Goal: Task Accomplishment & Management: Complete application form

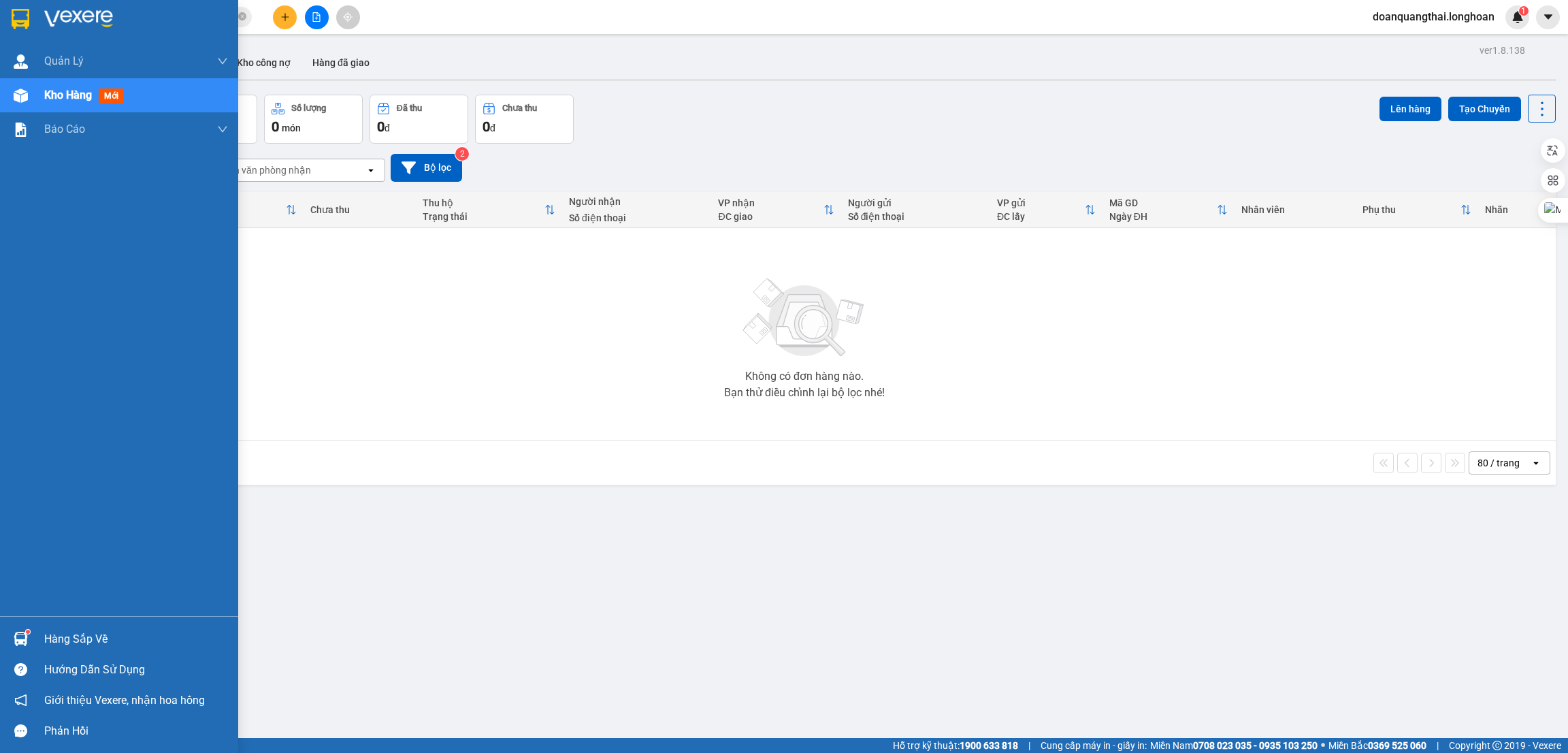
click at [34, 638] on div "Hàng sắp về" at bounding box center [119, 639] width 238 height 31
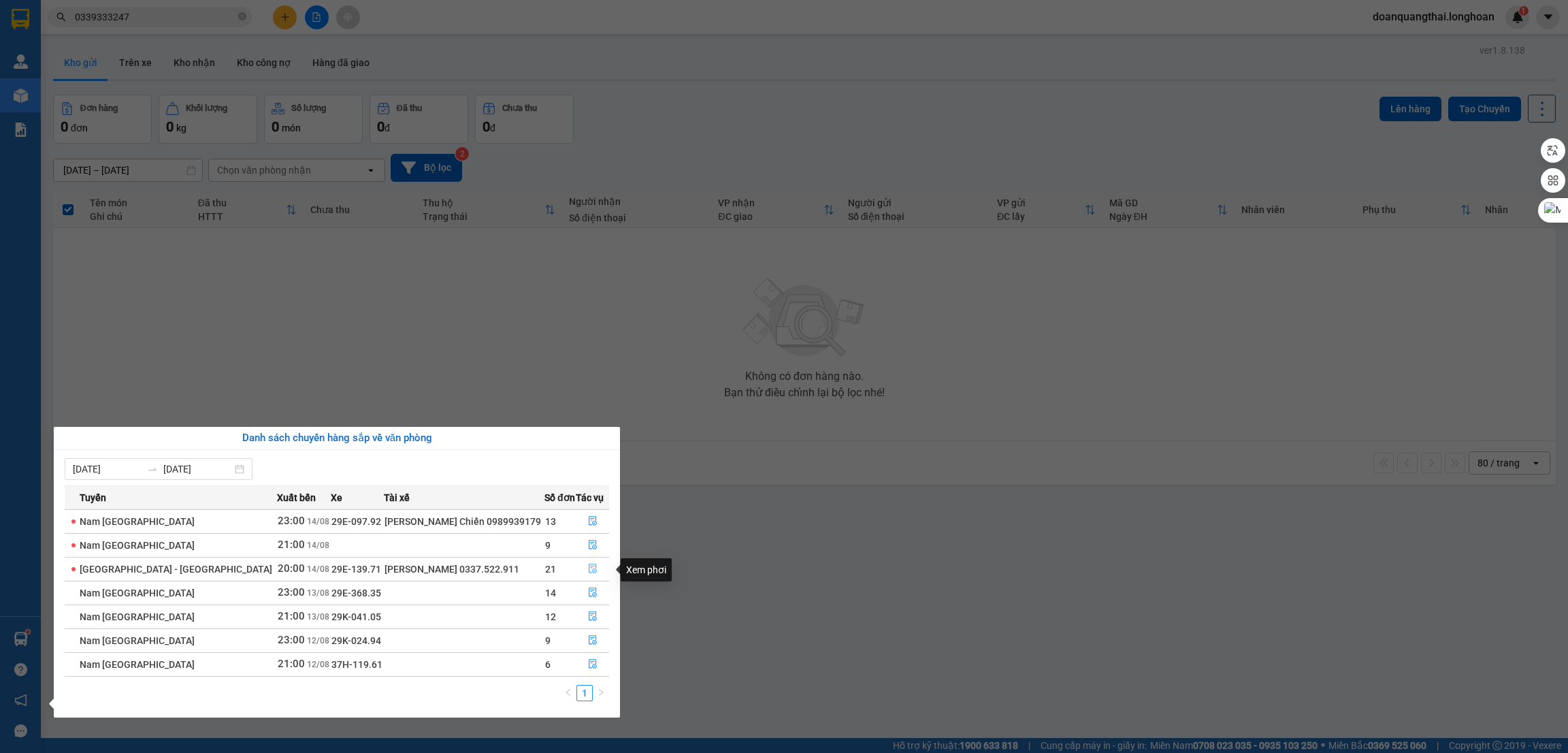
click at [594, 573] on button "button" at bounding box center [592, 569] width 32 height 22
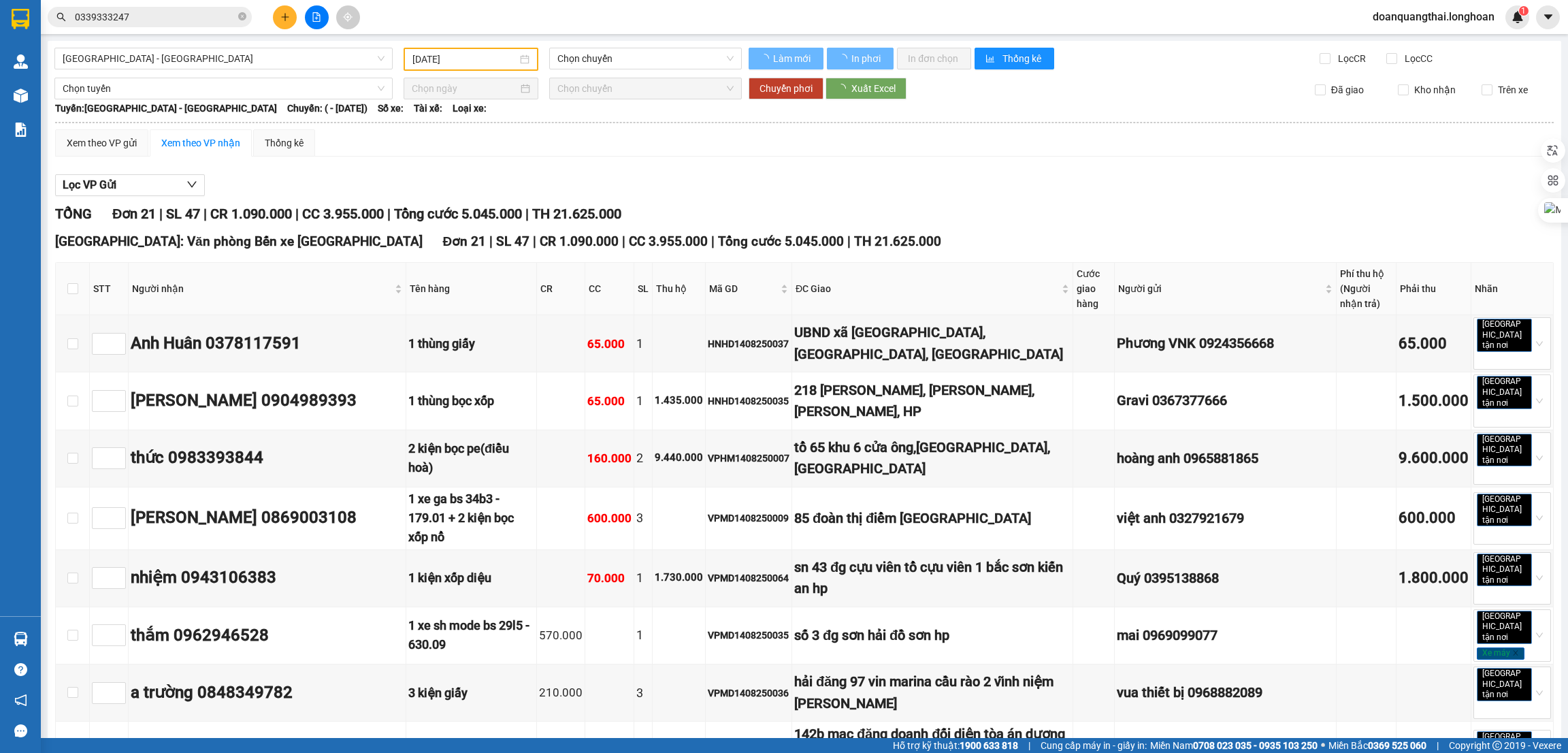
type input "[DATE]"
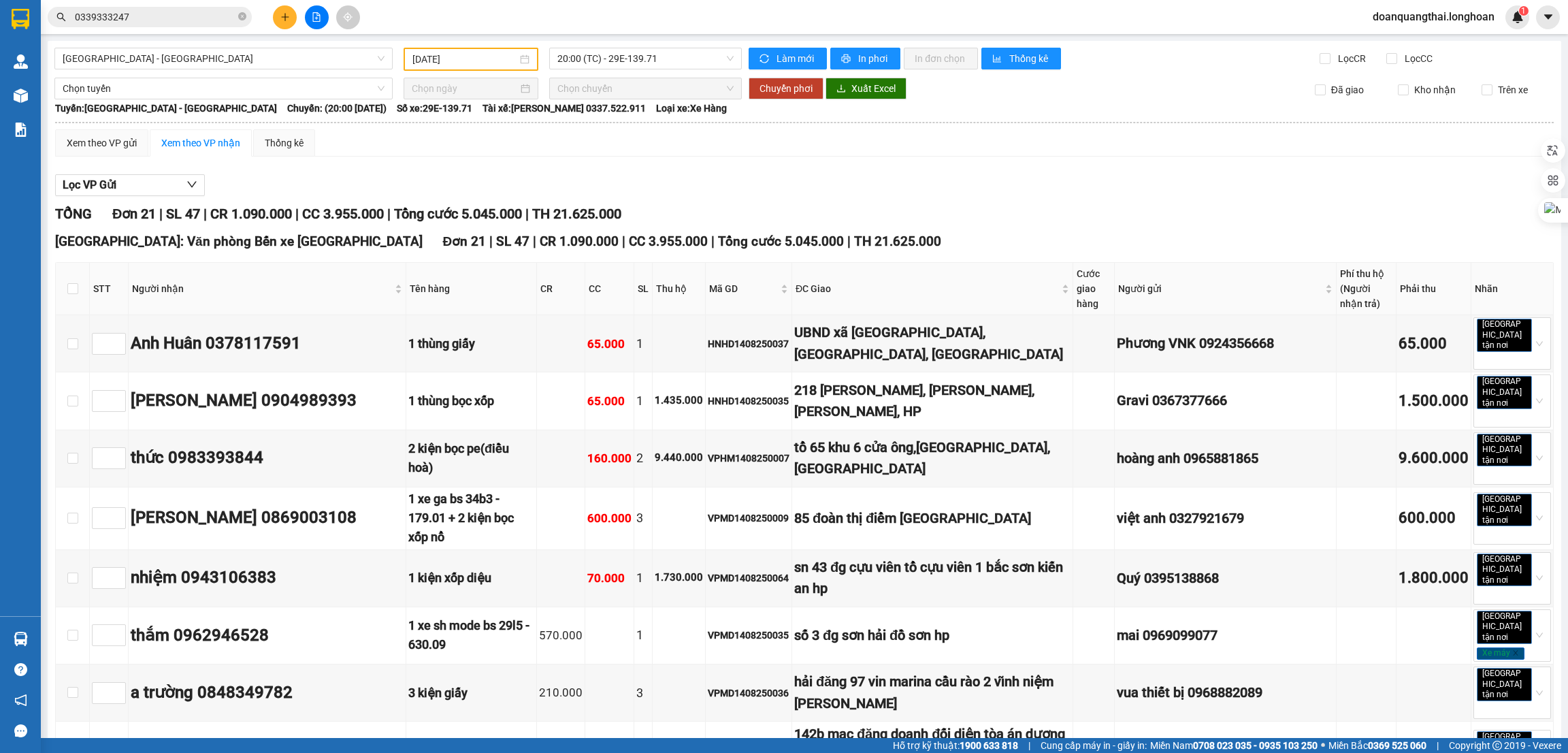
click at [63, 286] on th at bounding box center [73, 290] width 34 height 53
click at [68, 290] on input "checkbox" at bounding box center [73, 288] width 11 height 11
checkbox input "true"
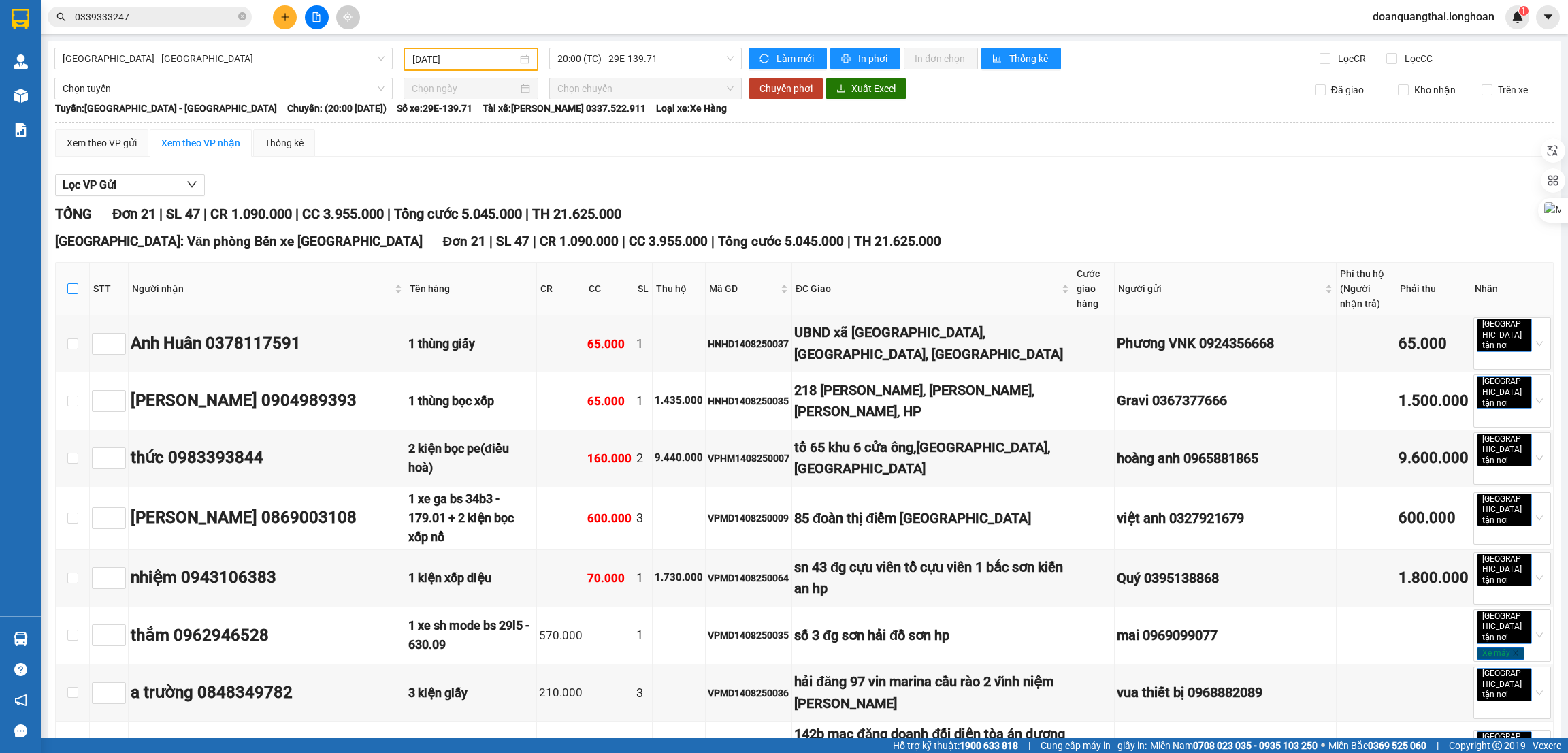
checkbox input "true"
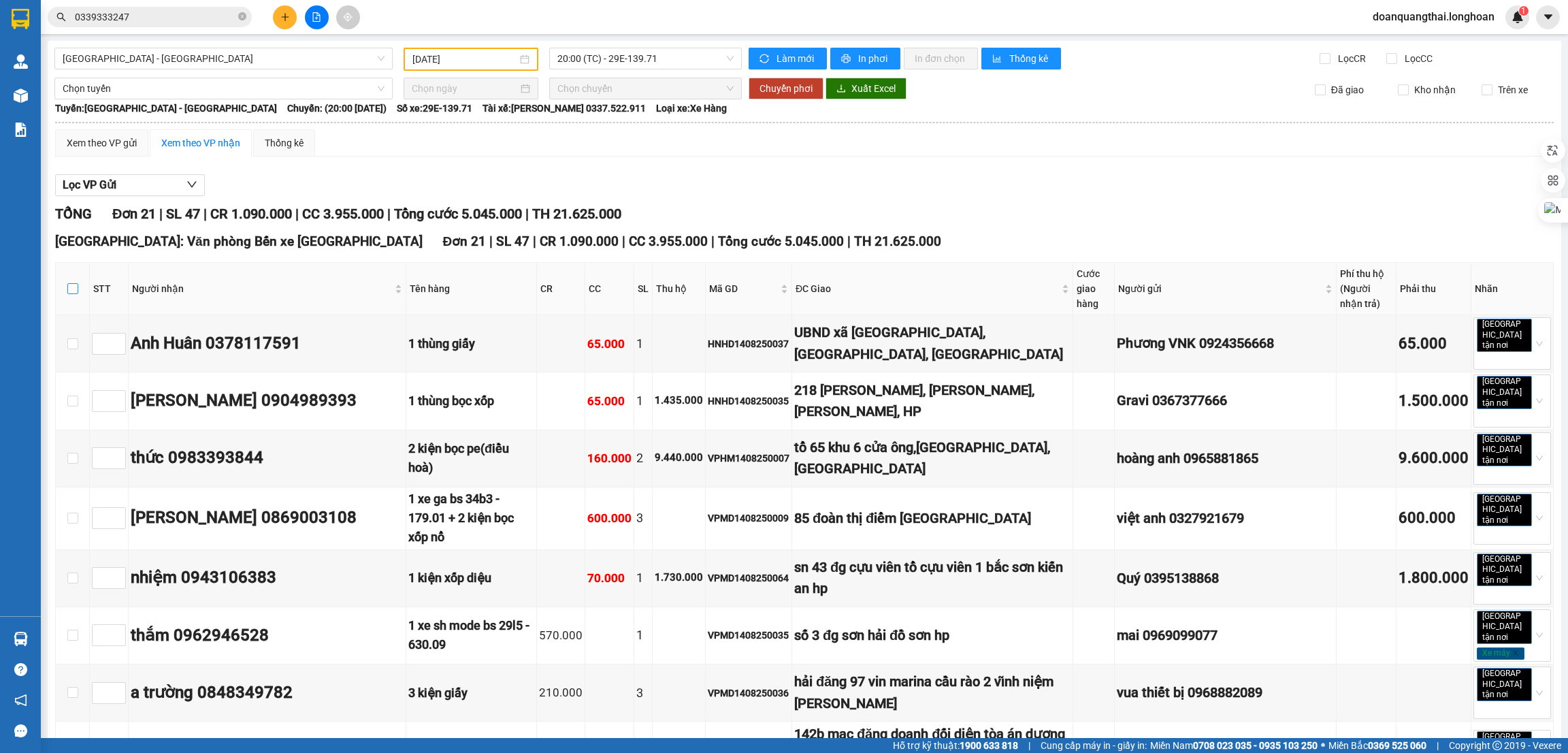
checkbox input "true"
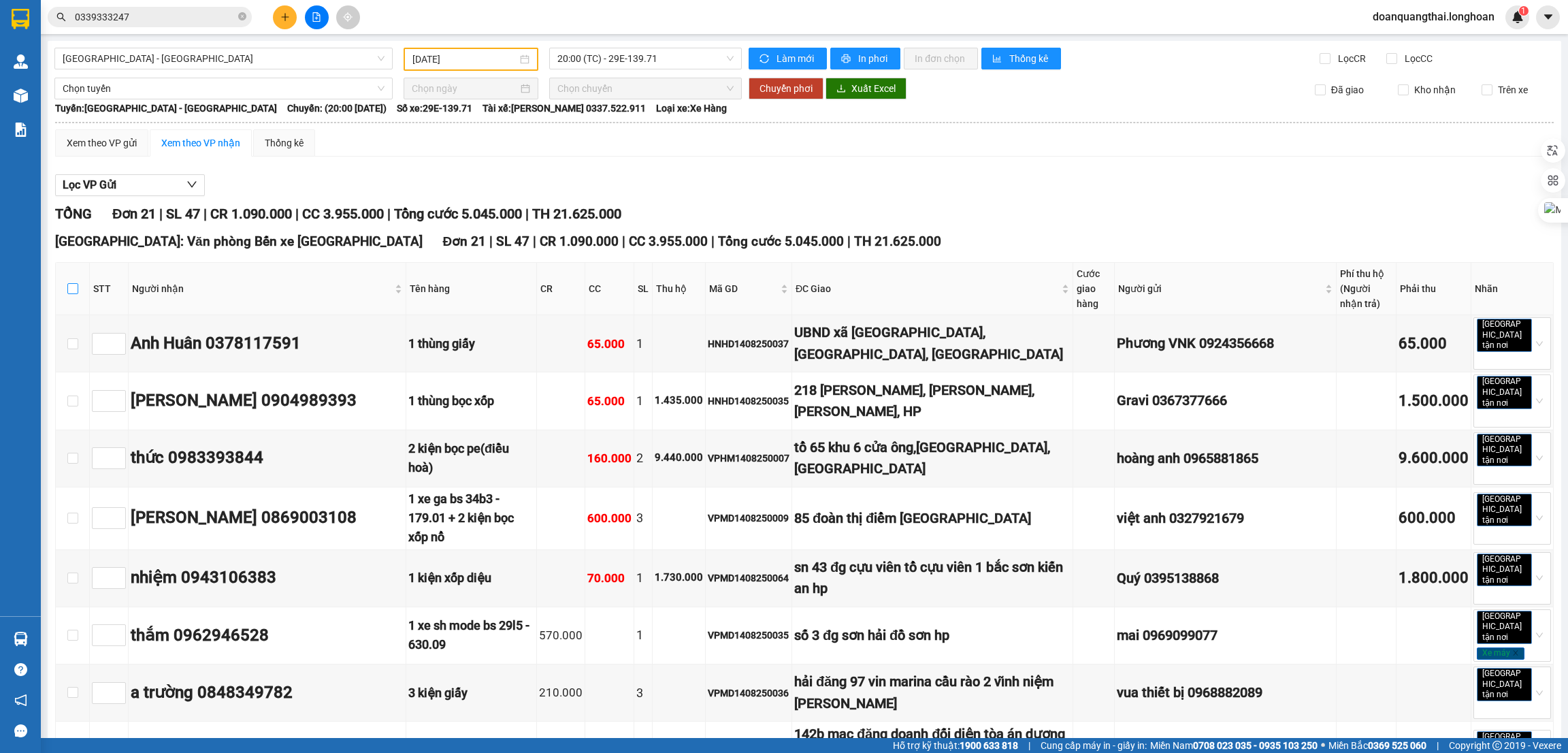
checkbox input "true"
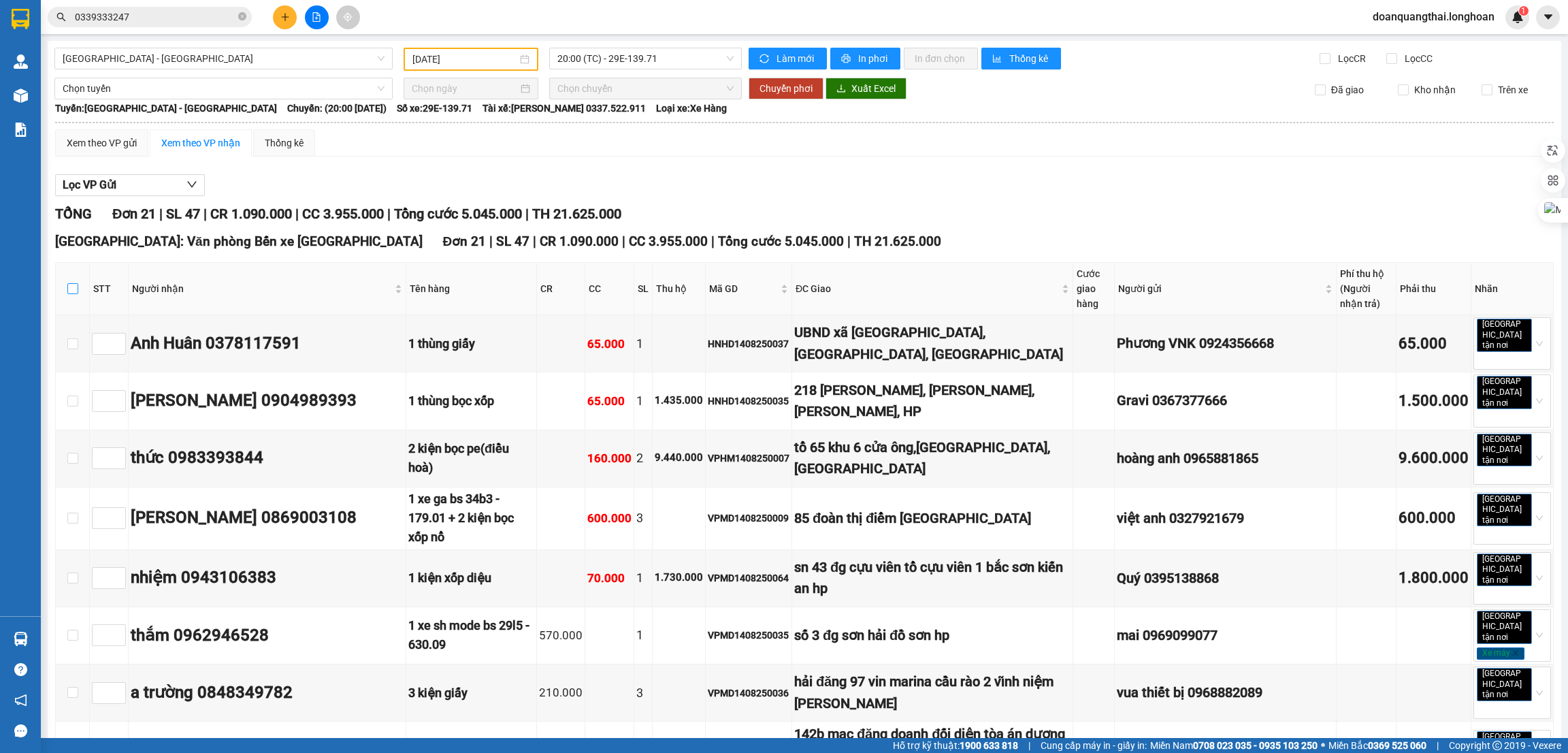
checkbox input "true"
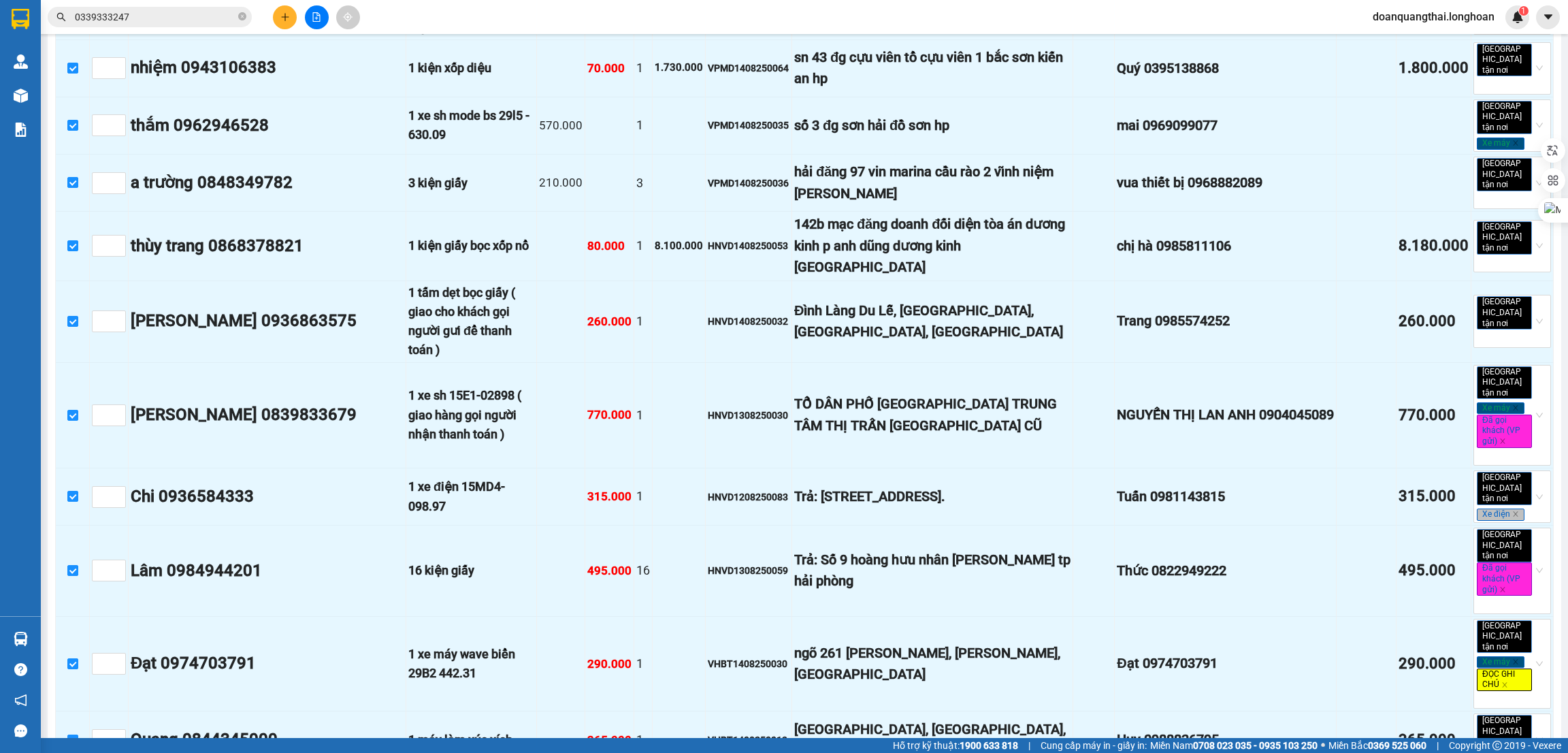
scroll to position [890, 0]
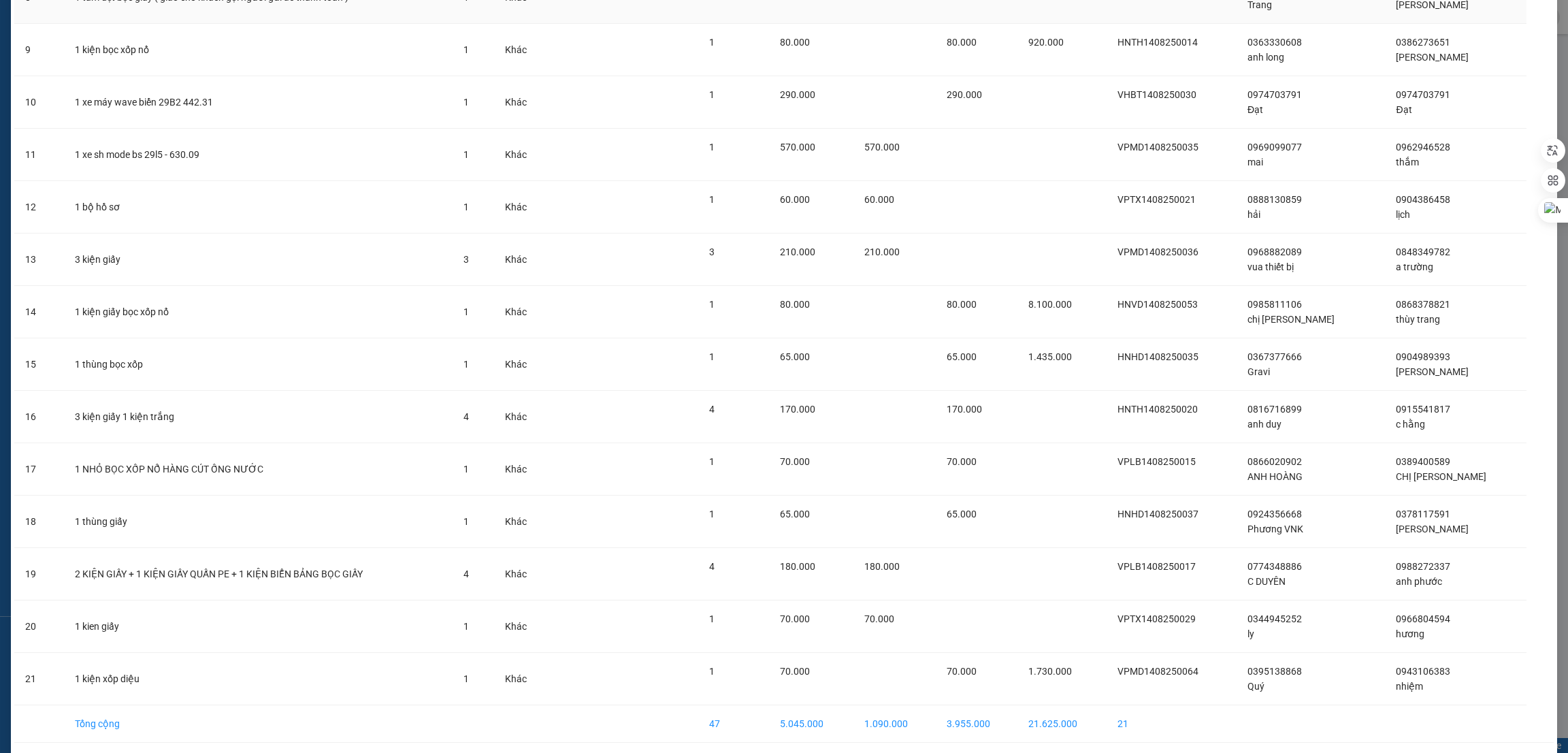
scroll to position [565, 0]
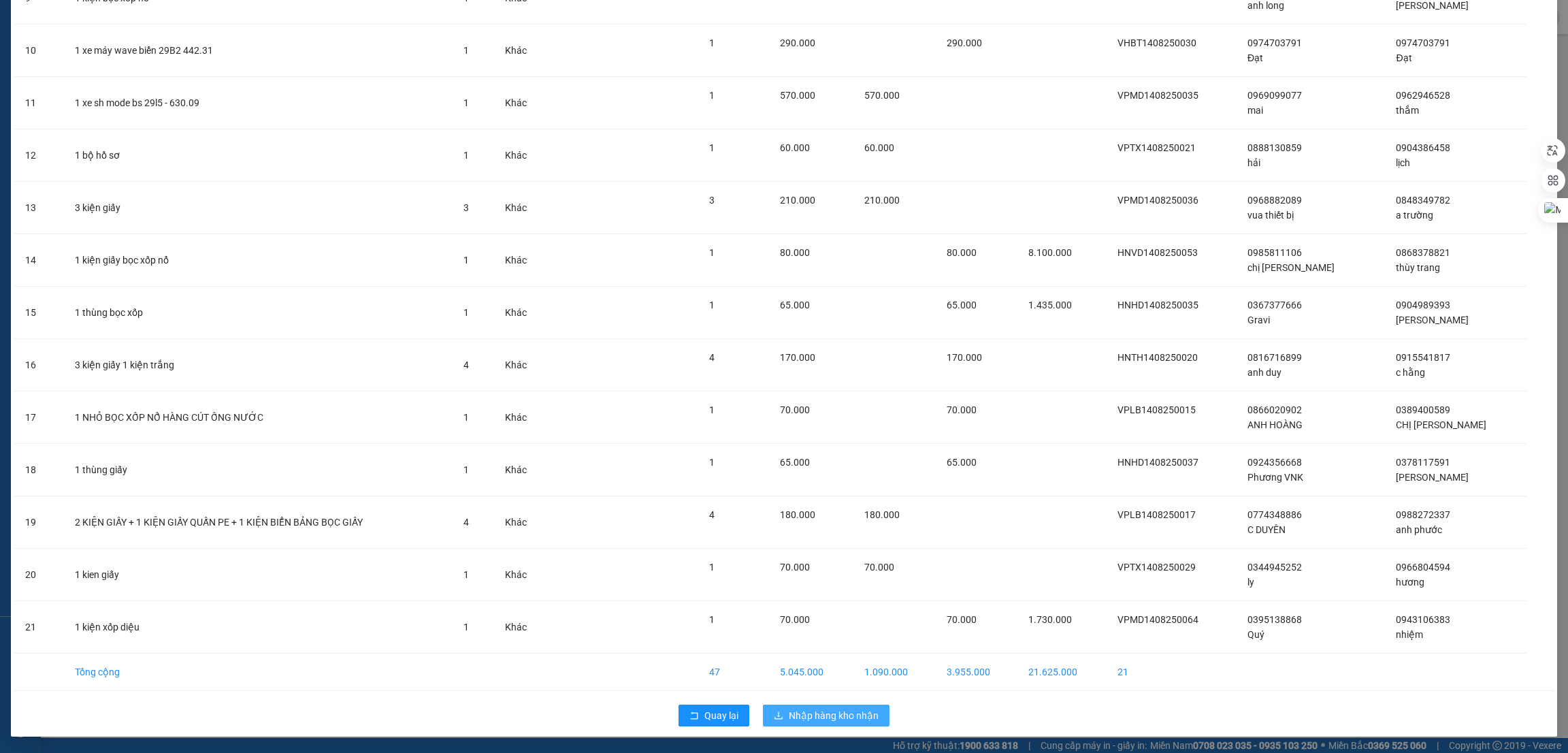
click at [835, 712] on span "Nhập hàng kho nhận" at bounding box center [834, 715] width 90 height 15
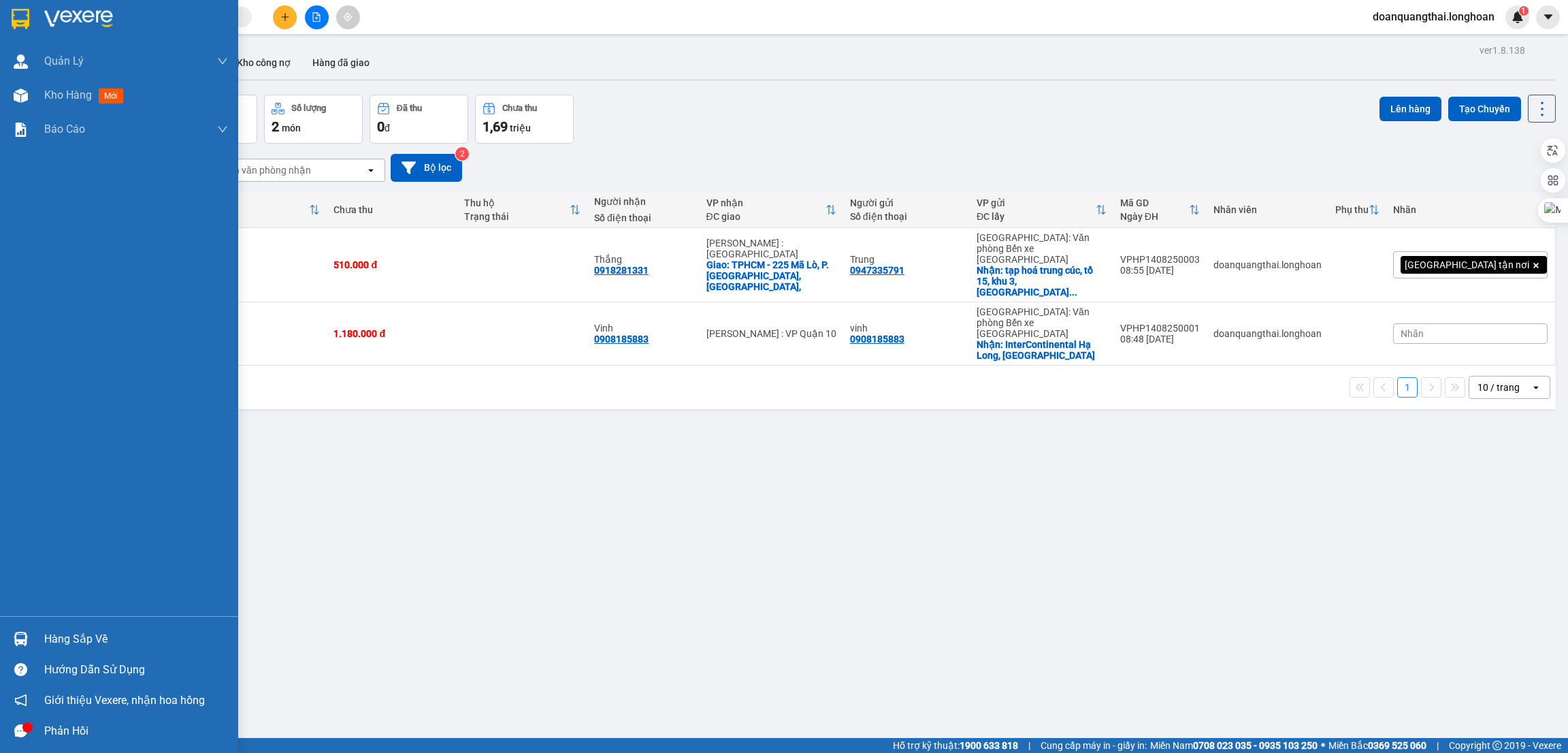
click at [28, 640] on div at bounding box center [20, 639] width 24 height 24
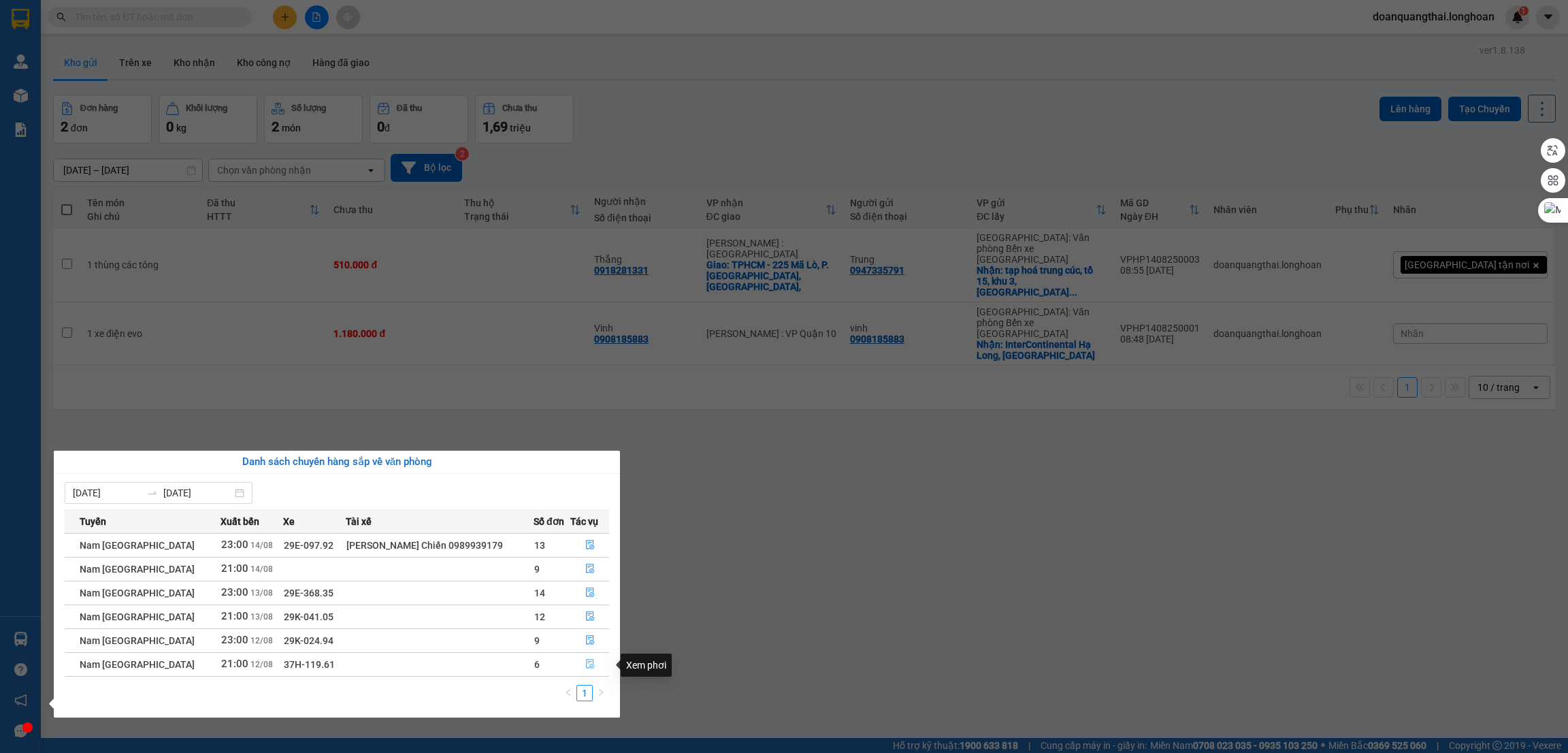
click at [586, 664] on icon "file-done" at bounding box center [589, 664] width 8 height 9
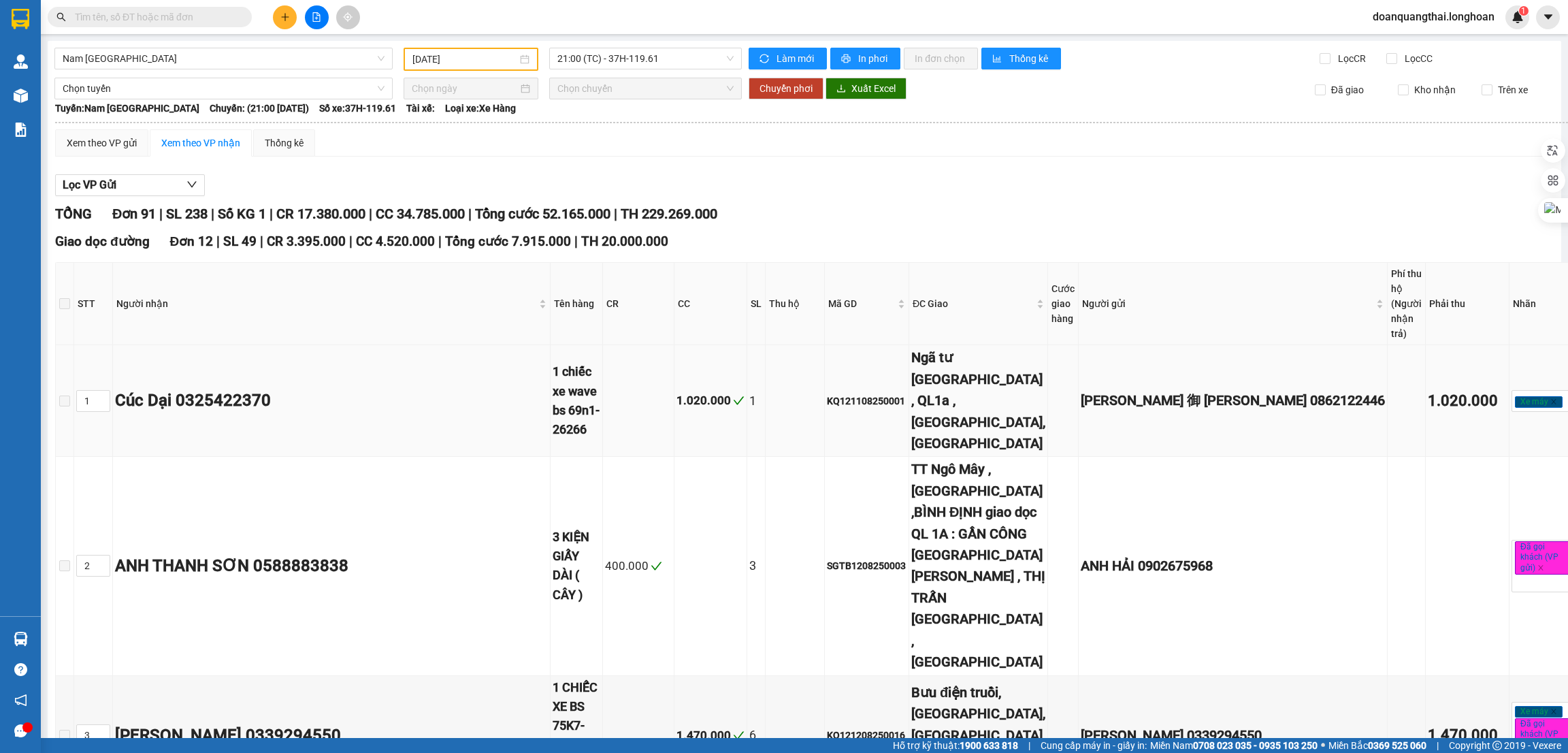
type input "12/08/2025"
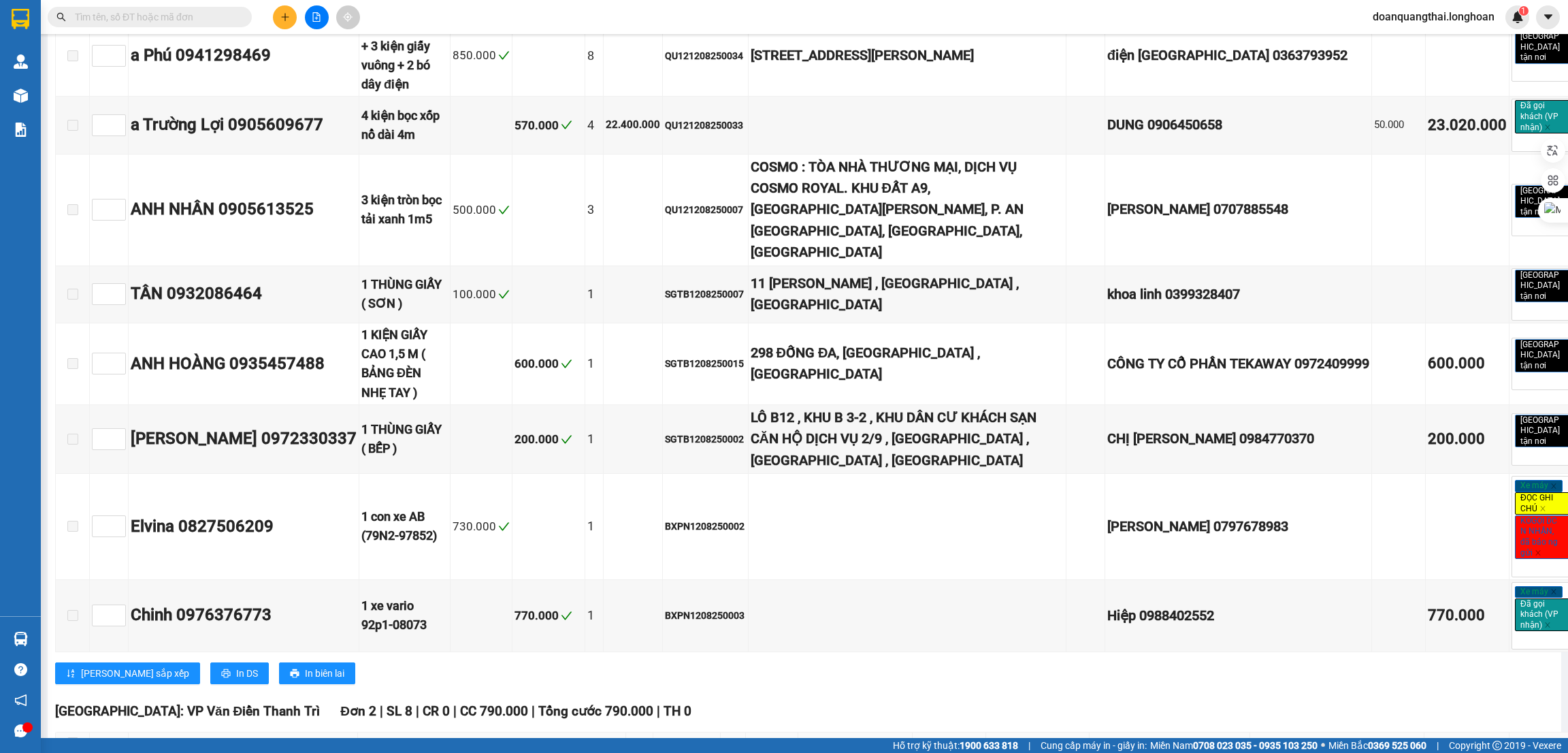
scroll to position [2757, 0]
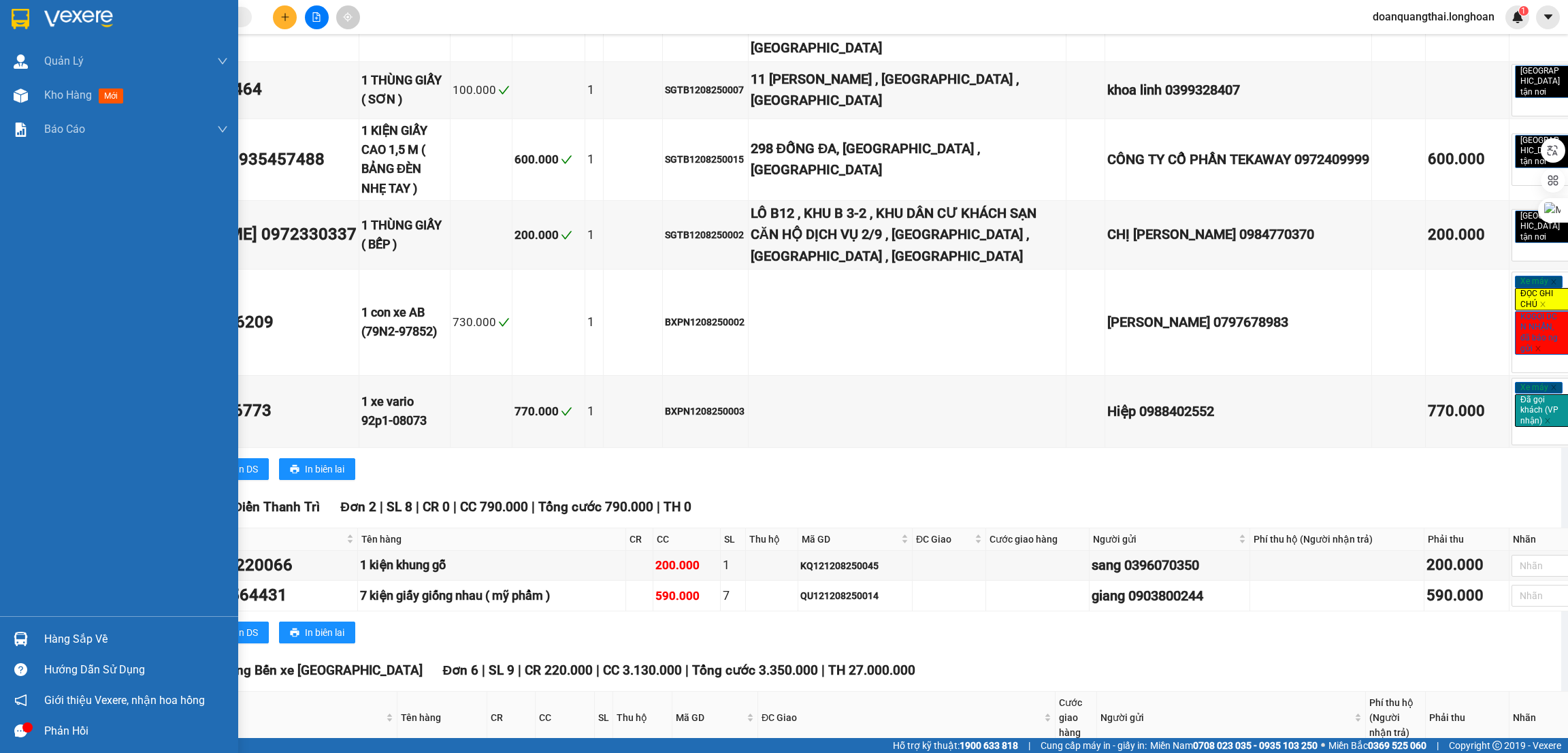
click at [68, 646] on div "Hàng sắp về" at bounding box center [136, 639] width 184 height 21
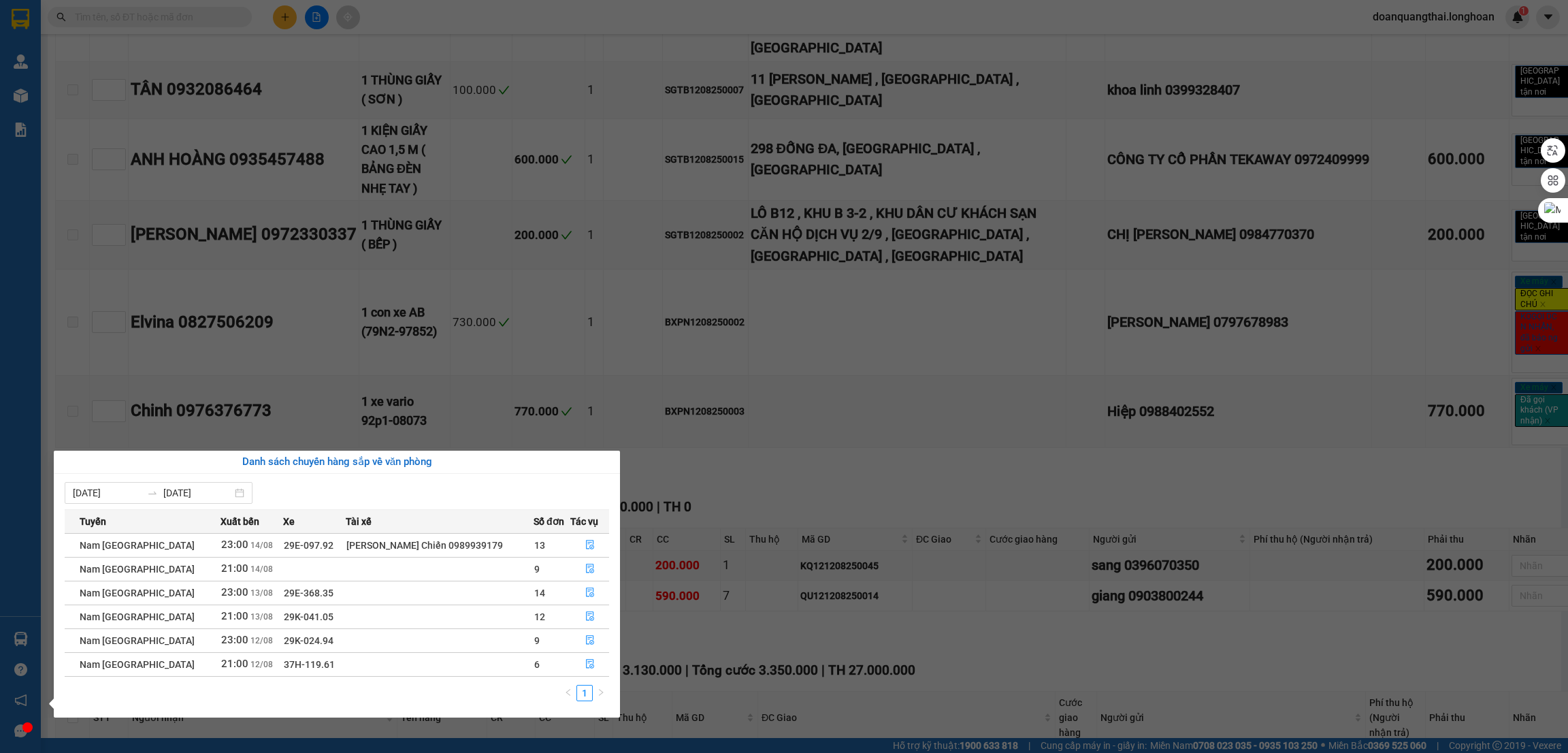
click at [885, 577] on section "Kết quả tìm kiếm ( 0 ) Bộ lọc No Data doanquangthai.longhoan 1 Quản Lý Quản lý …" at bounding box center [784, 376] width 1568 height 753
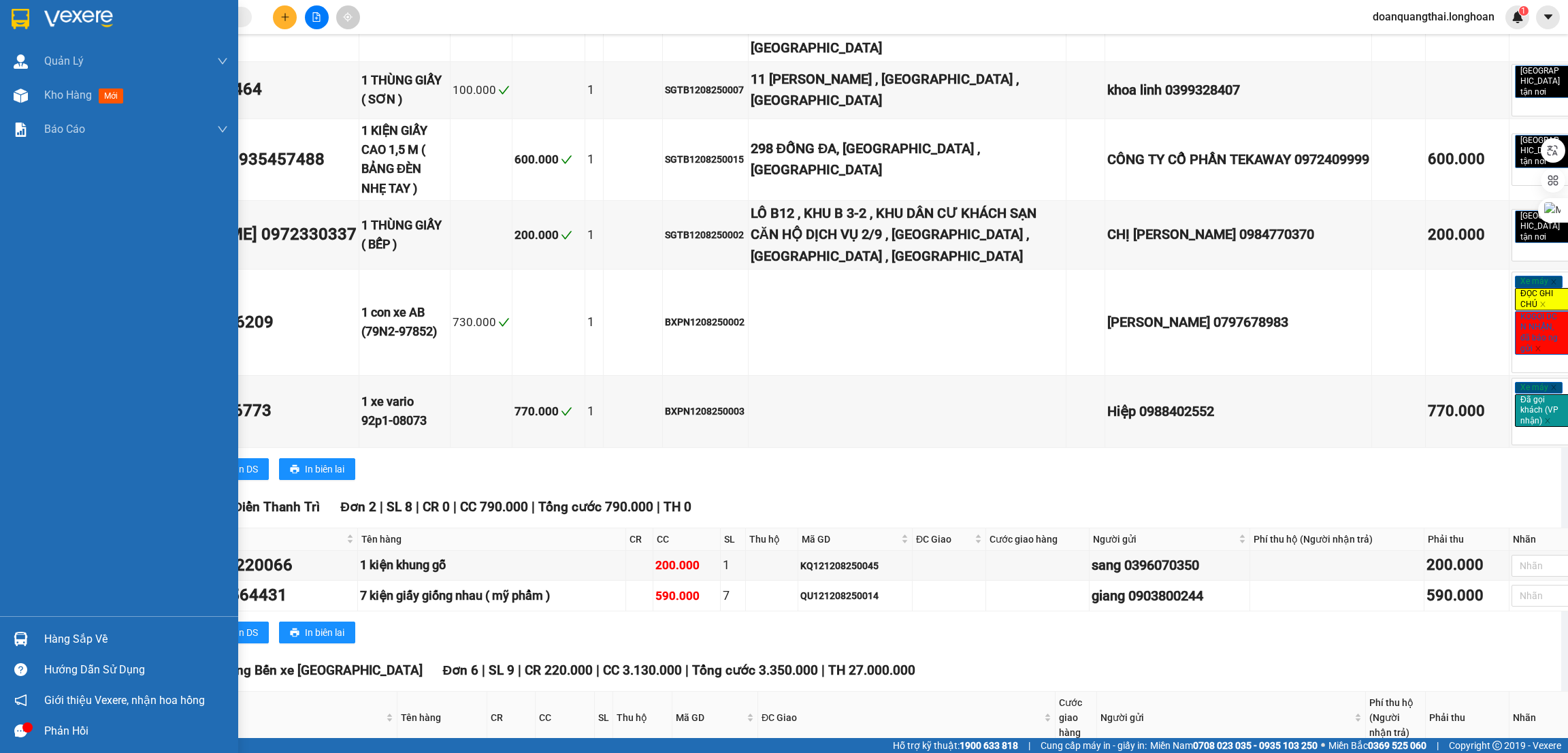
click at [55, 640] on div "Hàng sắp về" at bounding box center [136, 639] width 184 height 21
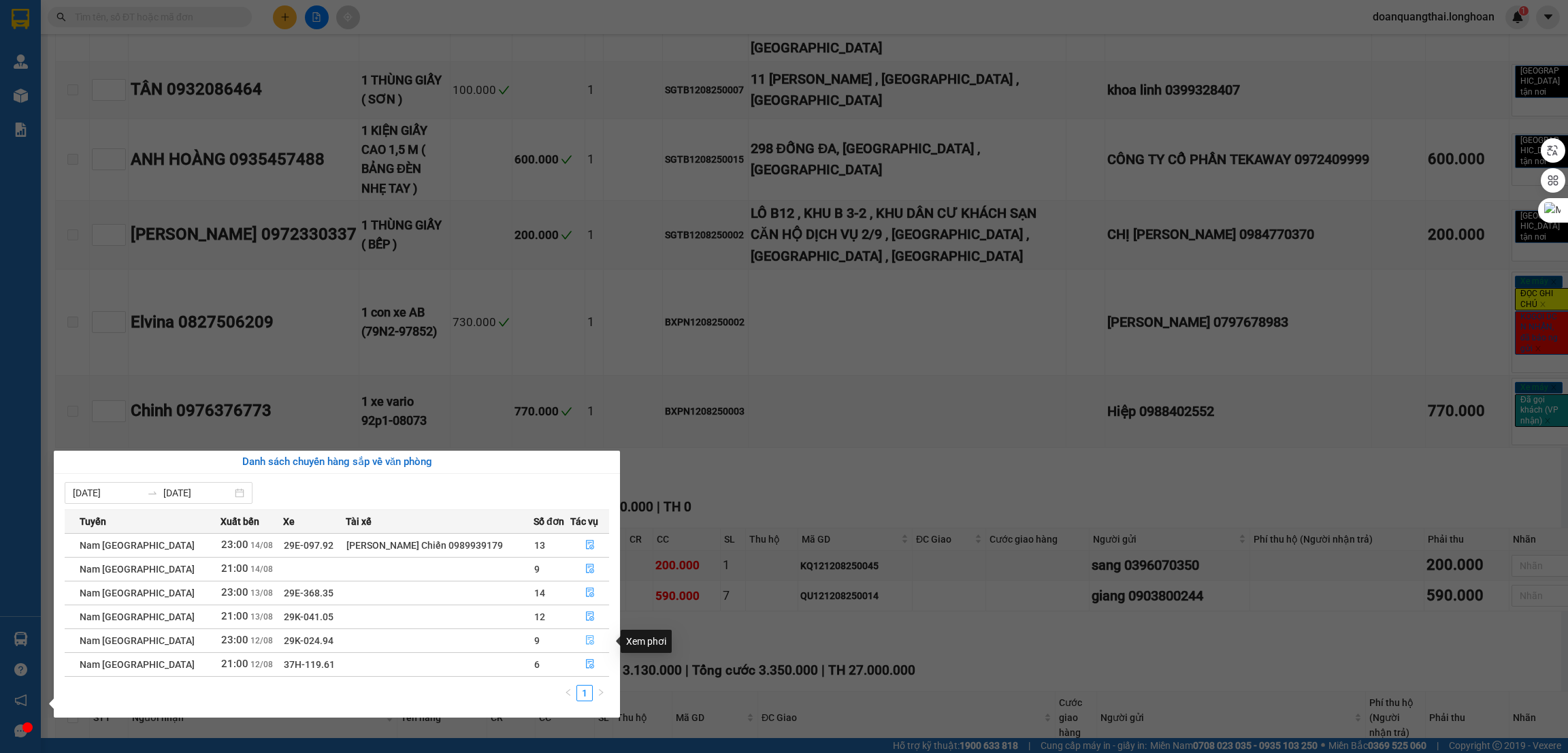
click at [587, 643] on icon "file-done" at bounding box center [589, 640] width 8 height 9
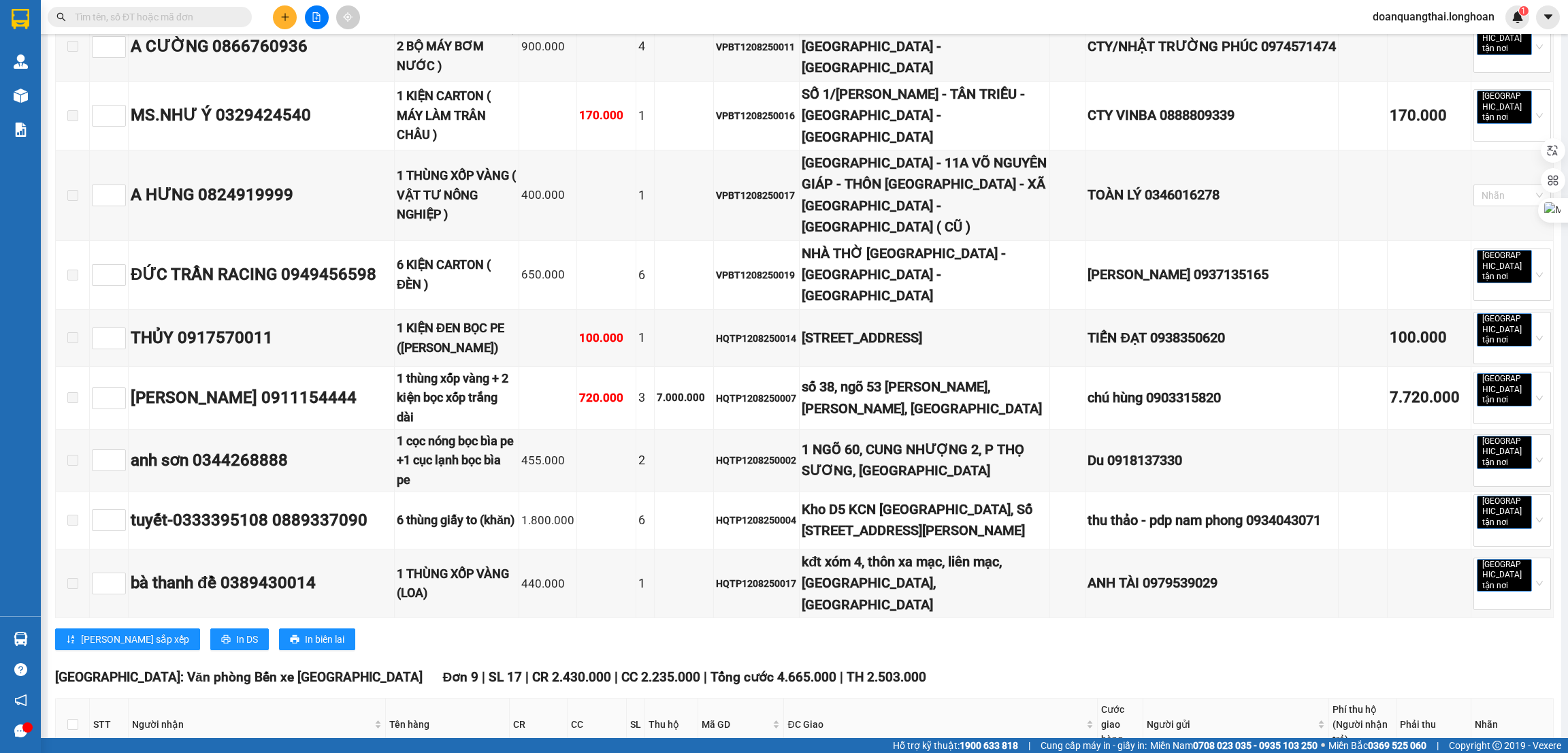
scroll to position [5124, 0]
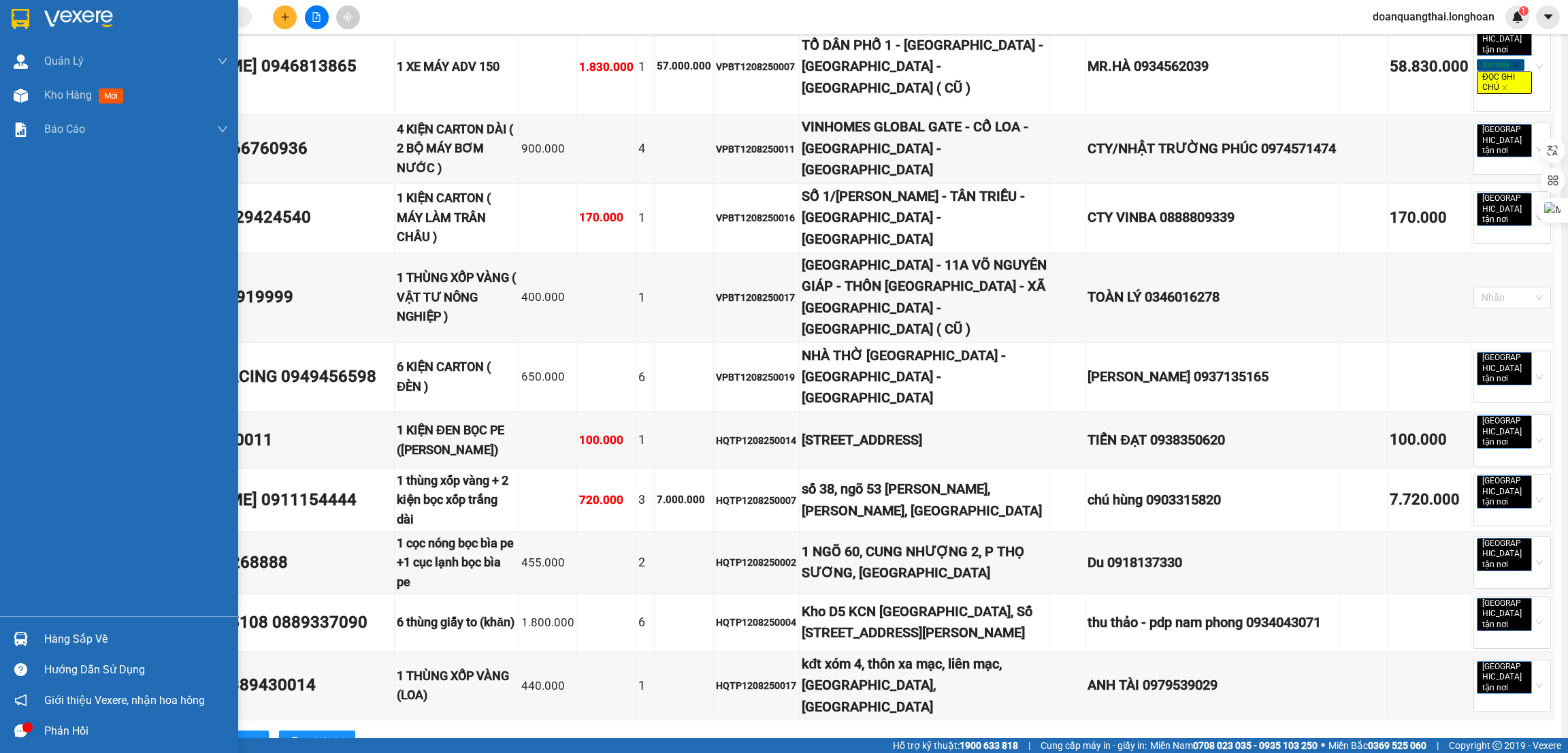
click at [39, 646] on div "Hàng sắp về" at bounding box center [119, 639] width 238 height 31
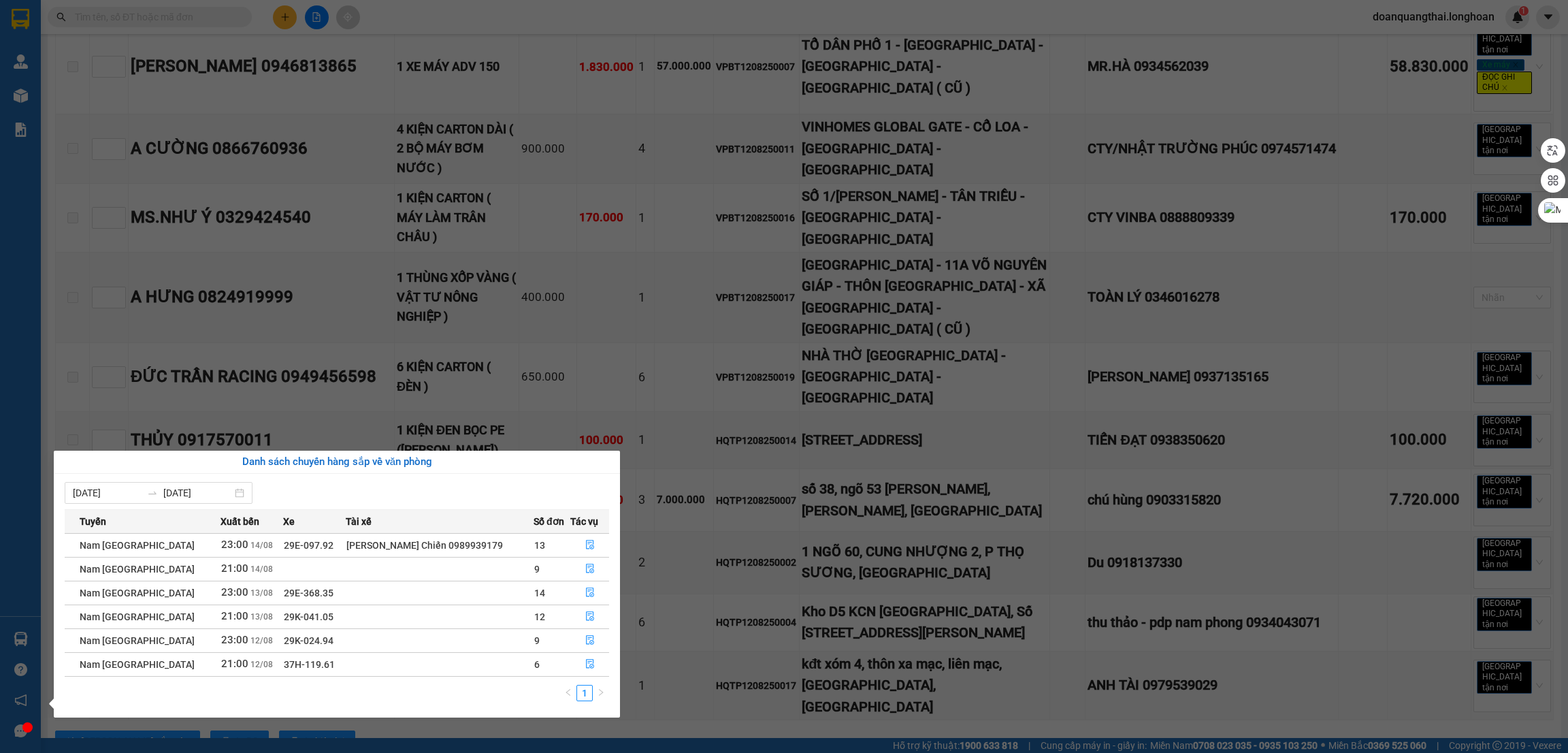
click at [51, 298] on section "Kết quả tìm kiếm ( 0 ) Bộ lọc No Data doanquangthai.longhoan 1 Quản Lý Quản lý …" at bounding box center [784, 376] width 1568 height 753
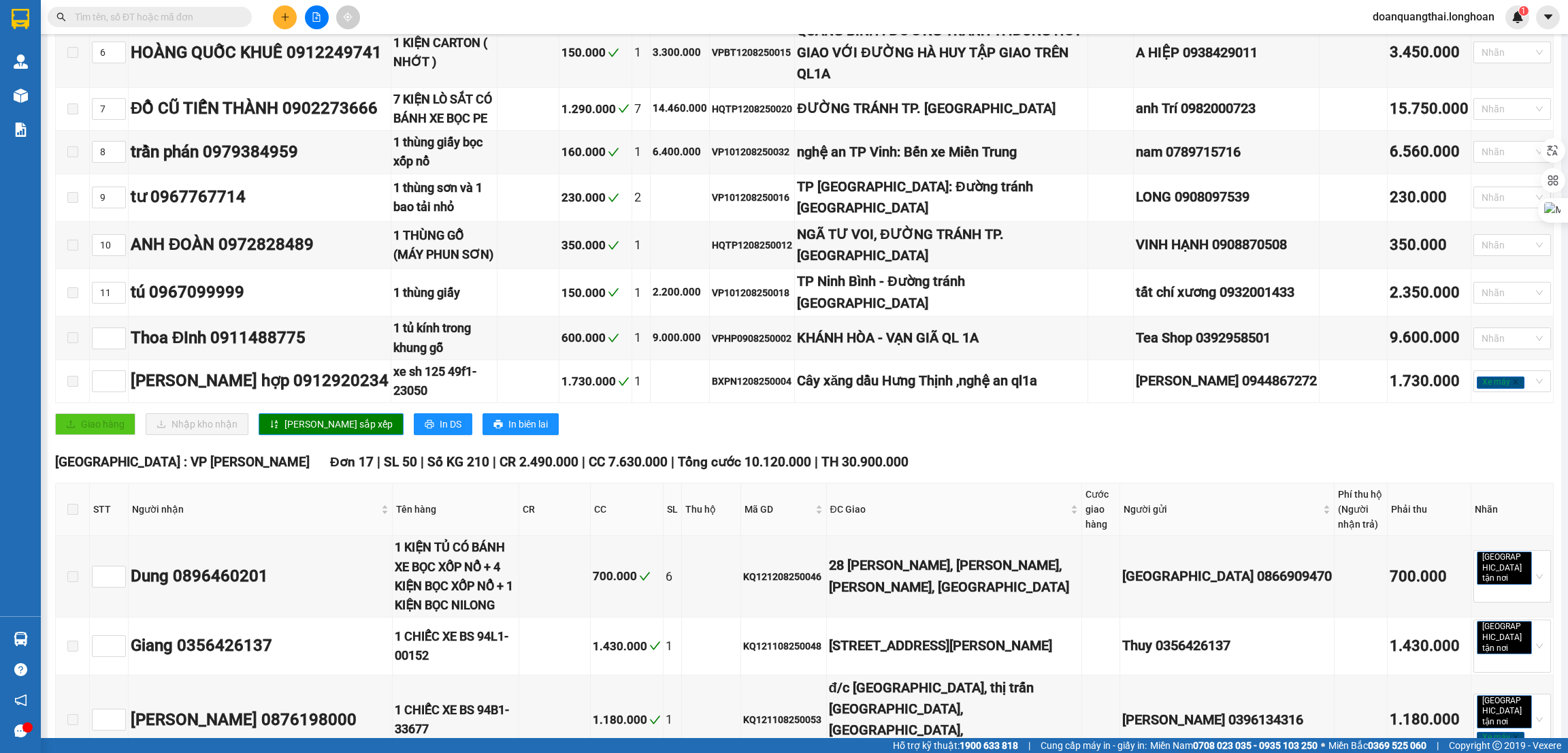
scroll to position [528, 0]
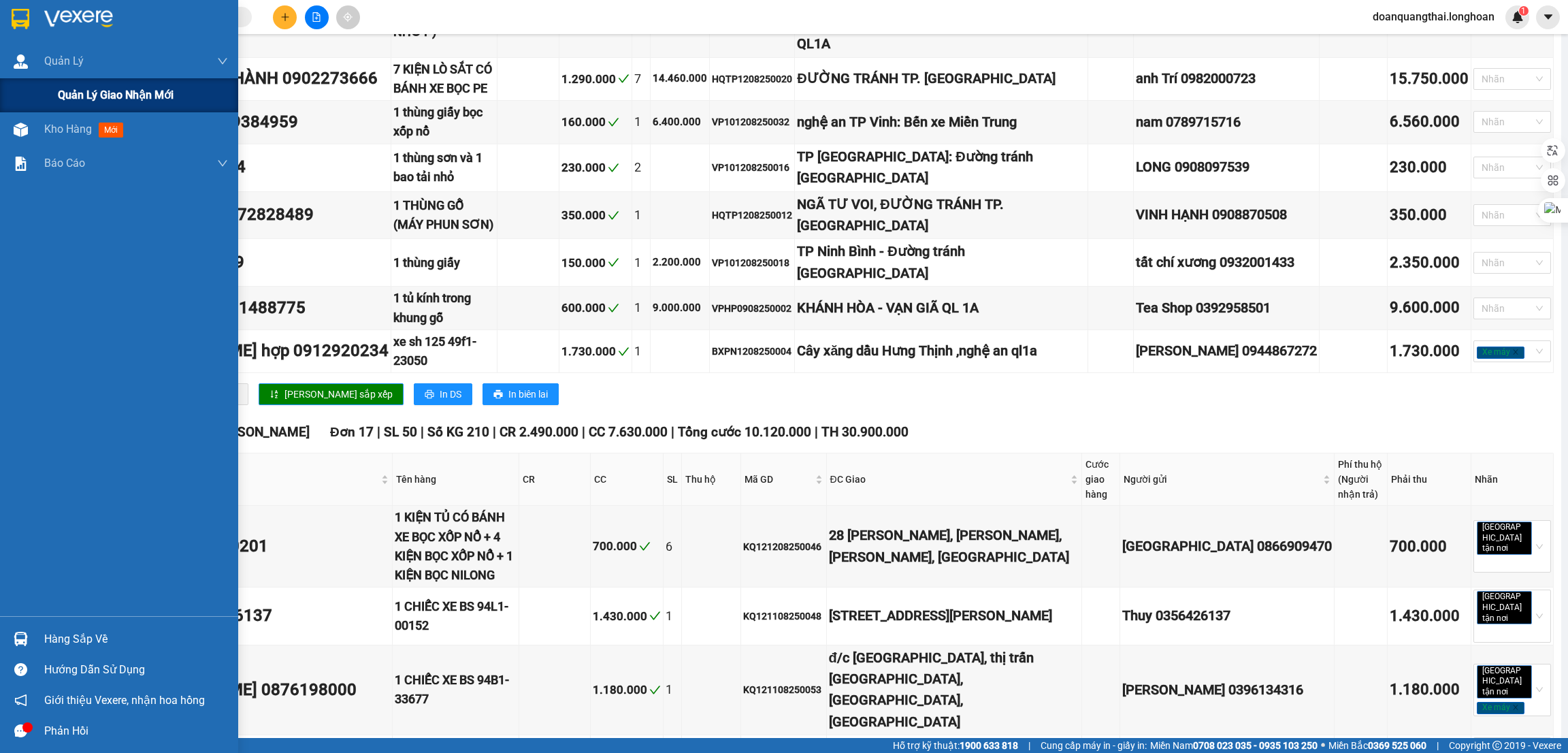
click at [70, 95] on span "Quản lý giao nhận mới" at bounding box center [115, 95] width 115 height 17
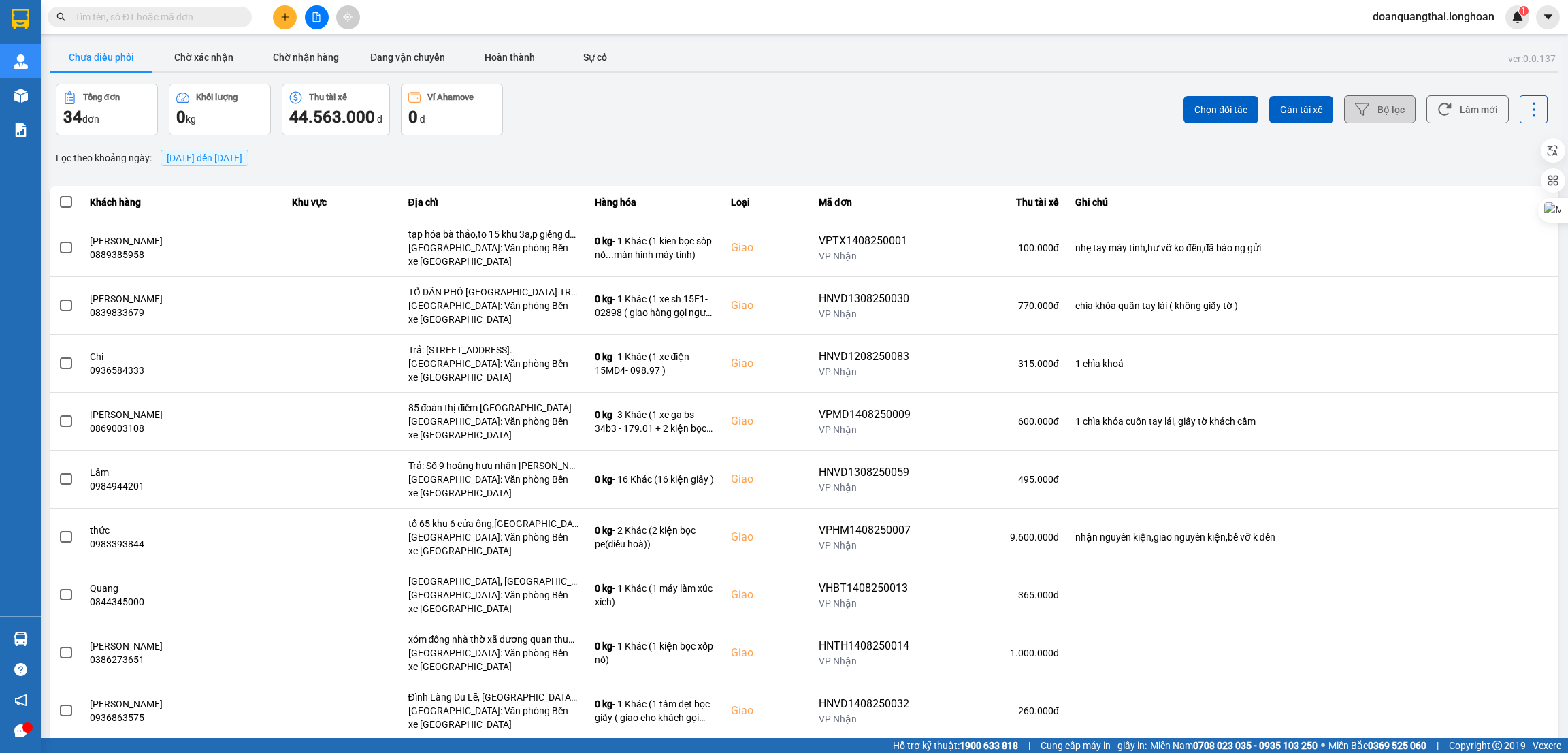
click at [1366, 99] on button "Bộ lọc" at bounding box center [1380, 109] width 71 height 28
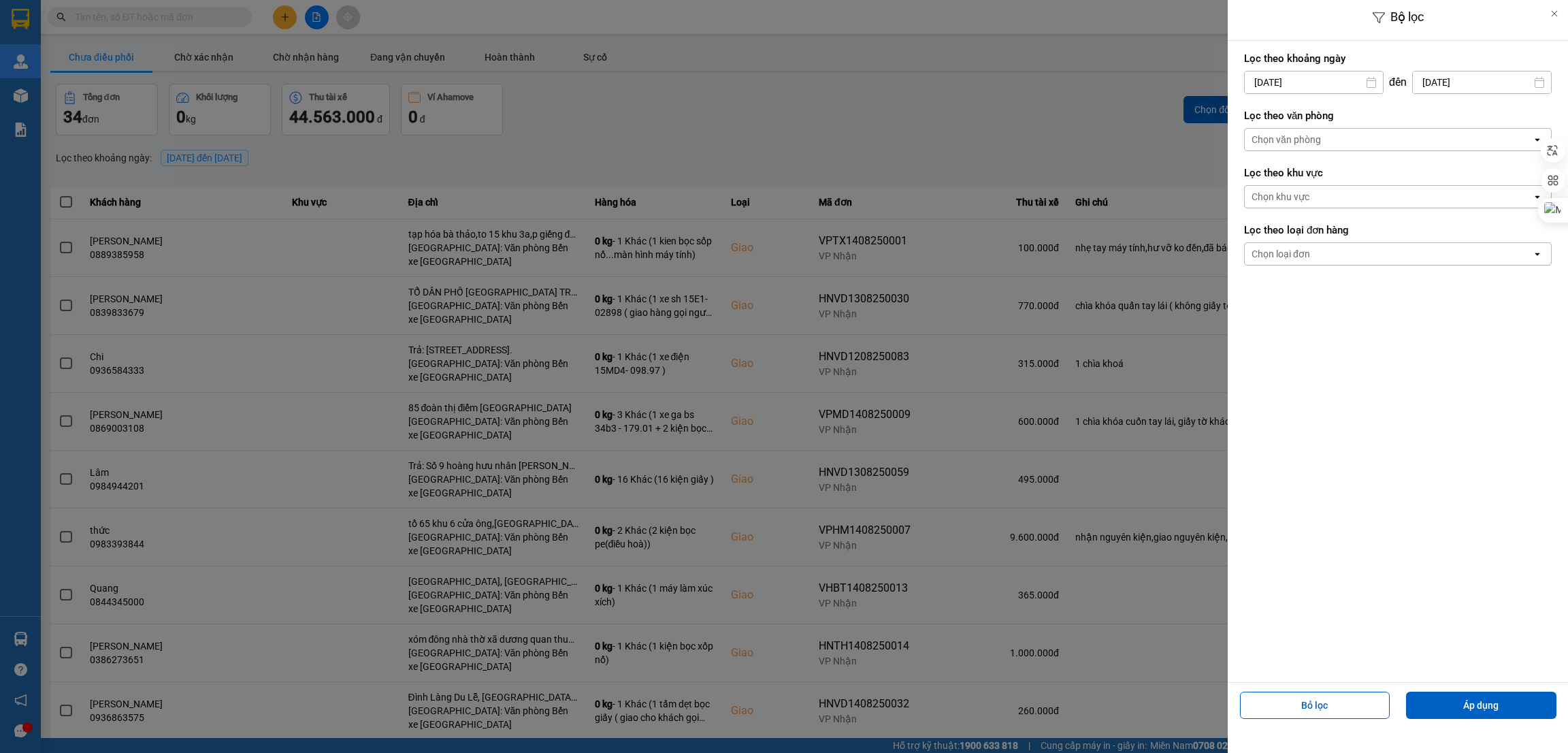
click at [1332, 141] on div "Chọn văn phòng" at bounding box center [1388, 139] width 287 height 22
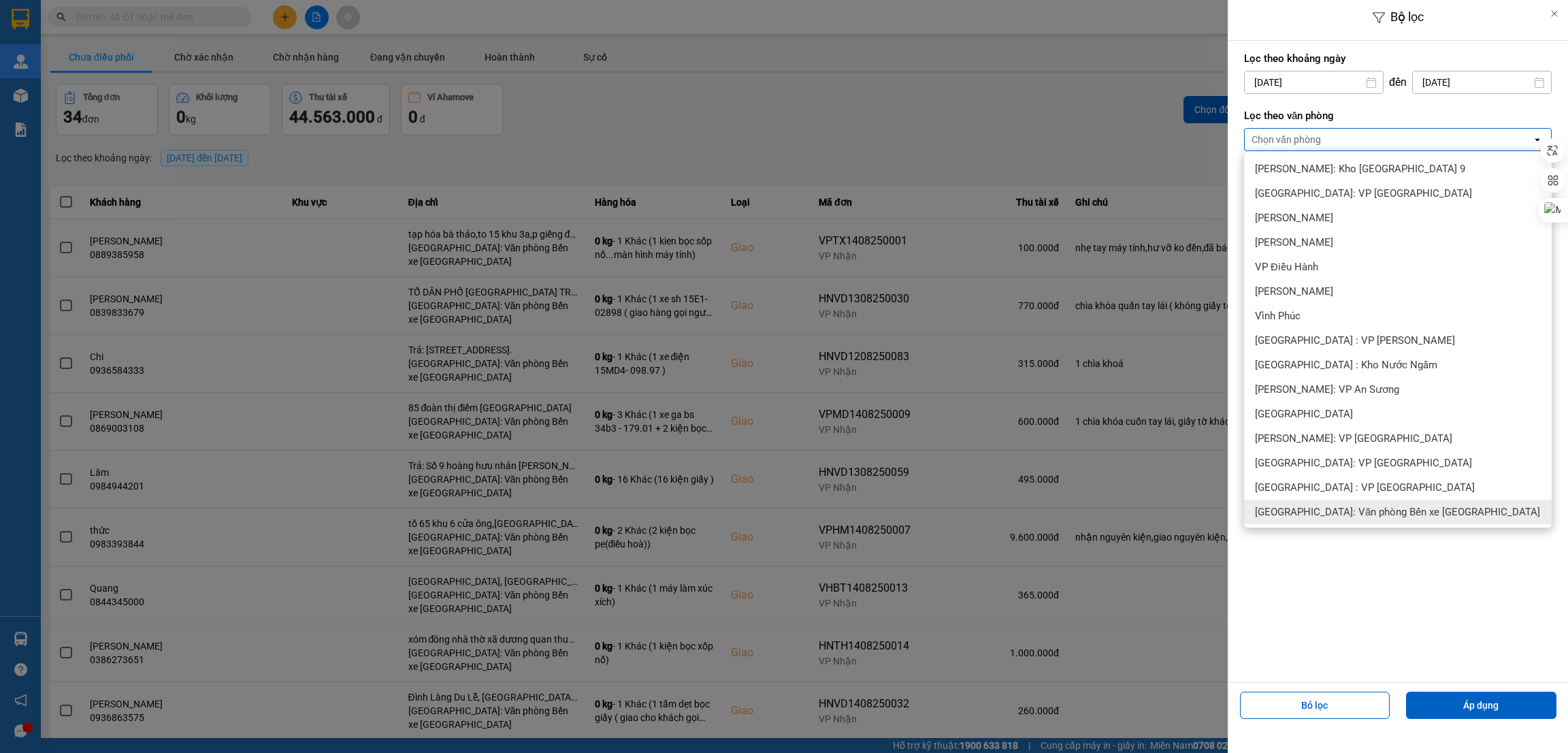
click at [1406, 513] on span "[GEOGRAPHIC_DATA]: Văn phòng Bến xe [GEOGRAPHIC_DATA]" at bounding box center [1398, 512] width 285 height 14
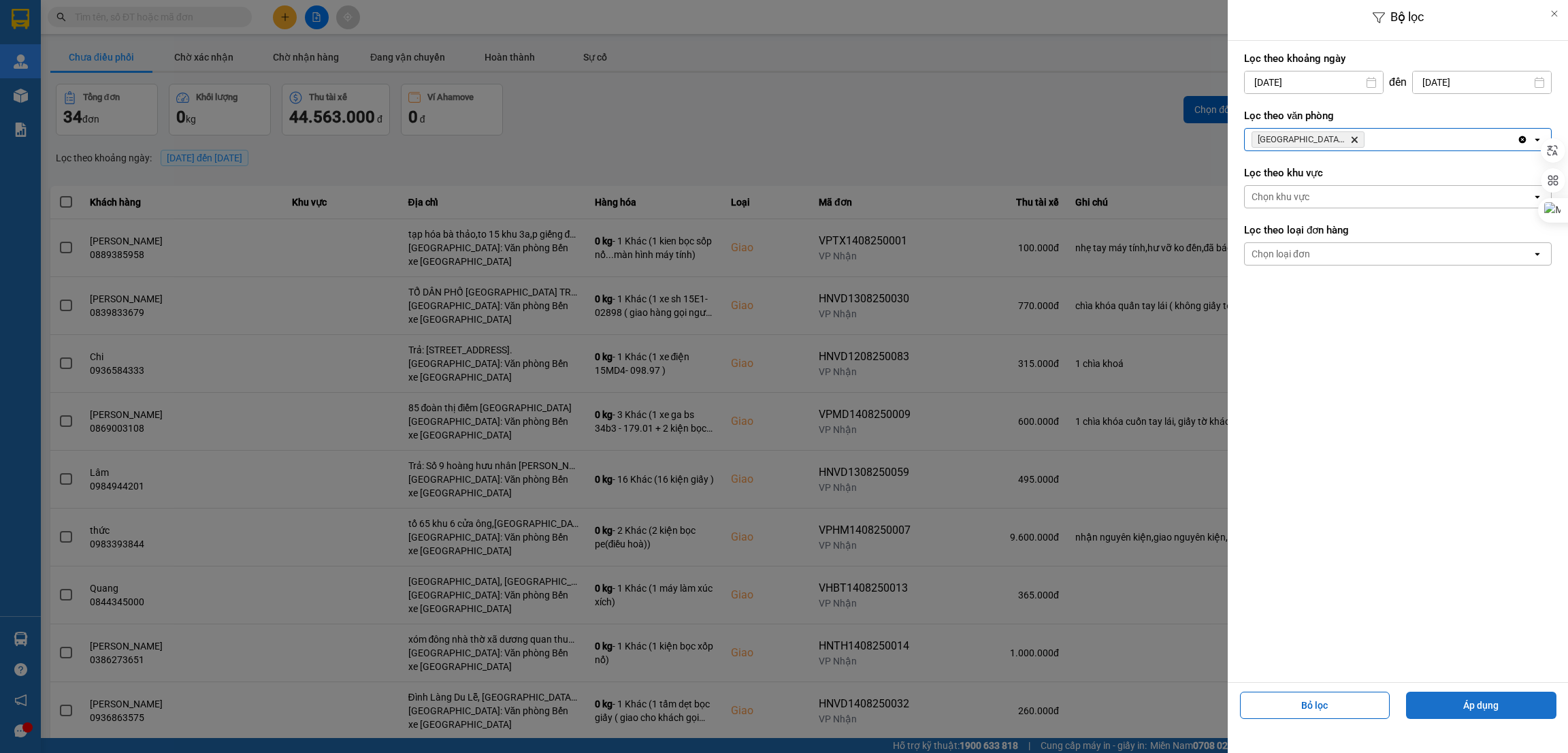
click at [1449, 695] on button "Áp dụng" at bounding box center [1481, 705] width 150 height 27
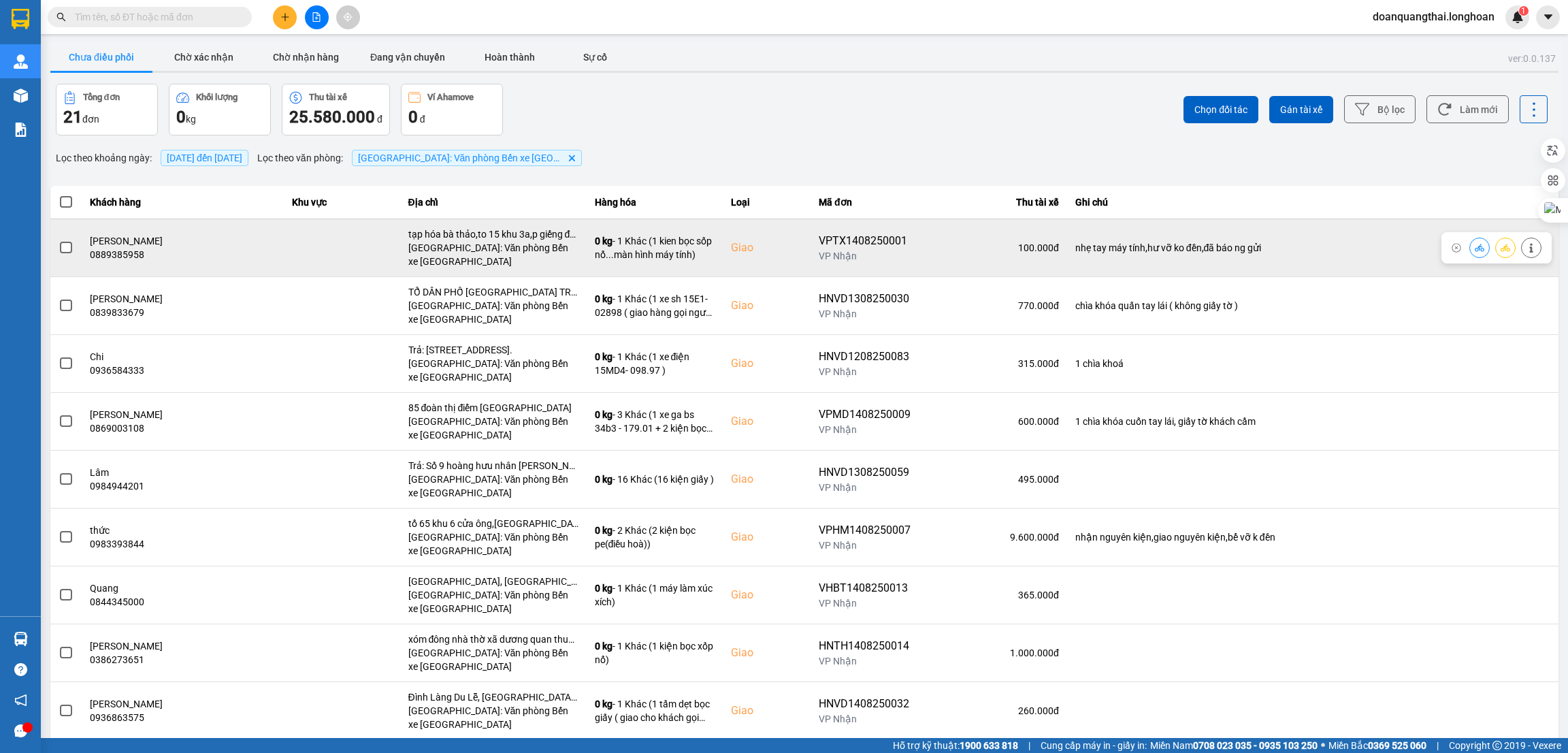
click at [65, 251] on span at bounding box center [66, 247] width 12 height 12
click at [58, 240] on input "checkbox" at bounding box center [58, 240] width 0 height 0
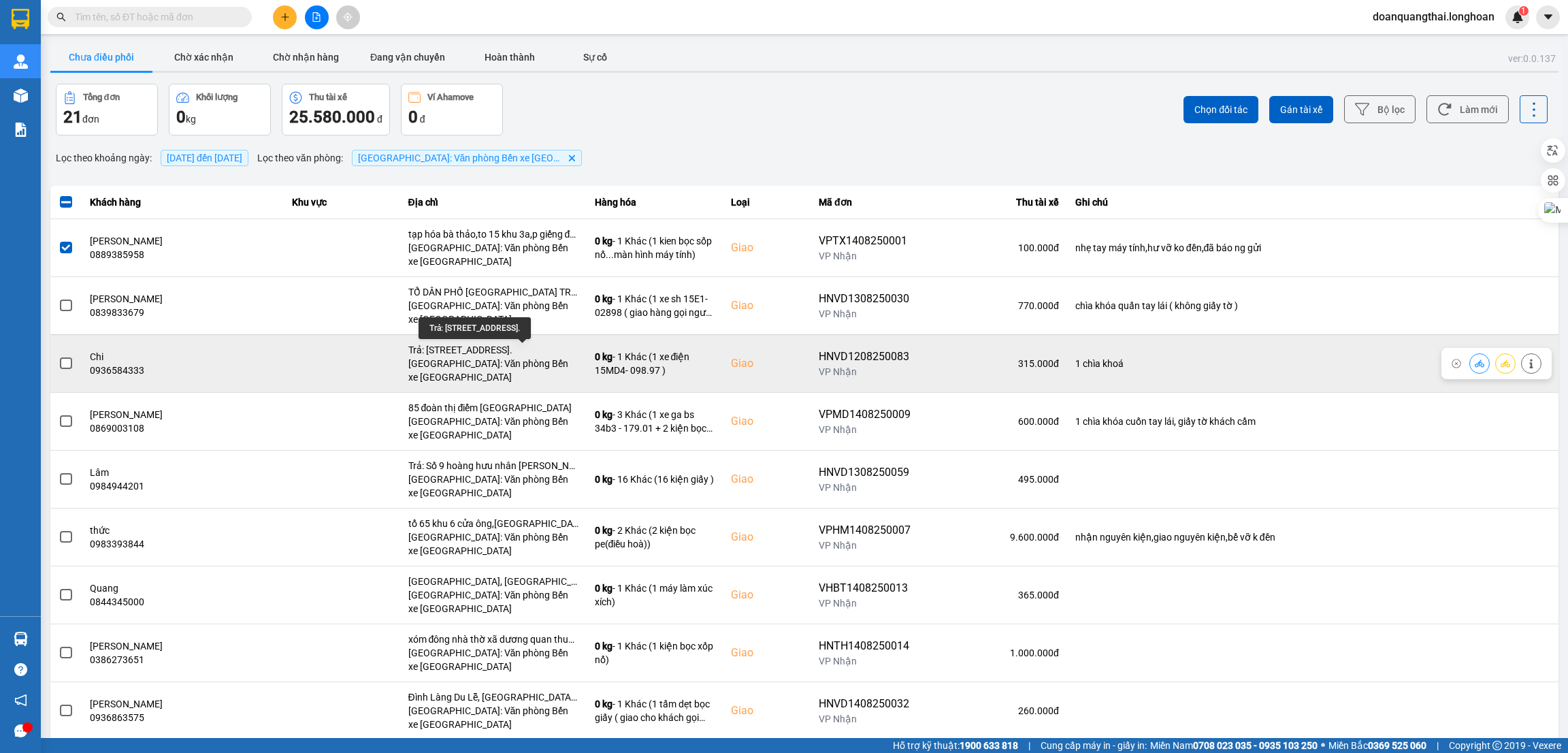
scroll to position [92, 0]
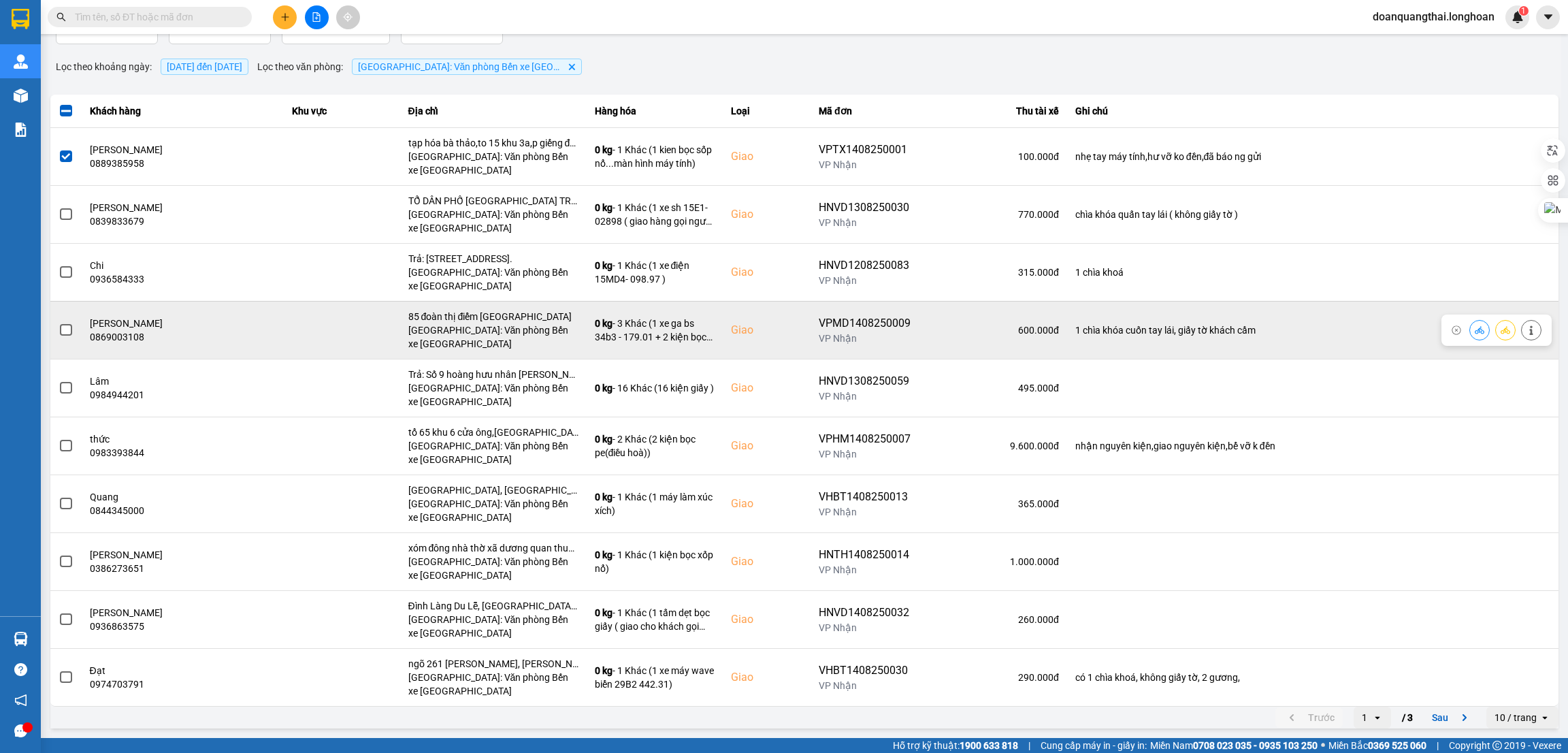
click at [68, 331] on span at bounding box center [66, 330] width 12 height 12
click at [58, 323] on input "checkbox" at bounding box center [58, 323] width 0 height 0
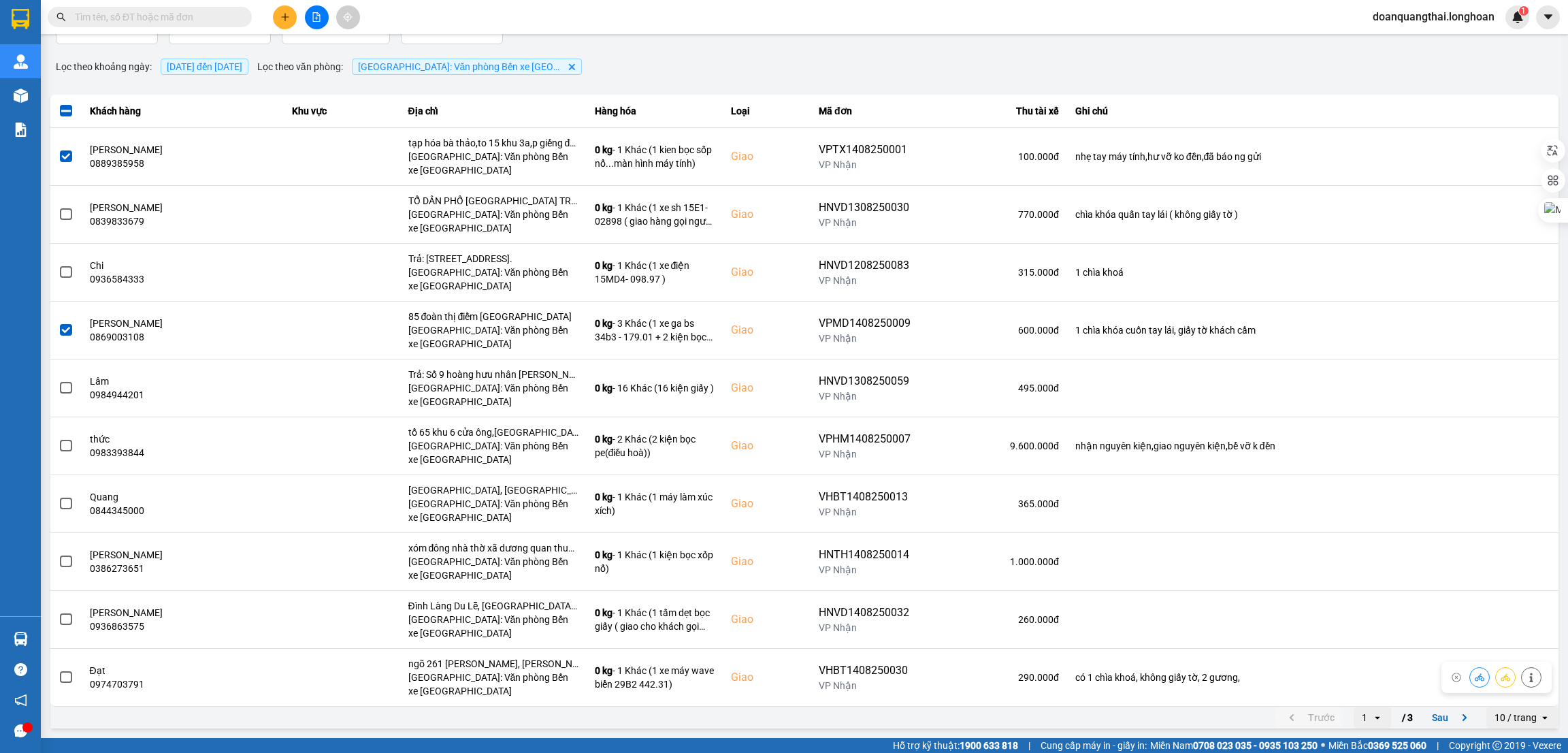
click at [1505, 714] on div "10 / trang" at bounding box center [1515, 717] width 42 height 14
click at [1502, 670] on div "80 / trang" at bounding box center [1507, 665] width 50 height 14
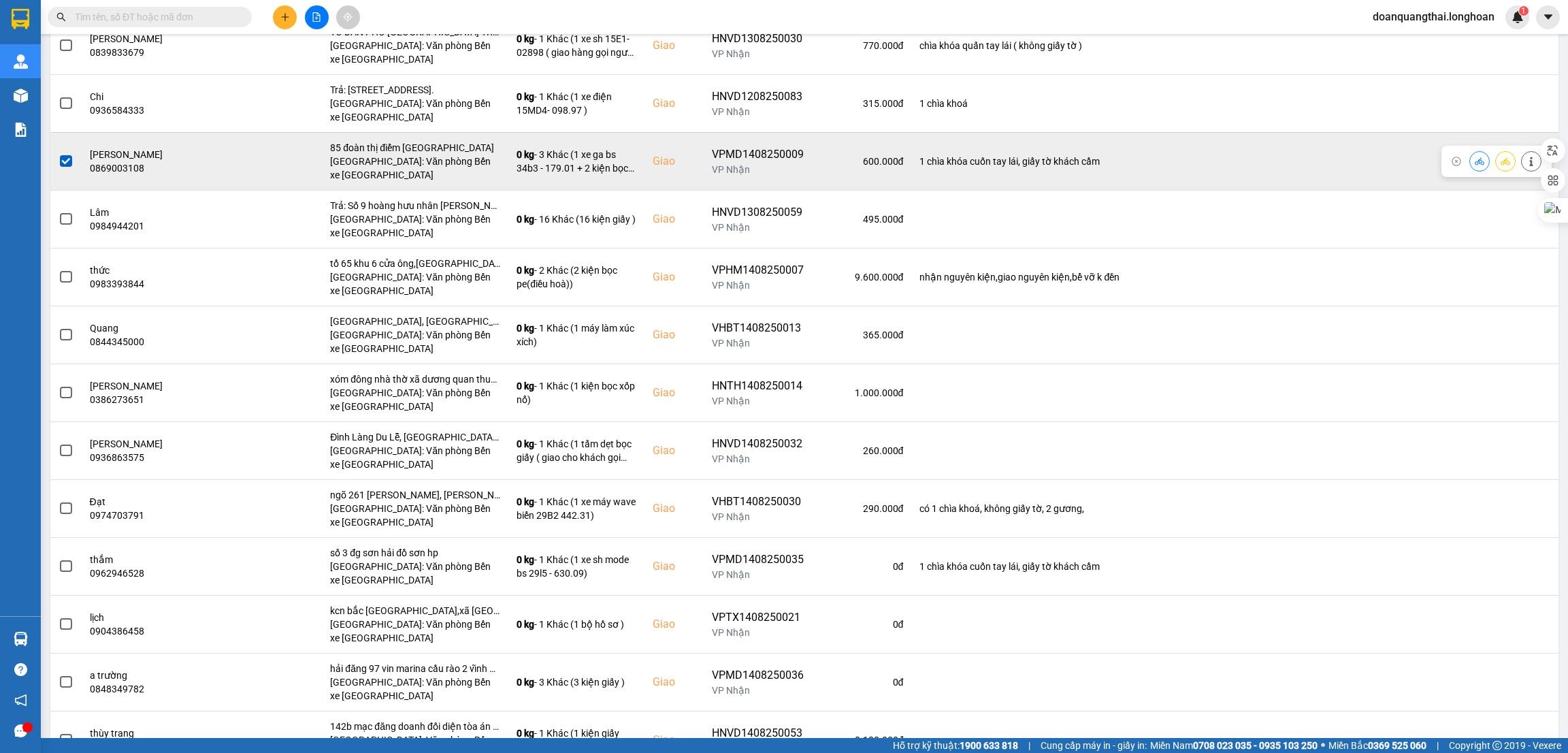
scroll to position [306, 0]
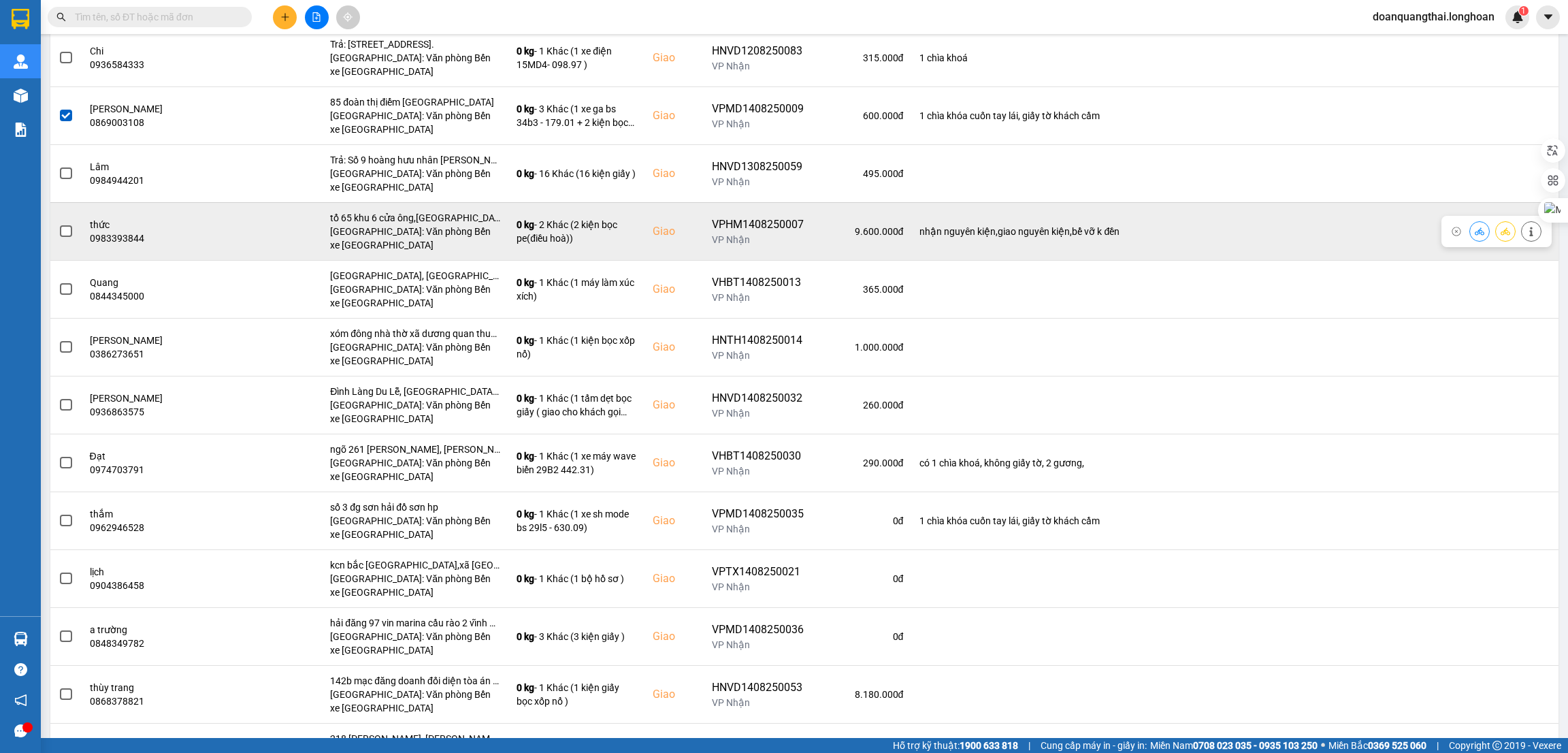
click at [63, 234] on span at bounding box center [66, 231] width 12 height 12
click at [58, 224] on input "checkbox" at bounding box center [58, 224] width 0 height 0
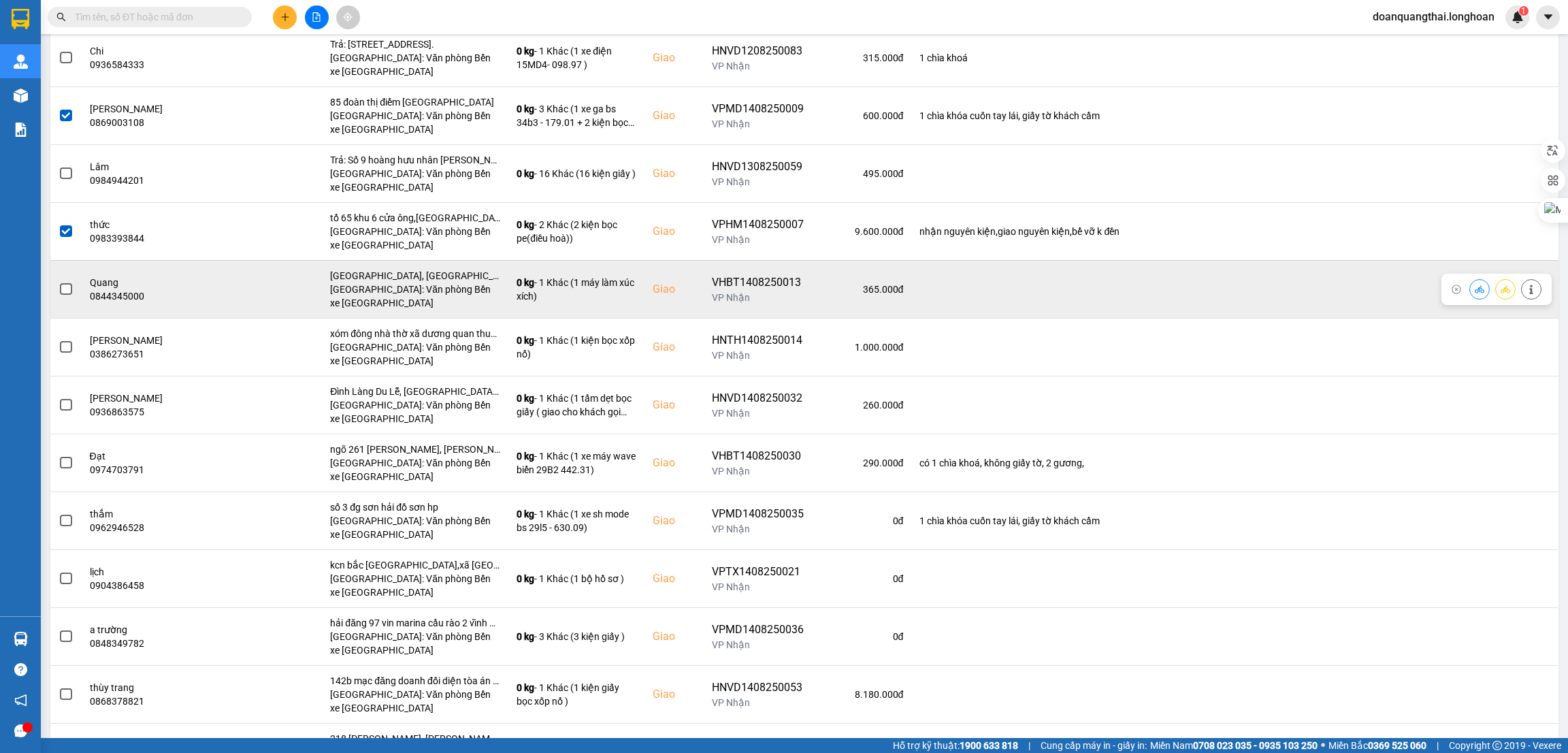
click at [60, 287] on span at bounding box center [66, 289] width 12 height 12
click at [58, 282] on input "checkbox" at bounding box center [58, 282] width 0 height 0
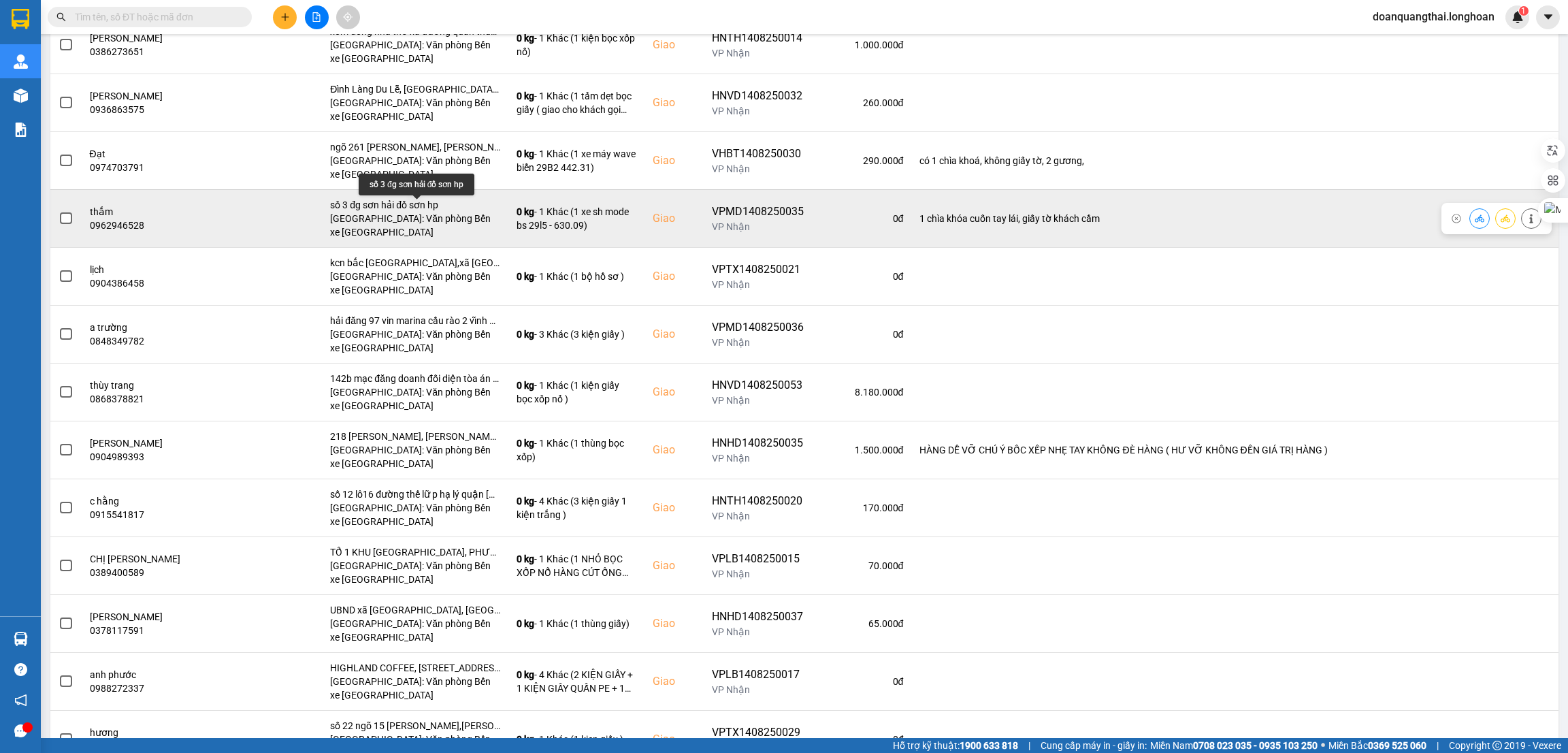
scroll to position [613, 0]
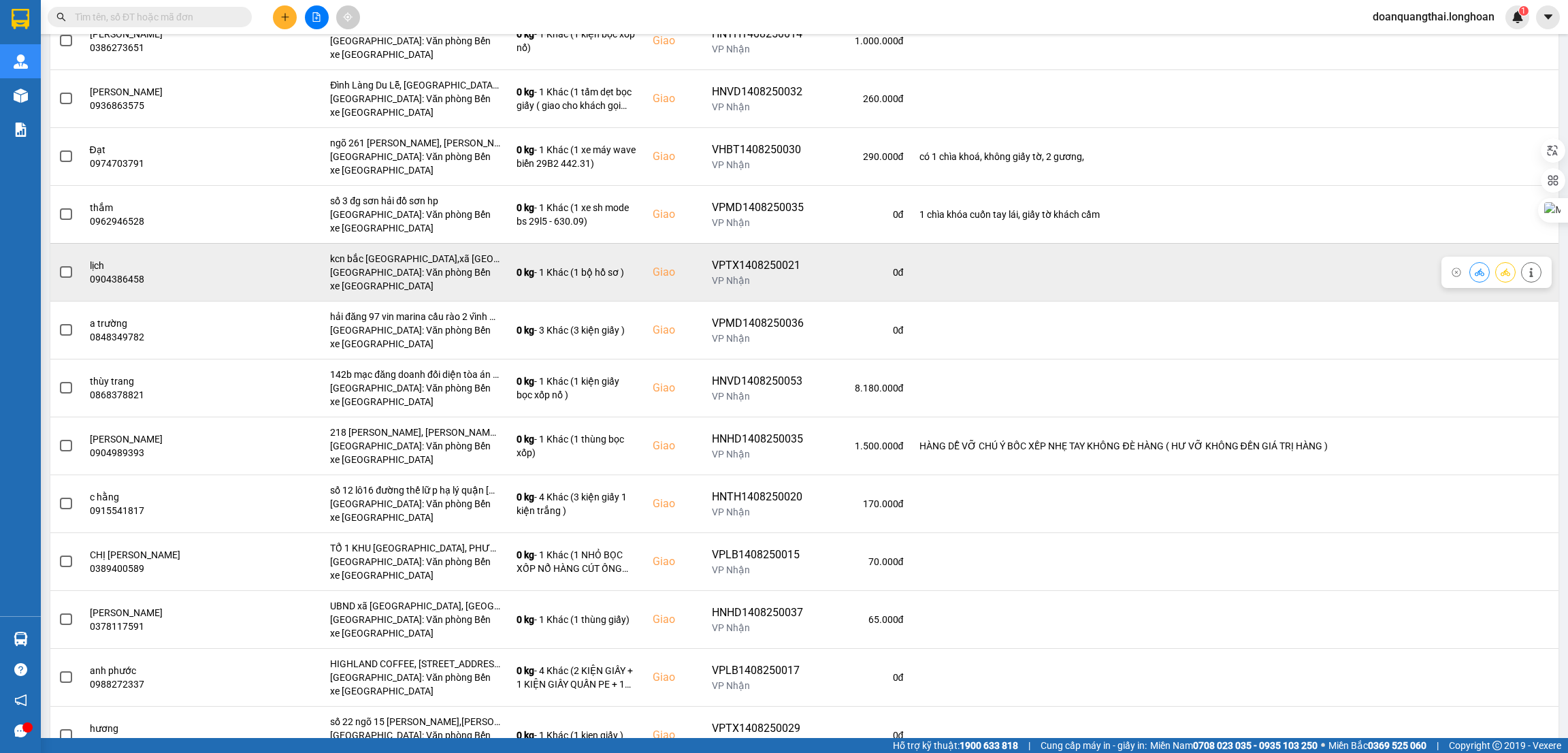
click at [68, 278] on span at bounding box center [66, 272] width 12 height 12
click at [58, 265] on input "checkbox" at bounding box center [58, 265] width 0 height 0
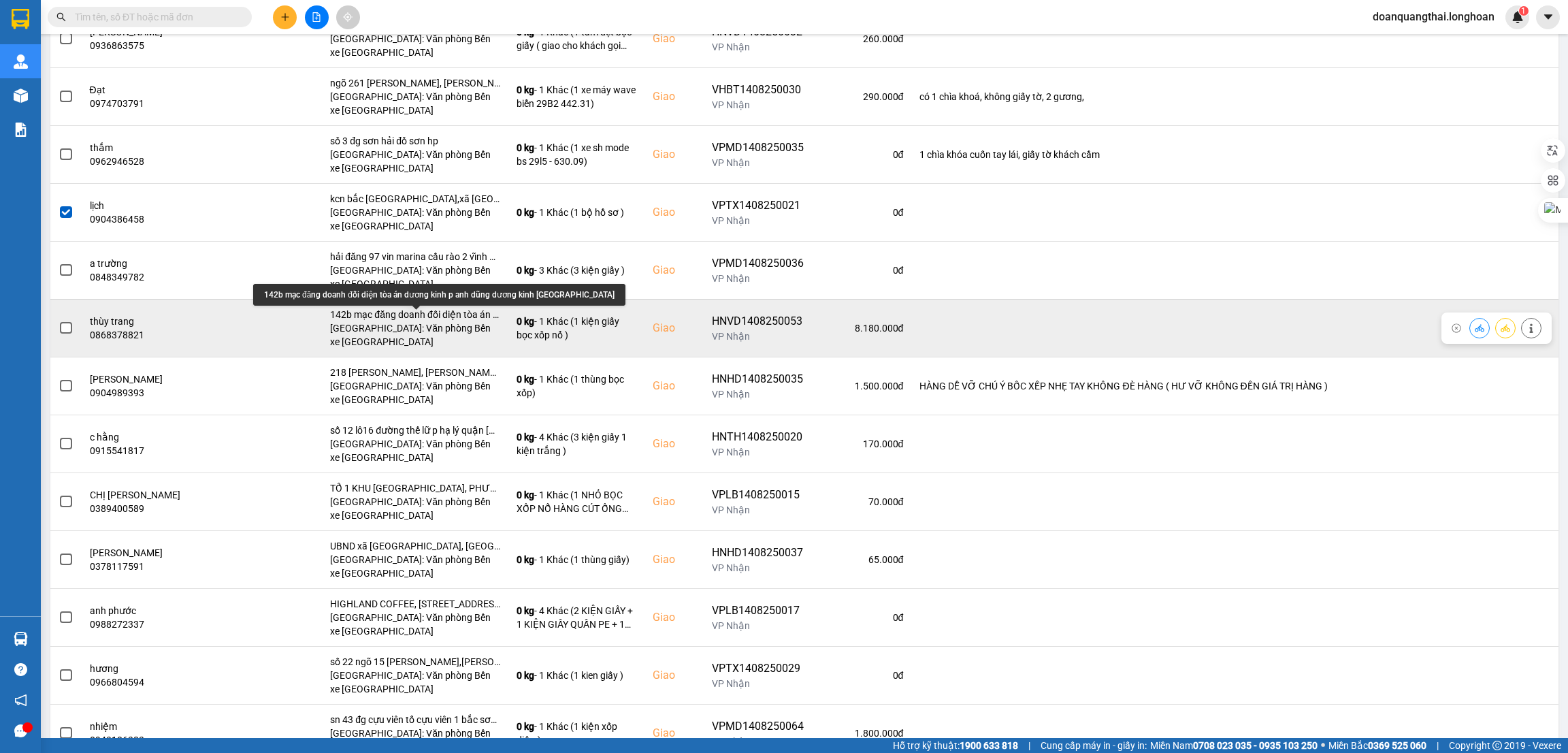
scroll to position [730, 0]
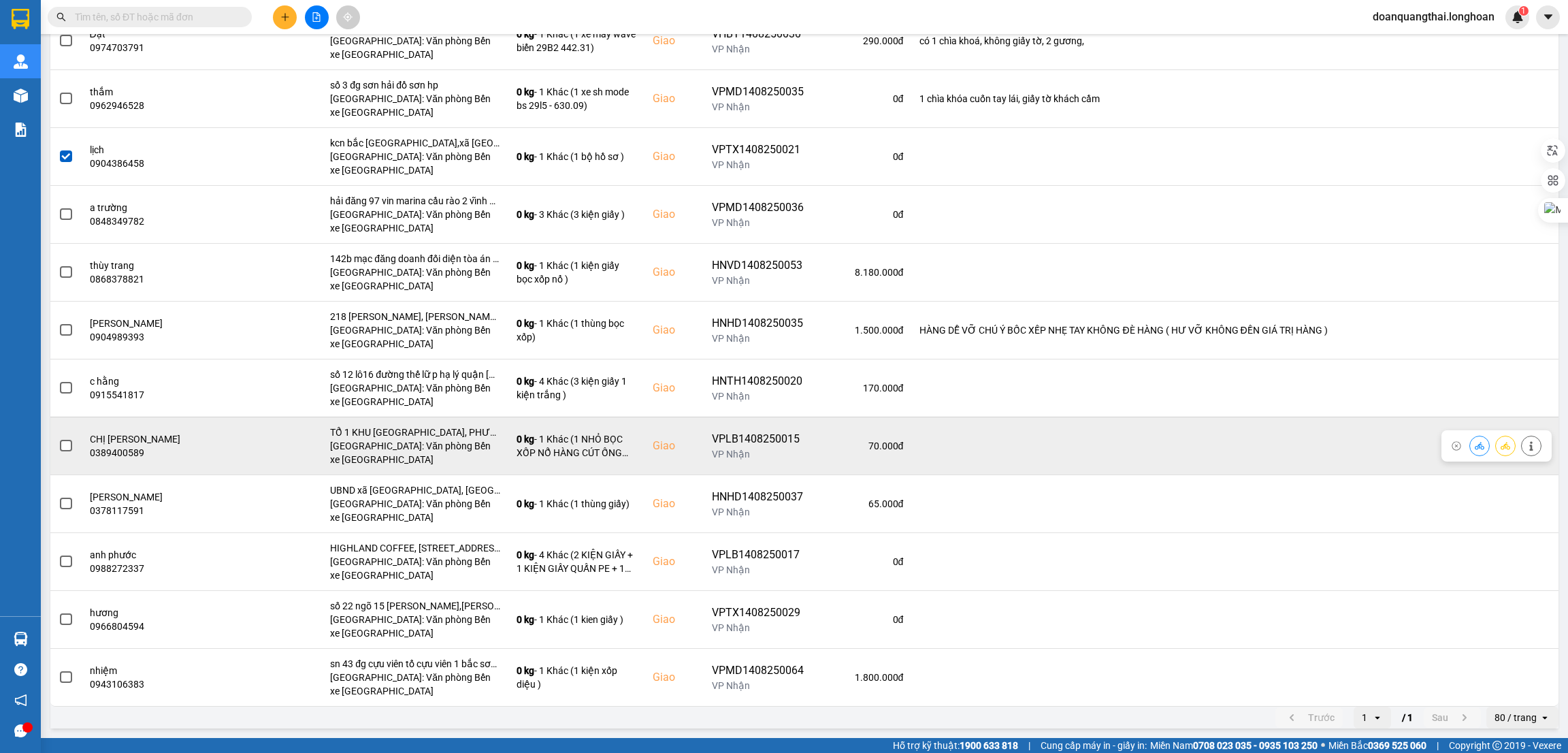
click at [62, 447] on span at bounding box center [66, 446] width 12 height 12
click at [58, 439] on input "checkbox" at bounding box center [58, 439] width 0 height 0
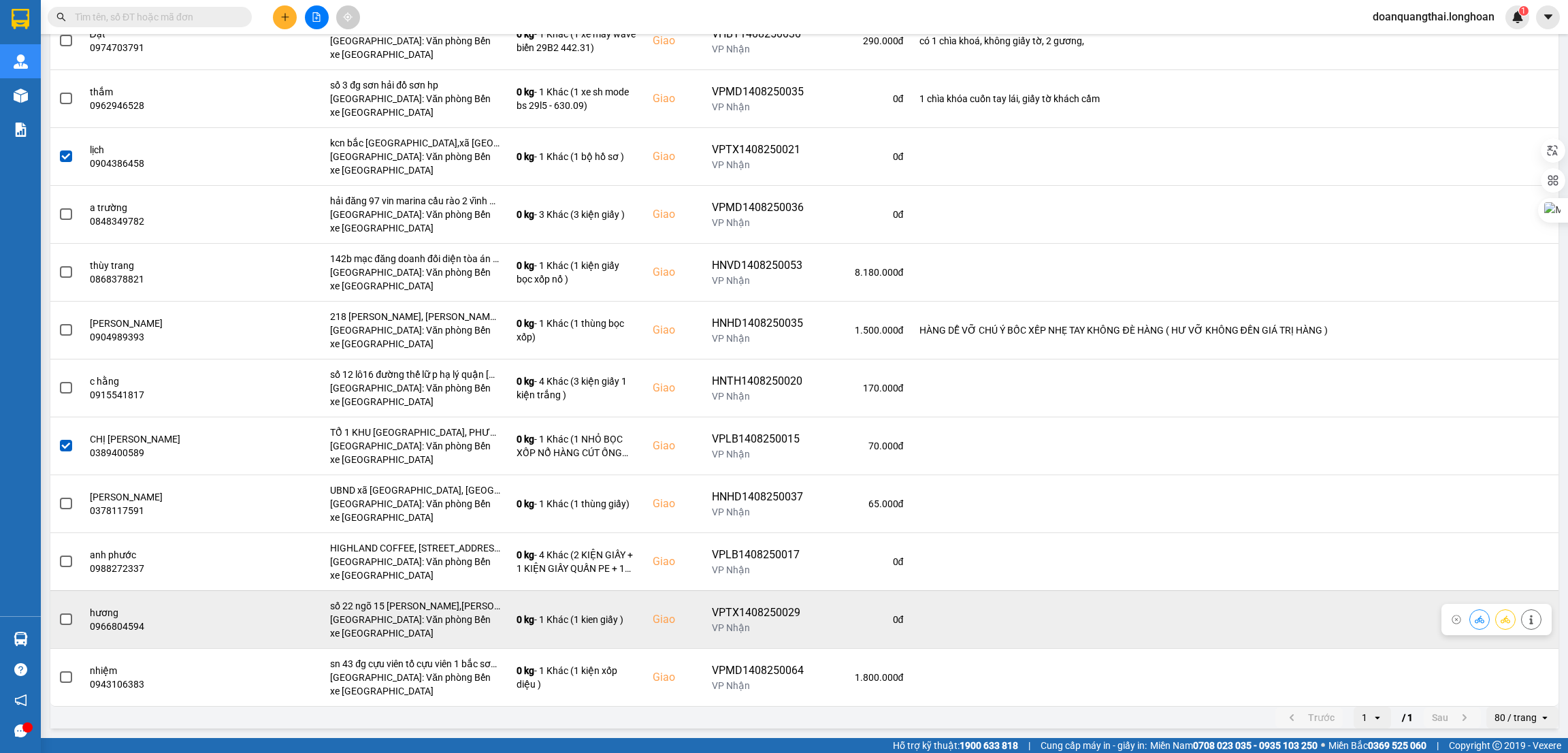
click at [62, 621] on span at bounding box center [66, 619] width 12 height 12
click at [58, 613] on input "checkbox" at bounding box center [58, 613] width 0 height 0
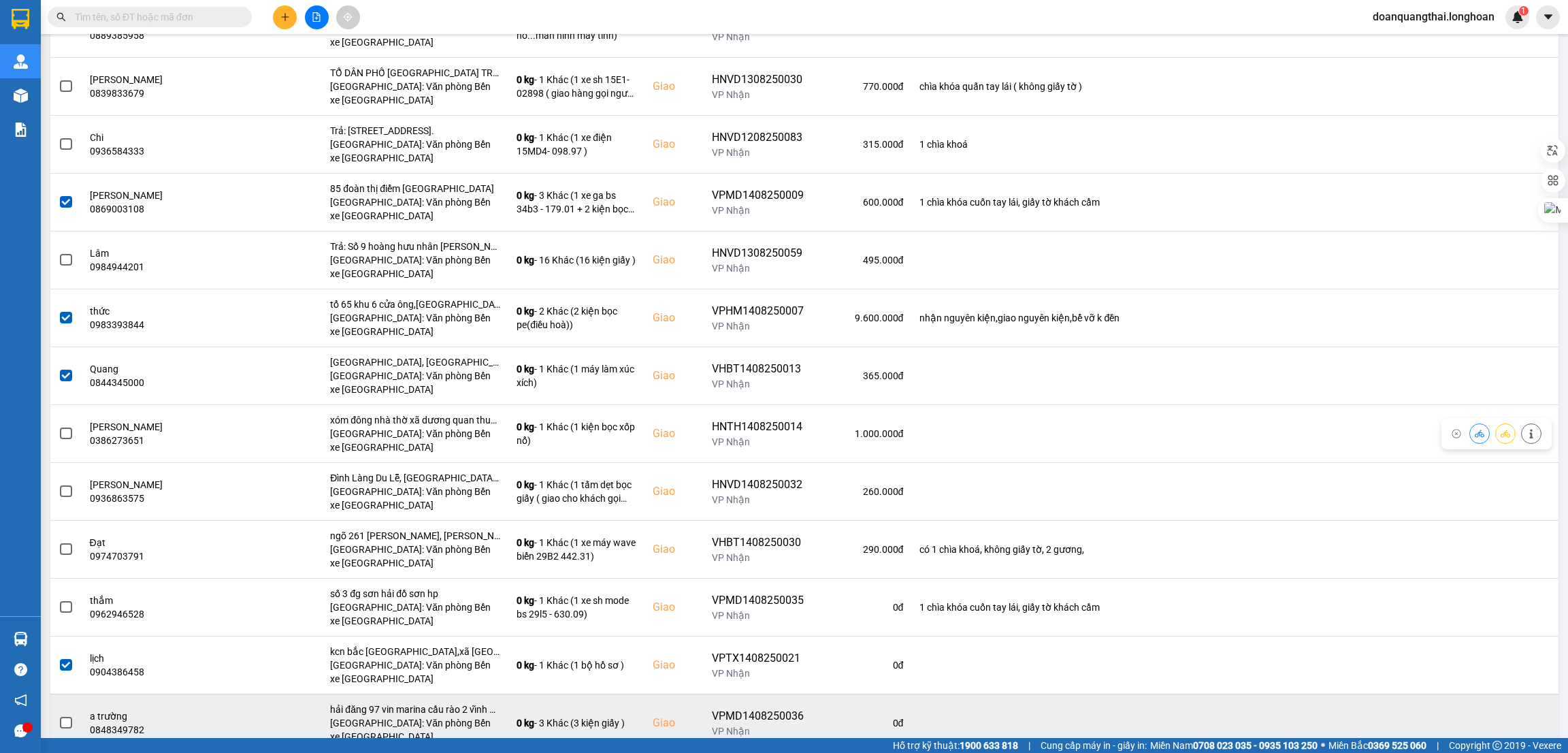
scroll to position [0, 0]
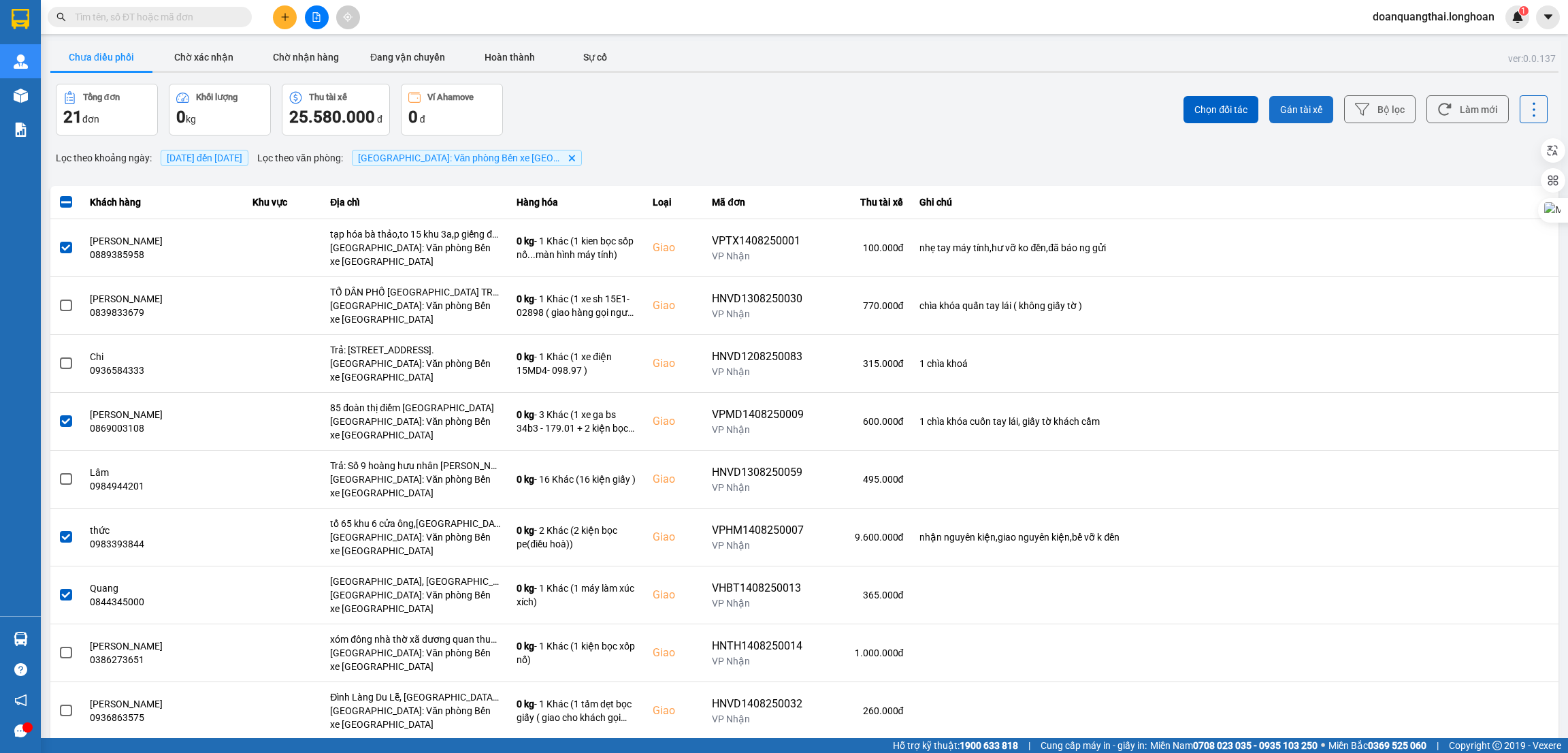
click at [1281, 113] on span "Gán tài xế" at bounding box center [1301, 109] width 42 height 14
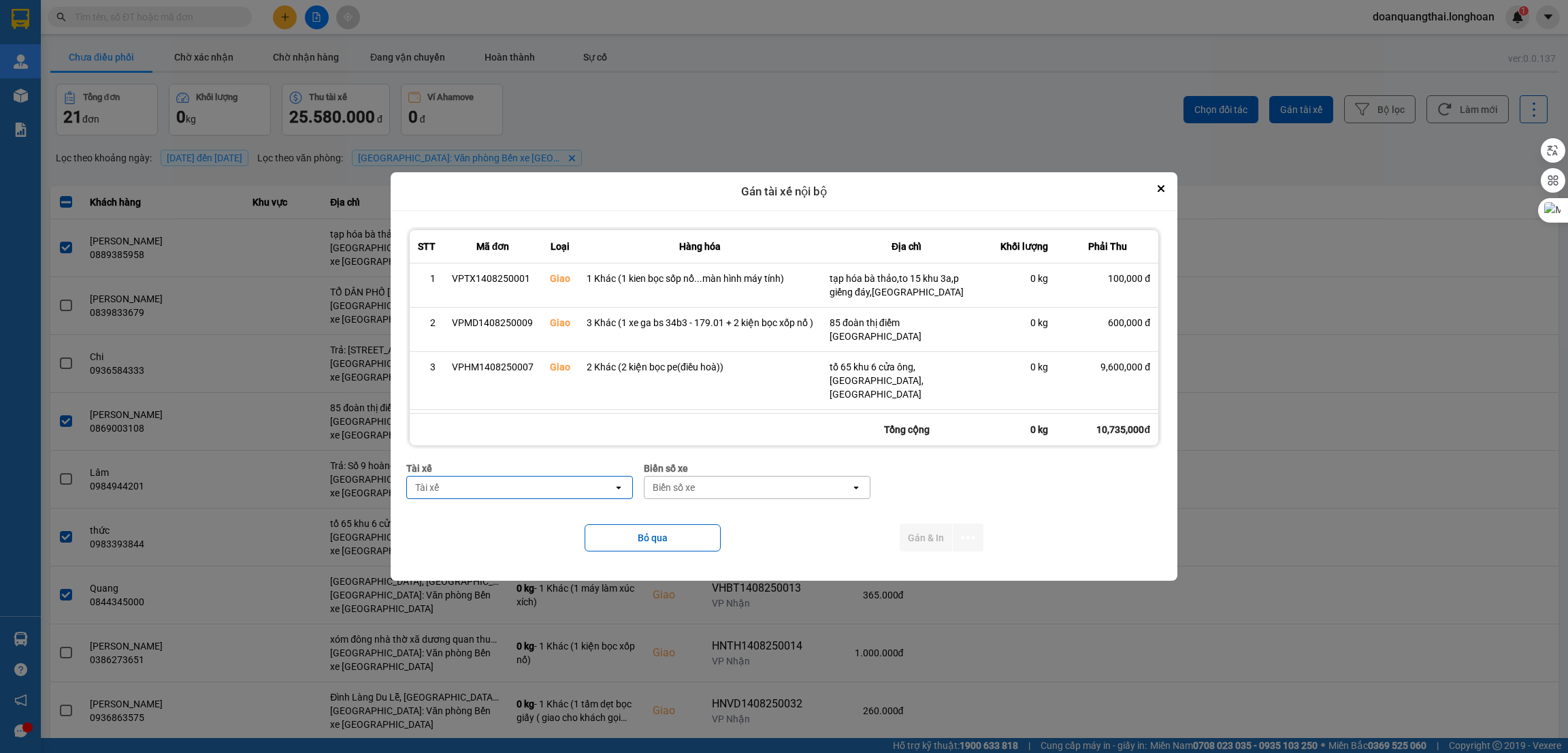
click at [562, 487] on div "Tài xế" at bounding box center [510, 488] width 206 height 22
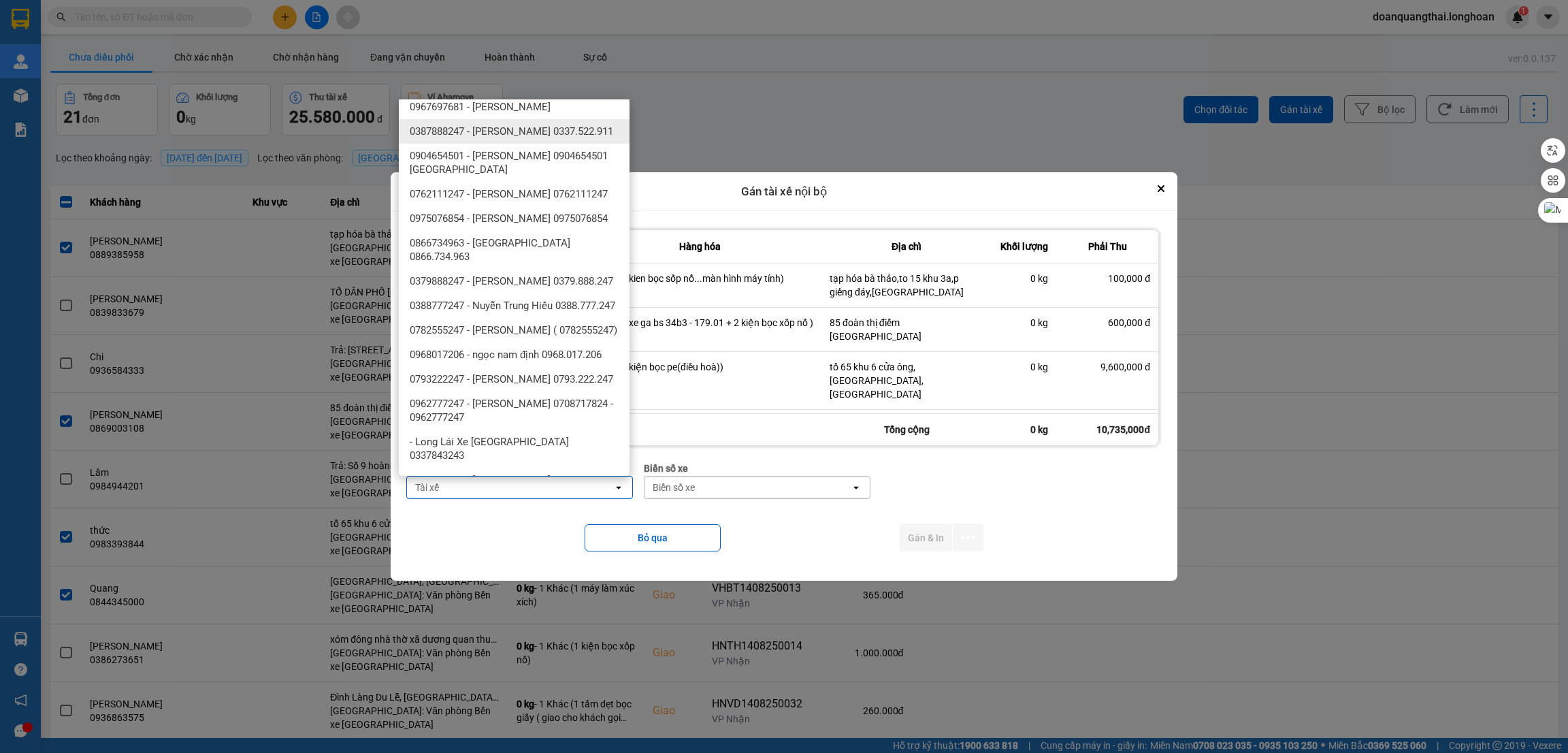
scroll to position [715, 0]
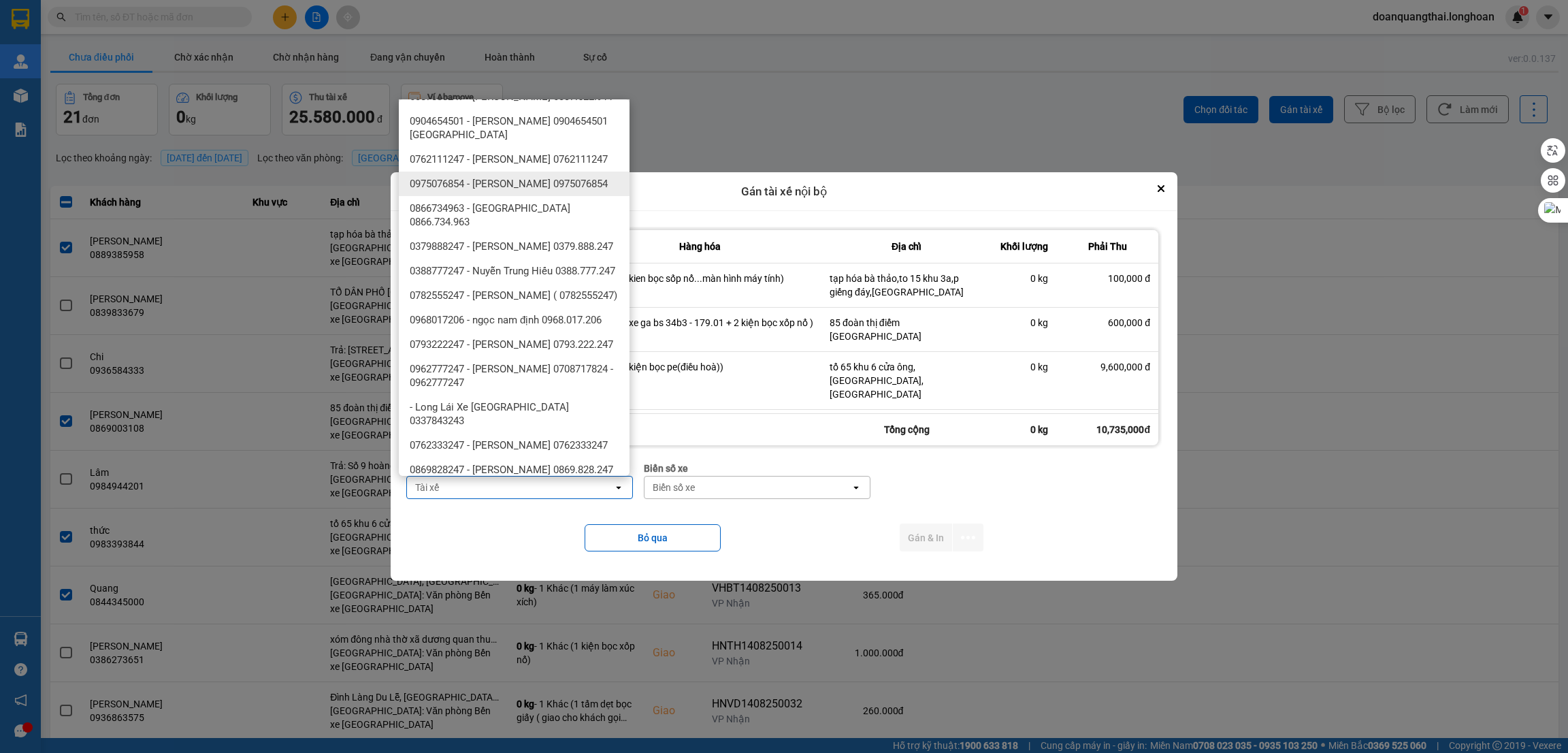
click at [545, 235] on div "0866734963 - [GEOGRAPHIC_DATA] 0866.734.963" at bounding box center [515, 215] width 231 height 38
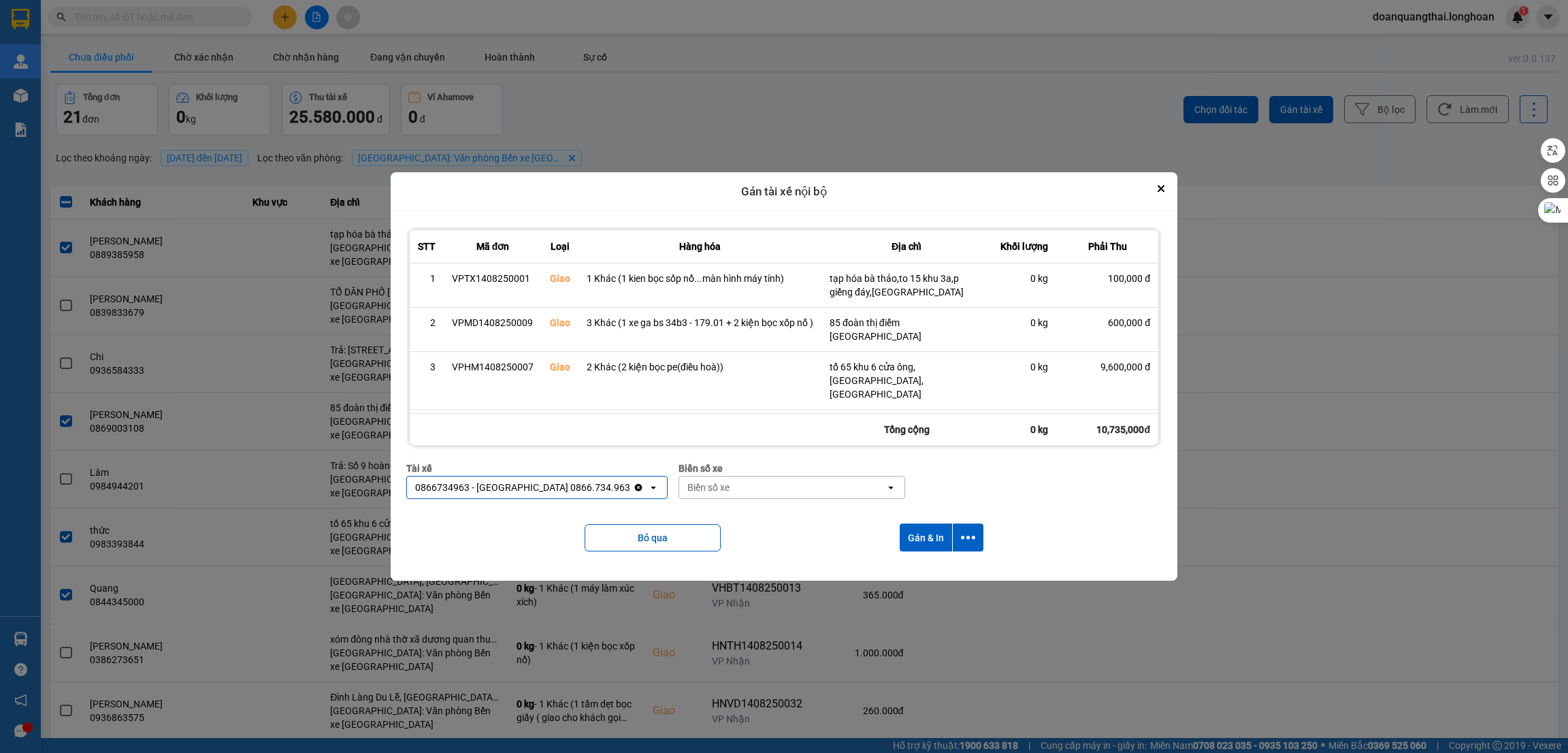
click at [567, 494] on div "0866734963 - [GEOGRAPHIC_DATA] 0866.734.963" at bounding box center [523, 487] width 215 height 14
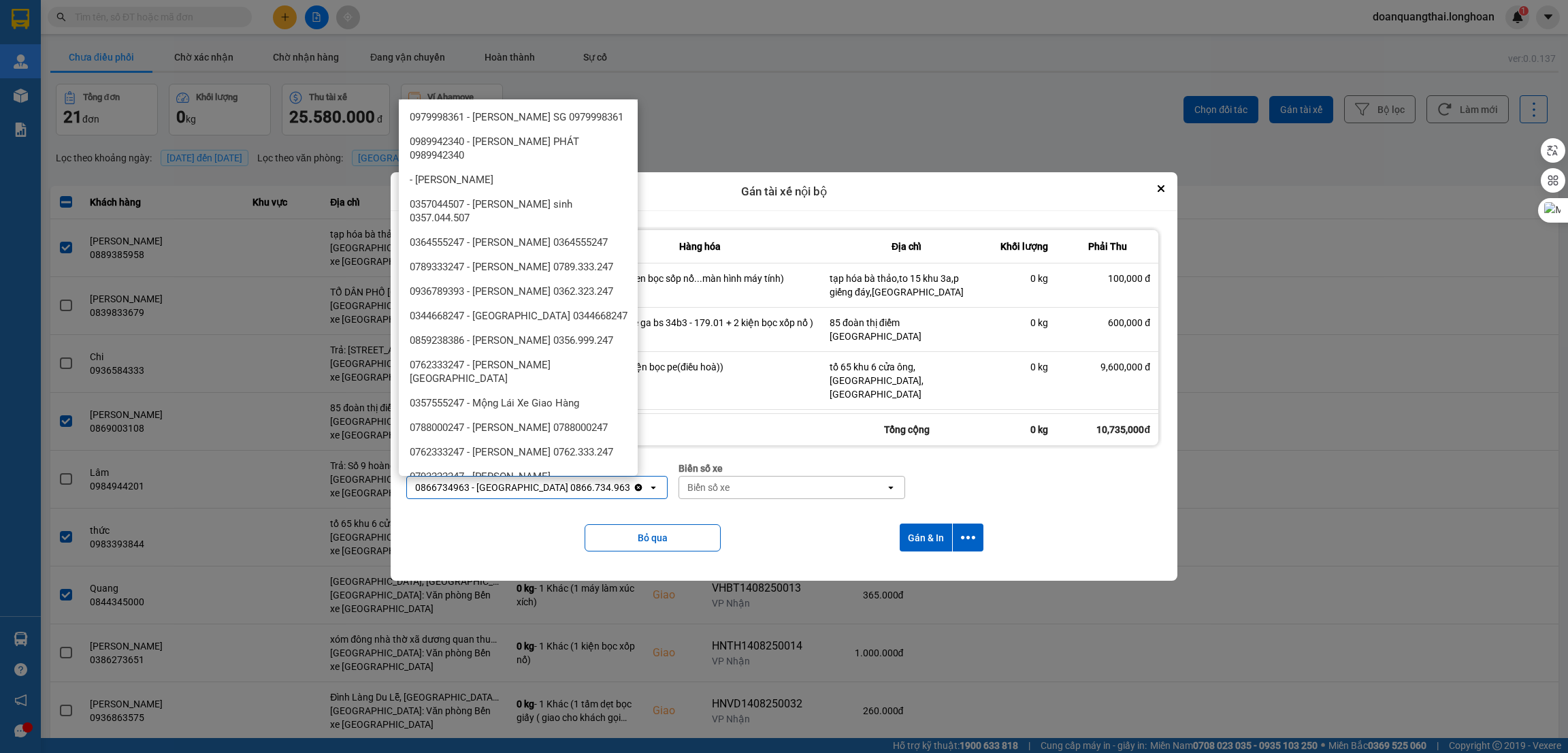
scroll to position [710, 0]
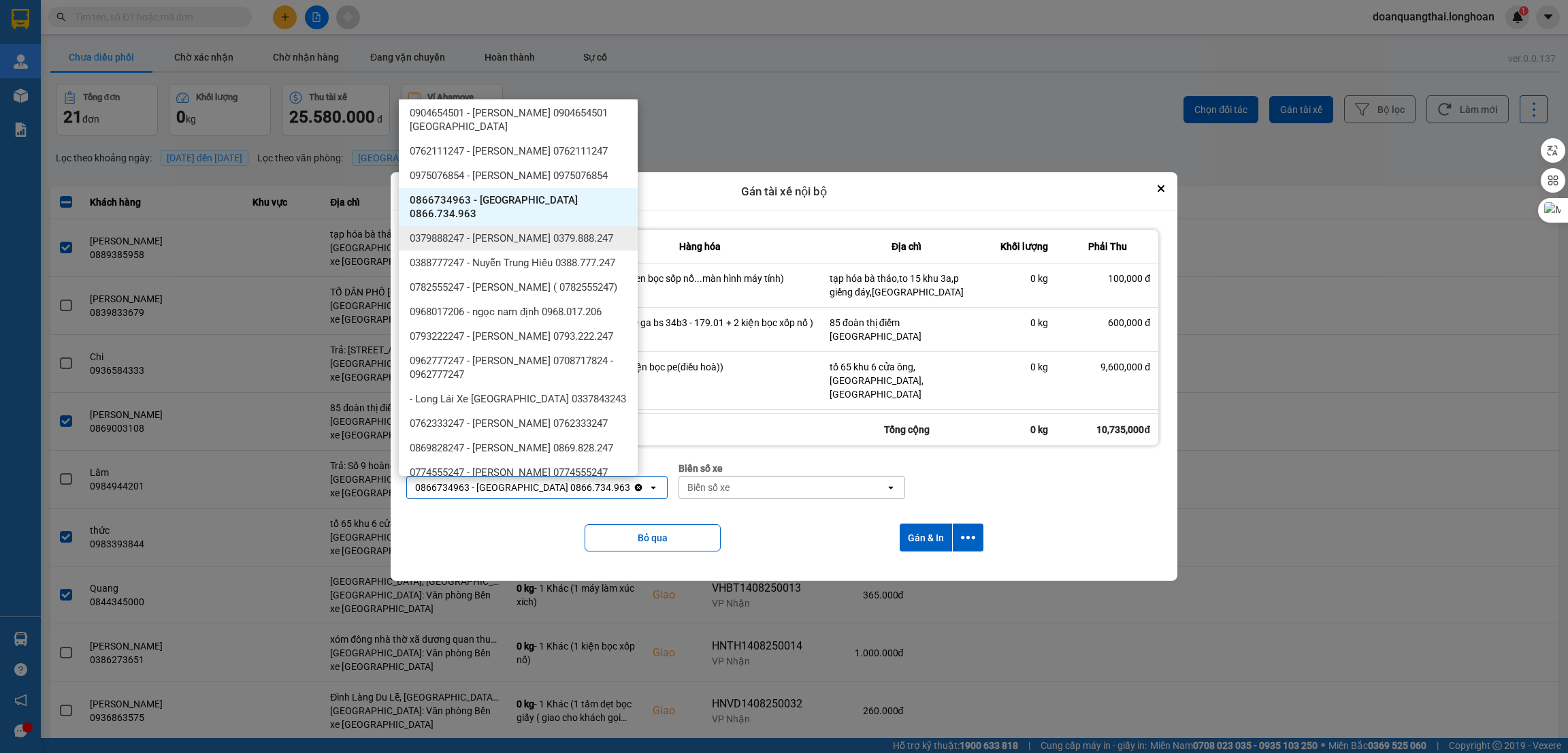
click at [574, 245] on span "0379888247 - [PERSON_NAME] 0379.888.247" at bounding box center [512, 238] width 204 height 14
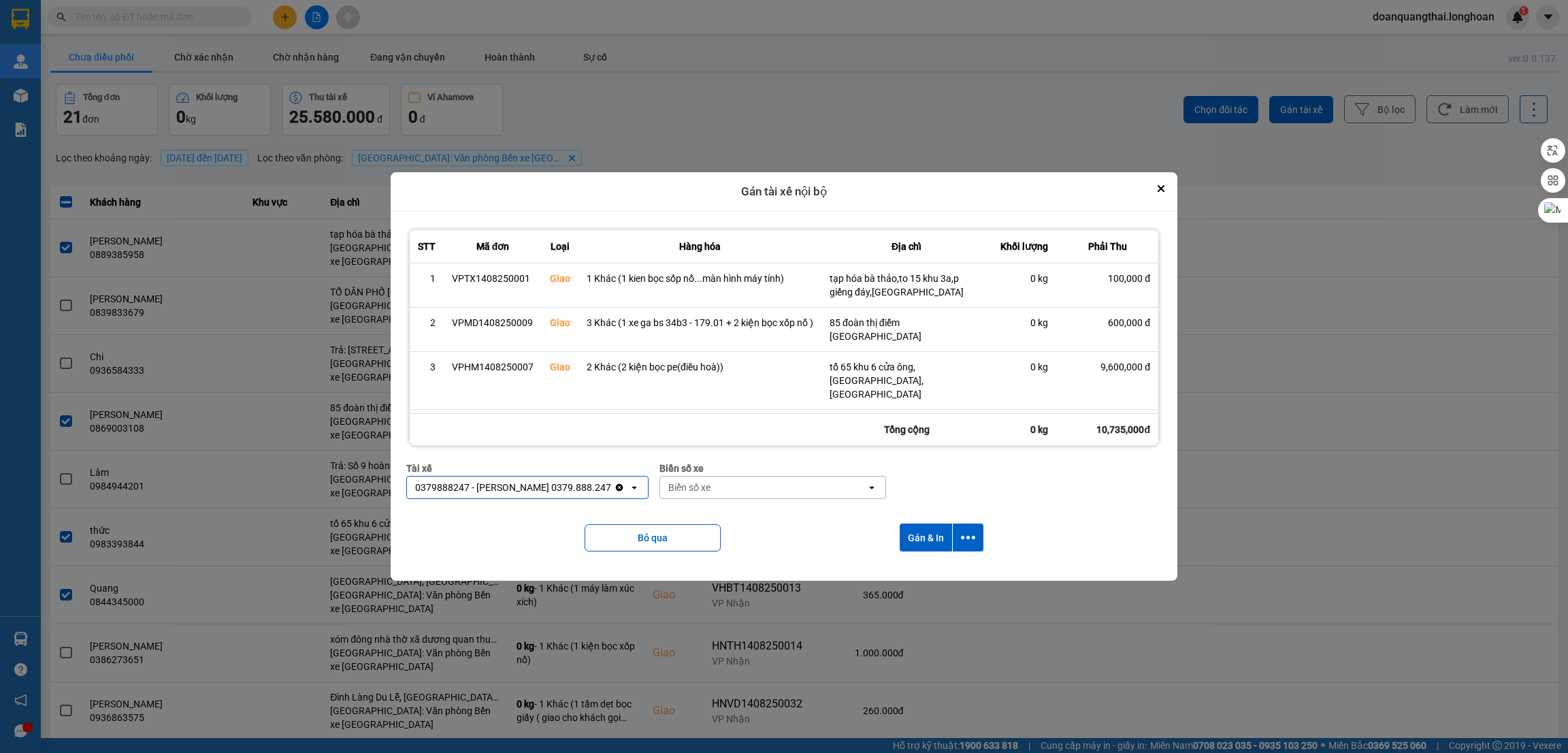
click at [722, 496] on div "Biển số xe" at bounding box center [763, 488] width 206 height 22
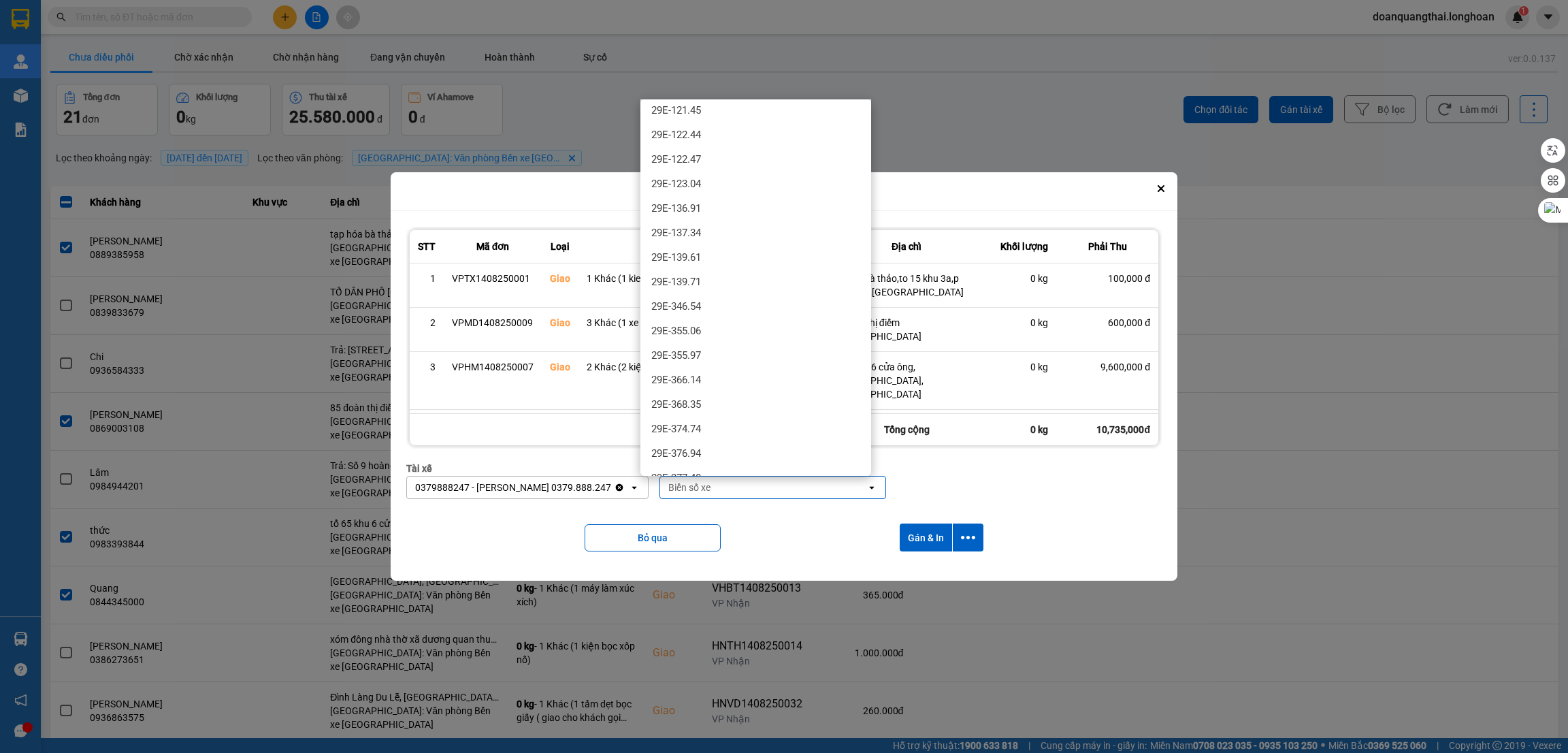
scroll to position [510, 0]
click at [765, 215] on div "29E-137.34" at bounding box center [756, 220] width 231 height 24
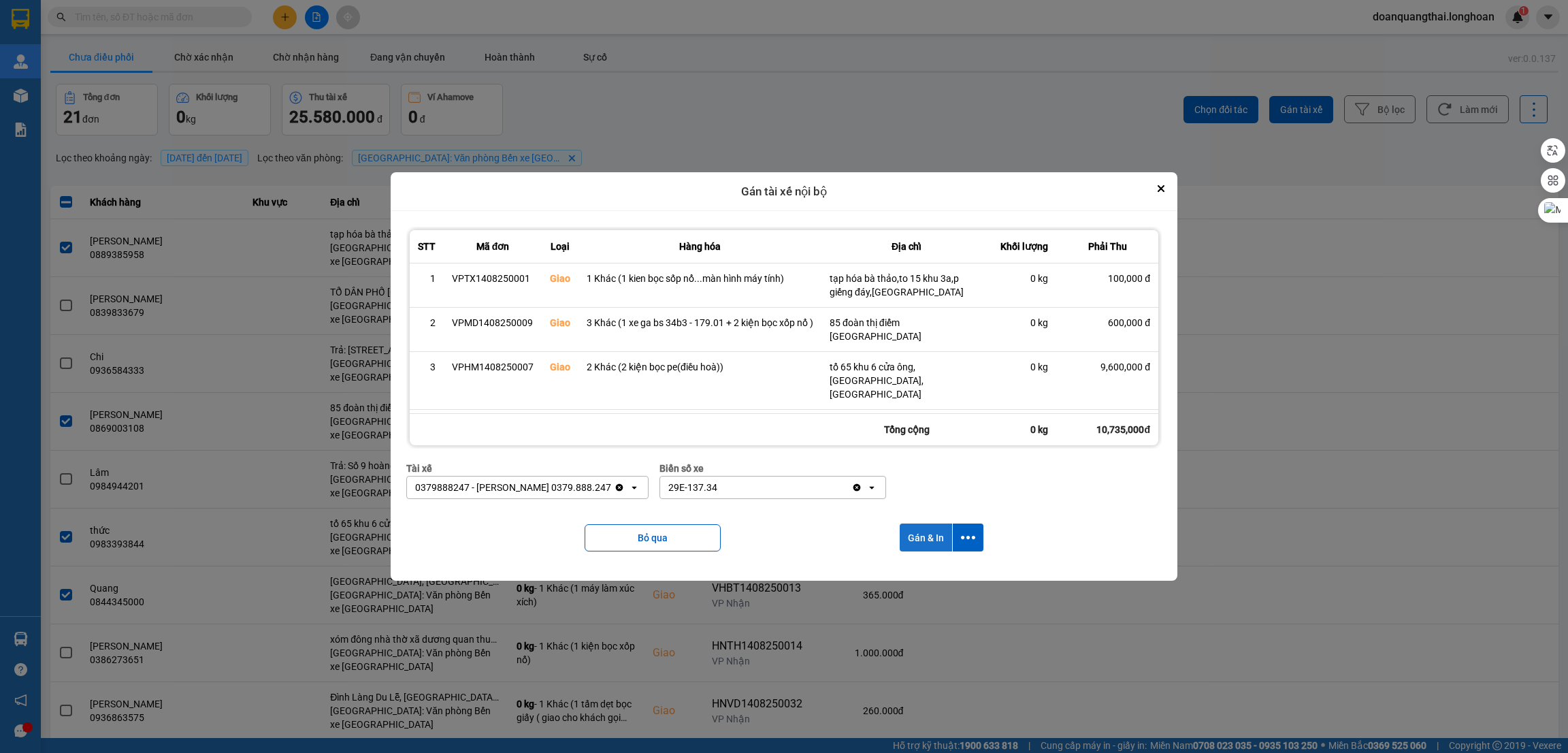
click at [925, 532] on button "Gán & In" at bounding box center [927, 537] width 53 height 28
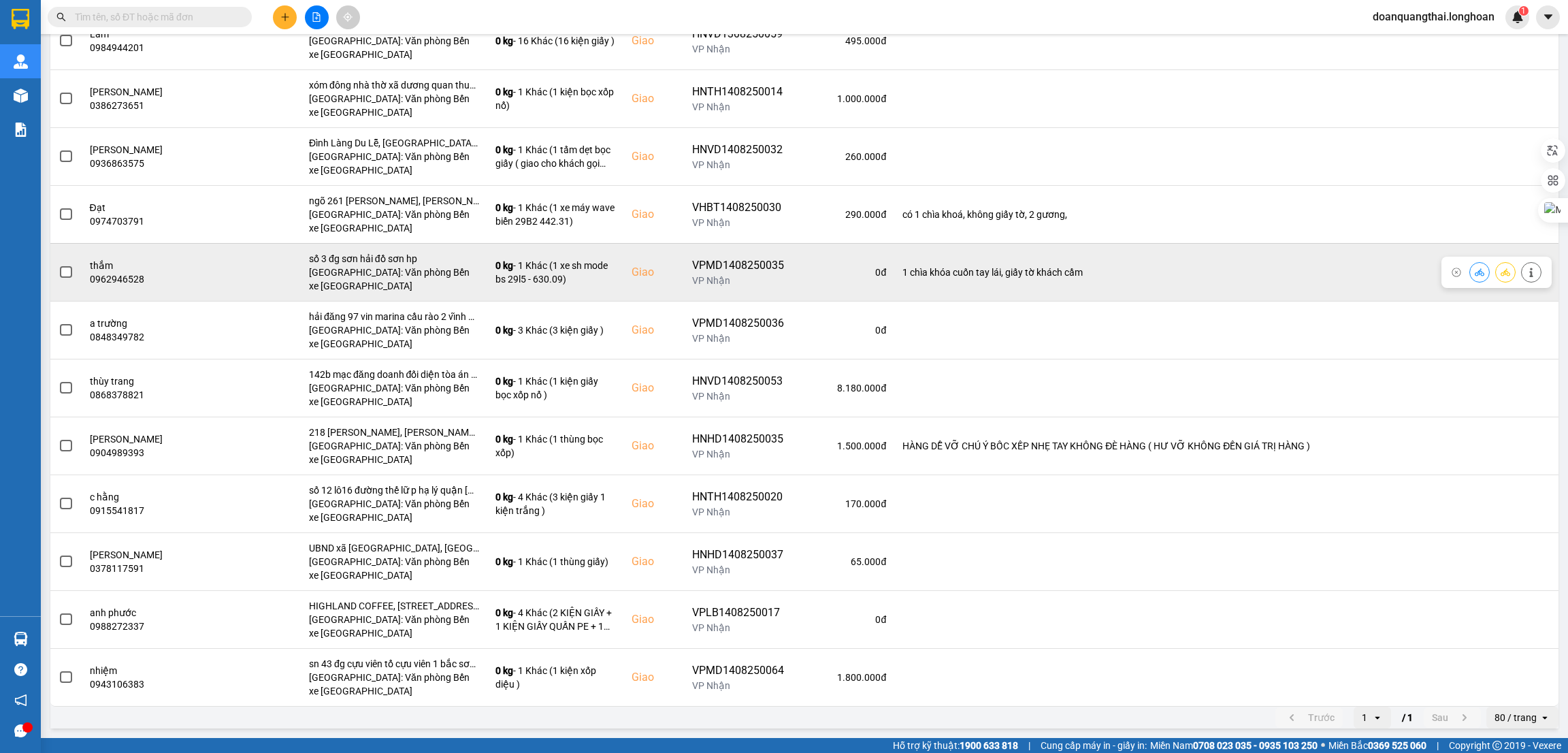
scroll to position [222, 0]
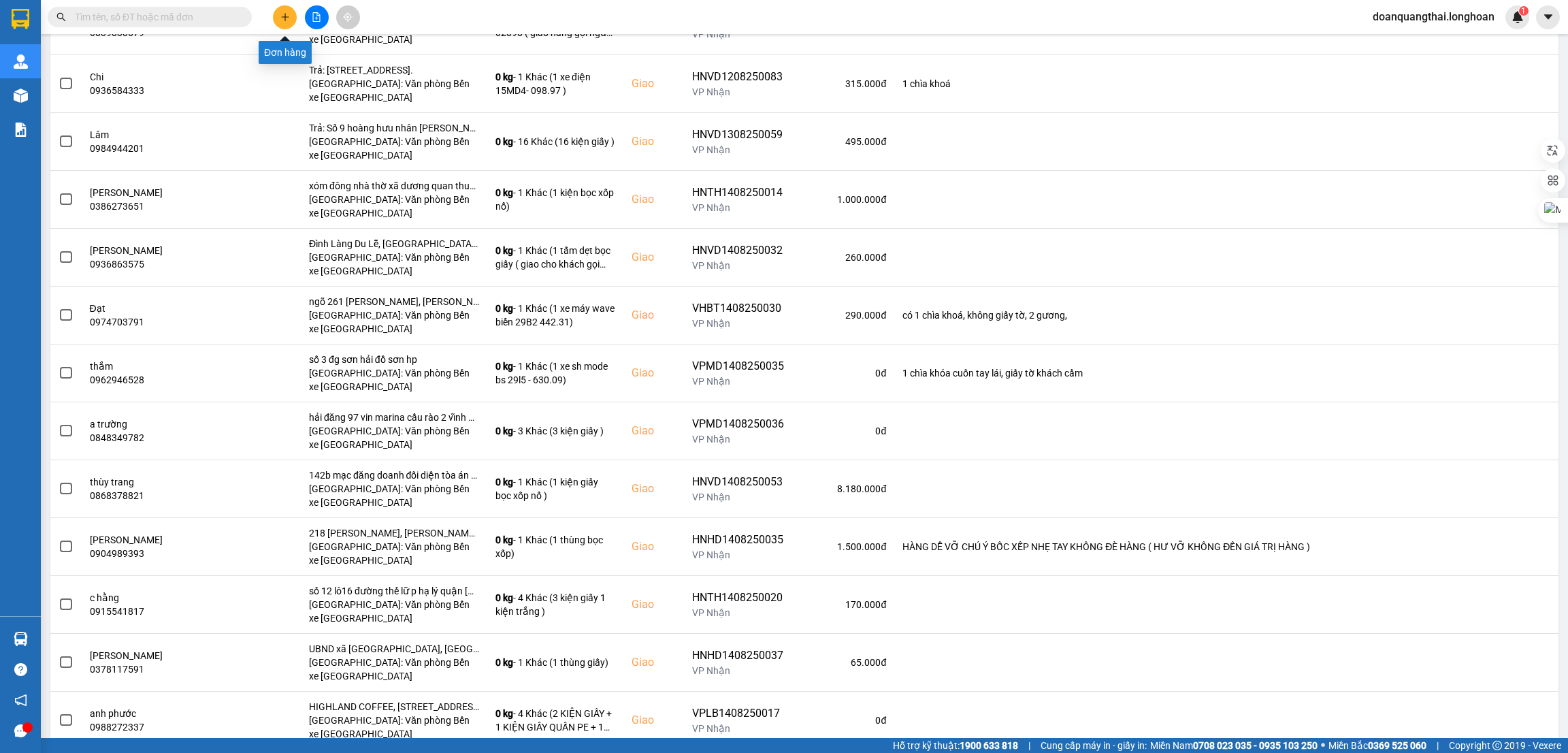
click at [280, 14] on icon "plus" at bounding box center [284, 16] width 9 height 9
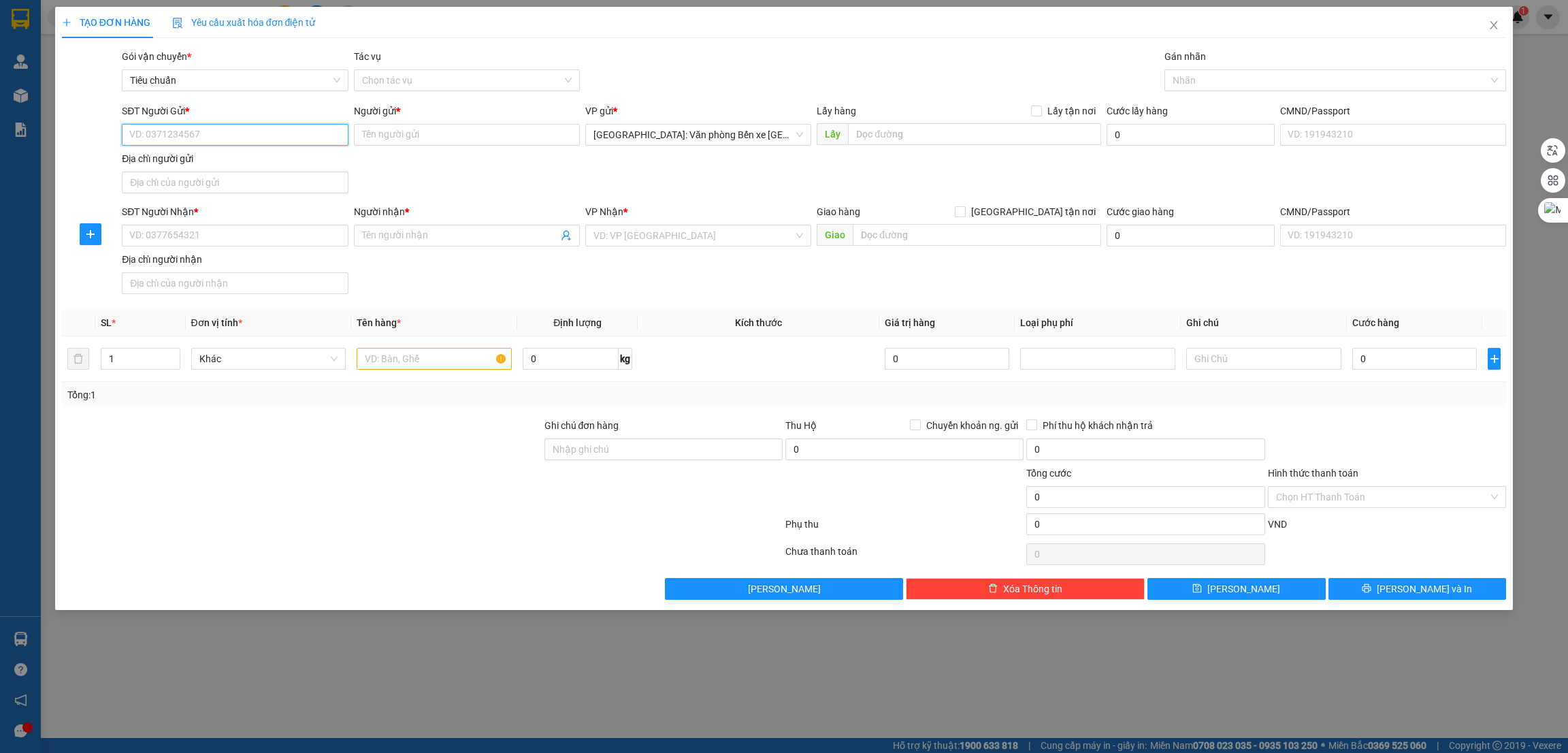
paste input "0971265685"
type input "0971265685"
click at [454, 131] on input "Người gửi *" at bounding box center [467, 135] width 226 height 22
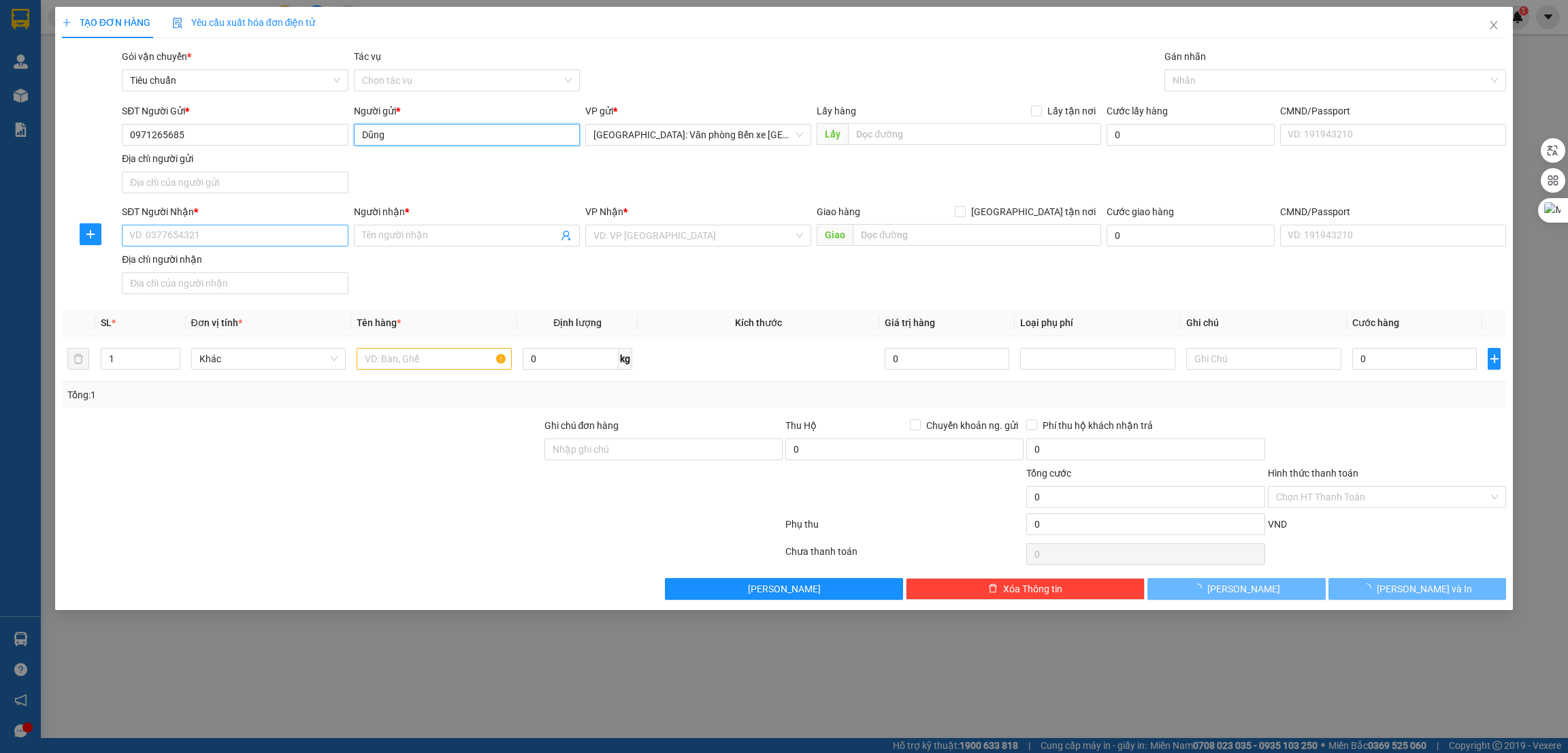
type input "Dũng"
click at [279, 245] on input "SĐT Người Nhận *" at bounding box center [234, 235] width 226 height 22
paste input "0915325457"
type input "0915325457"
click at [435, 236] on input "Người nhận *" at bounding box center [460, 235] width 196 height 15
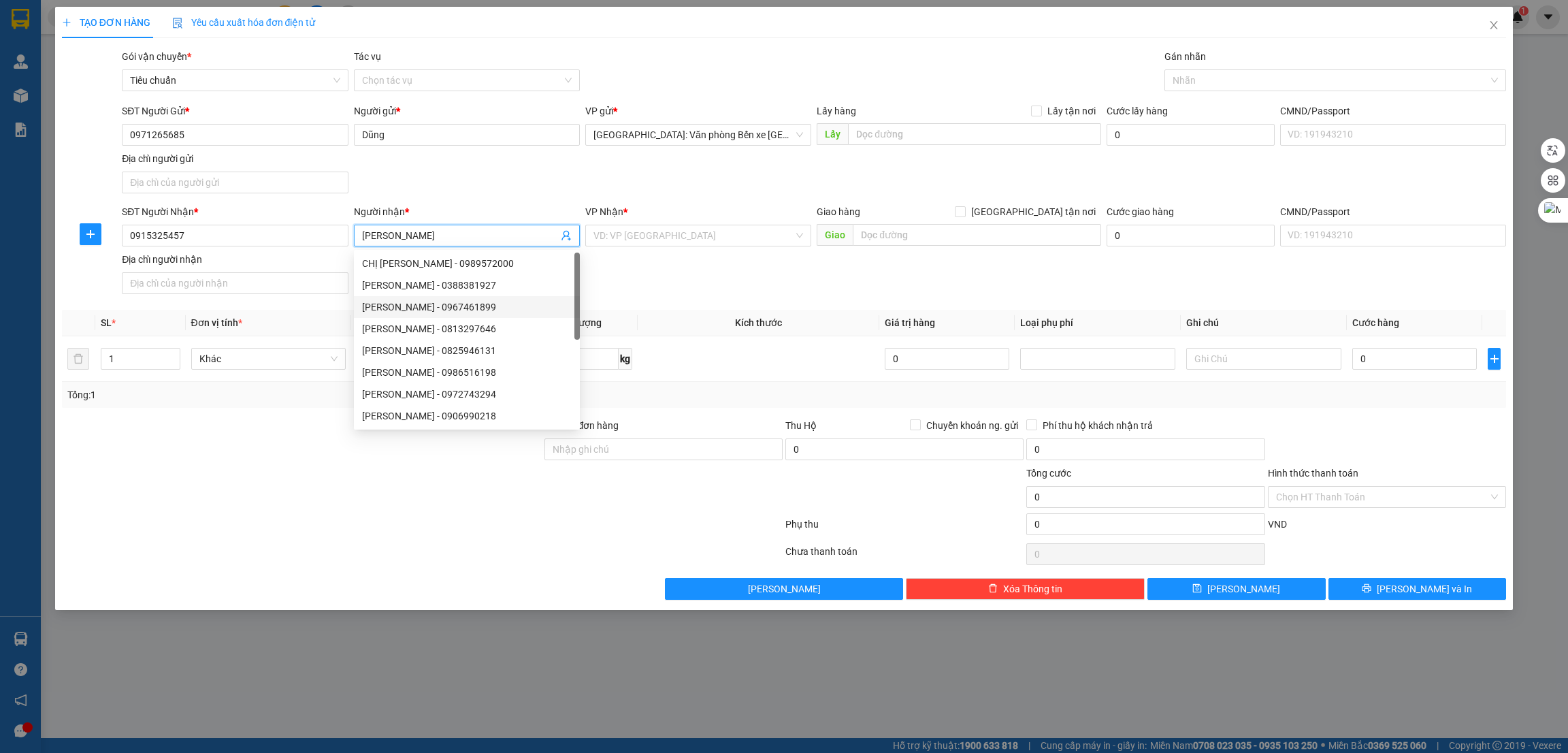
type input "Quỳnh Anh"
click at [230, 490] on div at bounding box center [301, 489] width 483 height 48
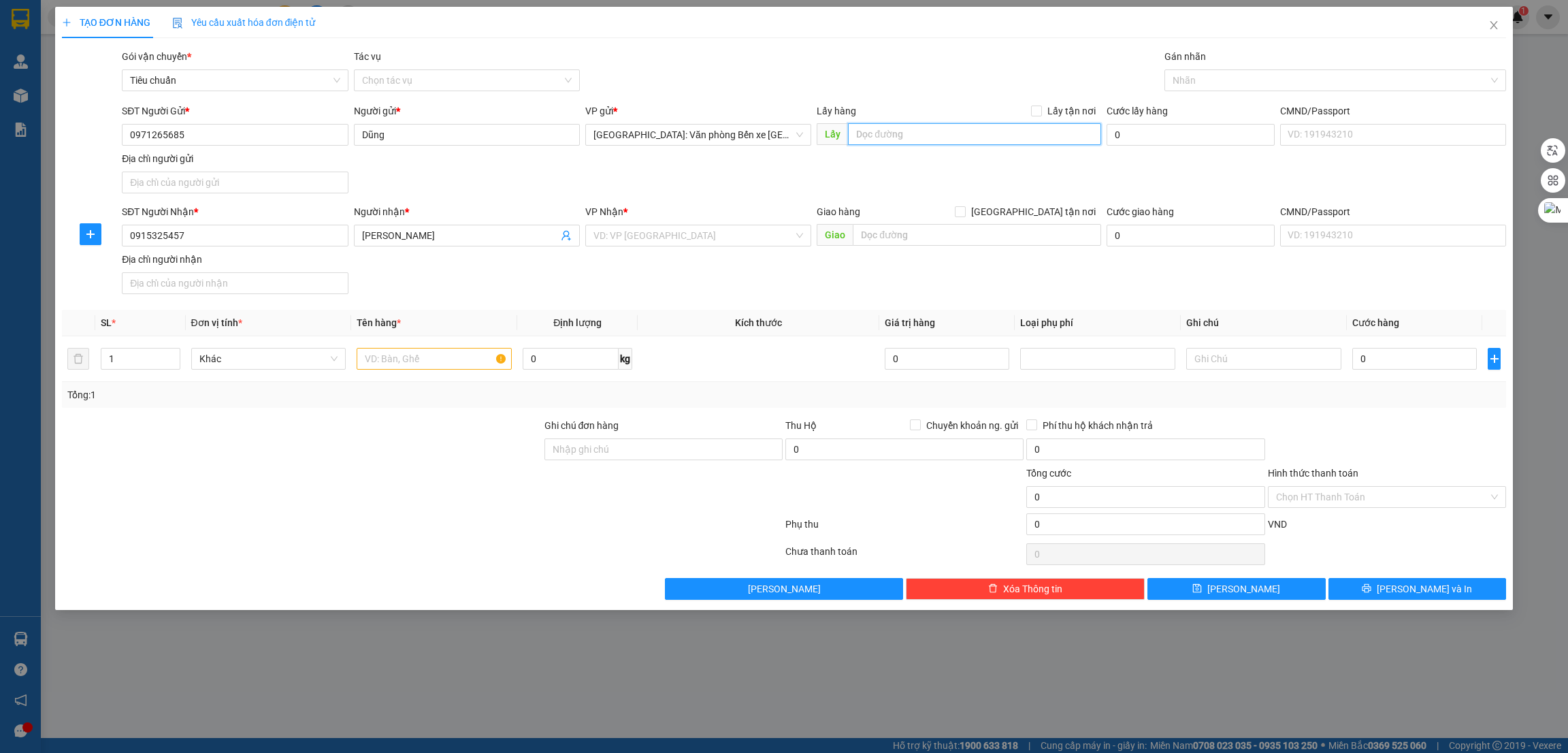
click at [912, 137] on input "text" at bounding box center [974, 134] width 252 height 22
paste input "Số nhà 32 ngõ 78 tổ dân phố 8 phường an dương hải phòng"
type input "Số nhà 32 ngõ 78 tổ dân phố 8 phường an dương hải phòng"
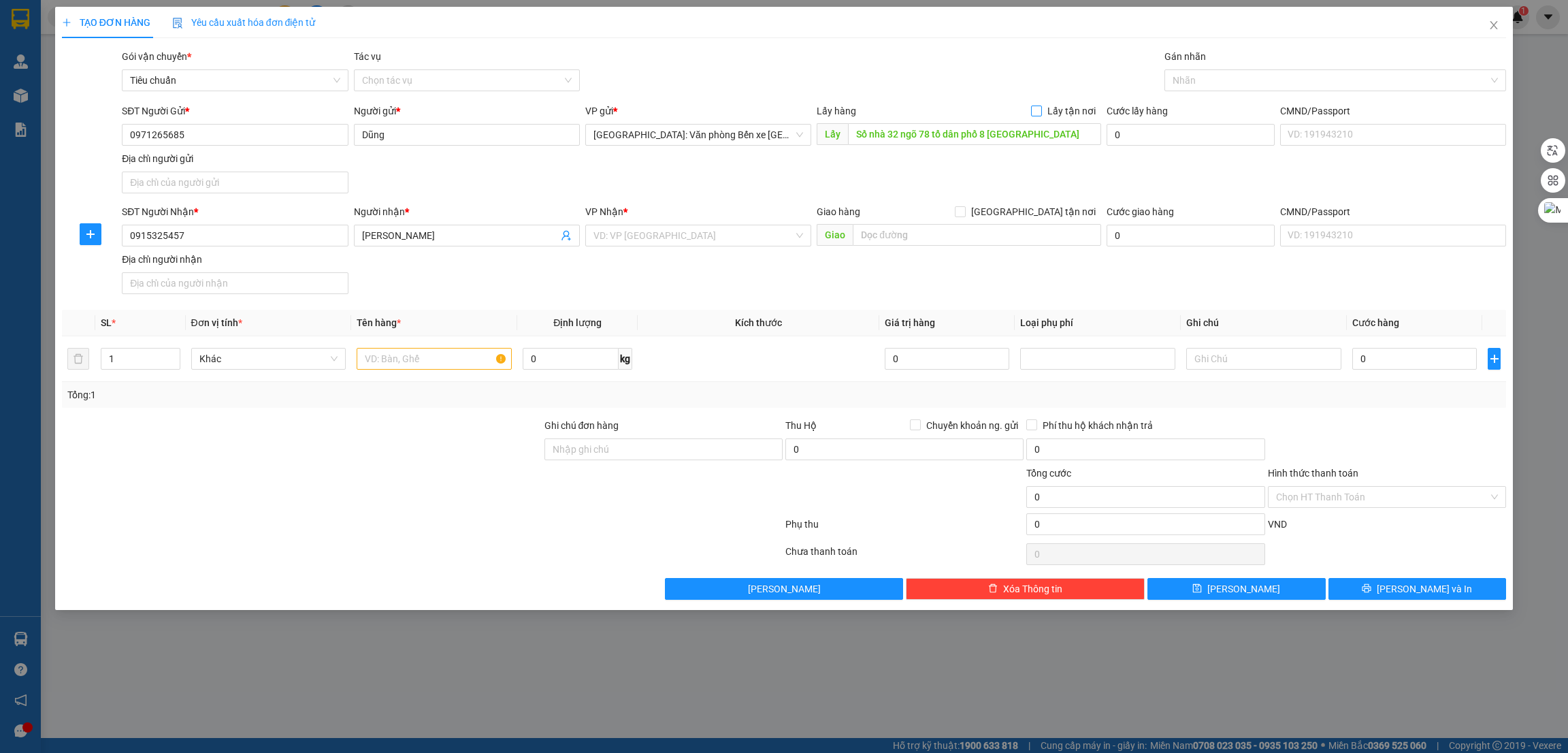
click at [1038, 112] on input "Lấy tận nơi" at bounding box center [1036, 110] width 9 height 9
checkbox input "true"
click at [718, 241] on input "search" at bounding box center [693, 235] width 200 height 21
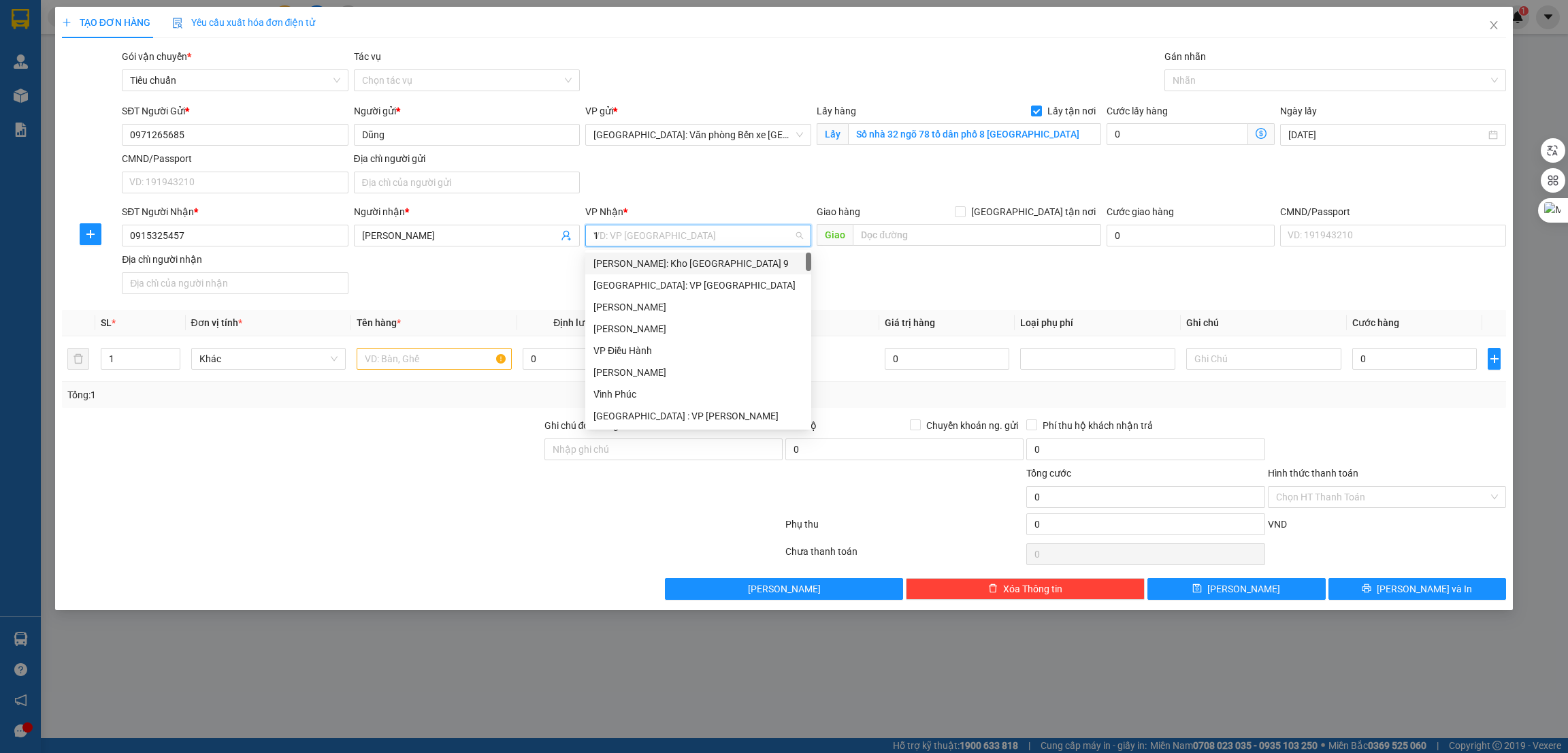
type input "12"
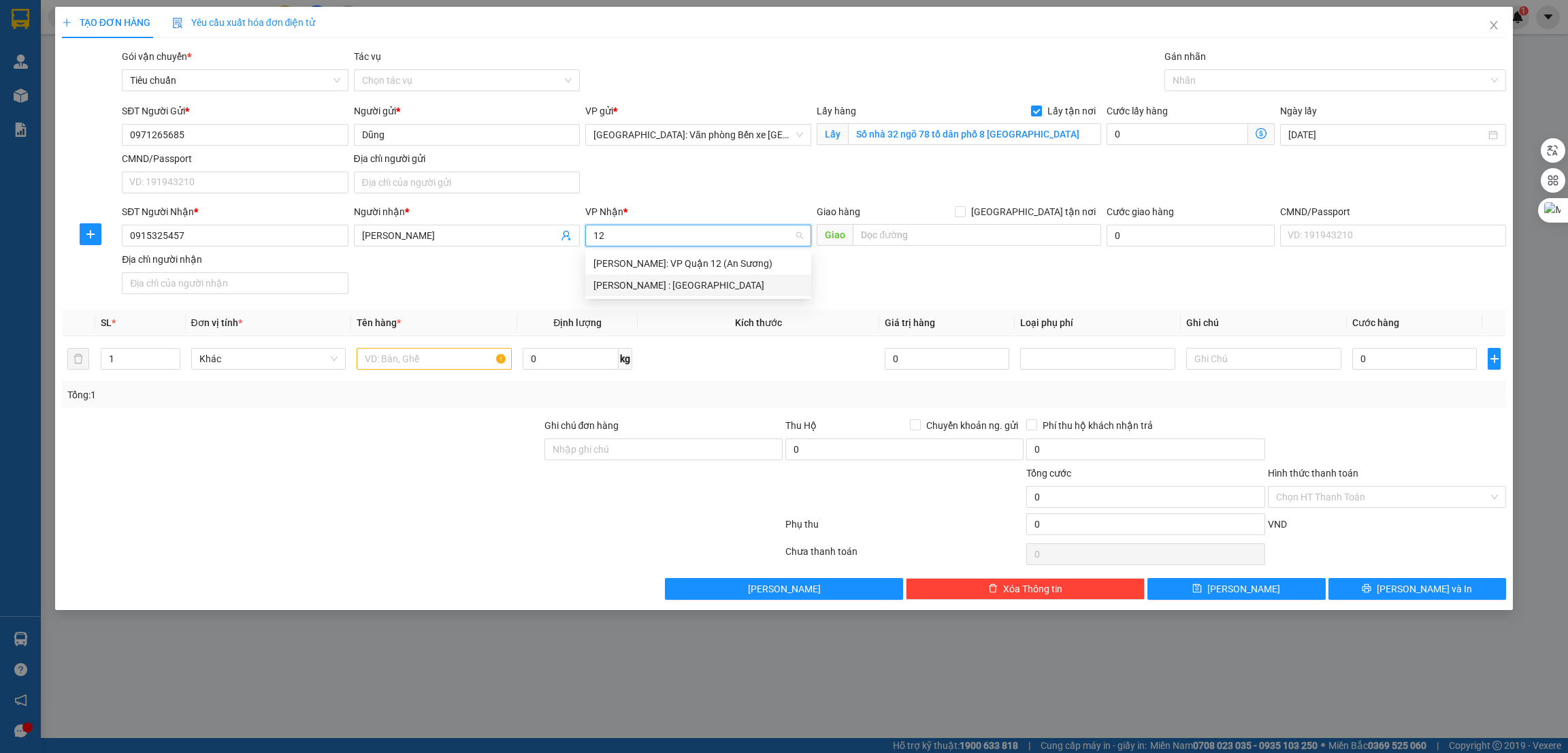
click at [687, 288] on div "[PERSON_NAME] : [GEOGRAPHIC_DATA]" at bounding box center [698, 285] width 210 height 15
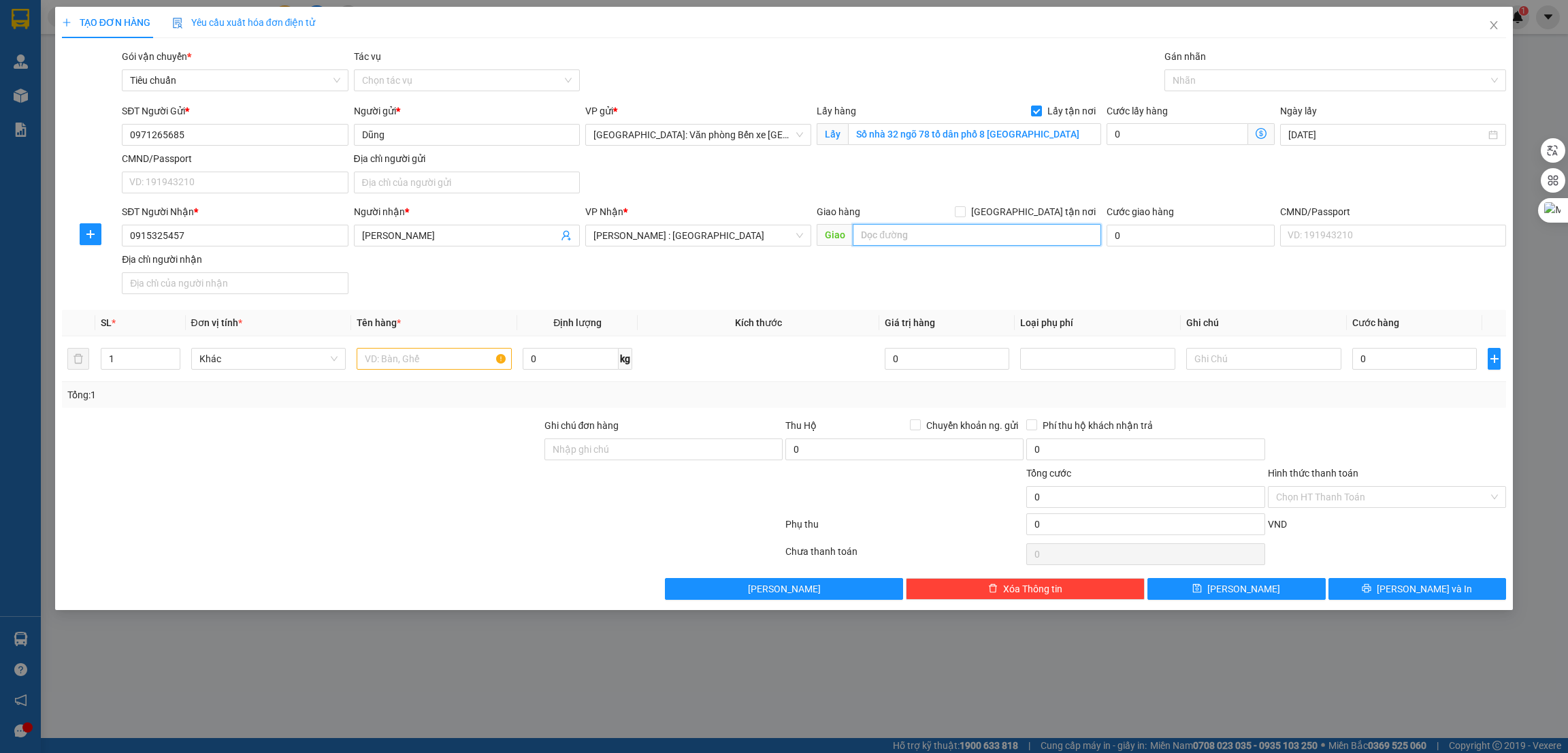
click at [961, 234] on input "text" at bounding box center [977, 235] width 248 height 22
paste input "433 Trương Công Định, Phường 8, Vũng Tàu, Bà Rịa - Vũng Tàu"
type input "VŨNG TÀU - 433 Trương Công Định, Phường 8, Vũng Tàu, Bà Rịa - Vũng Tàu"
click at [964, 208] on input "[GEOGRAPHIC_DATA] tận nơi" at bounding box center [959, 210] width 9 height 9
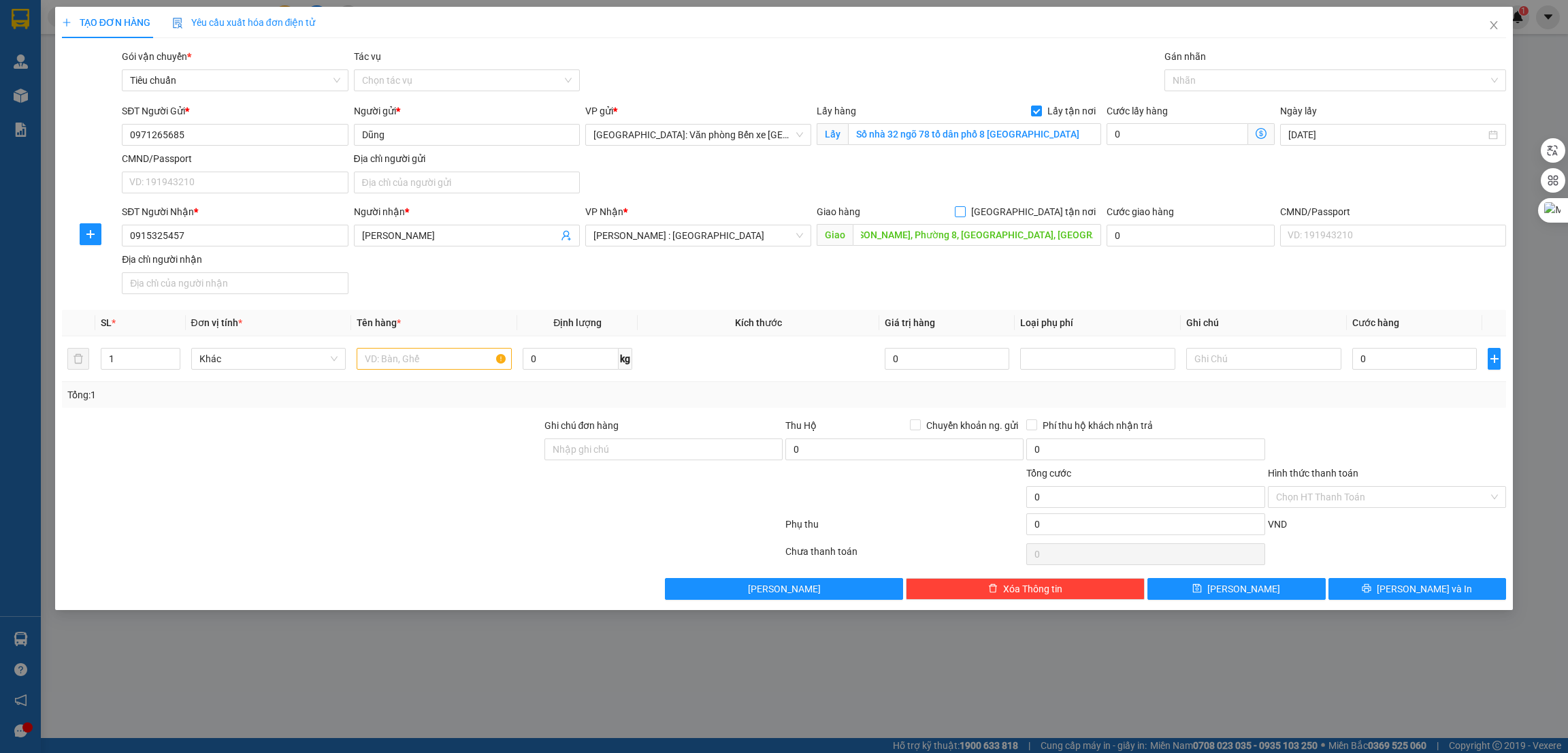
checkbox input "true"
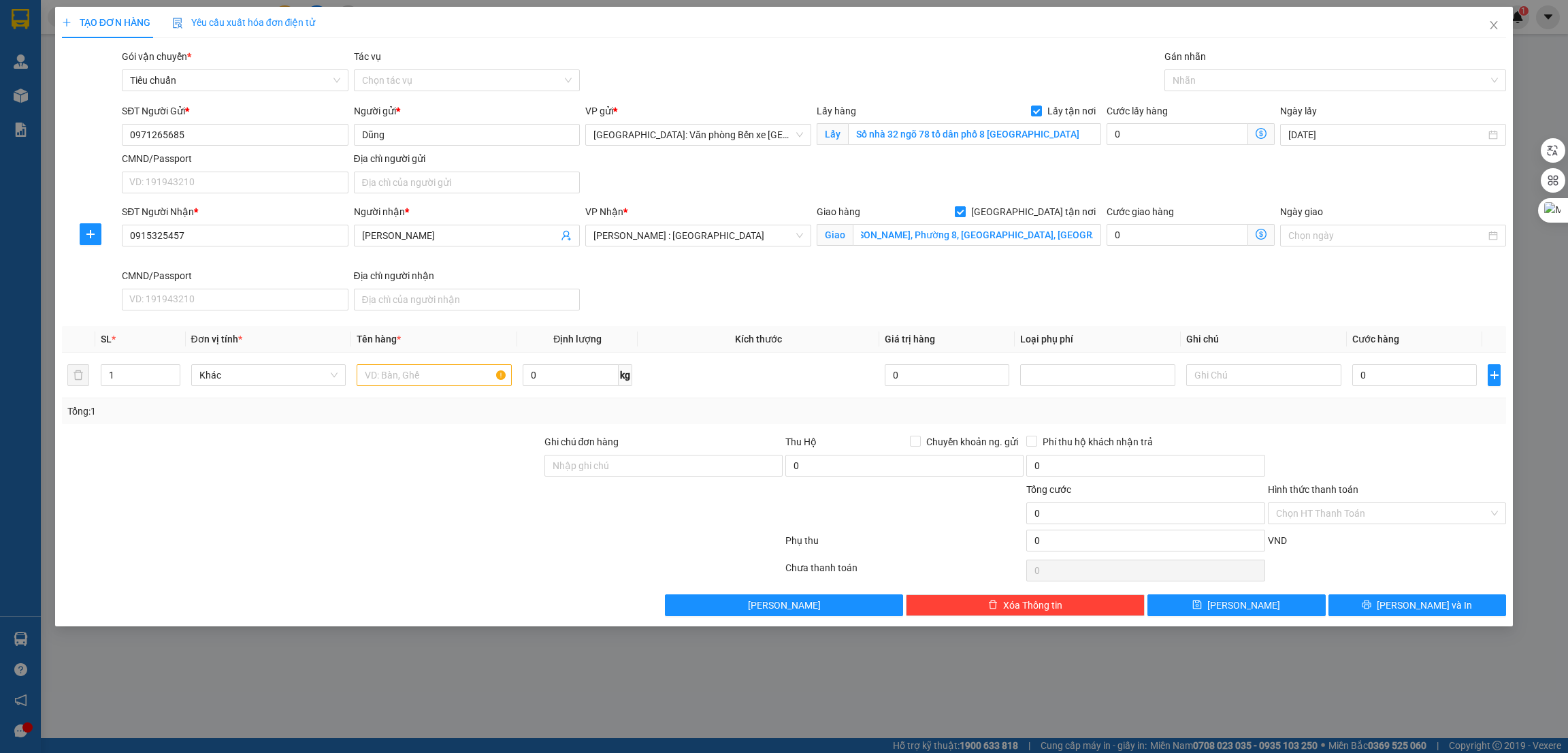
scroll to position [0, 0]
click at [1226, 67] on div "Gán nhãn" at bounding box center [1336, 59] width 342 height 21
click at [1222, 78] on div at bounding box center [1329, 80] width 322 height 16
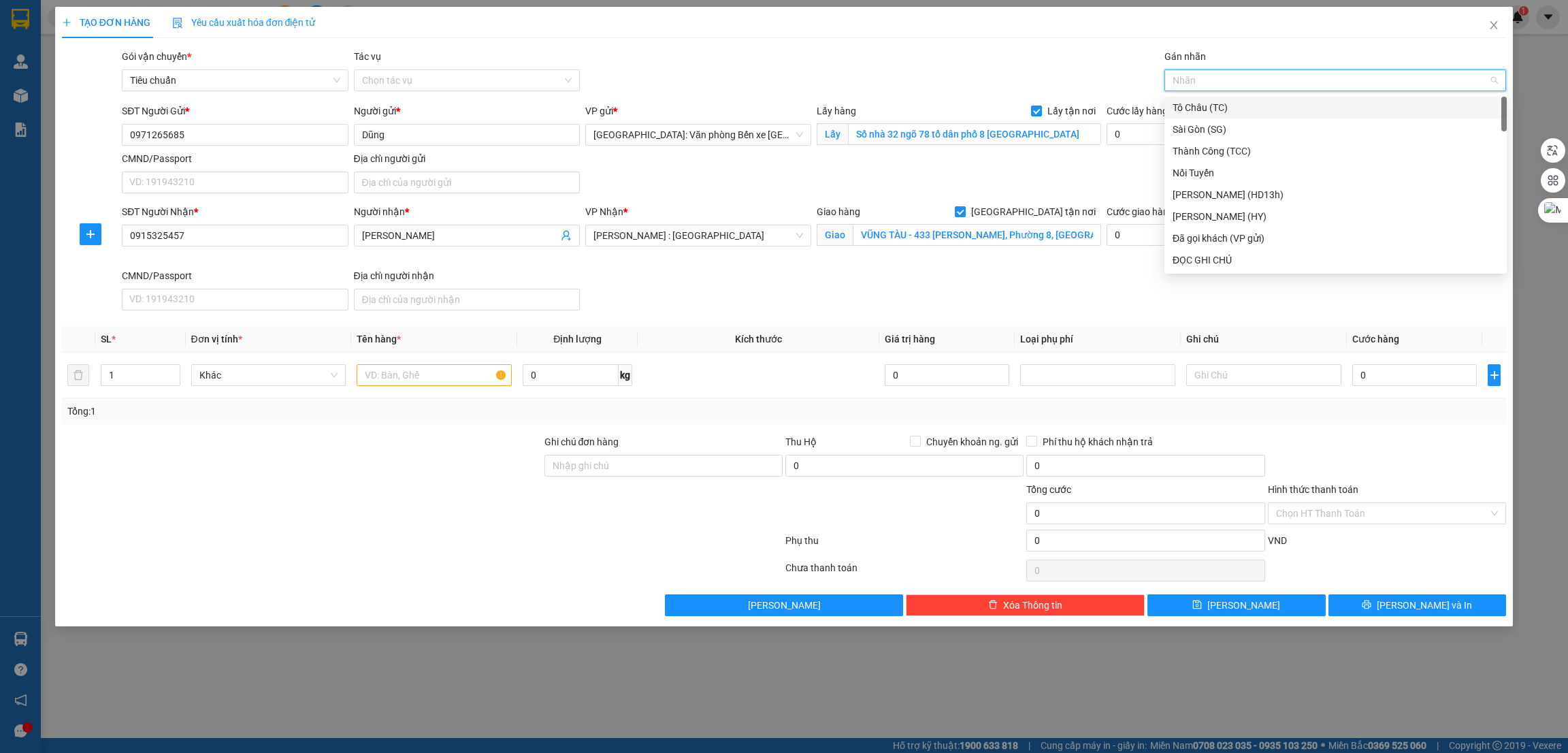
type input "G"
click at [1202, 253] on div "[GEOGRAPHIC_DATA] tận nơi" at bounding box center [1335, 260] width 326 height 15
click at [418, 378] on input "text" at bounding box center [434, 375] width 155 height 22
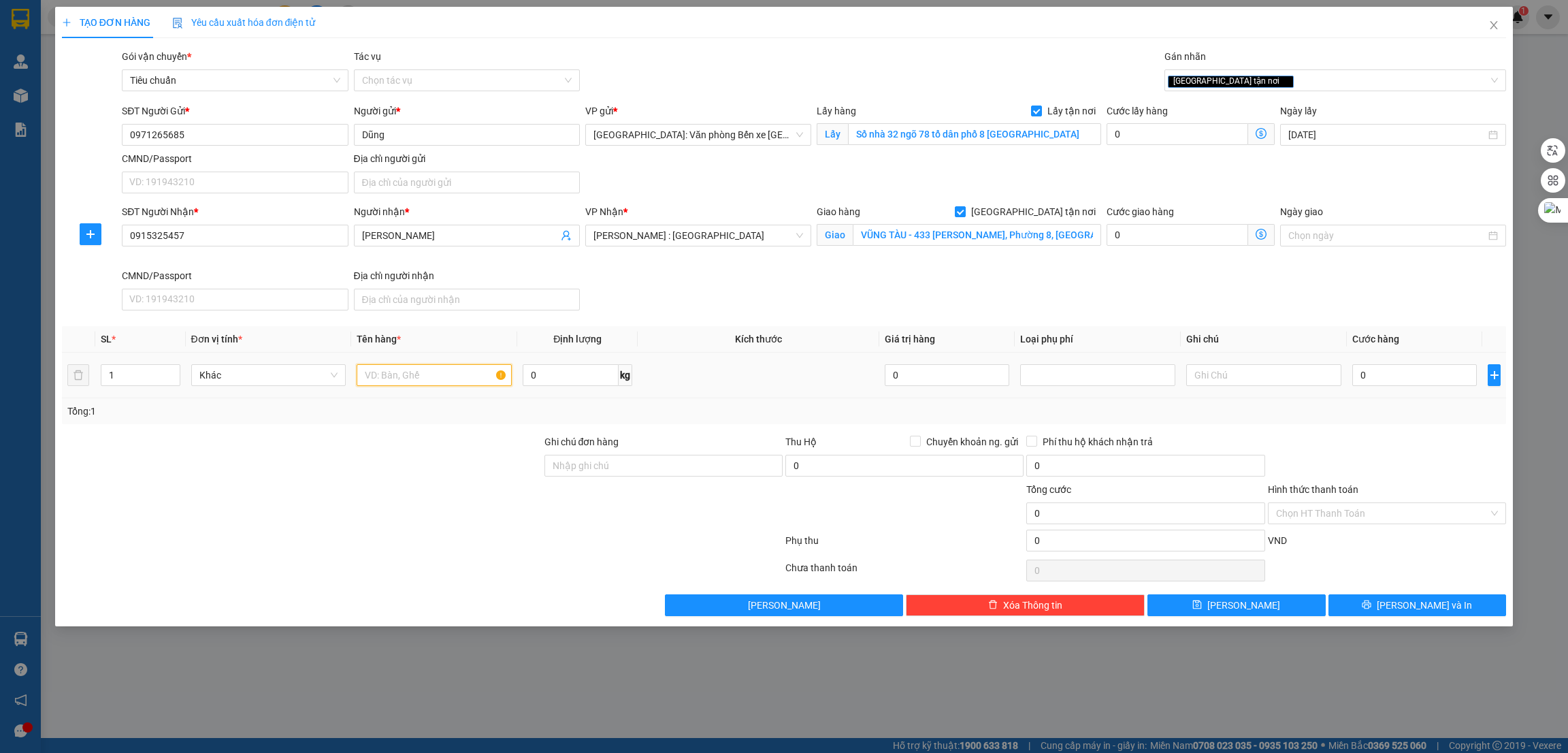
paste input "1 kiện"
type input "1 kiện"
click at [1127, 139] on input "0" at bounding box center [1177, 134] width 142 height 22
type input "1"
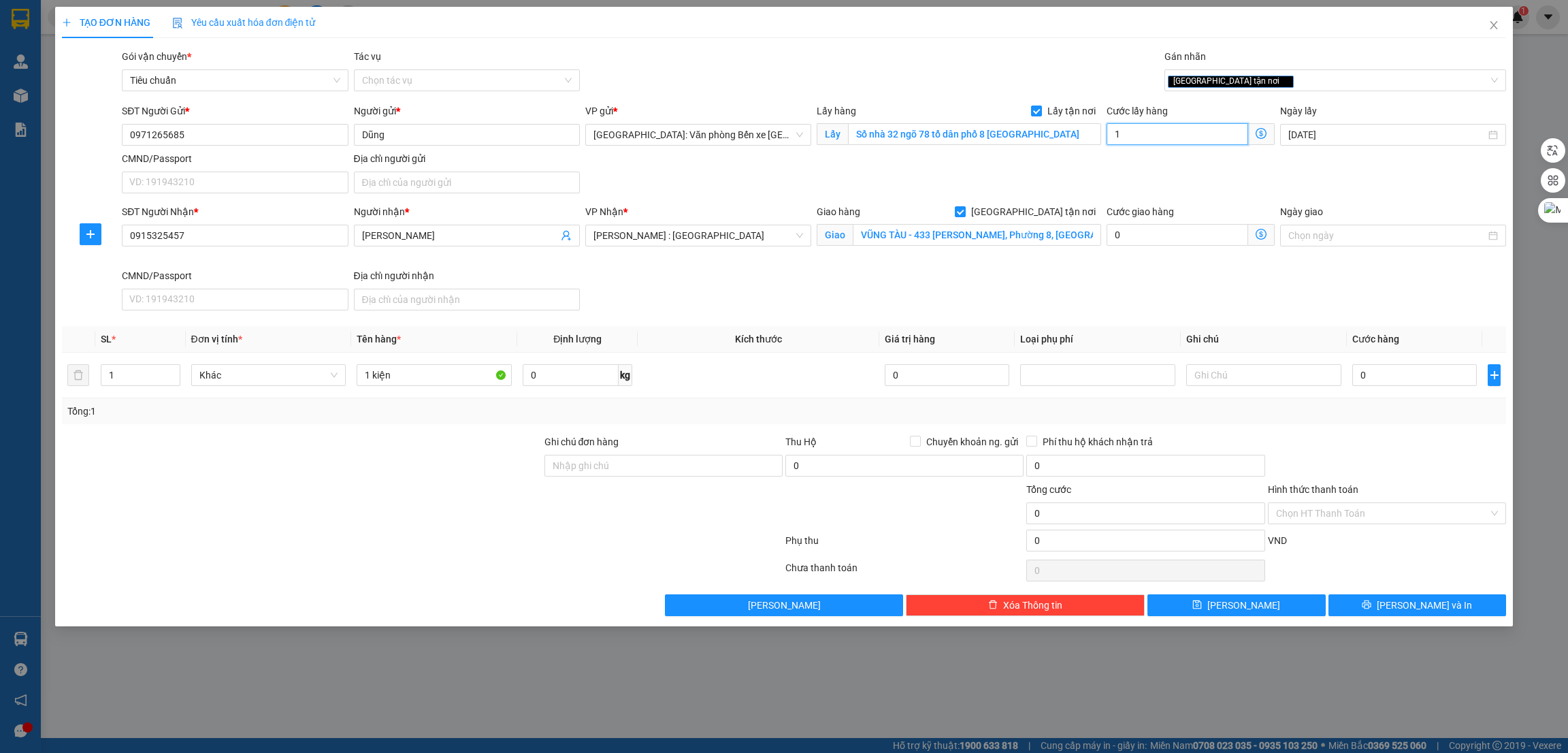
type input "1"
type input "10"
type input "100"
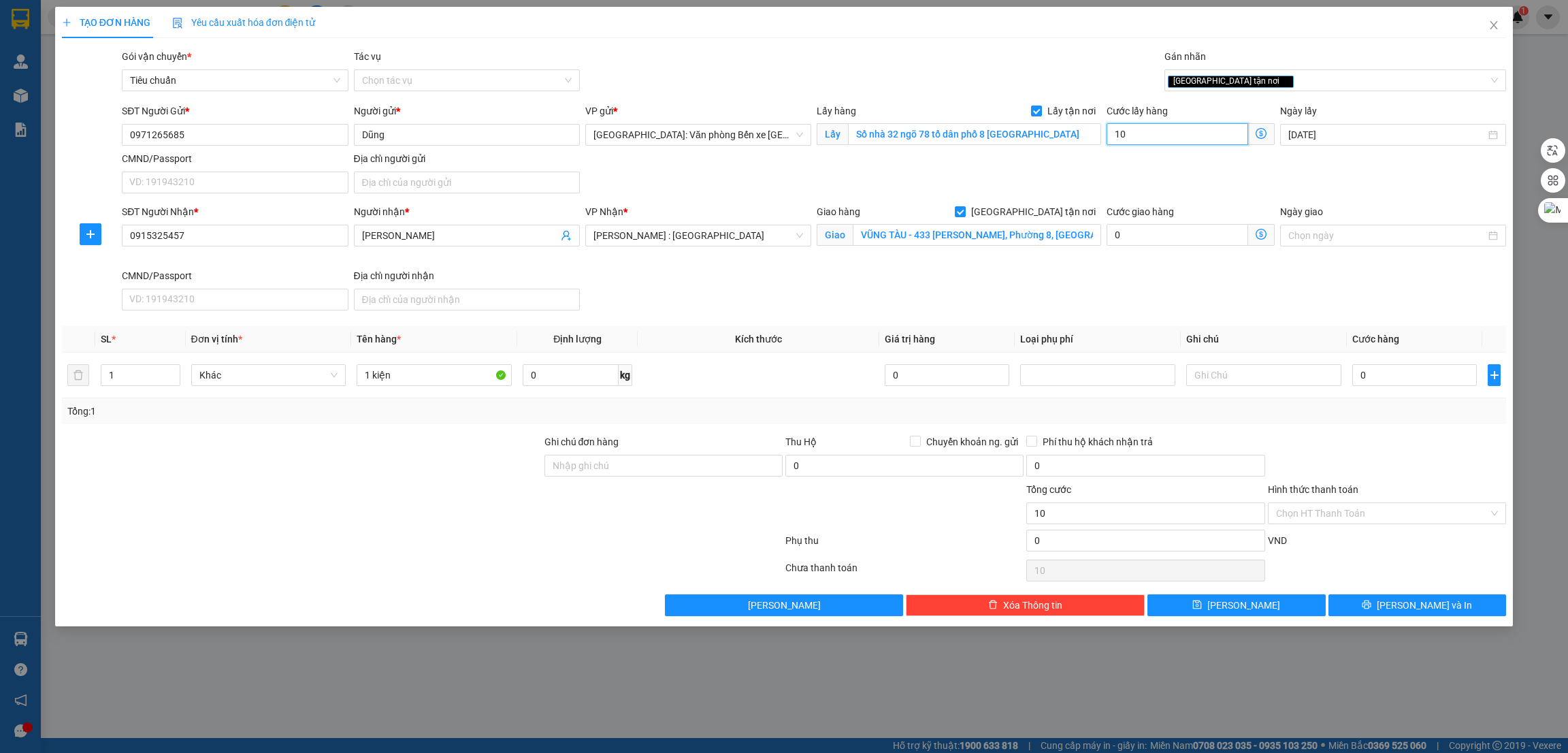
type input "100"
type input "1.000"
type input "10.000"
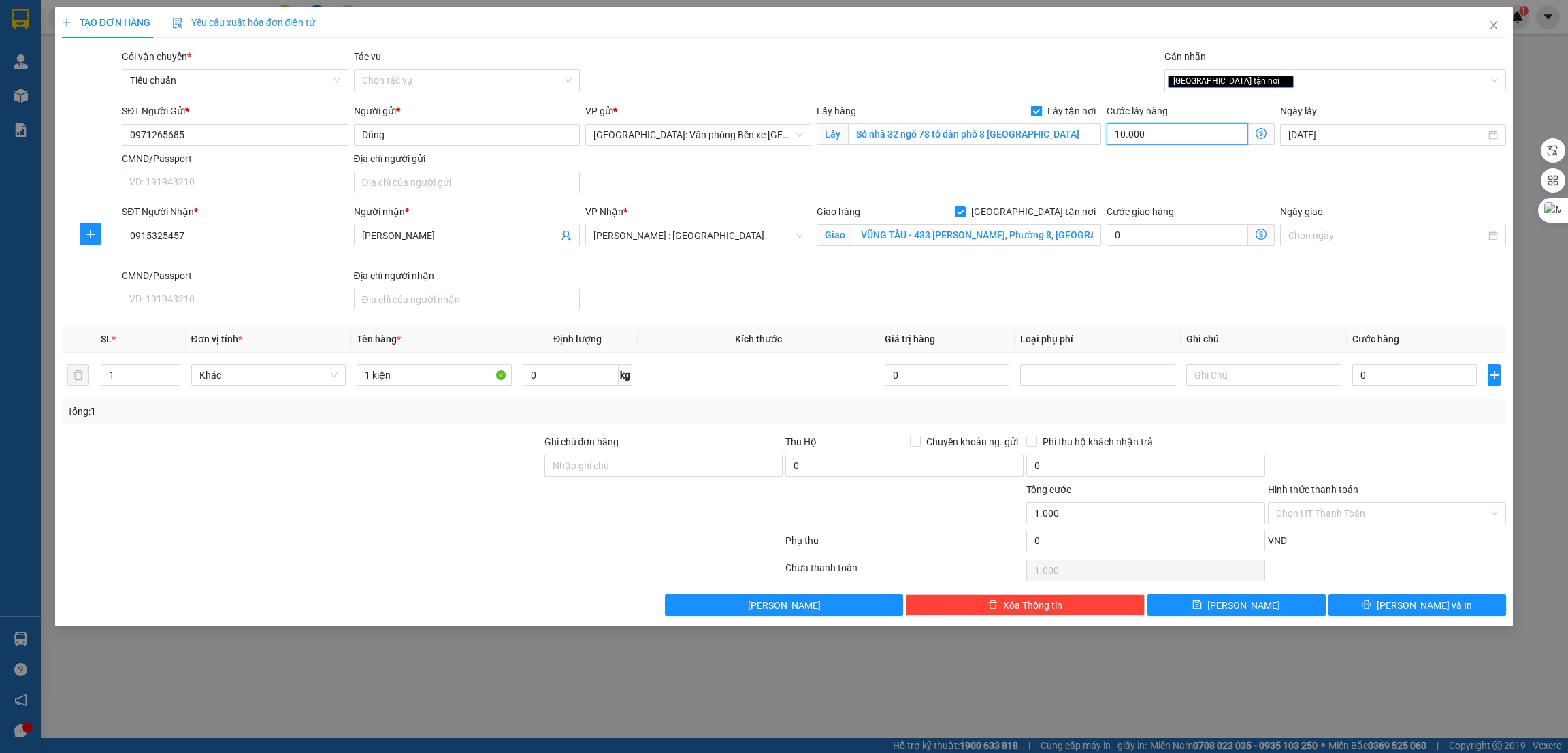
type input "10.000"
type input "100.000"
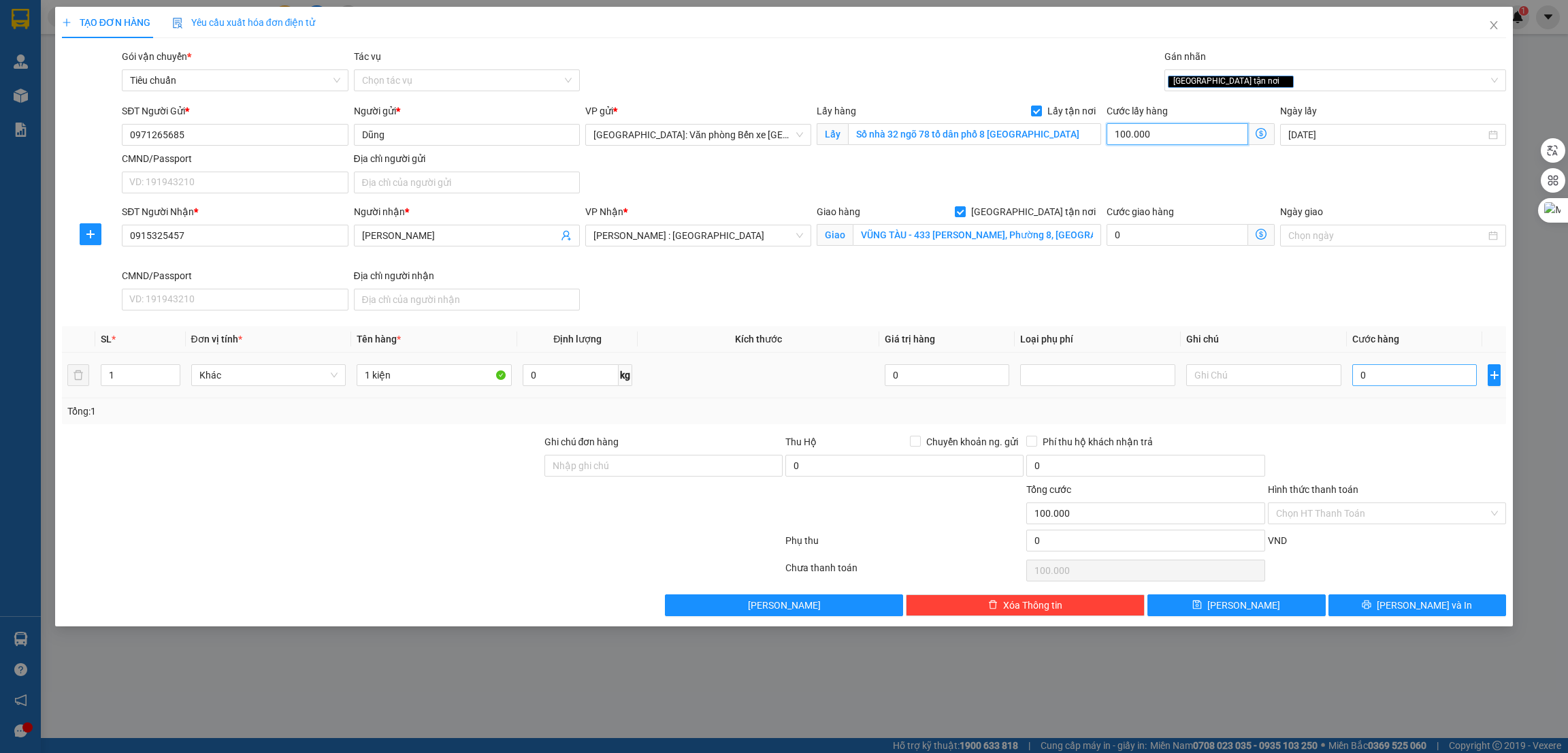
type input "100.000"
click at [1400, 376] on input "0" at bounding box center [1415, 375] width 125 height 22
type input "6"
type input "100.006"
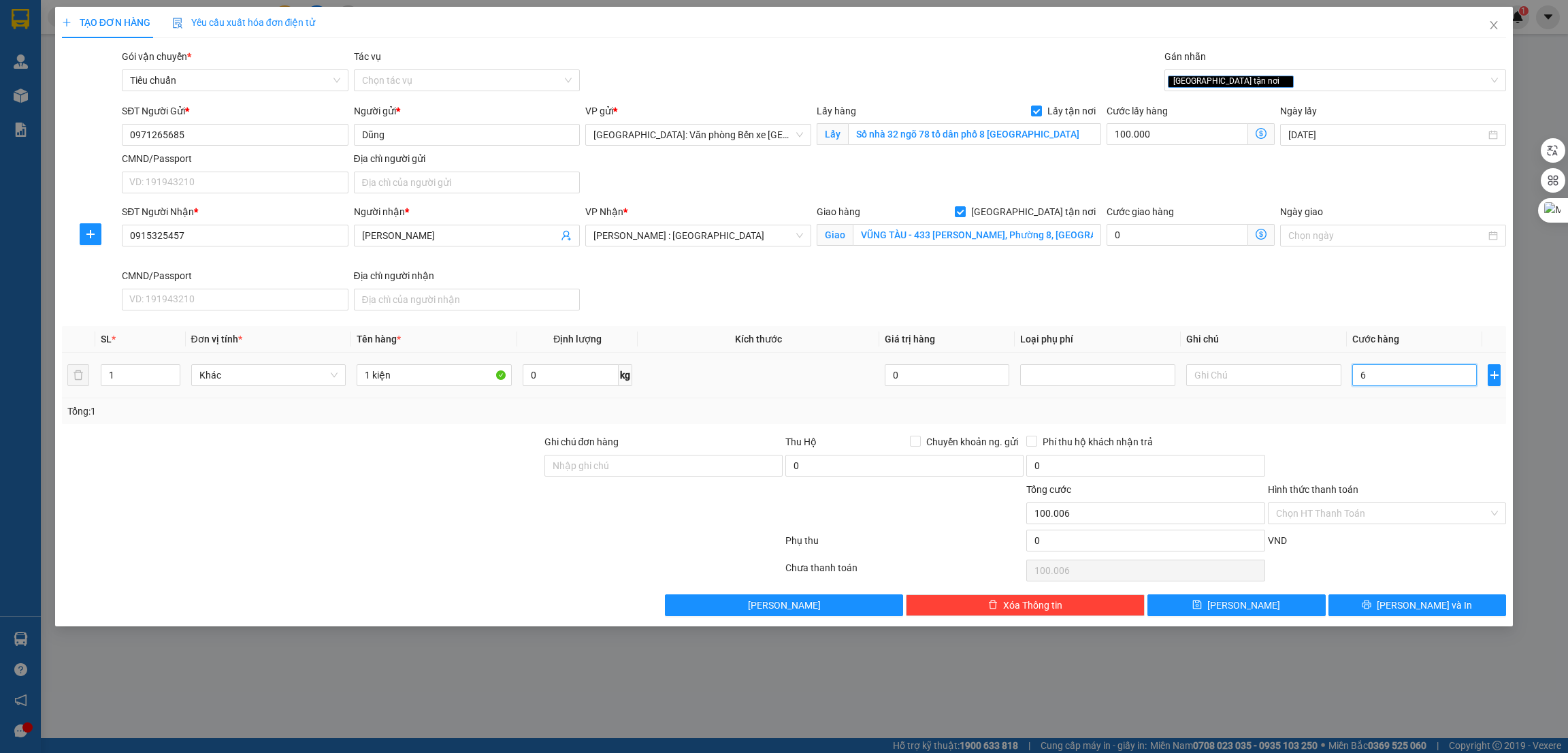
type input "62"
type input "100.062"
type input "620"
type input "100.620"
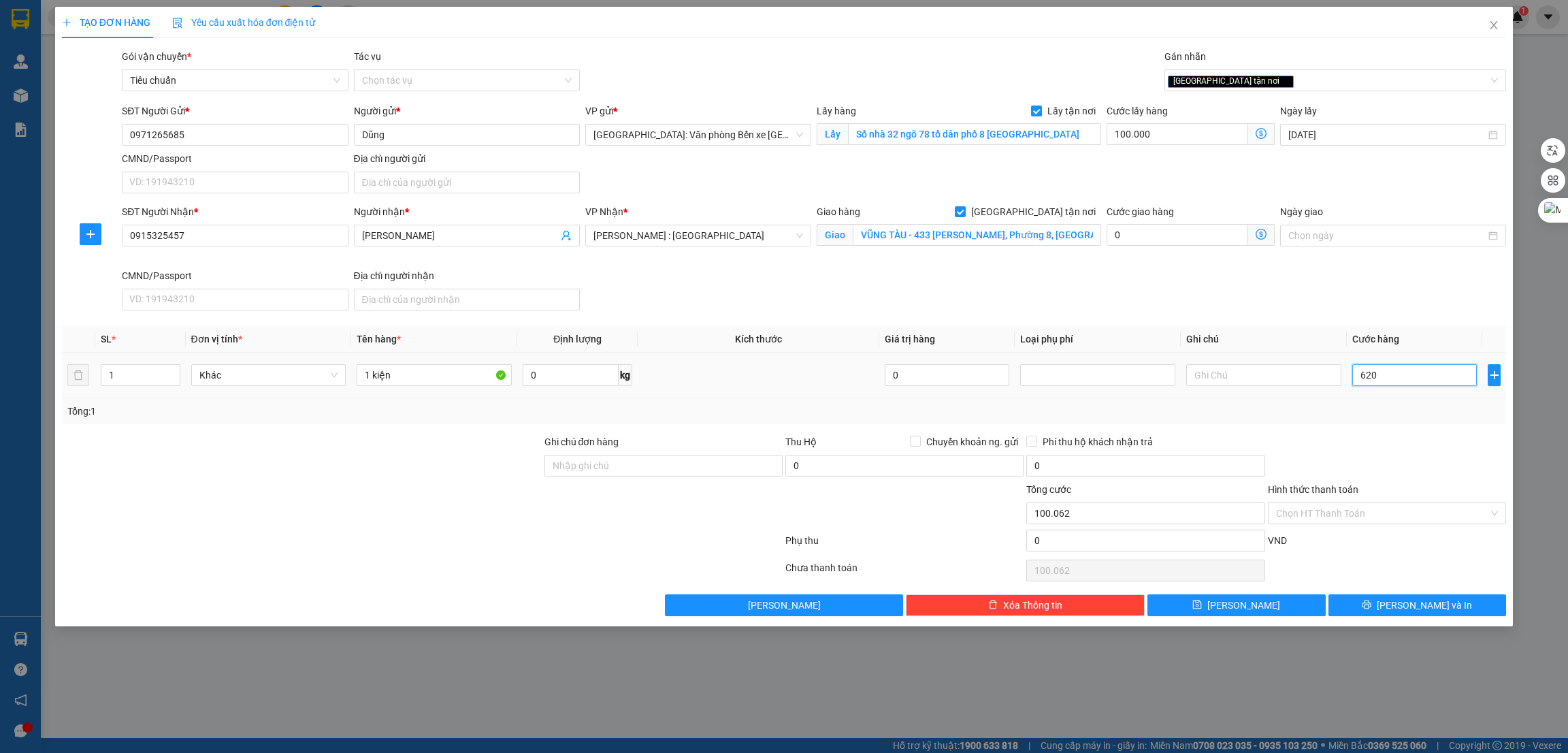
type input "100.620"
type input "6.200"
type input "106.200"
type input "62.000"
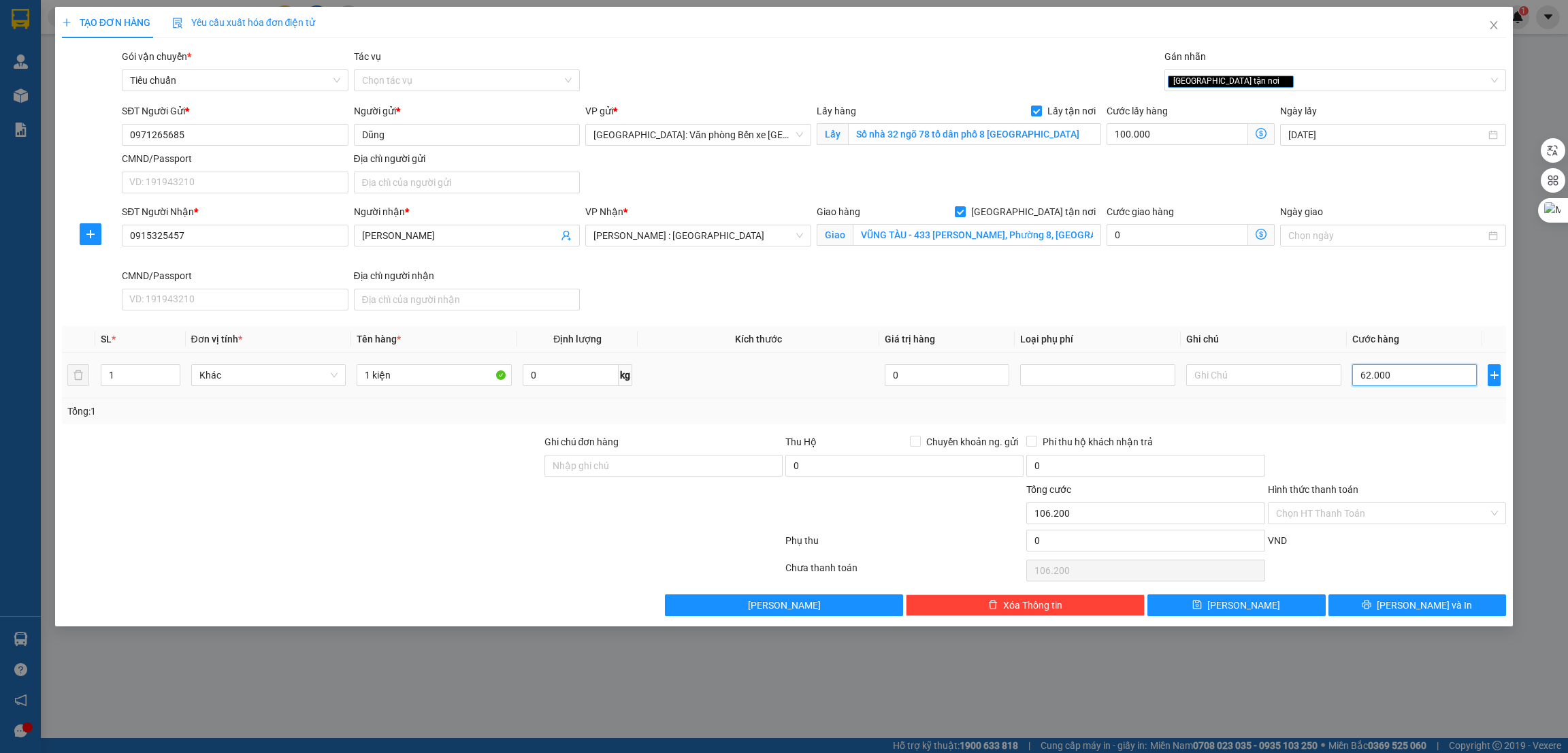
type input "162.000"
type input "620.000"
type input "720.000"
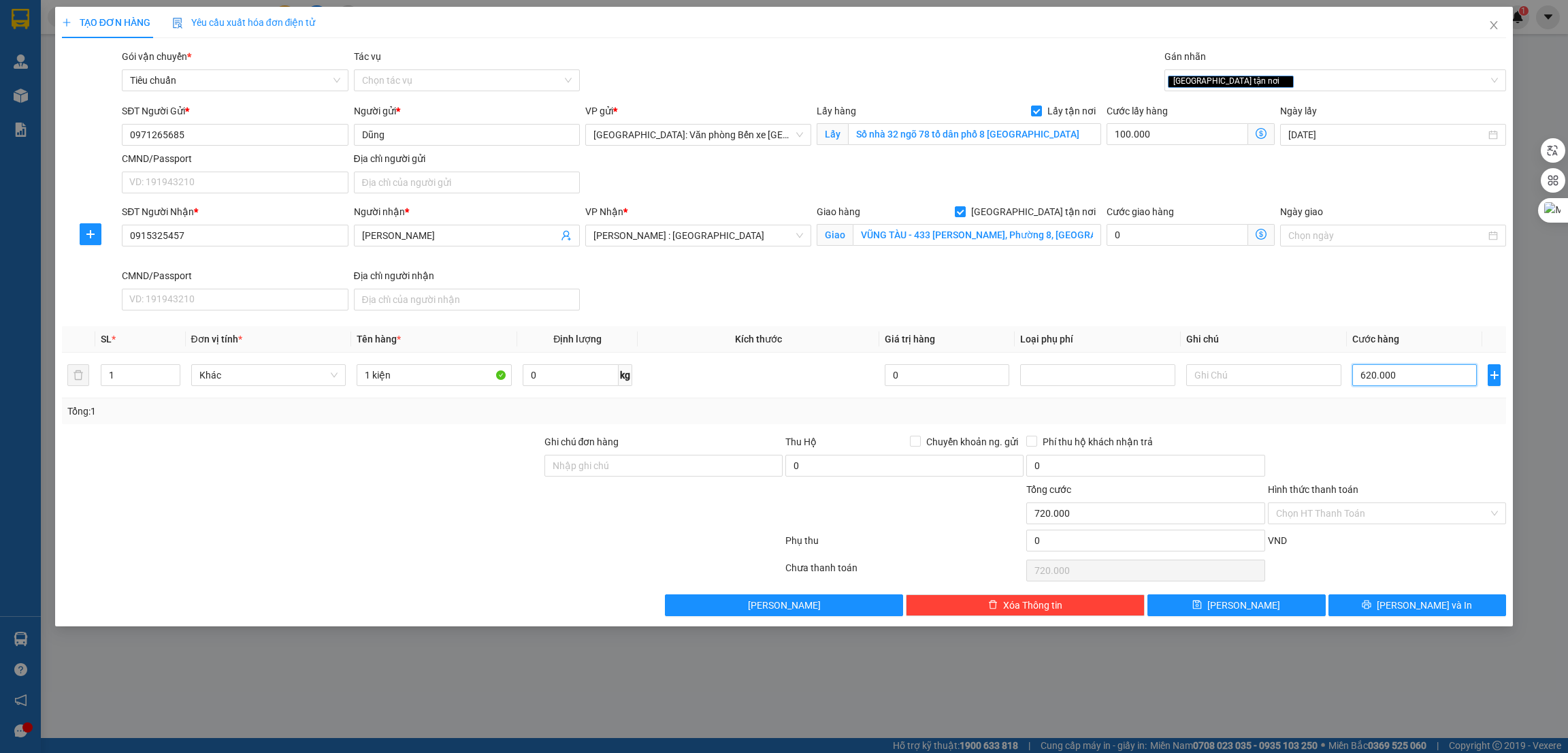
type input "620.000"
click at [1038, 420] on div "Tổng: 1" at bounding box center [784, 411] width 1445 height 26
click at [1269, 607] on button "[PERSON_NAME]" at bounding box center [1237, 605] width 178 height 22
checkbox input "false"
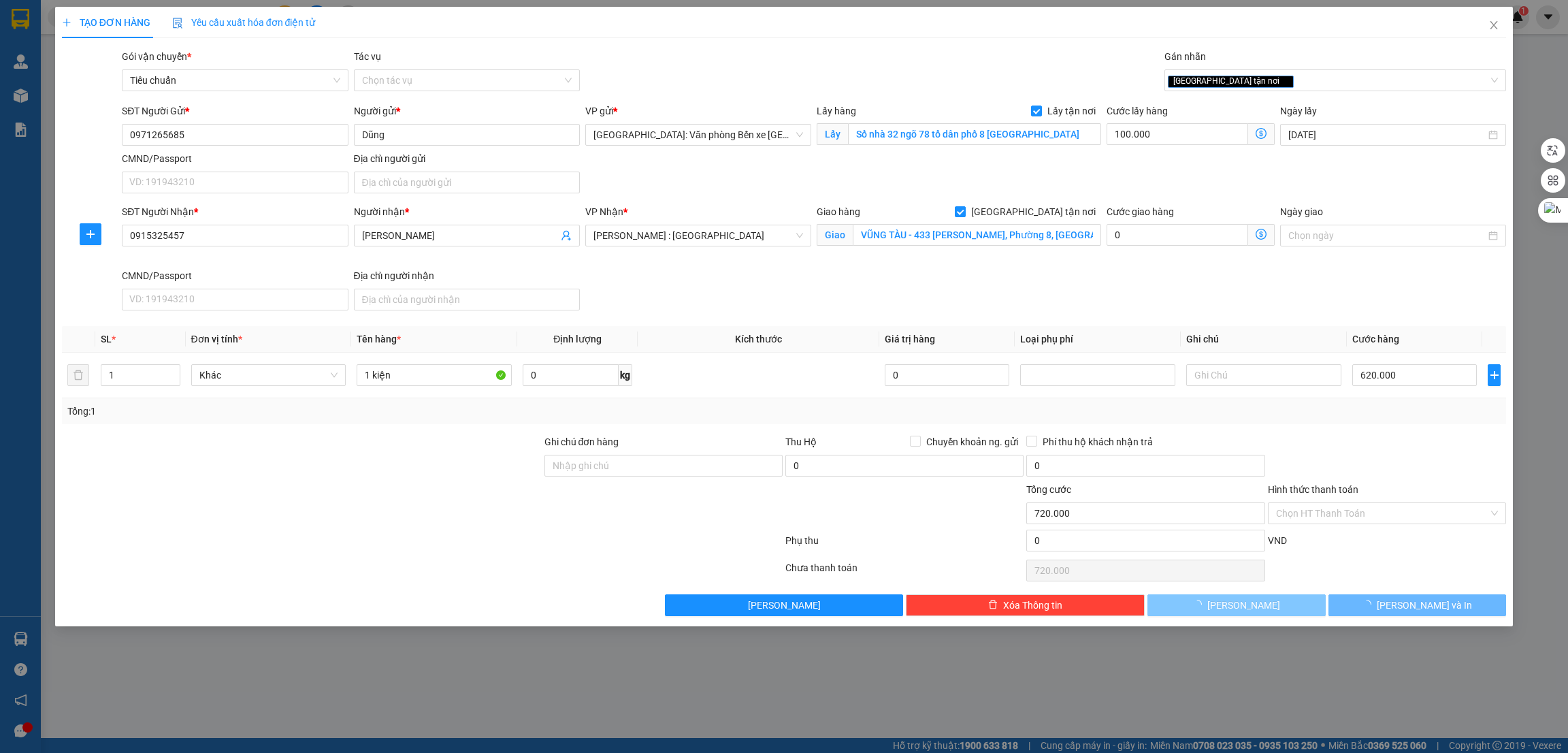
type input "0"
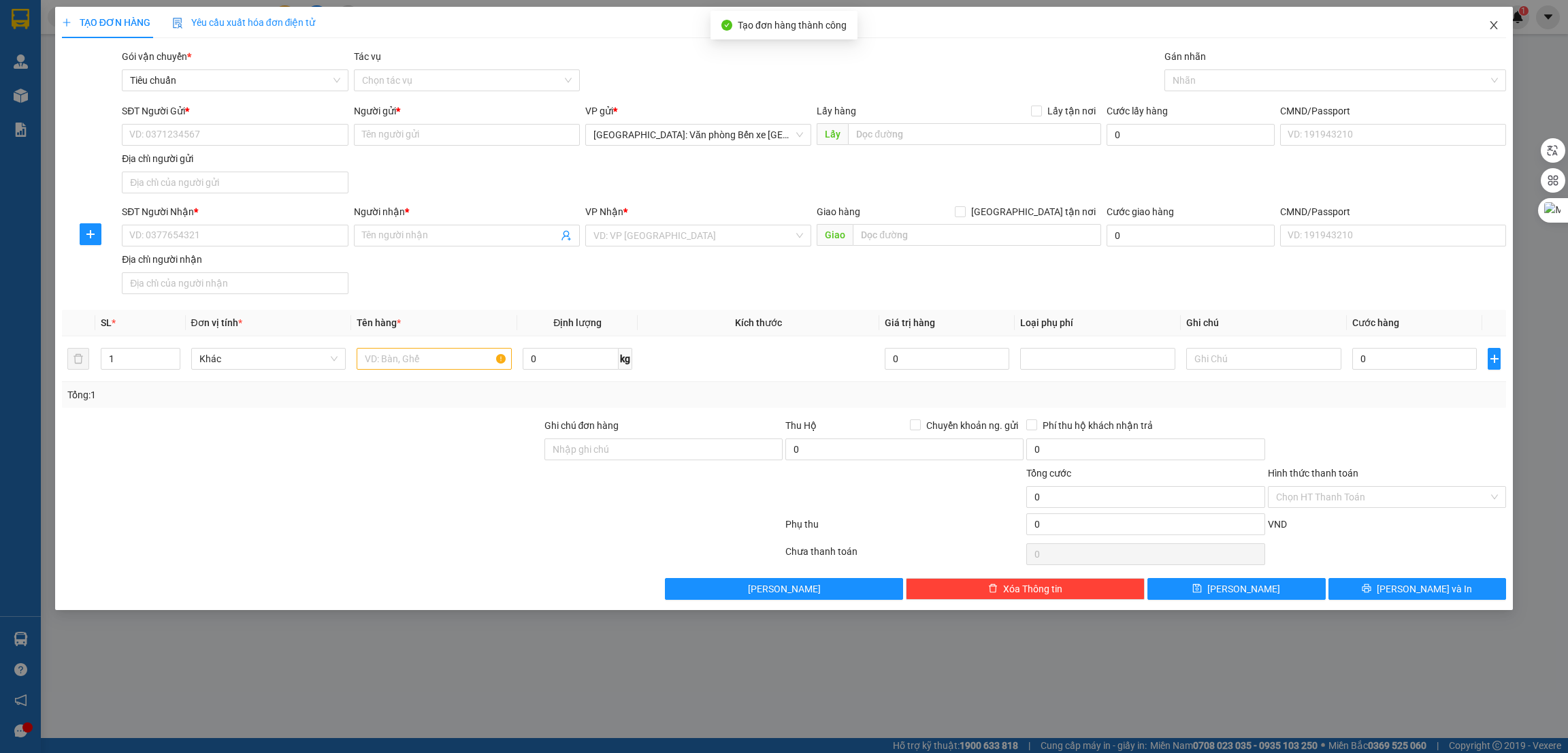
click at [1498, 23] on icon "close" at bounding box center [1494, 25] width 11 height 11
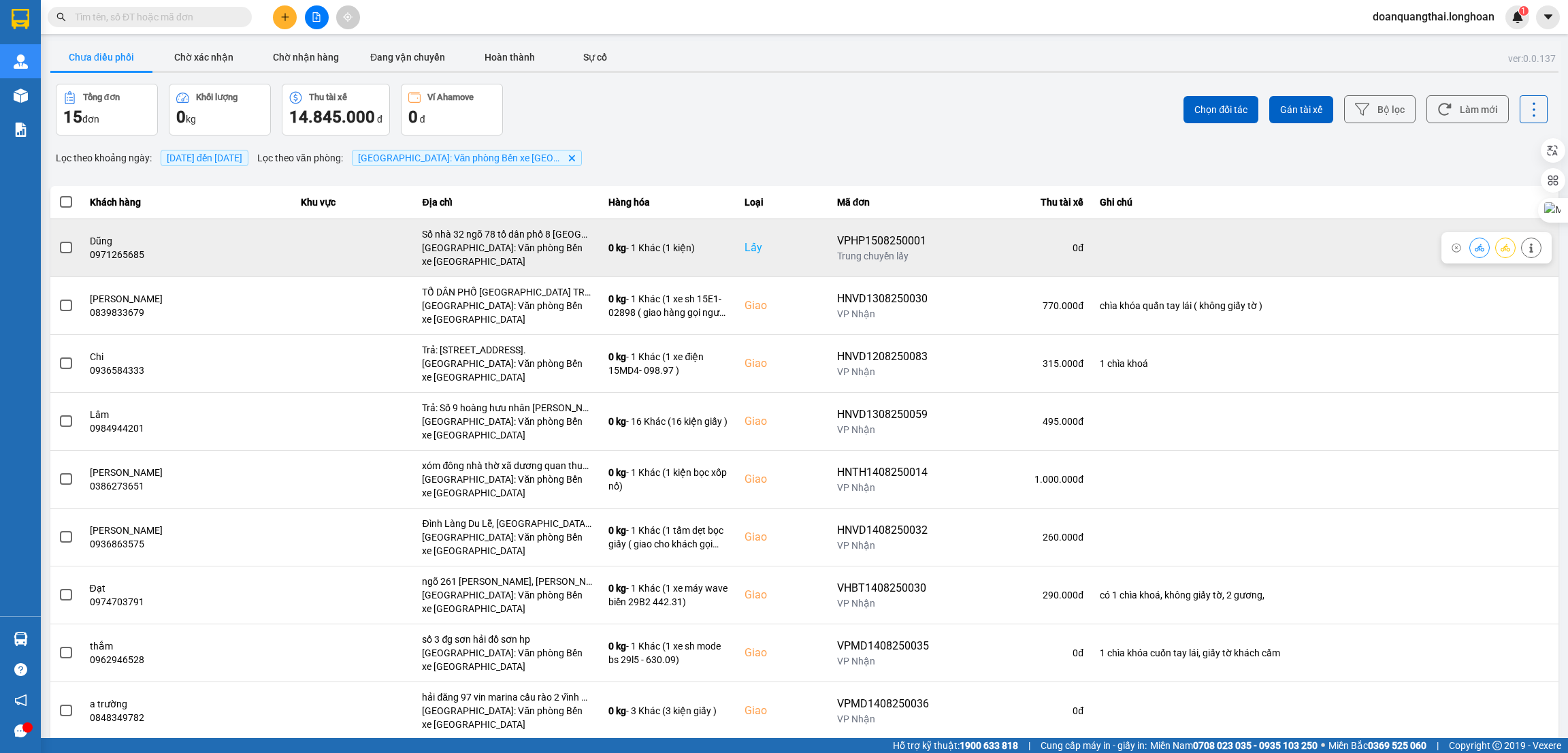
click at [62, 251] on span at bounding box center [66, 247] width 12 height 12
click at [58, 240] on input "checkbox" at bounding box center [58, 240] width 0 height 0
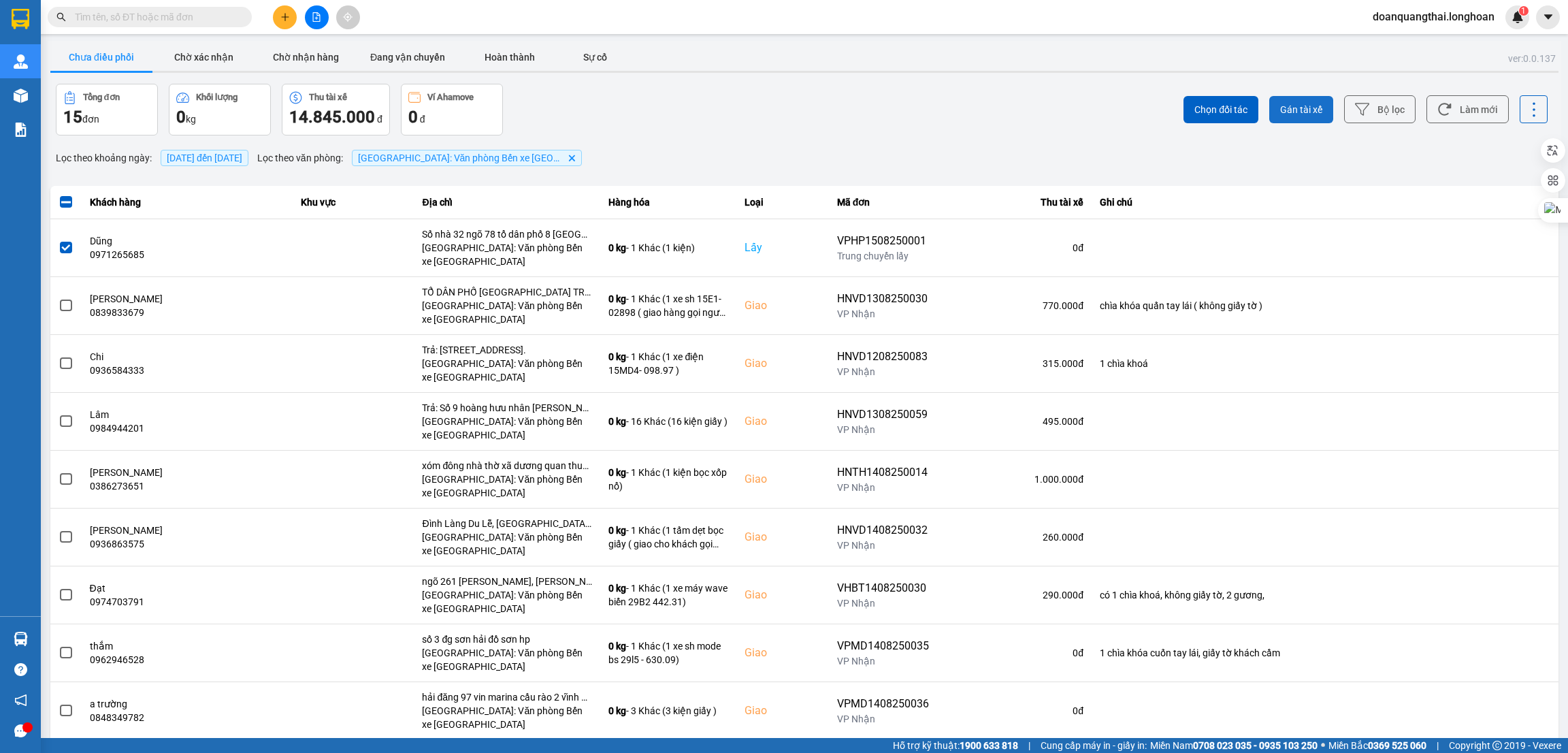
click at [1269, 112] on button "Gán tài xế" at bounding box center [1301, 110] width 64 height 27
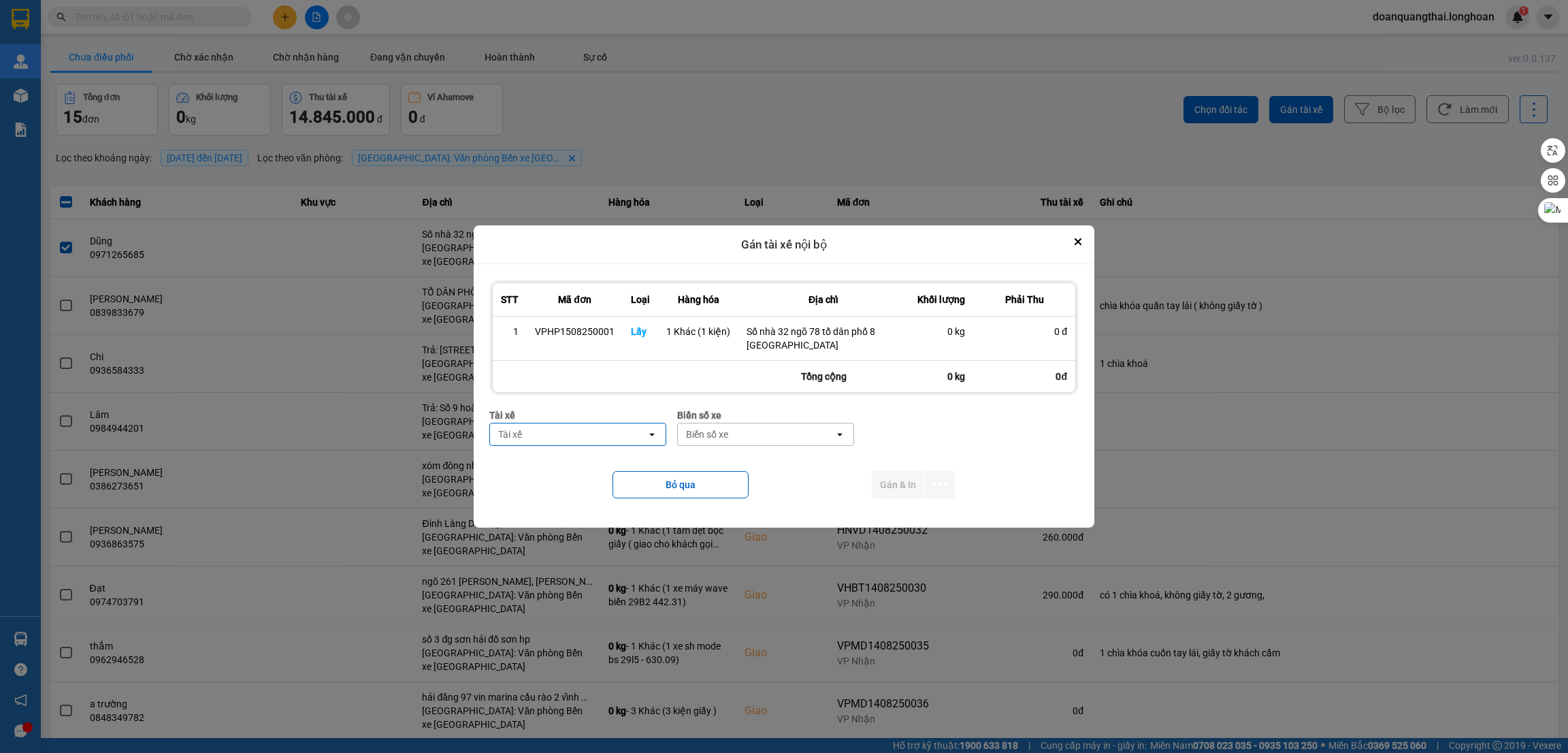
click at [538, 435] on div "Tài xế" at bounding box center [569, 434] width 157 height 22
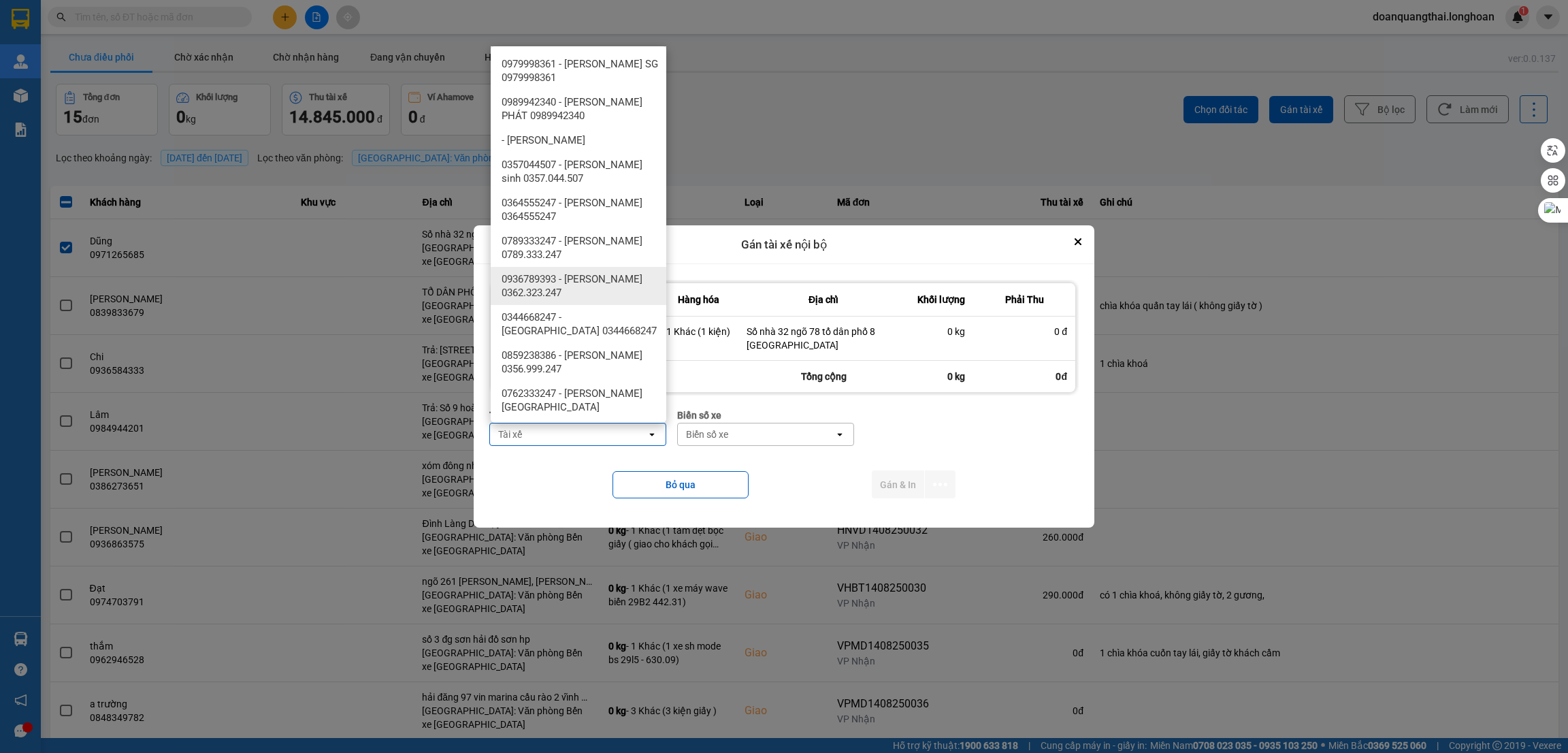
click at [569, 275] on span "0936789393 - vũ anh tuấn 0362.323.247" at bounding box center [581, 286] width 159 height 27
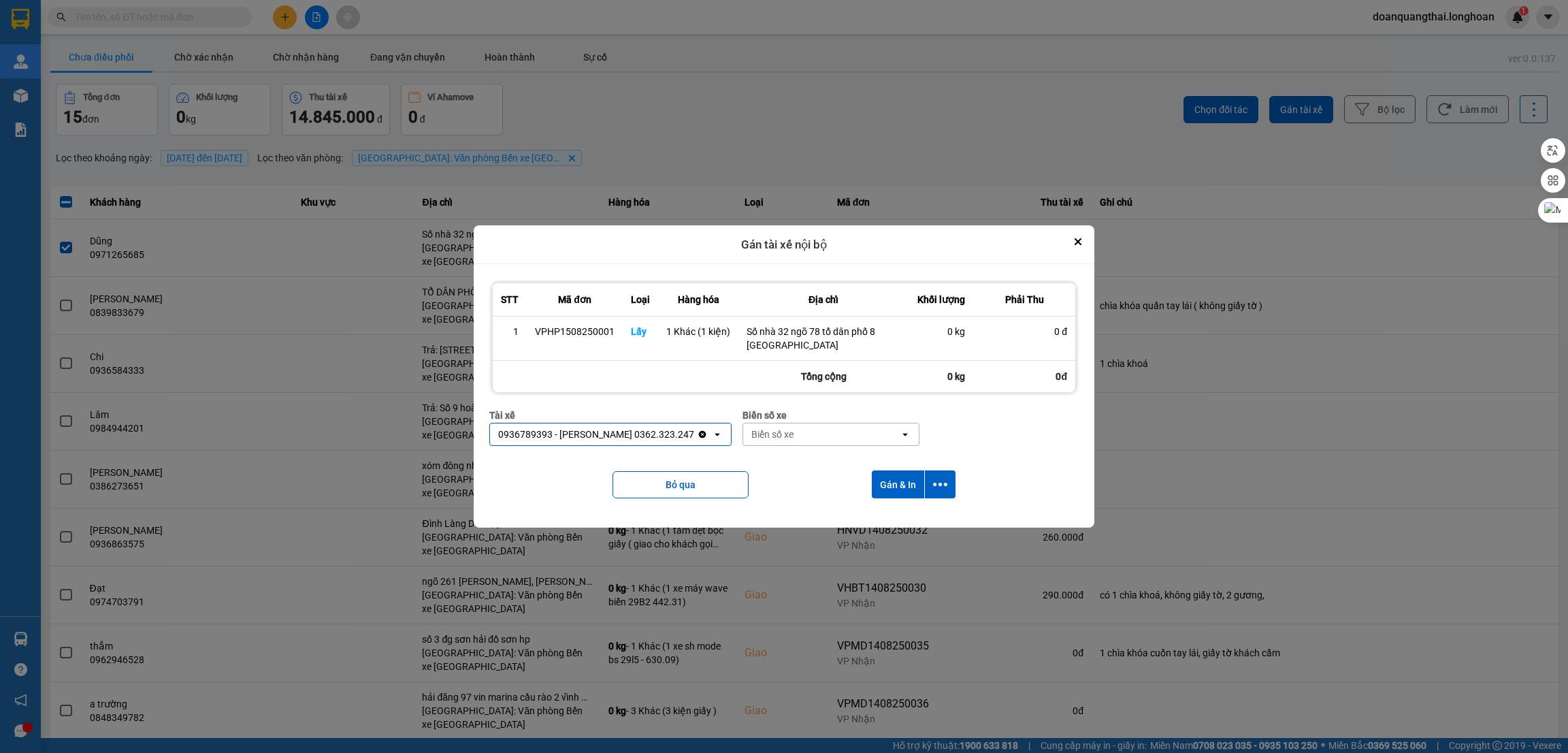
click at [786, 432] on div "Biển số xe" at bounding box center [822, 434] width 157 height 22
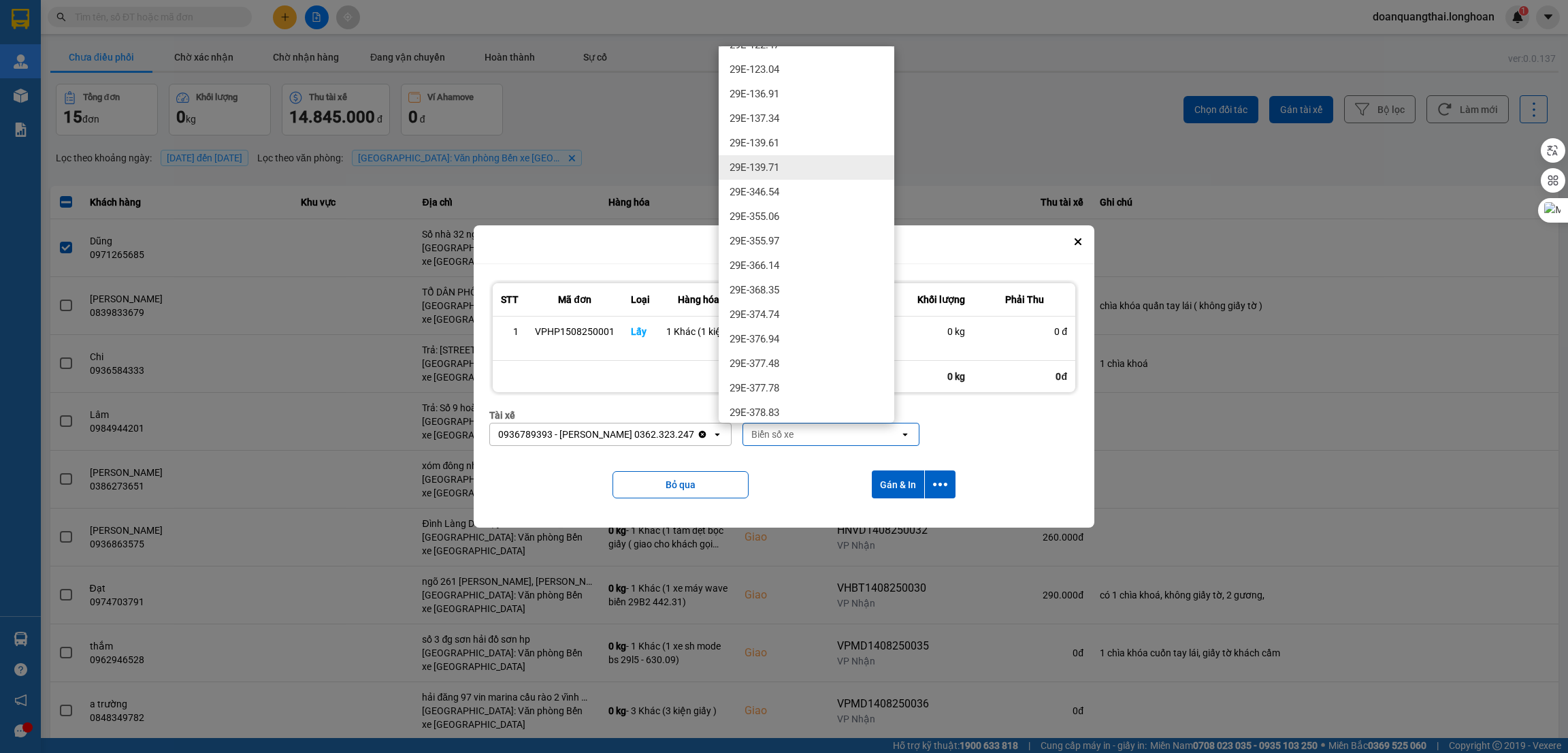
scroll to position [715, 0]
click at [805, 205] on div "29E-377.48" at bounding box center [806, 207] width 175 height 24
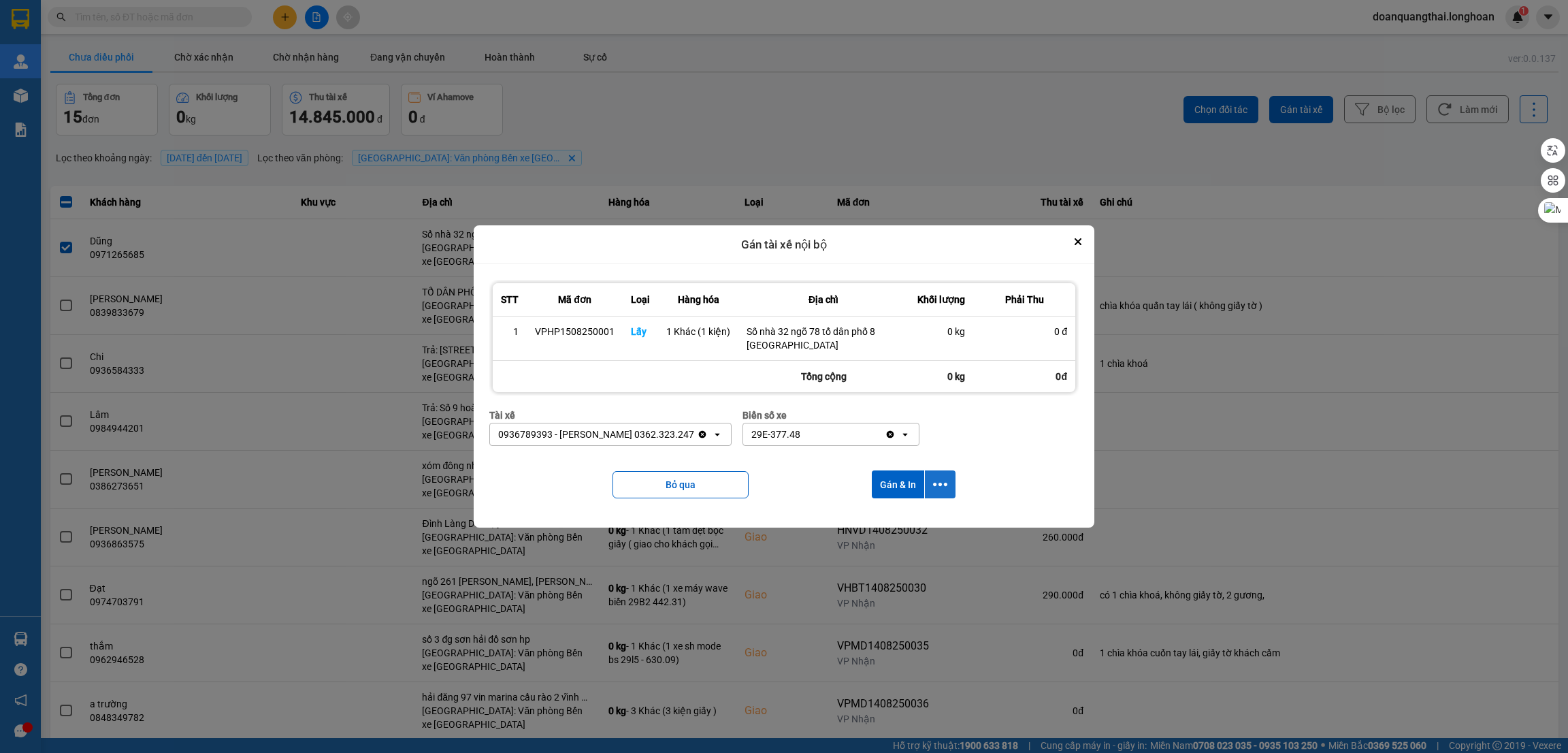
click at [946, 491] on icon "dialog" at bounding box center [940, 484] width 14 height 14
click at [889, 523] on span "Chỉ gán tài" at bounding box center [886, 522] width 45 height 14
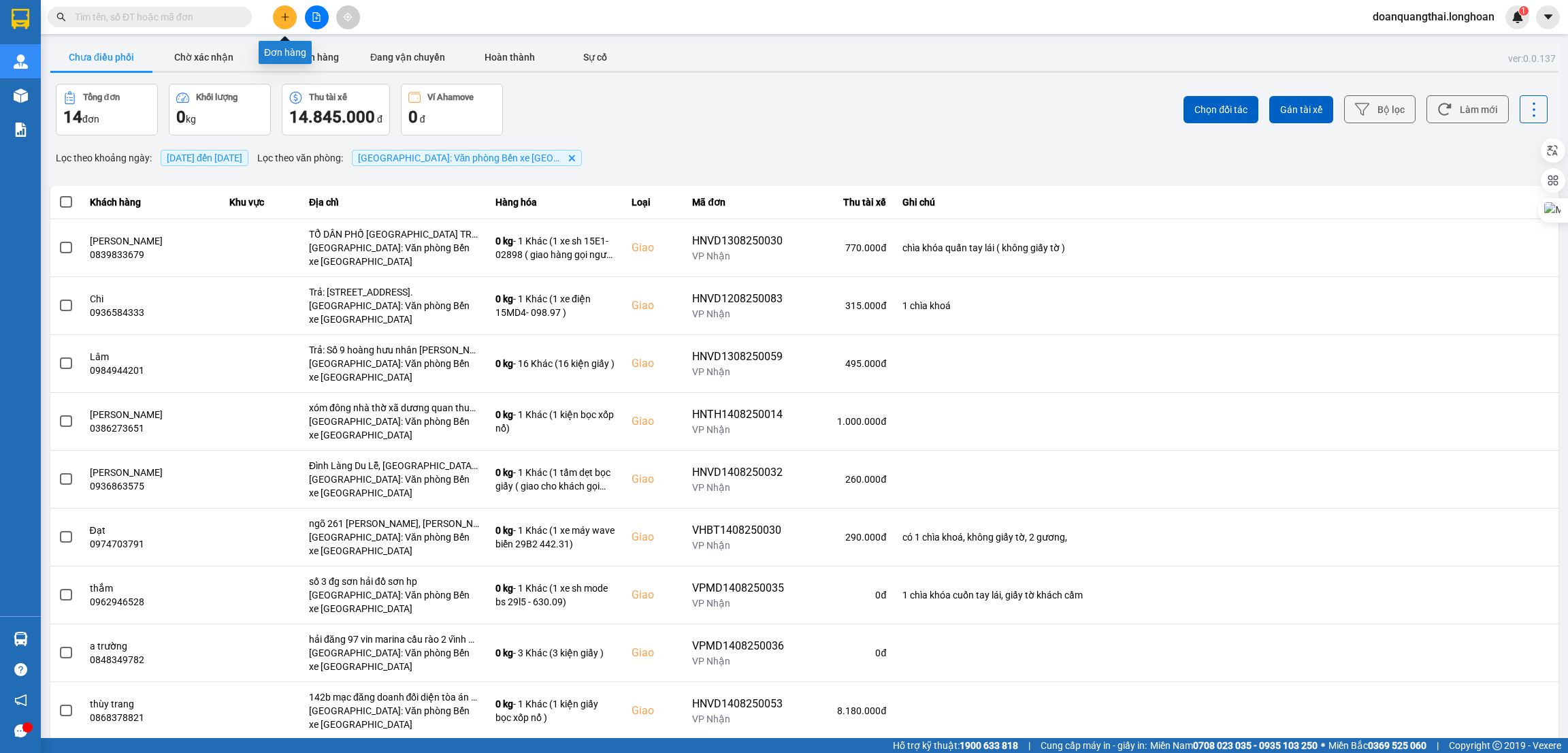
click at [287, 16] on icon "plus" at bounding box center [284, 16] width 9 height 9
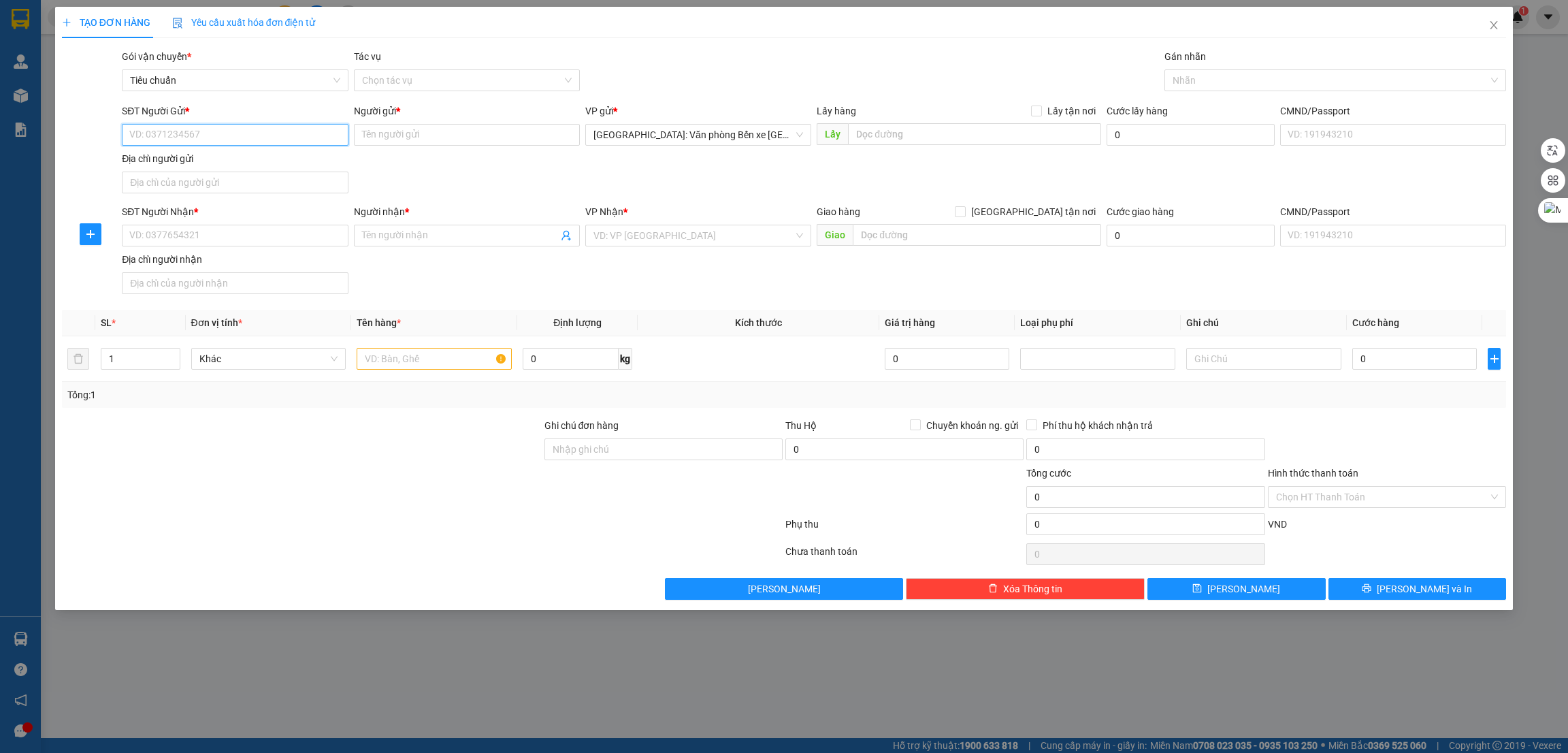
paste input "0354837482"
type input "0354837482"
click at [234, 247] on div "SĐT Người Nhận * VD: 0377654321" at bounding box center [234, 228] width 226 height 48
click at [236, 237] on input "SĐT Người Nhận *" at bounding box center [234, 235] width 226 height 22
paste input "0354837482"
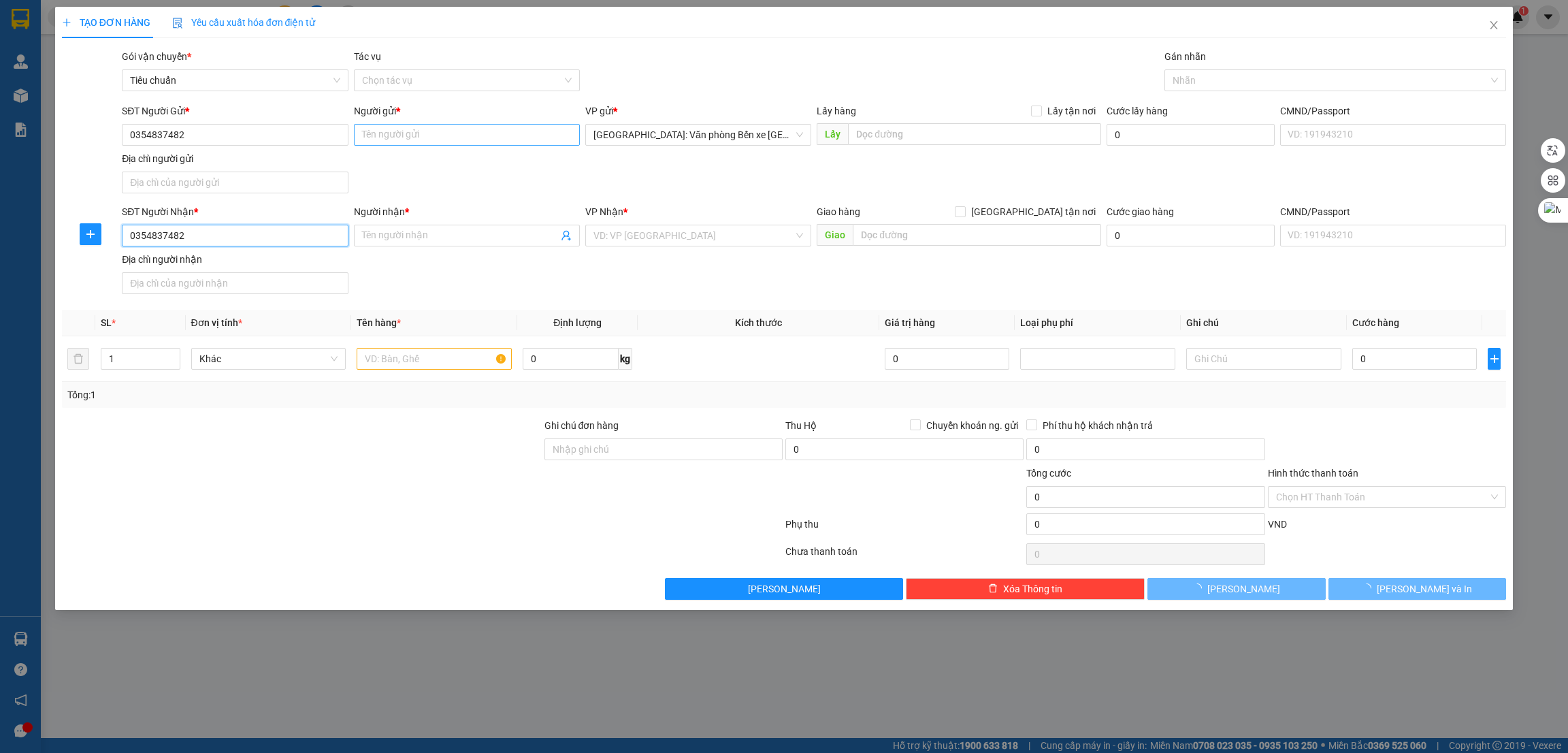
type input "0354837482"
click at [393, 136] on input "Người gửi *" at bounding box center [467, 135] width 226 height 22
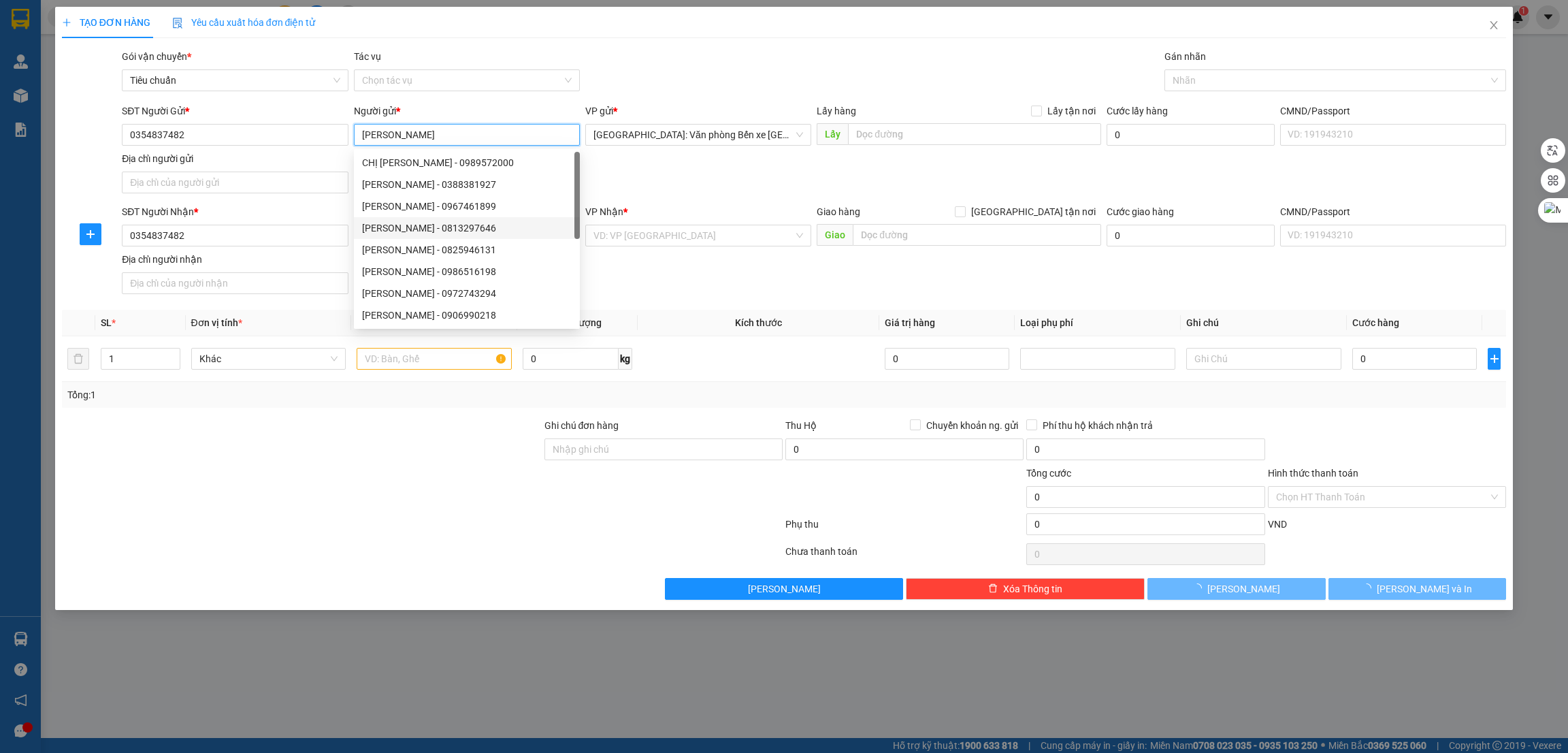
type input "Li Sa"
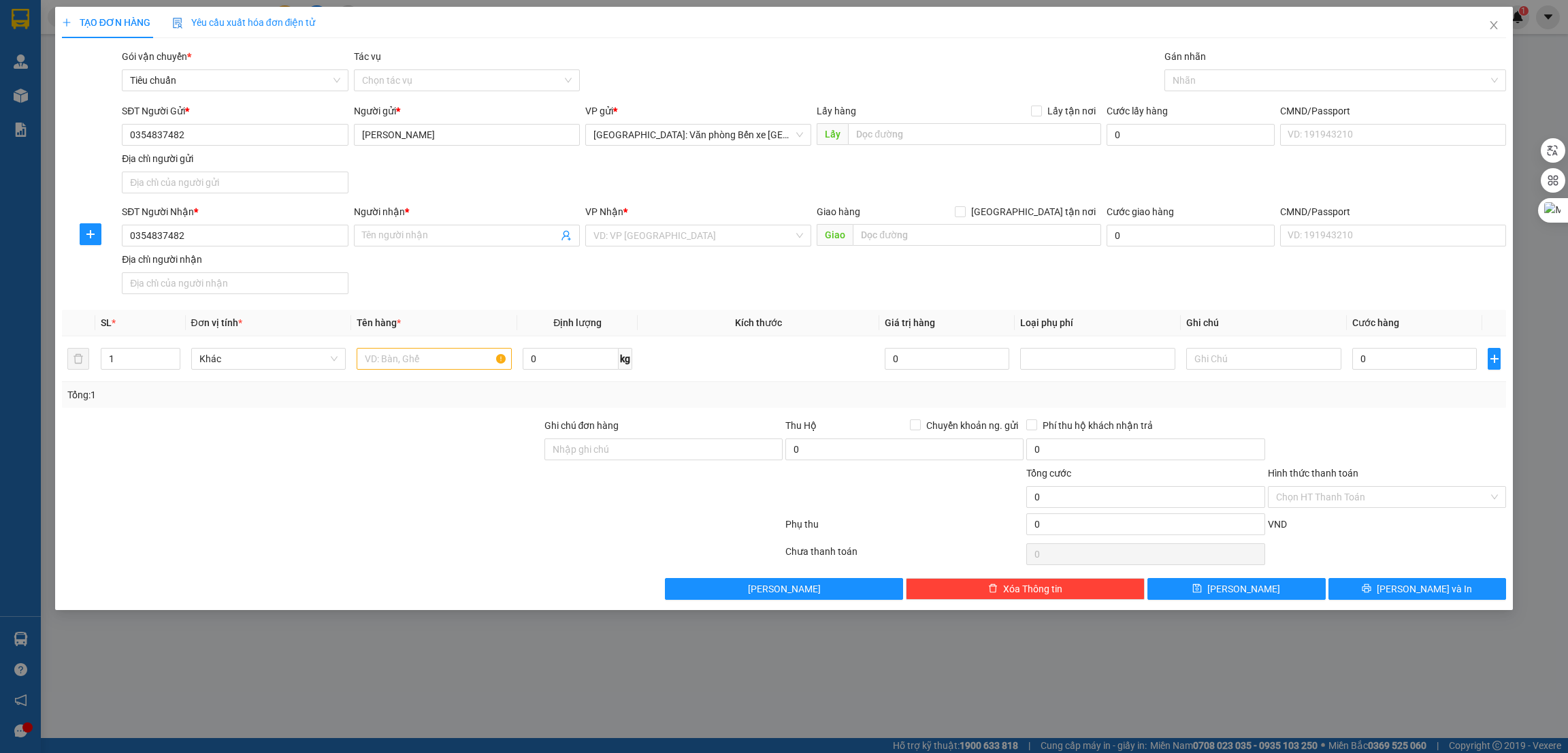
click at [219, 575] on div "Transit Pickup Surcharge Ids Transit Deliver Surcharge Ids Transit Deliver Surc…" at bounding box center [784, 324] width 1445 height 551
click at [443, 236] on input "Người nhận *" at bounding box center [460, 235] width 196 height 15
type input "Lisa"
click at [385, 503] on div at bounding box center [301, 489] width 483 height 48
click at [917, 135] on input "text" at bounding box center [974, 134] width 252 height 22
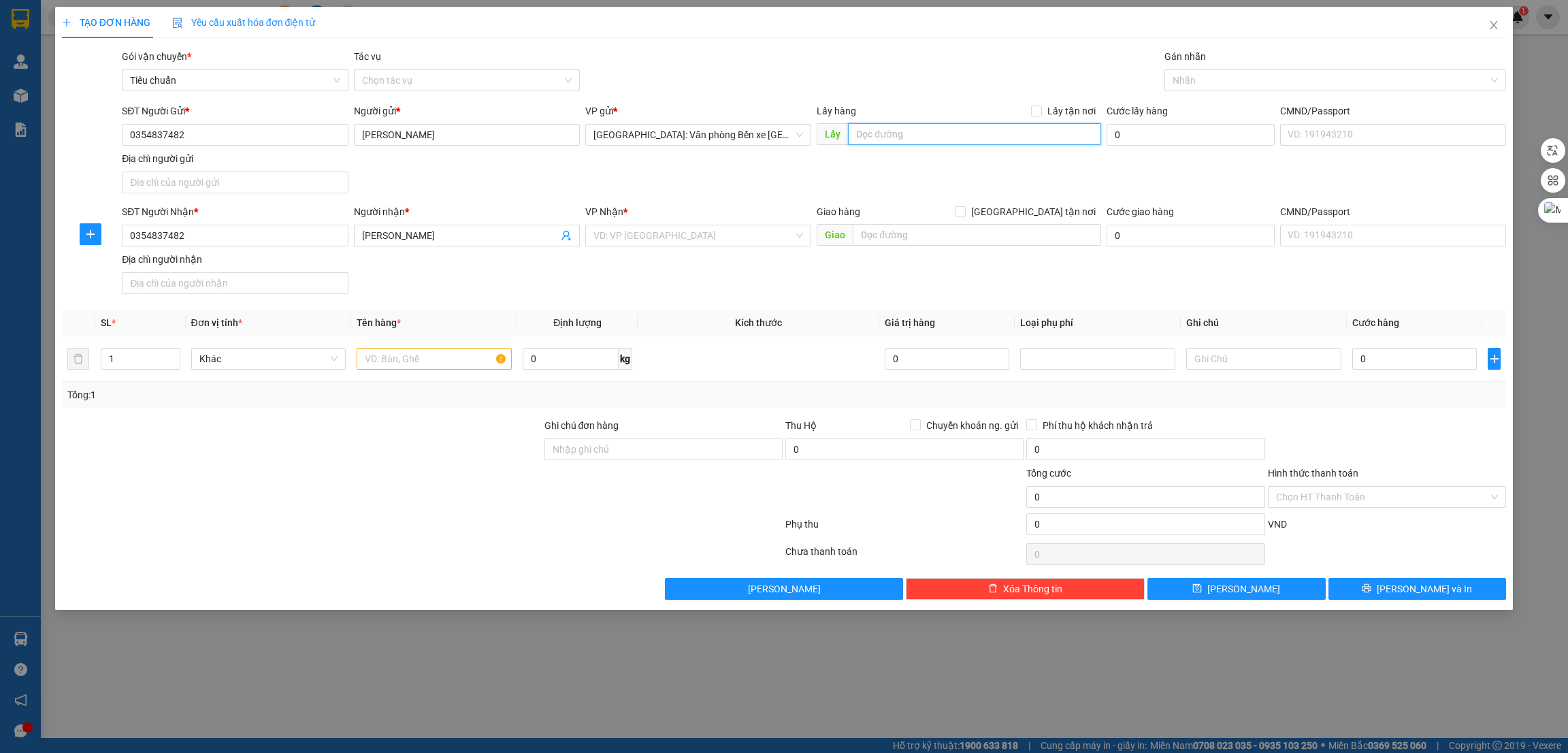
paste input "thôn1 thuỷ sơn thuỷ nguyên Hải phòng"
type input "thôn1 thuỷ sơn thuỷ nguyên Hải phòng"
click at [1060, 110] on span "Lấy tận nơi" at bounding box center [1071, 111] width 59 height 15
click at [1041, 110] on input "Lấy tận nơi" at bounding box center [1036, 110] width 9 height 9
checkbox input "true"
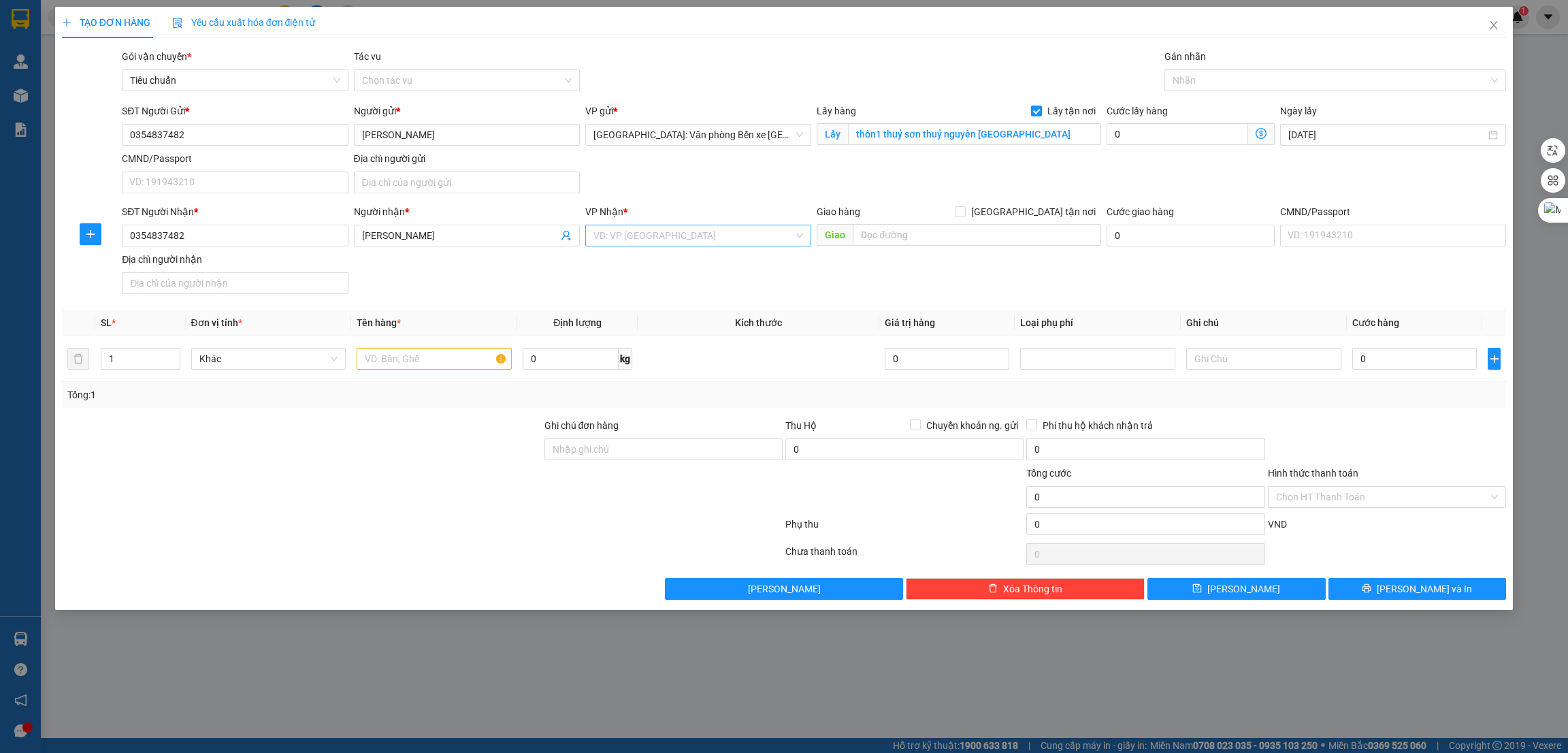
click at [718, 229] on input "search" at bounding box center [693, 235] width 200 height 21
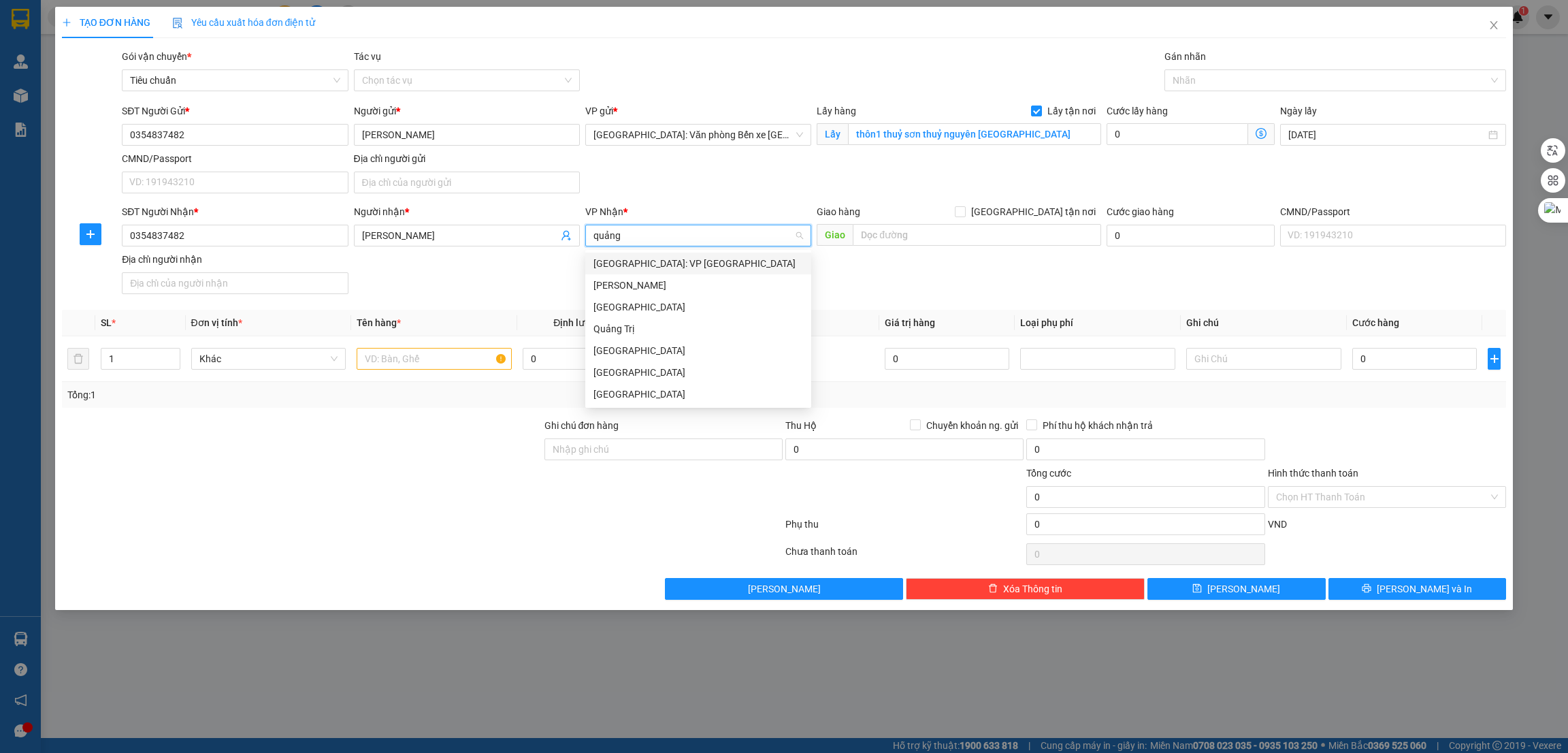
type input "quảng"
click at [657, 389] on div "Quảng Ngãi" at bounding box center [698, 394] width 210 height 15
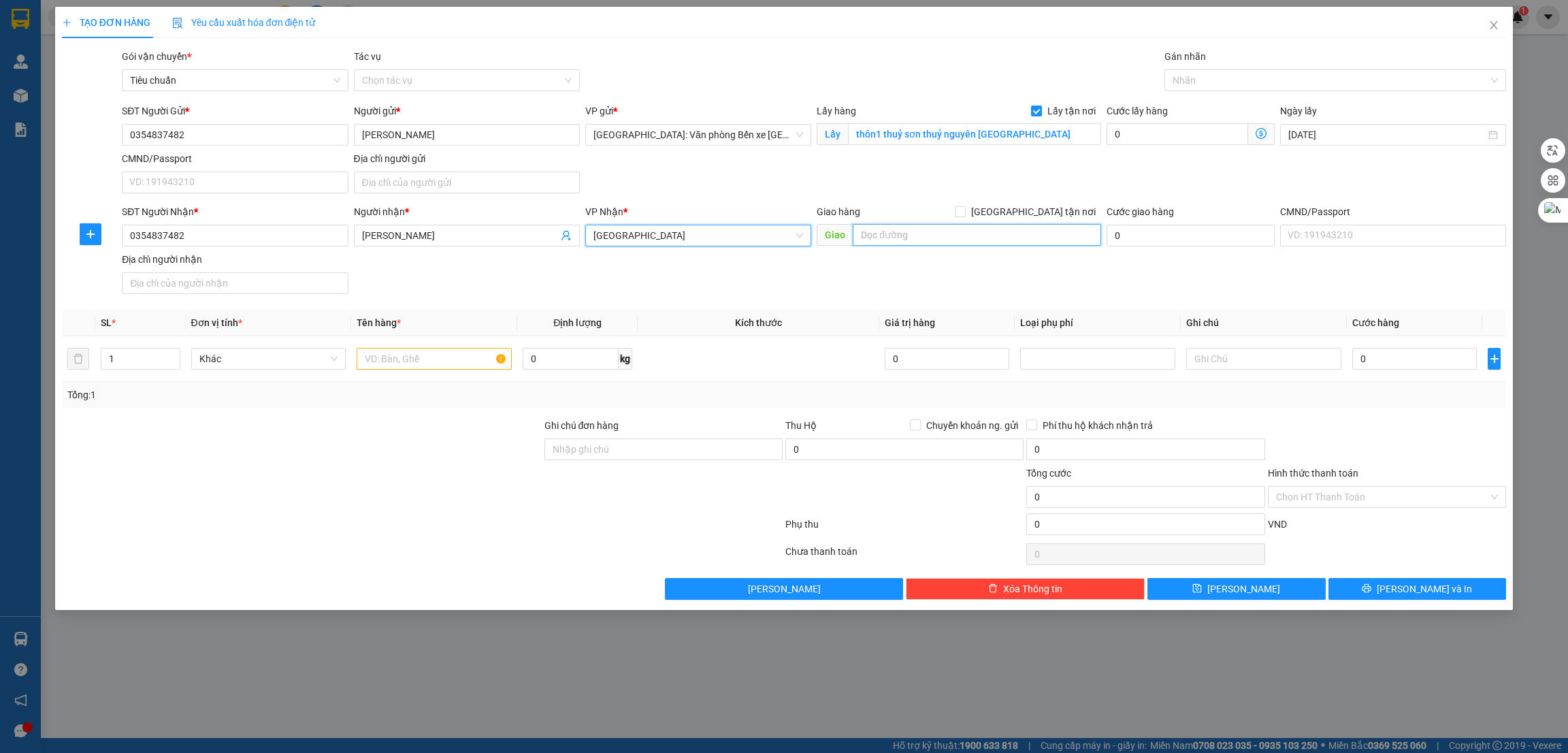
click at [906, 241] on input "text" at bounding box center [977, 235] width 248 height 22
click at [953, 237] on input "QUẢNG NGÃI -" at bounding box center [977, 235] width 248 height 22
type input "QUẢNG NGÃI - QL 1A - cây xăng tịnh đông"
click at [395, 370] on input "text" at bounding box center [434, 359] width 155 height 22
click at [418, 364] on input "text" at bounding box center [434, 359] width 155 height 22
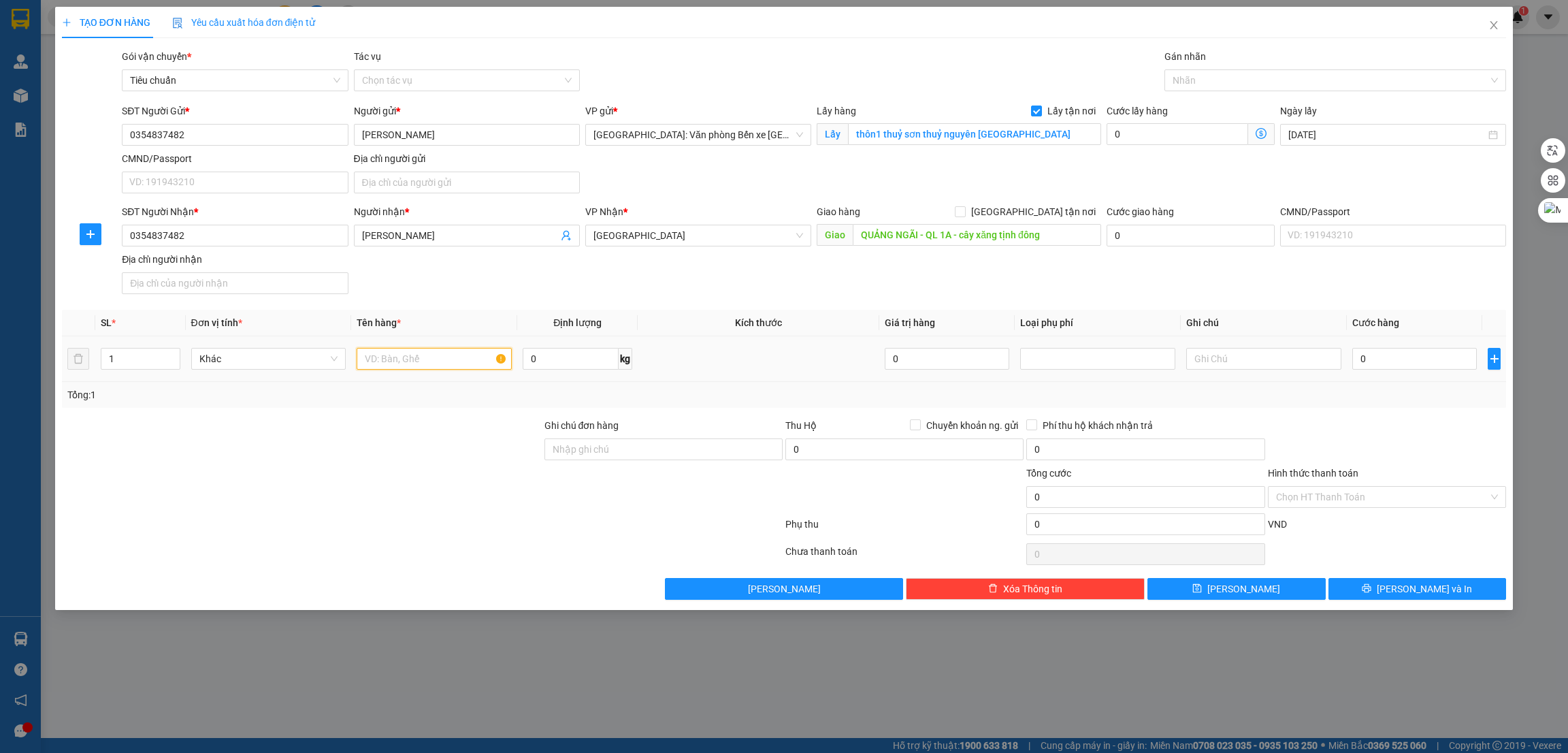
paste input "100kg hang quần áo"
type input "100kg hang quần áo"
click at [1163, 130] on input "0" at bounding box center [1177, 134] width 142 height 22
type input "1"
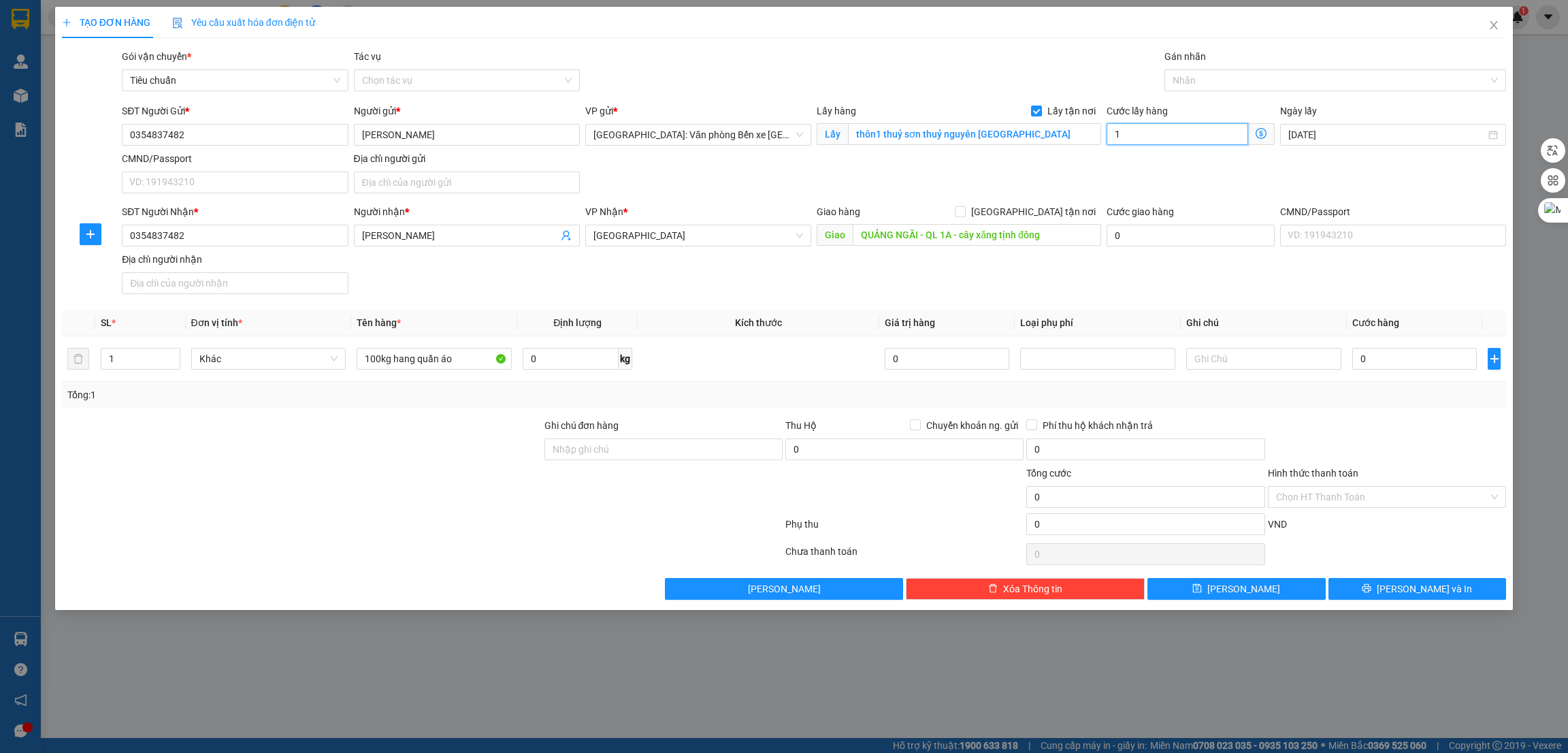
type input "1"
type input "16"
type input "165"
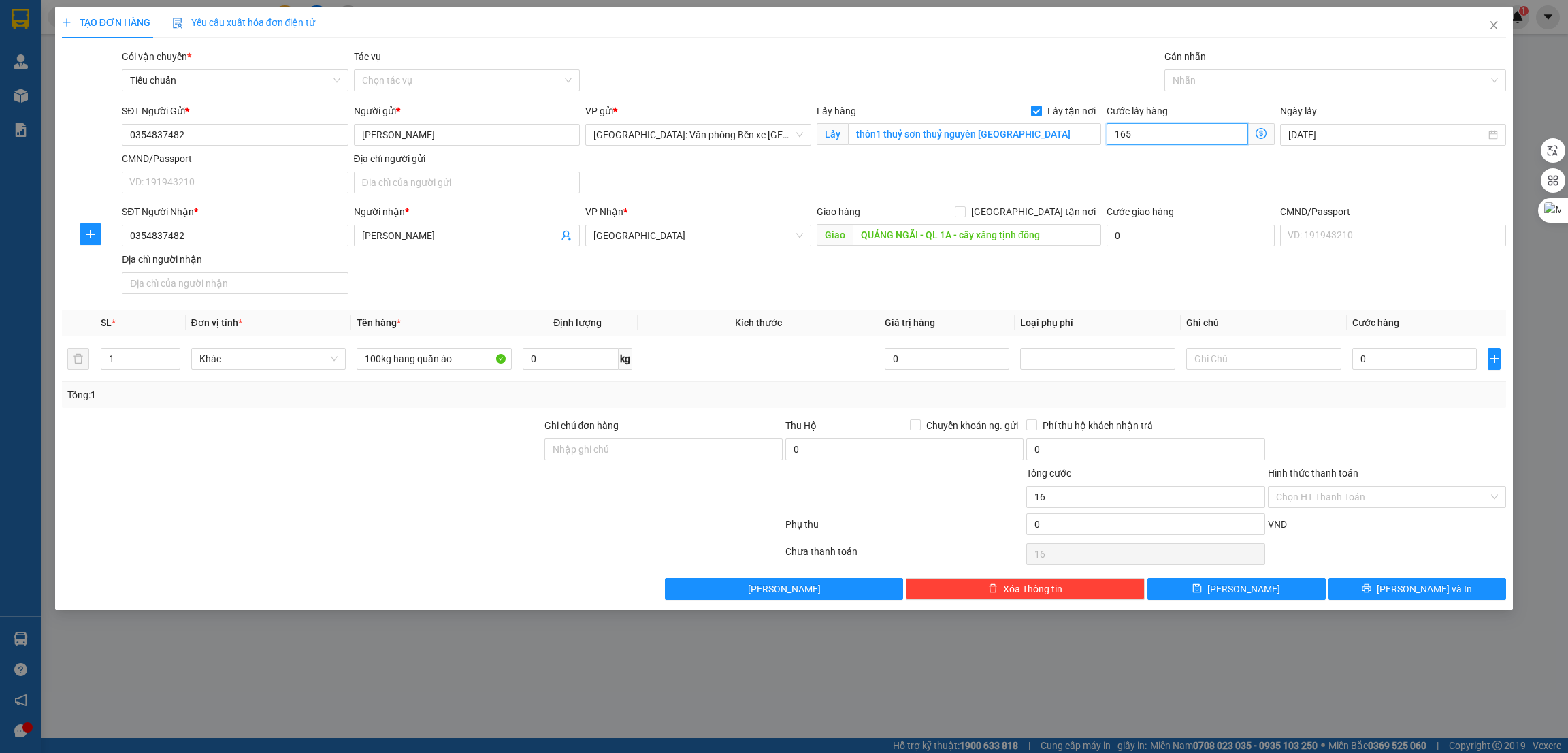
type input "165"
type input "1.650"
type input "16.500"
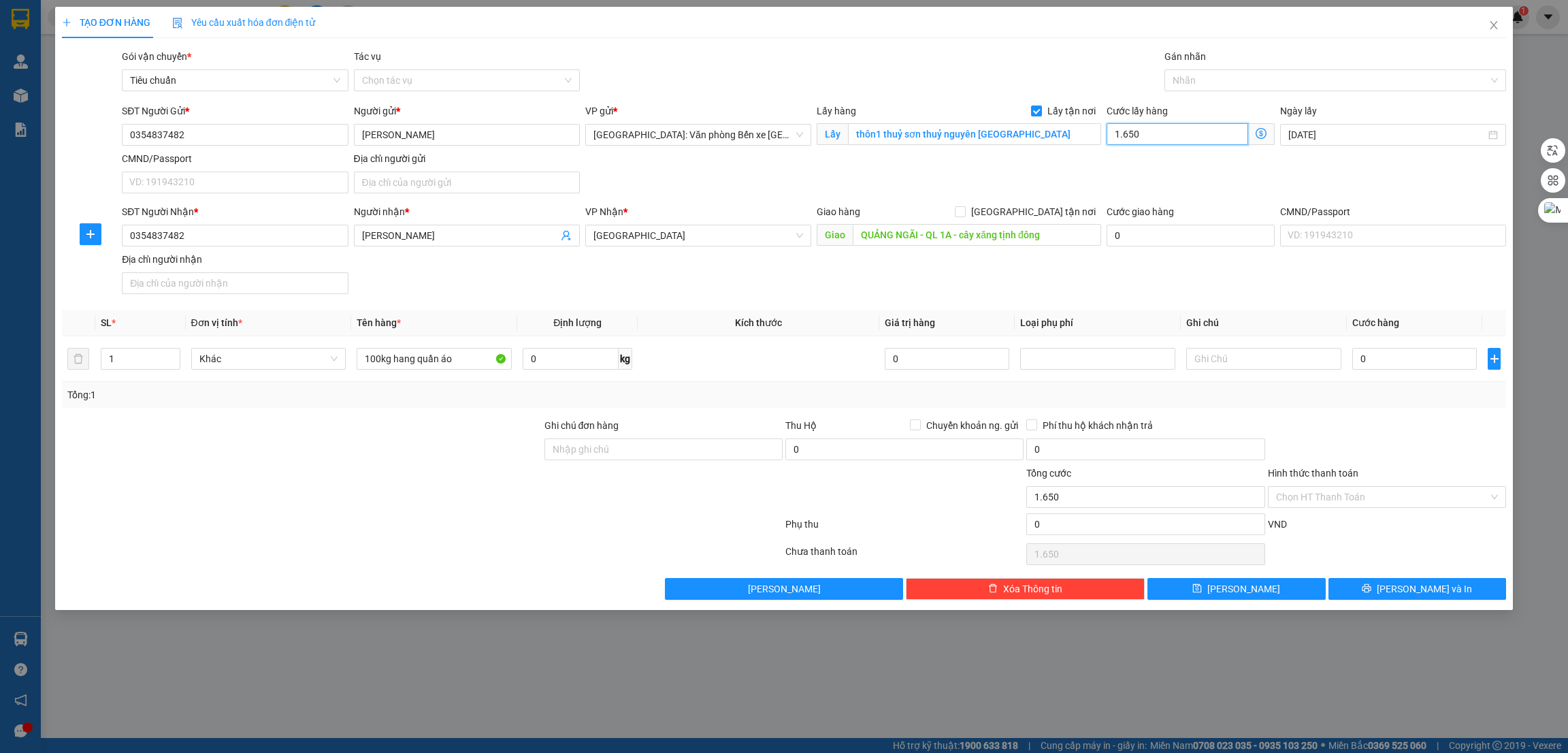
type input "16.500"
type input "165.000"
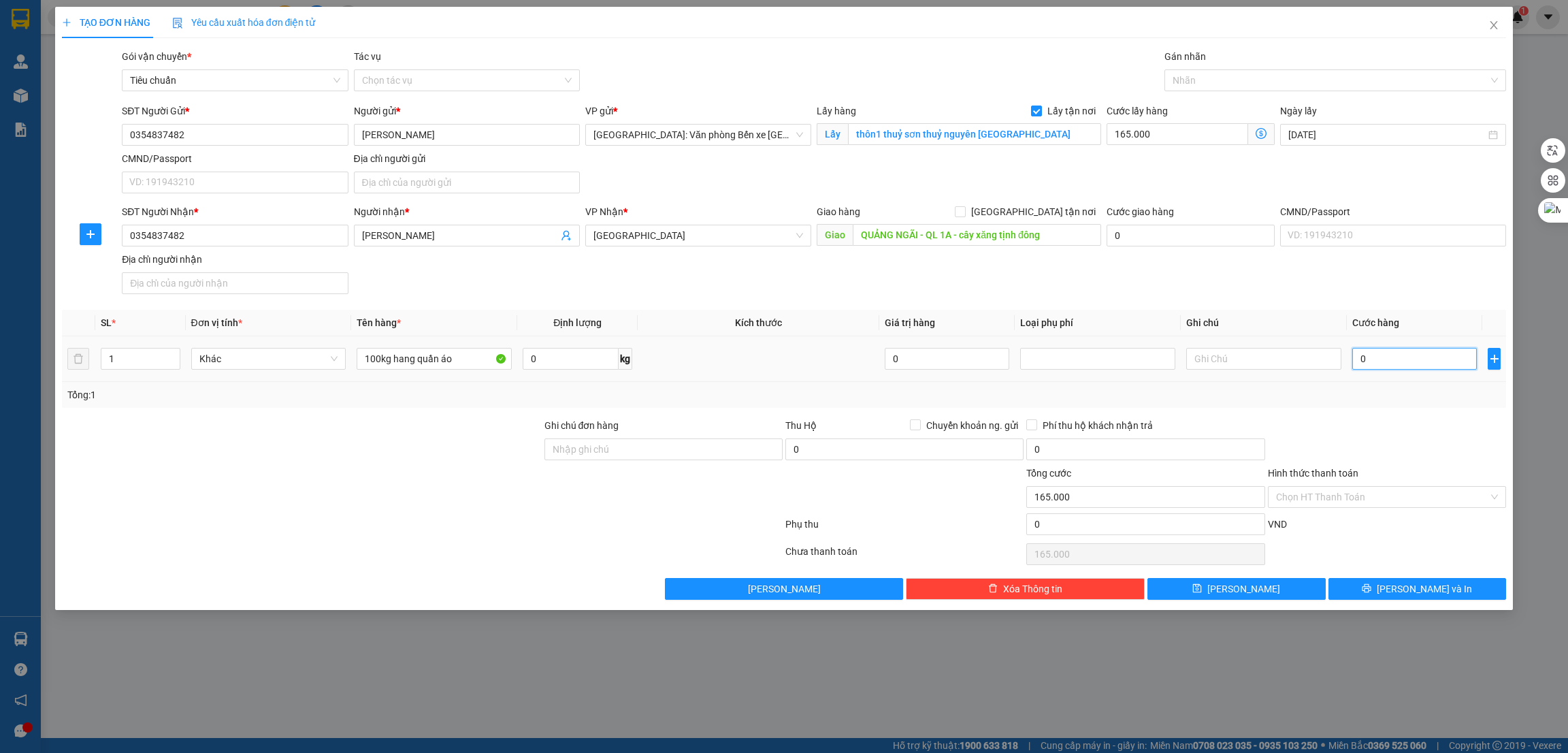
click at [1371, 357] on input "0" at bounding box center [1415, 359] width 125 height 22
type input "4"
type input "165.004"
type input "43"
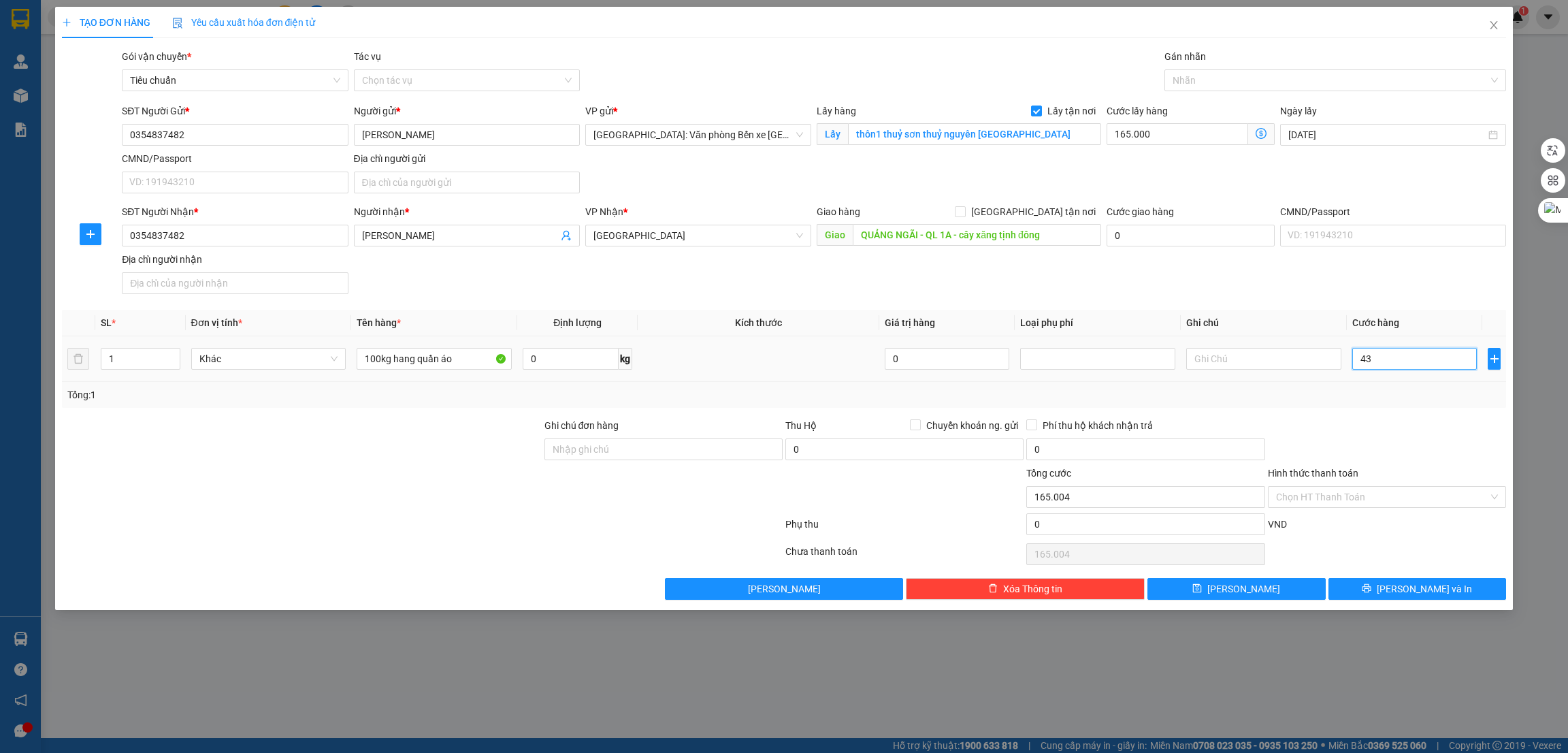
type input "165.043"
type input "435"
type input "165.435"
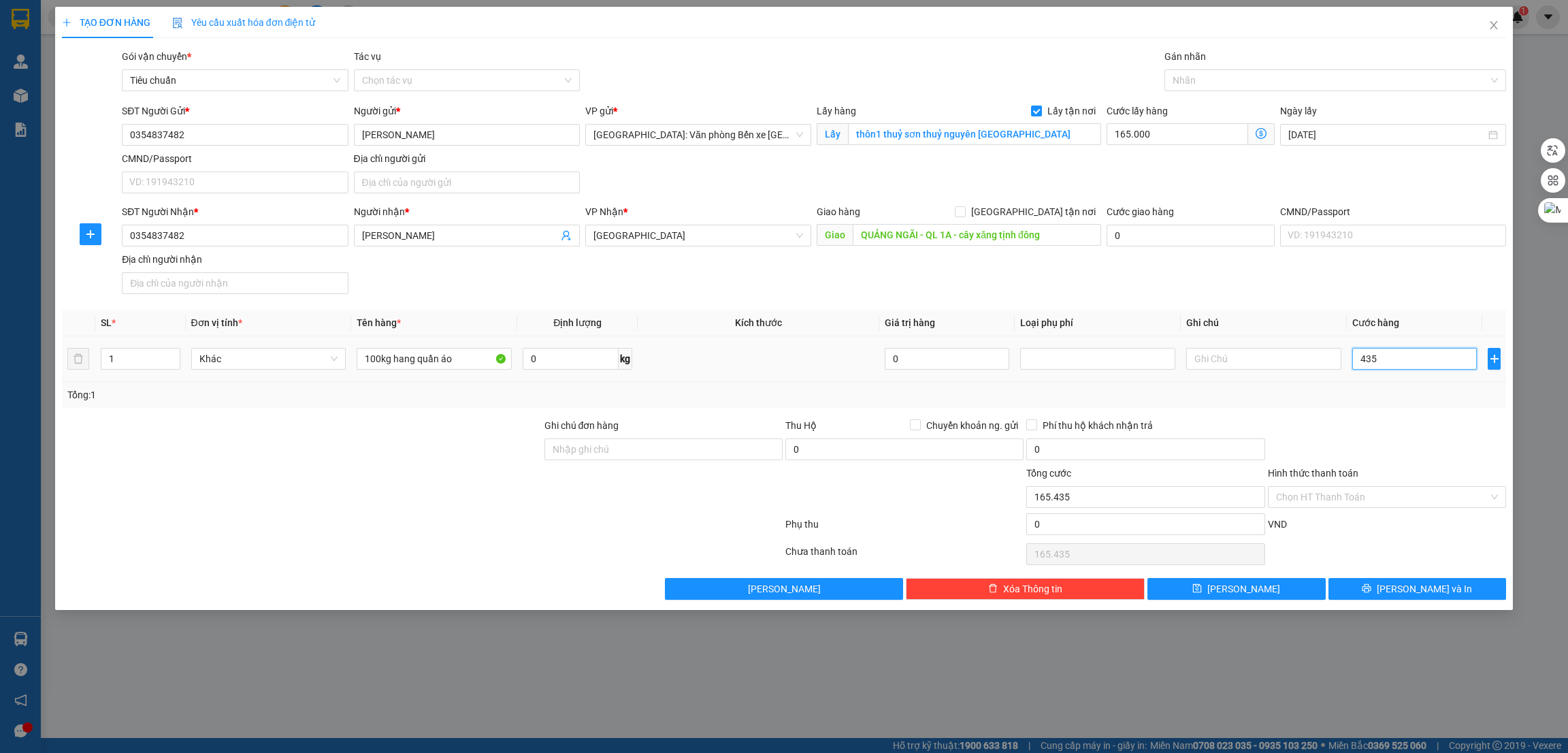
type input "4.350"
type input "169.350"
type input "43.500"
type input "208.500"
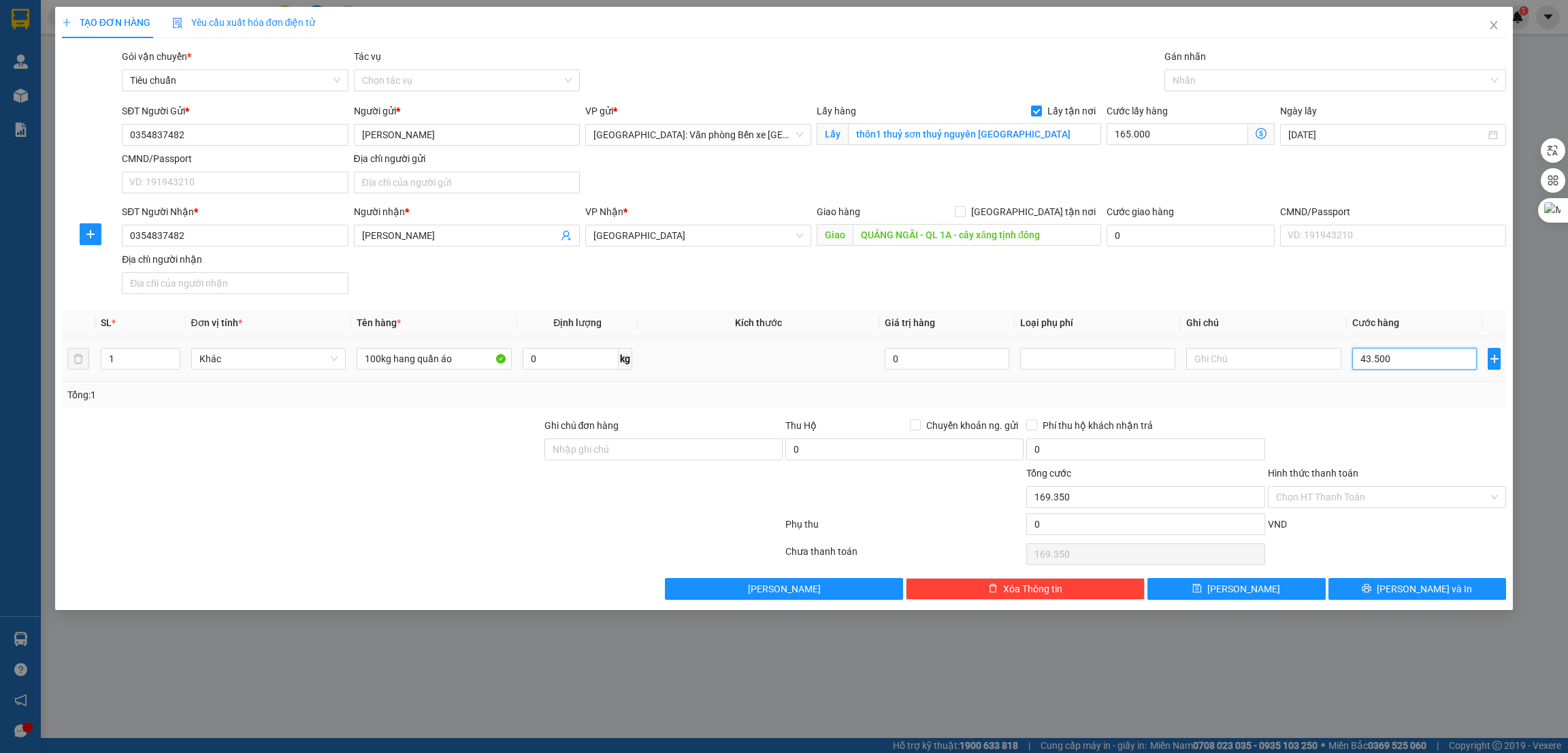
type input "208.500"
type input "435.000"
type input "600.000"
type input "435.000"
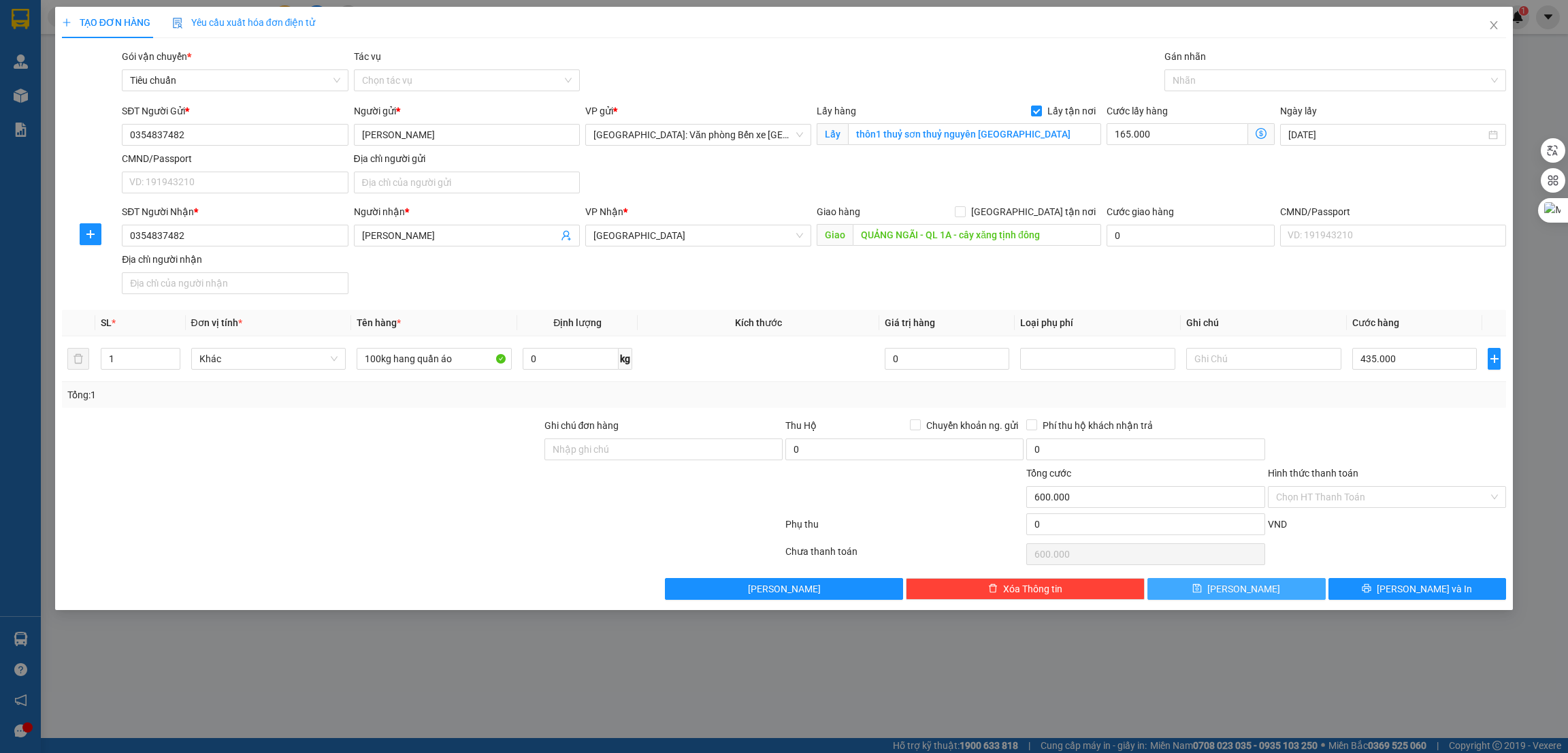
click at [1254, 586] on button "[PERSON_NAME]" at bounding box center [1237, 589] width 178 height 22
checkbox input "false"
type input "0"
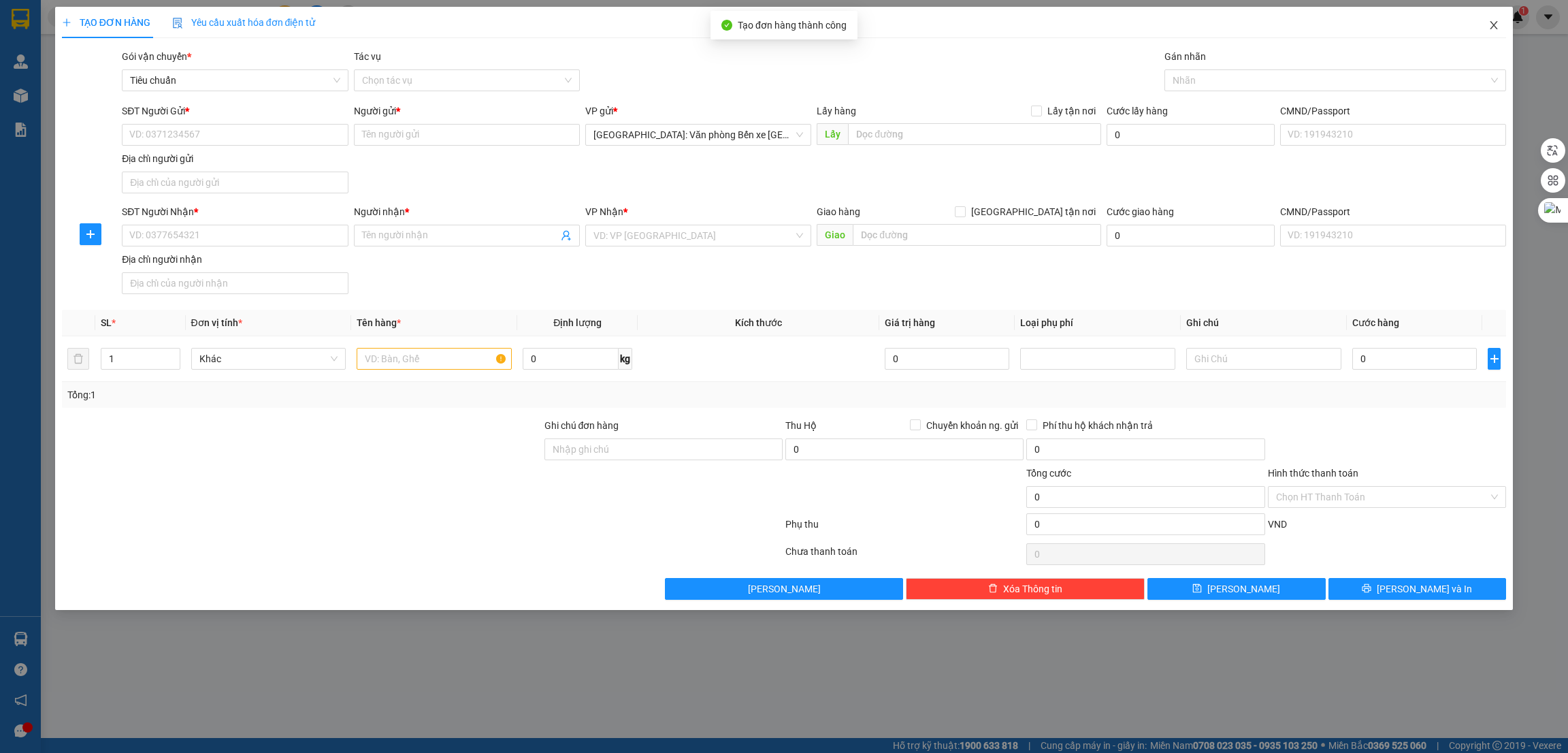
click at [1494, 24] on icon "close" at bounding box center [1494, 25] width 11 height 11
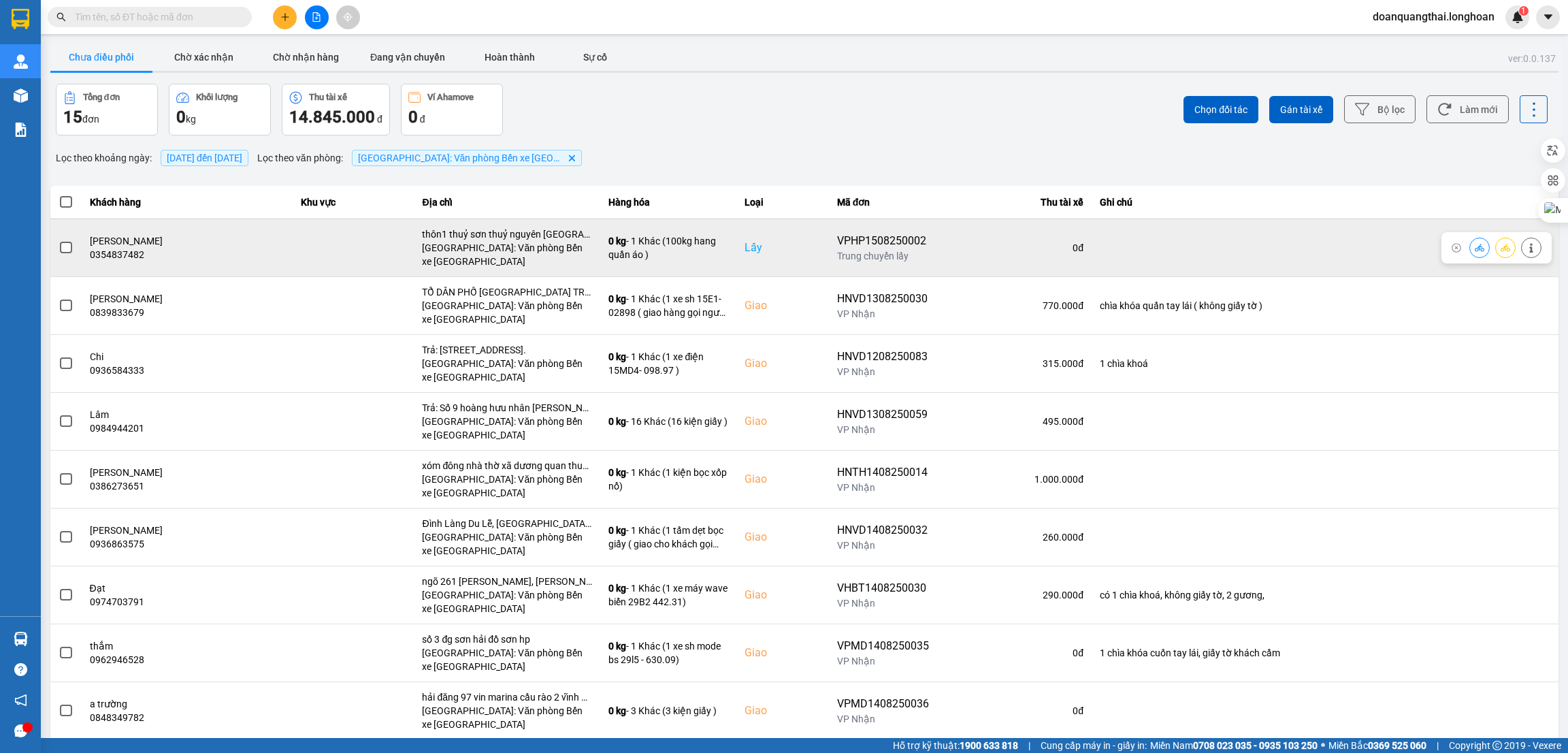
click at [63, 252] on span at bounding box center [66, 247] width 12 height 12
click at [58, 240] on input "checkbox" at bounding box center [58, 240] width 0 height 0
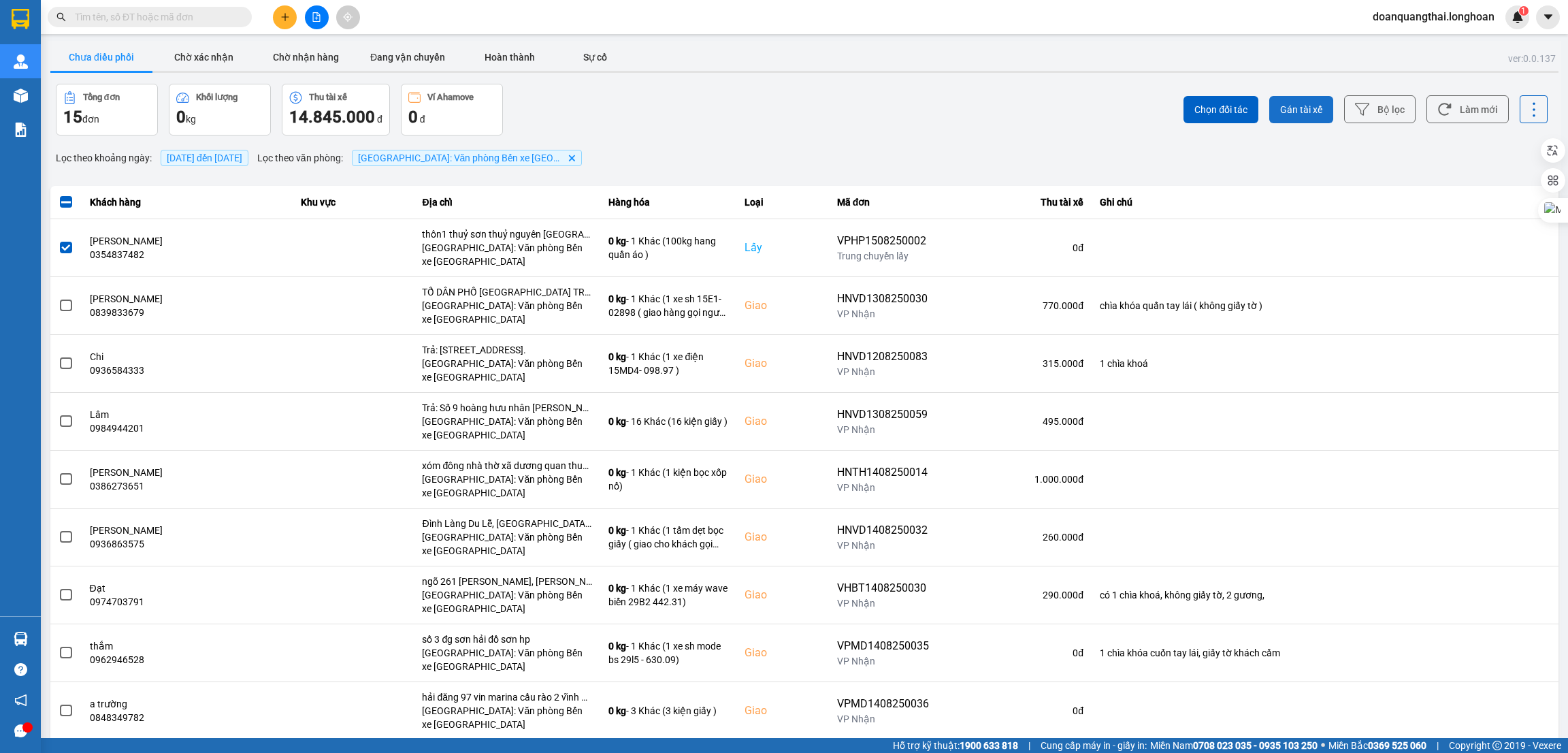
click at [1280, 106] on span "Gán tài xế" at bounding box center [1301, 109] width 42 height 14
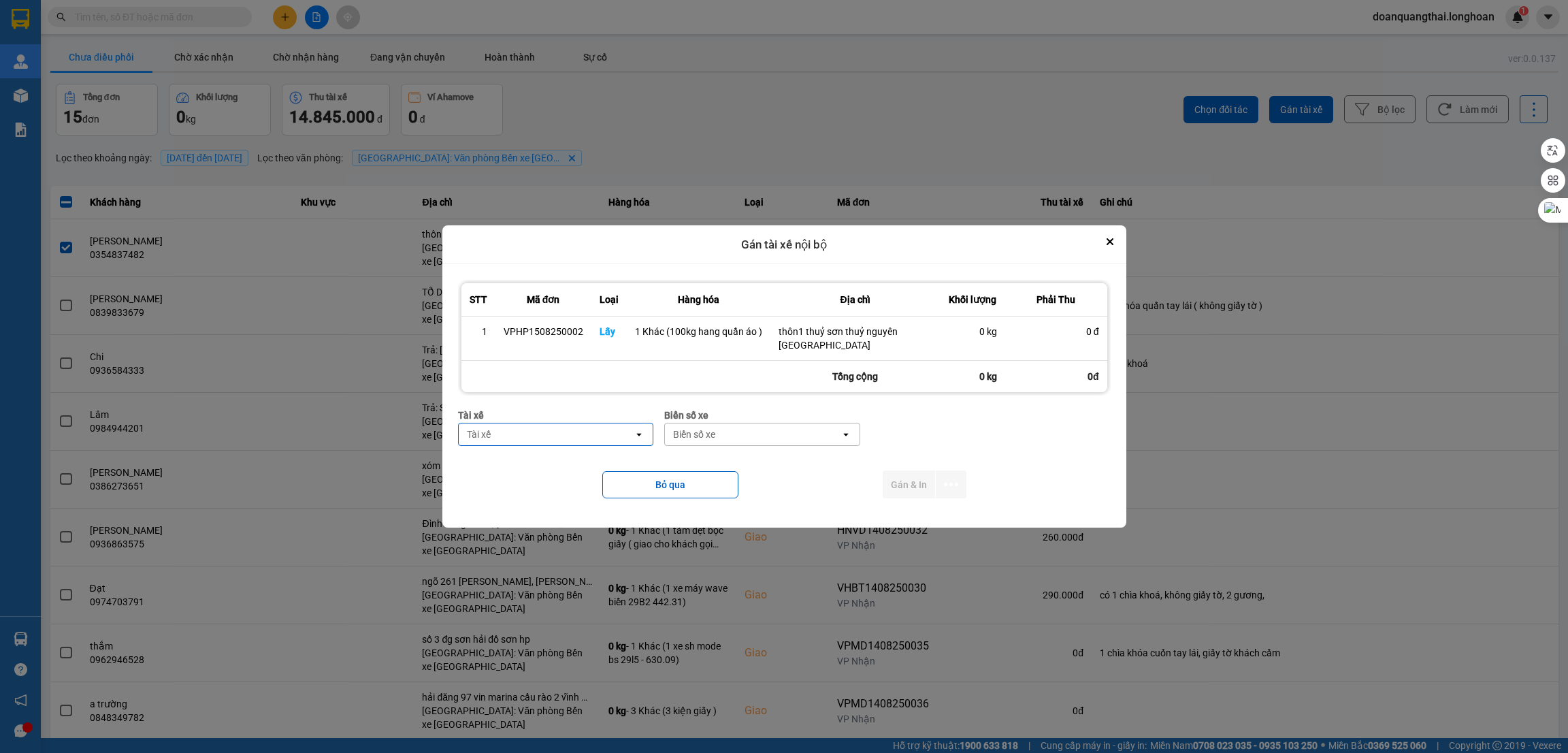
click at [542, 444] on div "Tài xế" at bounding box center [547, 434] width 175 height 22
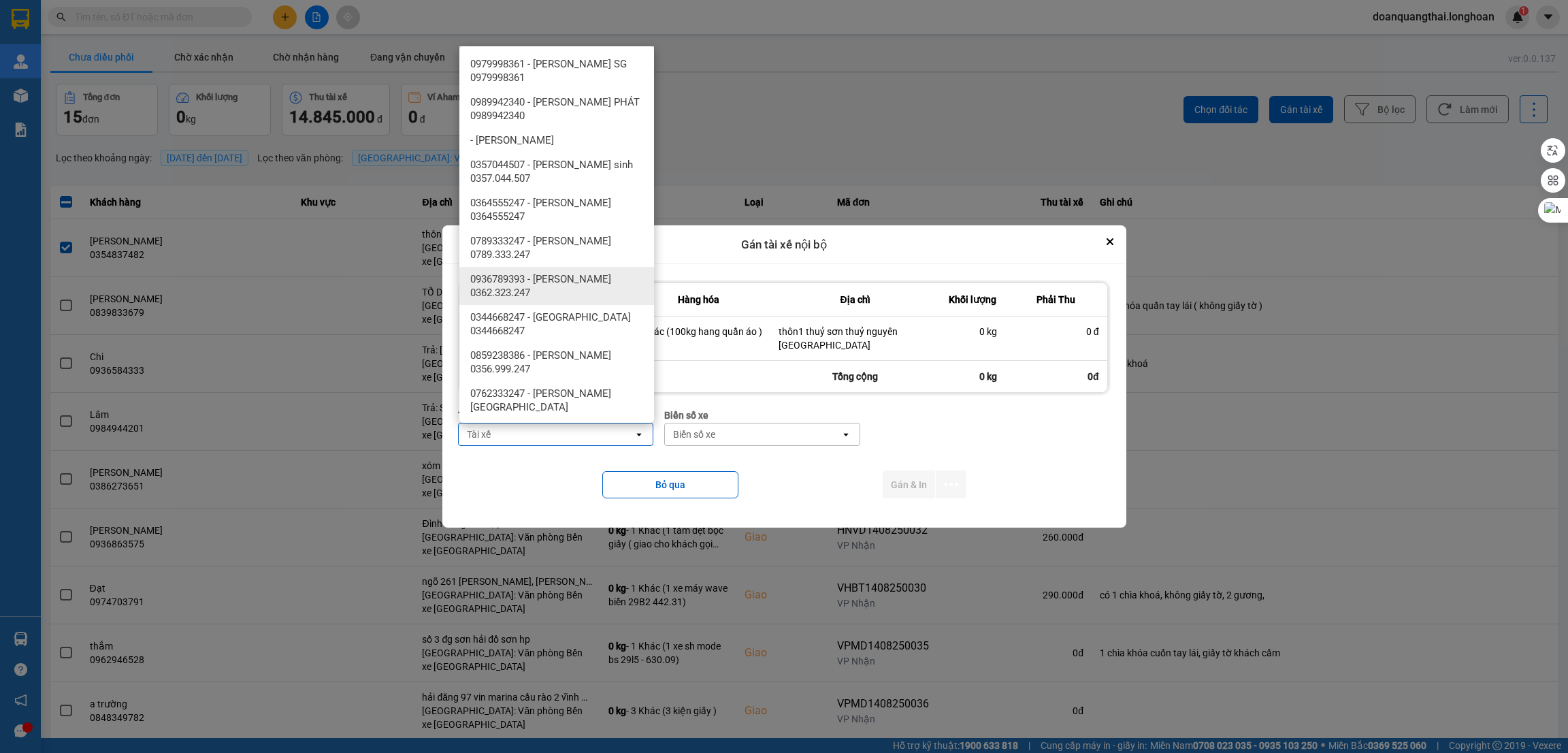
click at [578, 290] on span "0936789393 - vũ anh tuấn 0362.323.247" at bounding box center [559, 286] width 178 height 27
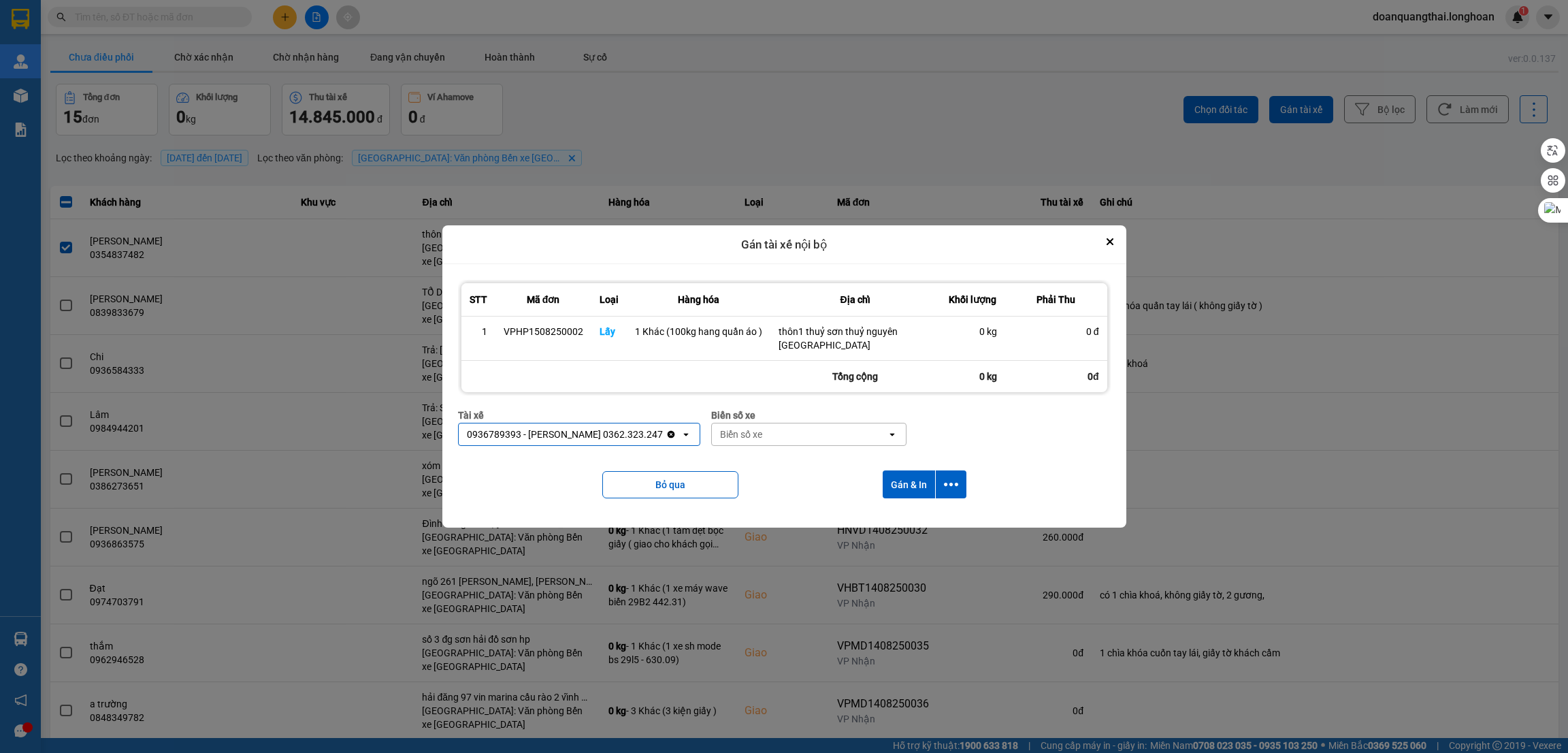
click at [839, 436] on div "Biển số xe" at bounding box center [800, 434] width 175 height 22
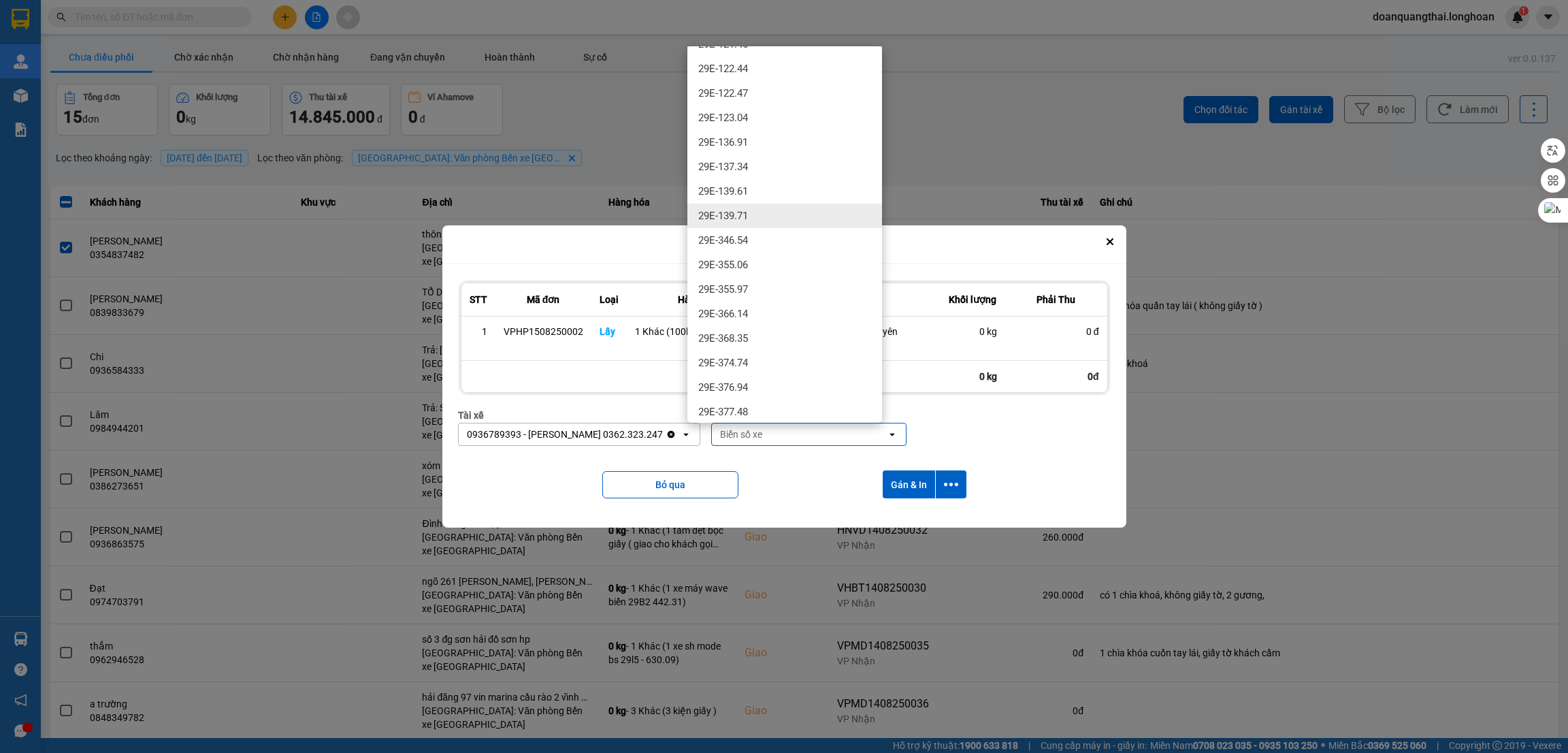
scroll to position [613, 0]
click at [800, 310] on div "29E-377.48" at bounding box center [785, 309] width 195 height 24
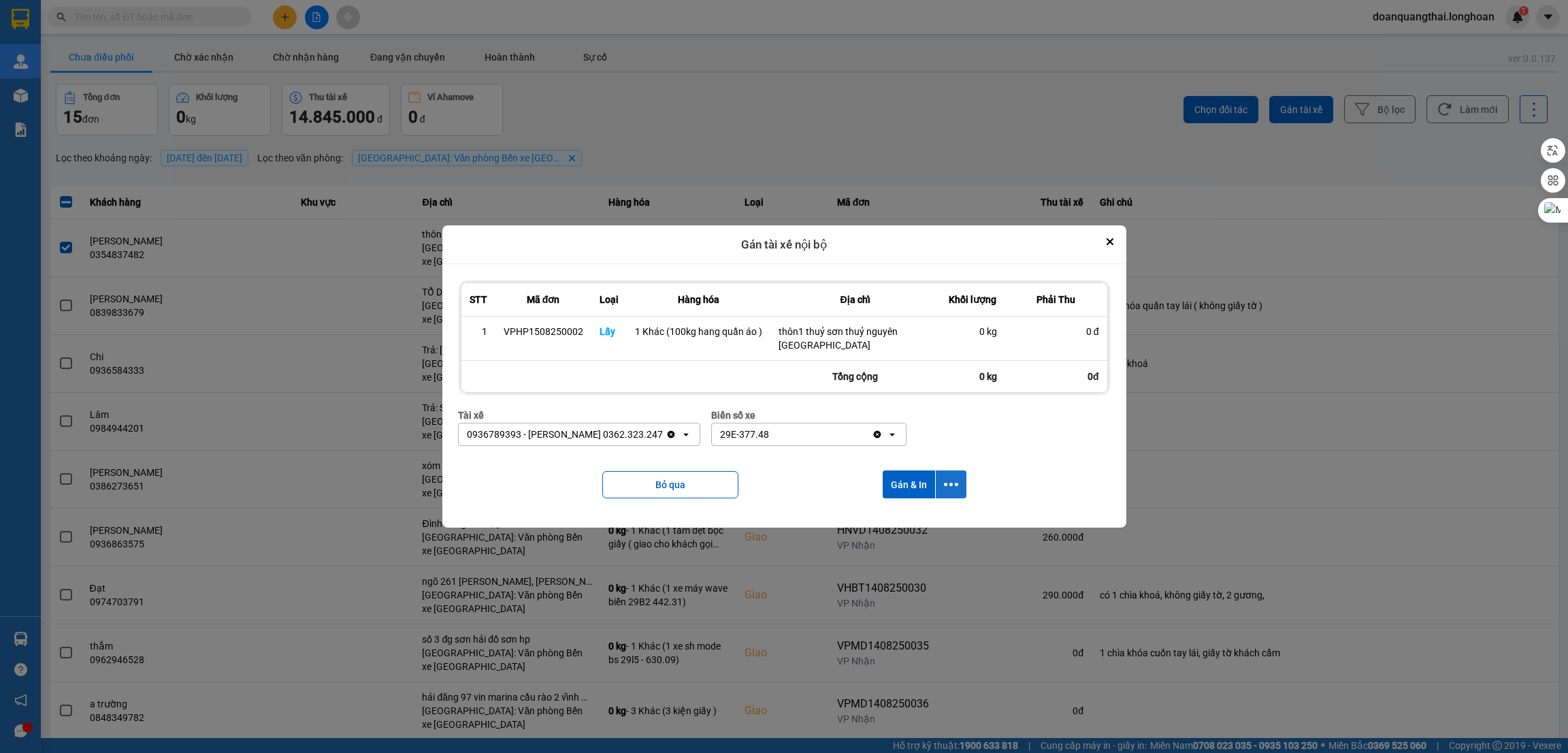
click at [950, 483] on icon "dialog" at bounding box center [951, 484] width 14 height 14
click at [904, 521] on span "Chỉ gán tài" at bounding box center [896, 522] width 45 height 14
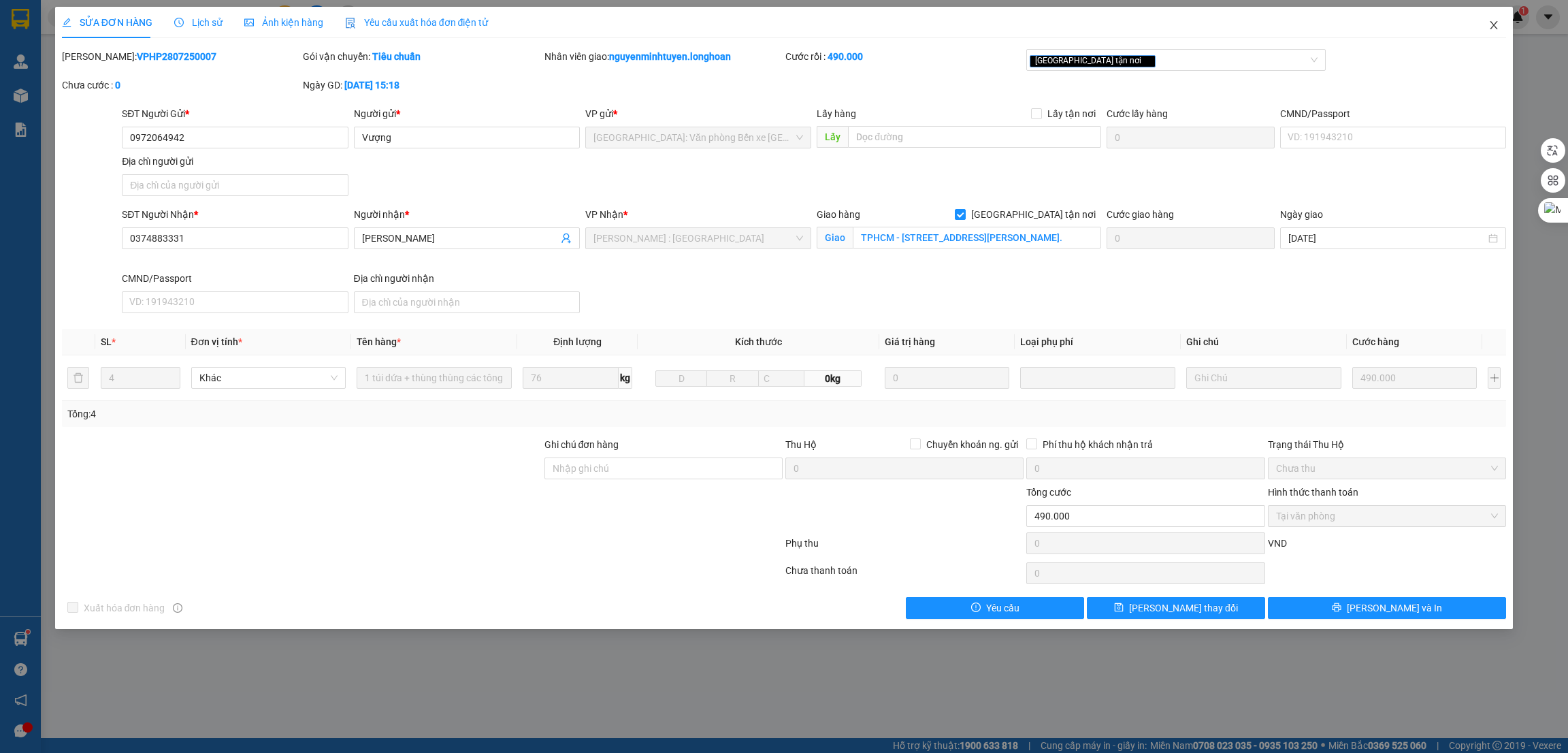
click at [1492, 24] on icon "close" at bounding box center [1494, 25] width 8 height 8
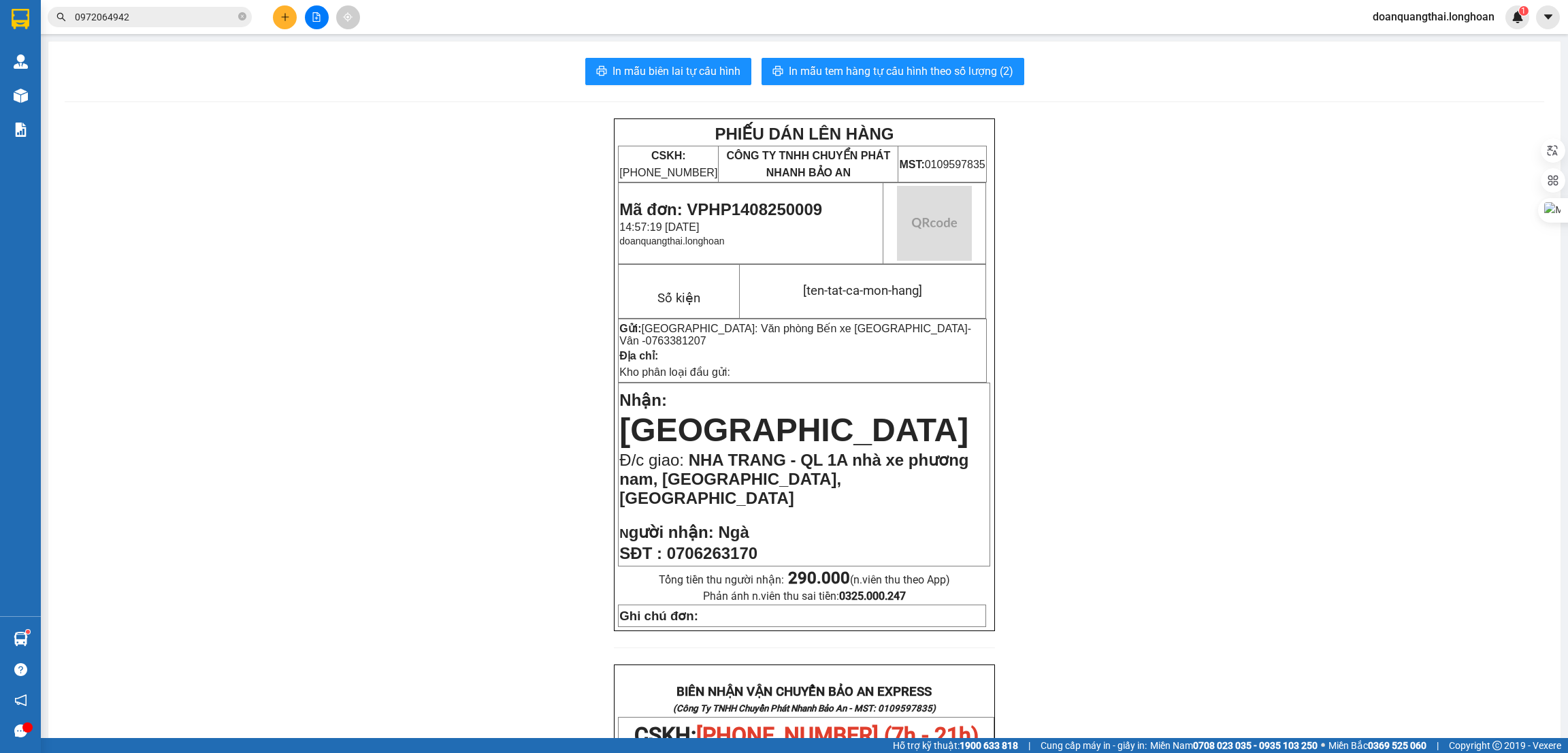
click at [292, 13] on button at bounding box center [284, 17] width 24 height 24
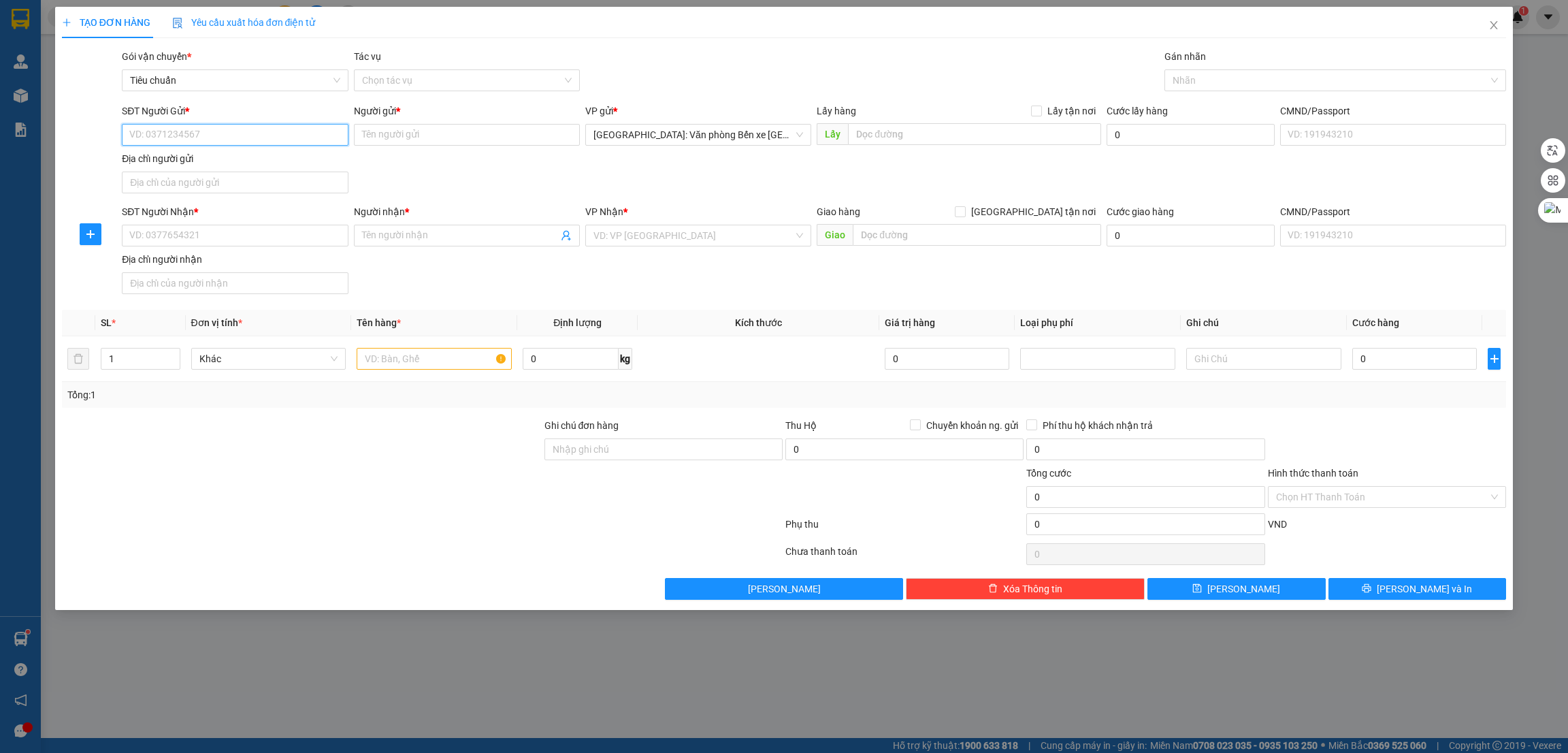
paste input "0382139870"
type input "0382139870"
click at [409, 143] on input "Người gửi *" at bounding box center [467, 135] width 226 height 22
type input "Vũ Liên"
click at [974, 139] on input "text" at bounding box center [974, 134] width 252 height 22
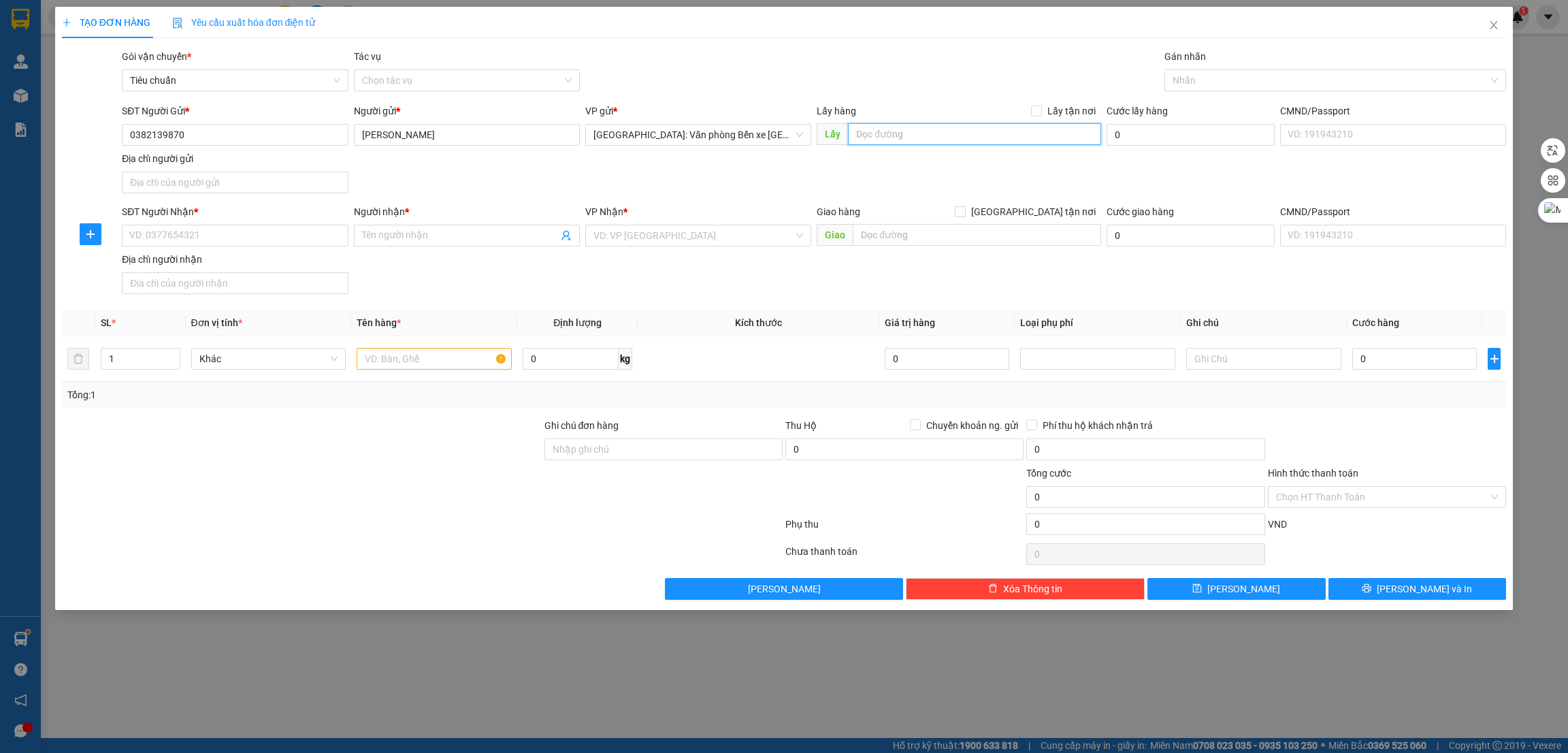
click at [902, 131] on input "text" at bounding box center [974, 134] width 252 height 22
paste input "Cổng trào An Thắng, An Lão, Hải Phòng"
type input "Cổng trào An Thắng, An Lão, Hải Phòng"
click at [1042, 111] on span at bounding box center [1036, 111] width 11 height 11
click at [1041, 111] on input "Lấy tận nơi" at bounding box center [1036, 110] width 9 height 9
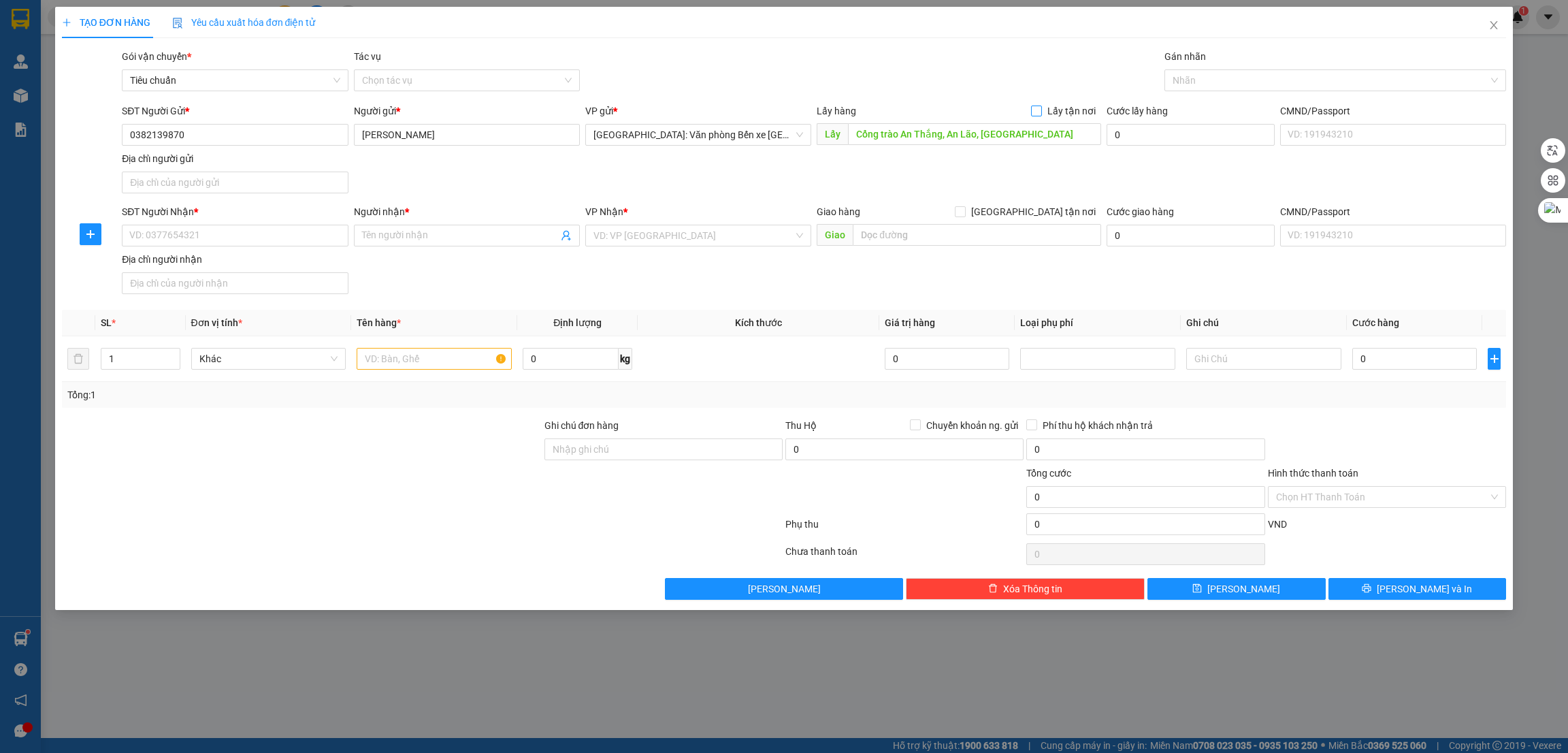
checkbox input "true"
click at [177, 231] on input "SĐT Người Nhận *" at bounding box center [234, 235] width 226 height 22
paste input "0314567343"
type input "0314567343"
click at [430, 236] on input "Người nhận *" at bounding box center [460, 235] width 196 height 15
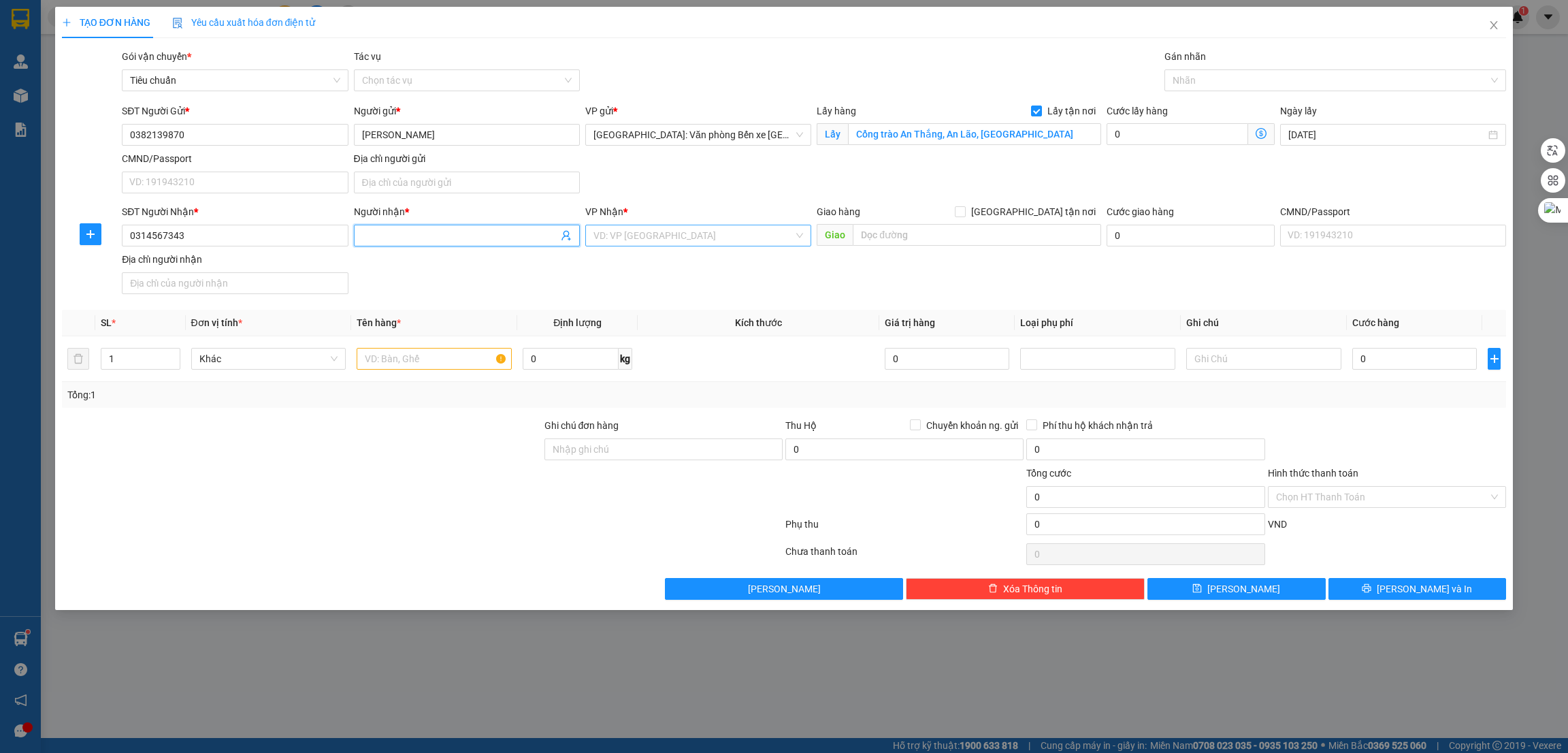
click at [749, 239] on input "search" at bounding box center [693, 235] width 200 height 21
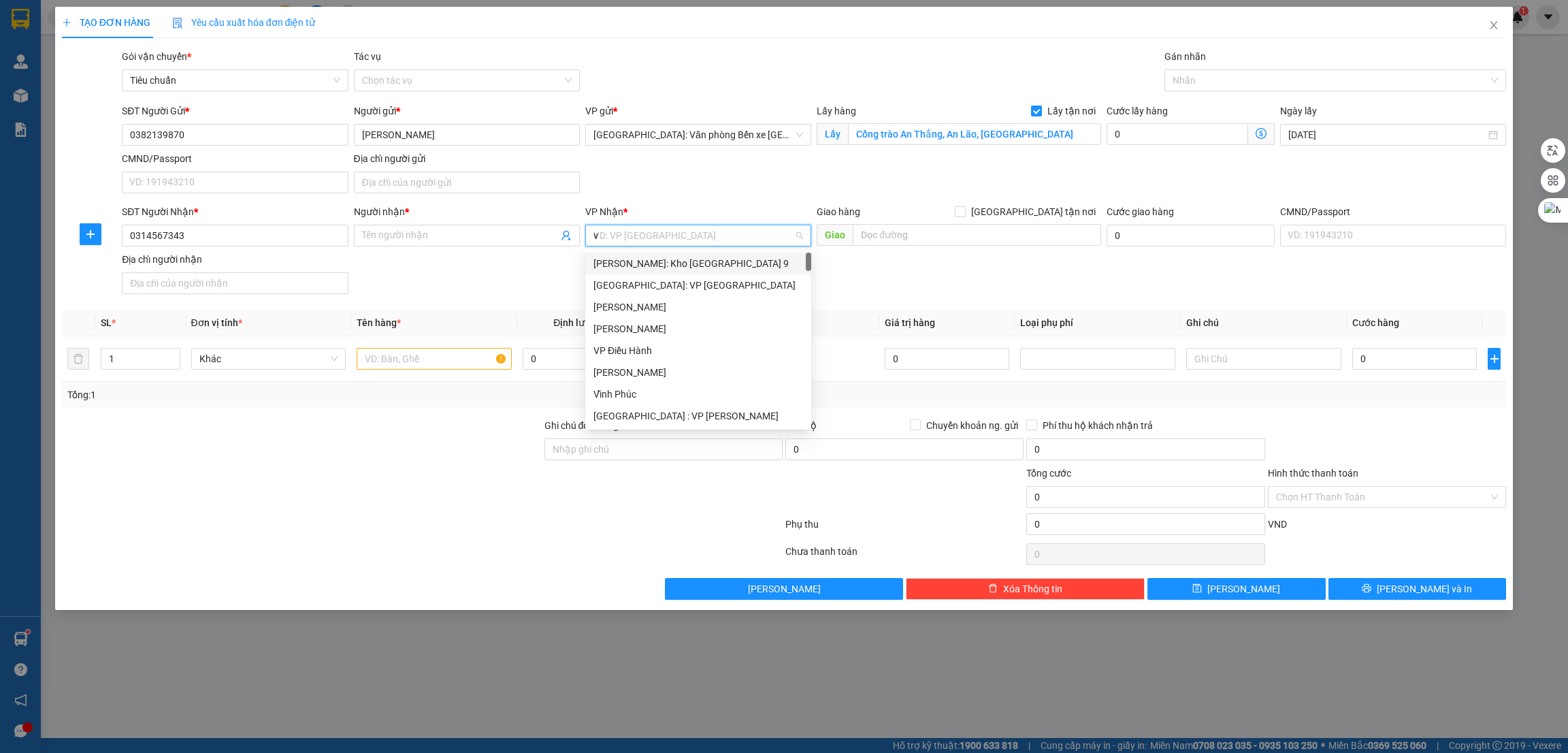
type input "vă"
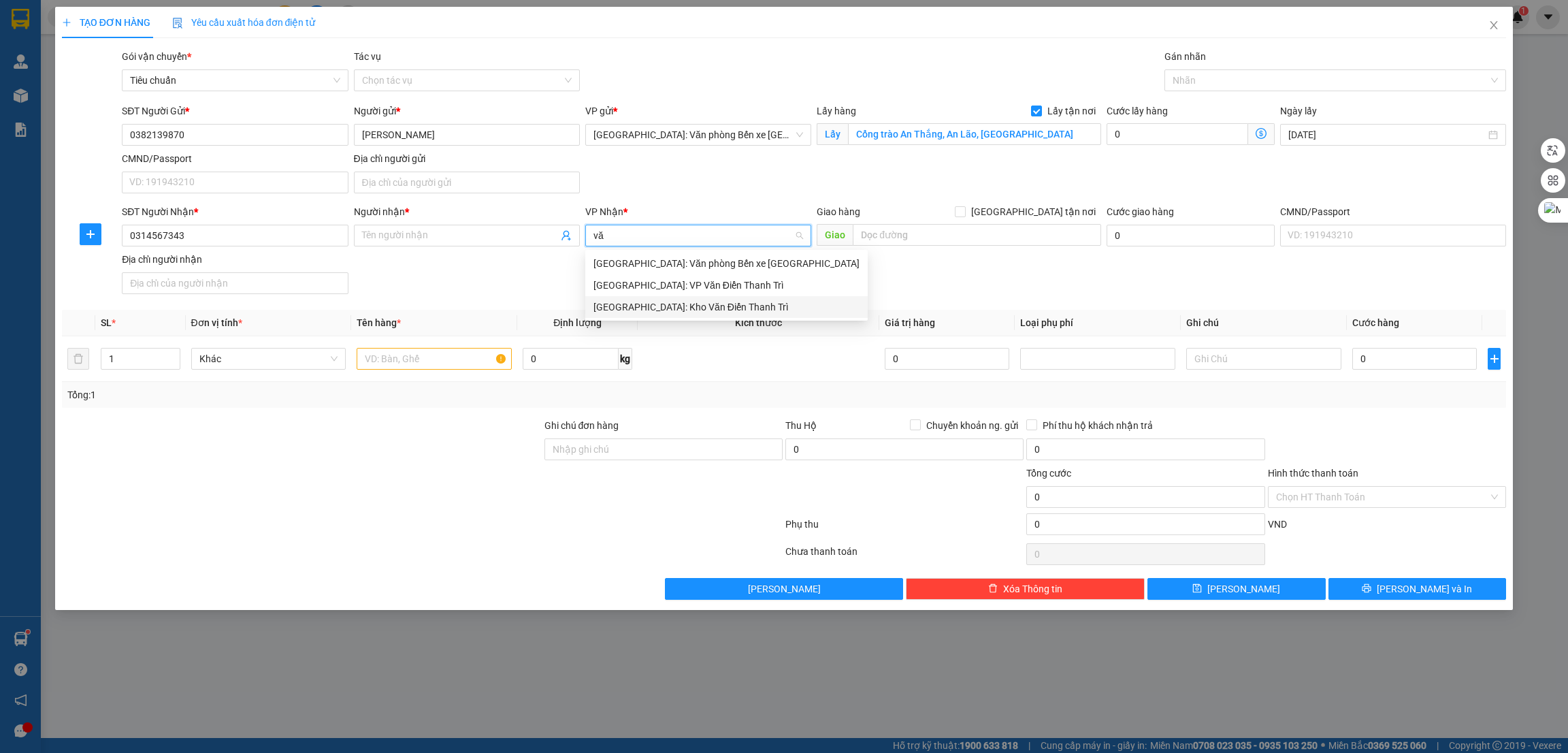
click at [705, 300] on div "[GEOGRAPHIC_DATA]: Kho Văn Điển Thanh Trì" at bounding box center [726, 307] width 266 height 15
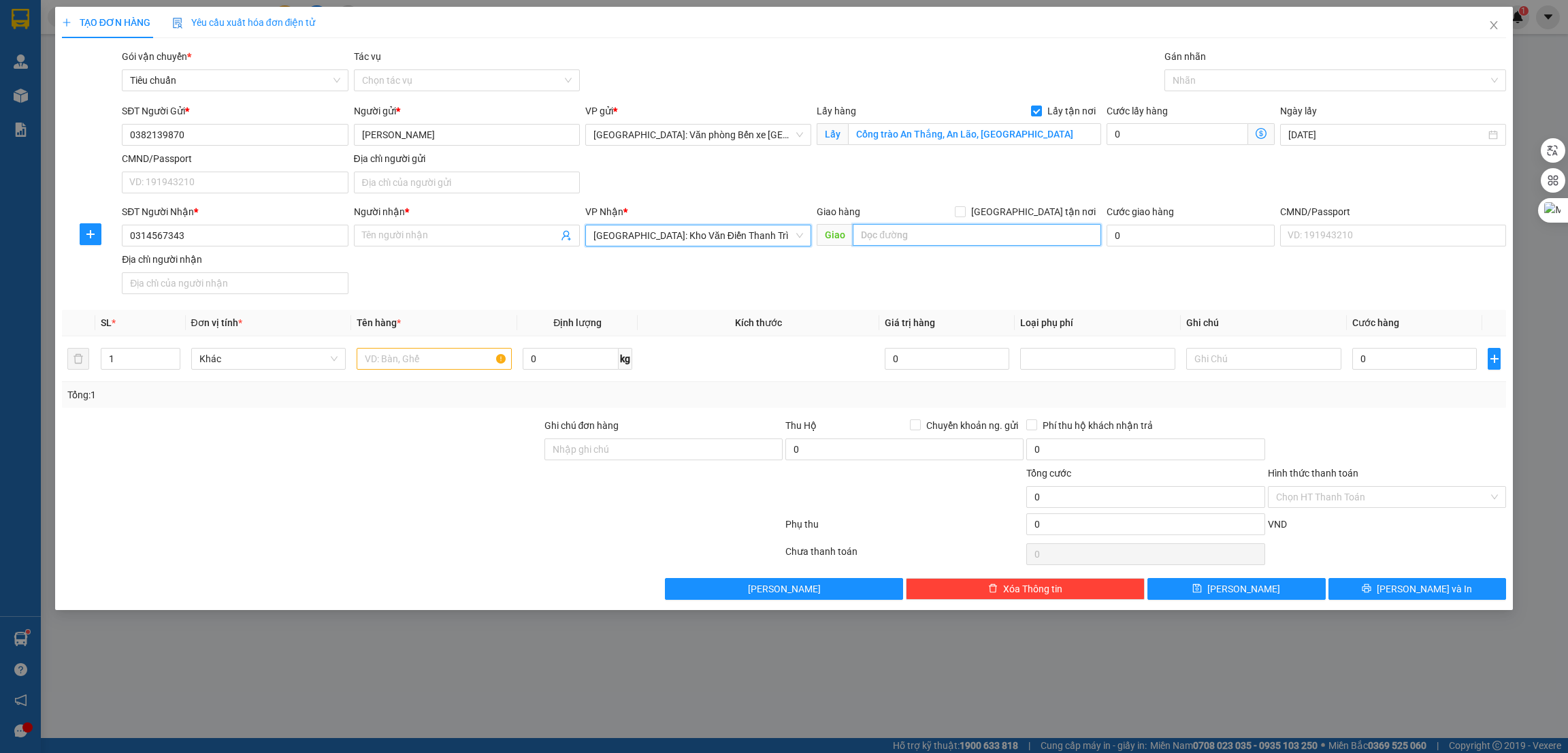
click at [913, 227] on input "text" at bounding box center [977, 235] width 248 height 22
paste input "Địa chỉ gửi: Cổng trào An Thắng, An Lão, Hải Phòng Địa nhỉ nhận: 23 lưu trọng l…"
type input "NAM ĐỊNH - Địa chỉ gửi: Cổng trào An Thắng, An Lão, Hải Phòng Địa nhỉ nhận: 23 …"
click at [964, 216] on input "[GEOGRAPHIC_DATA] tận nơi" at bounding box center [959, 210] width 9 height 9
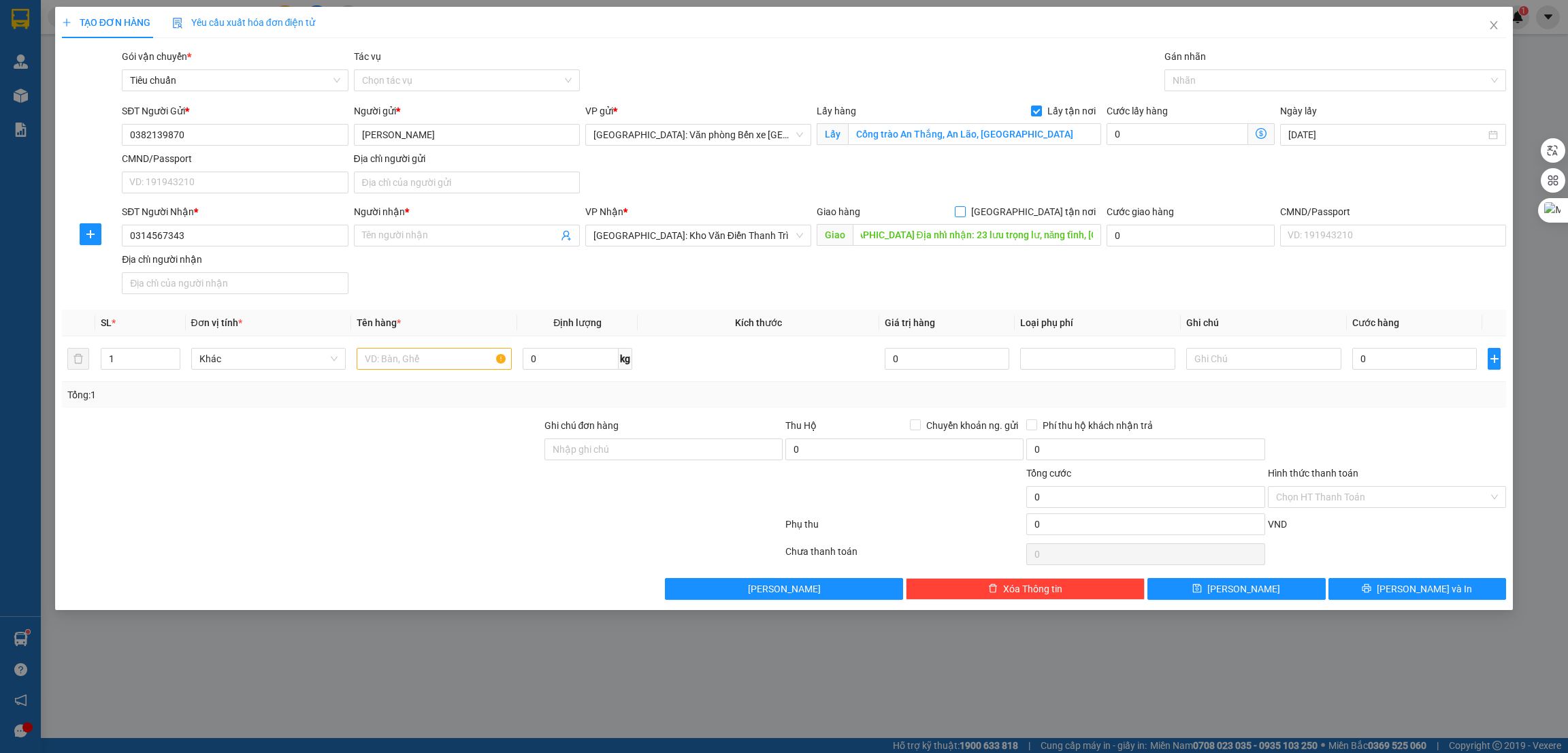
checkbox input "true"
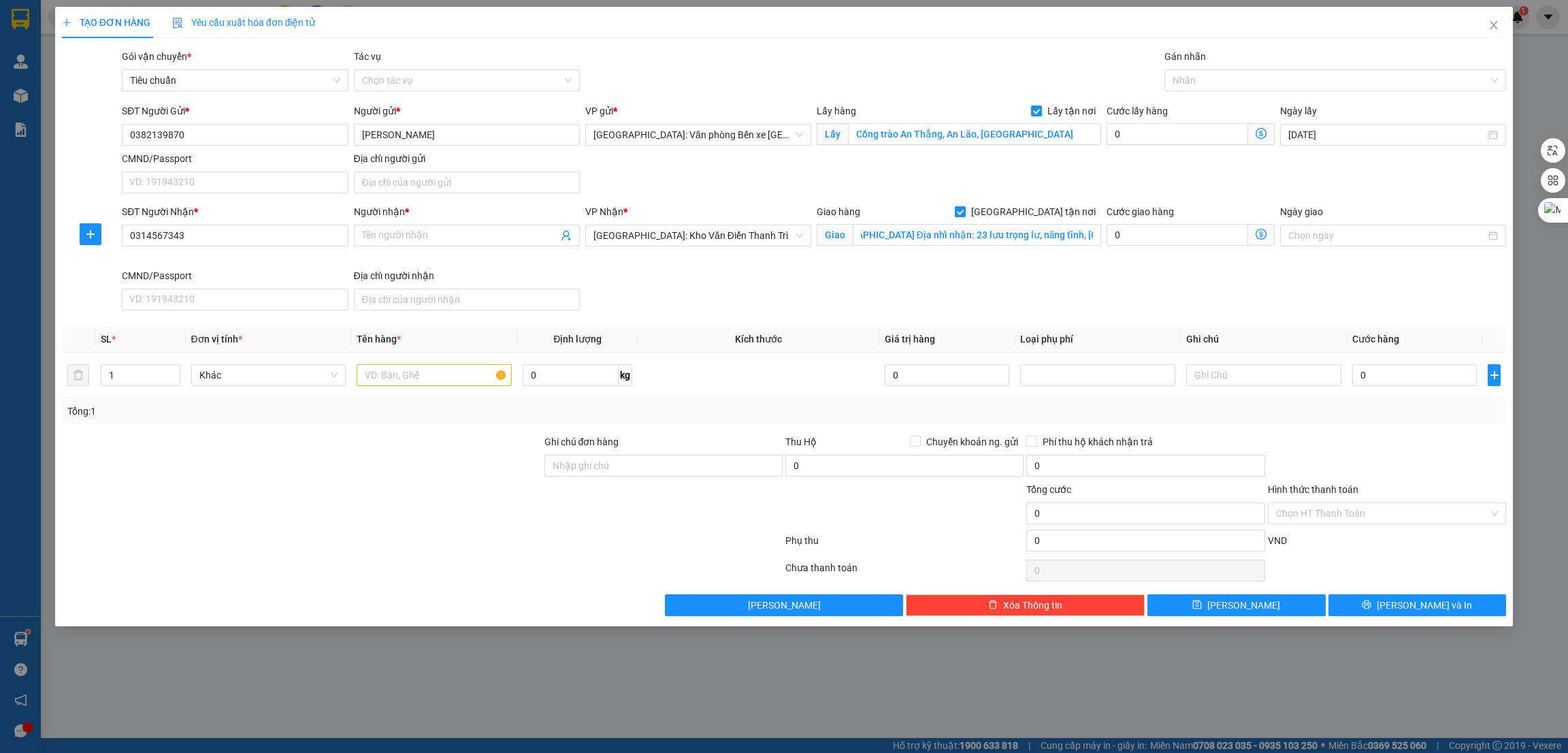
scroll to position [0, 0]
click at [159, 130] on input "0382139870" at bounding box center [234, 135] width 226 height 22
click at [186, 234] on input "0314567343" at bounding box center [234, 235] width 226 height 22
click at [203, 236] on input "0314567343" at bounding box center [234, 235] width 226 height 22
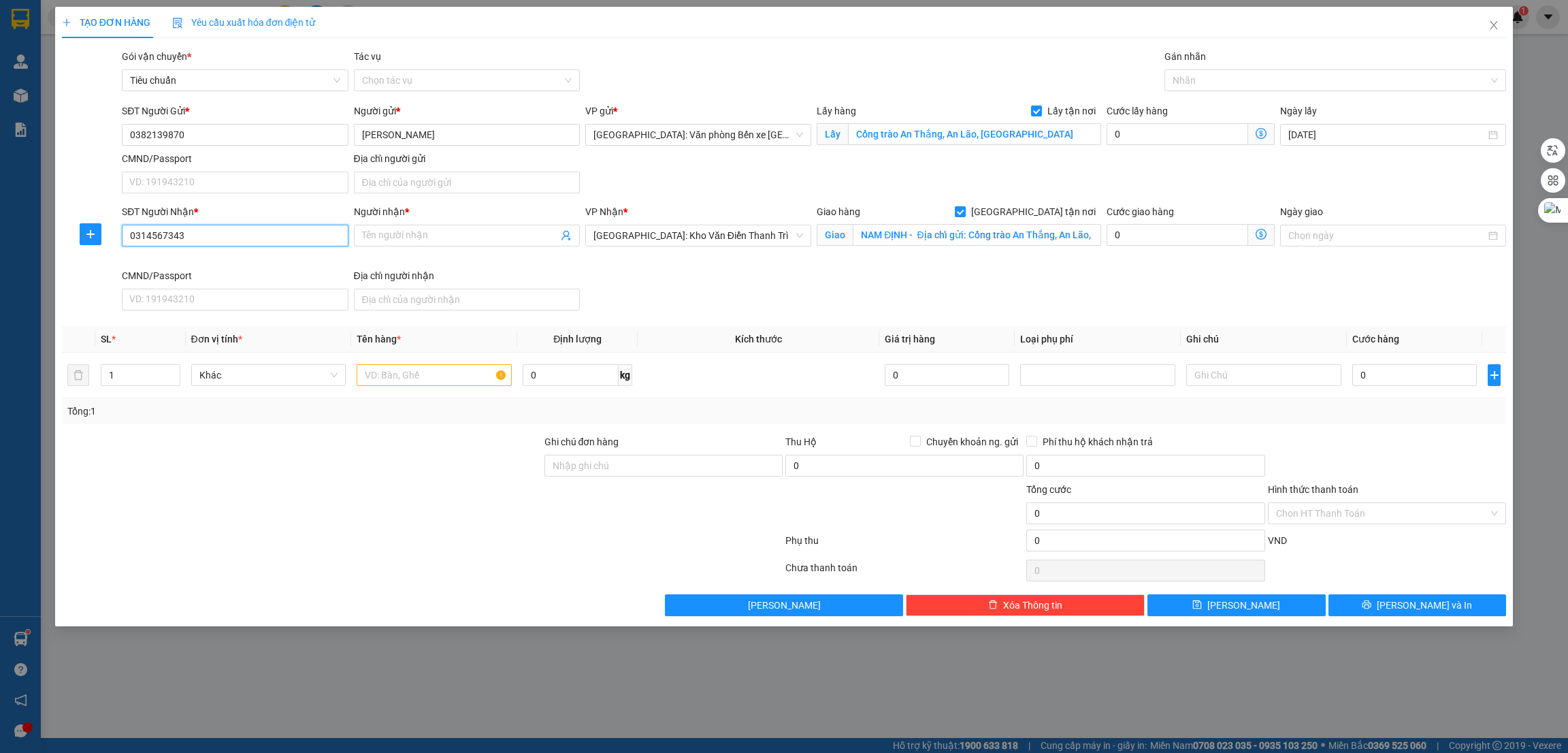
click at [203, 236] on input "0314567343" at bounding box center [234, 235] width 226 height 22
paste input "82139870"
type input "0382139870"
click at [381, 237] on input "Người nhận *" at bounding box center [460, 235] width 196 height 15
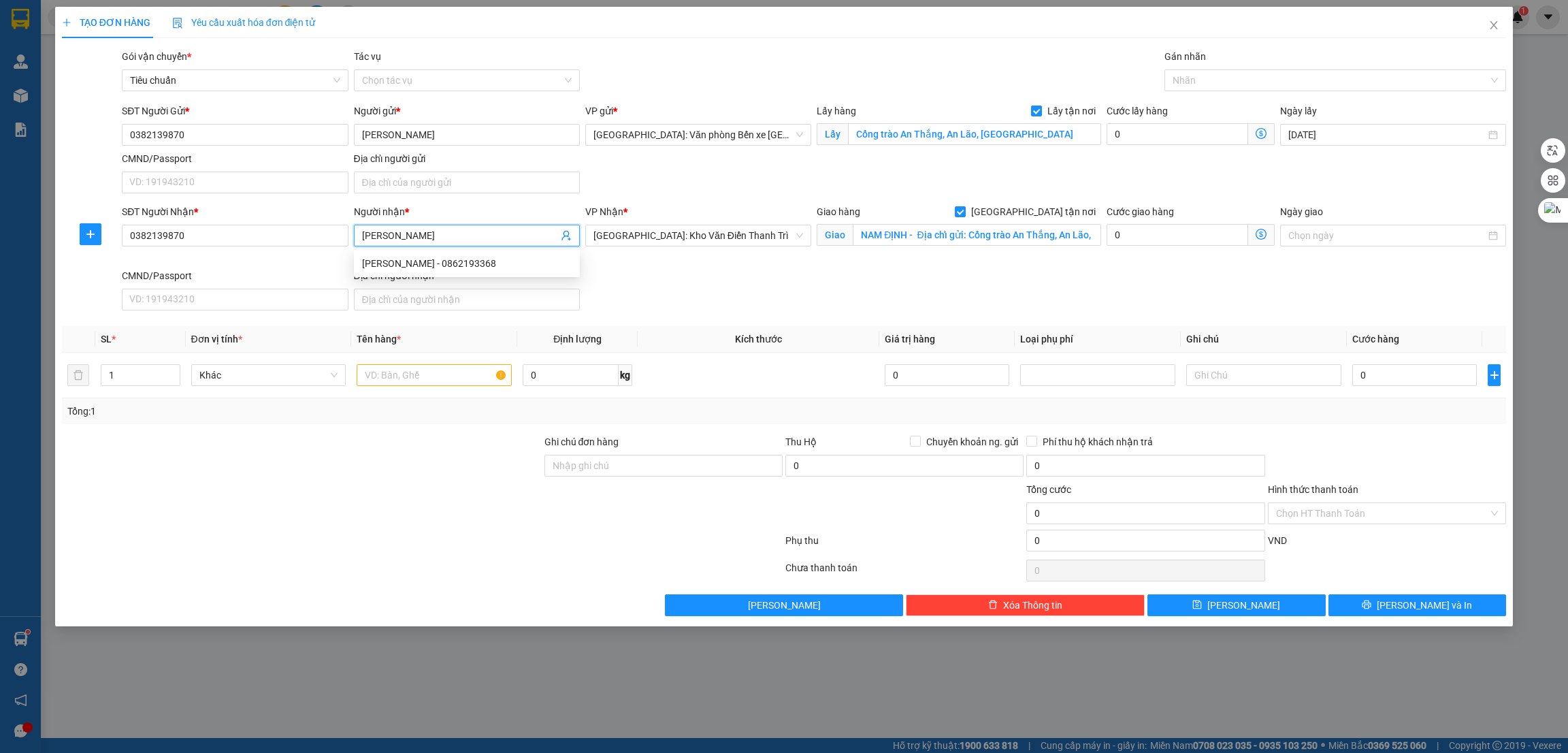
type input "Vũ Liên"
click at [788, 290] on div "SĐT Người Nhận * 0382139870 Người nhận * Vũ Liên VP Nhận * Hà Nội: Kho Văn Điển…" at bounding box center [814, 260] width 1390 height 112
click at [1216, 82] on div at bounding box center [1329, 80] width 322 height 16
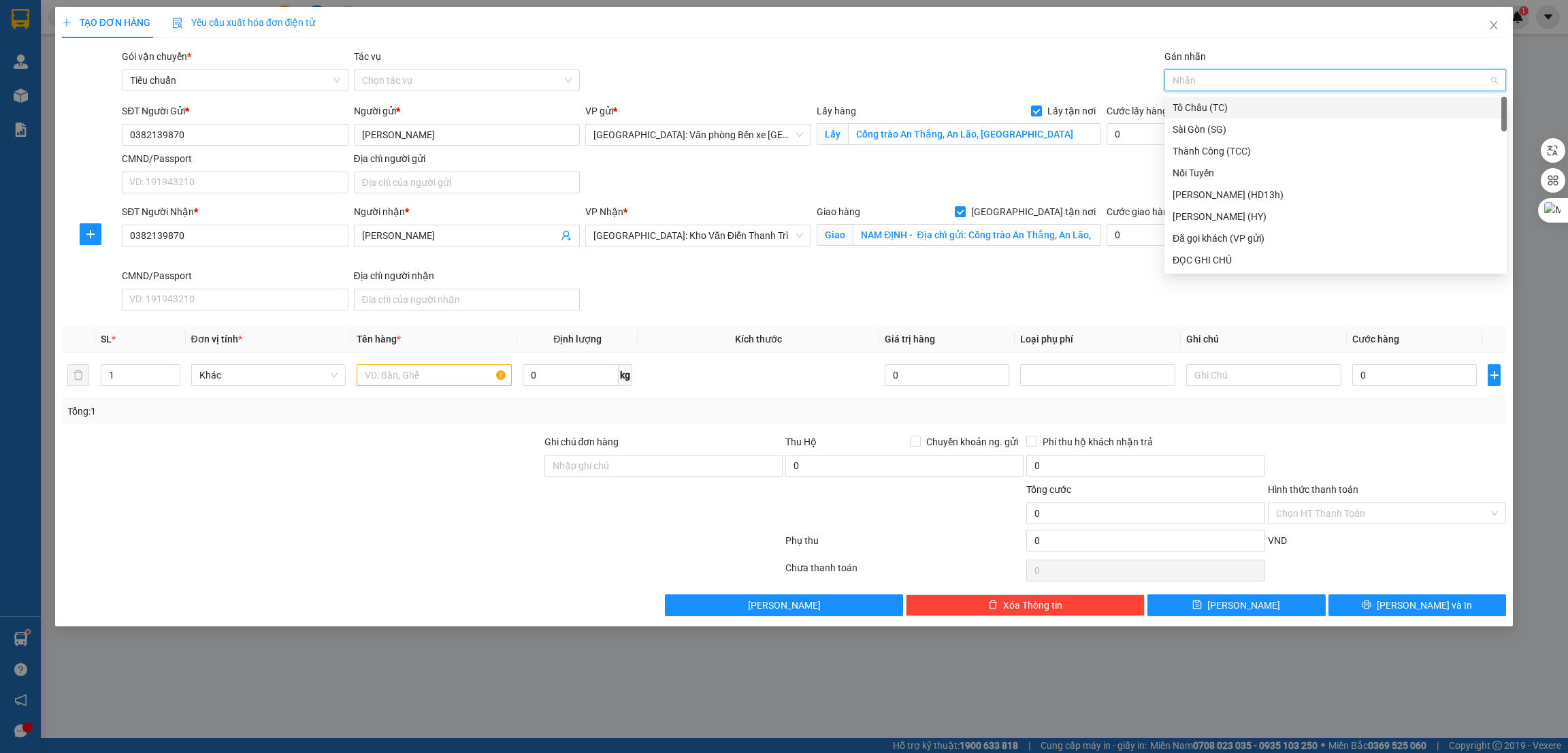
type input "g"
click at [1211, 257] on div "[GEOGRAPHIC_DATA] tận nơi" at bounding box center [1335, 260] width 326 height 15
click at [1383, 381] on input "0" at bounding box center [1415, 375] width 125 height 22
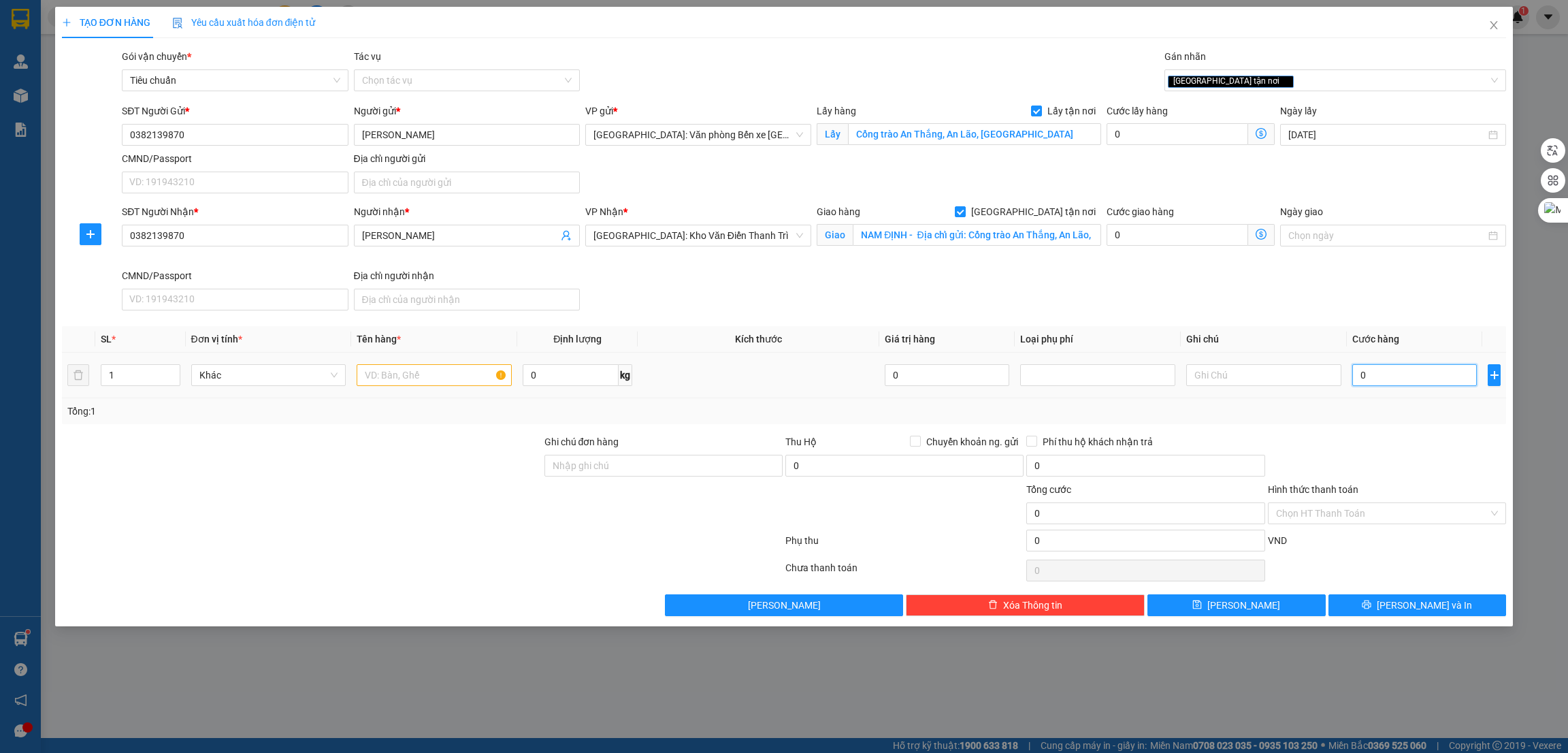
type input "1"
click at [430, 432] on div "Transit Pickup Surcharge Ids Transit Deliver Surcharge Ids Transit Deliver Surc…" at bounding box center [784, 333] width 1445 height 568
type input "1.000"
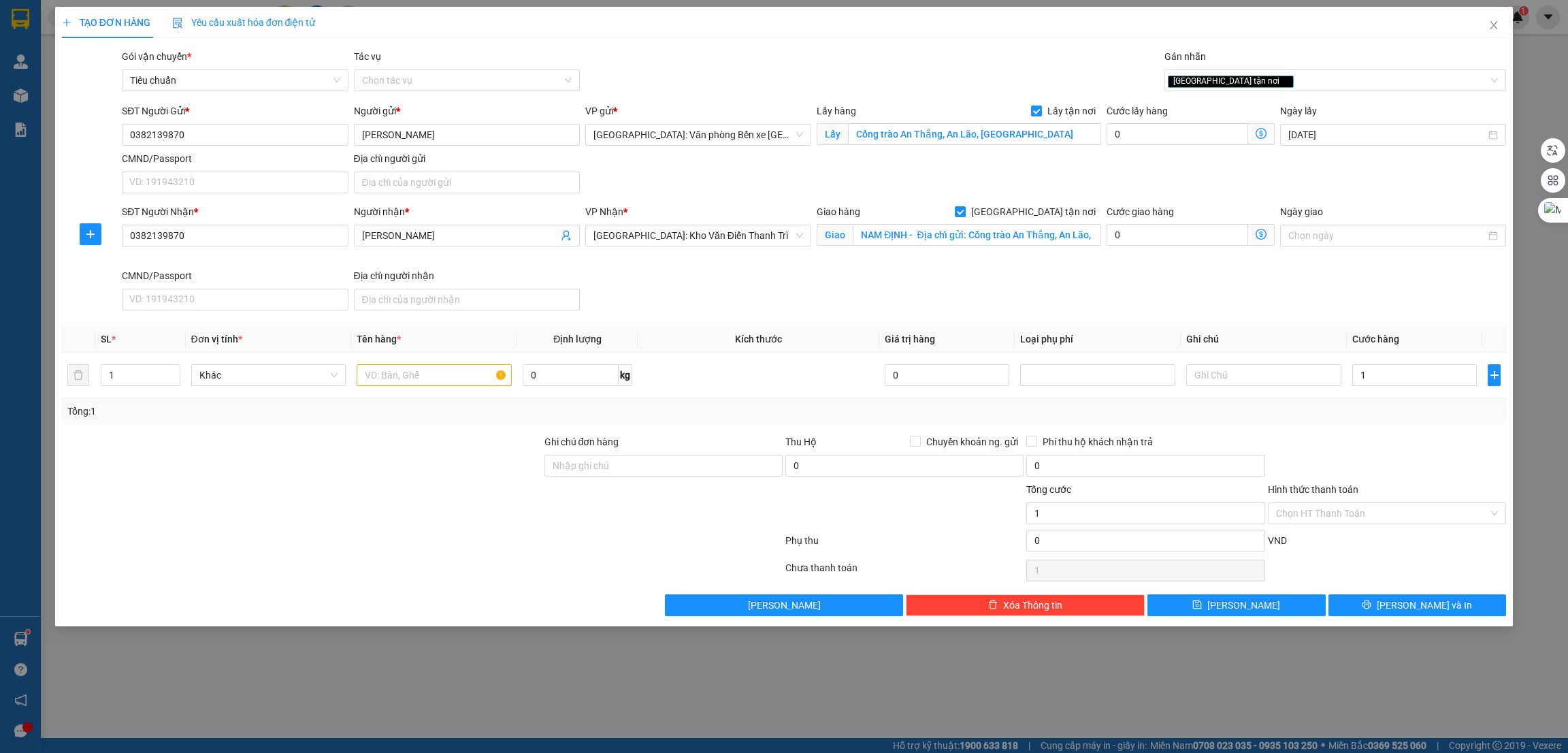
type input "1.000"
click at [419, 382] on input "text" at bounding box center [434, 375] width 155 height 22
type input "xe máy"
click at [460, 429] on div "Transit Pickup Surcharge Ids Transit Deliver Surcharge Ids Transit Deliver Surc…" at bounding box center [784, 333] width 1445 height 568
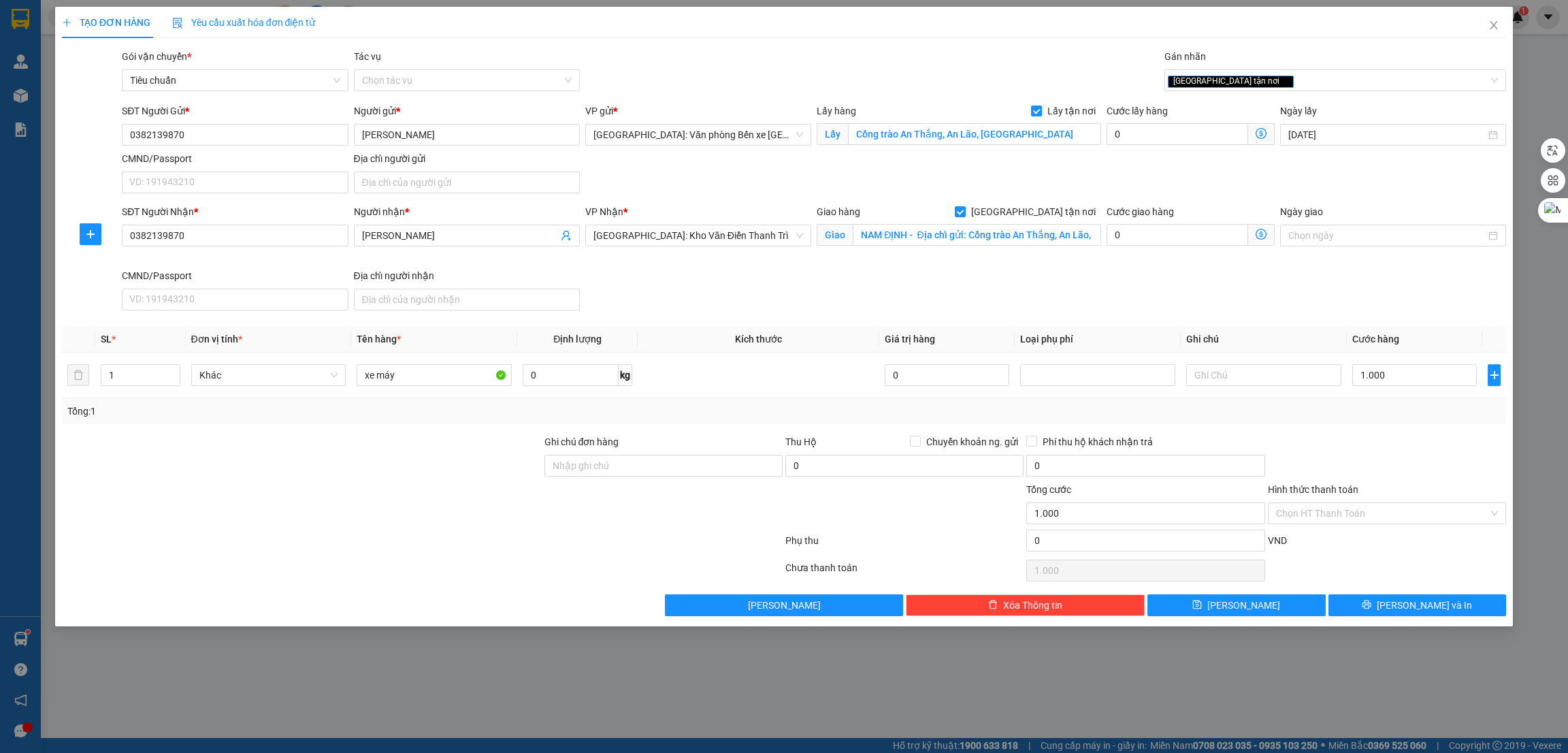
click at [1353, 568] on div "Chọn HT Thanh Toán" at bounding box center [1387, 570] width 241 height 27
click at [1300, 607] on button "[PERSON_NAME]" at bounding box center [1237, 605] width 178 height 22
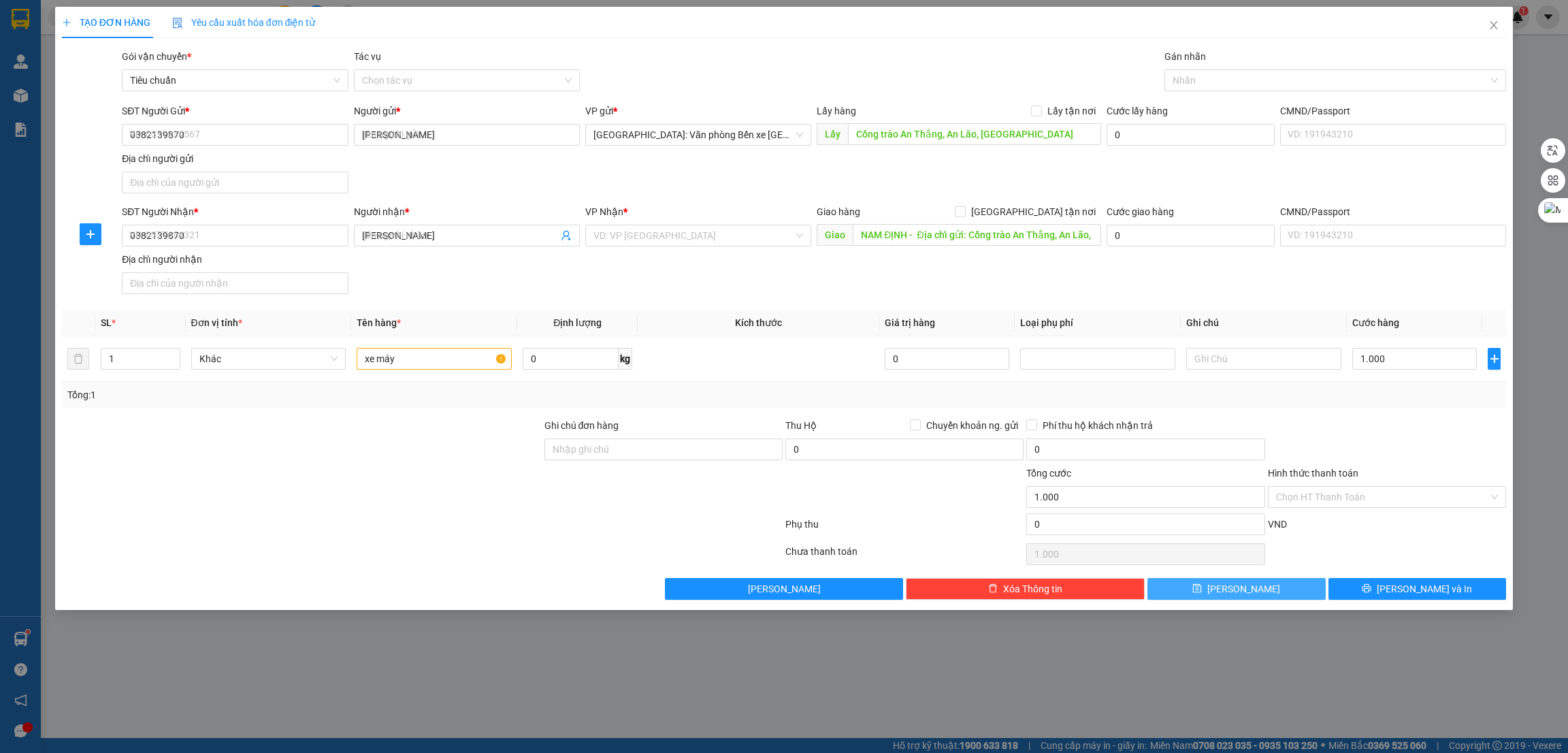
checkbox input "false"
type input "0"
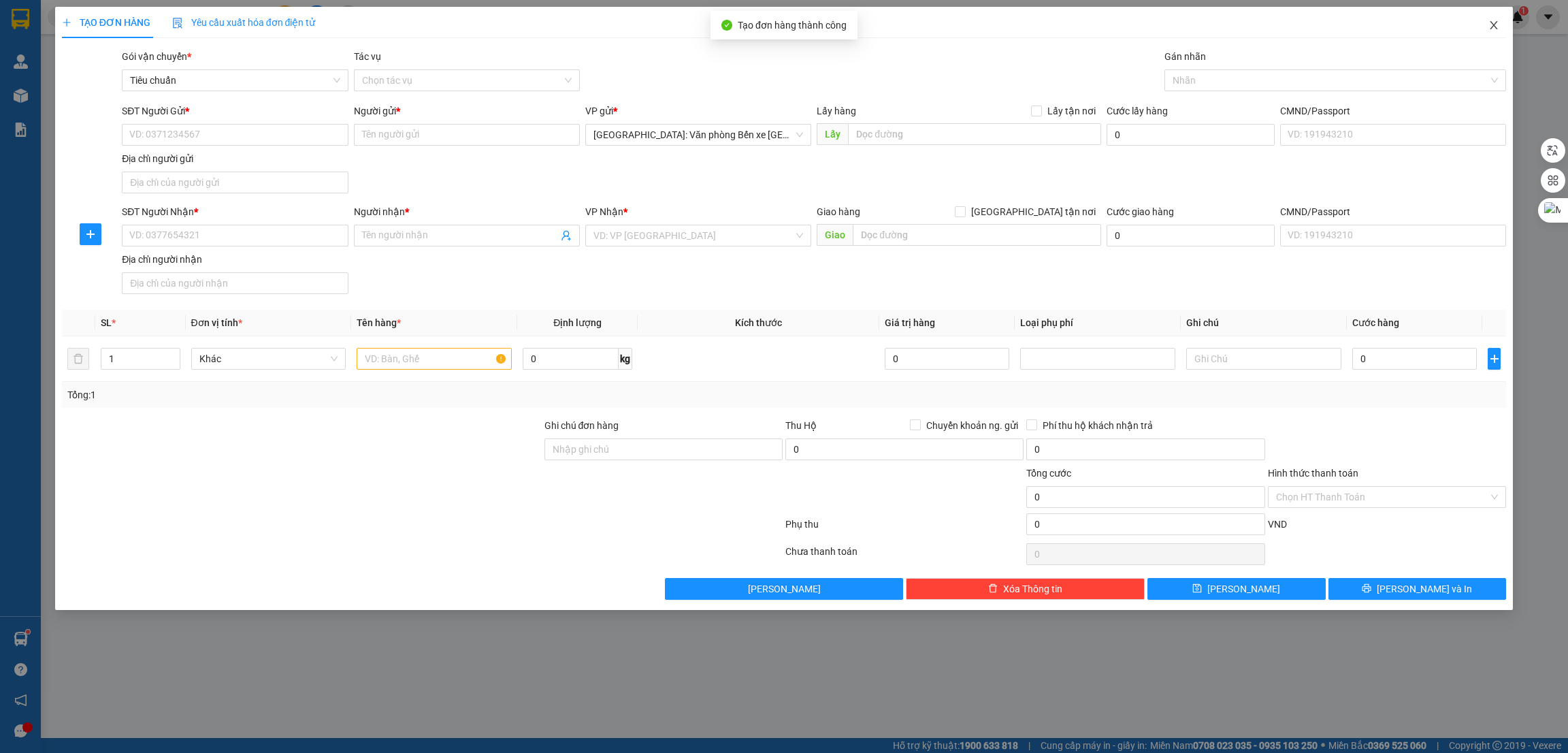
click at [1490, 28] on icon "close" at bounding box center [1494, 25] width 11 height 11
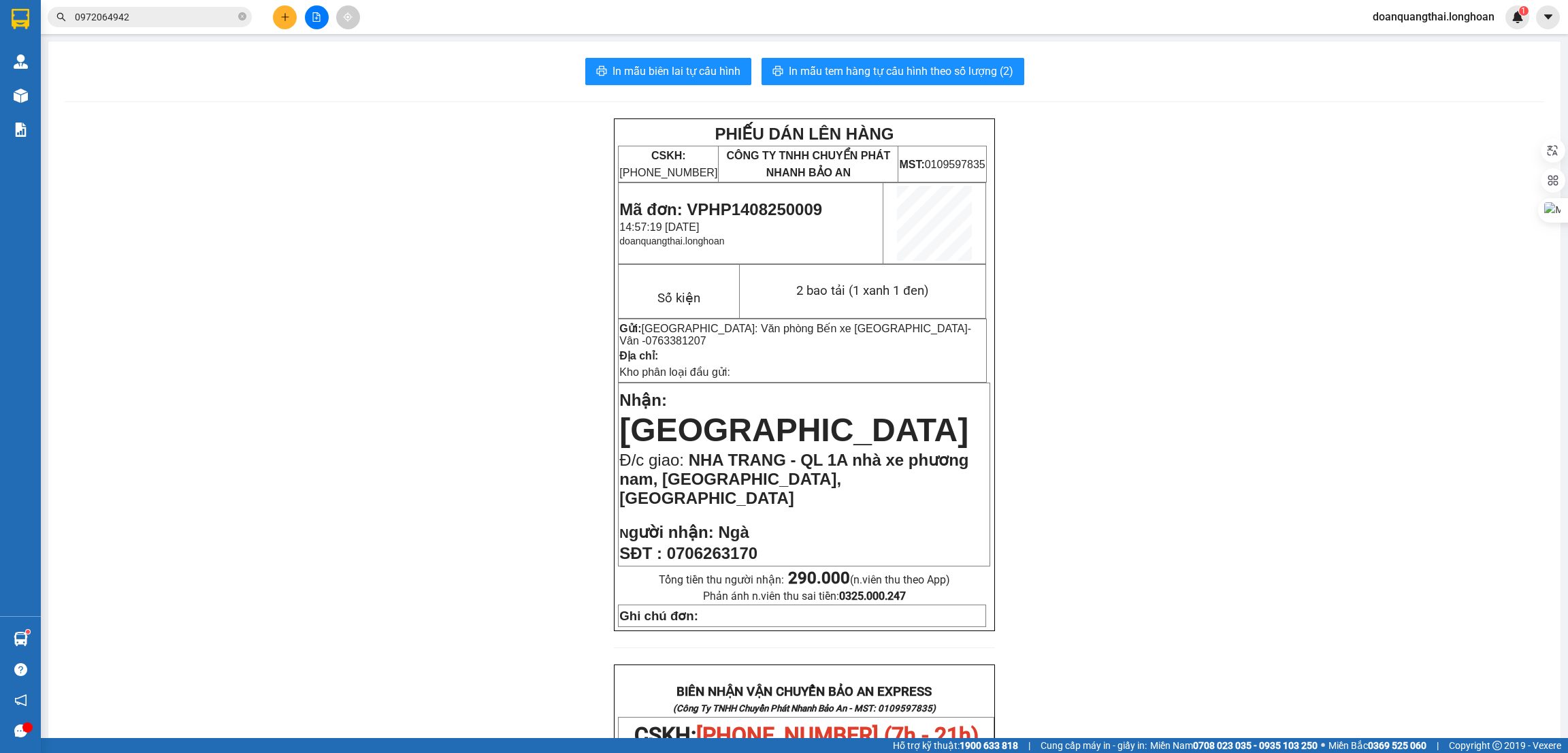
click at [80, 89] on div "In mẫu biên lai tự cấu hình In mẫu tem hàng tự cấu hình theo số lượng (2) PHIẾU…" at bounding box center [805, 683] width 1512 height 1284
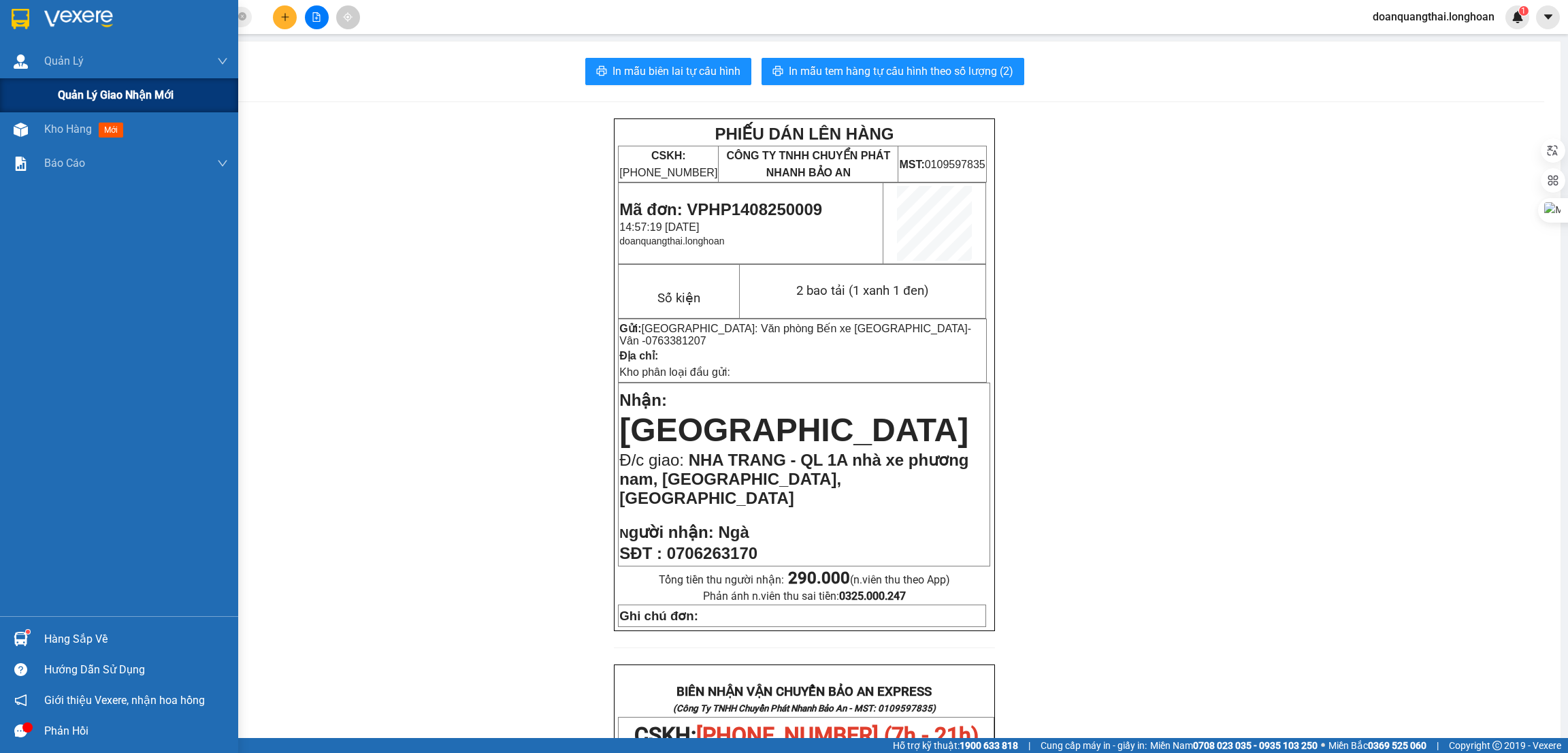
click at [72, 91] on span "Quản lý giao nhận mới" at bounding box center [115, 95] width 115 height 17
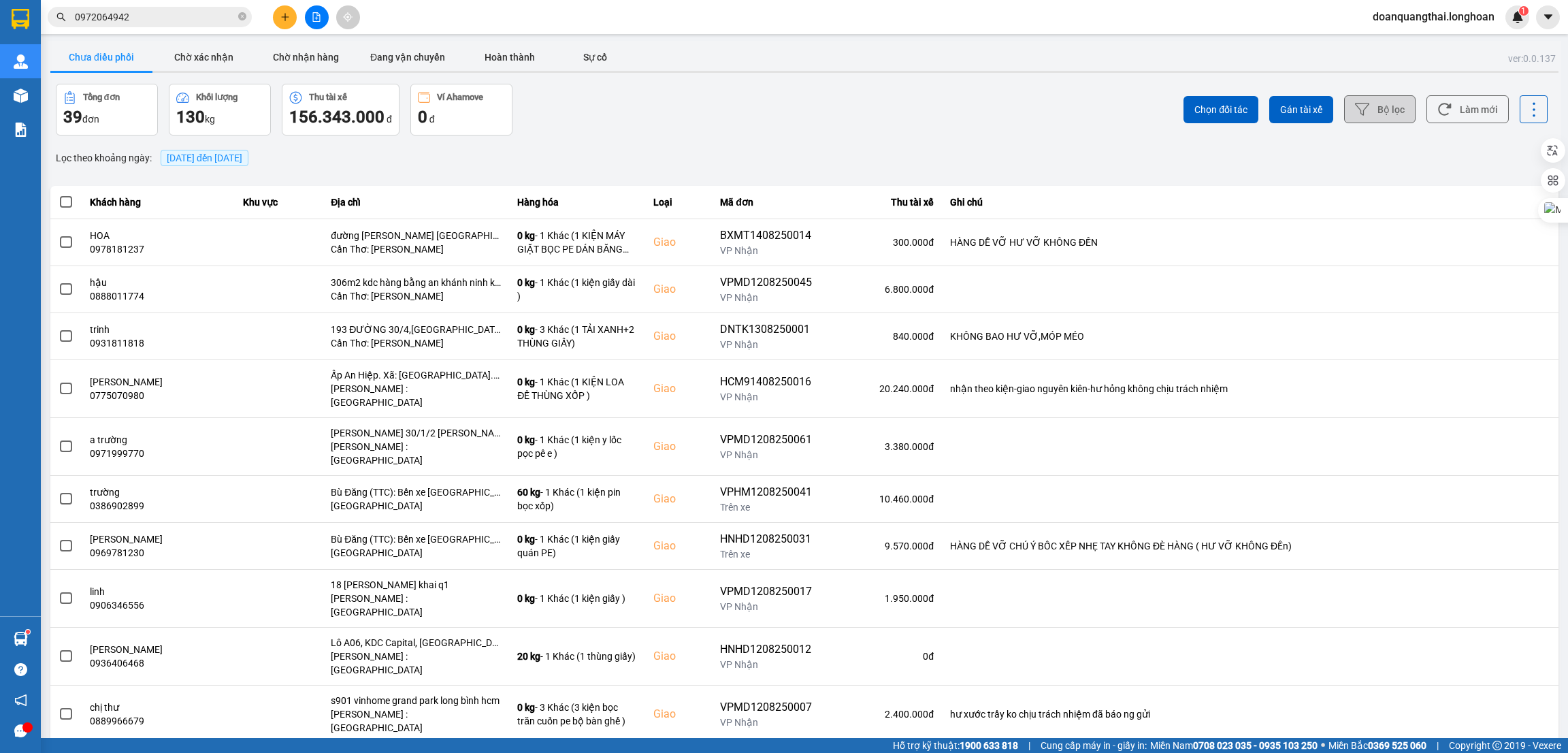
click at [1387, 106] on button "Bộ lọc" at bounding box center [1380, 109] width 71 height 28
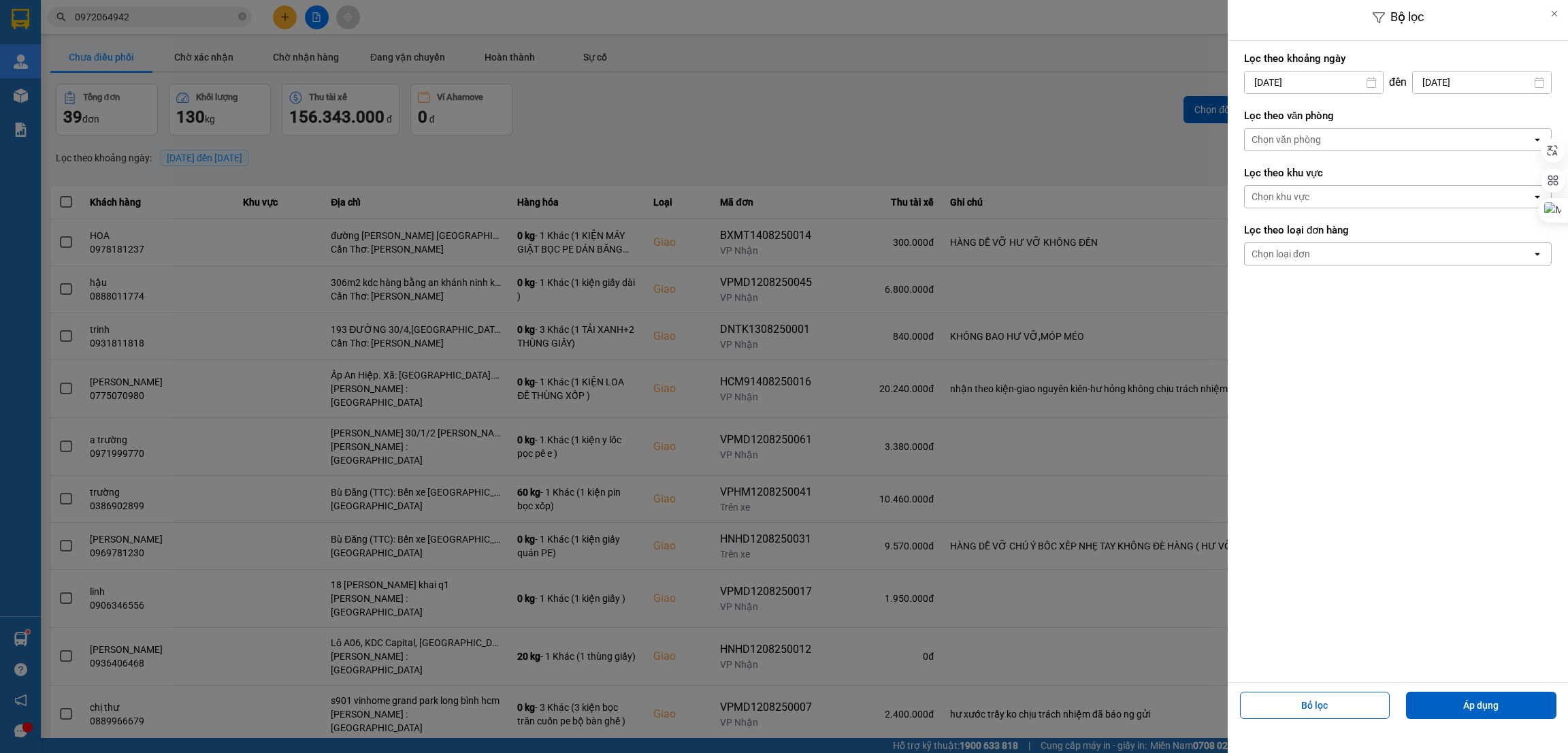
click at [1369, 137] on div "Chọn văn phòng" at bounding box center [1388, 139] width 287 height 22
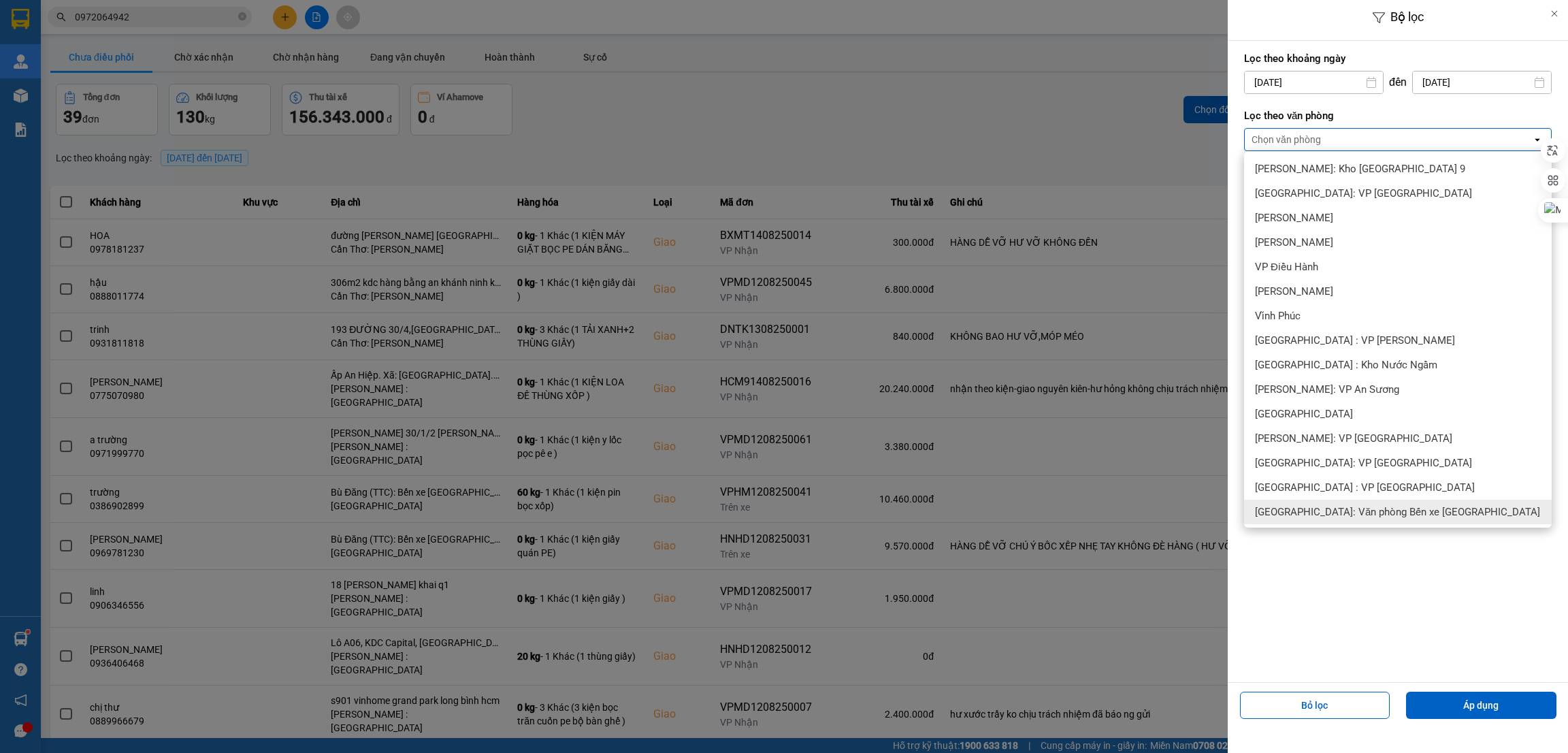
click at [1374, 503] on div "[GEOGRAPHIC_DATA]: Văn phòng Bến xe [GEOGRAPHIC_DATA]" at bounding box center [1398, 512] width 308 height 24
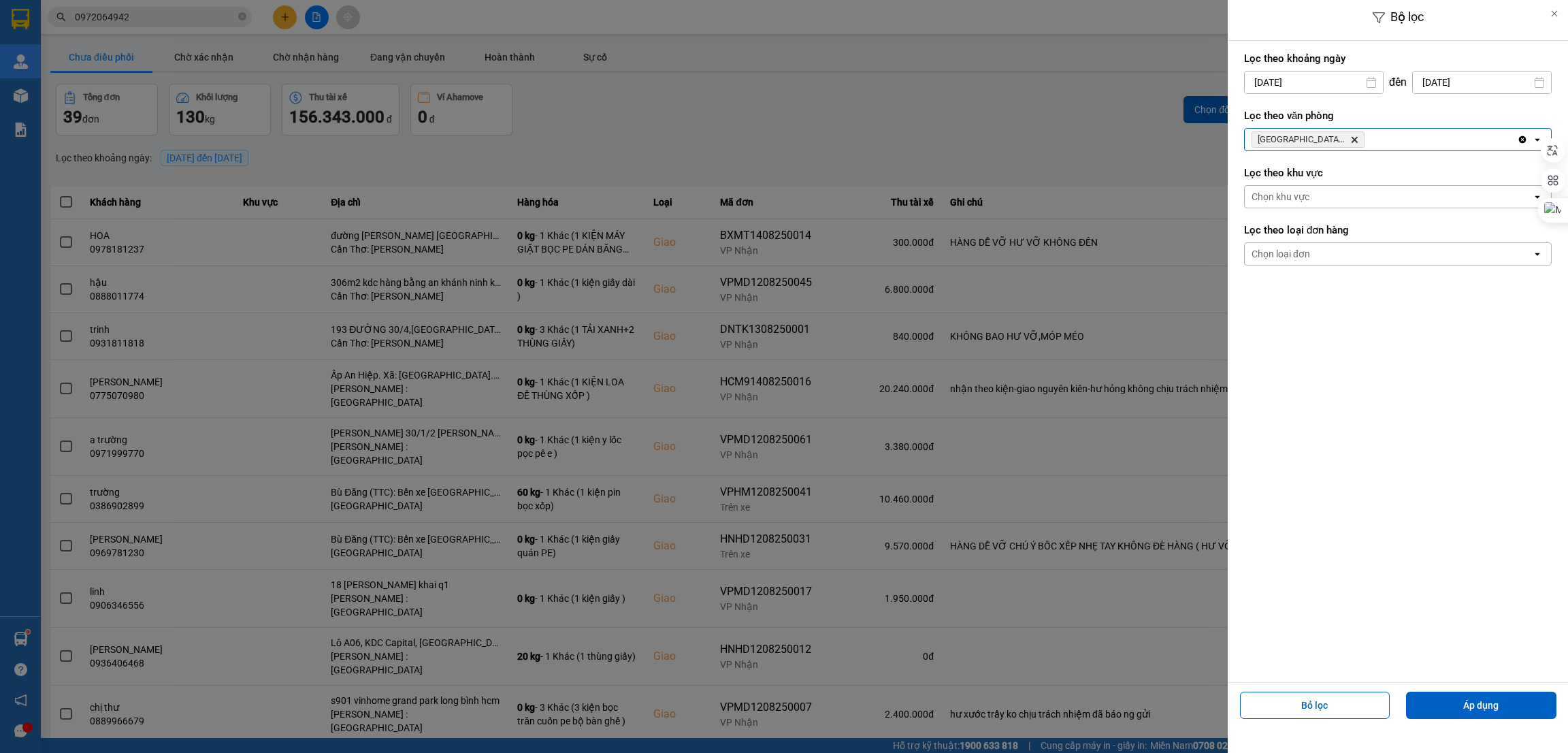
click at [1497, 83] on input "[DATE]" at bounding box center [1482, 82] width 138 height 22
click at [1490, 239] on div "15" at bounding box center [1489, 242] width 19 height 16
type input "[DATE]"
click at [1472, 707] on button "Áp dụng" at bounding box center [1481, 705] width 150 height 27
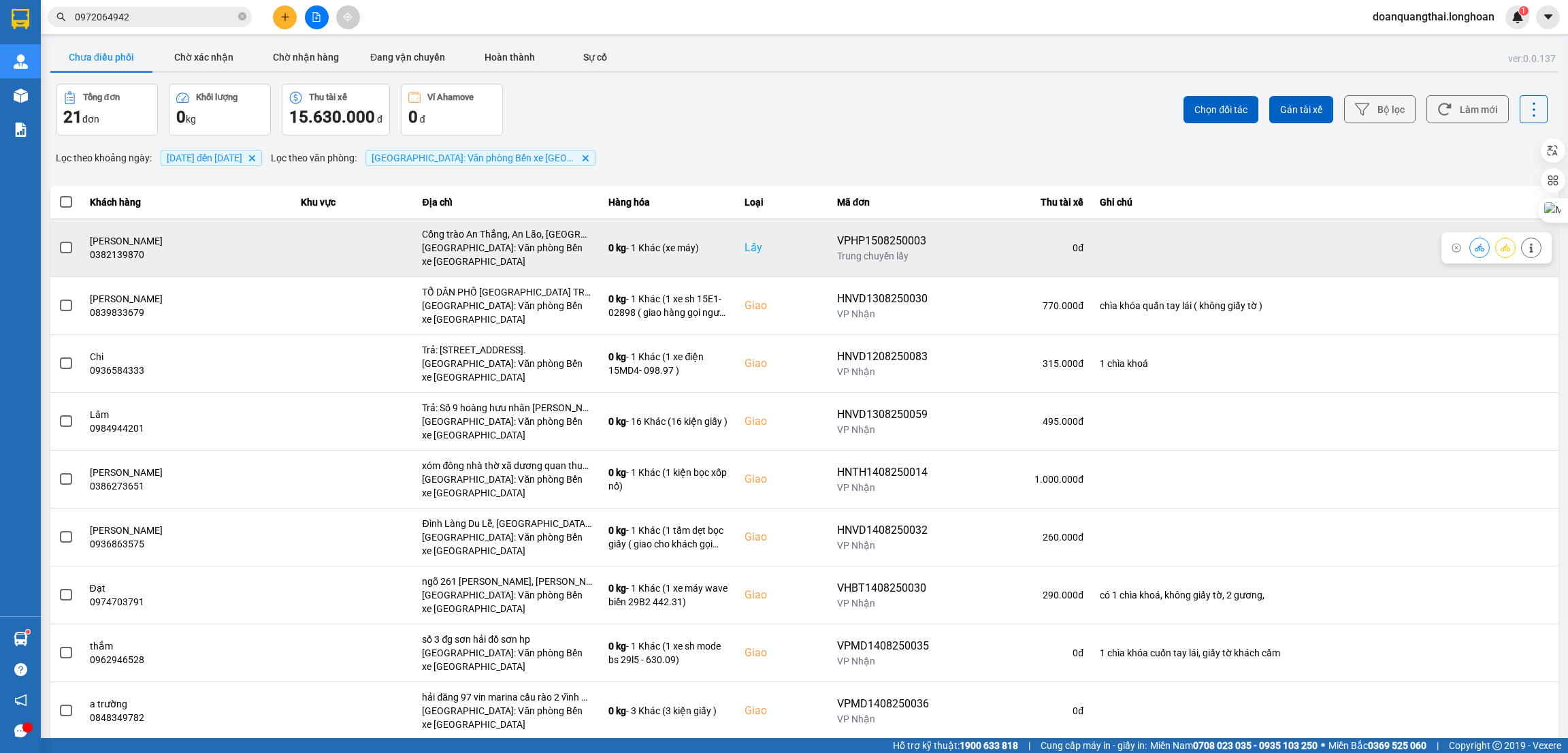
click at [61, 250] on span at bounding box center [66, 247] width 12 height 12
click at [58, 240] on input "checkbox" at bounding box center [58, 240] width 0 height 0
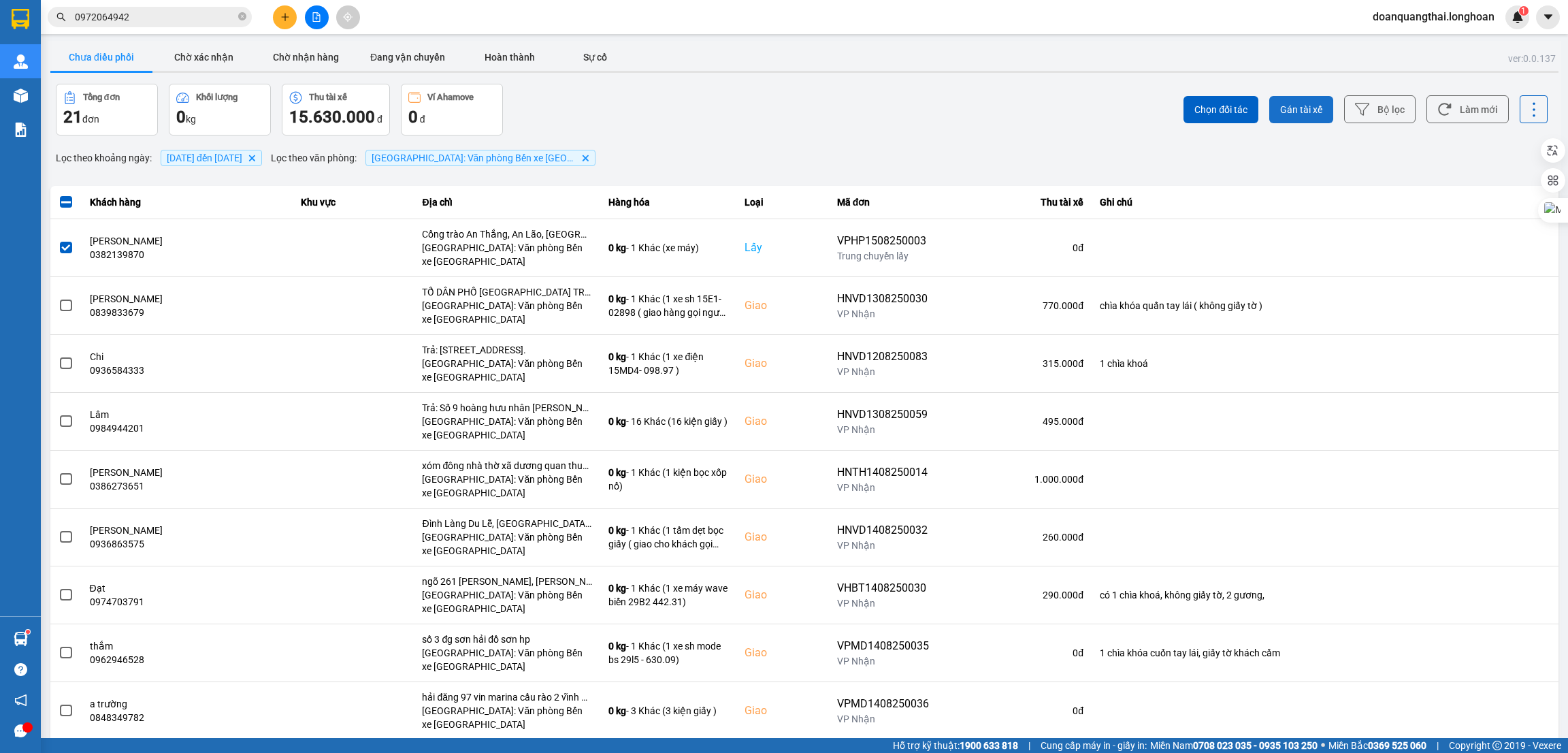
click at [1289, 106] on span "Gán tài xế" at bounding box center [1301, 109] width 42 height 14
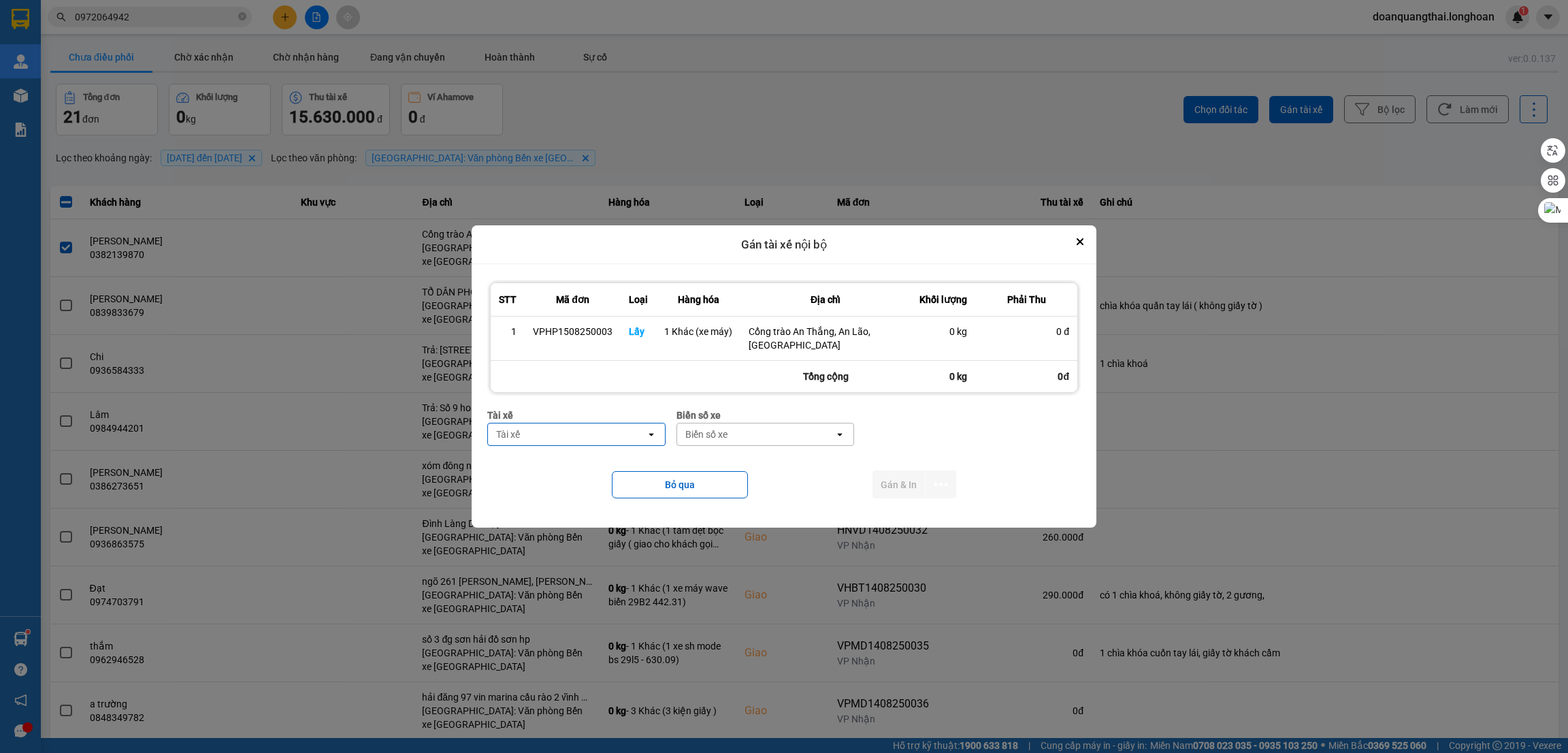
click at [587, 437] on div "Tài xế" at bounding box center [567, 434] width 158 height 22
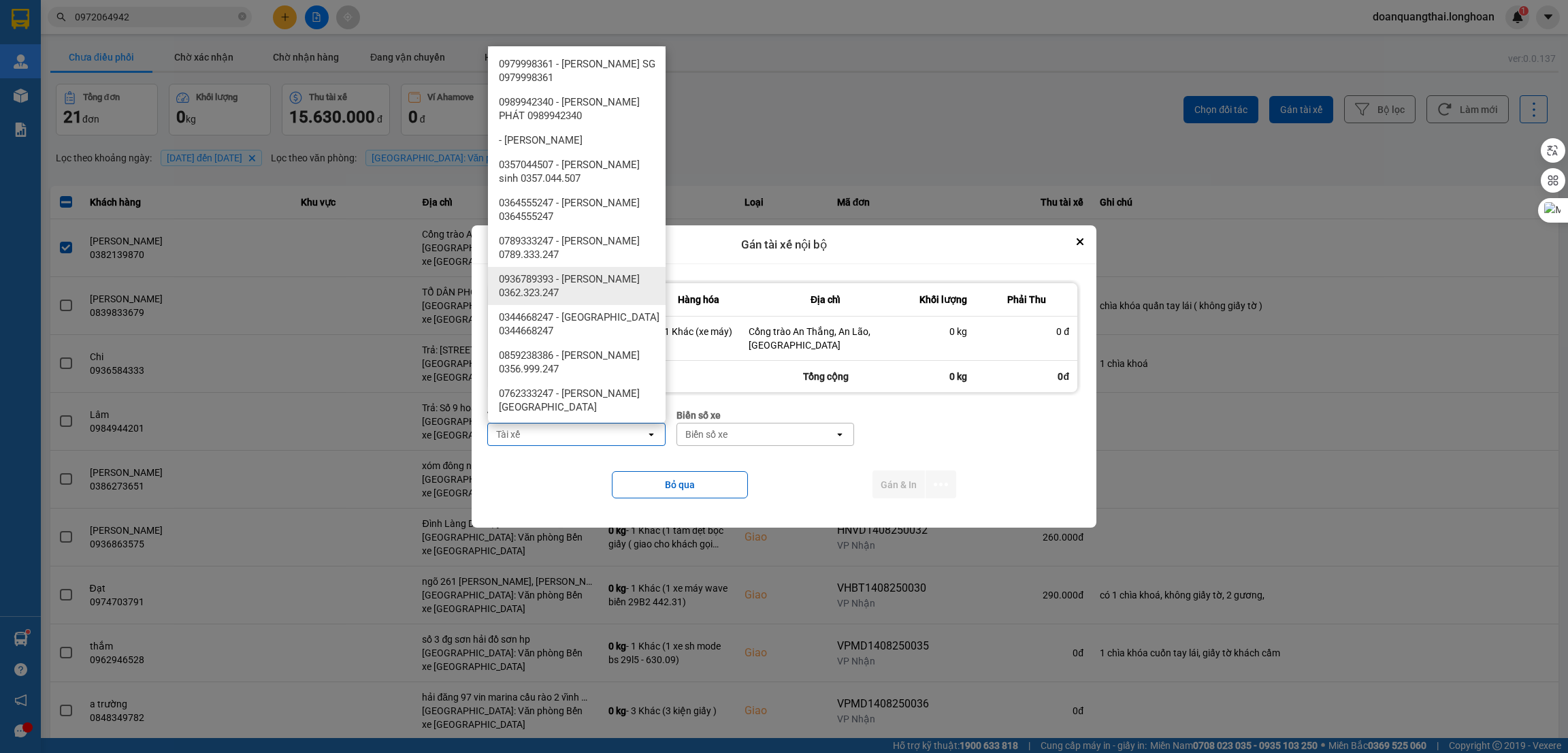
click at [596, 299] on span "0936789393 - [PERSON_NAME] 0362.323.247" at bounding box center [579, 286] width 161 height 27
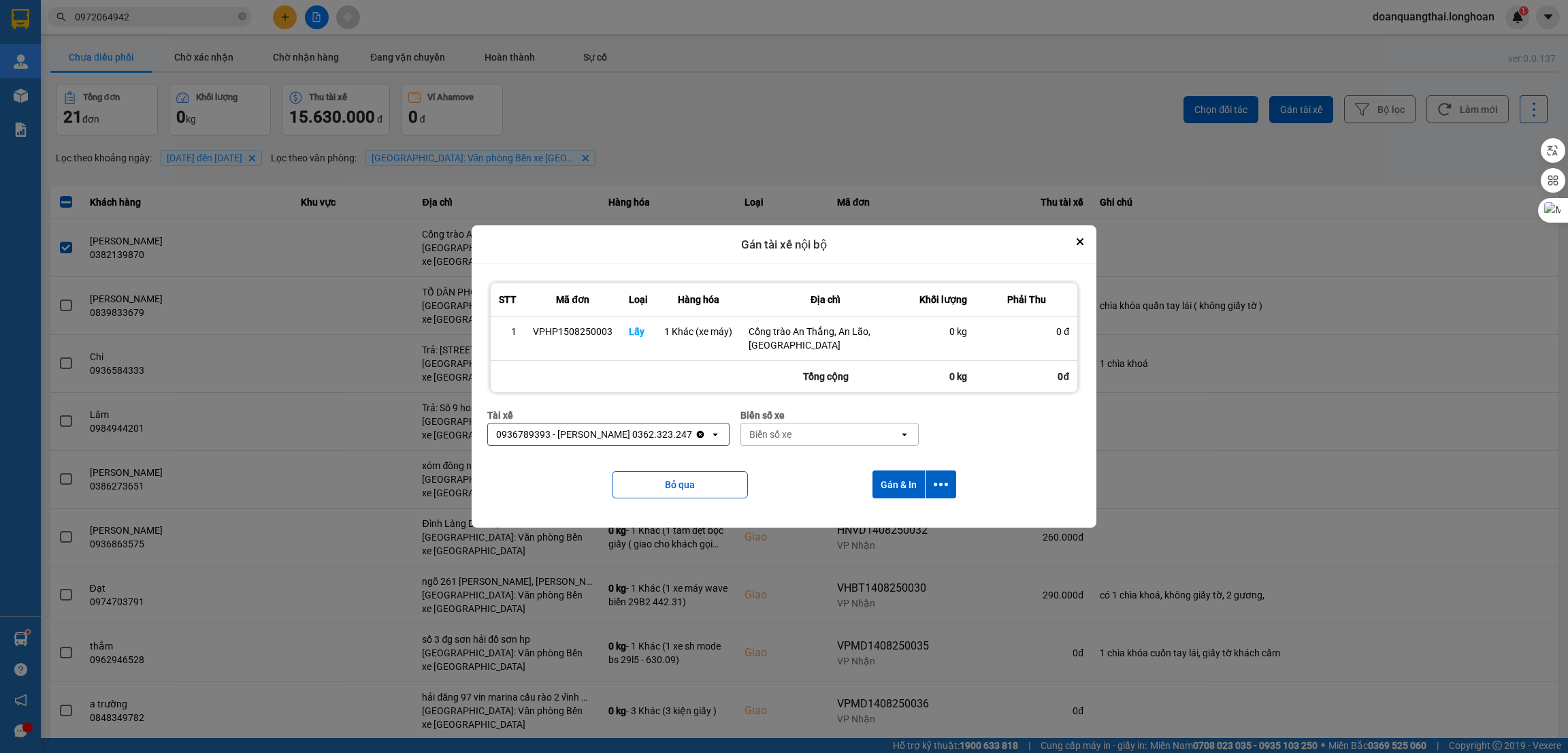
click at [783, 431] on div "Biển số xe" at bounding box center [820, 434] width 158 height 22
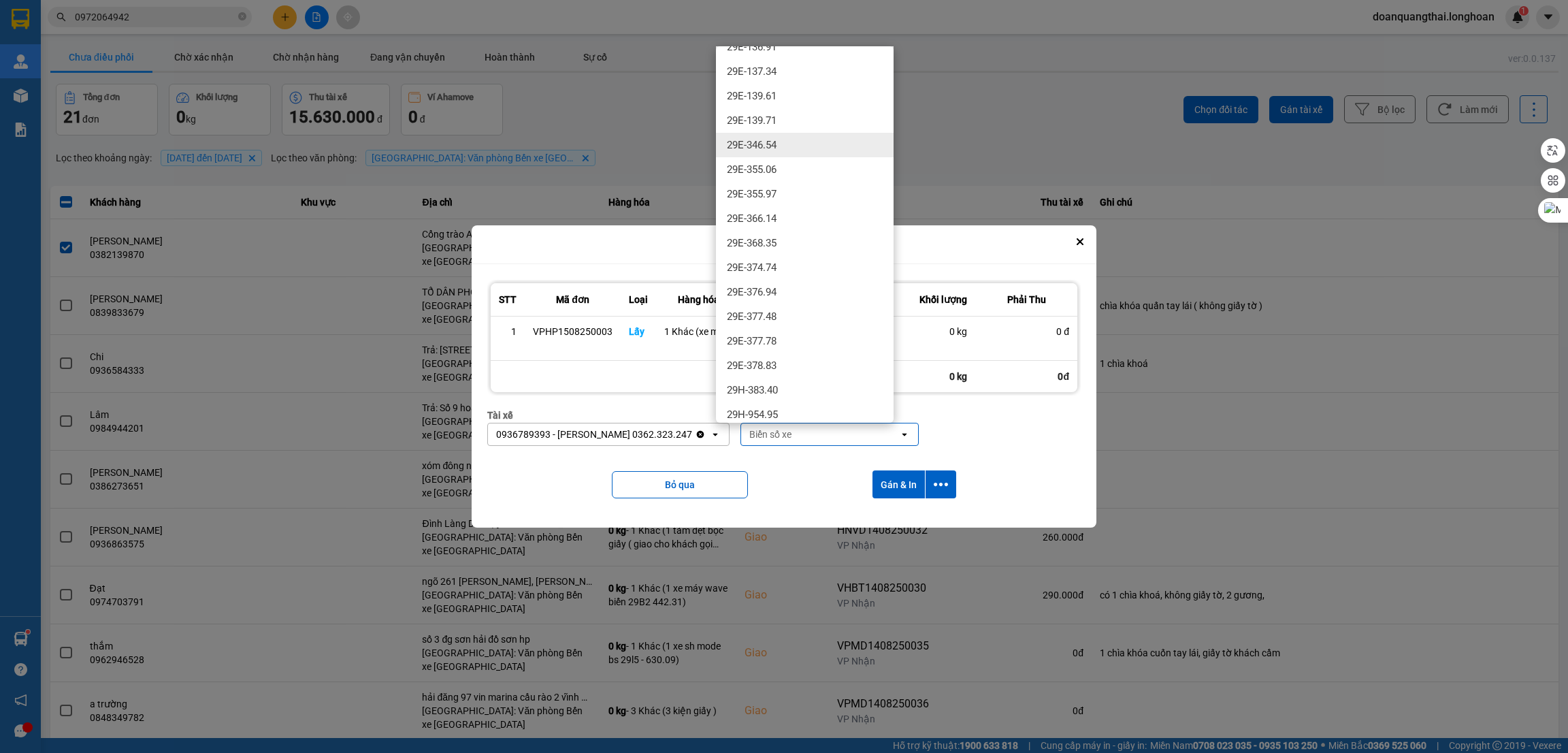
scroll to position [613, 0]
click at [785, 310] on div "29E-377.48" at bounding box center [805, 309] width 177 height 24
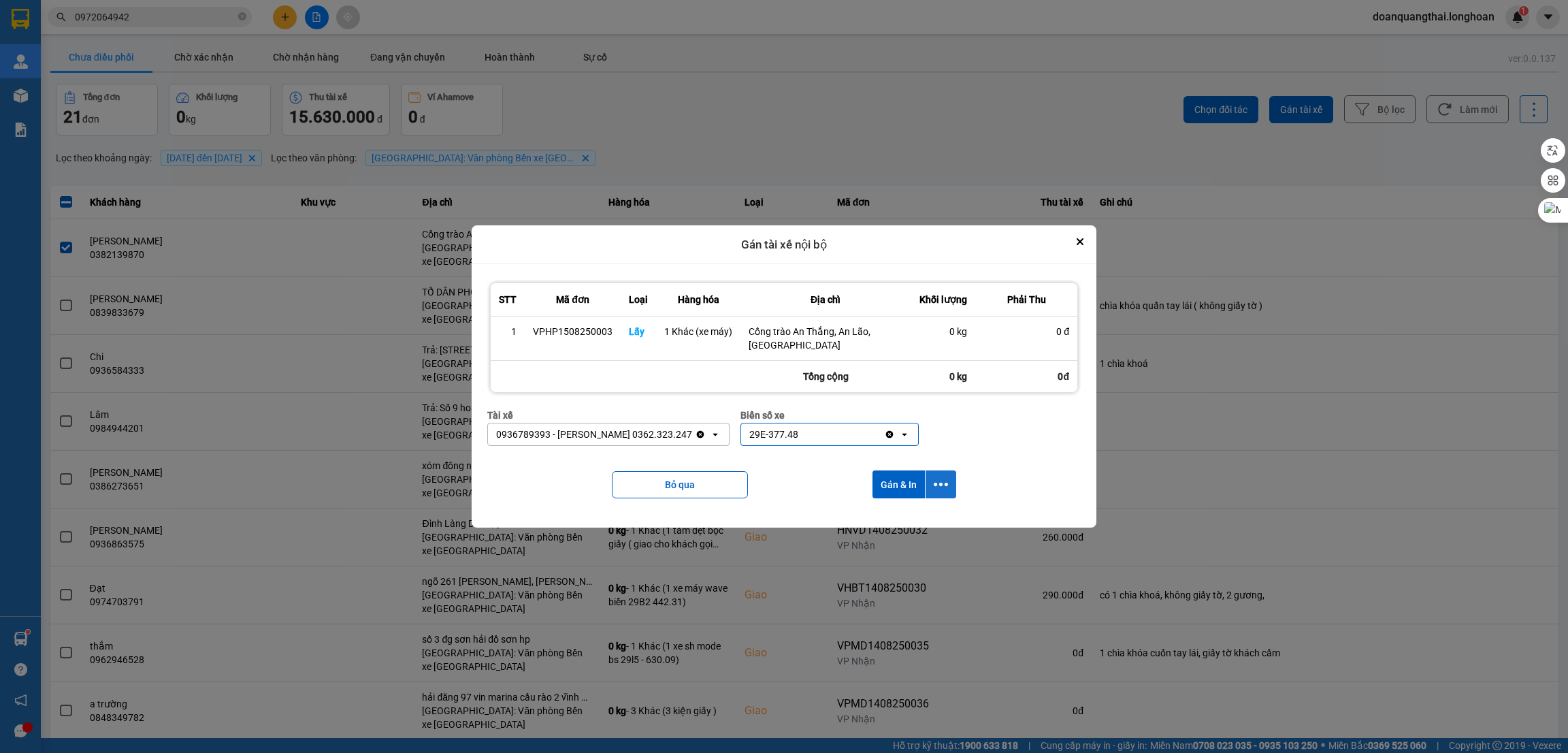
click at [940, 483] on icon "dialog" at bounding box center [941, 484] width 14 height 14
click at [892, 521] on span "Chỉ gán tài" at bounding box center [887, 522] width 45 height 14
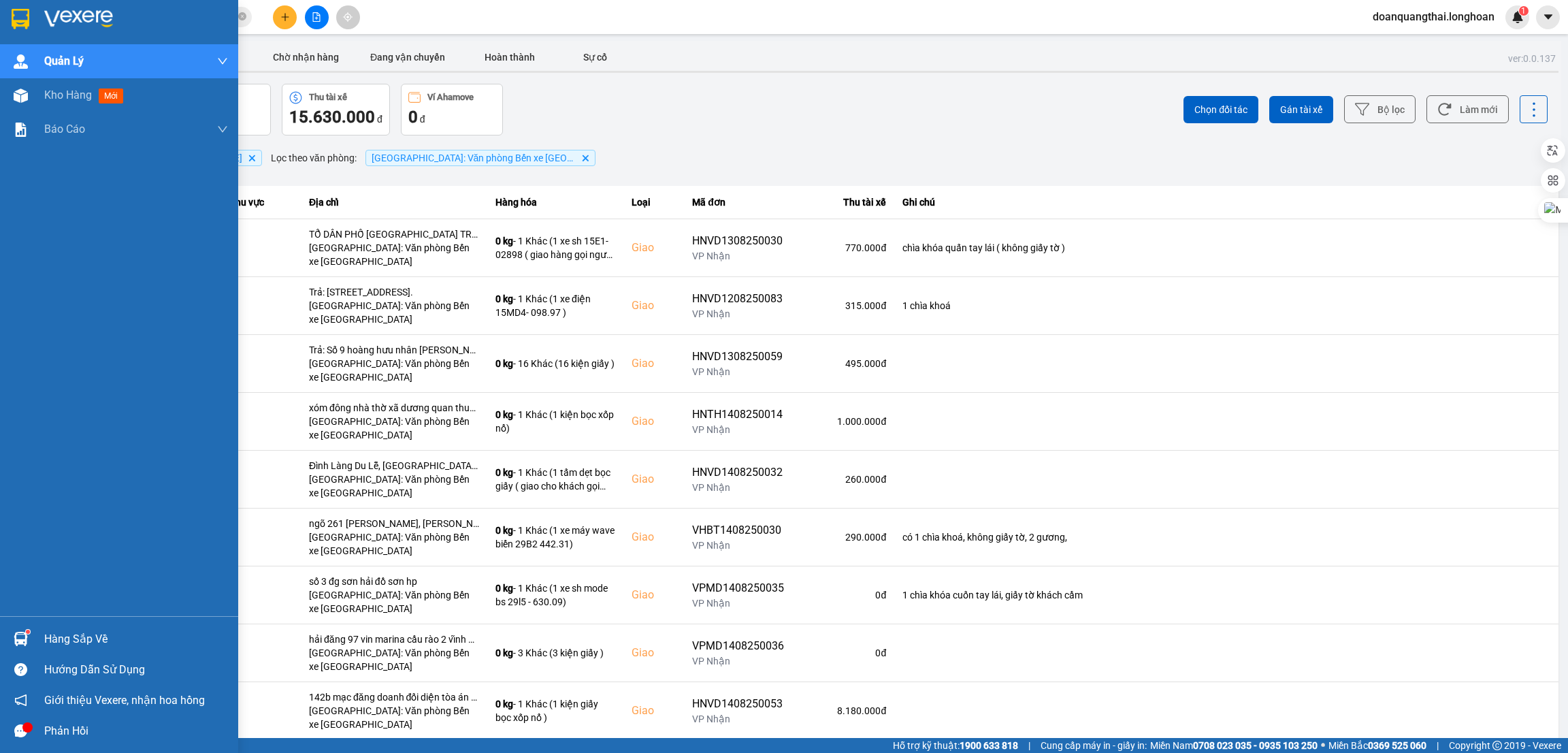
click at [10, 29] on div at bounding box center [20, 19] width 24 height 24
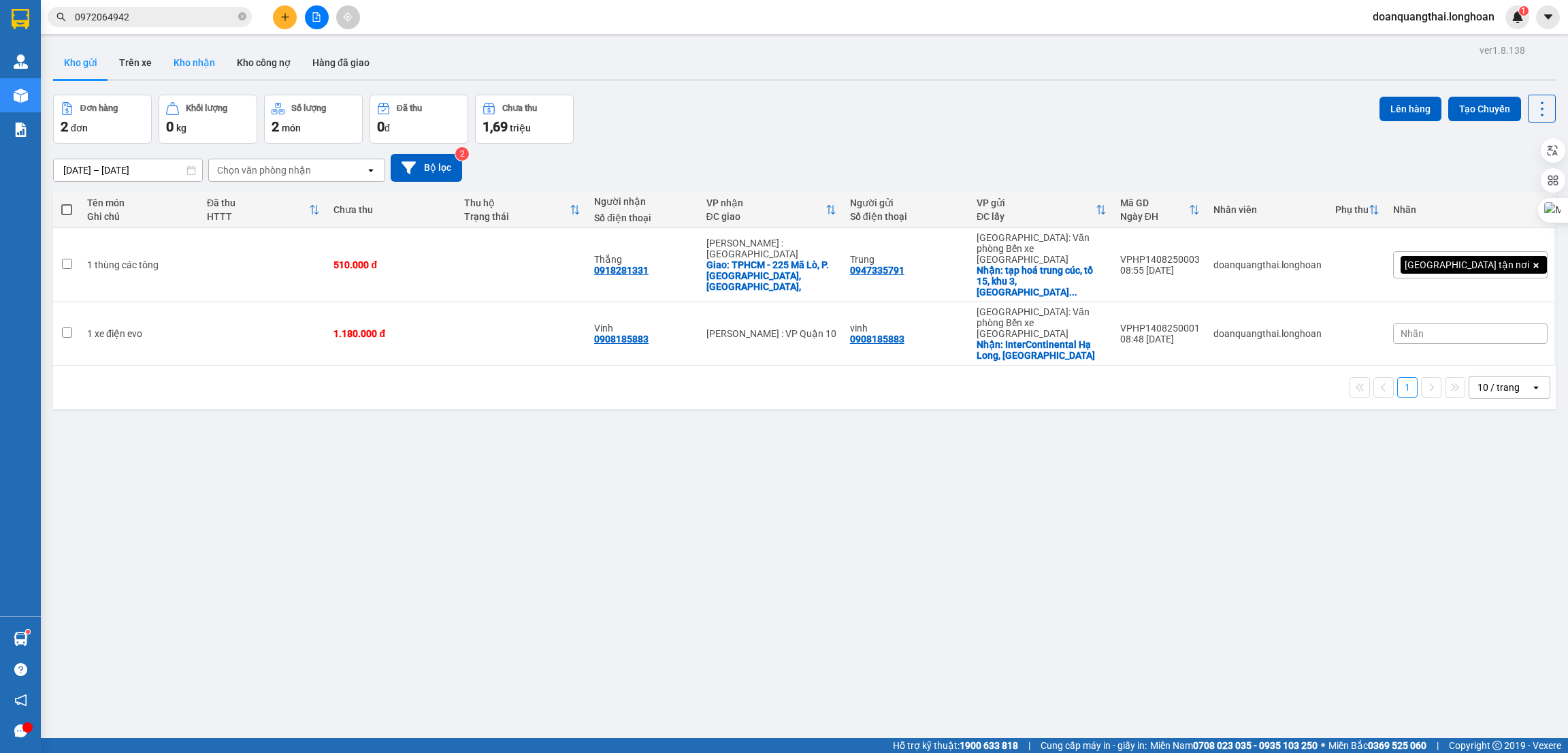
click at [197, 68] on button "Kho nhận" at bounding box center [194, 63] width 63 height 33
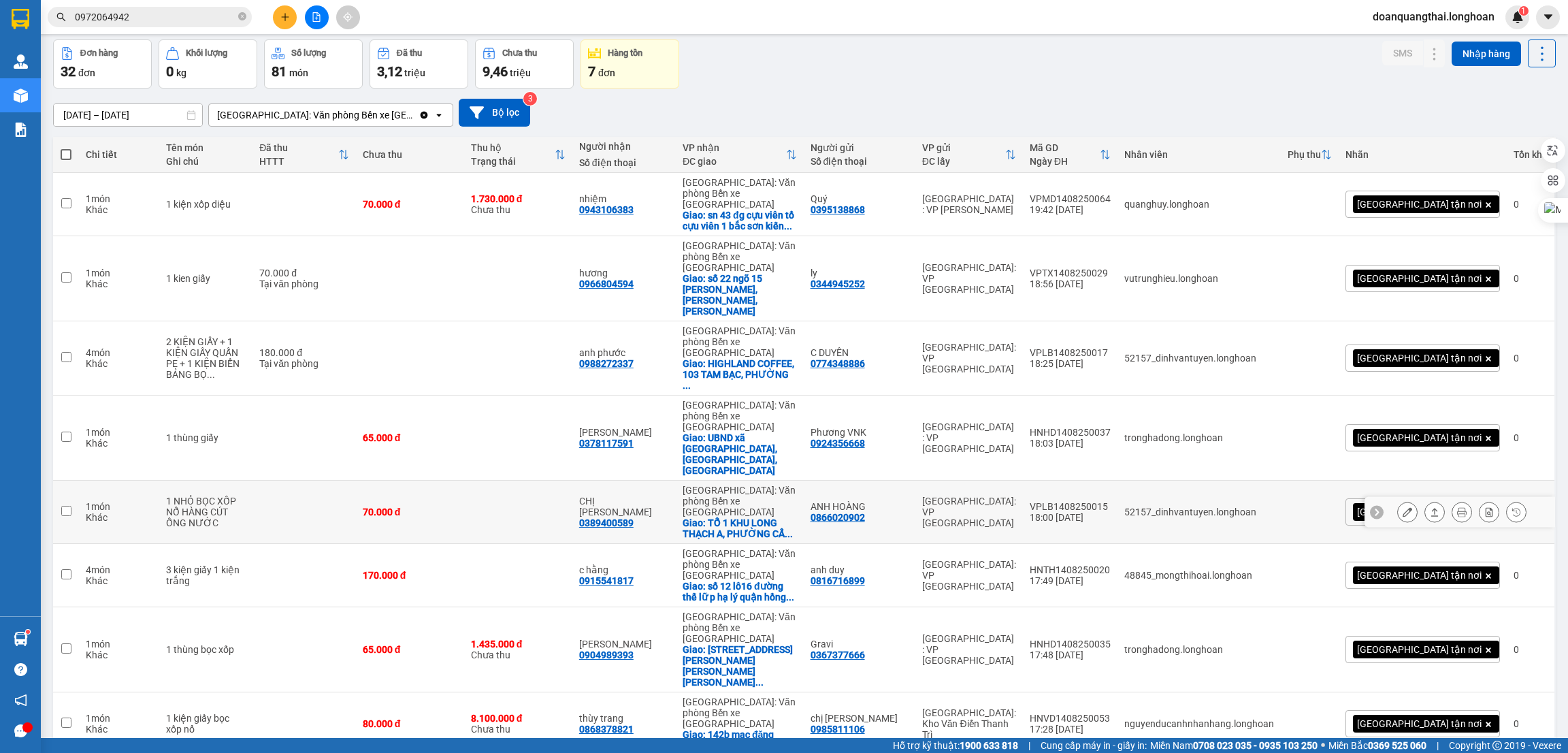
scroll to position [86, 0]
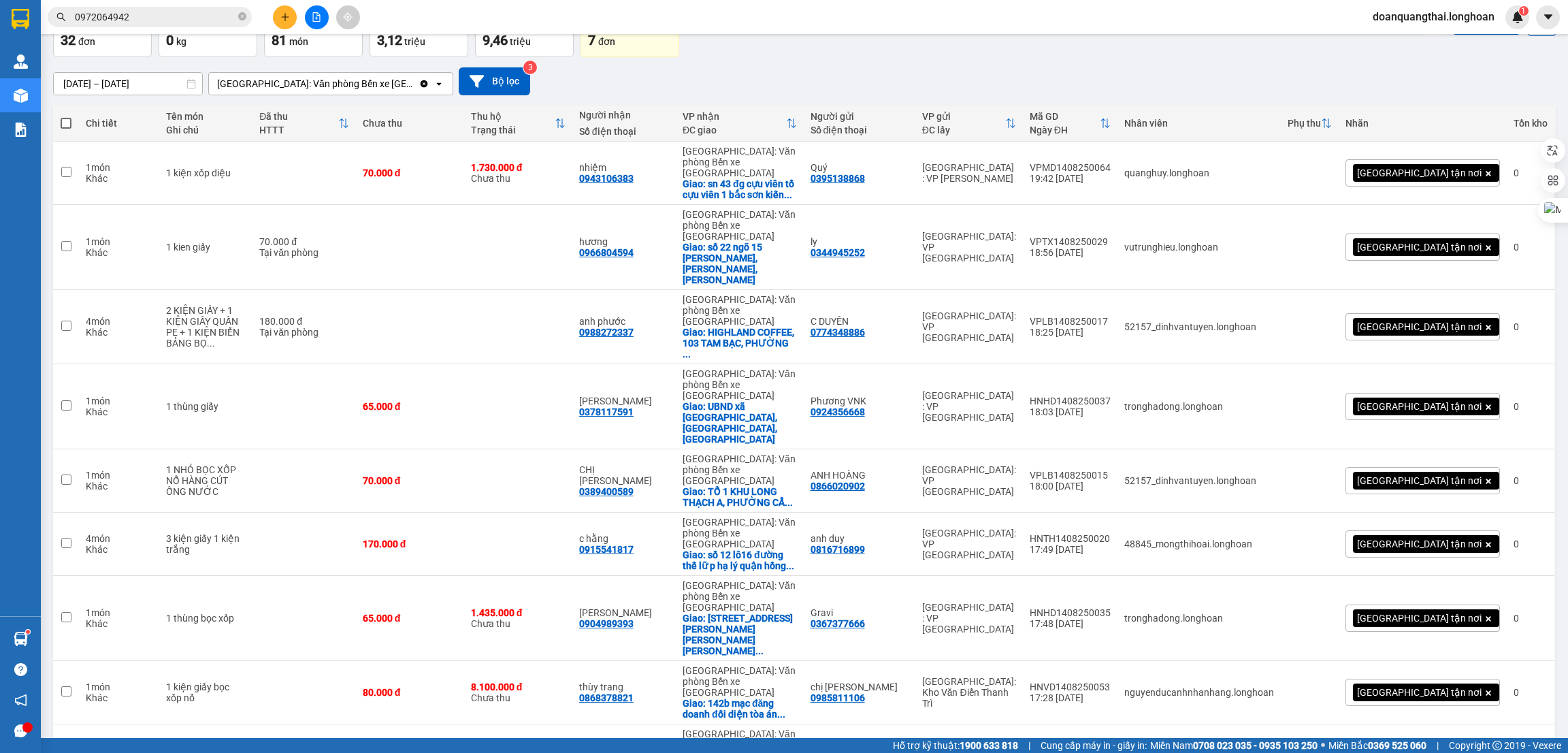
click at [1475, 670] on span "100 / trang" at bounding box center [1488, 675] width 49 height 14
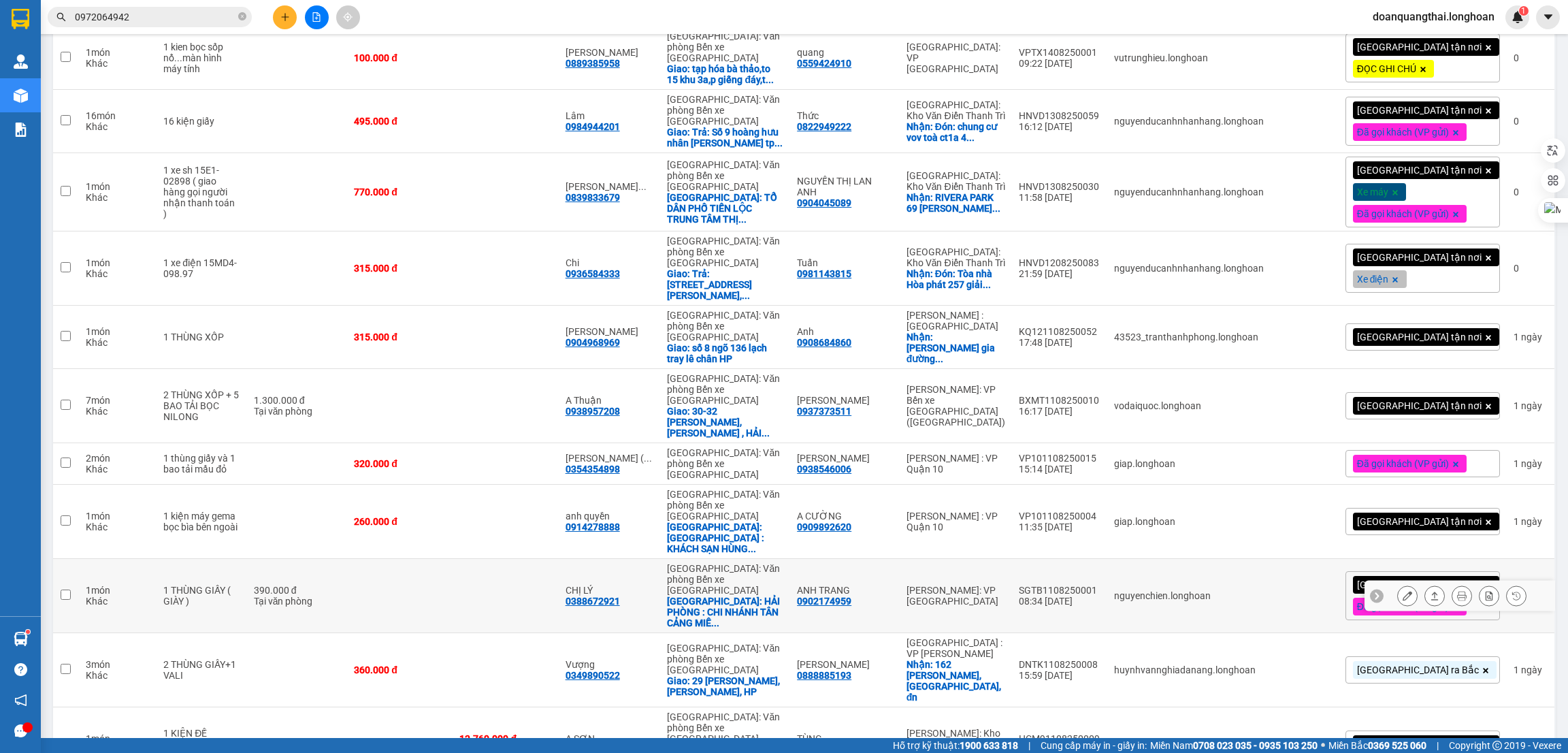
scroll to position [1373, 0]
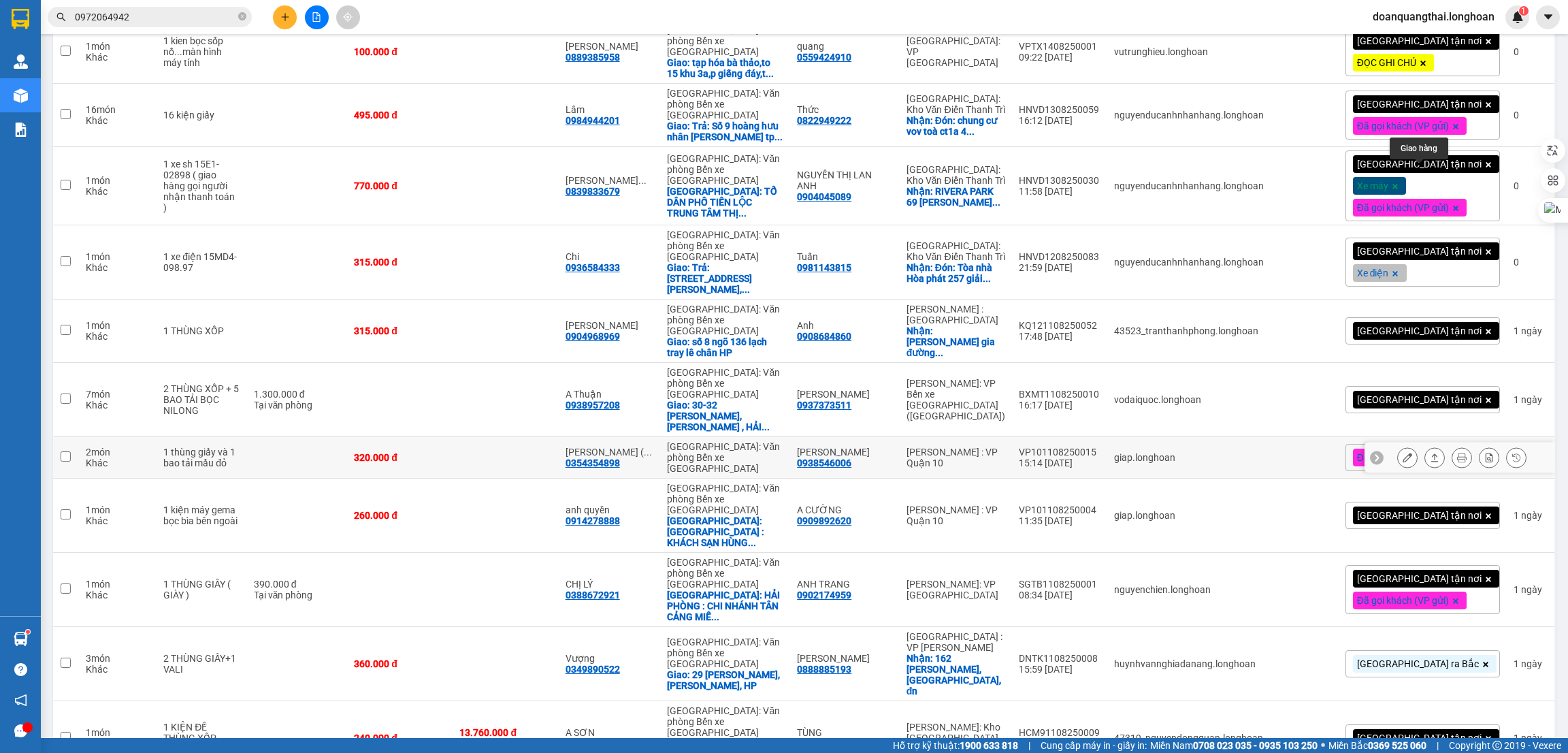
click at [1430, 453] on icon at bounding box center [1434, 457] width 9 height 9
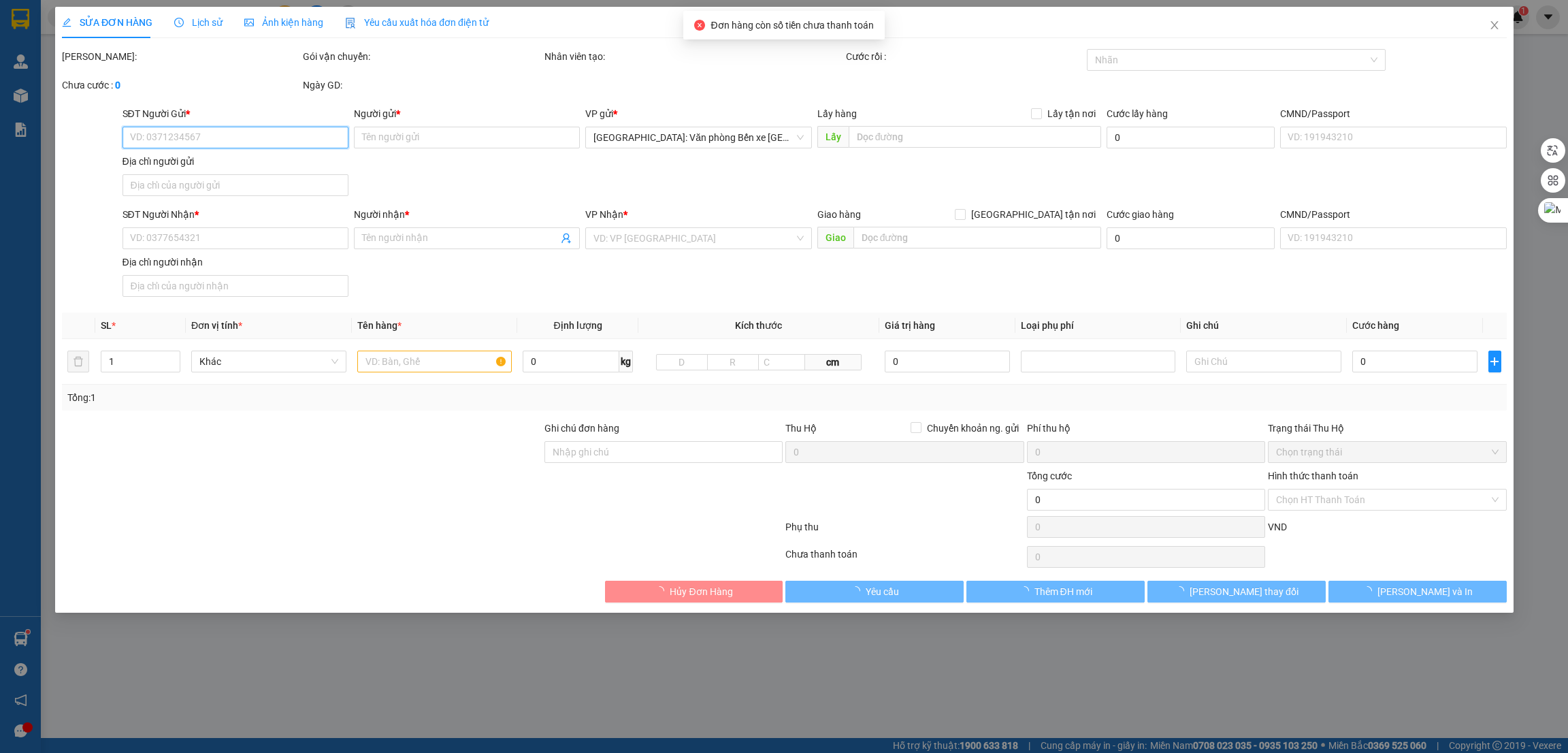
type input "0938546006"
type input "Huỳnh Tấn Lực"
type input "0354354898"
type input "Nguyễn Văn Tùng ( cu bi )"
type input "hàng k bao bể vỡ hư hỏng"
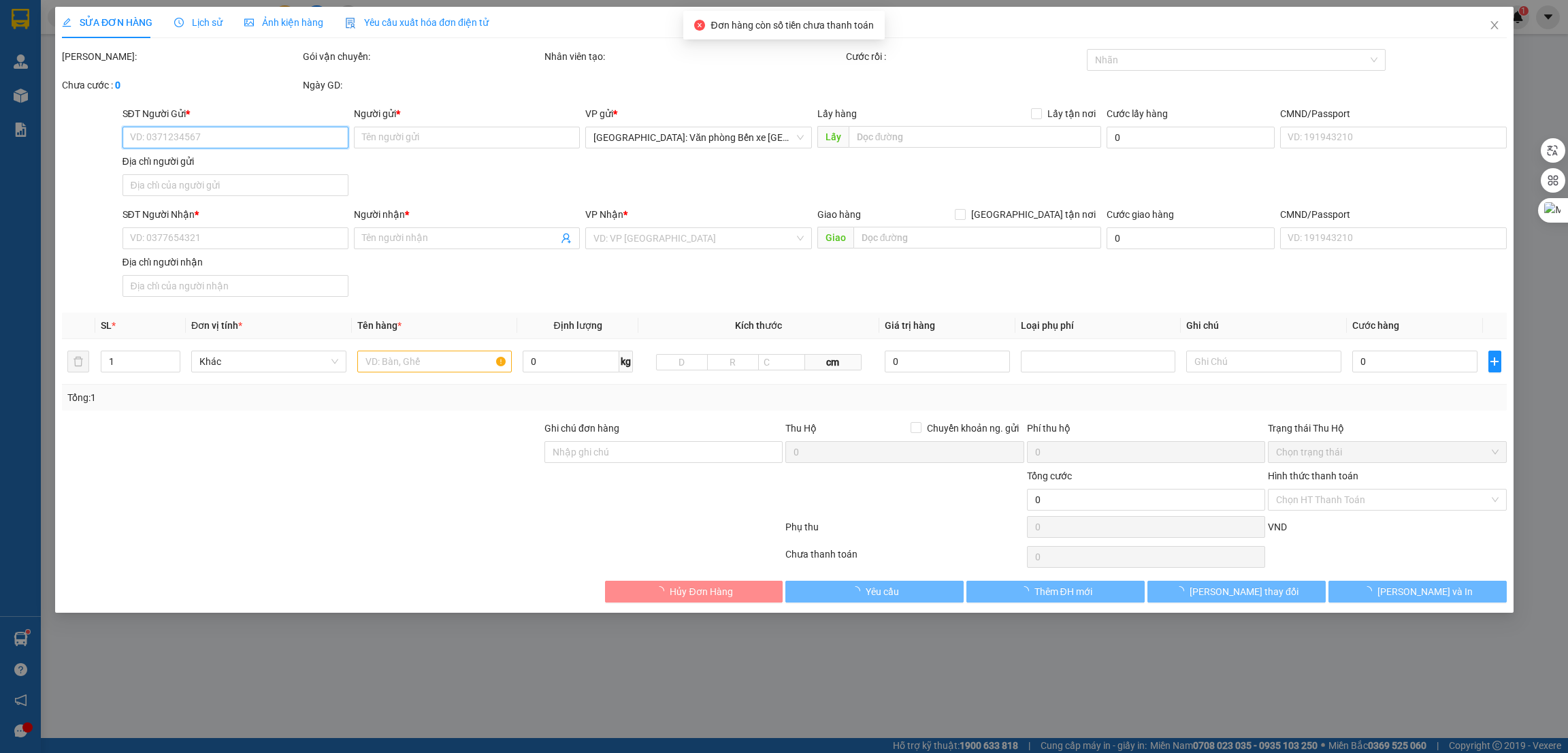
type input "320.000"
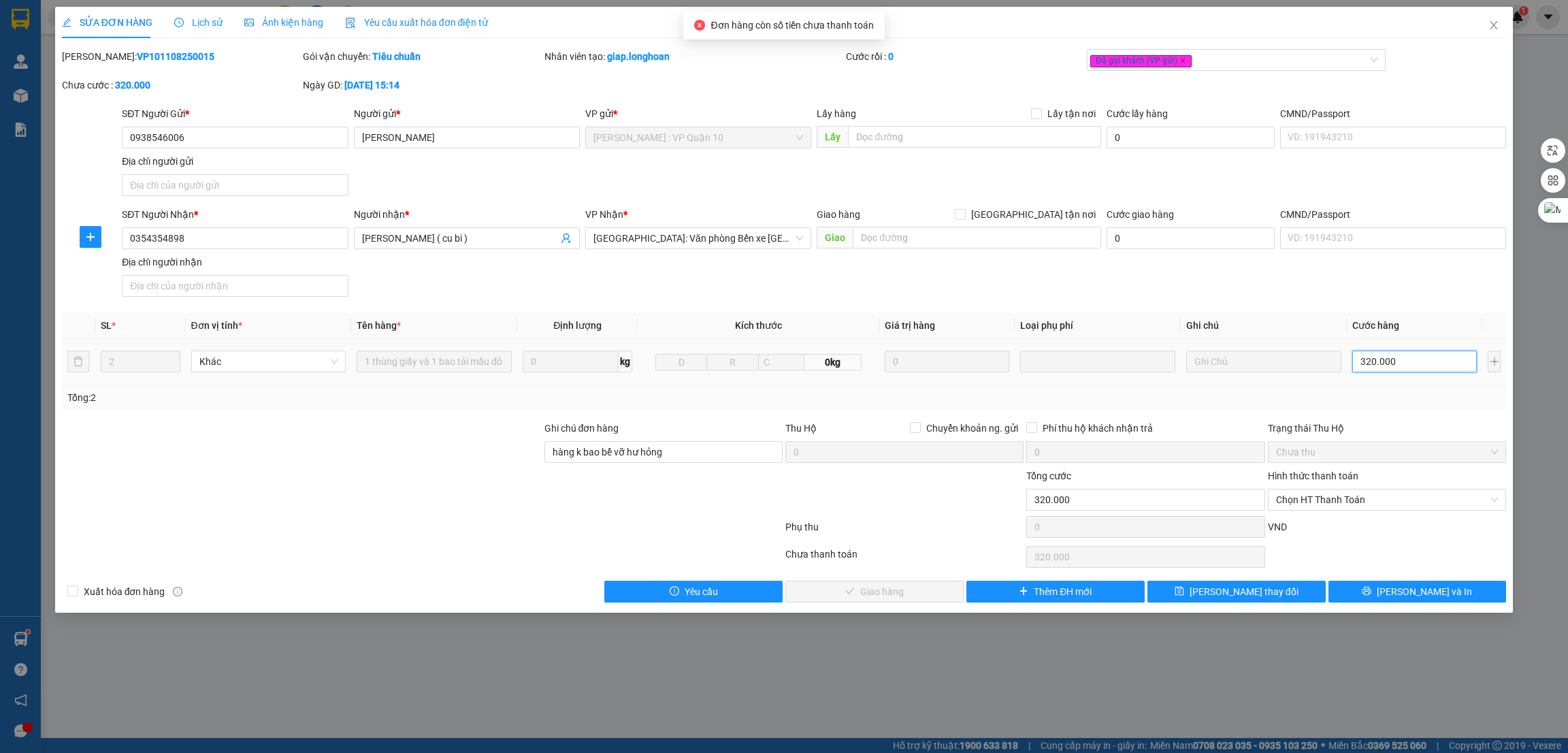
click at [1398, 360] on input "320.000" at bounding box center [1415, 362] width 125 height 22
click at [1410, 297] on div "SĐT Người Nhận * 0354354898 Người nhận * Nguyễn Văn Tùng ( cu bi ) VP Nhận * Hả…" at bounding box center [814, 255] width 1390 height 96
click at [1356, 501] on span "Chọn HT Thanh Toán" at bounding box center [1387, 500] width 222 height 21
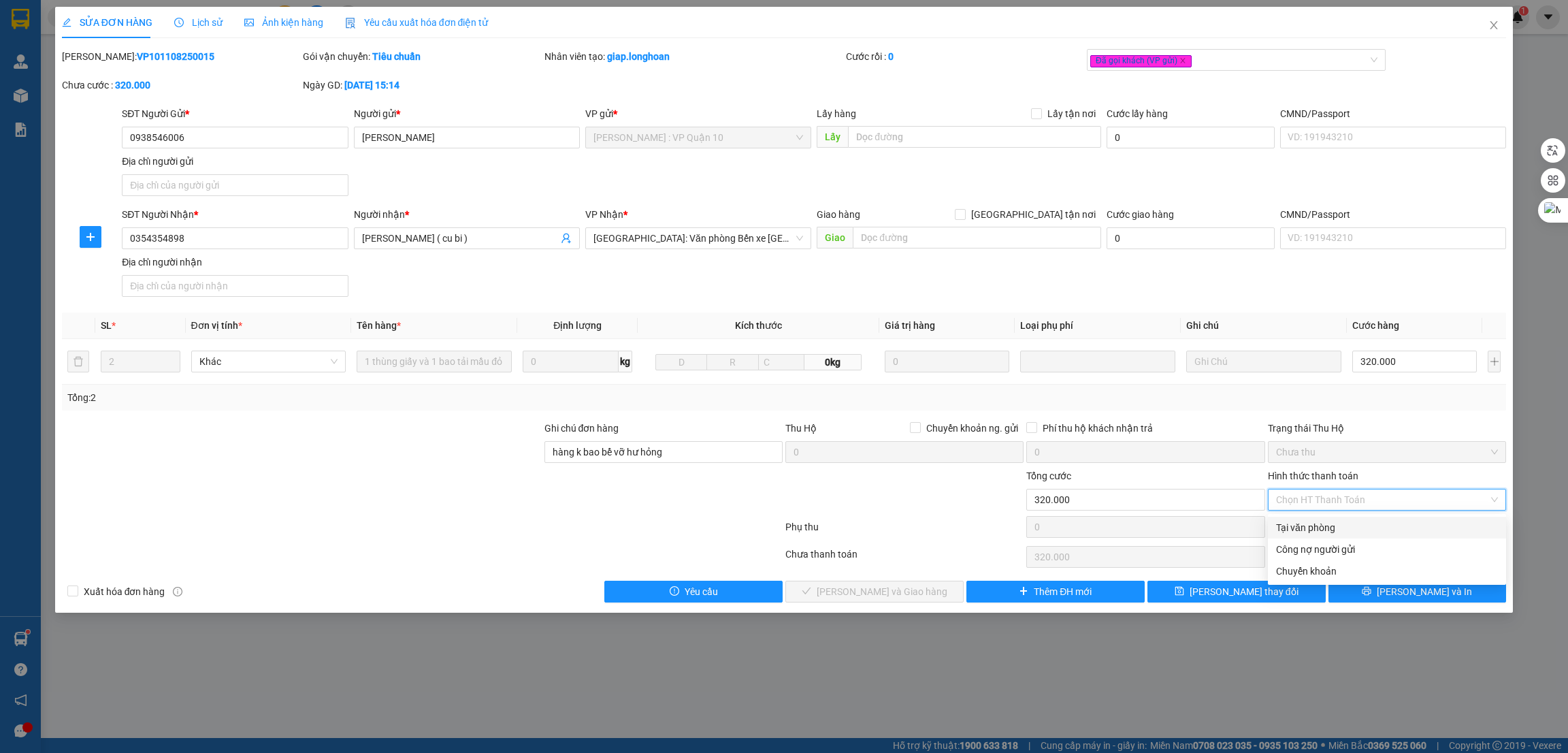
click at [1331, 531] on div "Tại văn phòng" at bounding box center [1387, 528] width 222 height 15
type input "0"
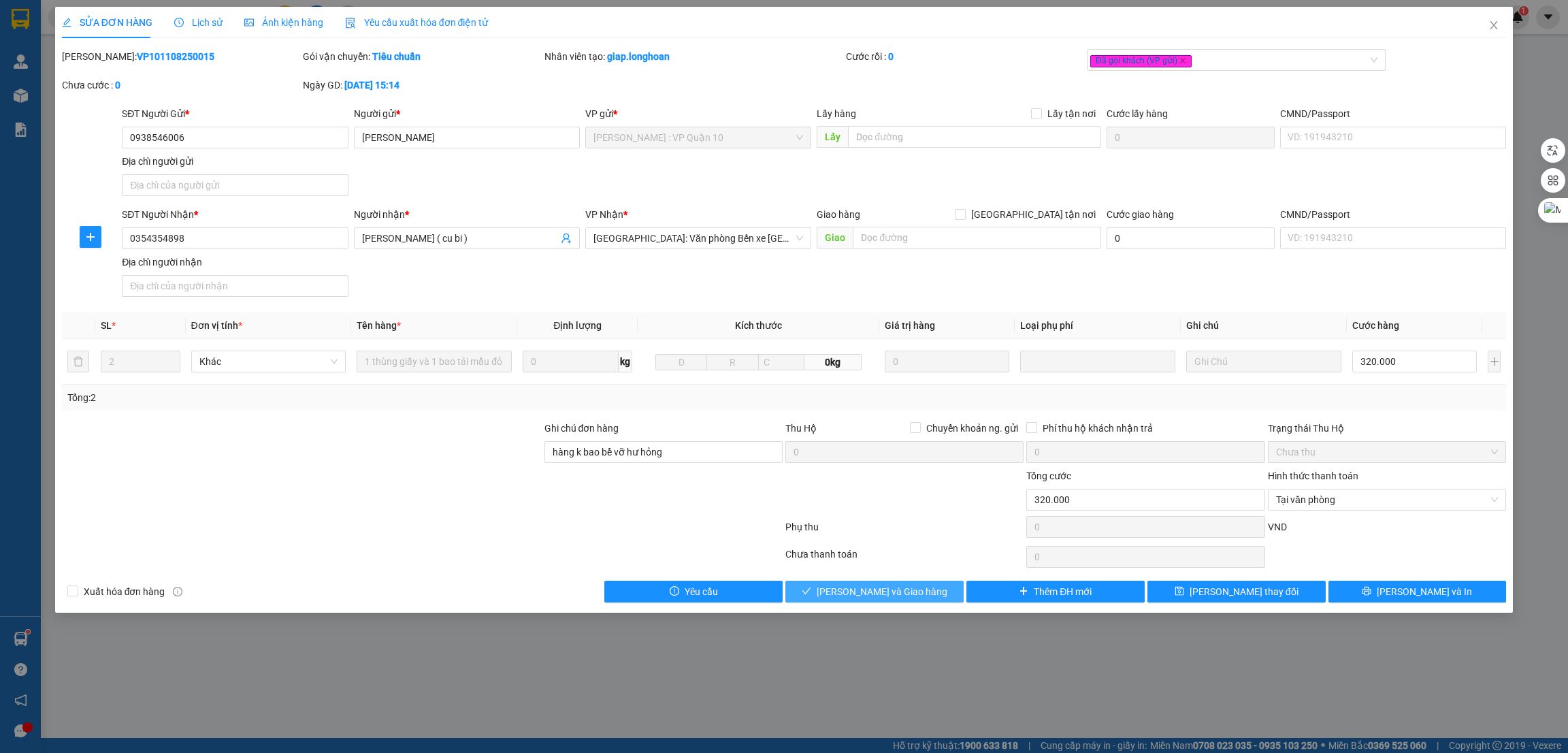
click at [906, 596] on span "Lưu và Giao hàng" at bounding box center [882, 591] width 130 height 15
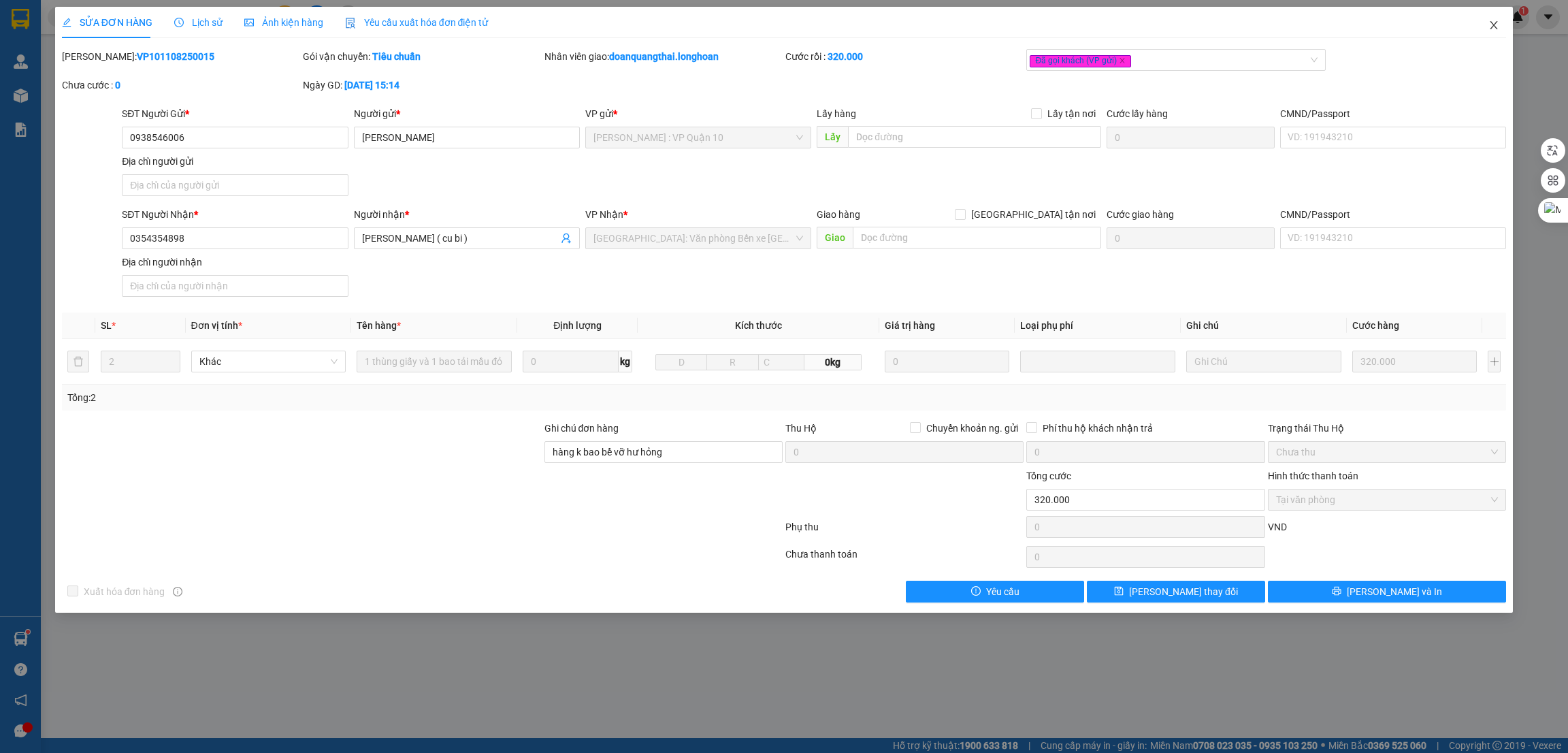
click at [1489, 29] on icon "close" at bounding box center [1494, 25] width 11 height 11
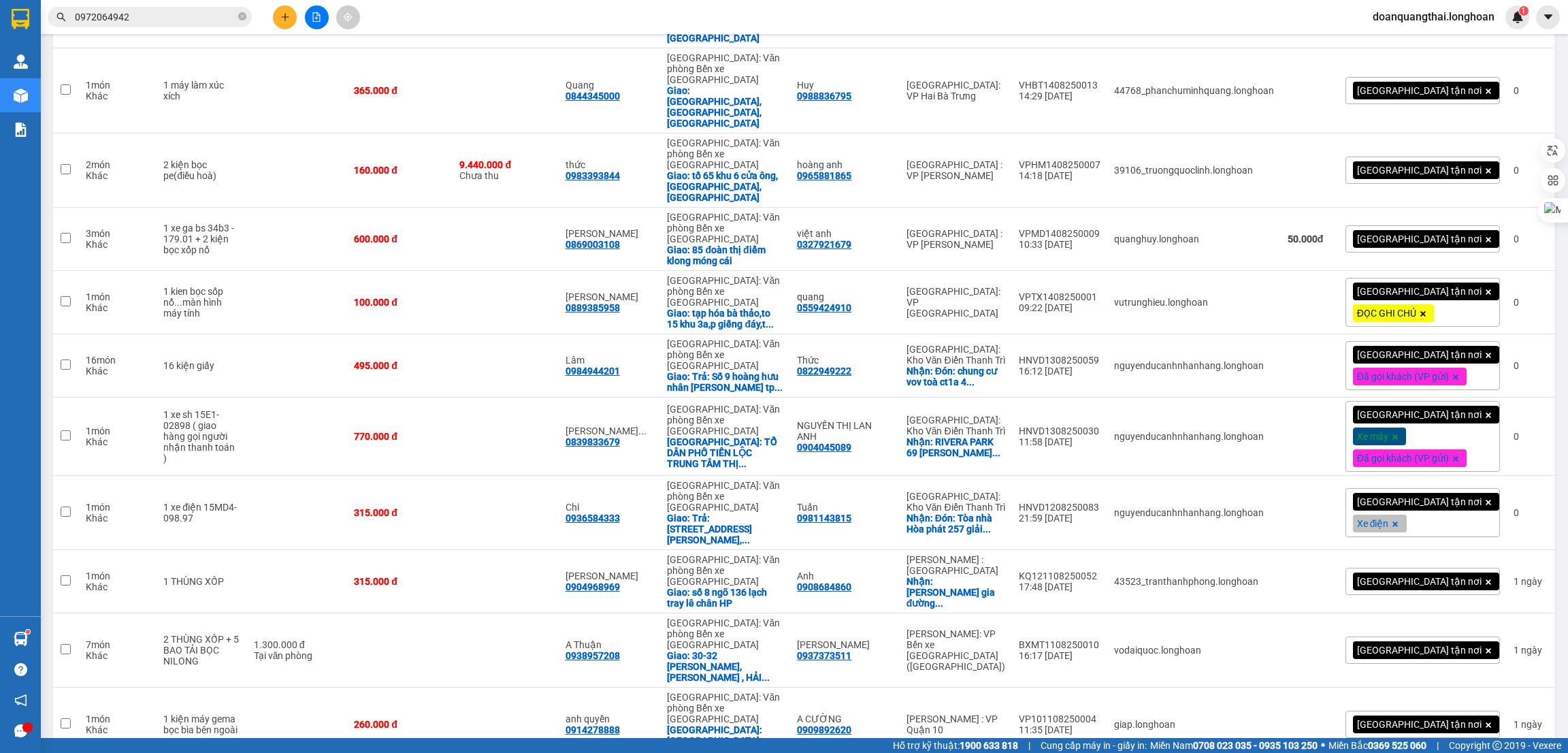
scroll to position [1314, 0]
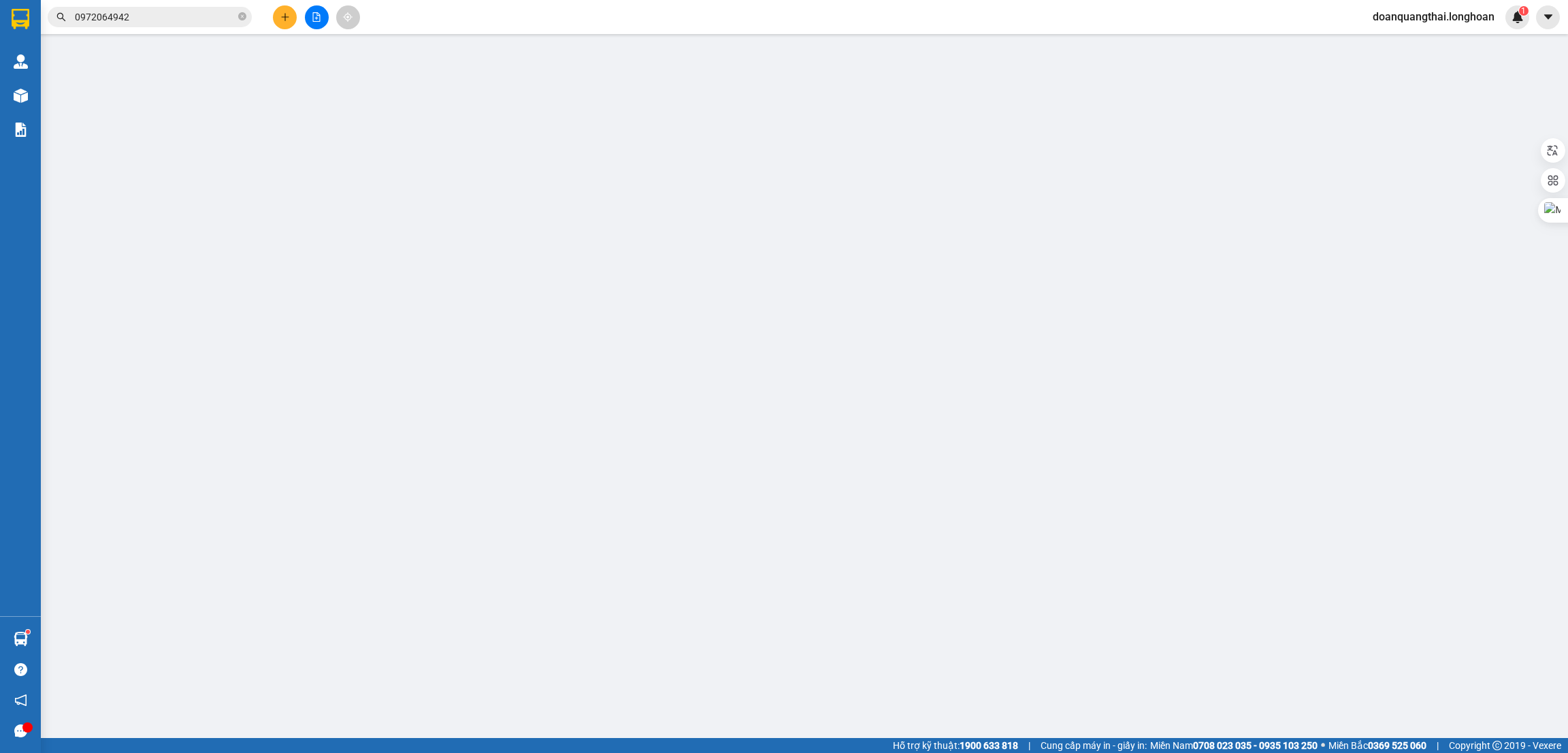
type input "0344725810"
type input "Nguyễn Gia Bảo"
type input "0344725810"
type input "Nguyễn Gia Bảo"
type input "100.000"
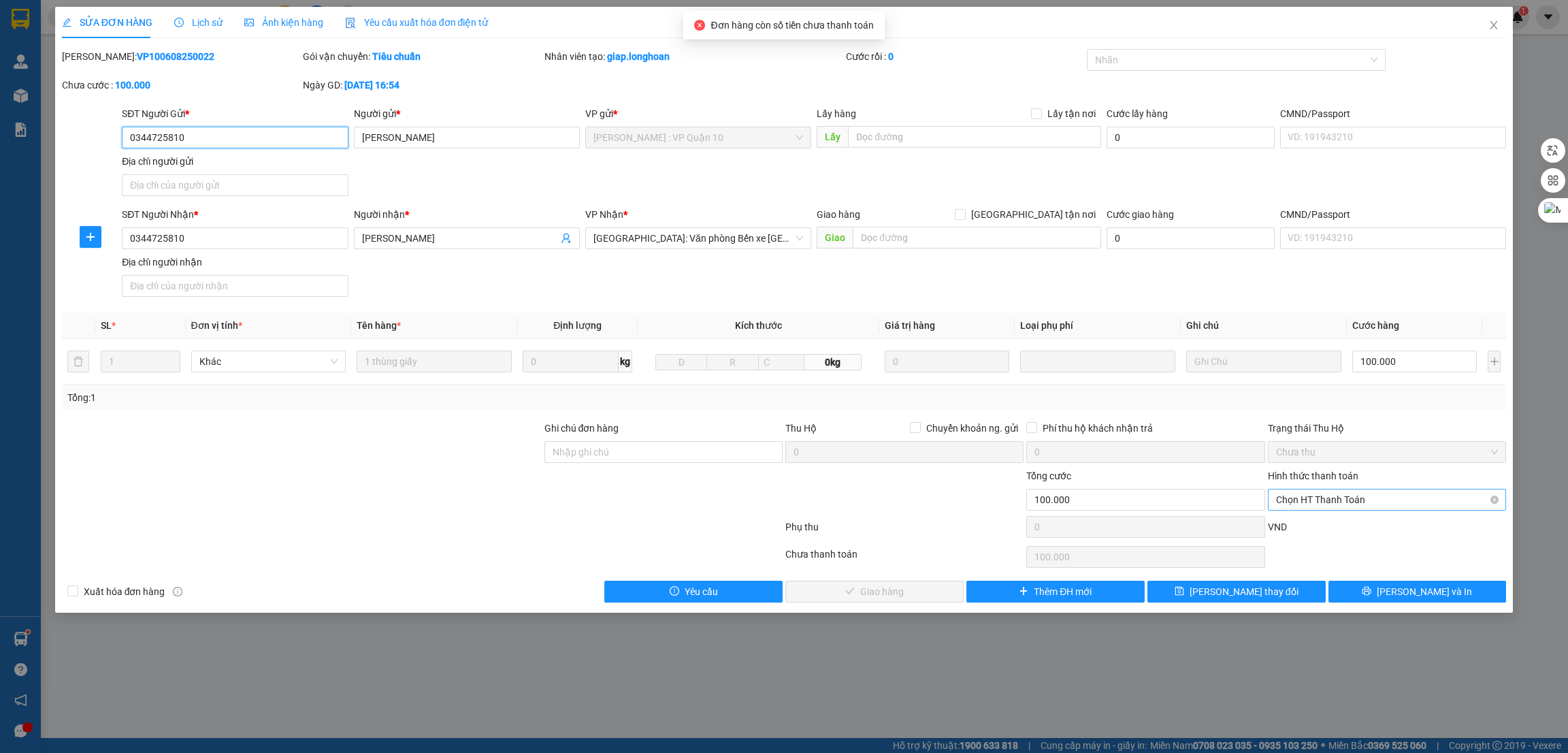
click at [1354, 508] on span "Chọn HT Thanh Toán" at bounding box center [1387, 500] width 222 height 21
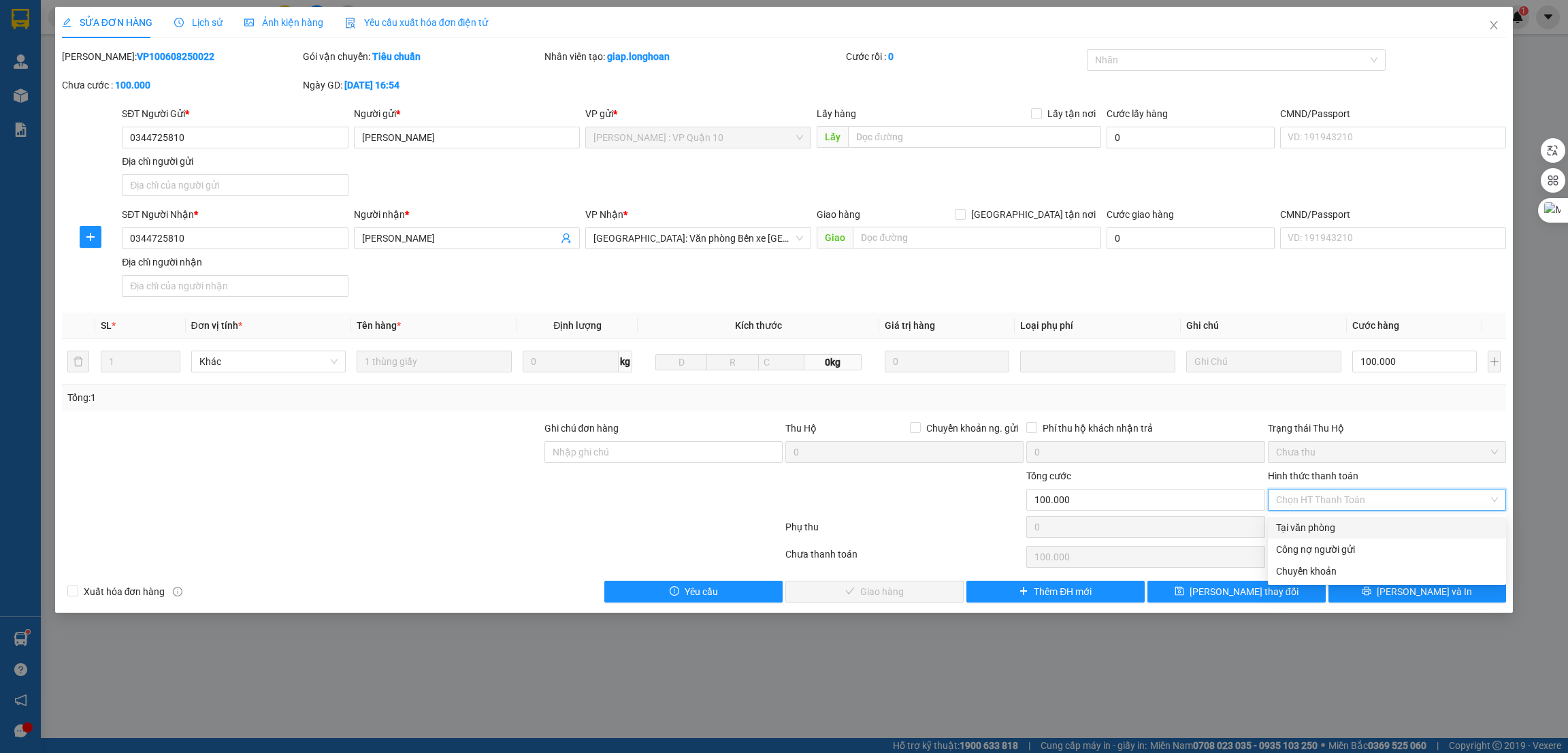
click at [1321, 527] on div "Tại văn phòng" at bounding box center [1387, 528] width 222 height 15
type input "0"
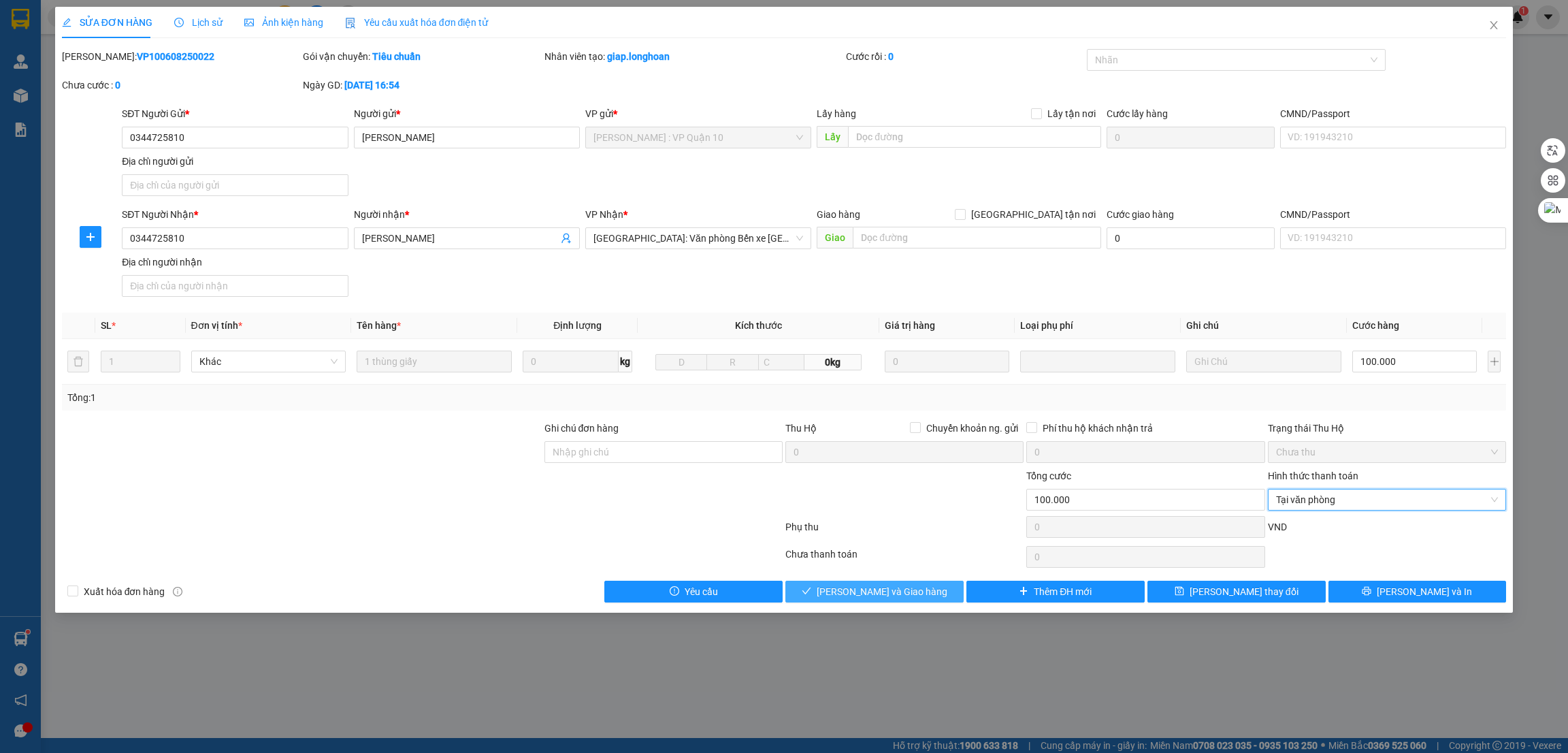
click at [904, 596] on span "Lưu và Giao hàng" at bounding box center [882, 591] width 130 height 15
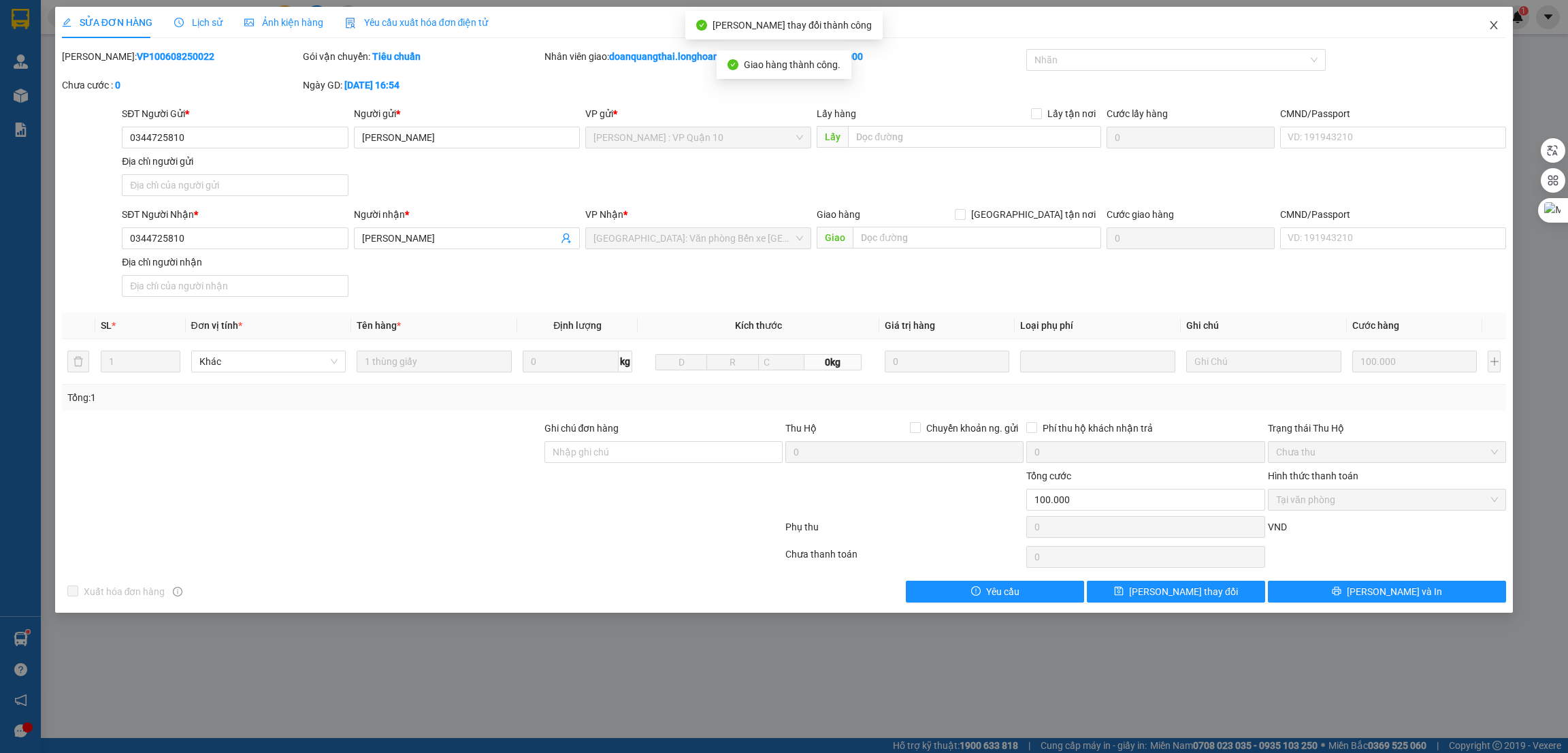
click at [1497, 26] on icon "close" at bounding box center [1494, 25] width 11 height 11
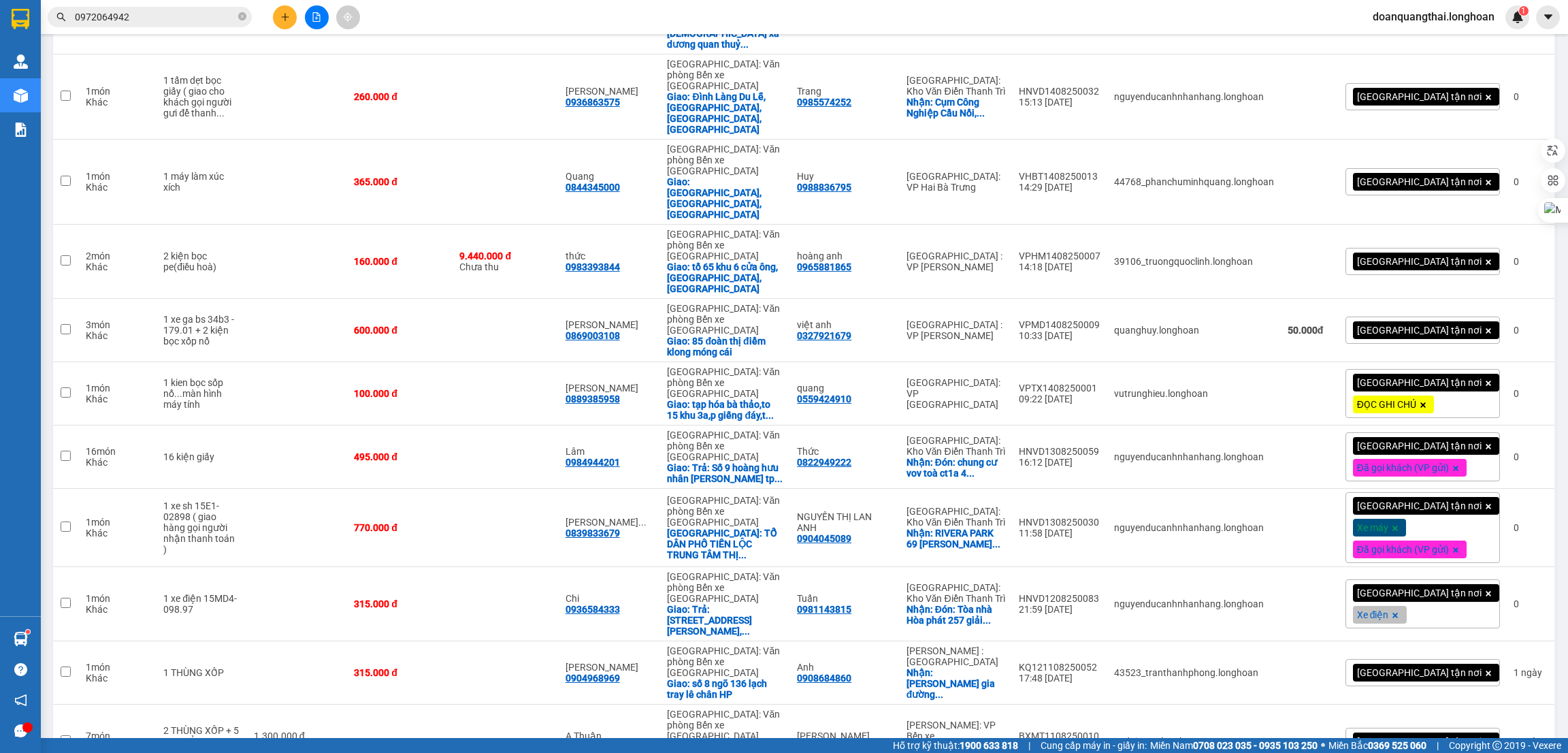
scroll to position [1333, 0]
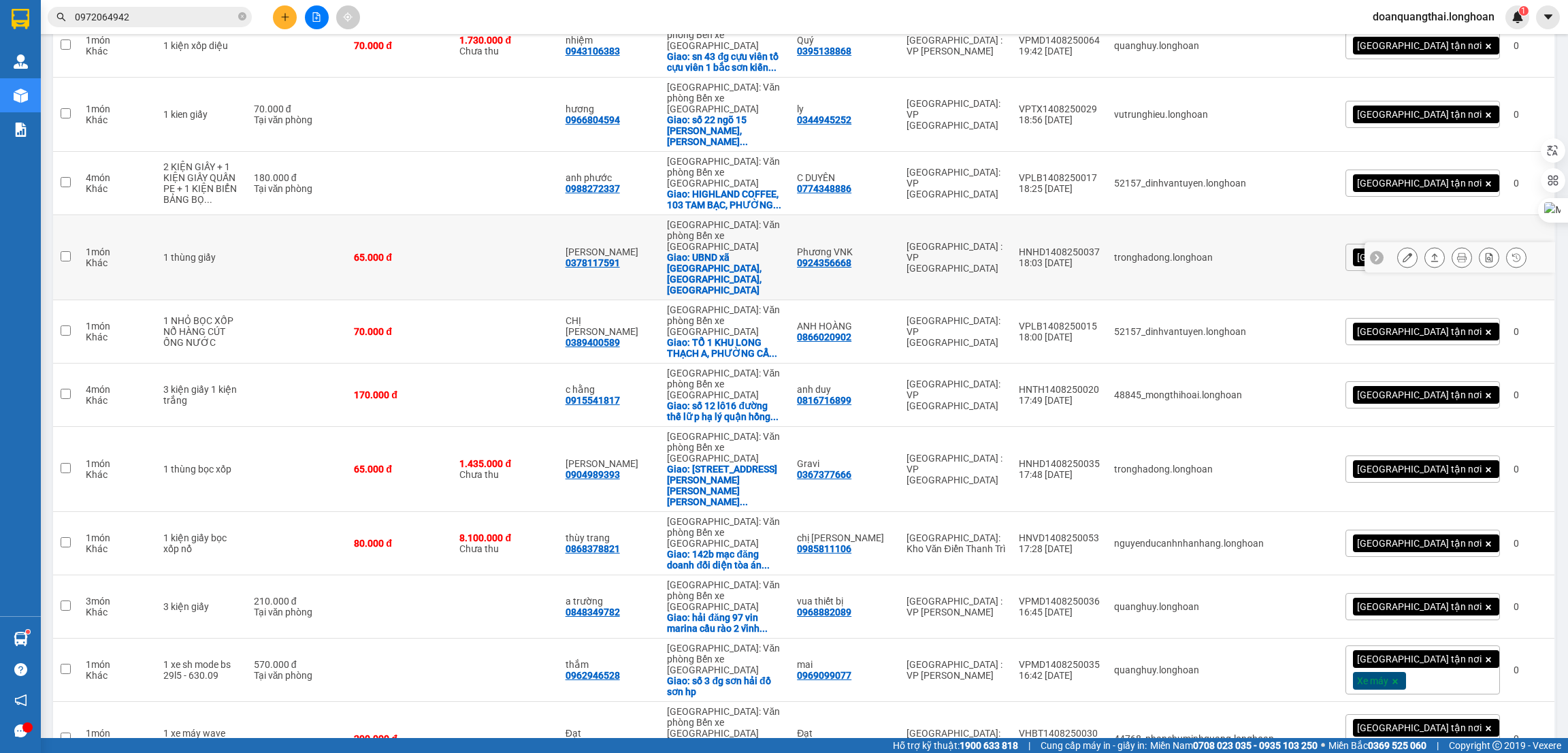
scroll to position [210, 0]
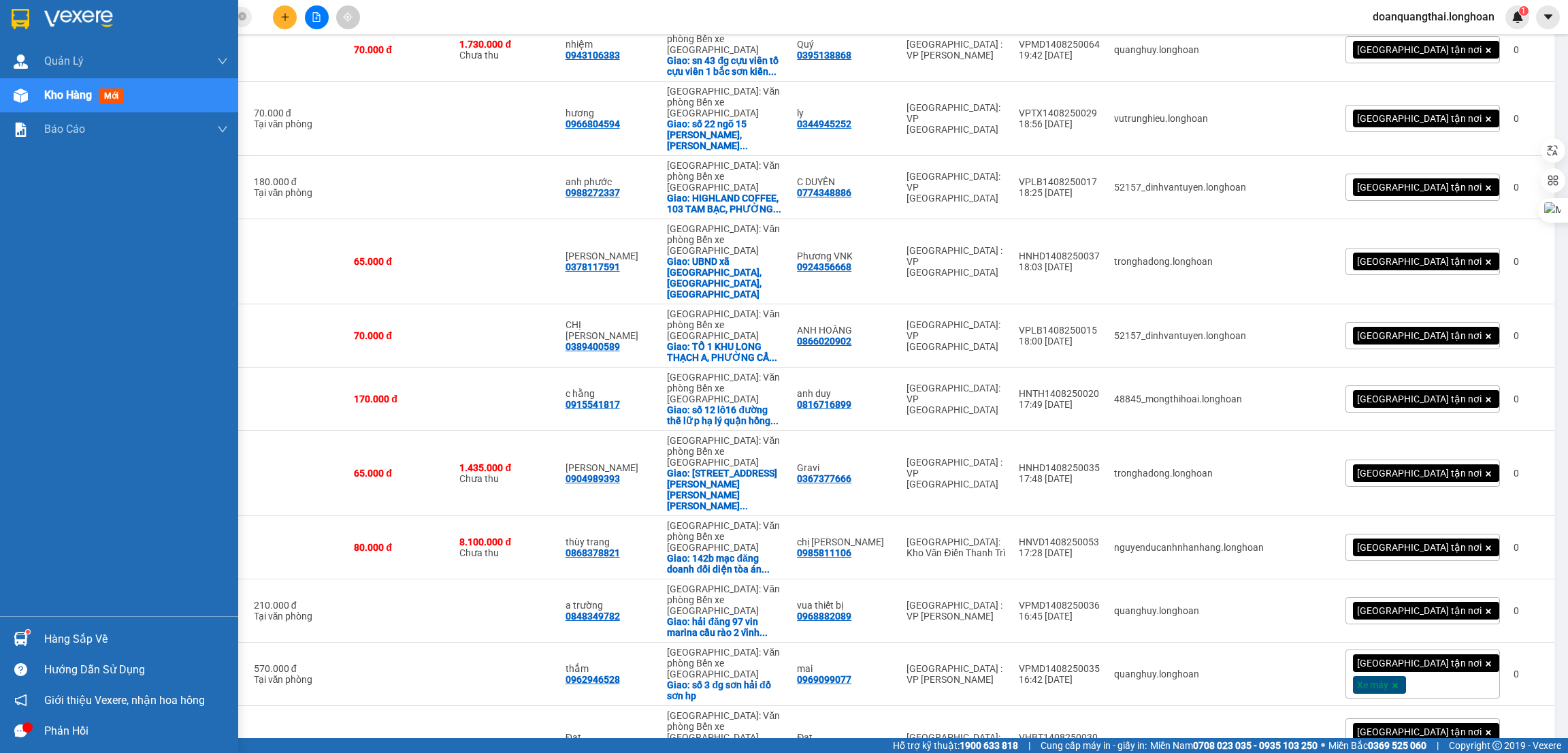
click at [31, 634] on div at bounding box center [20, 639] width 24 height 24
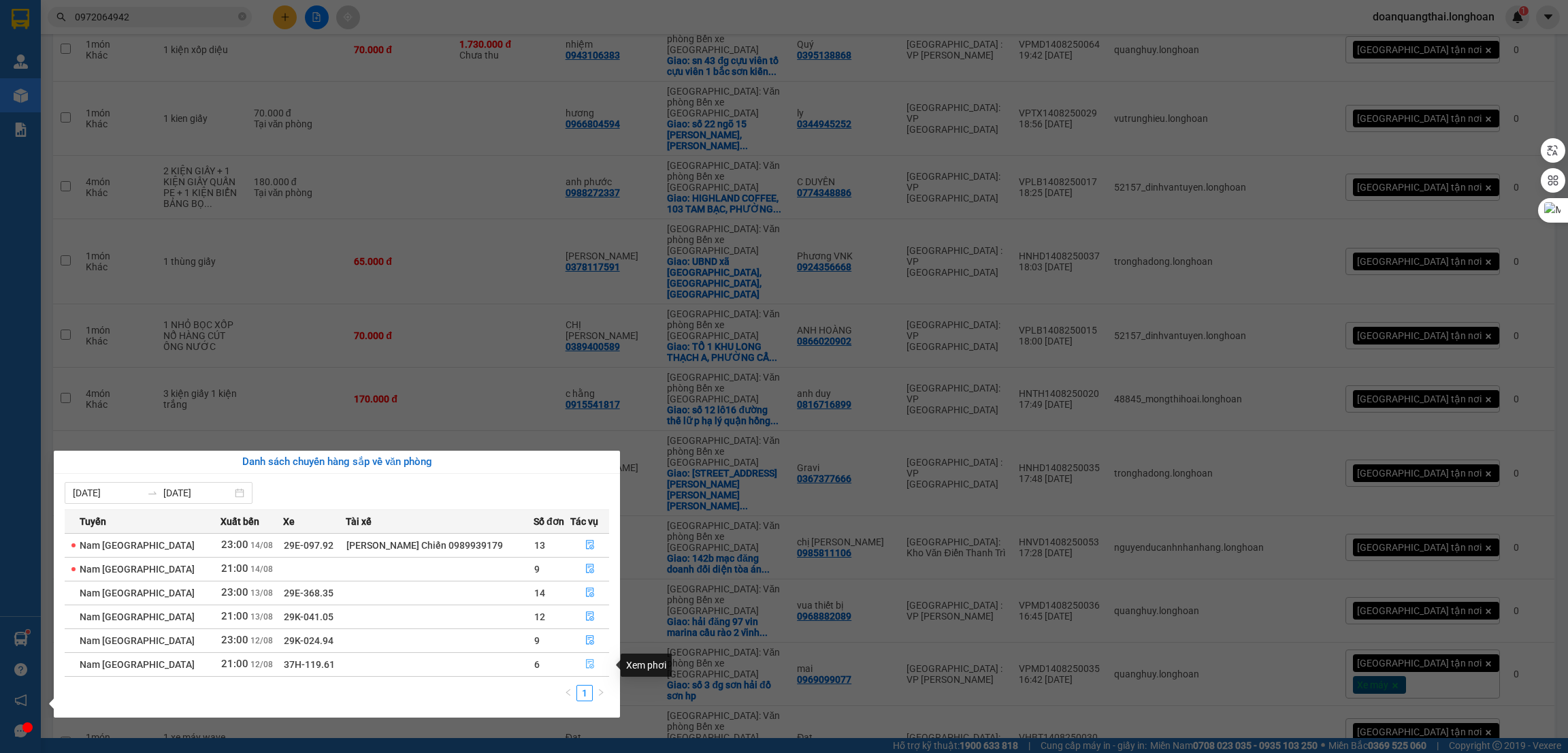
click at [587, 668] on icon "file-done" at bounding box center [589, 663] width 9 height 9
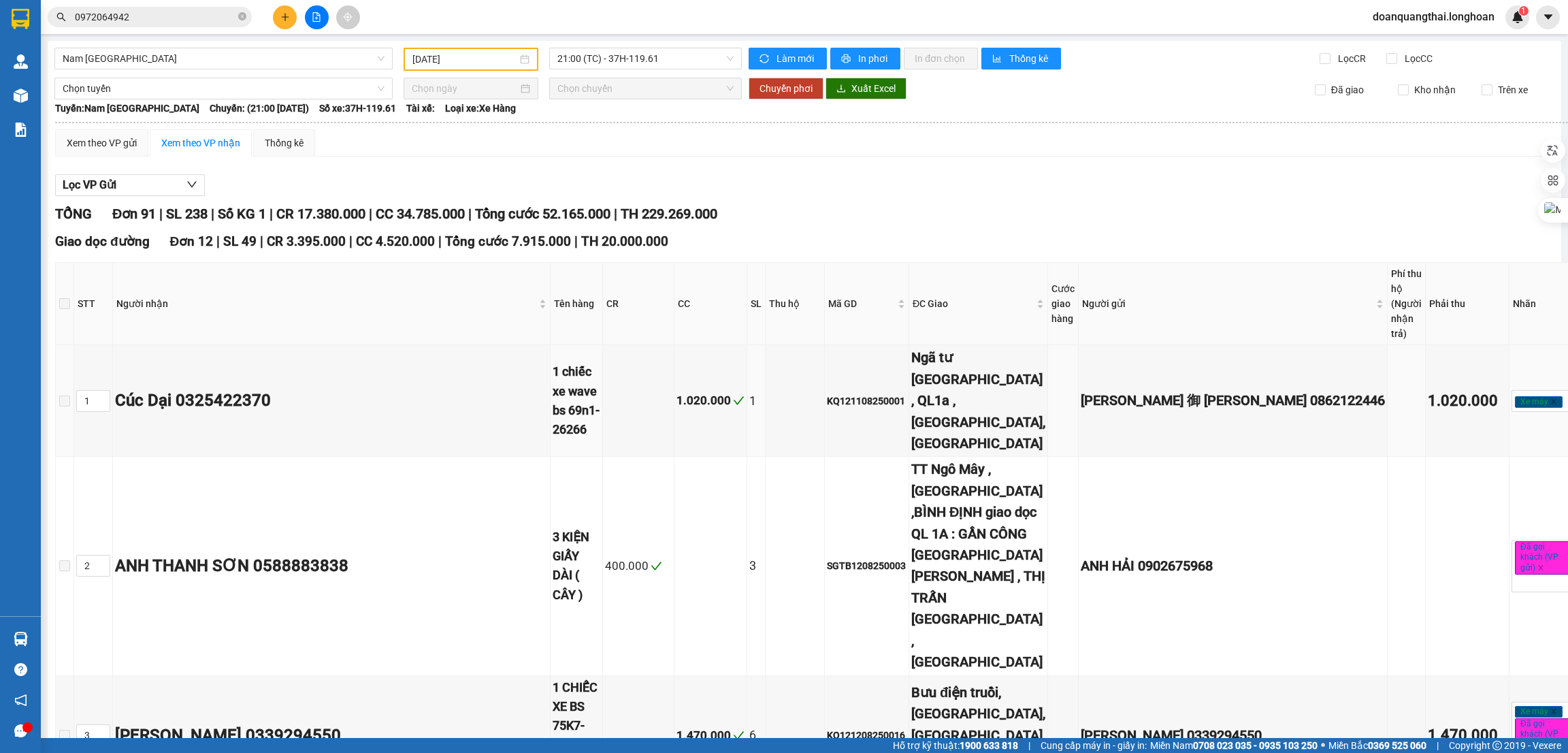
type input "12/08/2025"
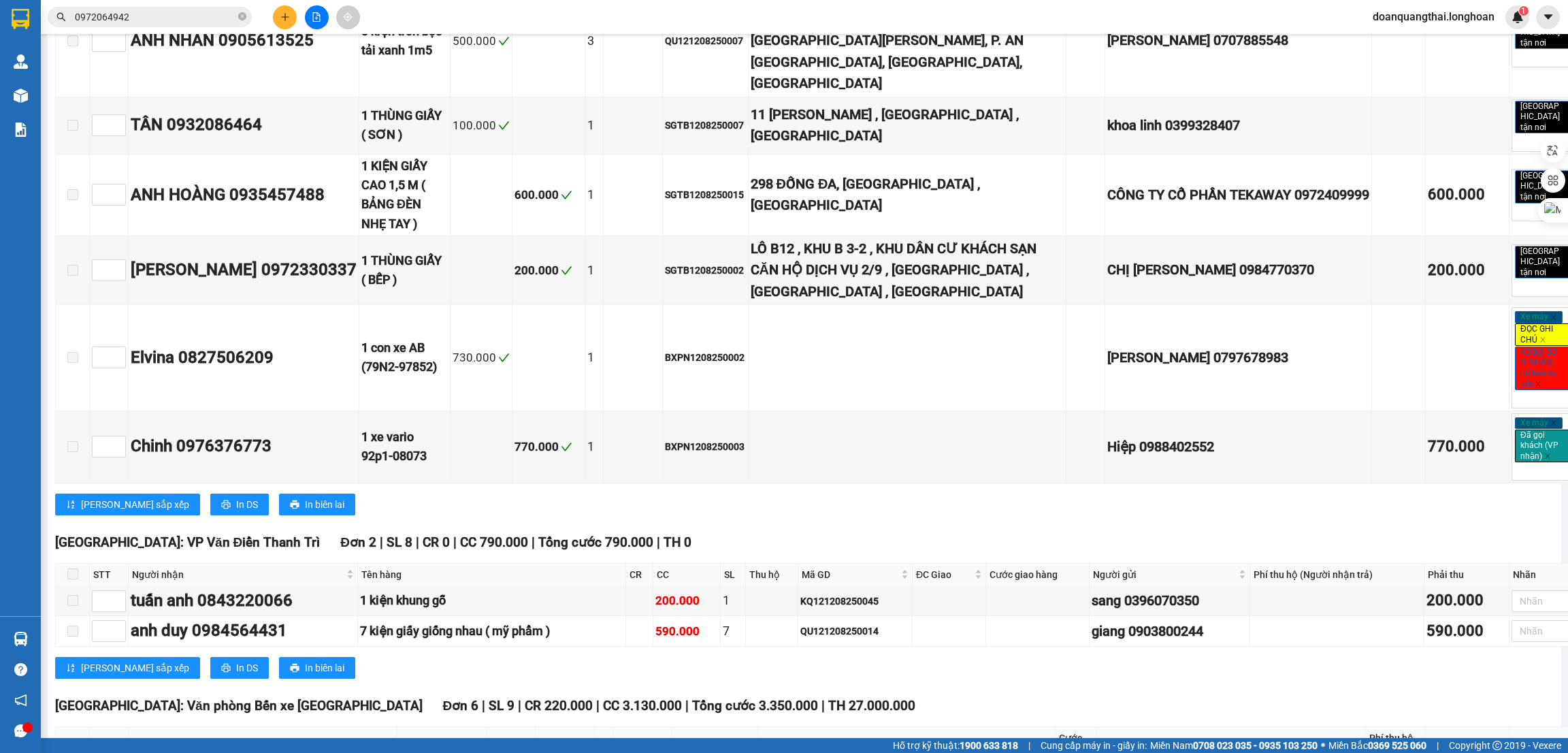
scroll to position [2655, 0]
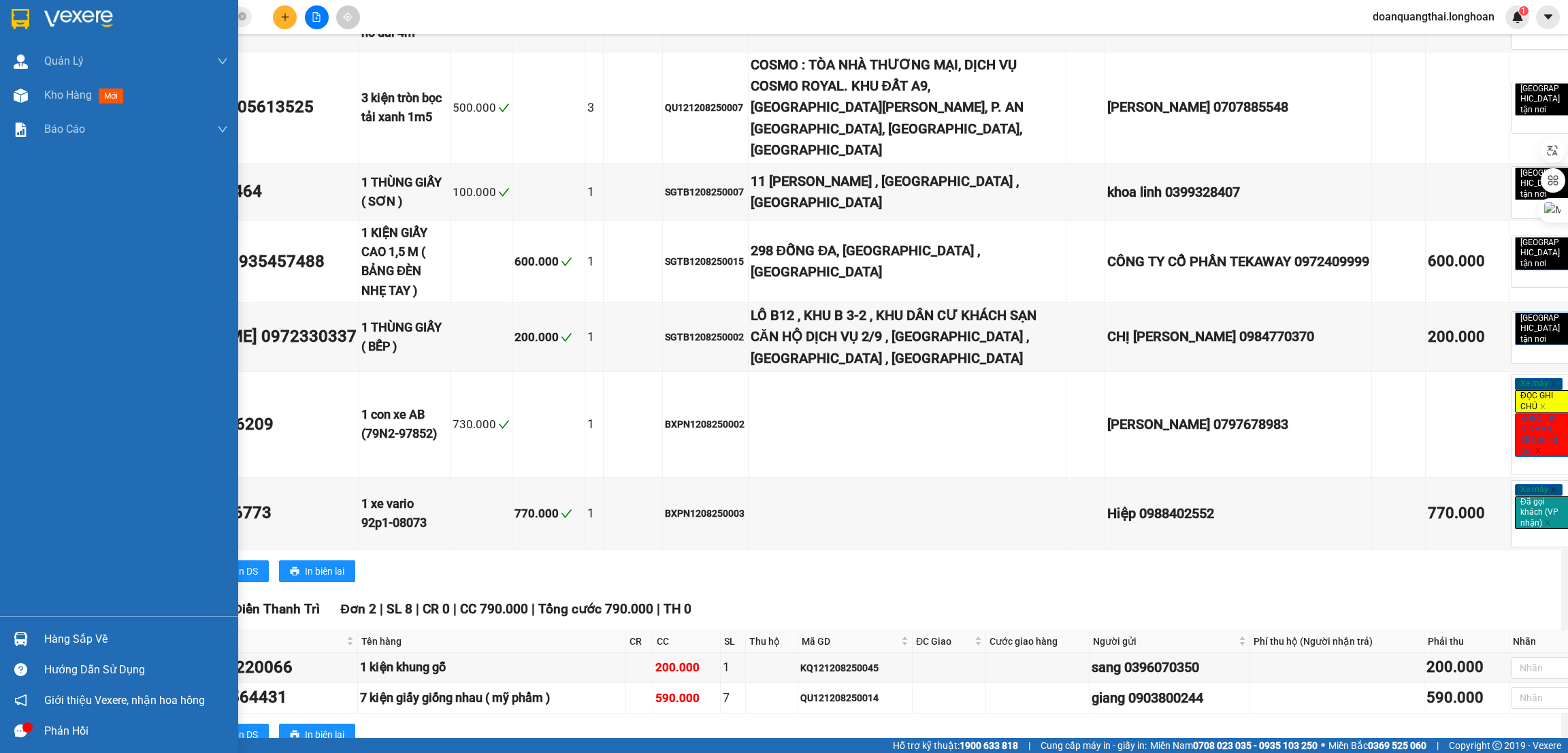
click at [14, 635] on img at bounding box center [21, 639] width 14 height 14
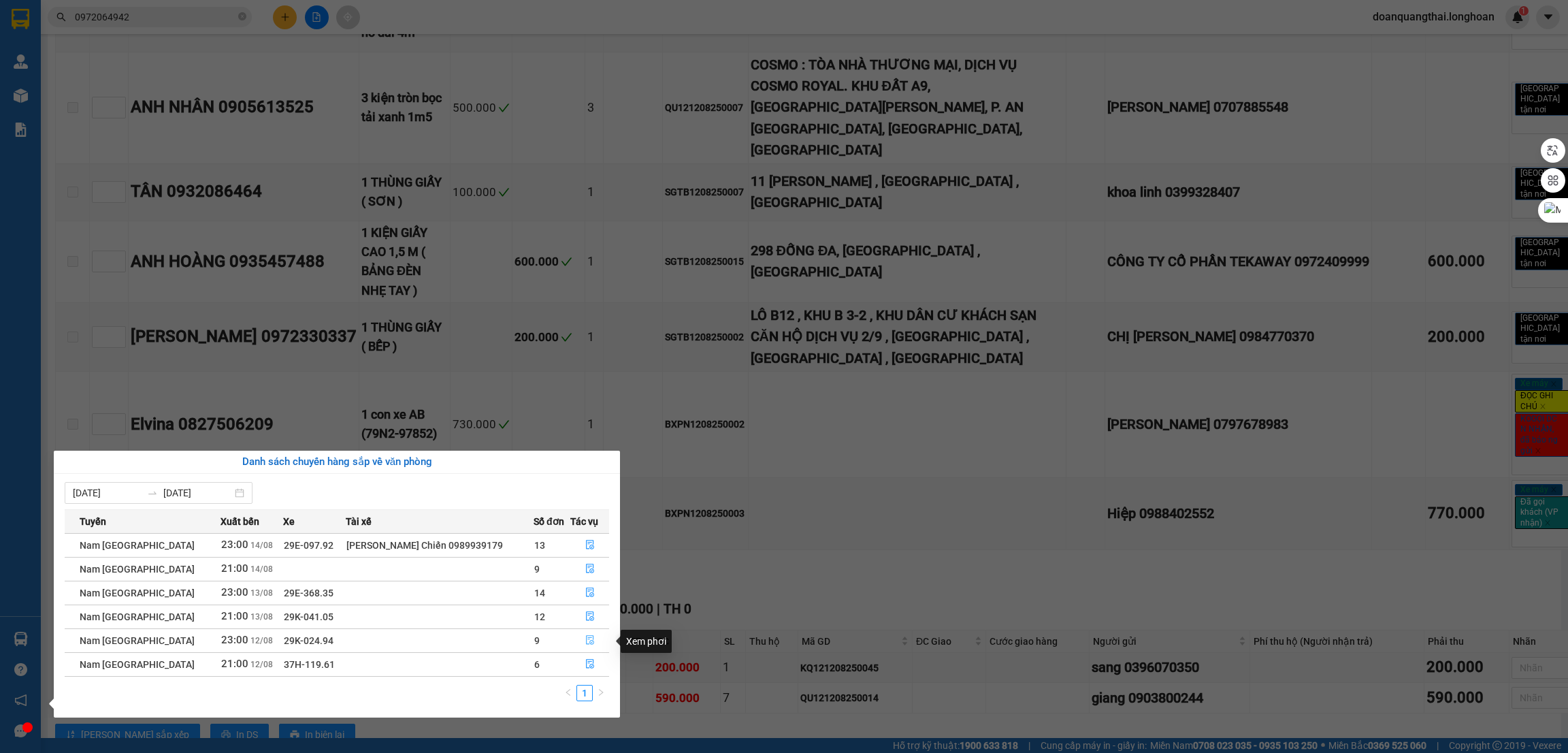
click at [589, 643] on icon "file-done" at bounding box center [589, 640] width 9 height 9
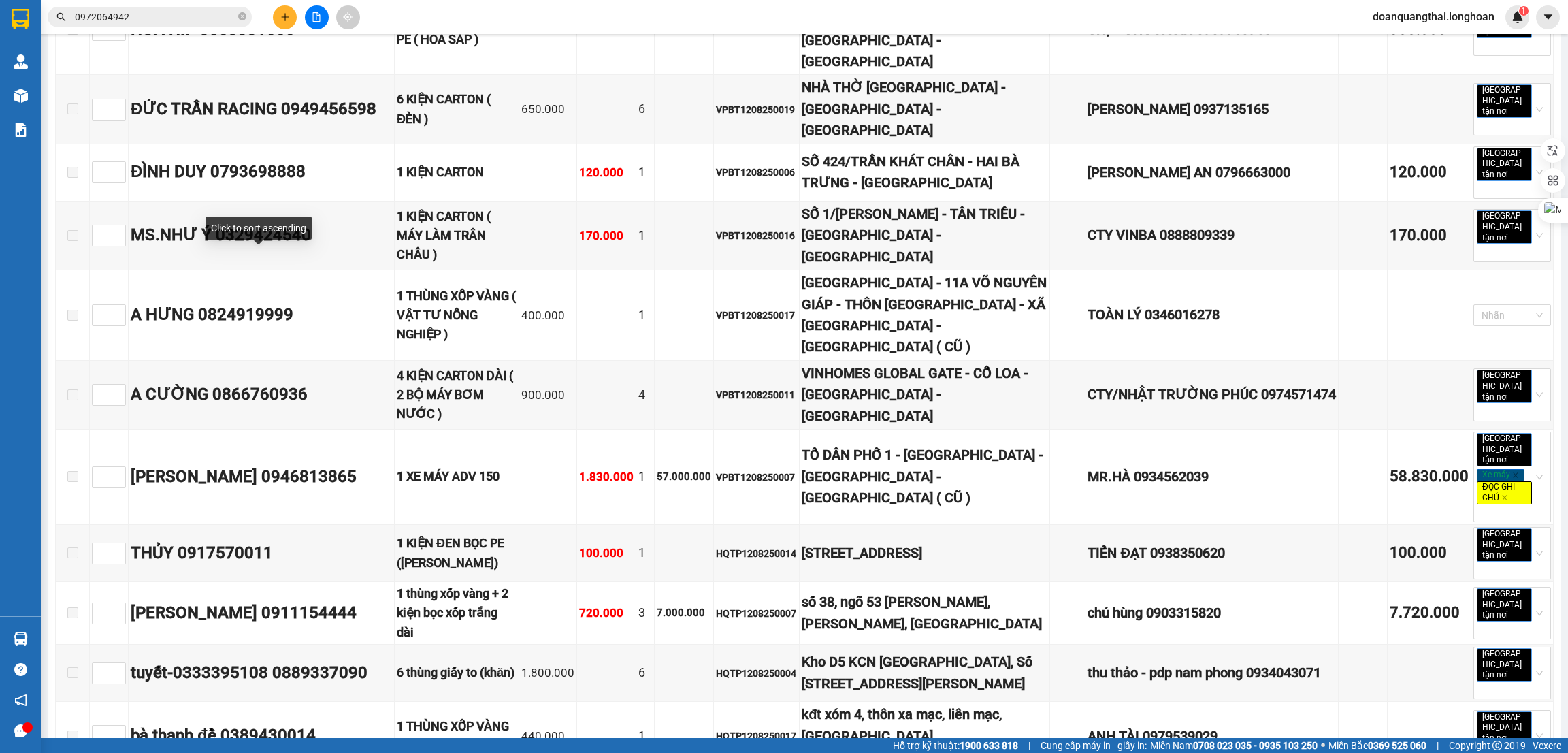
scroll to position [5015, 0]
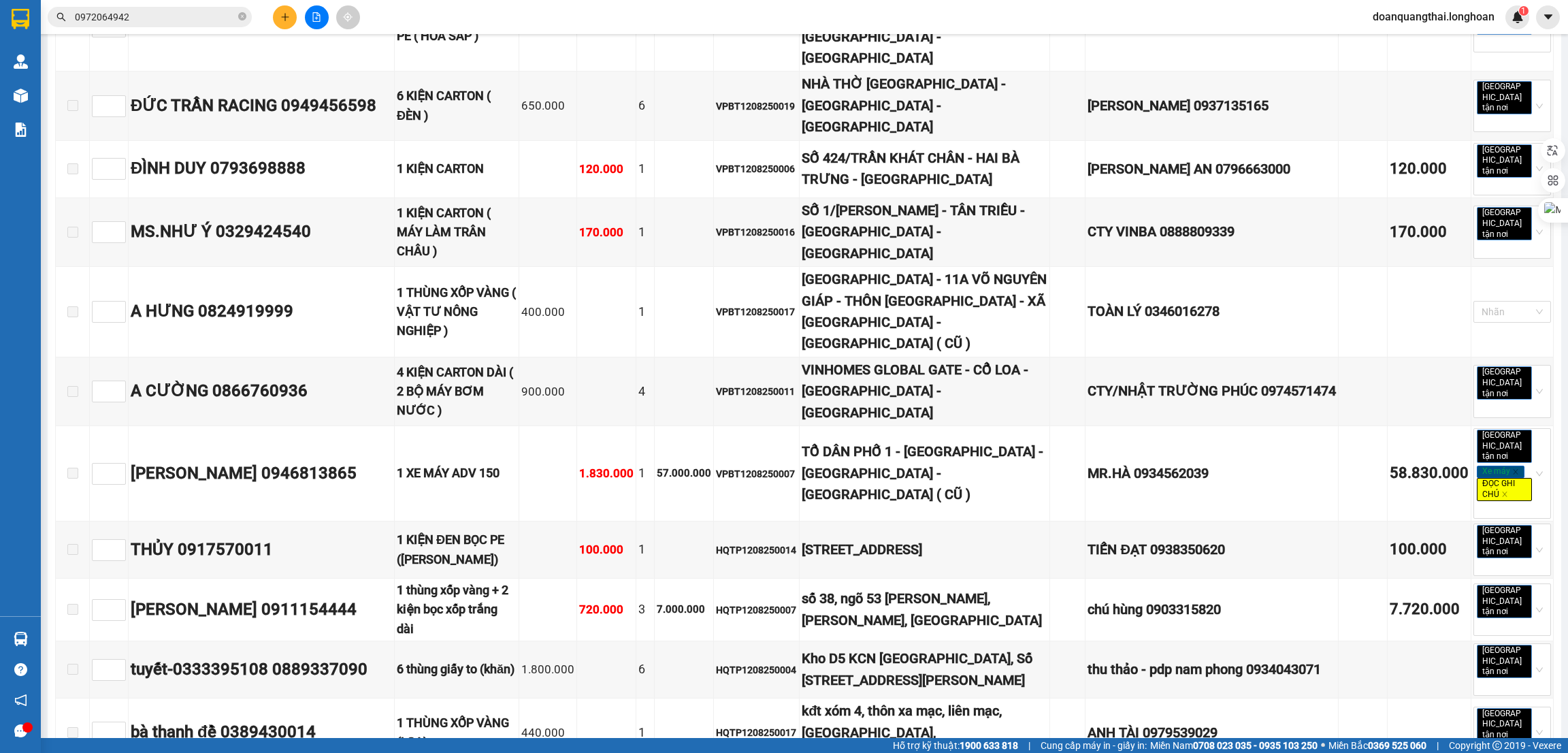
checkbox input "true"
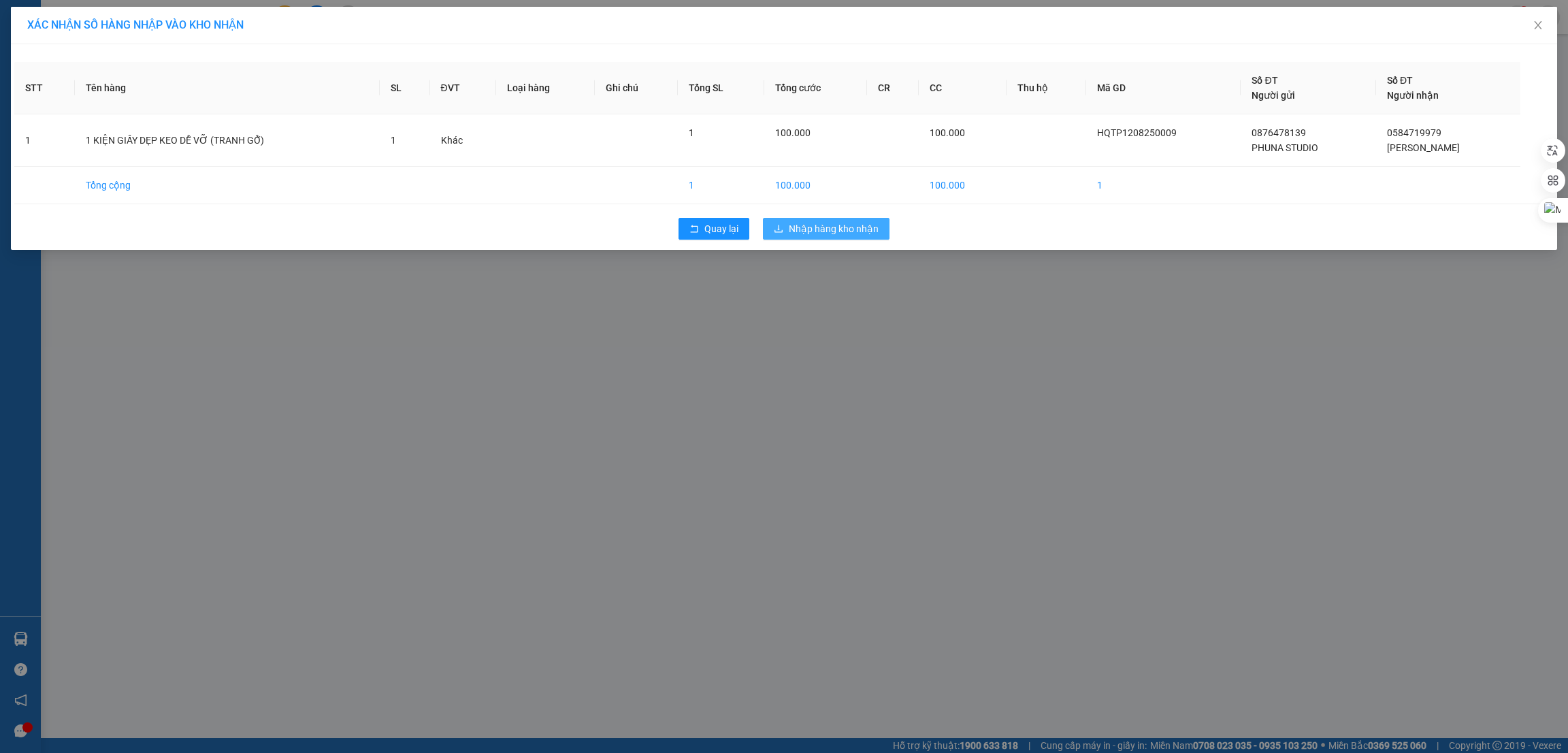
click at [817, 237] on button "Nhập hàng kho nhận" at bounding box center [827, 229] width 127 height 22
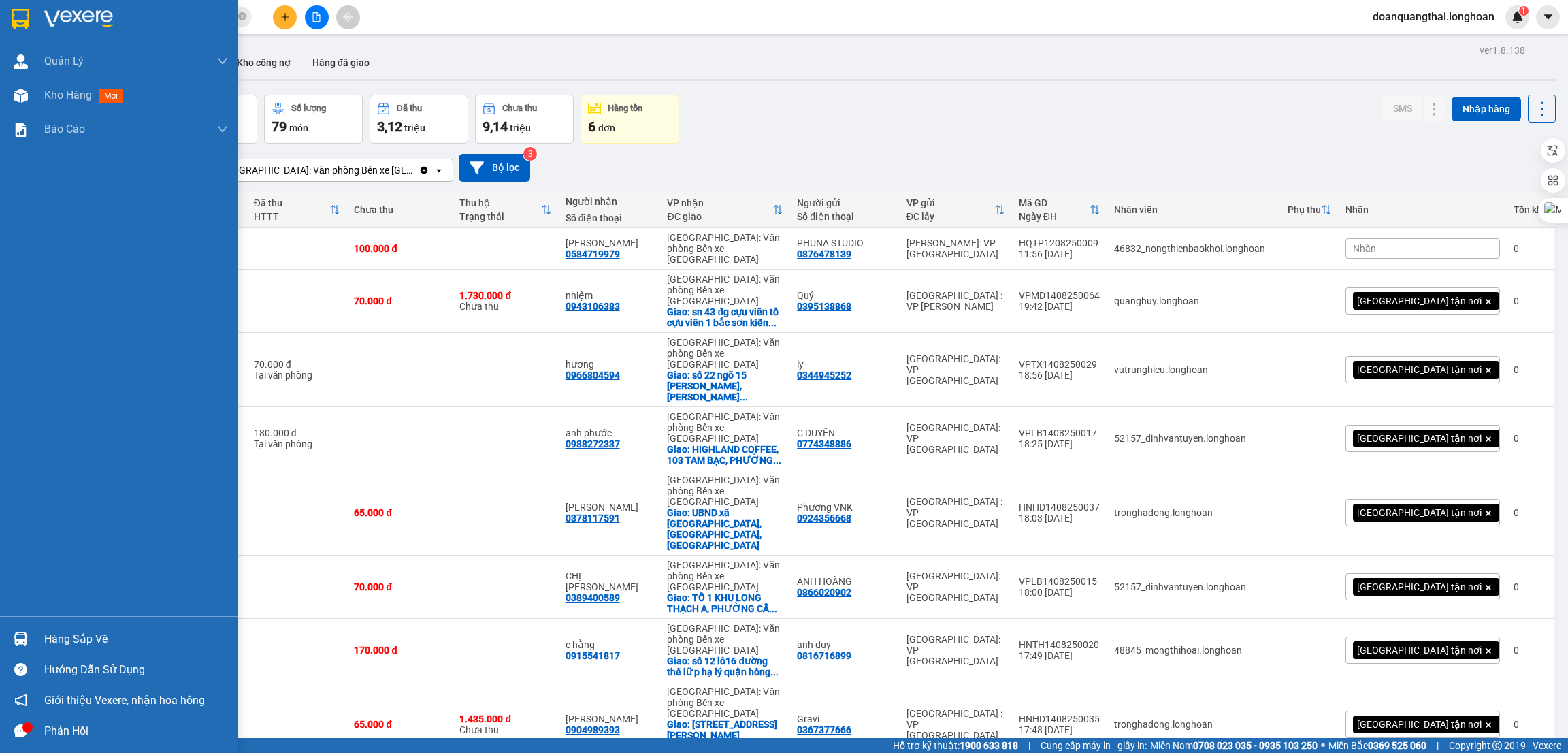
click at [32, 634] on div "Hàng sắp về" at bounding box center [119, 639] width 238 height 31
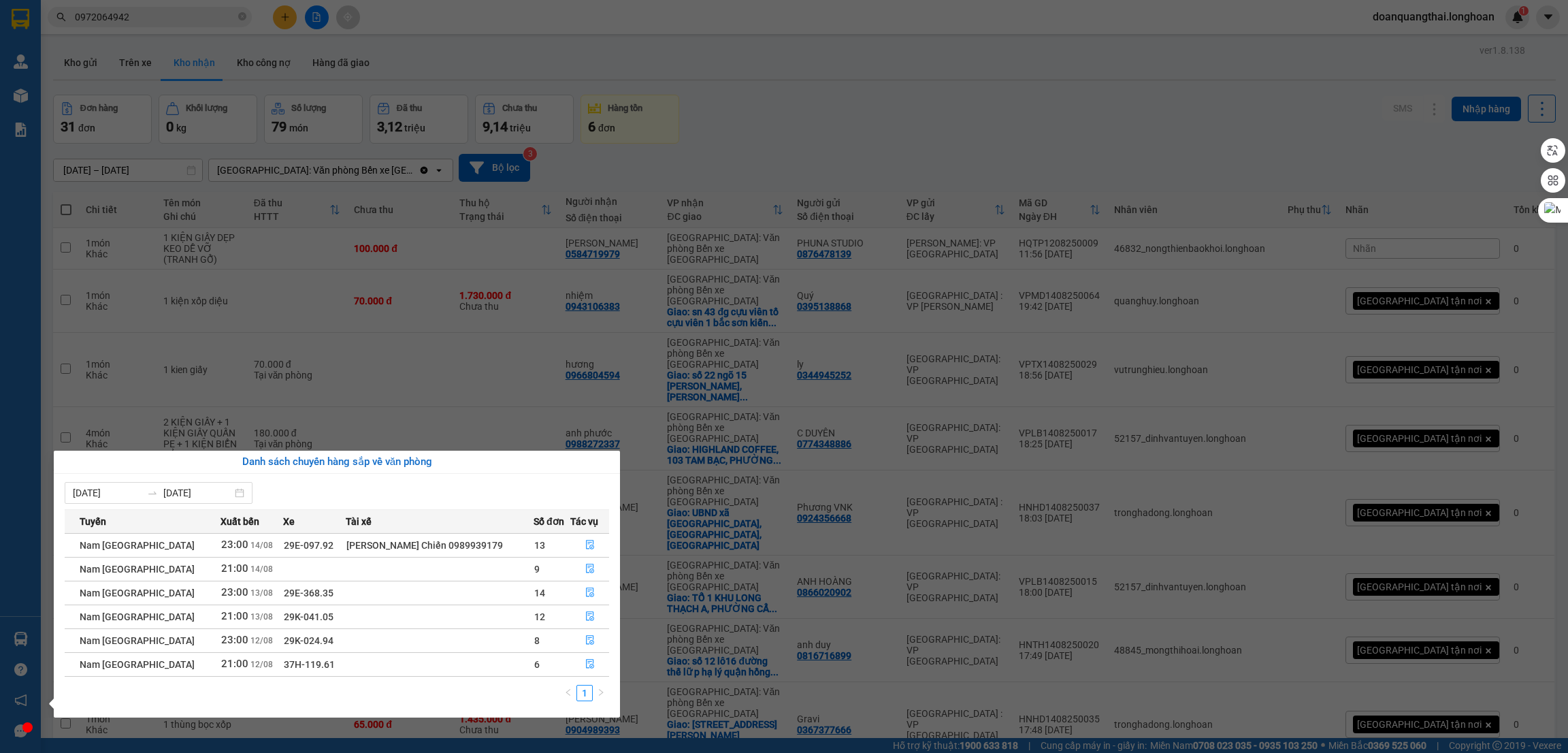
click at [636, 357] on section "Kết quả tìm kiếm ( 2 ) Bộ lọc Mã ĐH Trạng thái Món hàng Thu hộ Tổng cước Chưa c…" at bounding box center [784, 376] width 1568 height 753
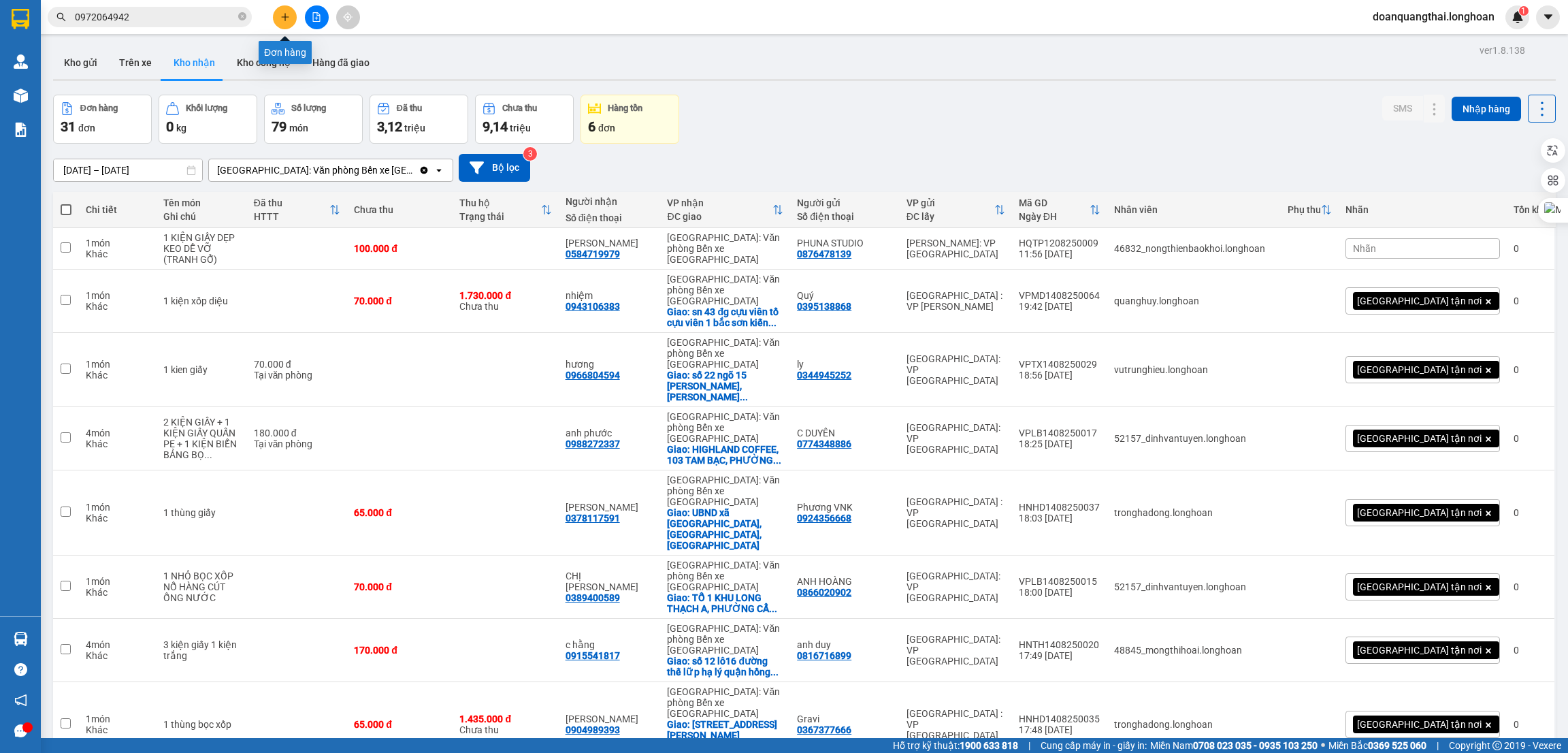
click at [280, 19] on icon "plus" at bounding box center [284, 16] width 9 height 9
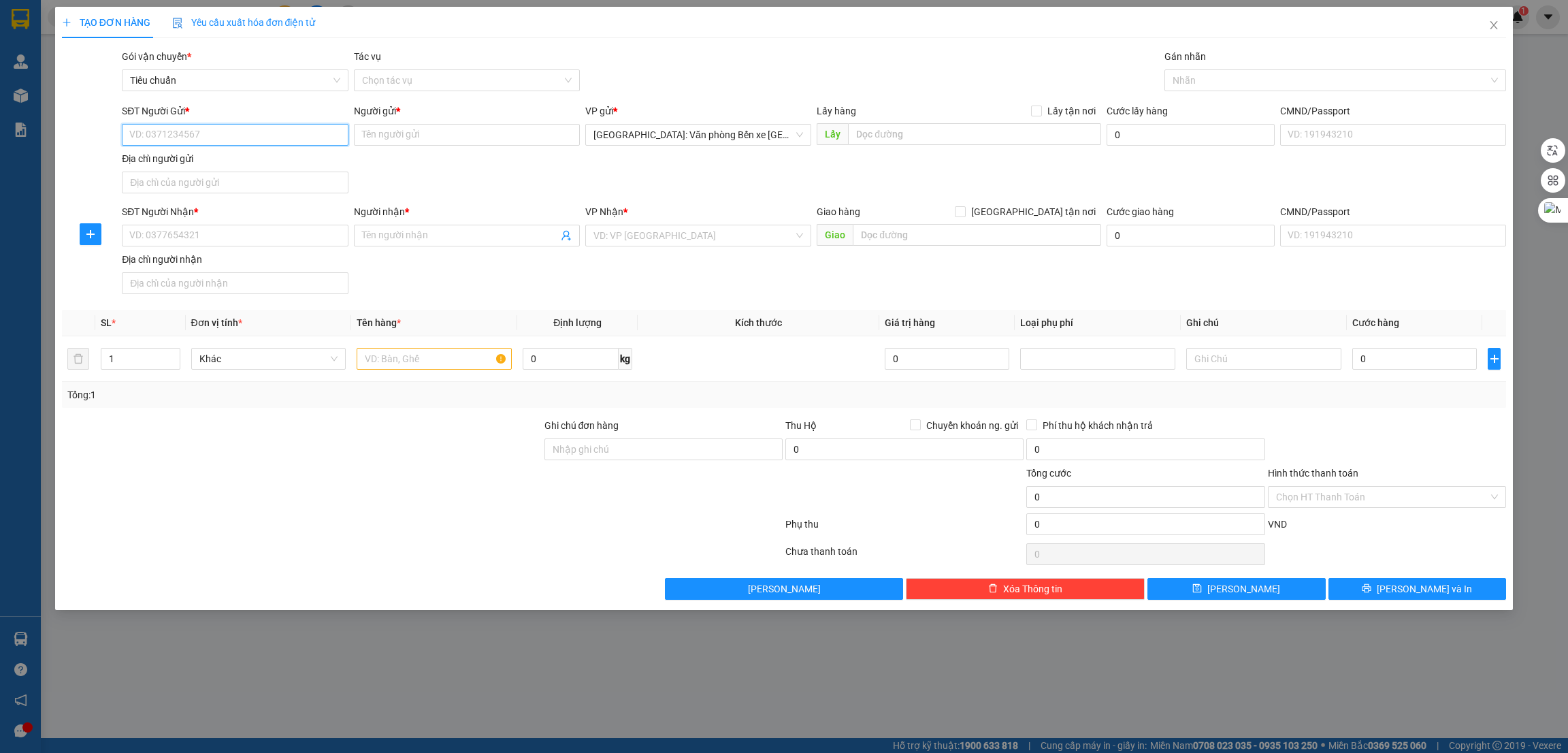
paste input "0349698788"
type input "0349698788"
click at [205, 242] on input "SĐT Người Nhận *" at bounding box center [234, 235] width 226 height 22
paste input "0349698788"
type input "0349698788"
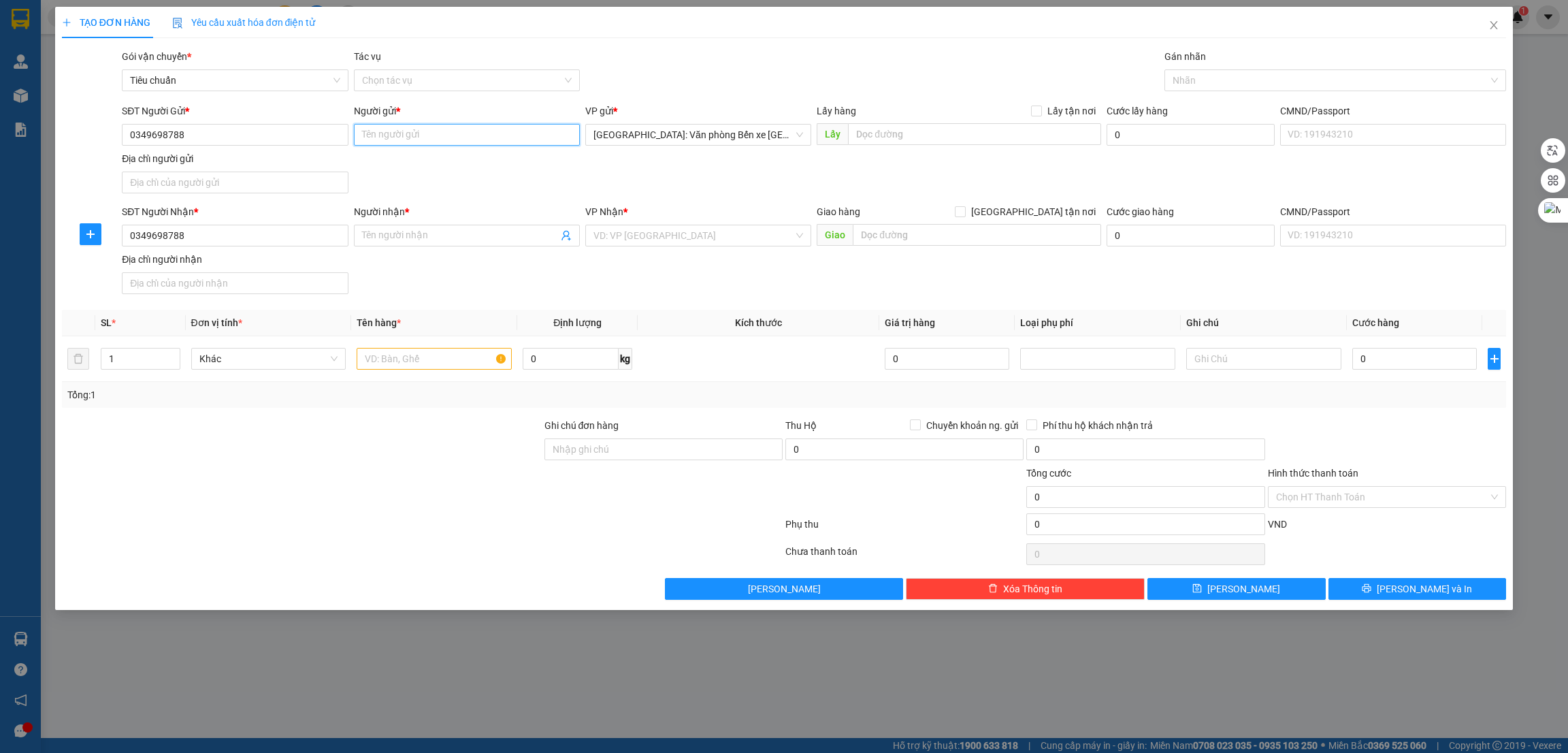
click at [406, 126] on input "Người gửi *" at bounding box center [467, 135] width 226 height 22
type input "Kiện"
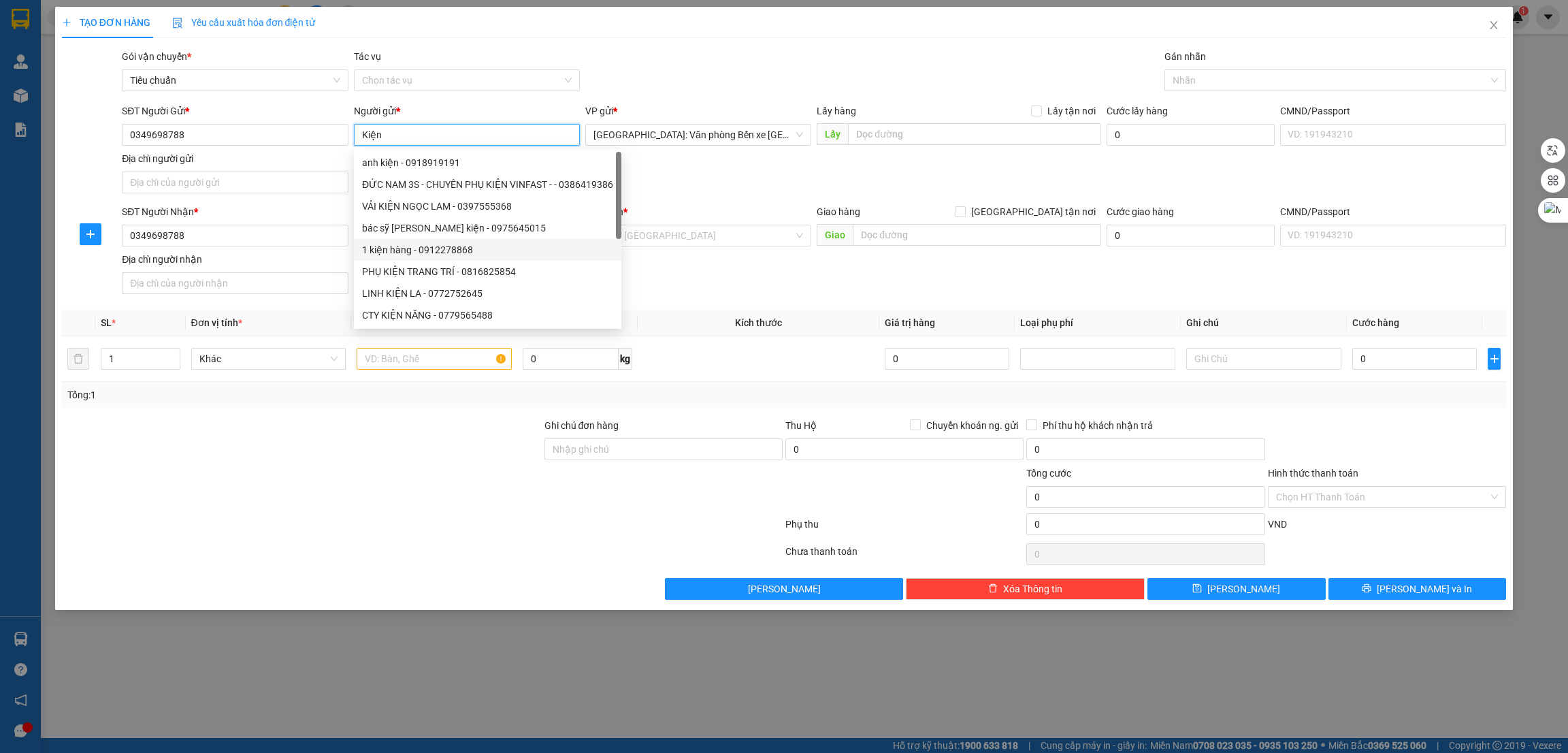
click at [466, 239] on div "1 kiện hàng - 0912278868" at bounding box center [488, 250] width 267 height 22
type input "0912278868"
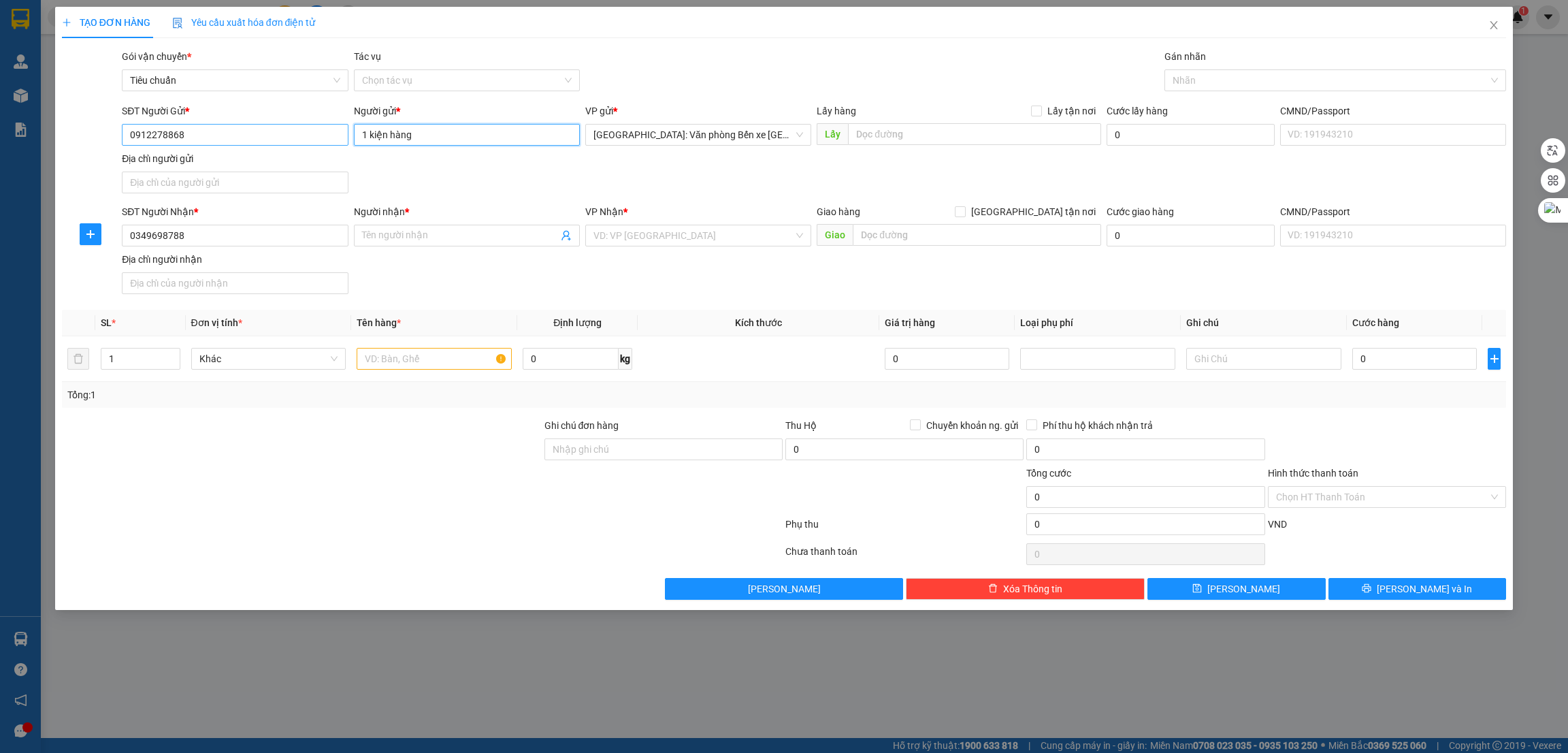
type input "1 kiện hàng"
click at [206, 125] on input "0912278868" at bounding box center [234, 135] width 226 height 22
click at [206, 124] on input "0912278868" at bounding box center [234, 135] width 226 height 22
paste input "34969878"
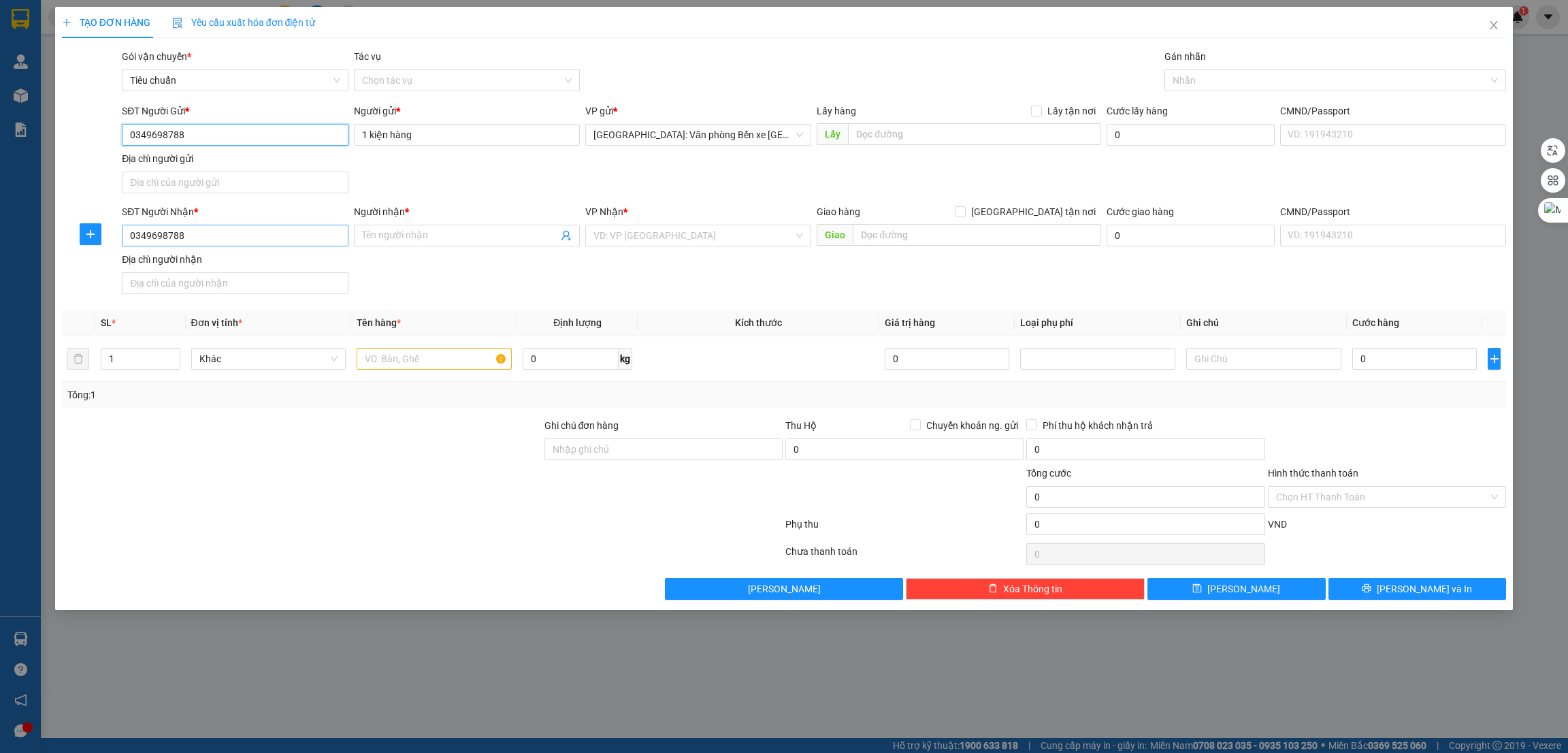
type input "0349698788"
click at [193, 225] on input "0349698788" at bounding box center [234, 235] width 226 height 22
drag, startPoint x: 193, startPoint y: 225, endPoint x: 193, endPoint y: 237, distance: 12.0
click at [194, 225] on input "0349698788" at bounding box center [234, 235] width 226 height 22
click at [193, 237] on input "0349698788" at bounding box center [234, 235] width 226 height 22
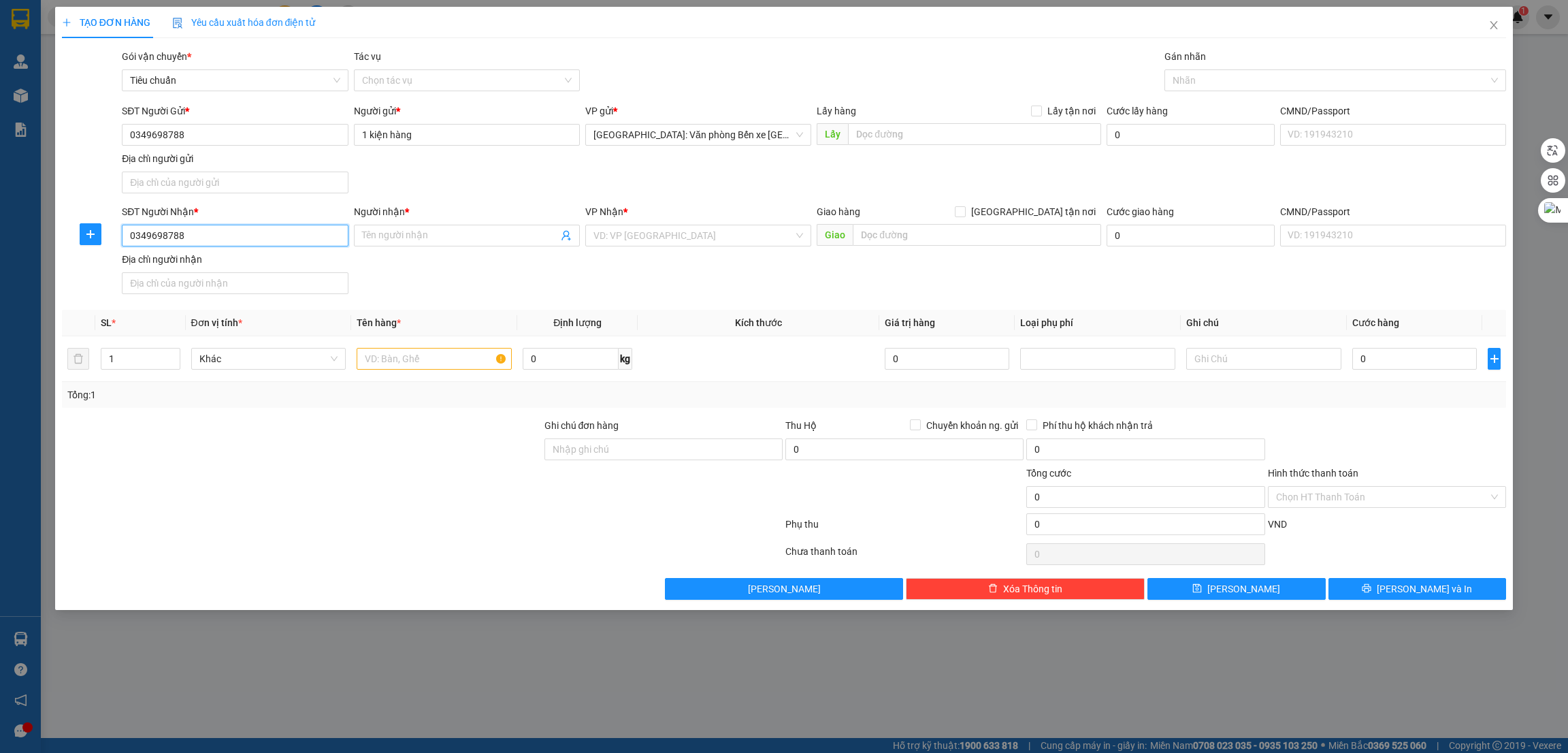
click at [195, 237] on input "0349698788" at bounding box center [234, 235] width 226 height 22
click at [436, 134] on input "1 kiện hàng" at bounding box center [467, 135] width 226 height 22
click at [436, 133] on input "1 kiện hàng" at bounding box center [467, 135] width 226 height 22
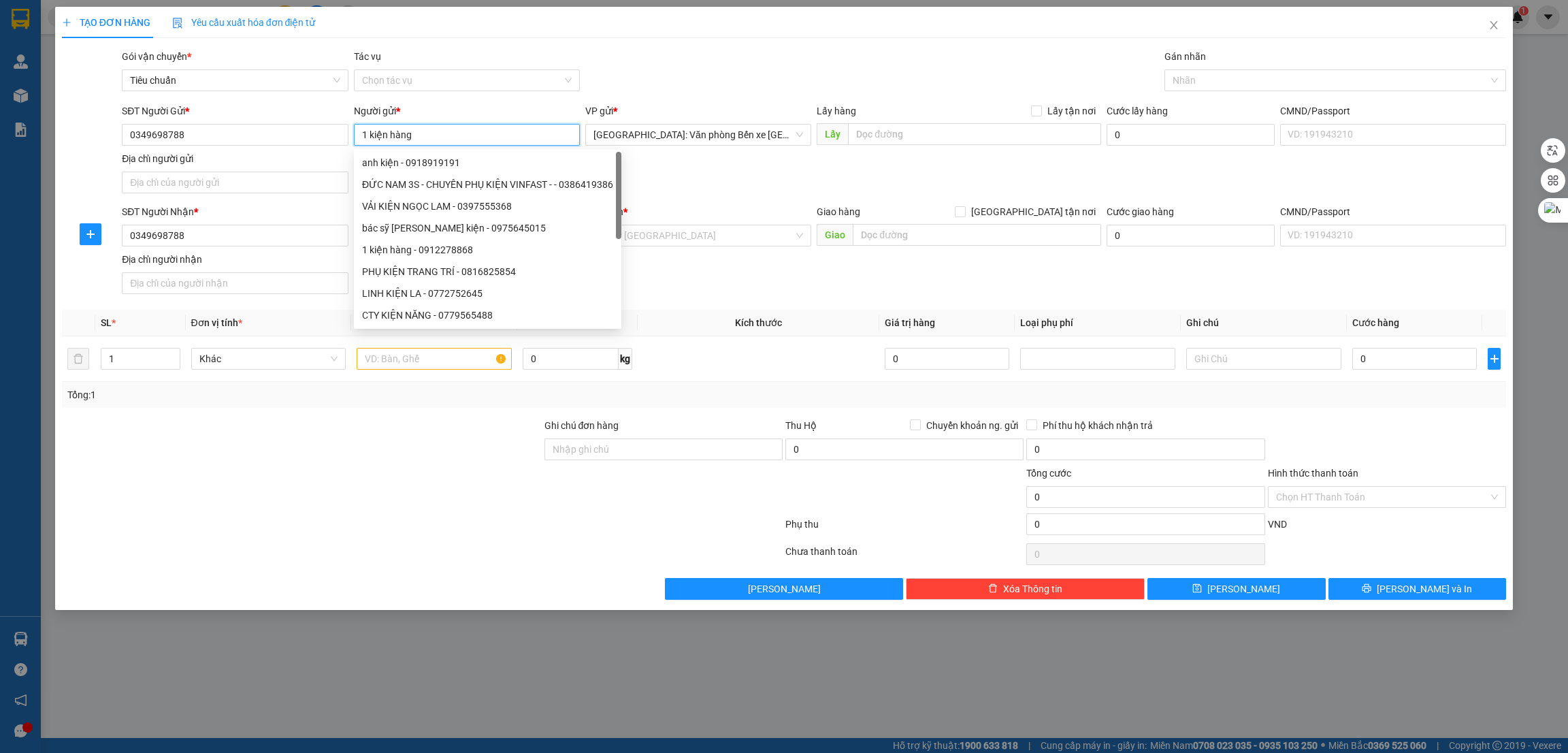
type input "J"
type input "Kiện"
click at [153, 521] on div at bounding box center [422, 527] width 723 height 27
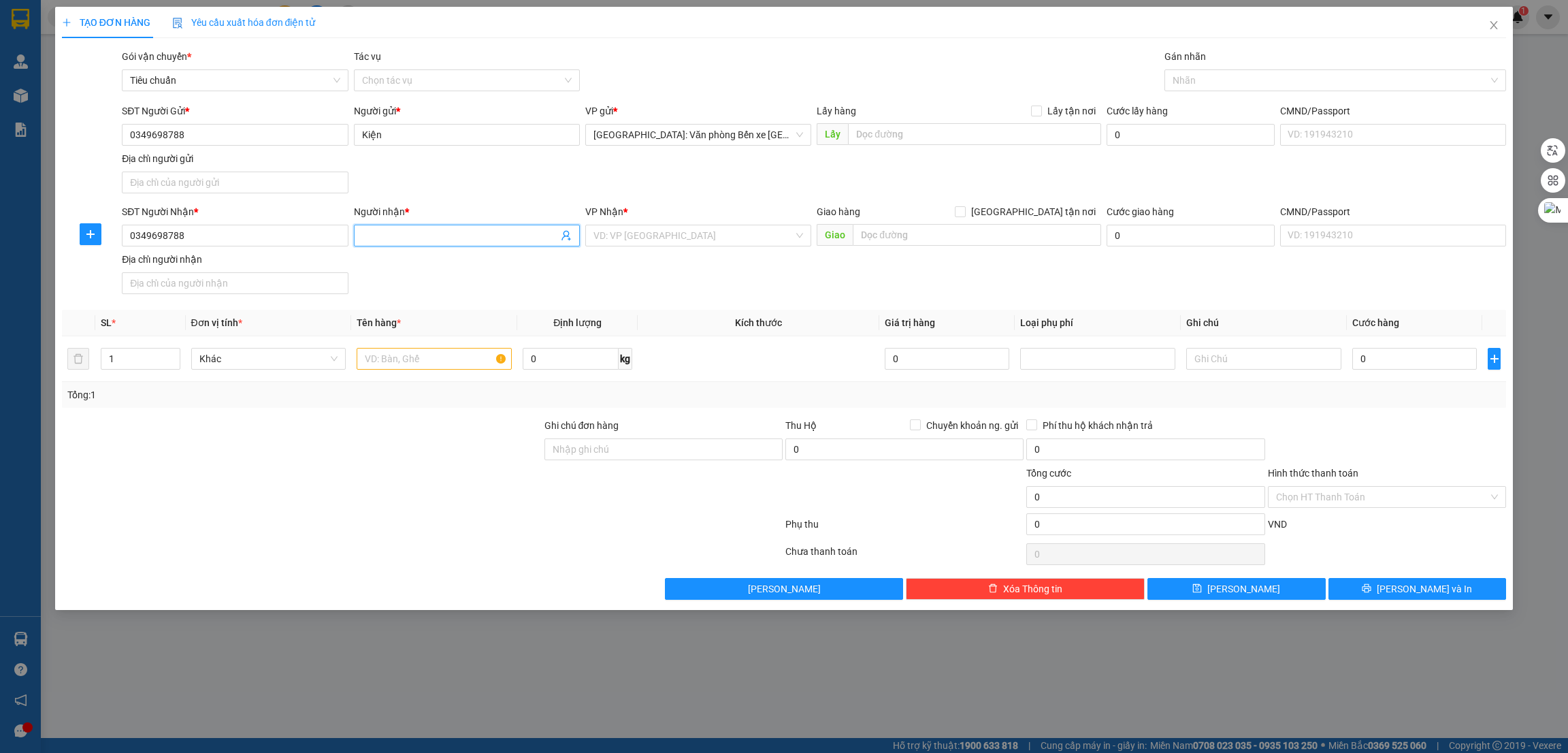
click at [386, 225] on span at bounding box center [467, 235] width 226 height 22
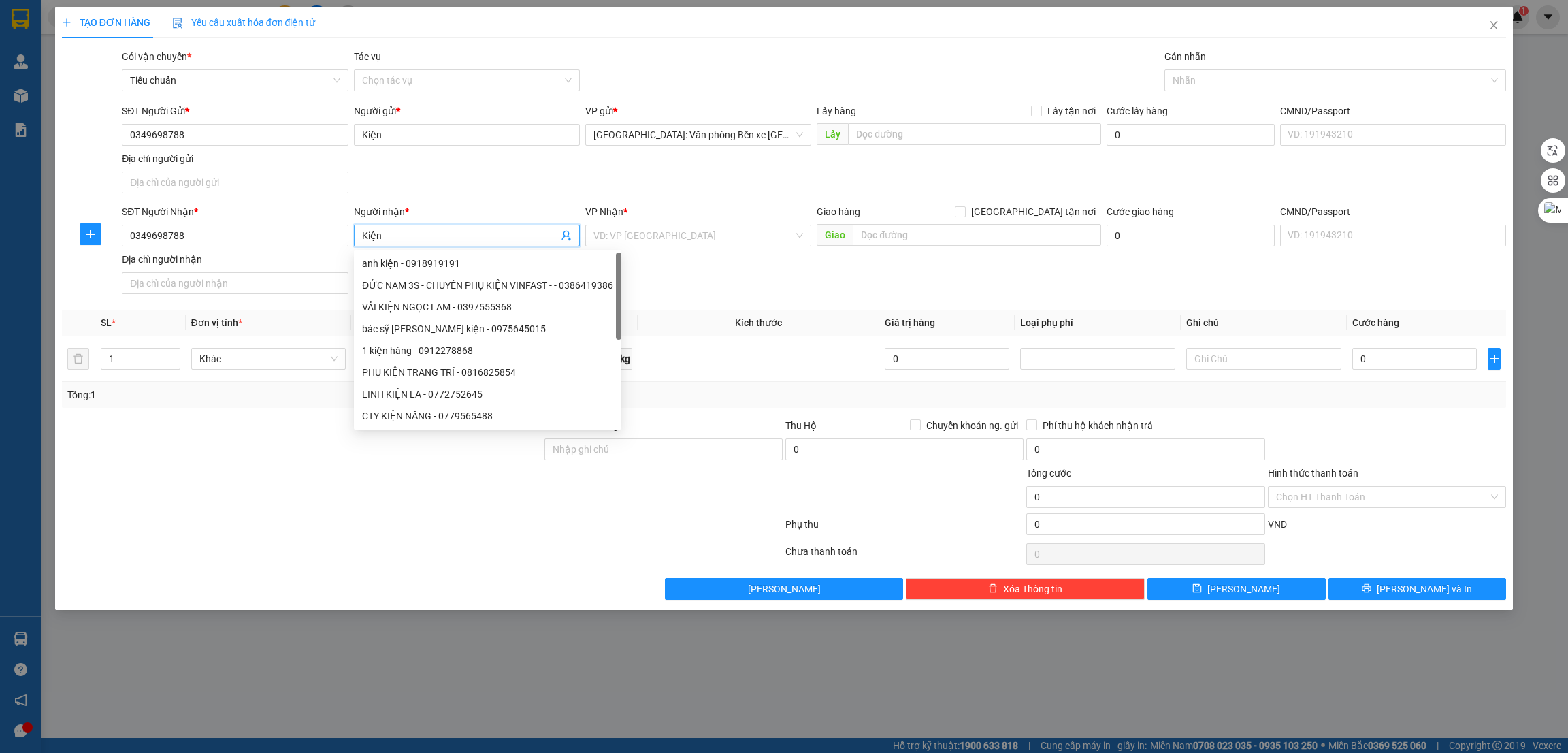
type input "Kiện"
click at [185, 583] on div "Lưu nháp Xóa Thông tin Lưu Lưu và In" at bounding box center [784, 589] width 1448 height 22
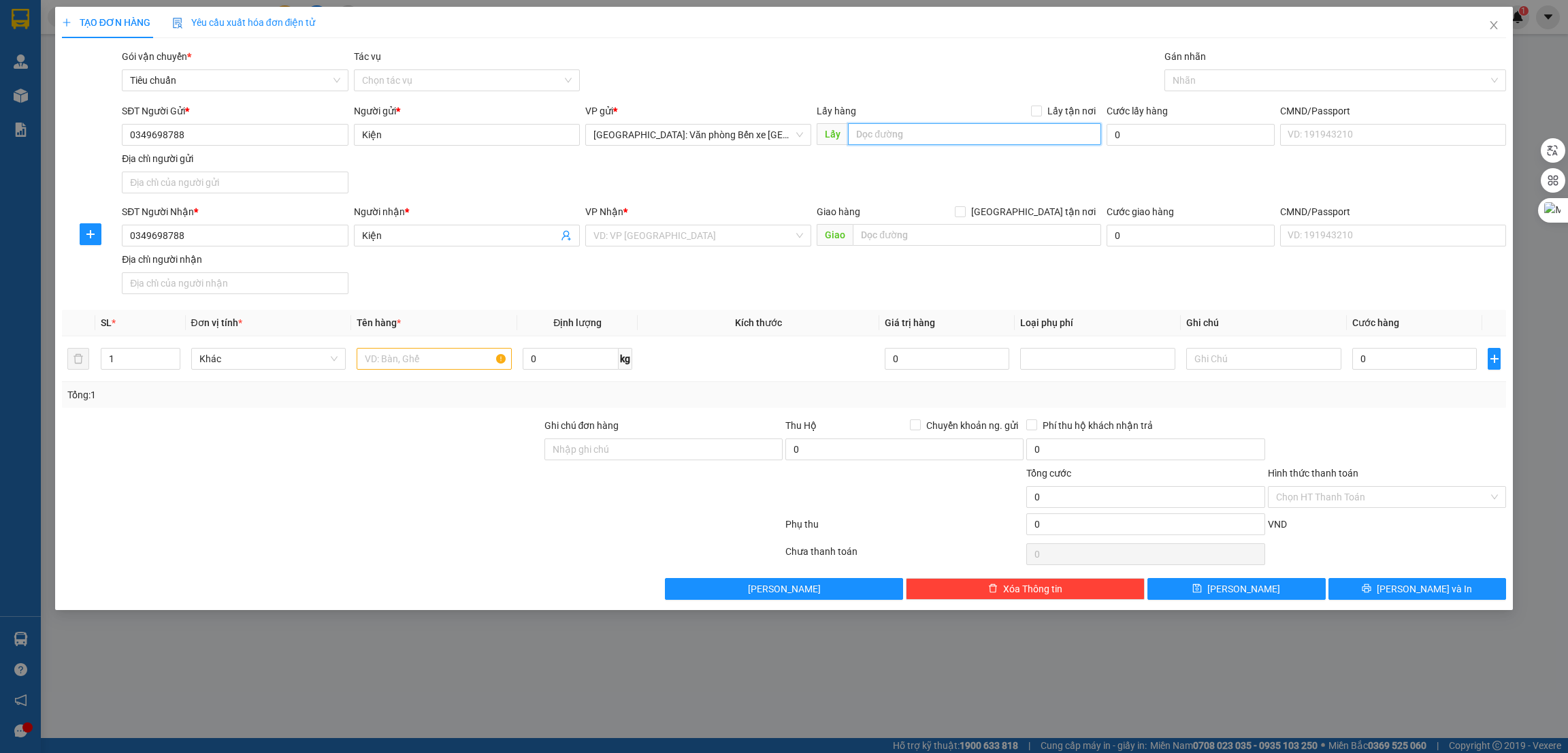
drag, startPoint x: 924, startPoint y: 123, endPoint x: 942, endPoint y: 153, distance: 35.0
click at [925, 123] on input "text" at bounding box center [974, 134] width 252 height 22
click at [976, 140] on input "text" at bounding box center [974, 134] width 252 height 22
paste input "số 21 - ngõ 2 Hải Lộc - Đông Bắc - TP. Hạ Long - Quảng Ninh"
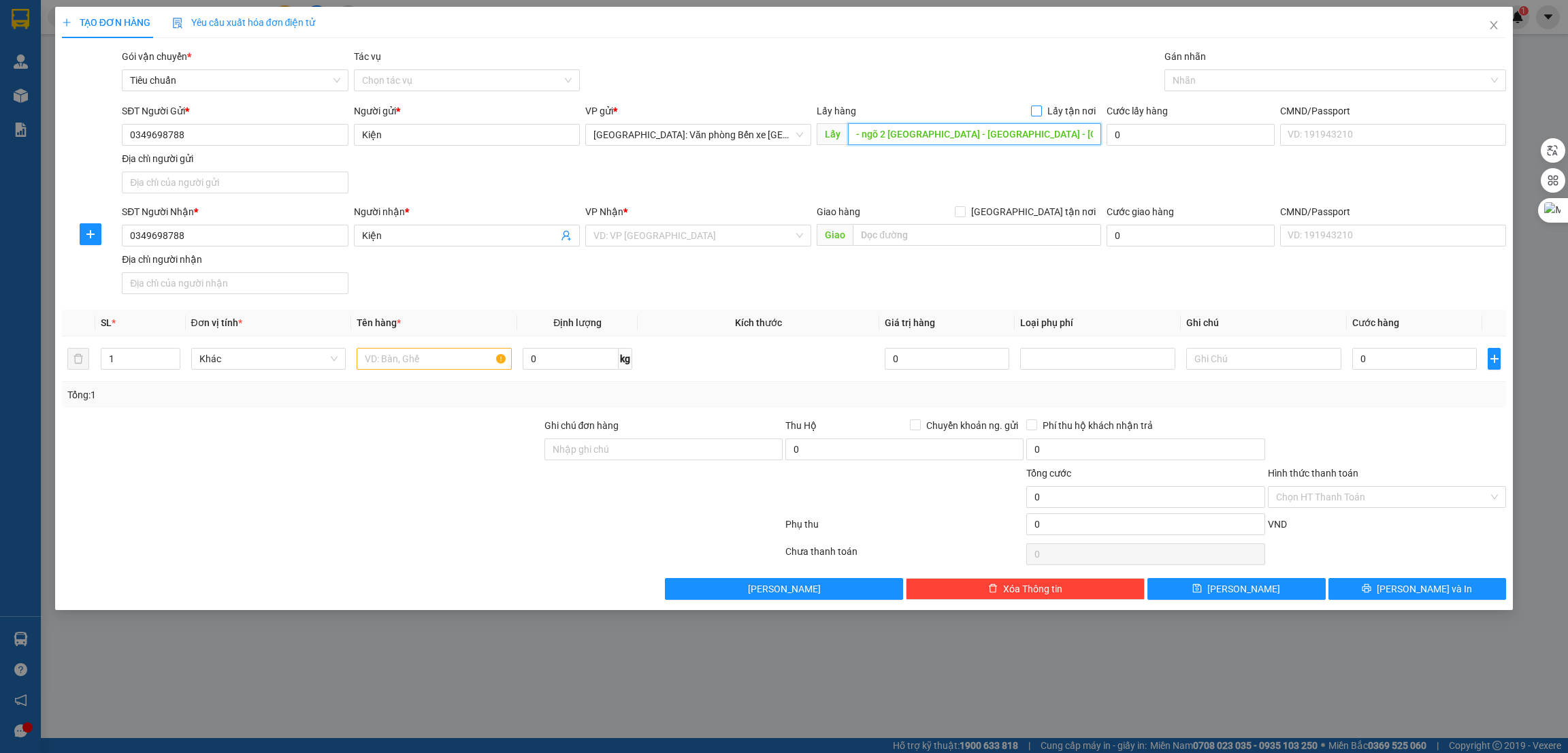
type input "số 21 - ngõ 2 Hải Lộc - Đông Bắc - TP. Hạ Long - Quảng Ninh"
click at [1042, 110] on span at bounding box center [1036, 111] width 11 height 11
click at [1041, 110] on input "Lấy tận nơi" at bounding box center [1036, 110] width 9 height 9
checkbox input "true"
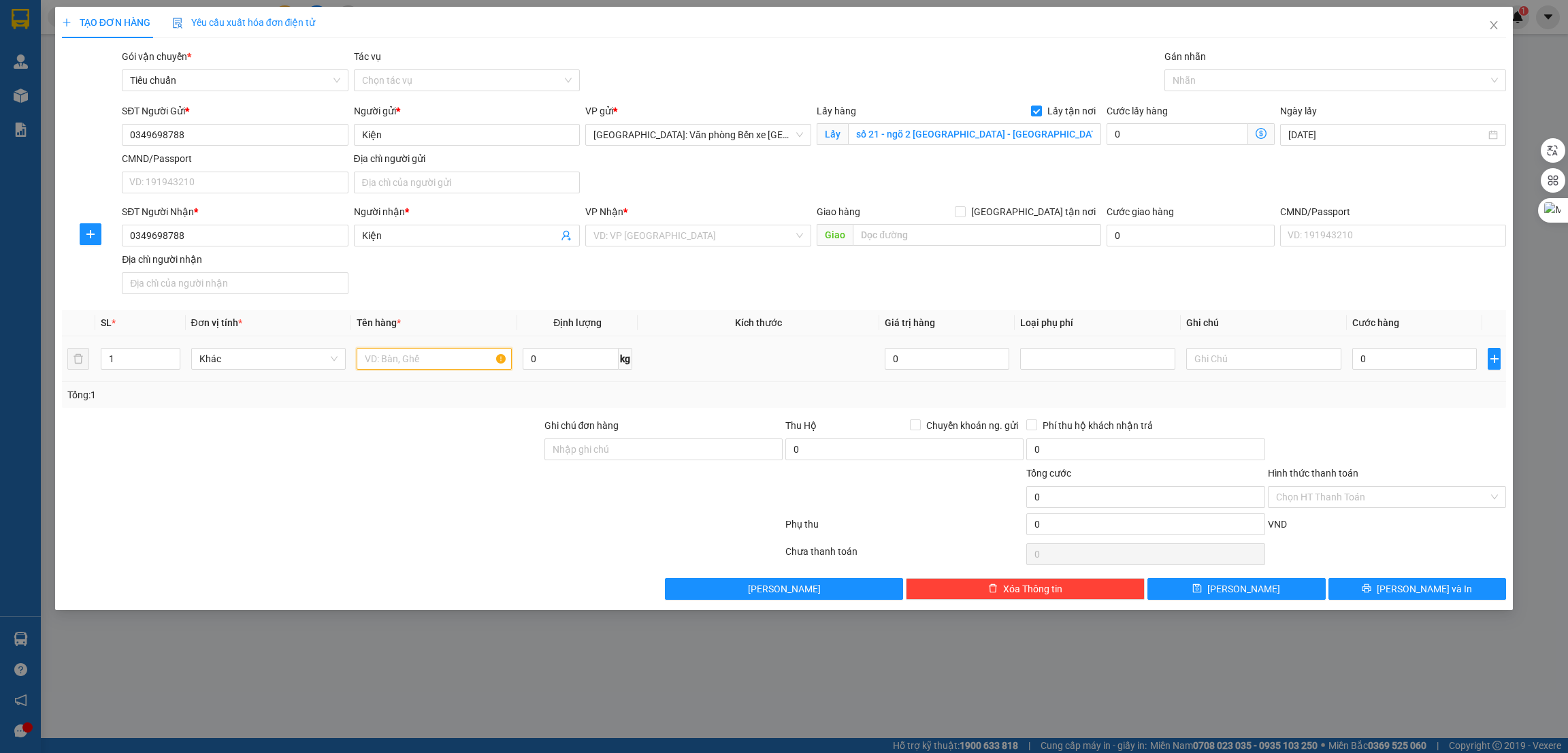
click at [401, 359] on input "text" at bounding box center [434, 359] width 155 height 22
type input "1 xe số"
click at [696, 229] on input "search" at bounding box center [693, 235] width 200 height 21
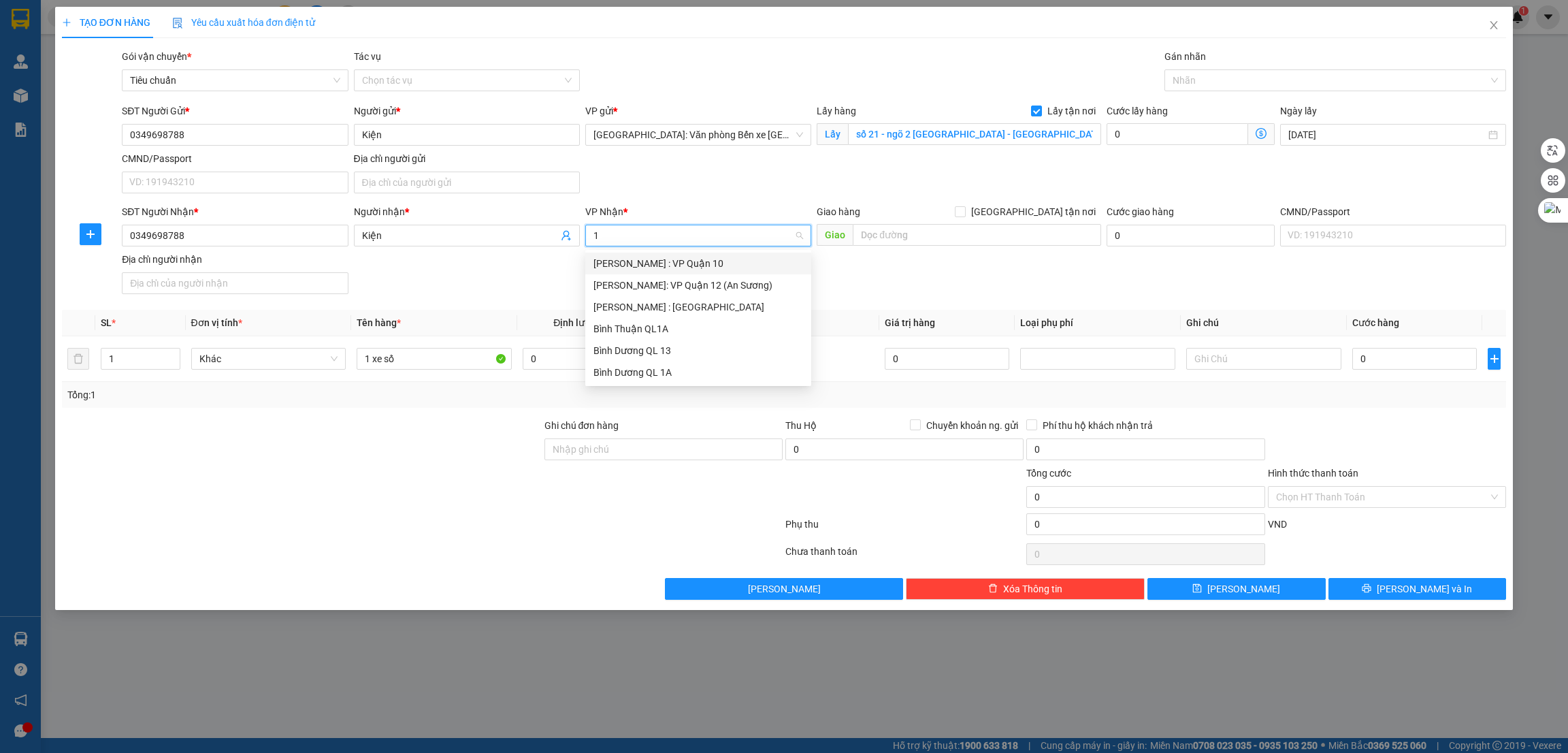
type input "10"
click at [697, 263] on div "[PERSON_NAME] : VP Quận 10" at bounding box center [698, 263] width 210 height 15
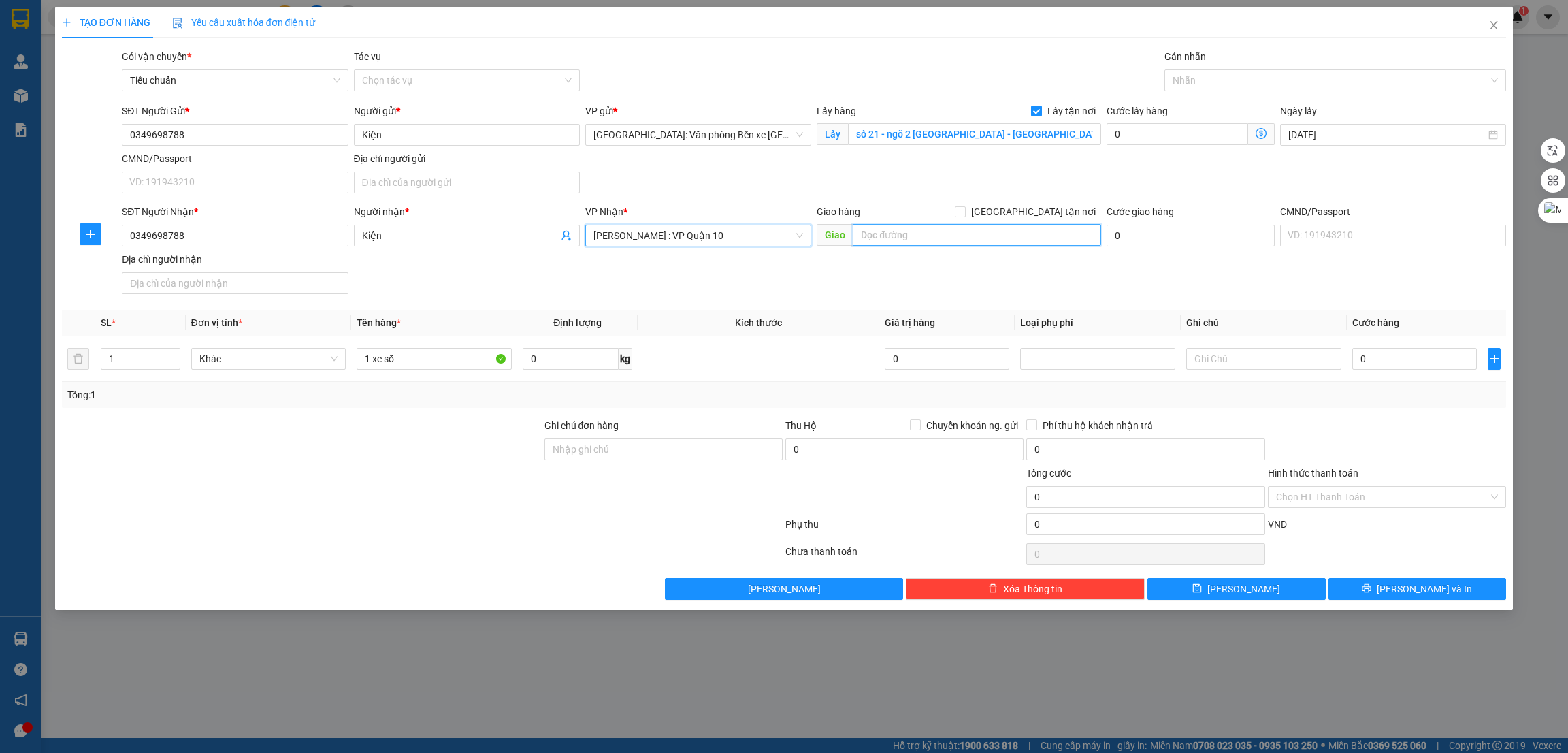
click at [934, 233] on input "text" at bounding box center [977, 235] width 248 height 22
click at [1376, 361] on input "0" at bounding box center [1415, 359] width 125 height 22
type input "1"
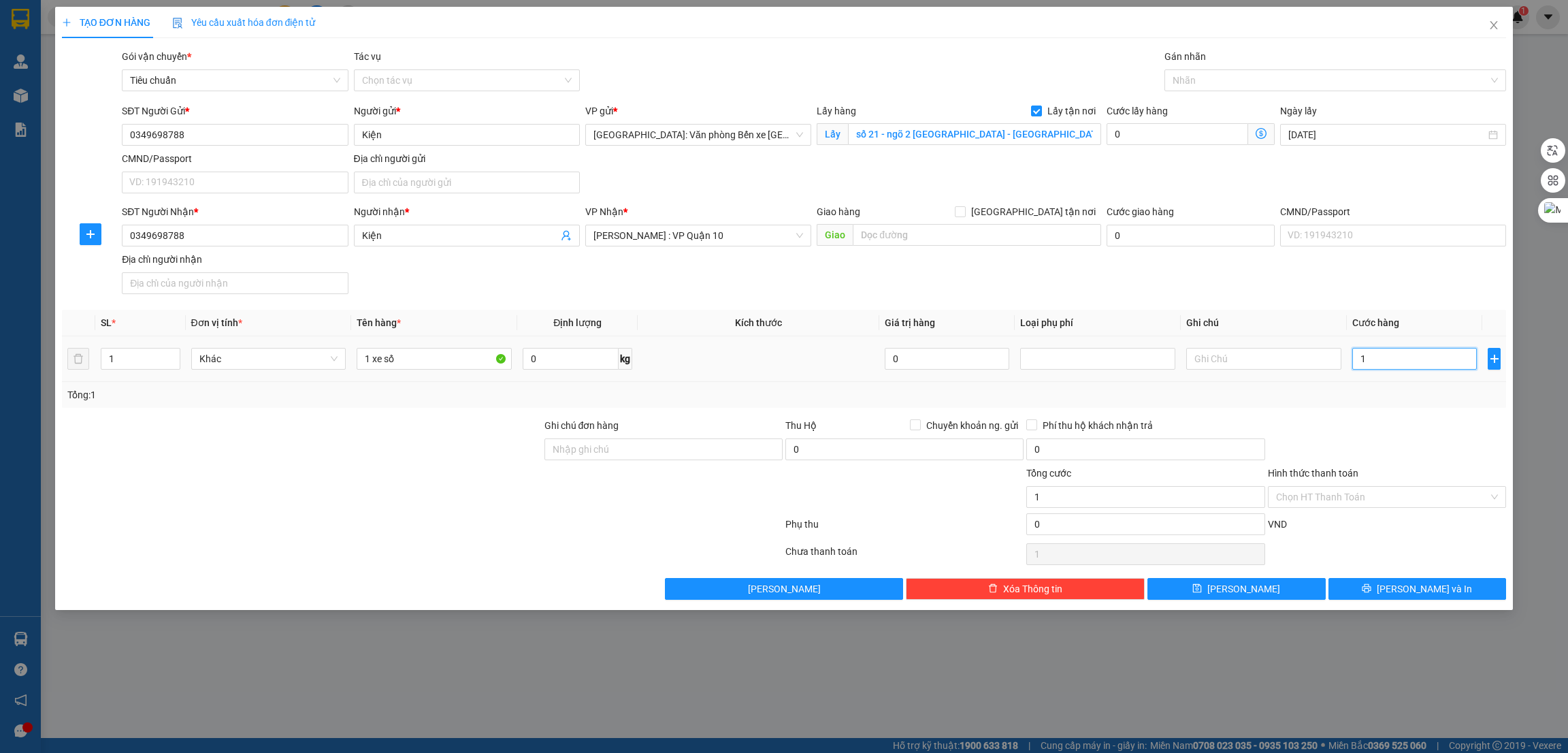
type input "11"
type input "117"
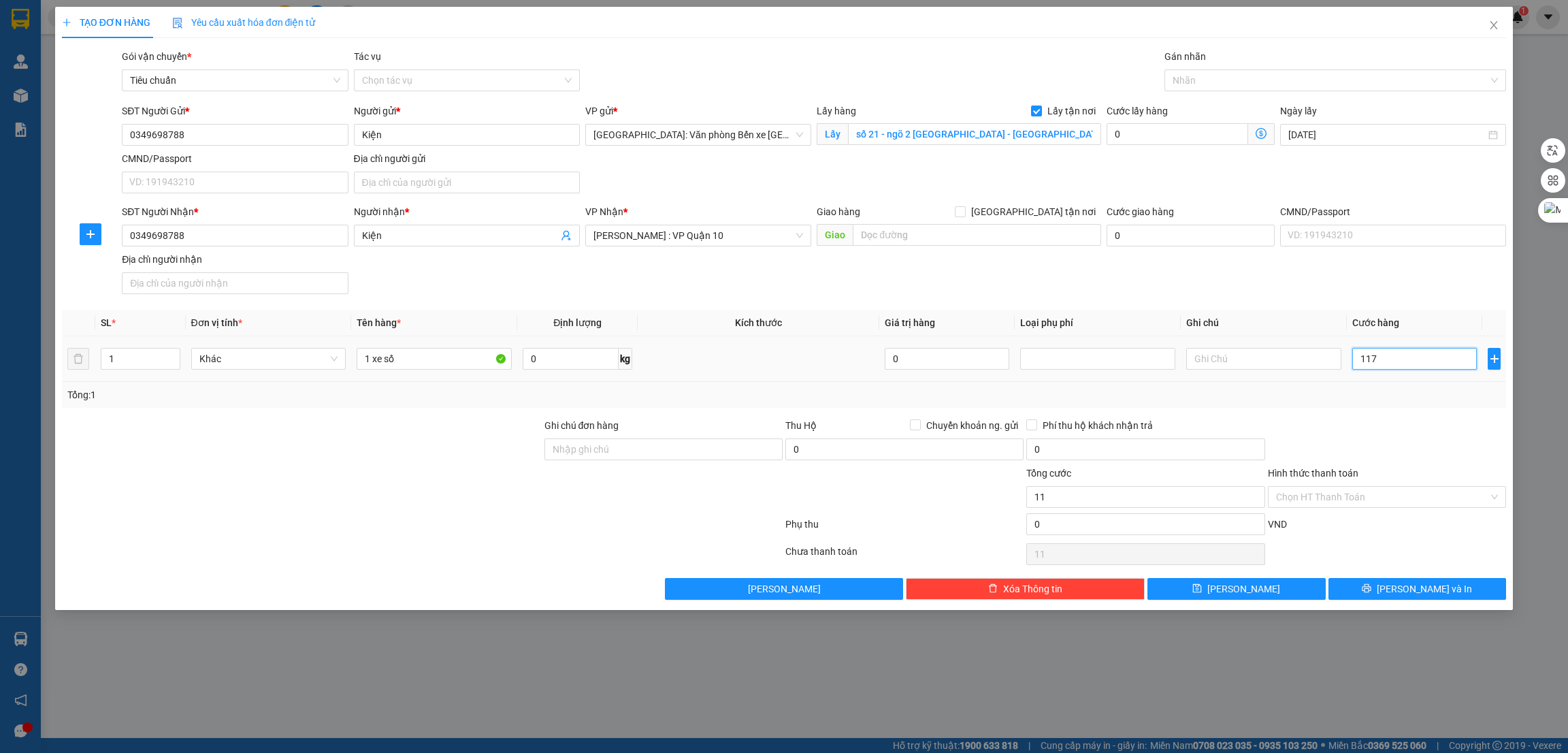
type input "117"
type input "1.170"
type input "11.700"
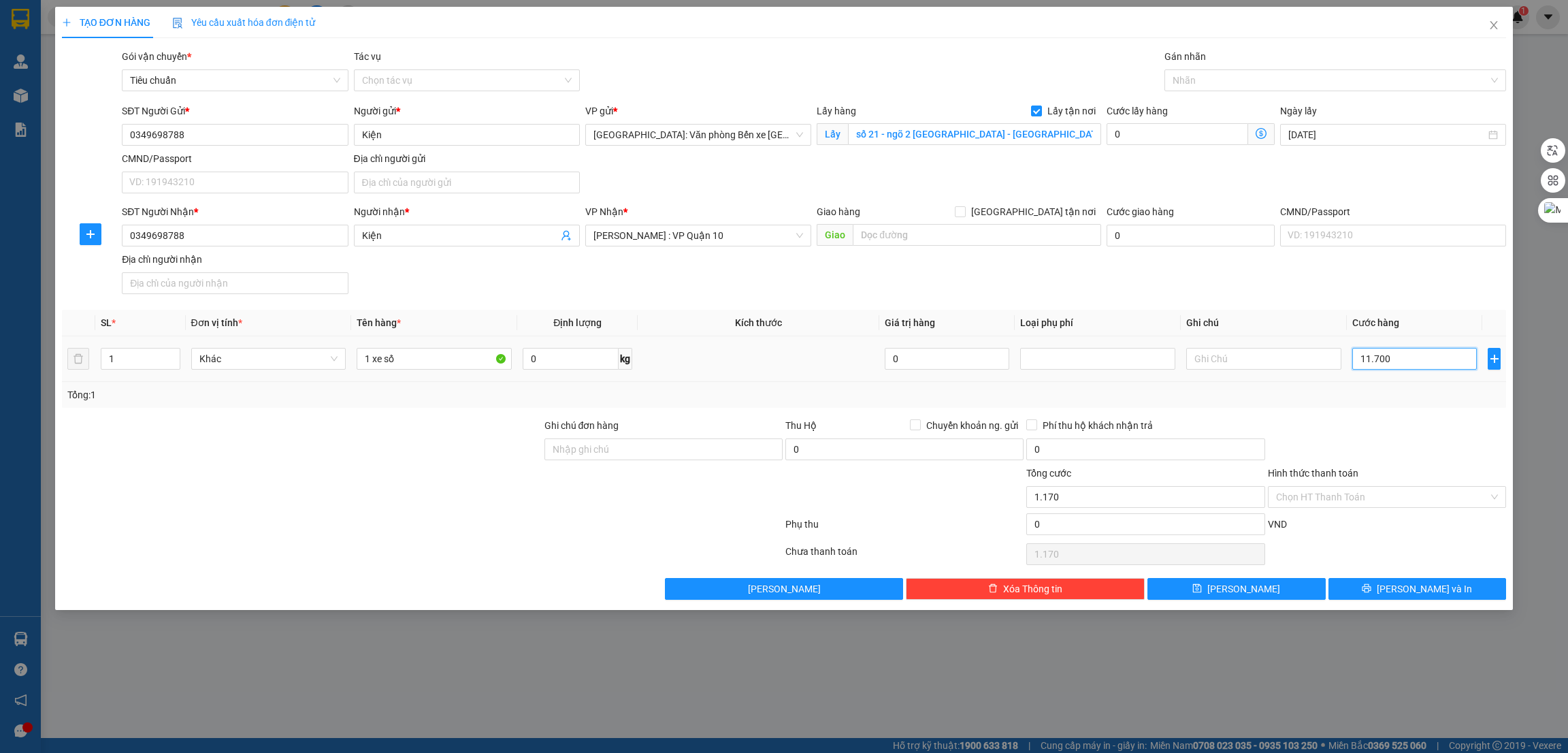
type input "11.700"
type input "117.000"
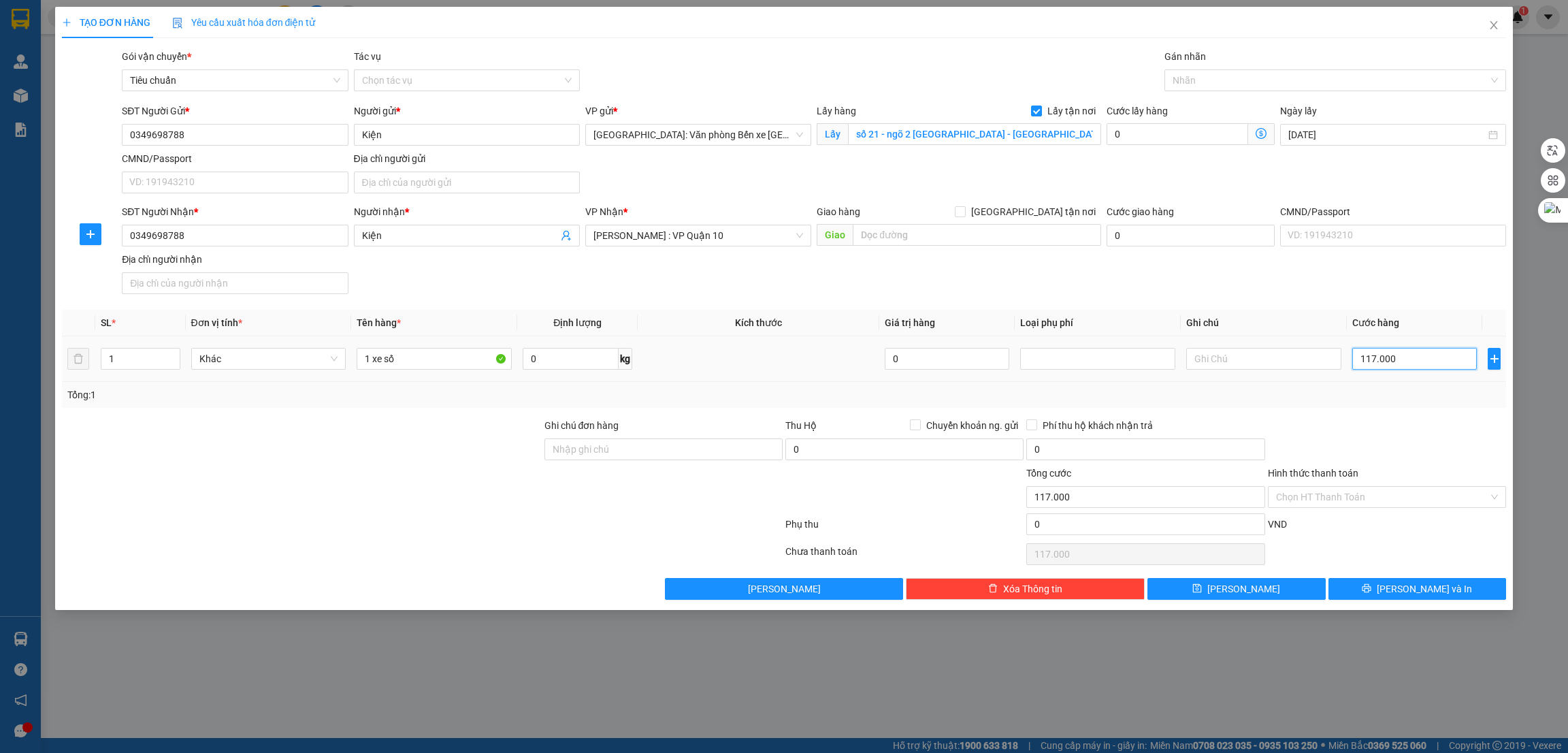
type input "1.170.000"
click at [1218, 596] on button "[PERSON_NAME]" at bounding box center [1237, 589] width 178 height 22
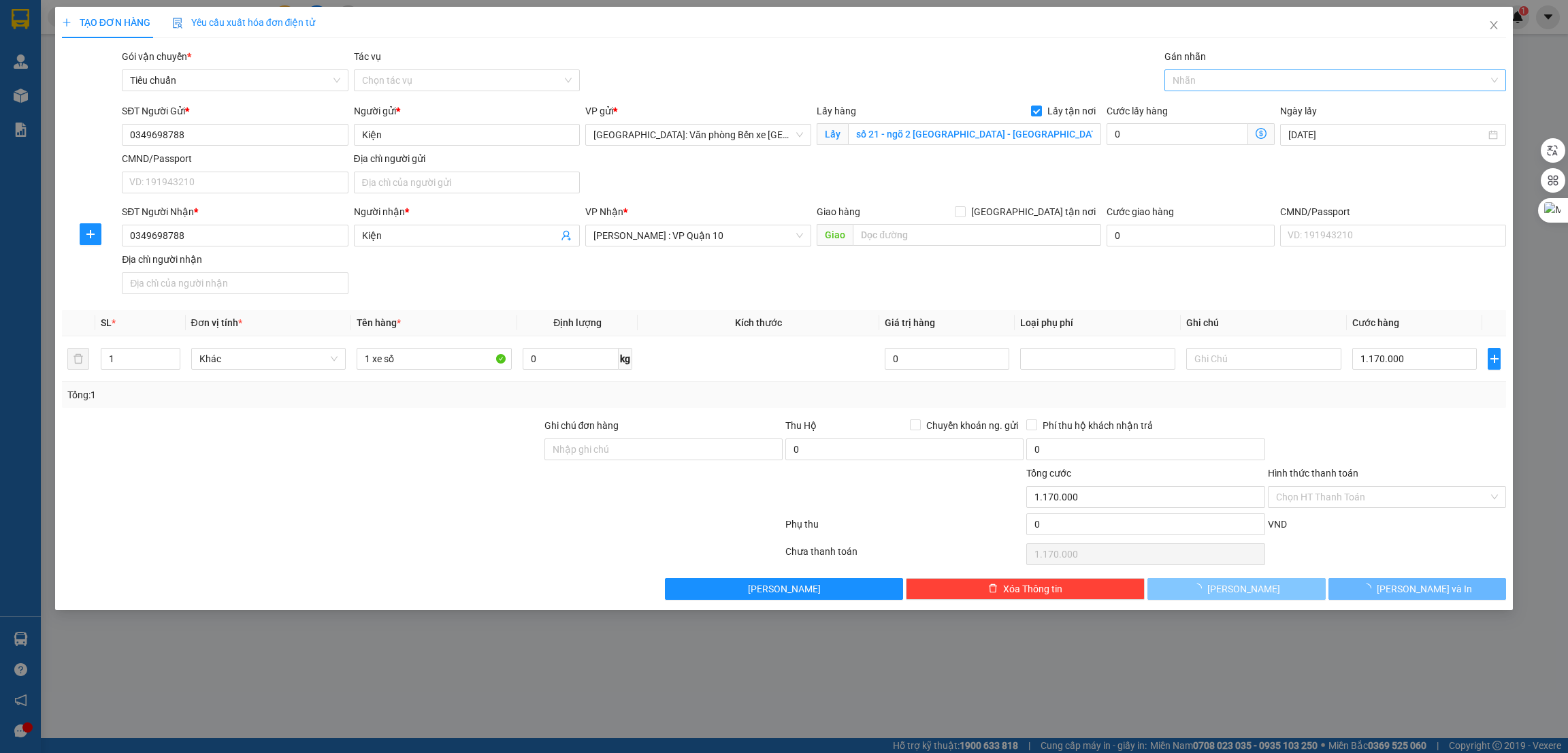
checkbox input "false"
type input "0"
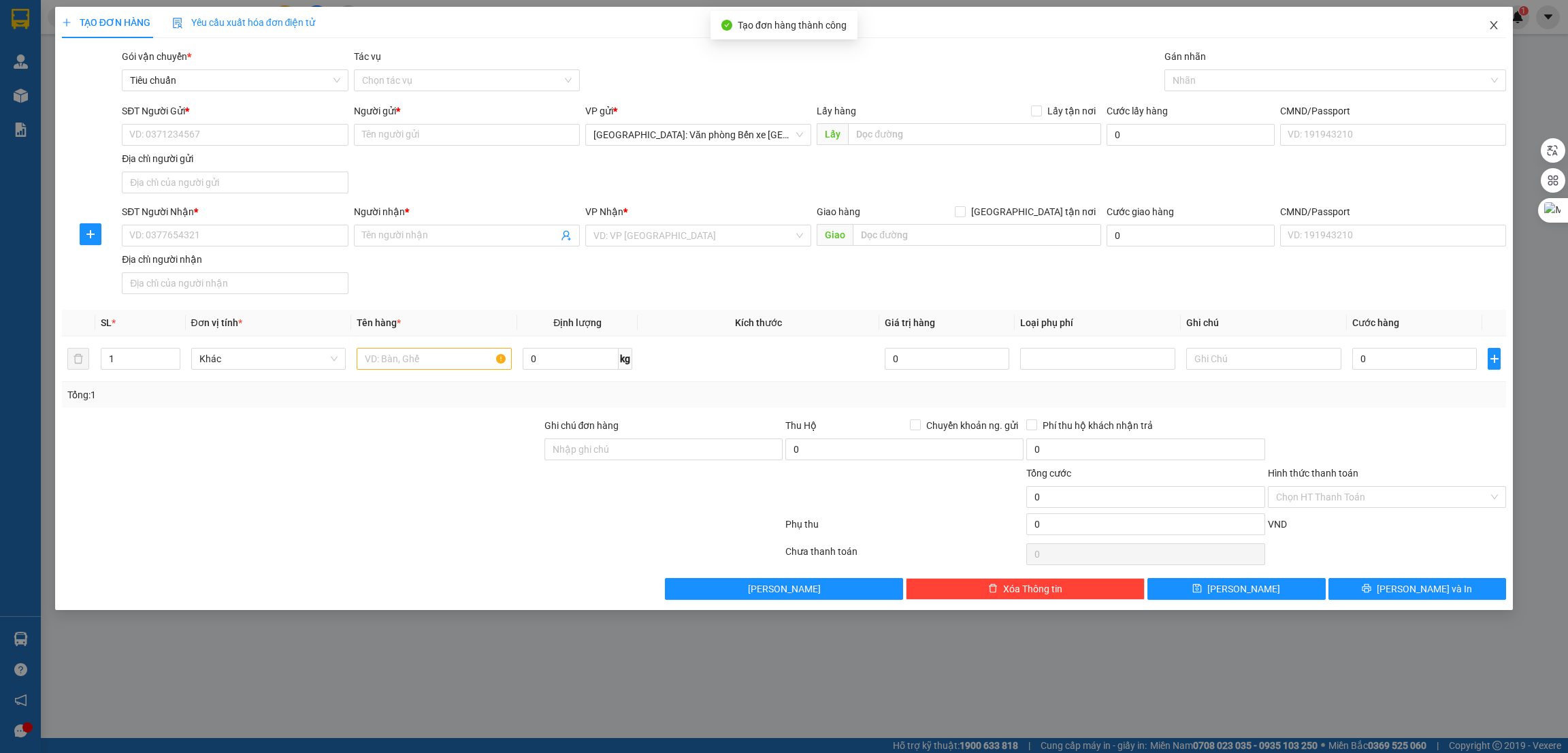
click at [1495, 25] on icon "close" at bounding box center [1494, 25] width 11 height 11
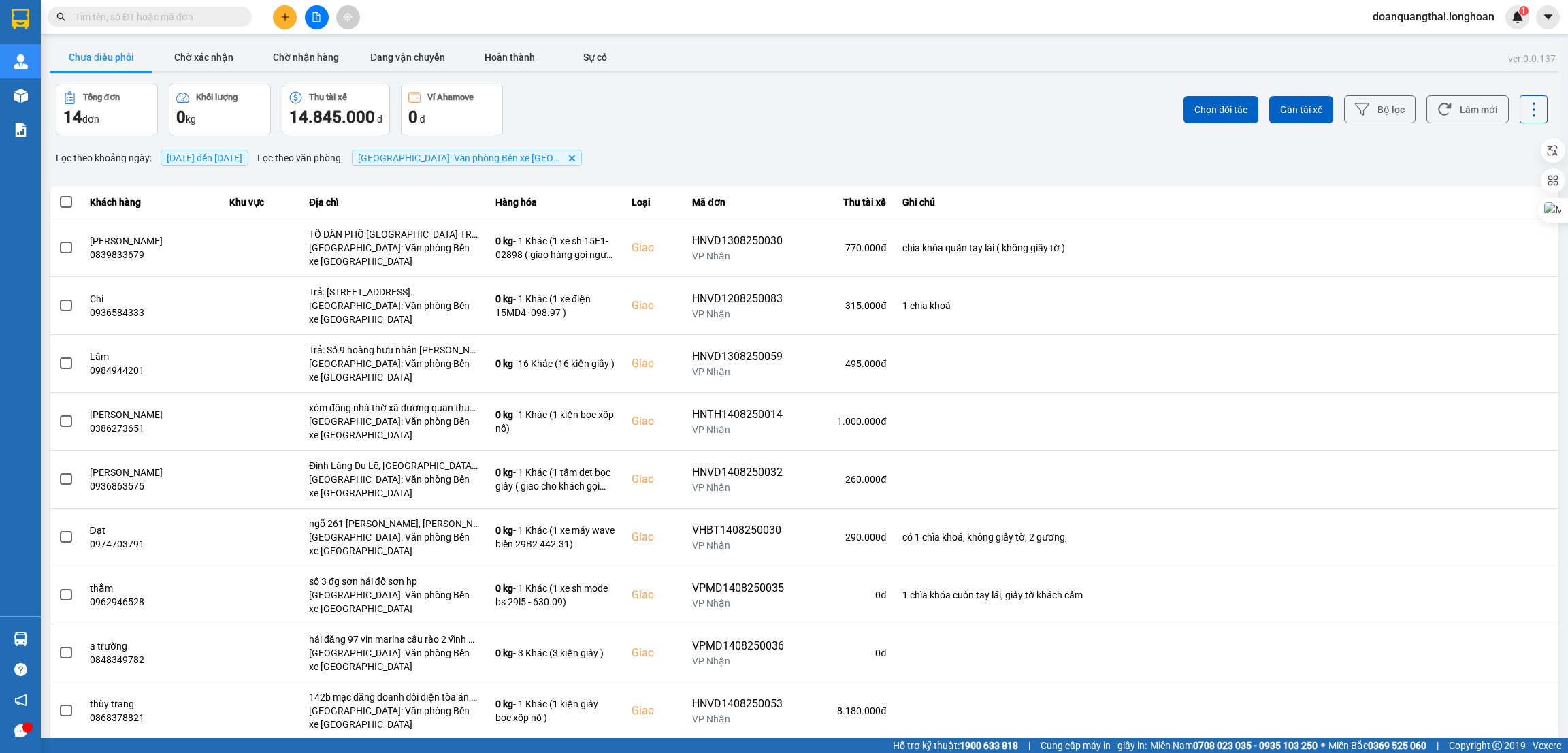
click at [150, 28] on div "Kết quả tìm kiếm ( 0 ) Bộ lọc No Data" at bounding box center [133, 17] width 265 height 24
click at [152, 18] on input "text" at bounding box center [155, 16] width 160 height 15
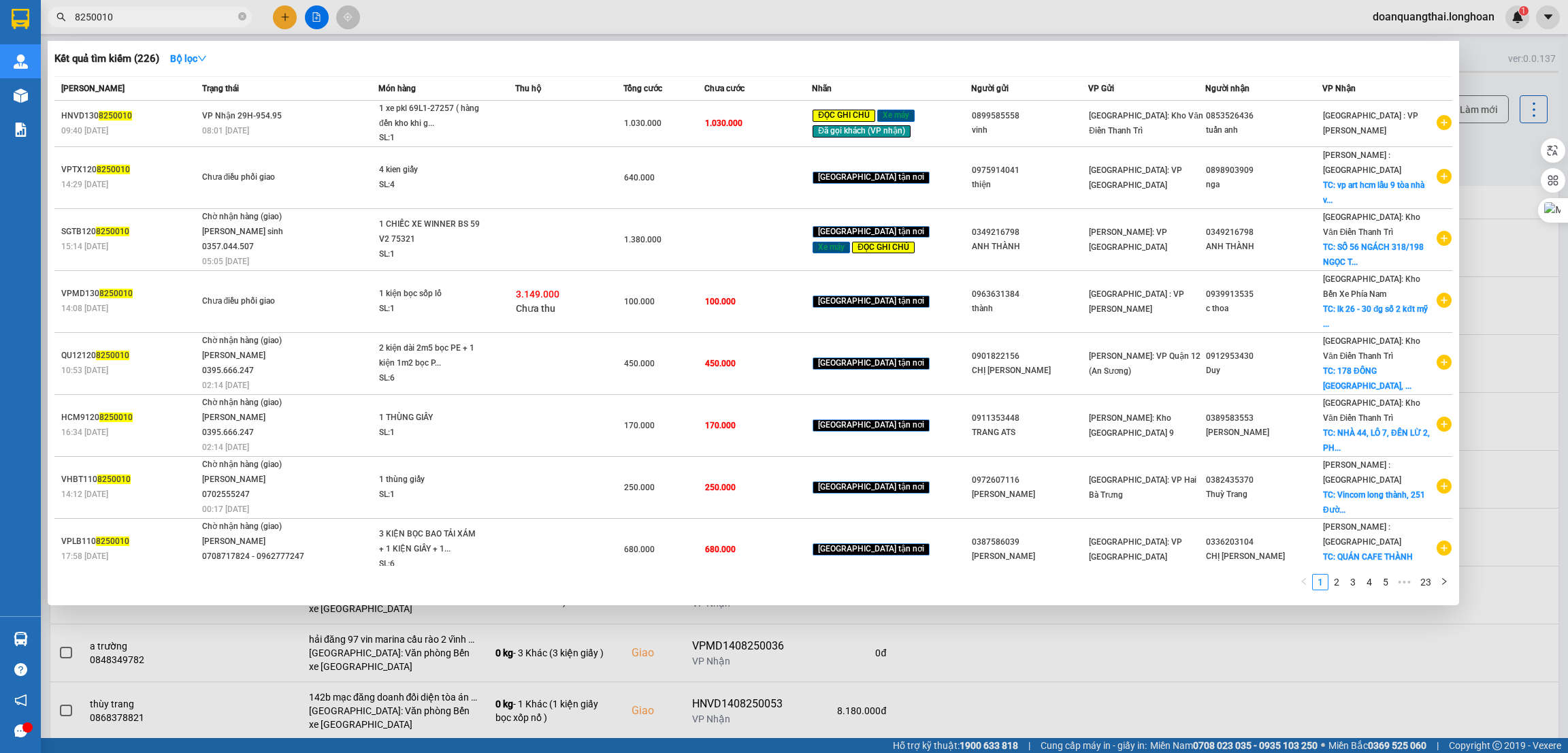
click at [165, 13] on input "8250010" at bounding box center [155, 16] width 160 height 15
click at [134, 21] on input "8250010" at bounding box center [155, 16] width 160 height 15
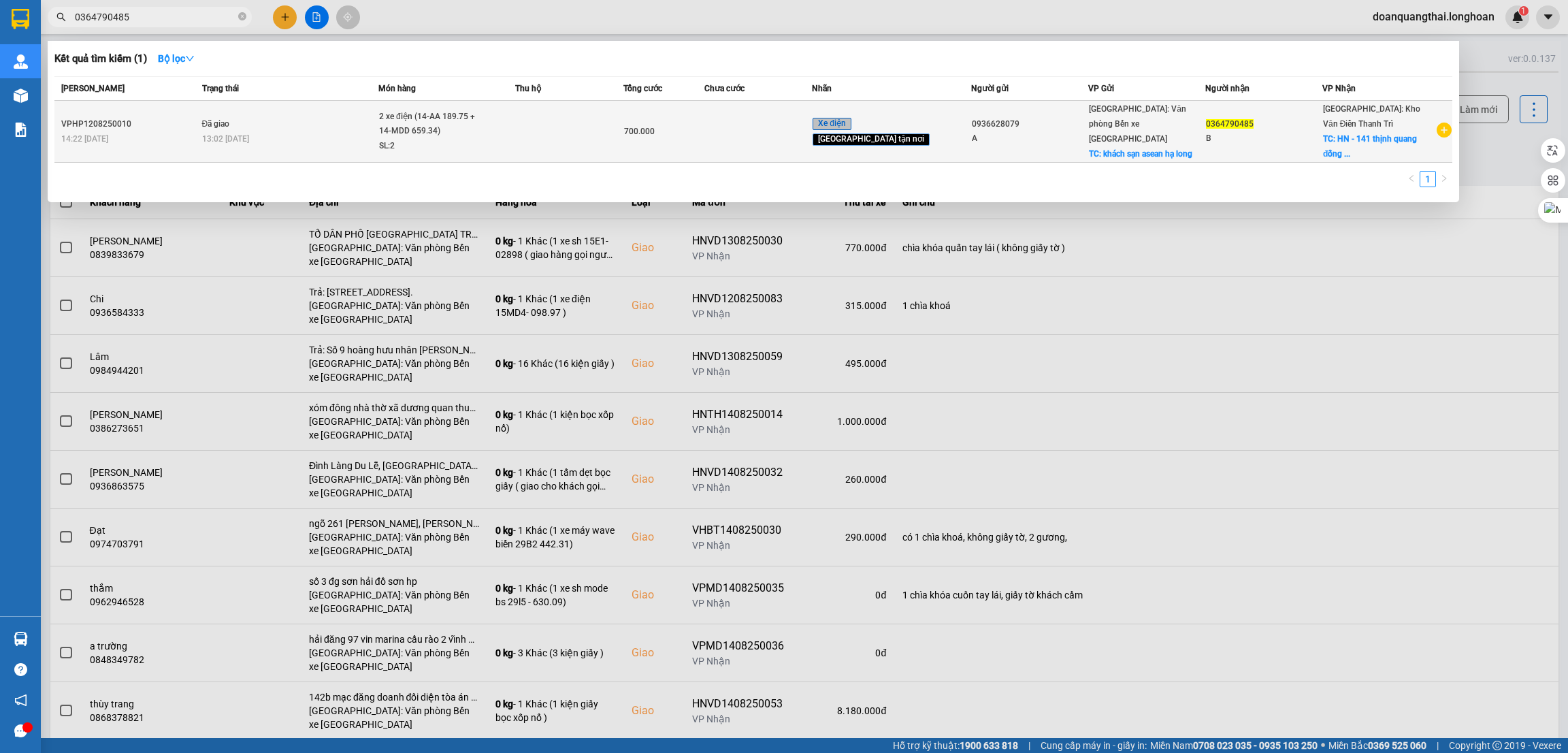
type input "0364790485"
click at [305, 139] on div "13:02 - 14/08" at bounding box center [290, 138] width 175 height 15
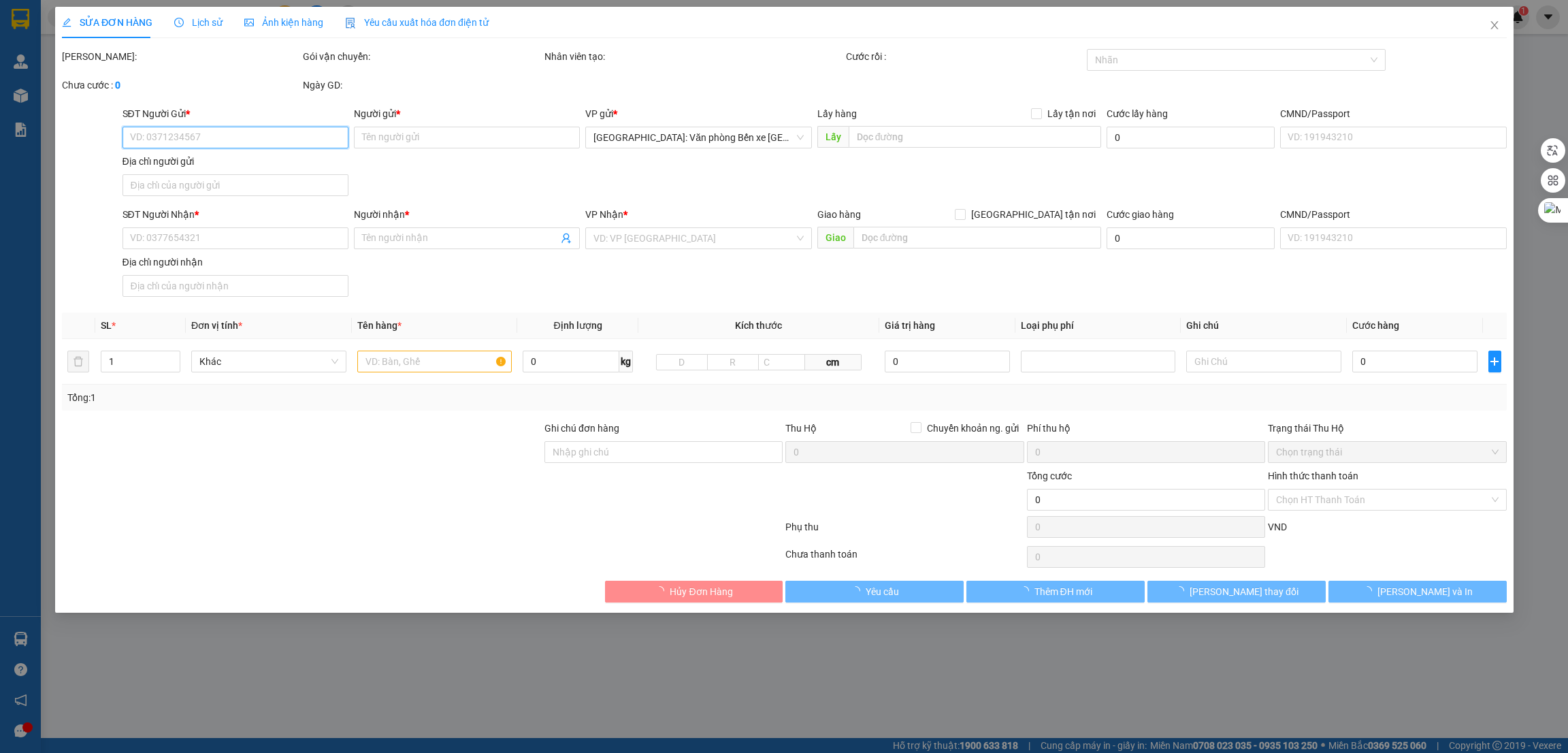
type input "0936628079"
type input "A"
checkbox input "true"
type input "khách sạn asean hạ long"
type input "0364790485"
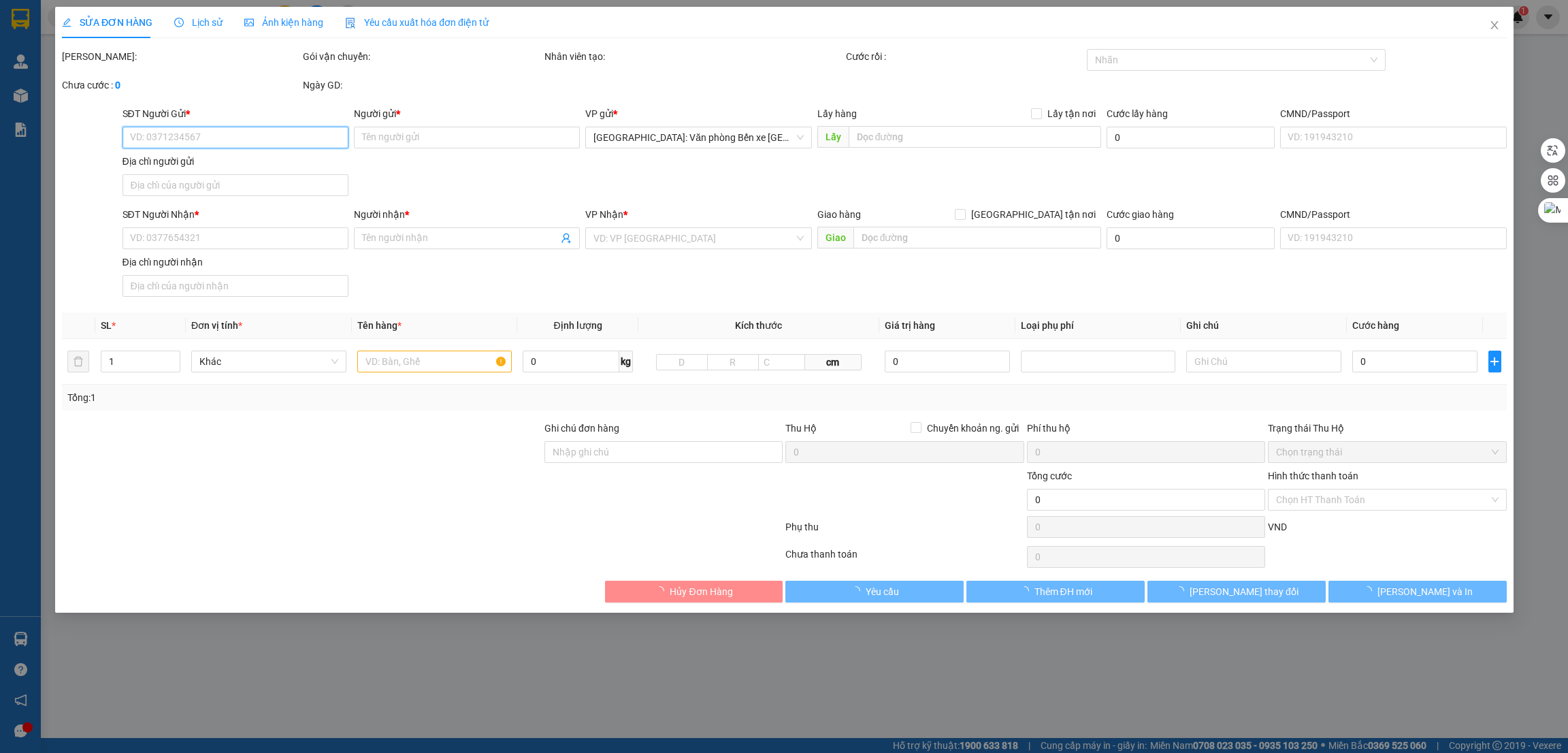
type input "B"
checkbox input "true"
type input "HN - 141 thịnh quang đống đa hn"
type input "mỗi xe 1 chìa khóa"
type input "700.000"
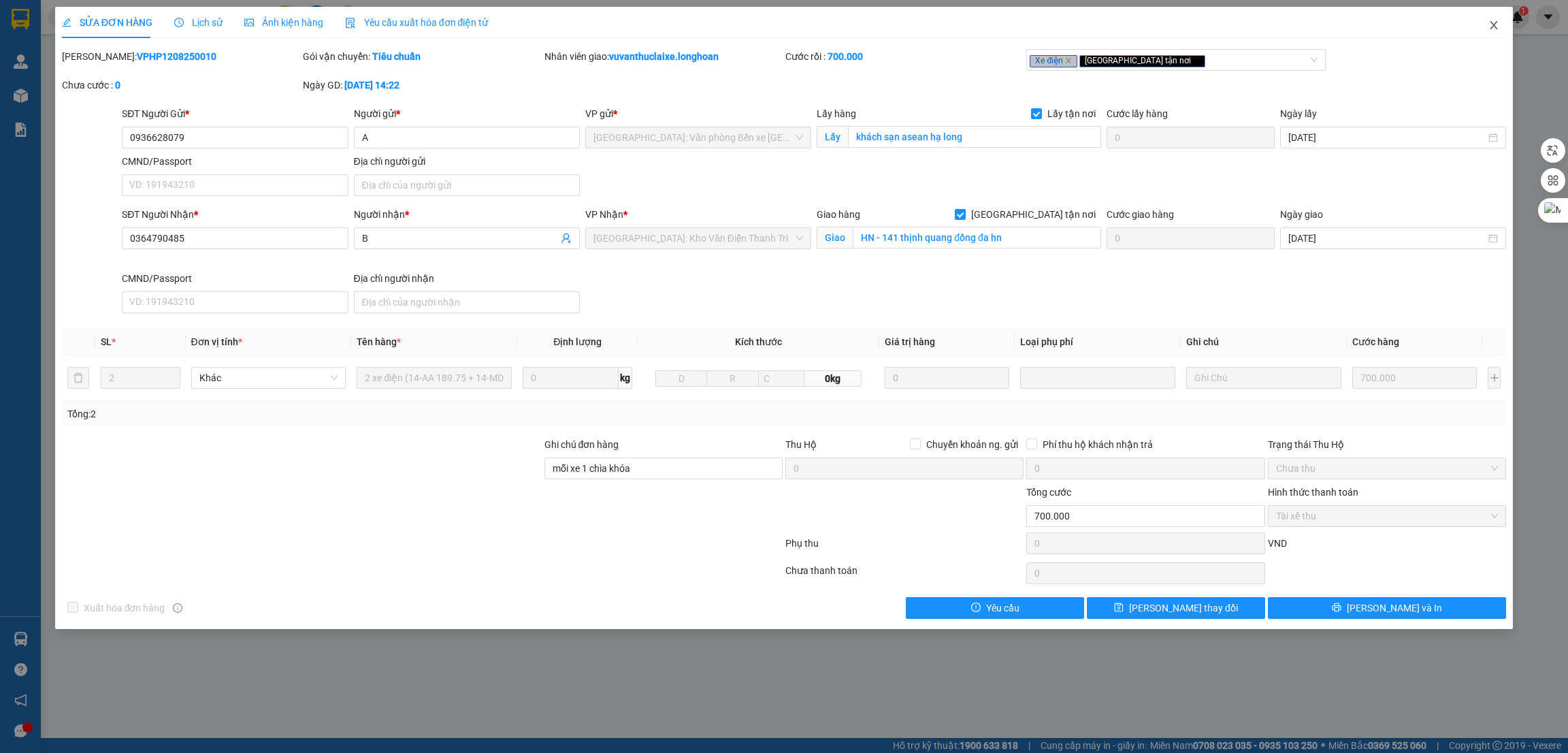
click at [1494, 26] on icon "close" at bounding box center [1494, 25] width 8 height 8
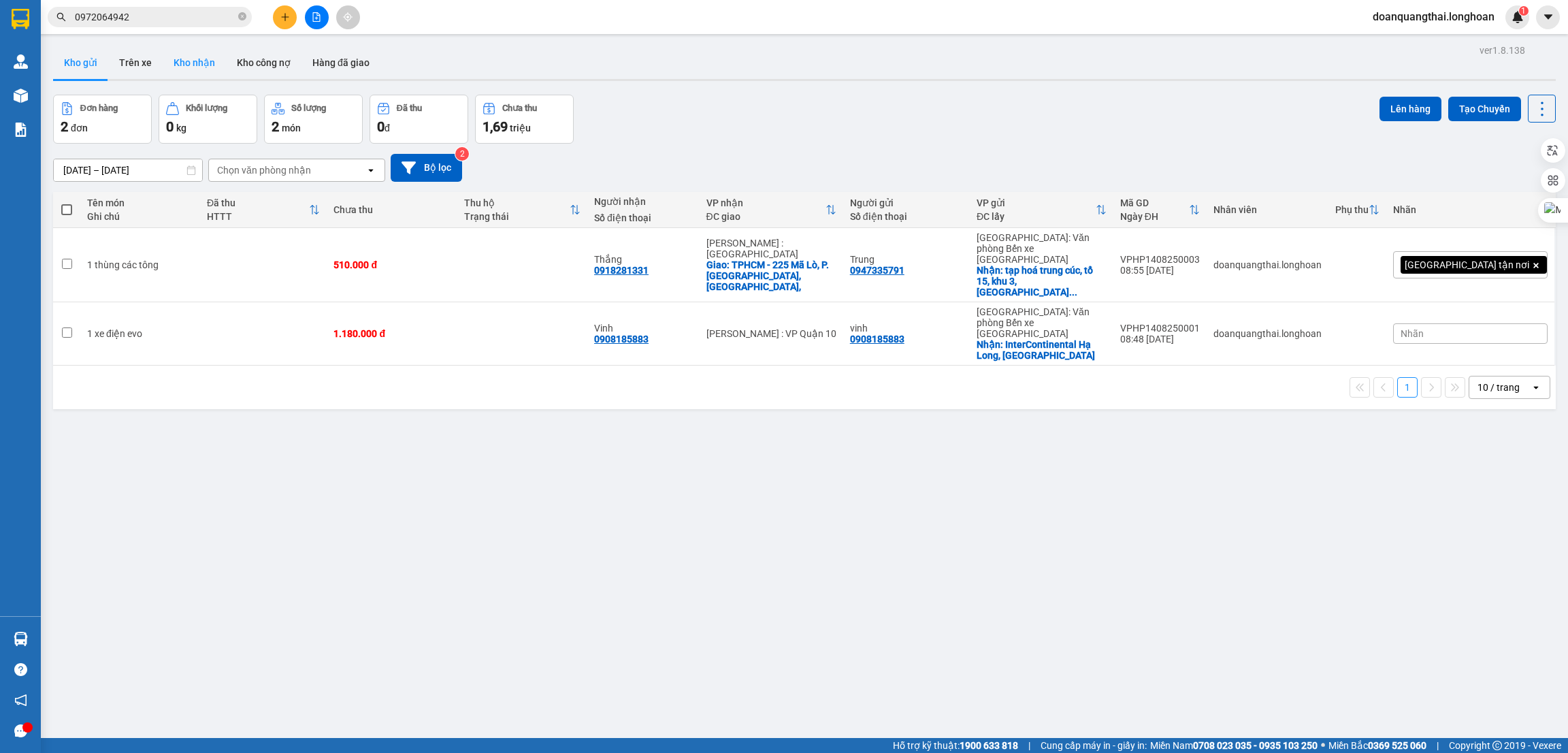
click at [174, 67] on button "Kho nhận" at bounding box center [194, 63] width 63 height 33
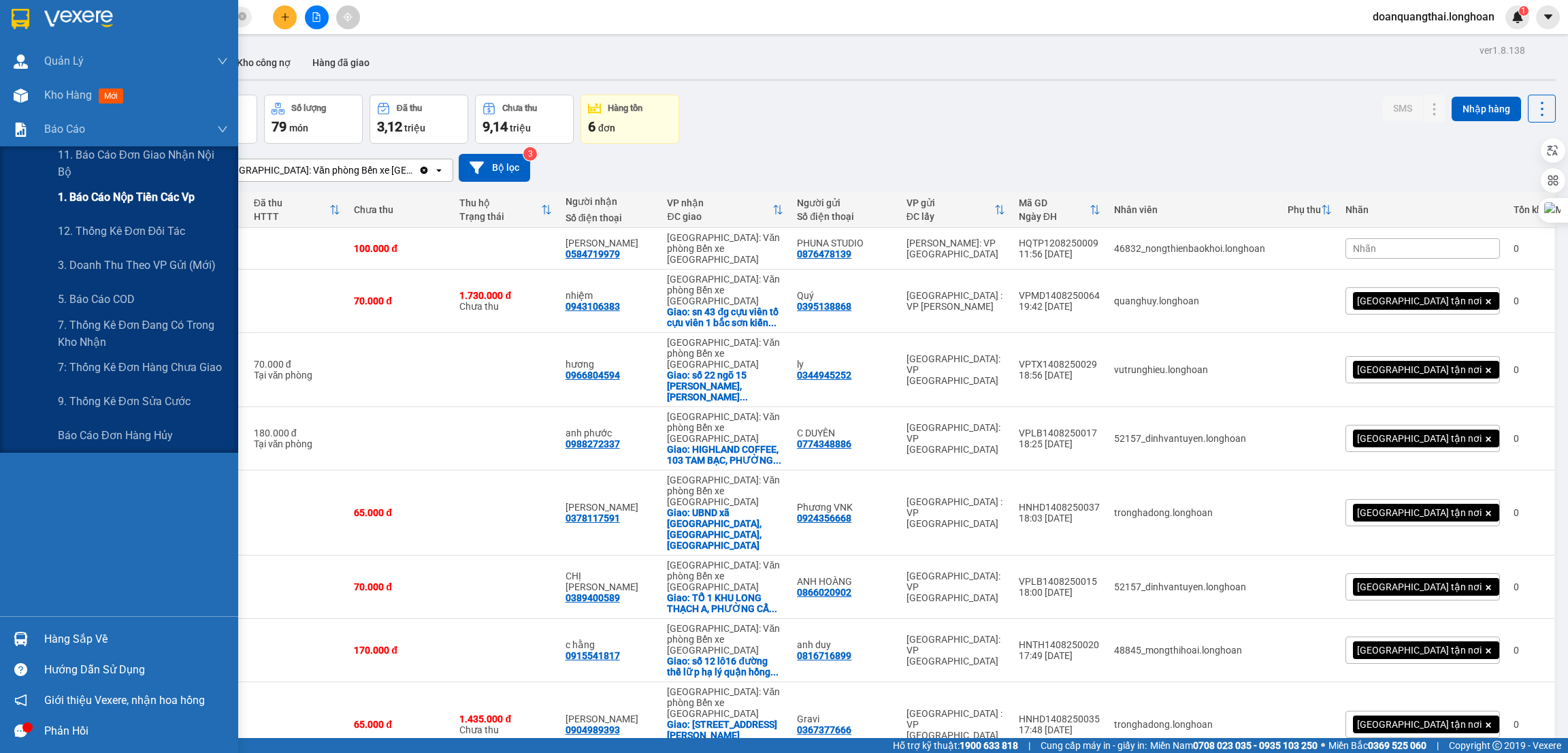
click at [74, 194] on span "1. Báo cáo nộp tiền các vp" at bounding box center [126, 198] width 137 height 17
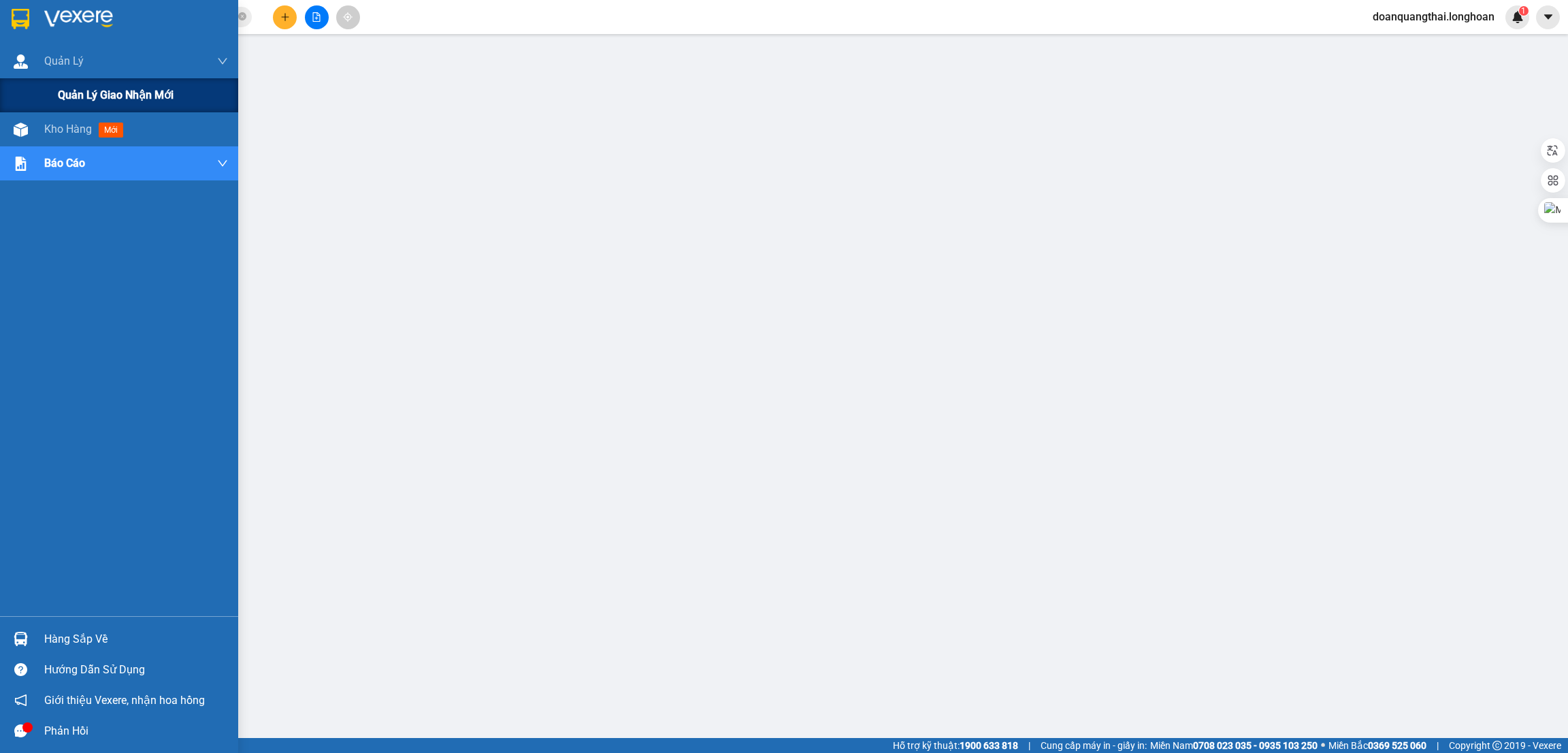
click at [46, 104] on div "Quản lý giao nhận mới" at bounding box center [119, 96] width 238 height 34
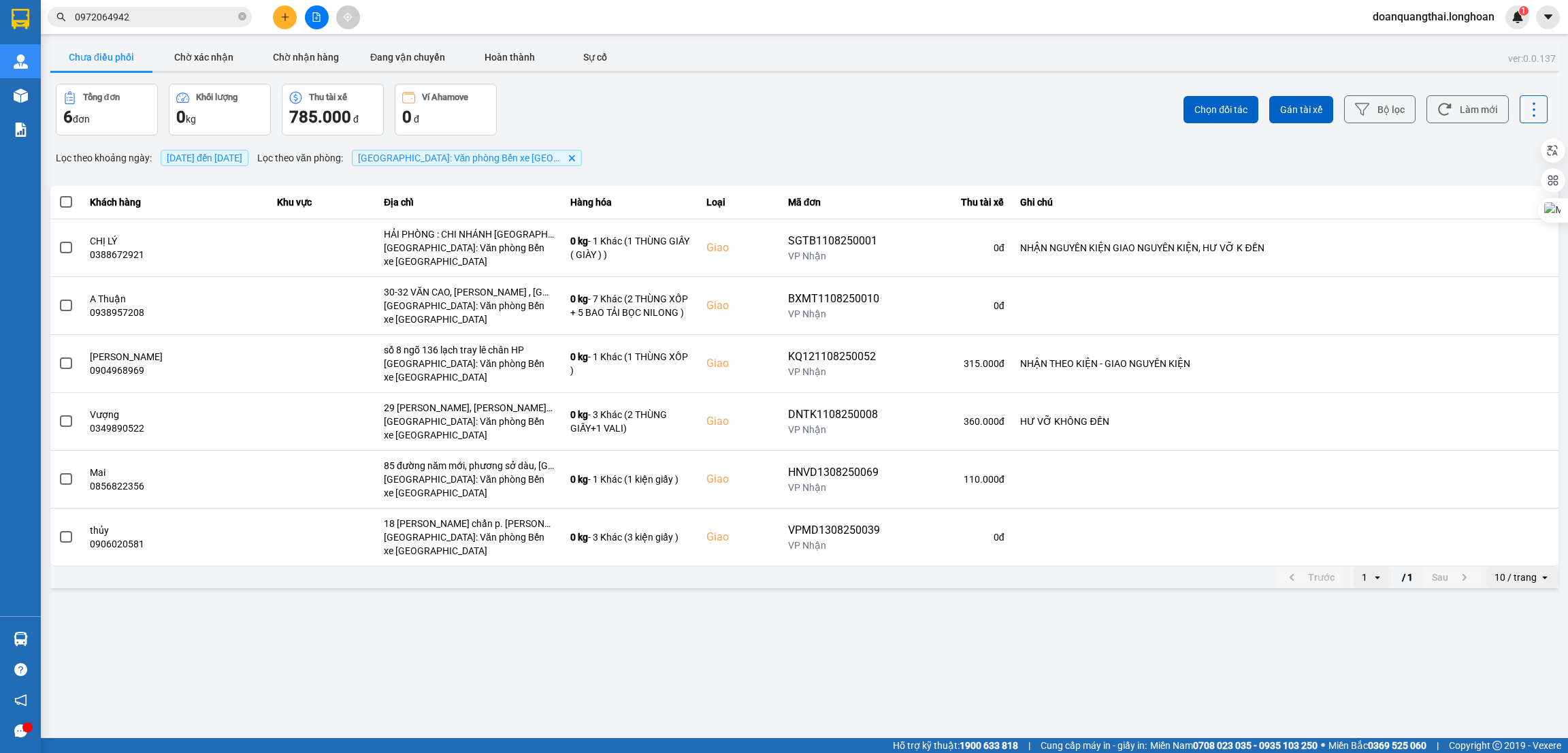
click at [567, 616] on main "ver: 0.0.137 Chưa điều phối Chờ xác nhận Chờ nhận hàng Đang vận chuyển Hoàn thà…" at bounding box center [784, 369] width 1568 height 738
click at [1403, 108] on button "Bộ lọc" at bounding box center [1380, 109] width 71 height 28
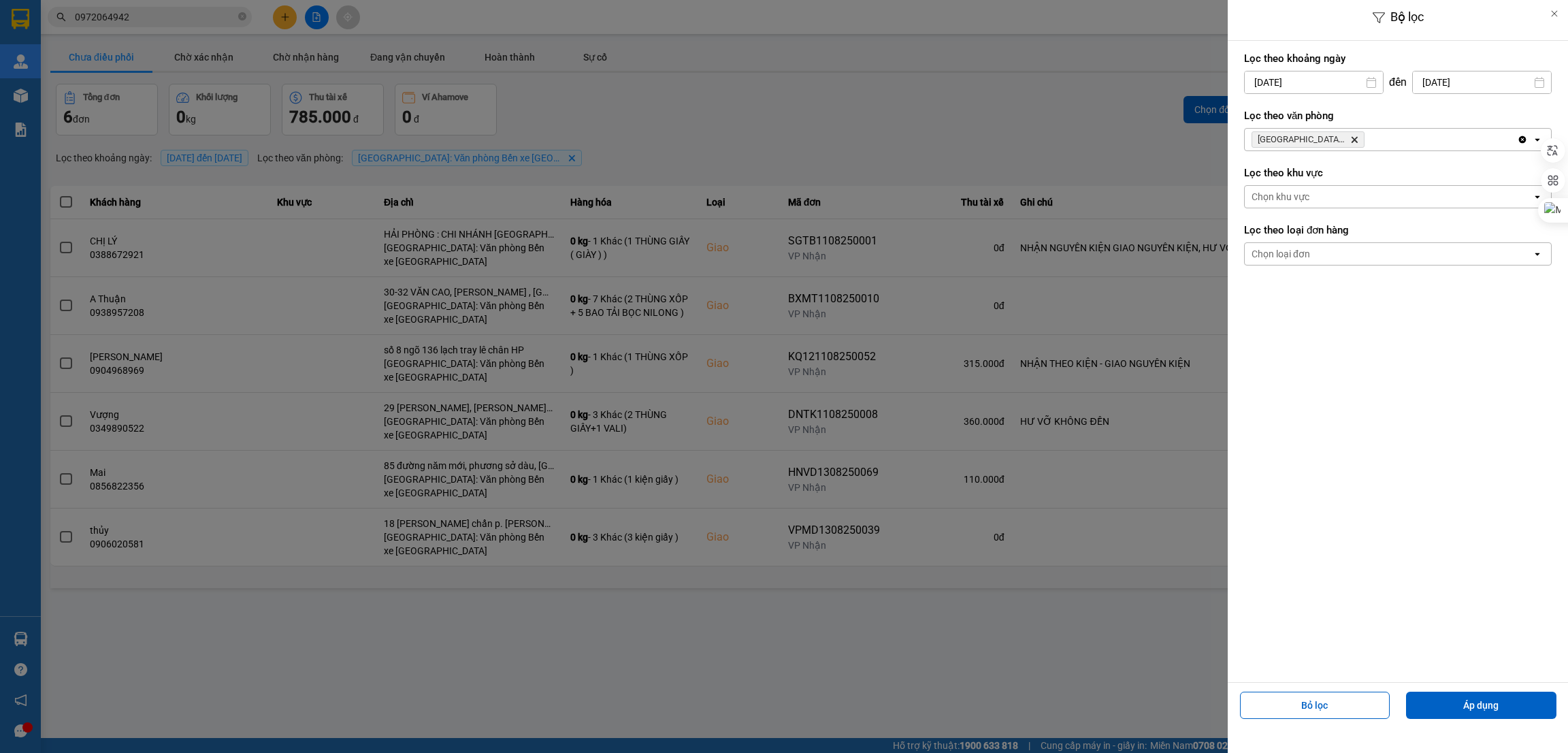
click at [1475, 82] on input "[DATE]" at bounding box center [1482, 82] width 138 height 22
click at [1492, 240] on div "15" at bounding box center [1489, 242] width 19 height 16
type input "[DATE]"
click at [1482, 707] on button "Áp dụng" at bounding box center [1481, 705] width 150 height 27
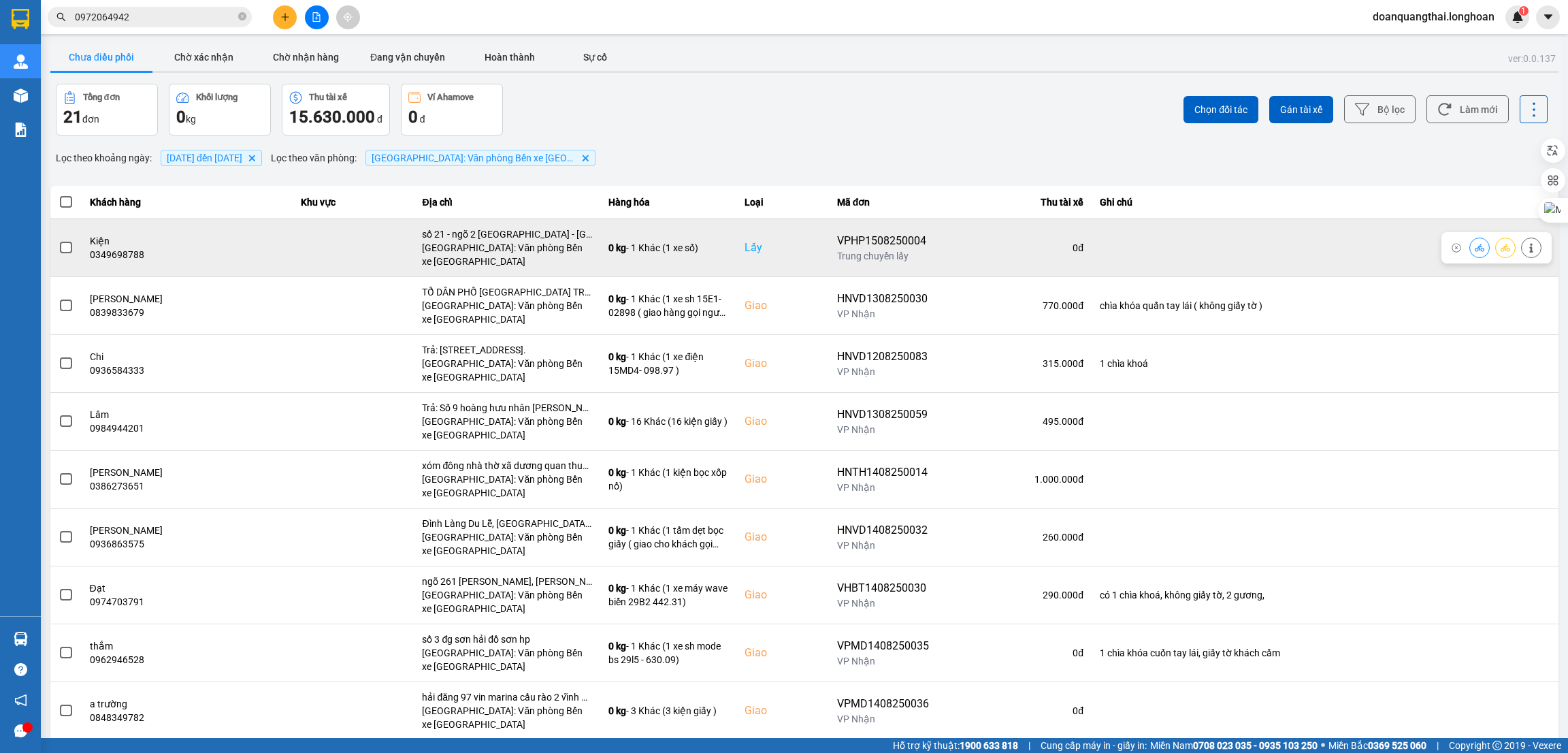
click at [64, 245] on span at bounding box center [66, 247] width 12 height 12
click at [58, 240] on input "checkbox" at bounding box center [58, 240] width 0 height 0
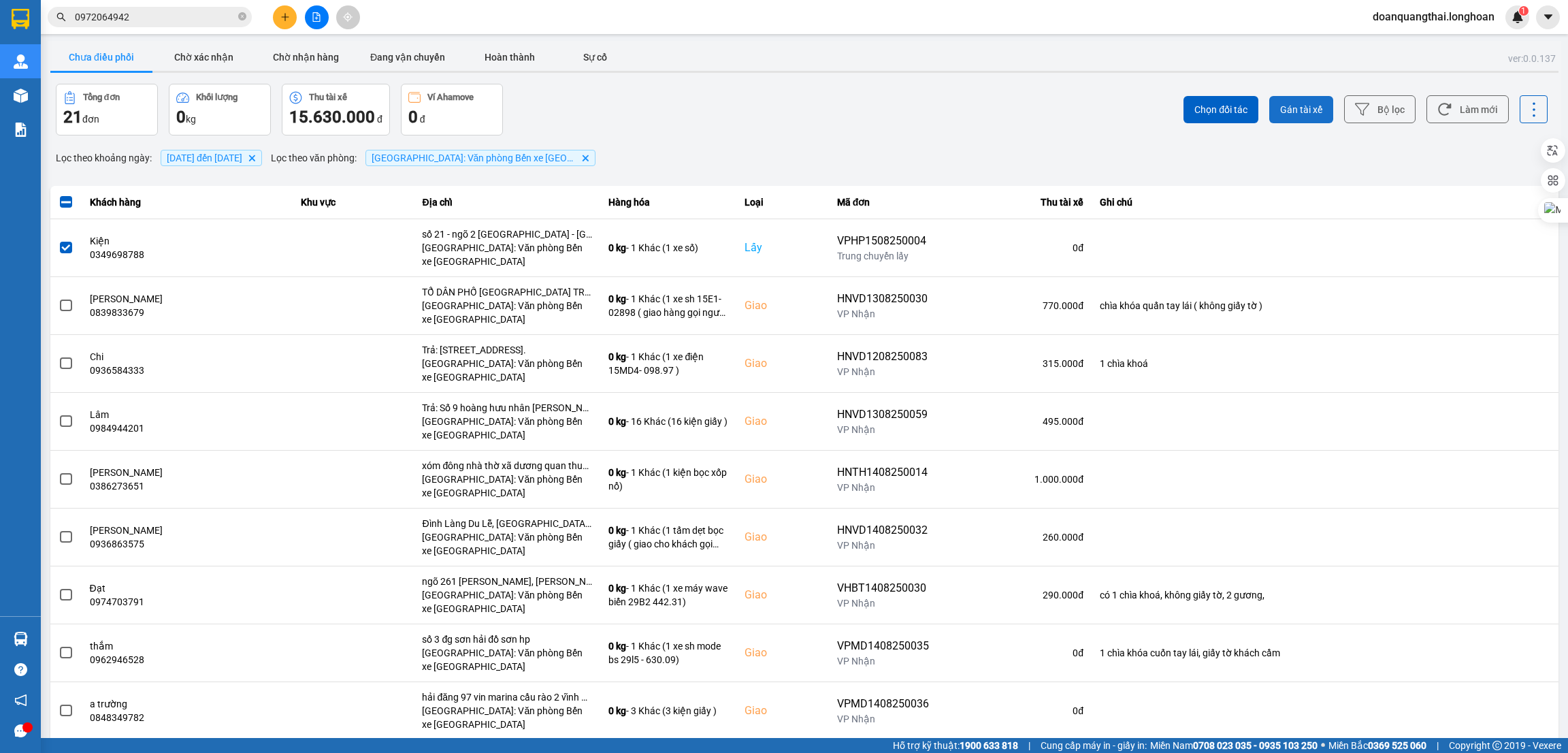
click at [1280, 106] on span "Gán tài xế" at bounding box center [1301, 109] width 42 height 14
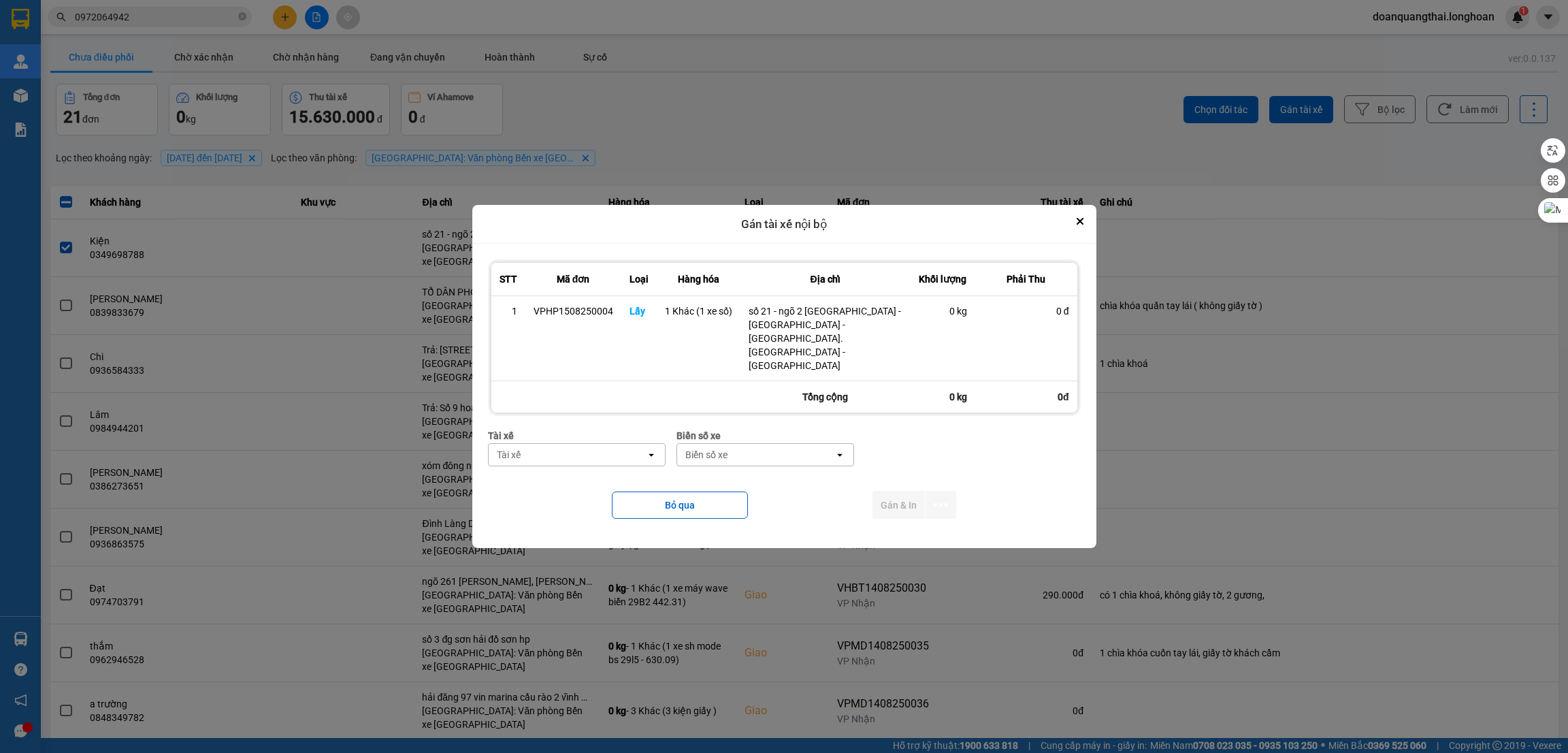
click at [607, 444] on div "Tài xế" at bounding box center [567, 455] width 158 height 22
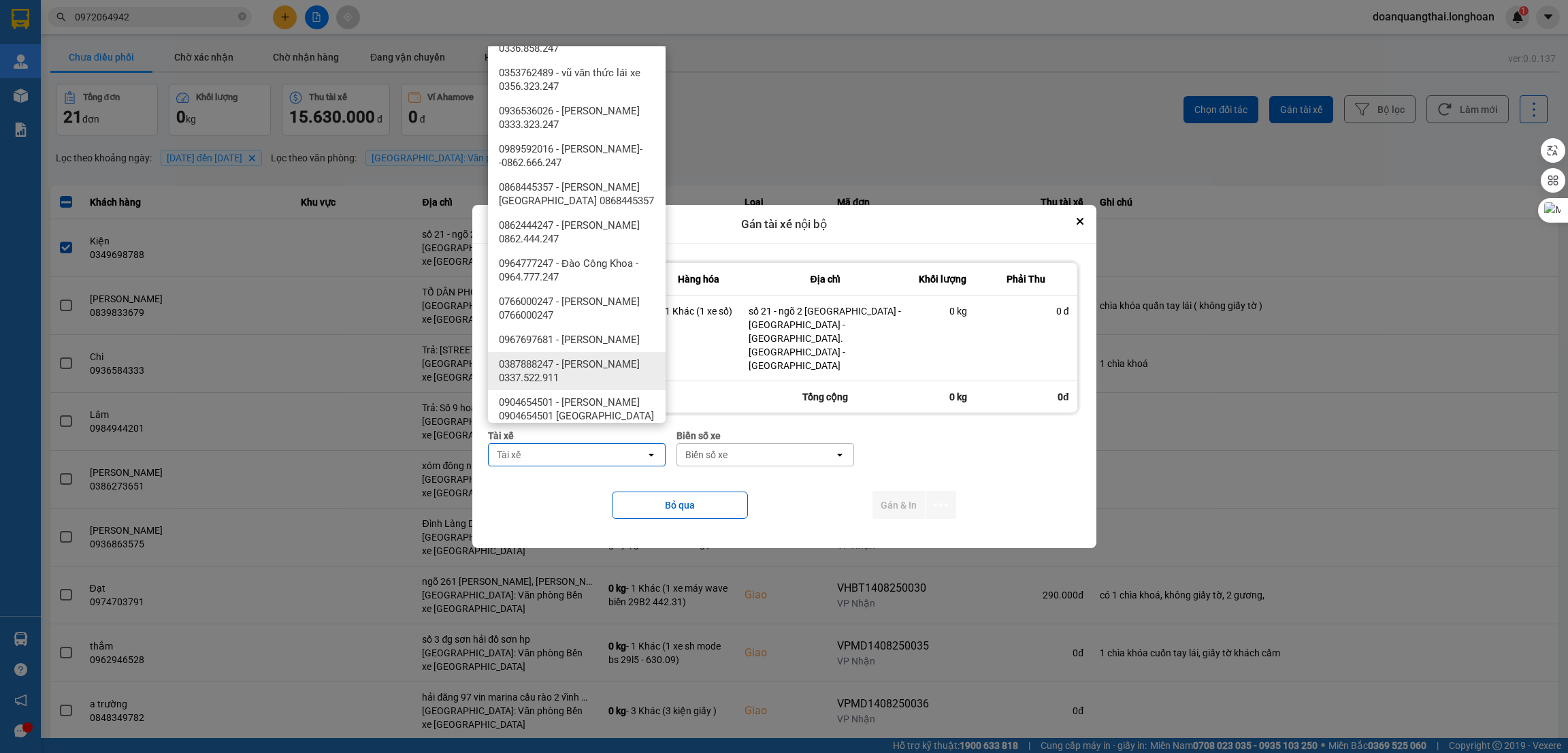
scroll to position [817, 0]
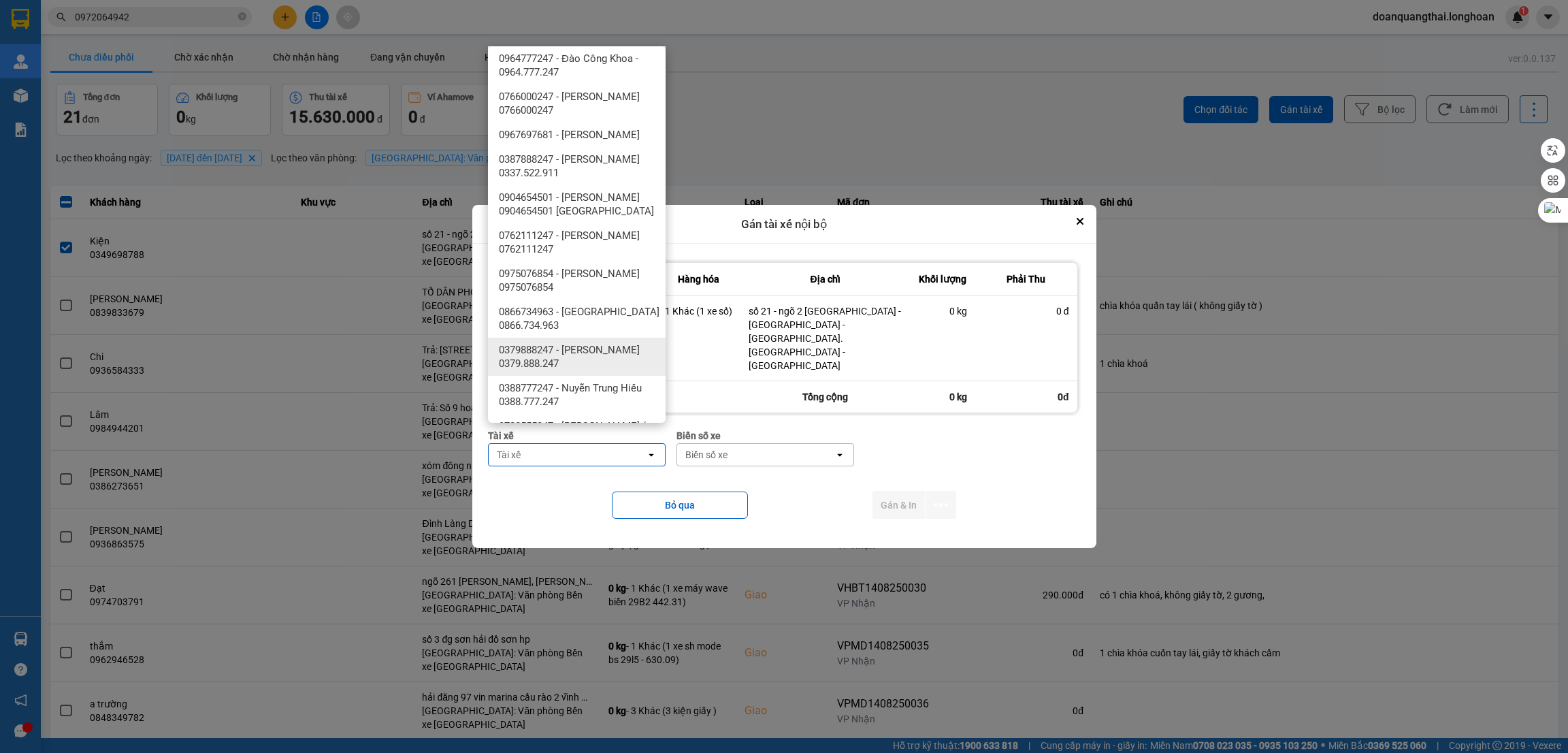
click at [599, 352] on span "0379888247 - [PERSON_NAME] 0379.888.247" at bounding box center [579, 357] width 161 height 27
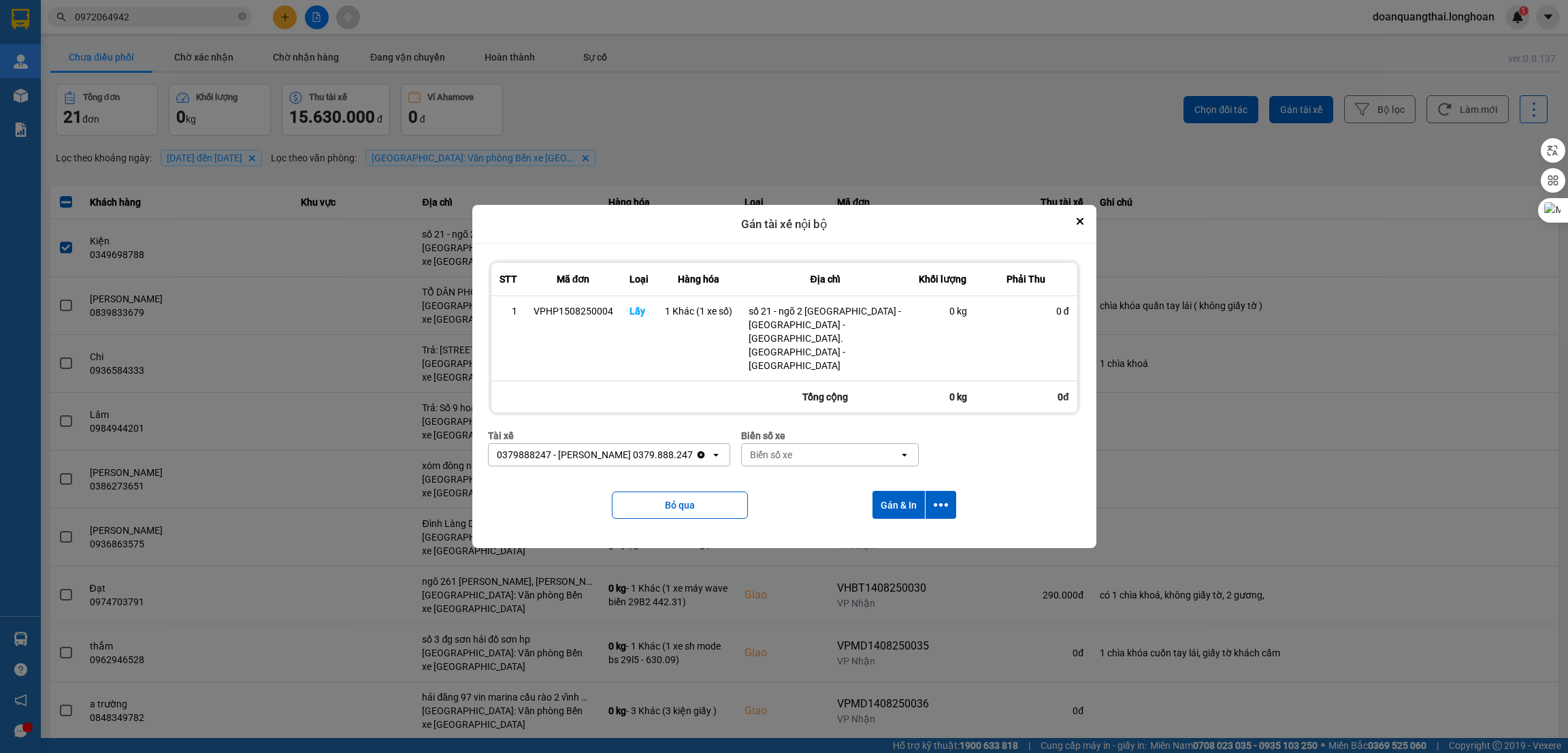
click at [804, 444] on div "Biển số xe" at bounding box center [820, 455] width 158 height 22
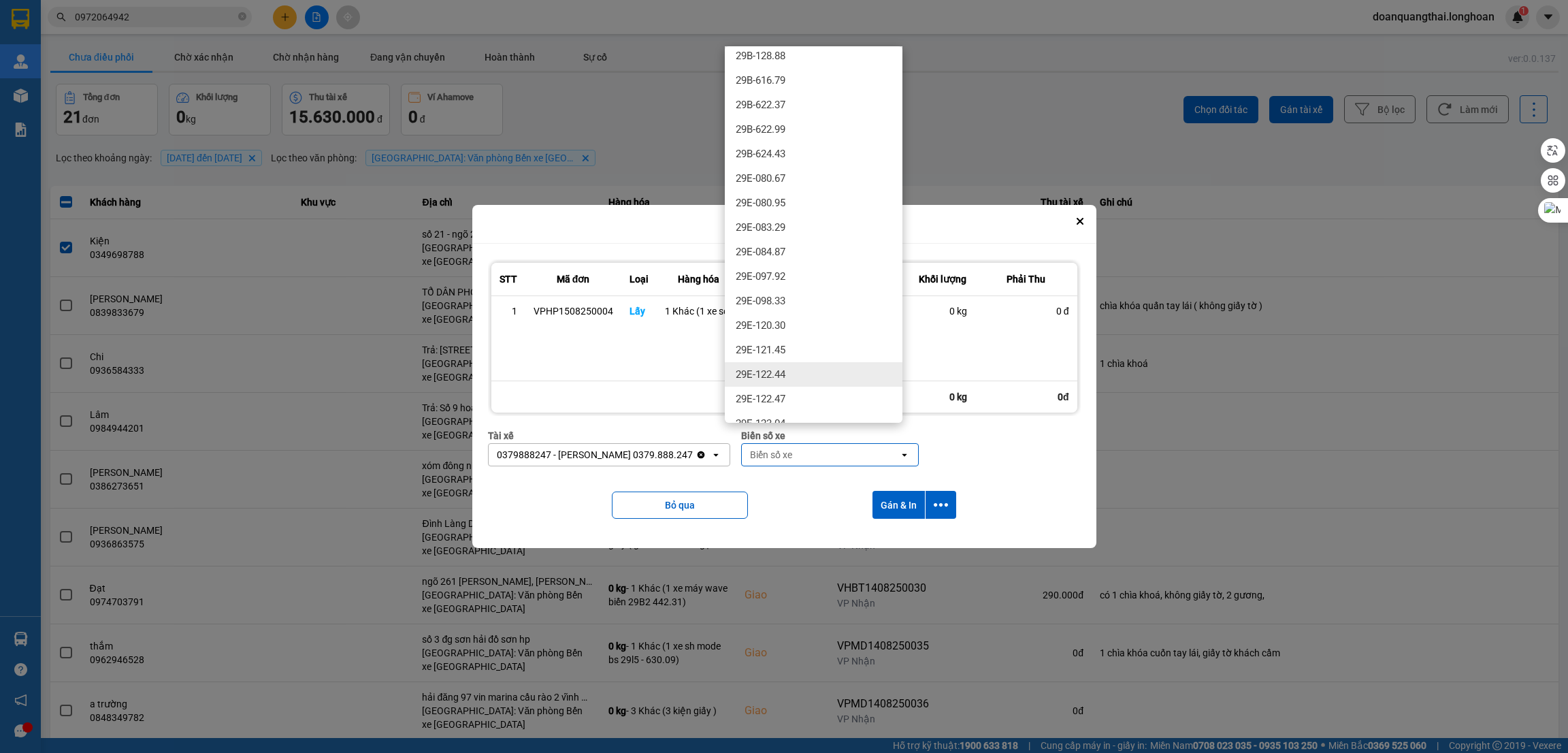
scroll to position [409, 0]
click at [805, 265] on div "29E-137.34" at bounding box center [813, 268] width 177 height 24
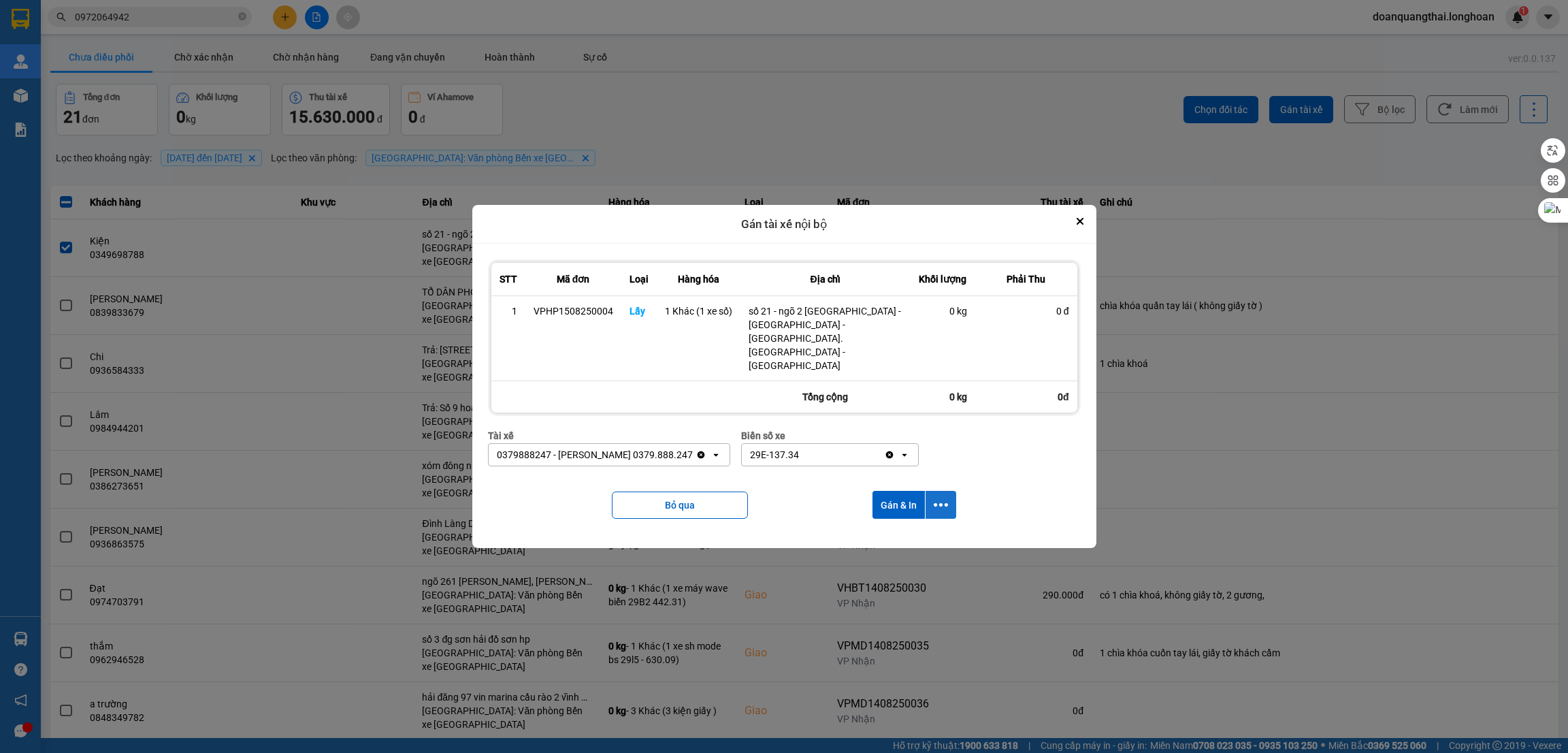
click at [937, 498] on icon "dialog" at bounding box center [941, 505] width 14 height 14
click at [909, 517] on div "Chỉ gán tài" at bounding box center [904, 522] width 81 height 14
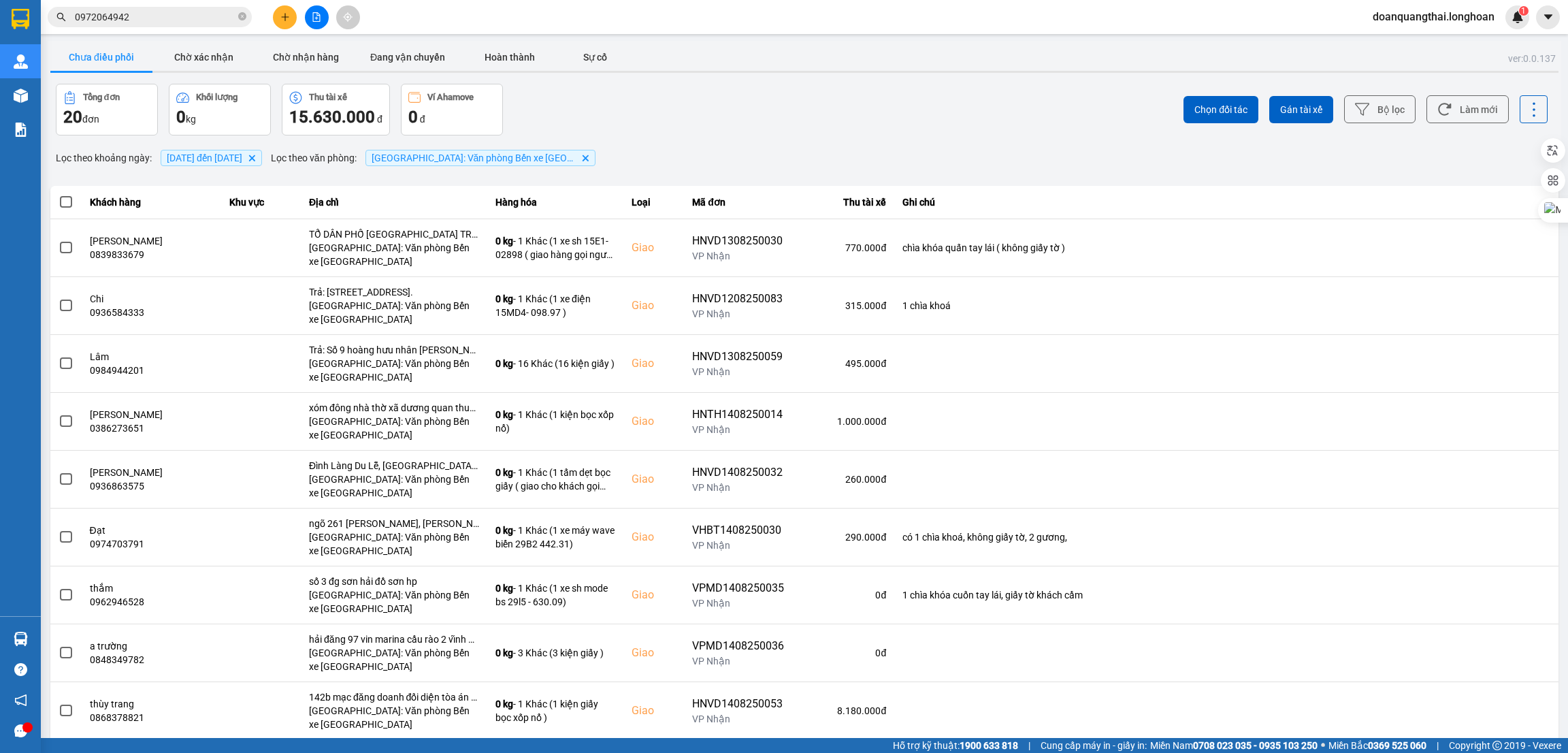
click at [131, 17] on input "0972064942" at bounding box center [155, 16] width 160 height 15
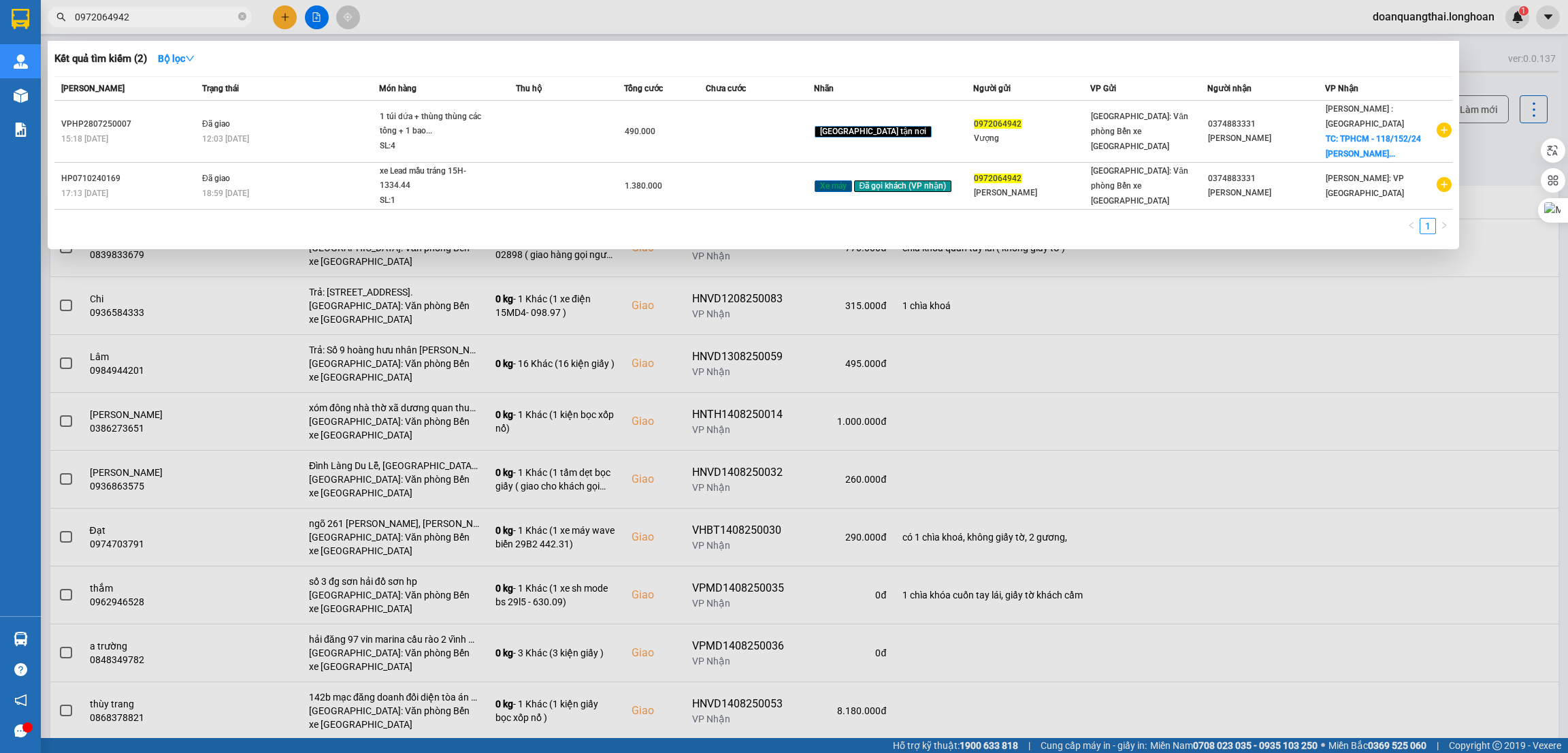
click at [131, 17] on input "0972064942" at bounding box center [155, 16] width 160 height 15
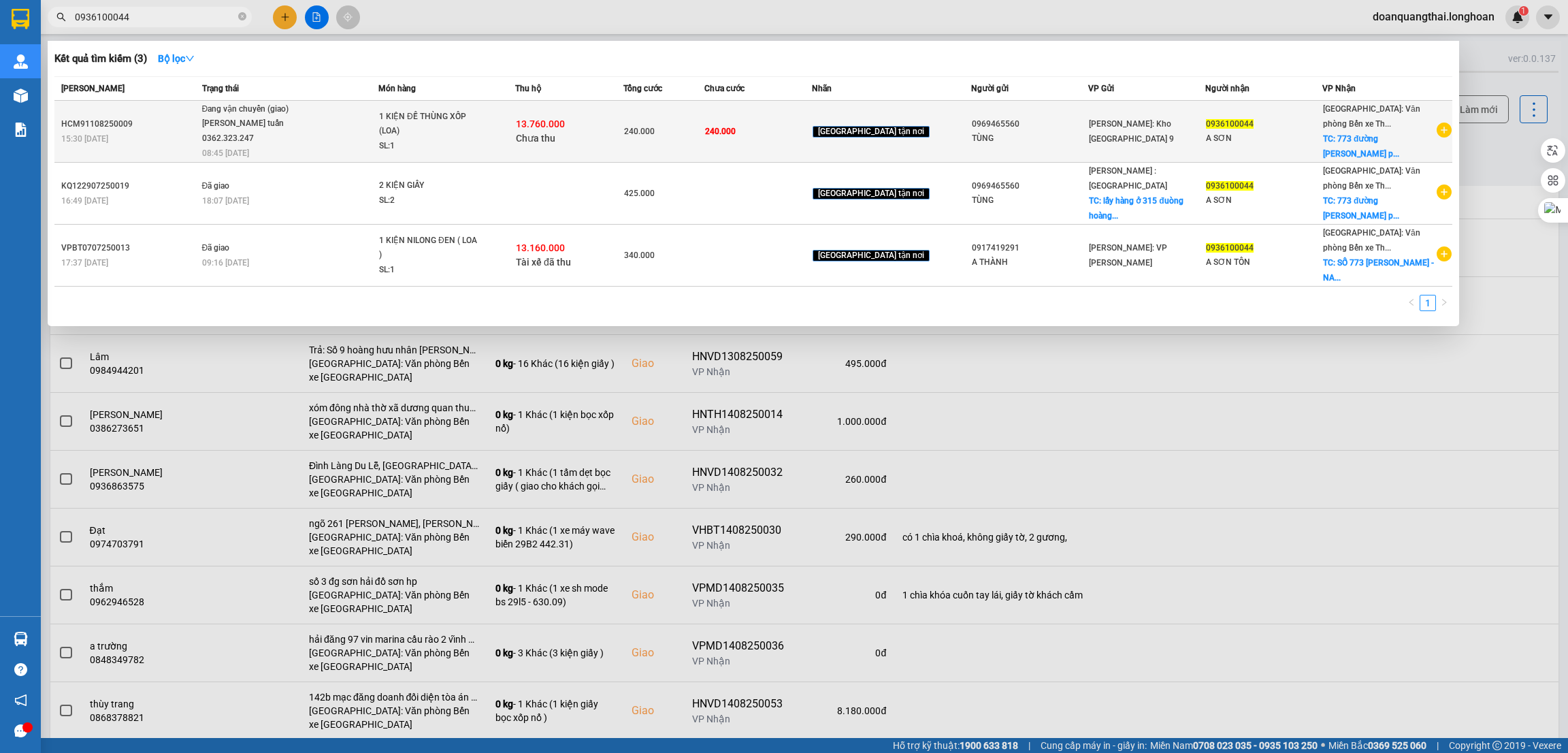
type input "0936100044"
click at [468, 126] on div "1 KIỆN ĐẾ THÙNG XỐP (LOA)" at bounding box center [430, 124] width 102 height 29
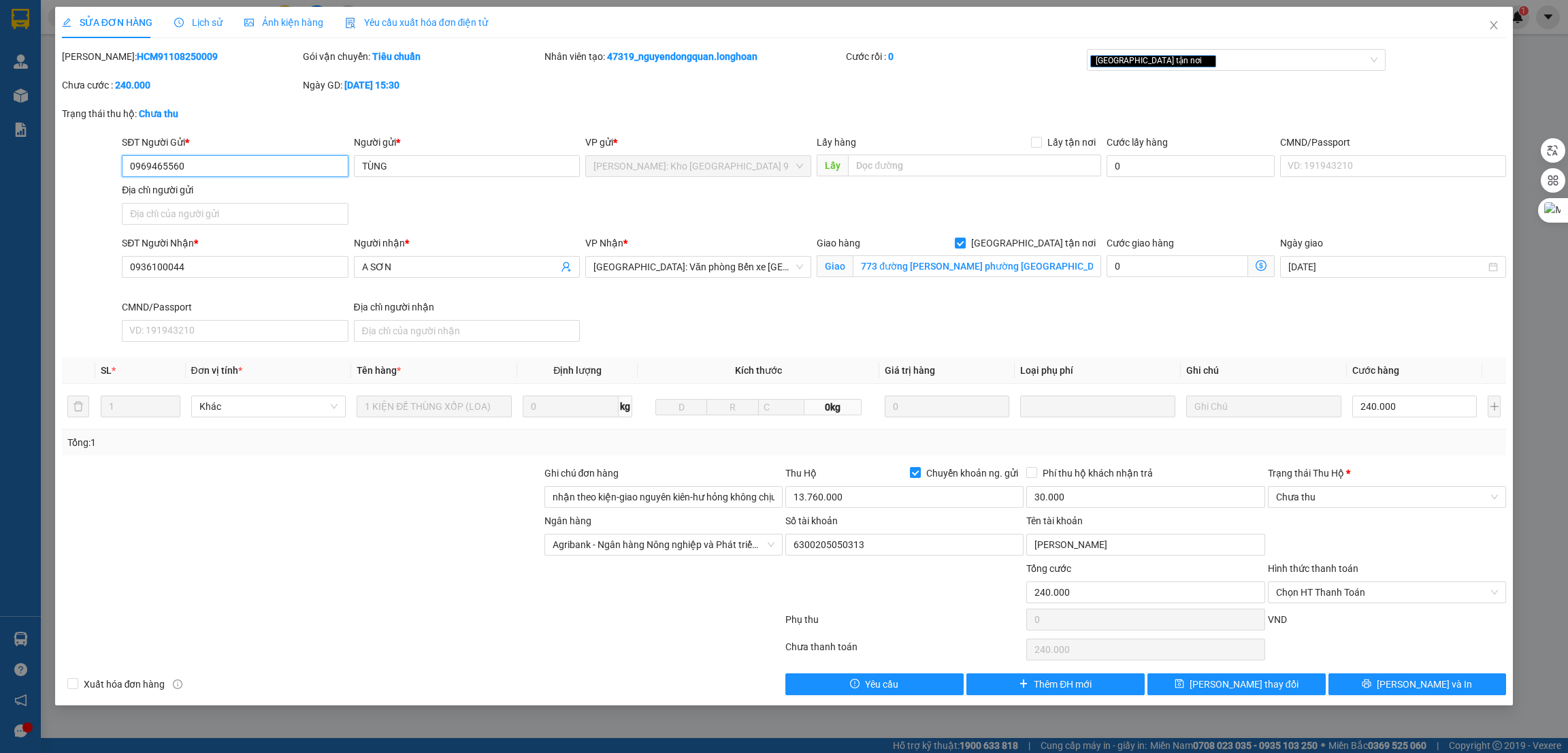
type input "0969465560"
type input "TÙNG"
type input "0936100044"
type input "A SƠN"
checkbox input "true"
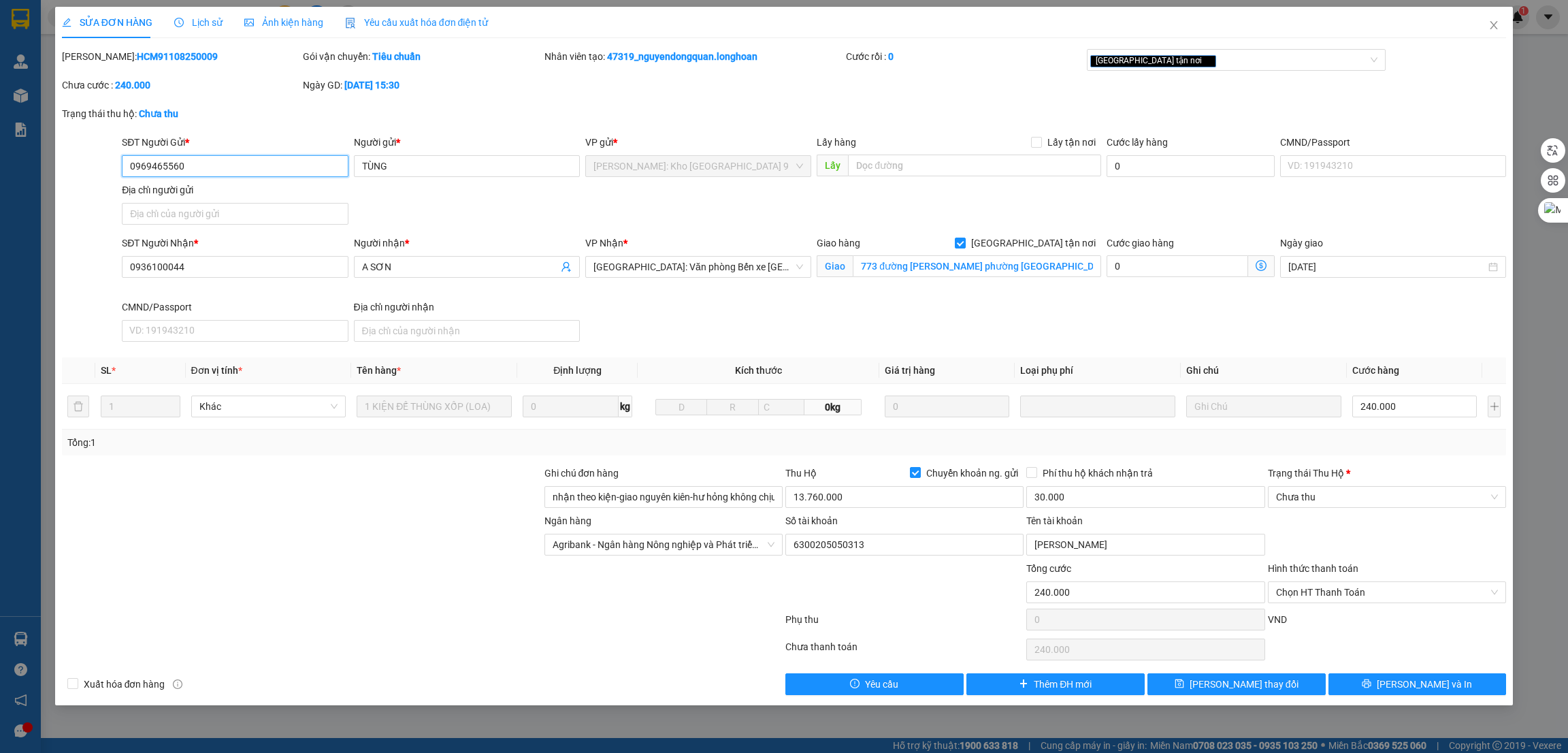
type input "773 đường [PERSON_NAME] phường [GEOGRAPHIC_DATA]"
type input "nhận theo kiện-giao nguyên kiên-hư hỏng không chịu trách nhiệm"
type input "240.000"
click at [1371, 687] on icon "printer" at bounding box center [1366, 683] width 9 height 9
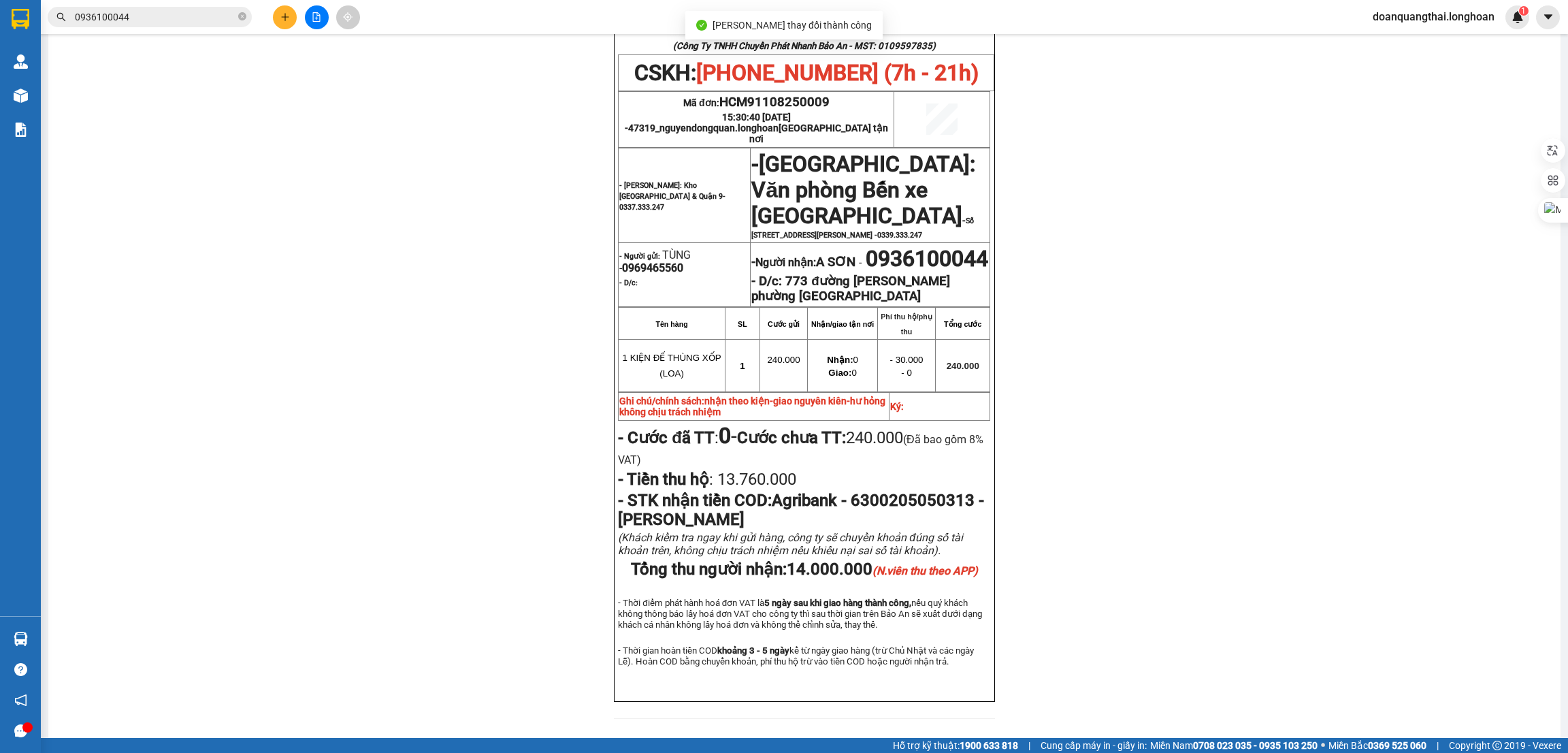
scroll to position [205, 0]
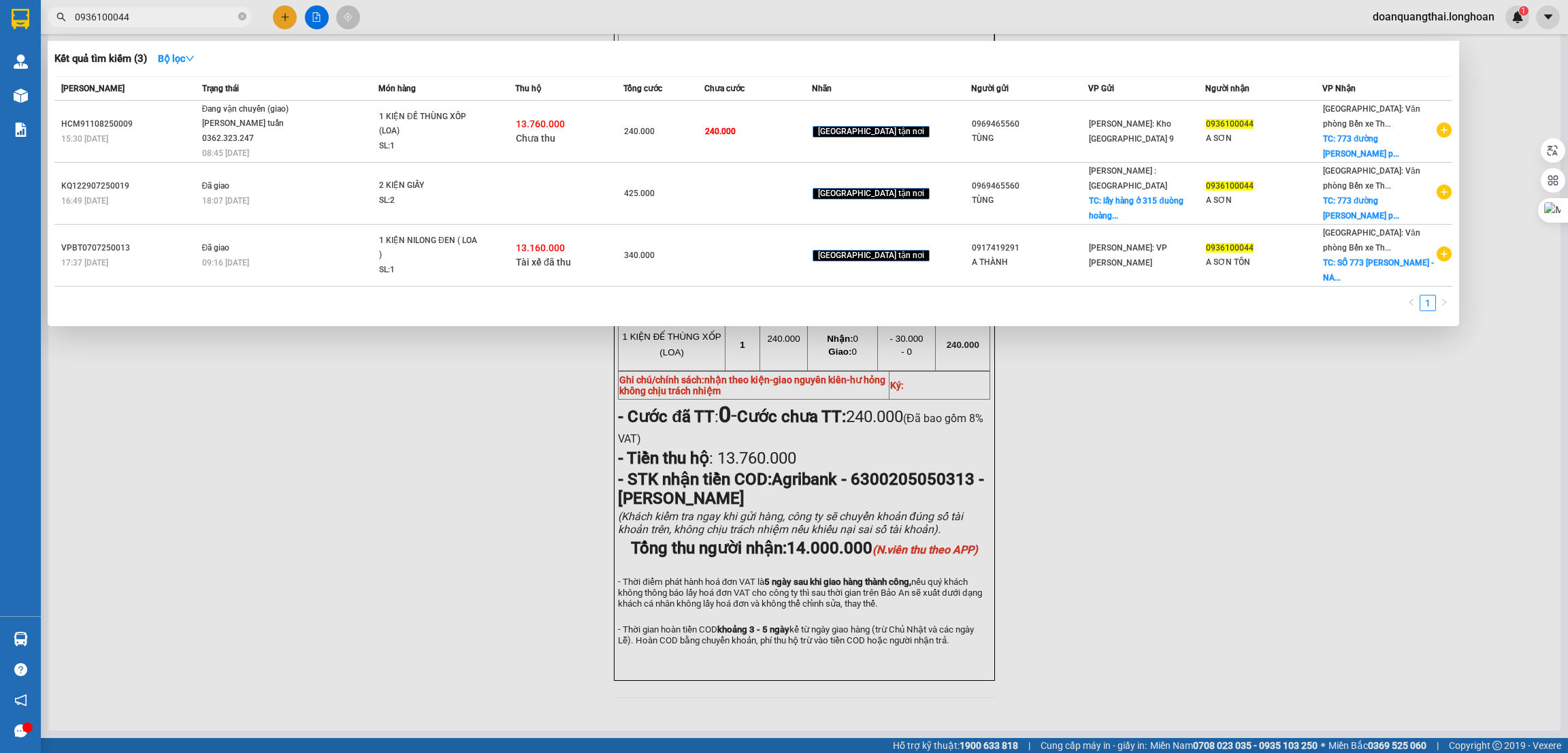
click at [195, 12] on input "0936100044" at bounding box center [155, 16] width 160 height 15
click at [287, 16] on div at bounding box center [784, 376] width 1568 height 753
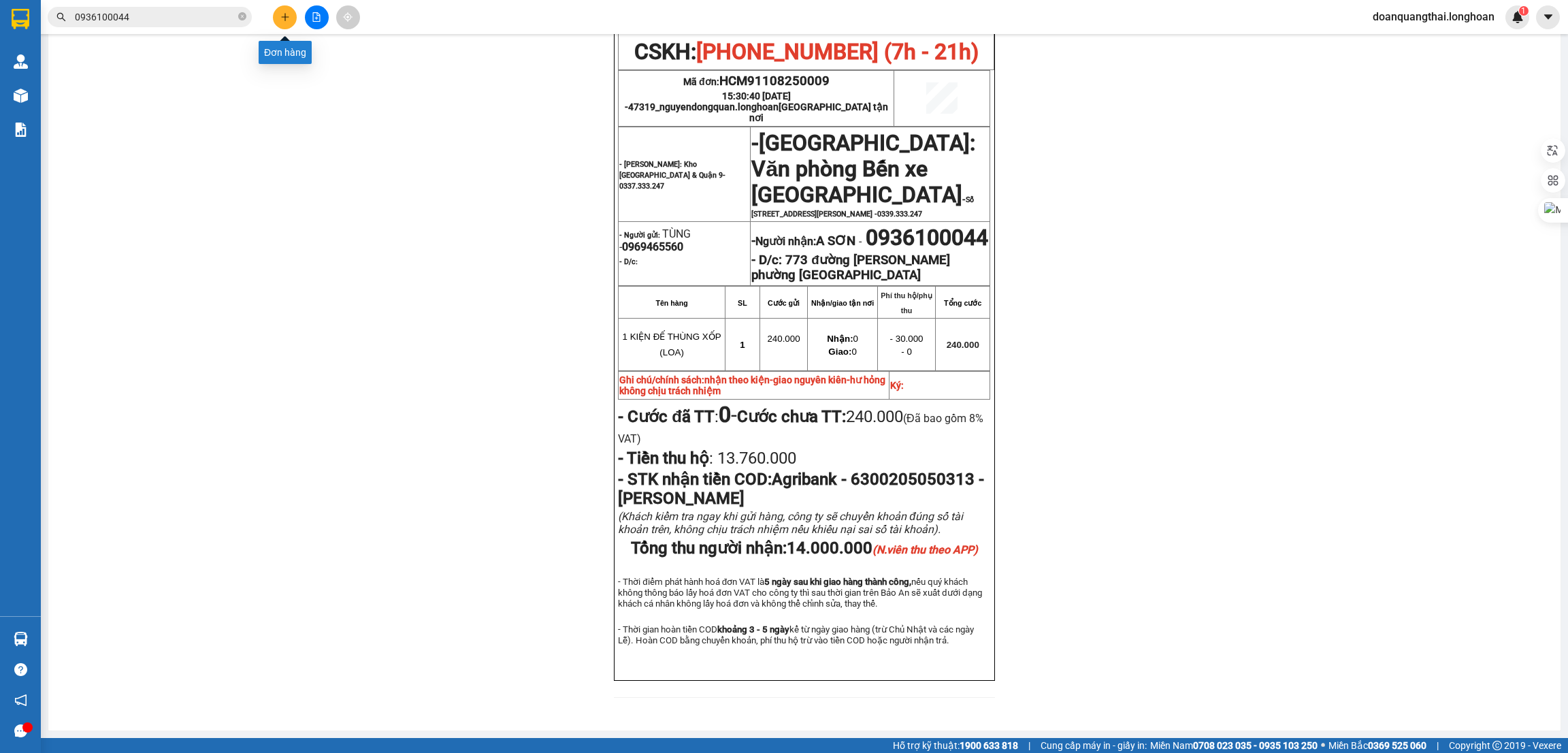
click at [287, 16] on icon "plus" at bounding box center [284, 16] width 9 height 9
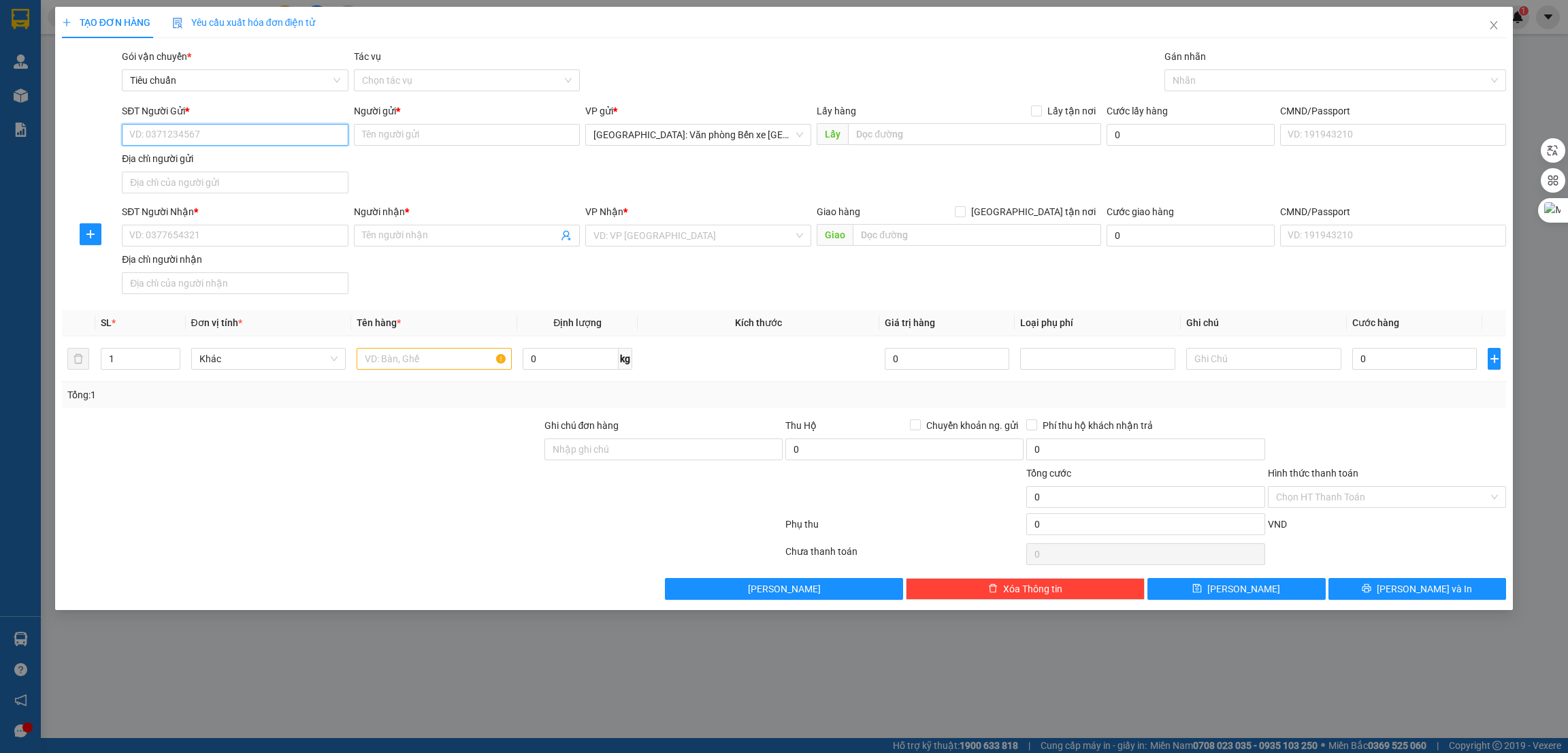
click at [215, 136] on input "SĐT Người Gửi *" at bounding box center [234, 135] width 226 height 22
paste input "0906246686"
type input "0906246686"
click at [401, 141] on input "Người gửi *" at bounding box center [467, 135] width 226 height 22
click at [206, 134] on input "0906246686" at bounding box center [234, 135] width 226 height 22
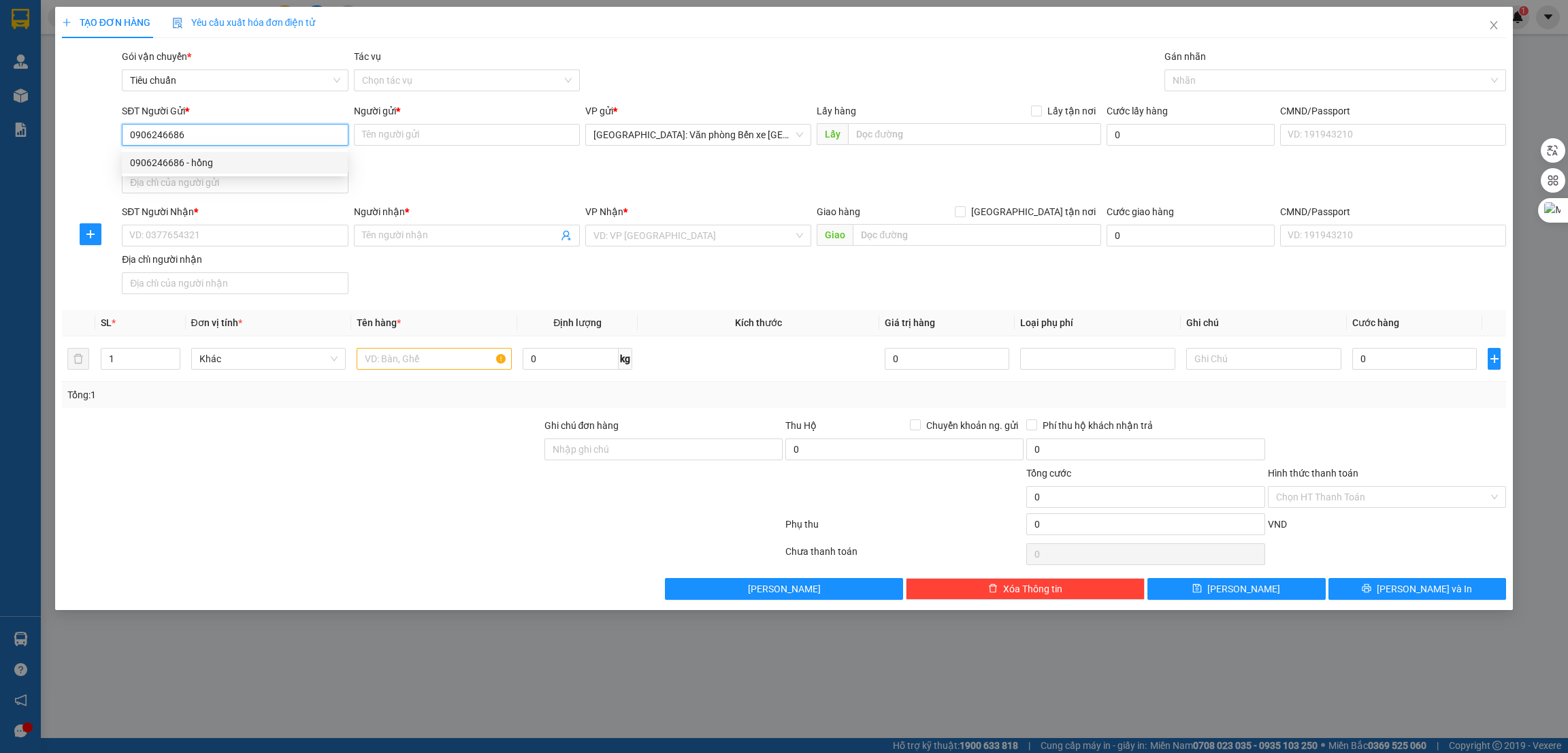
click at [210, 163] on div "0906246686 - hồng" at bounding box center [234, 163] width 210 height 15
type input "hồng"
type input "đức luận"
type input "150.000"
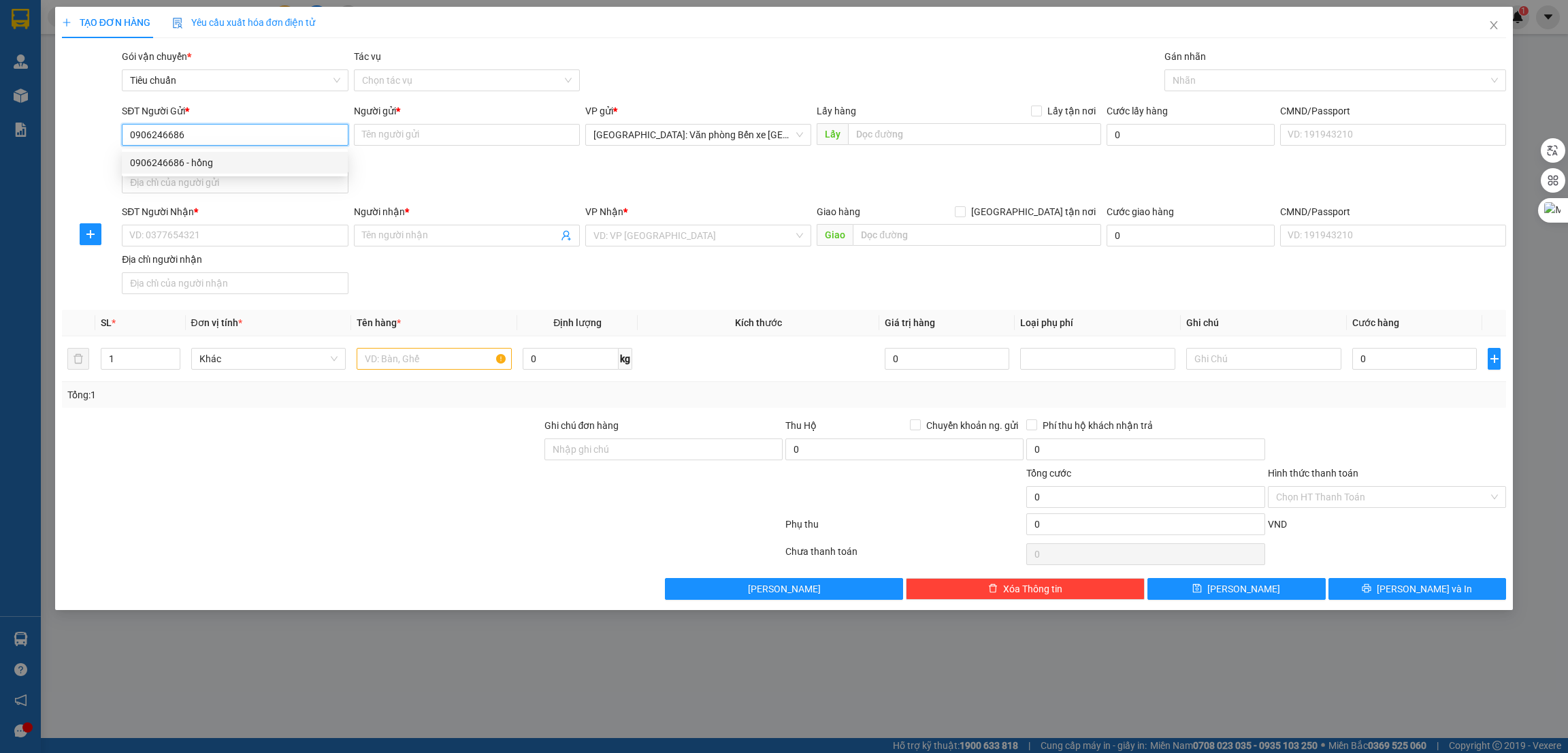
type input "150.000"
click at [933, 128] on input "đức luận" at bounding box center [974, 134] width 252 height 22
paste input "Ngân hàng Bản Việt- 20 [PERSON_NAME]- [GEOGRAPHIC_DATA]- [GEOGRAPHIC_DATA]"
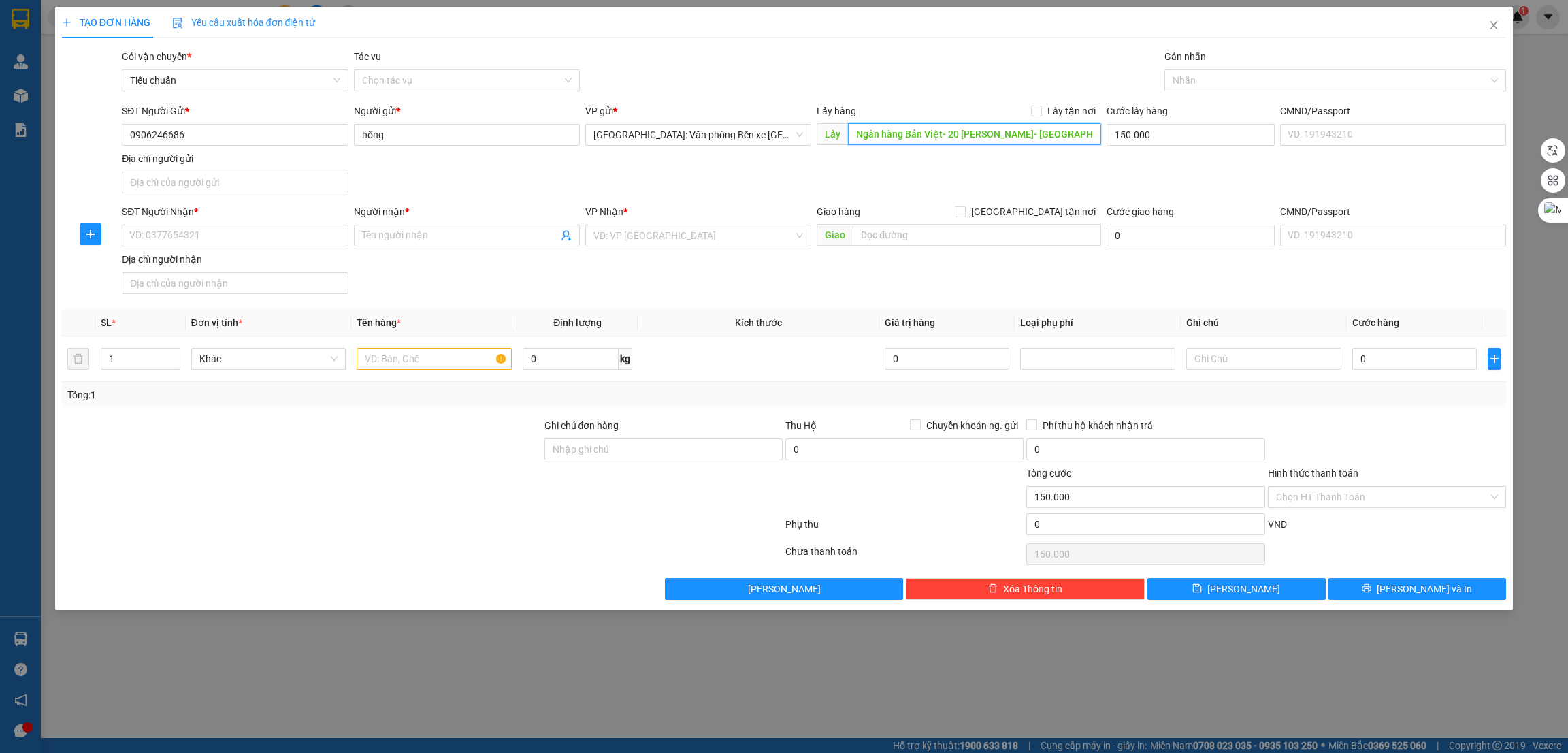
scroll to position [0, 35]
type input "Ngân hàng Bản Việt- 20 [PERSON_NAME]- [GEOGRAPHIC_DATA]- [GEOGRAPHIC_DATA]"
click at [1036, 113] on input "Lấy tận nơi" at bounding box center [1036, 110] width 9 height 9
checkbox input "true"
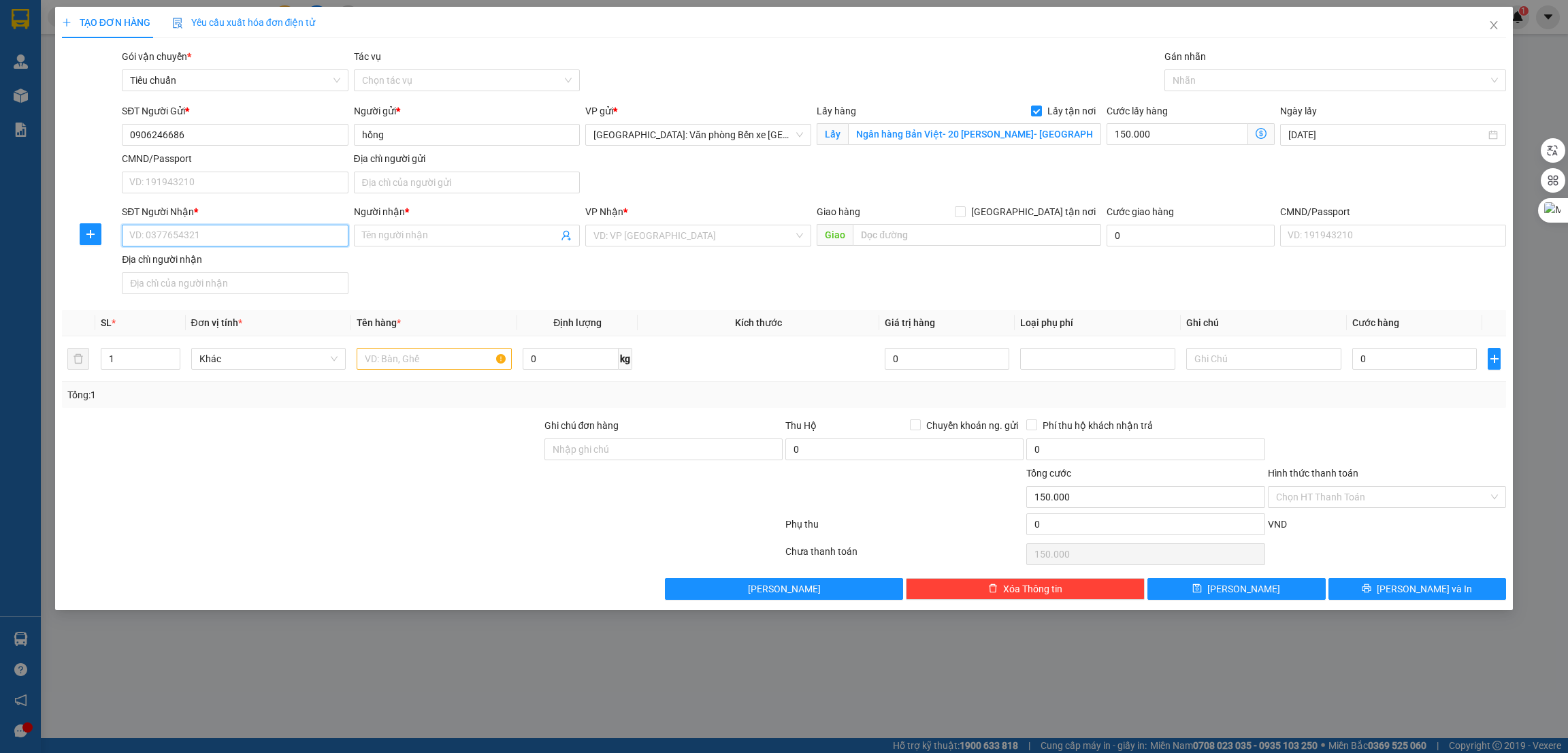
click at [244, 237] on input "SĐT Người Nhận *" at bounding box center [234, 235] width 226 height 22
click at [249, 230] on input "SĐT Người Nhận *" at bounding box center [234, 235] width 226 height 22
paste input "0903144086"
type input "0903144086"
click at [414, 237] on input "Người nhận *" at bounding box center [460, 235] width 196 height 15
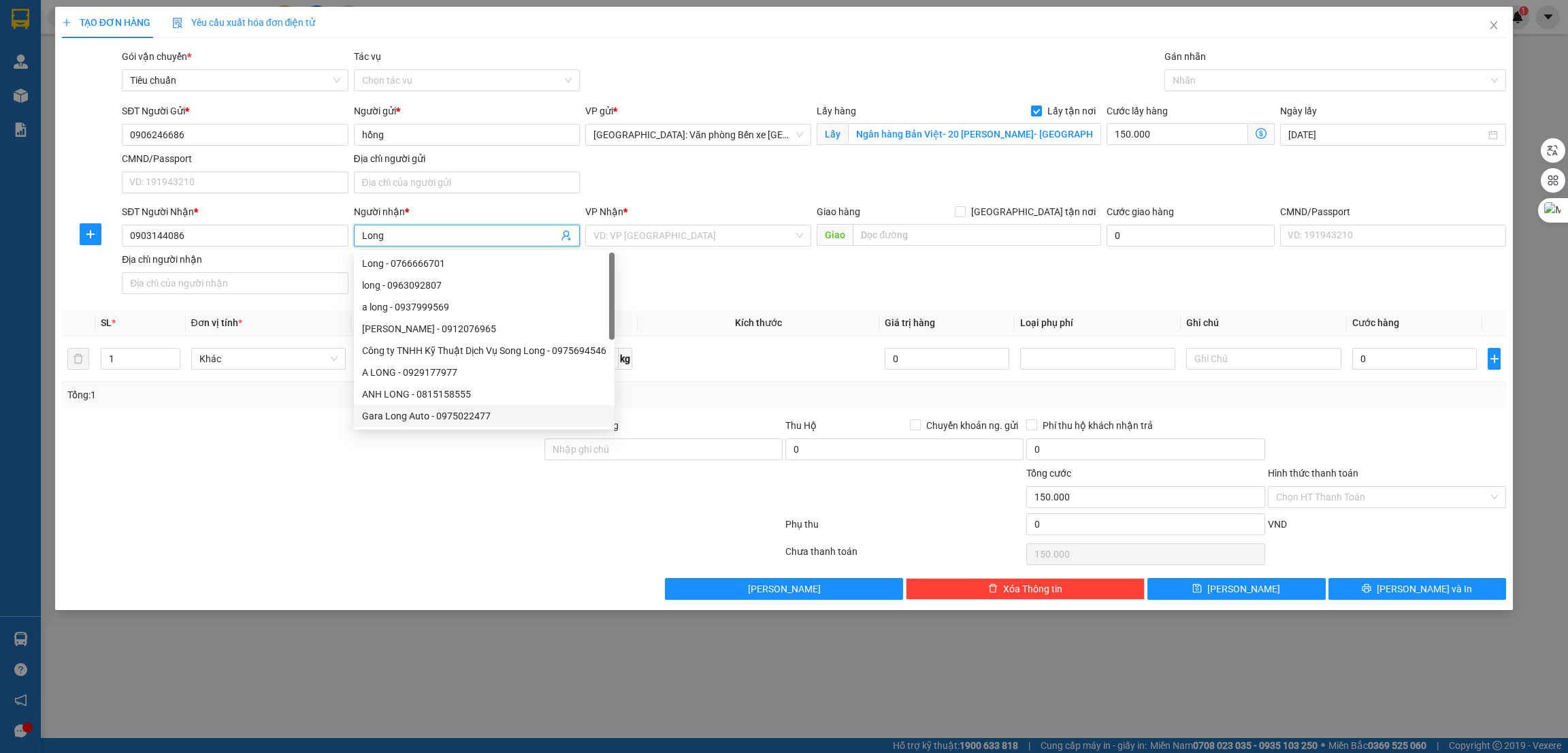
type input "Long"
click at [365, 540] on div at bounding box center [422, 527] width 723 height 27
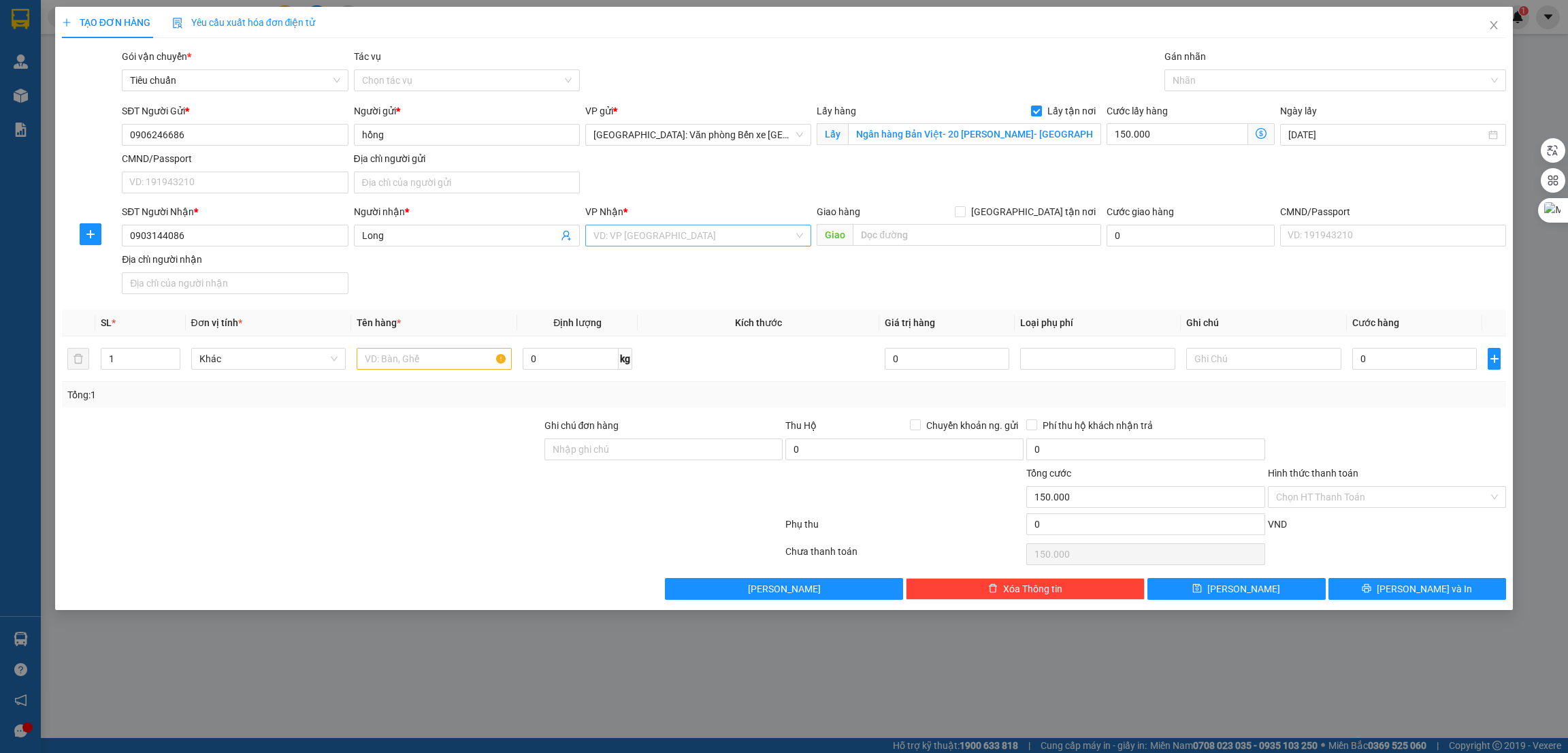
click at [732, 238] on input "search" at bounding box center [693, 235] width 200 height 21
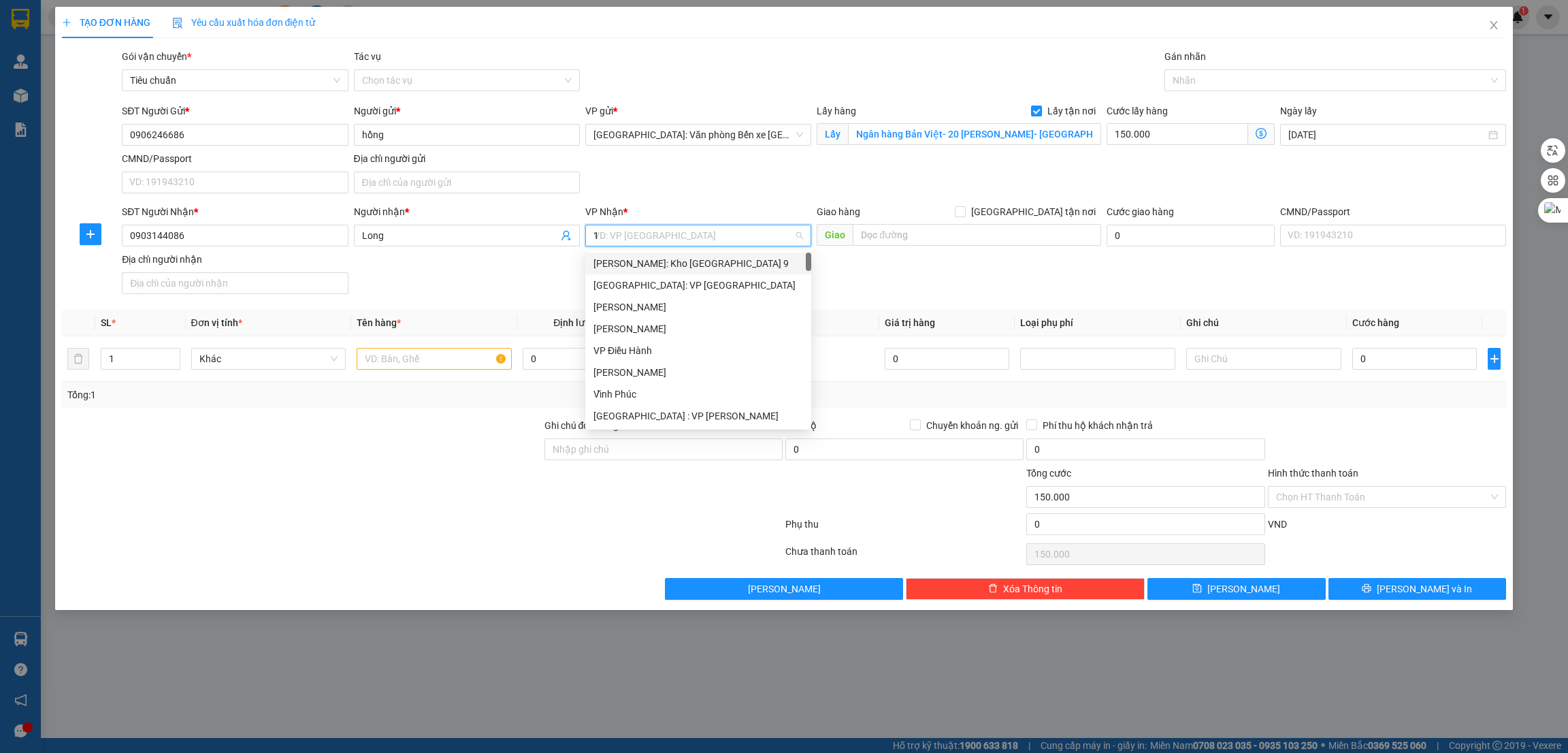
type input "12"
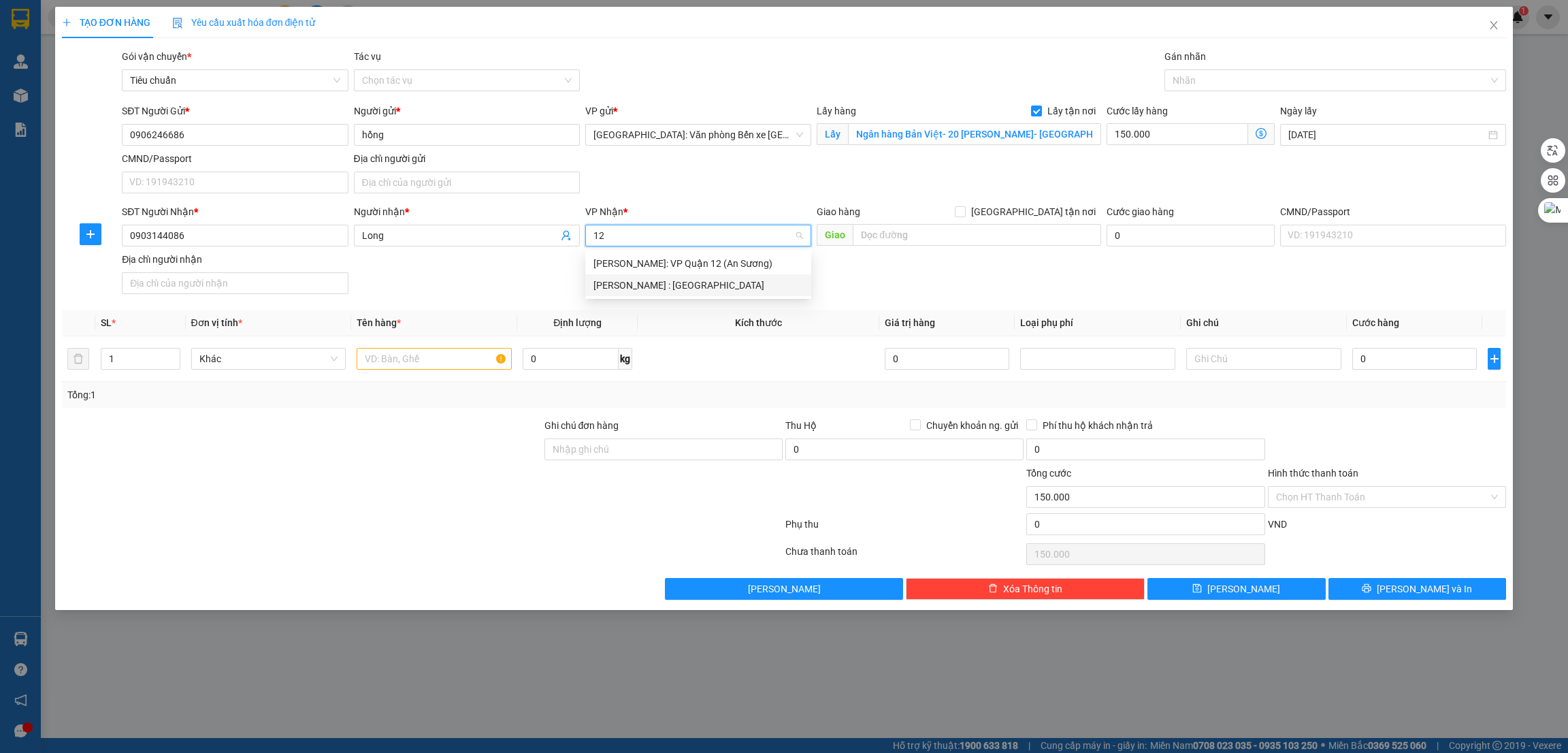
click at [720, 280] on div "[PERSON_NAME] : [GEOGRAPHIC_DATA]" at bounding box center [698, 285] width 210 height 15
click at [921, 235] on input "text" at bounding box center [977, 235] width 248 height 22
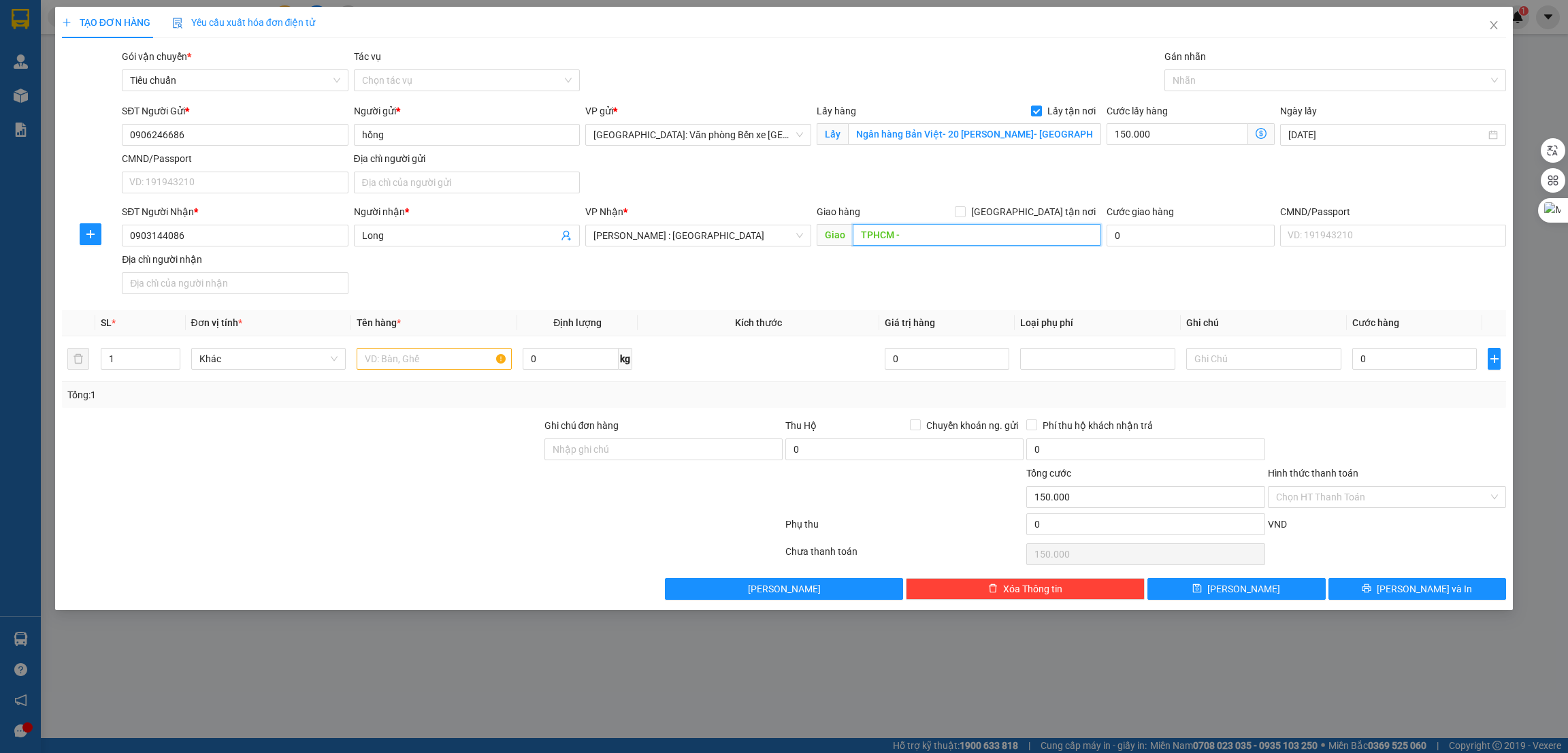
paste input "[STREET_ADDRESS][PERSON_NAME],"
type input "TPHCM - [STREET_ADDRESS],"
click at [964, 210] on input "[GEOGRAPHIC_DATA] tận nơi" at bounding box center [959, 210] width 9 height 9
checkbox input "true"
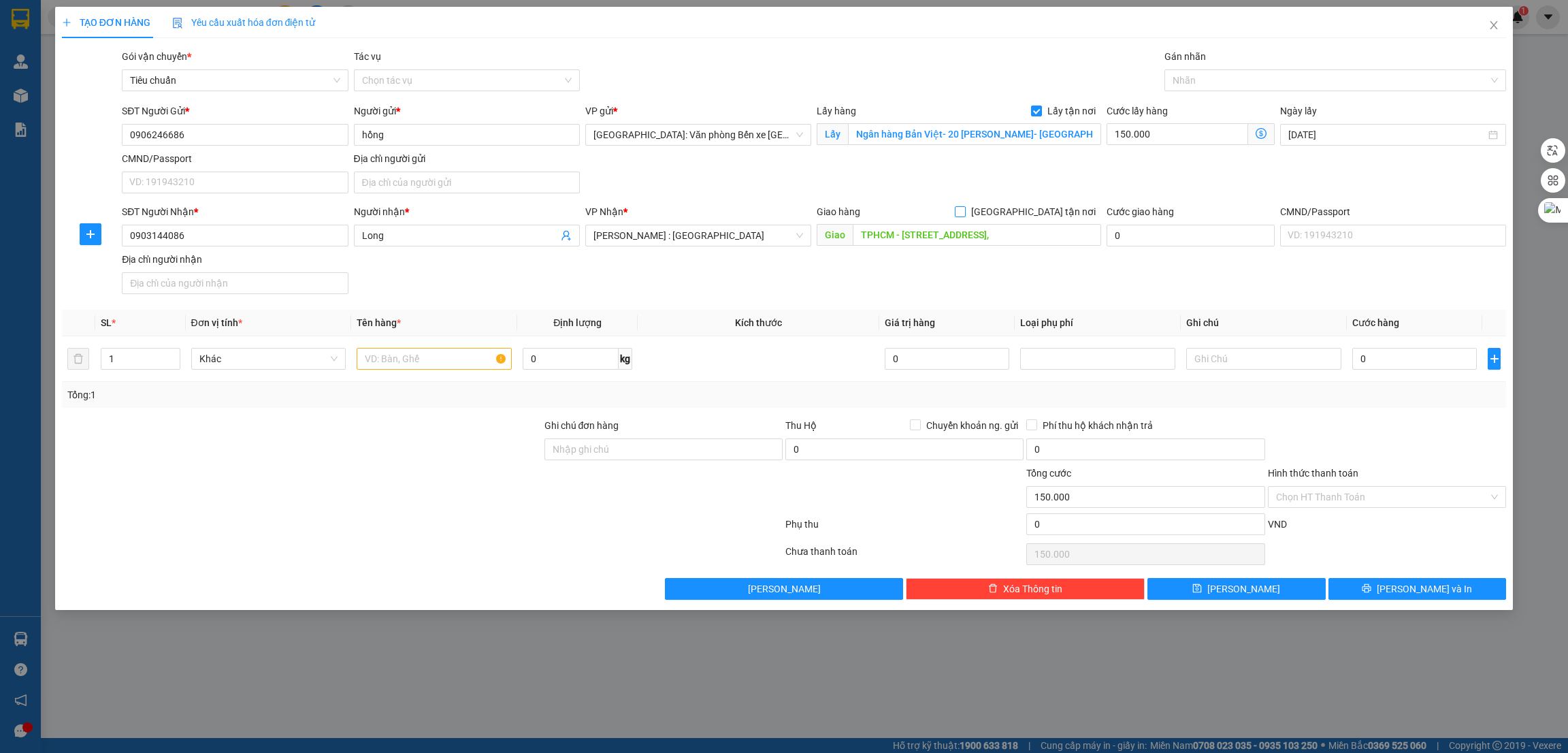
scroll to position [0, 0]
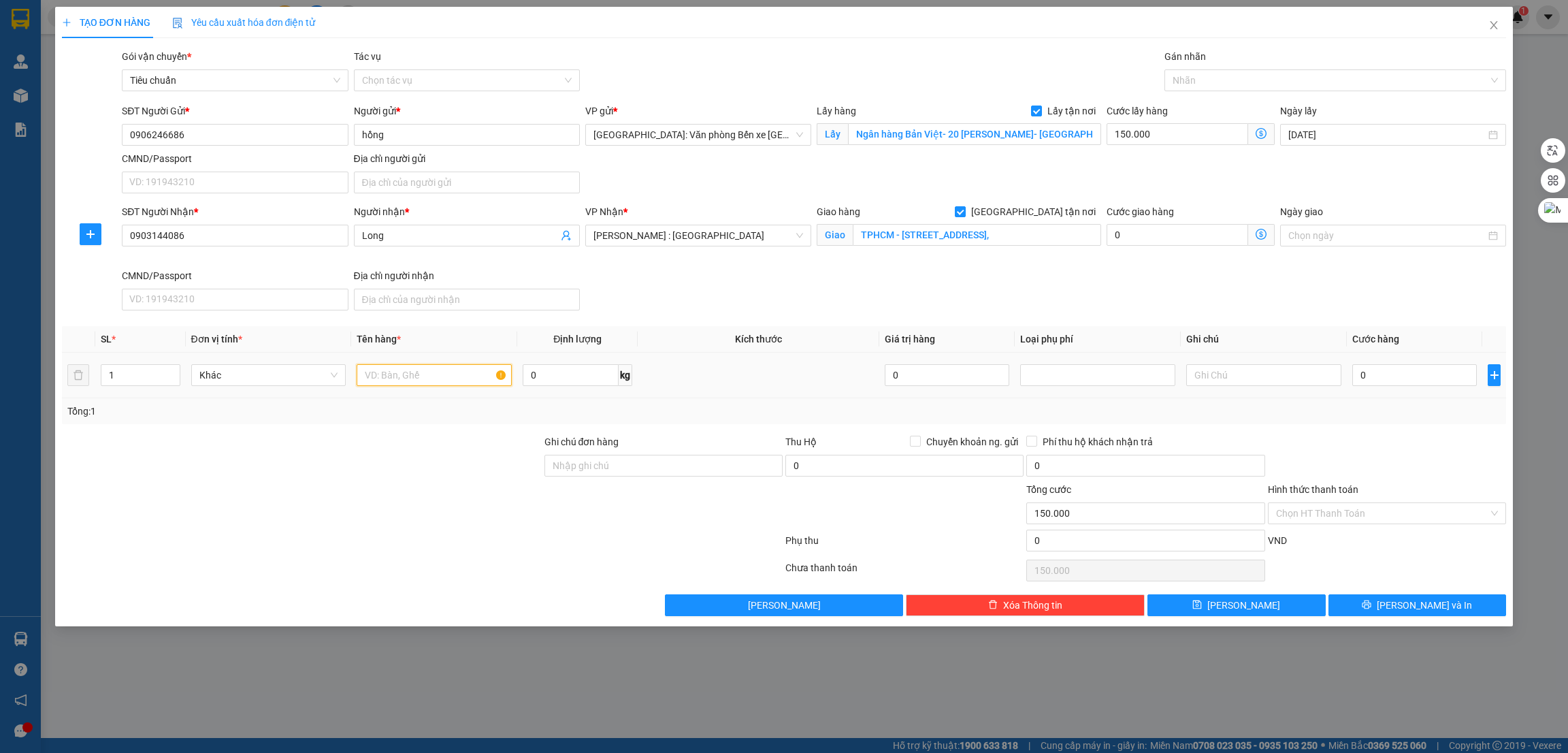
click at [385, 384] on input "text" at bounding box center [434, 375] width 155 height 22
type input "70 L riệu"
click at [432, 480] on div at bounding box center [301, 458] width 483 height 48
click at [1367, 372] on input "0" at bounding box center [1415, 375] width 125 height 22
type input "5"
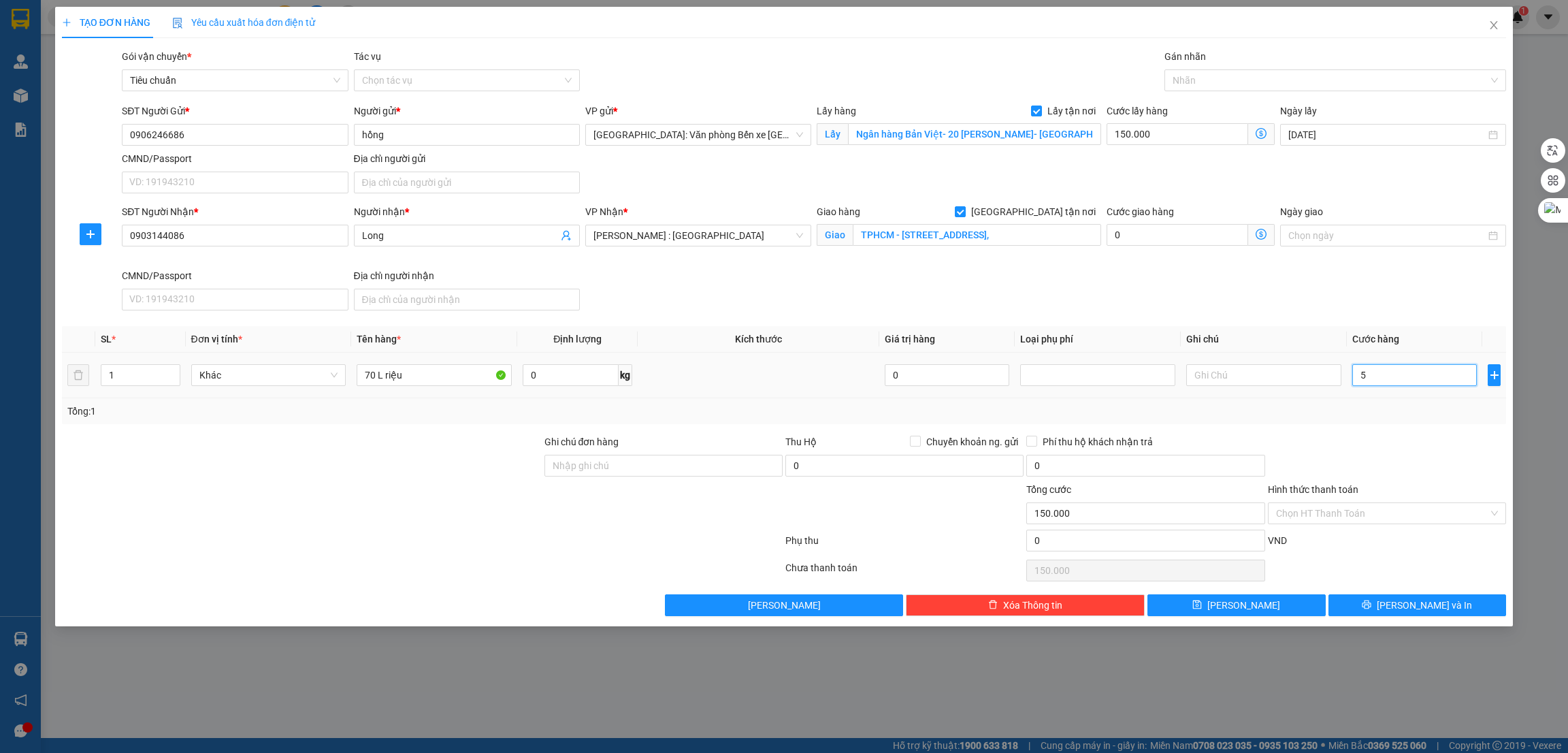
type input "150.005"
type input "56"
type input "150.056"
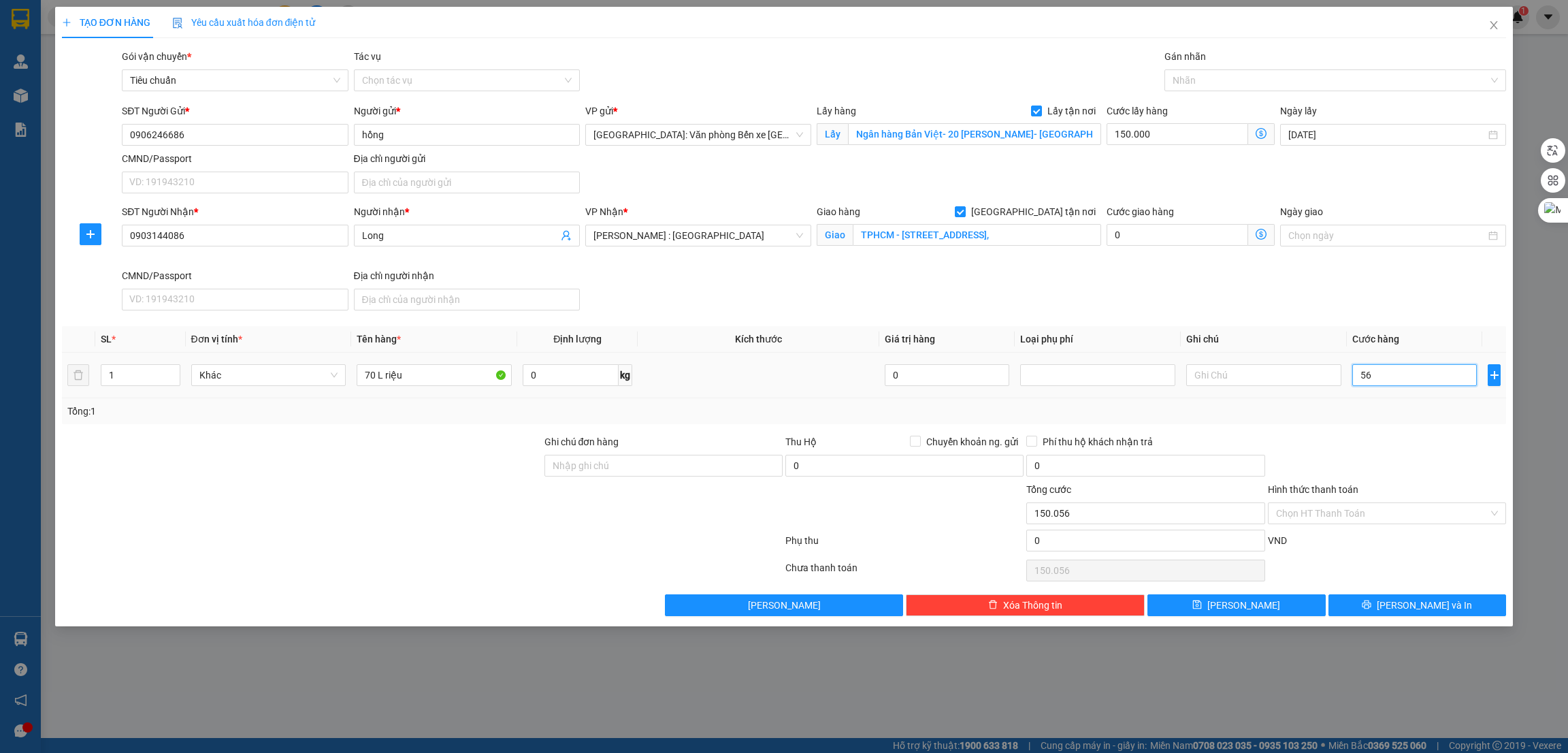
type input "560"
type input "150.560"
type input "5.600"
type input "155.600"
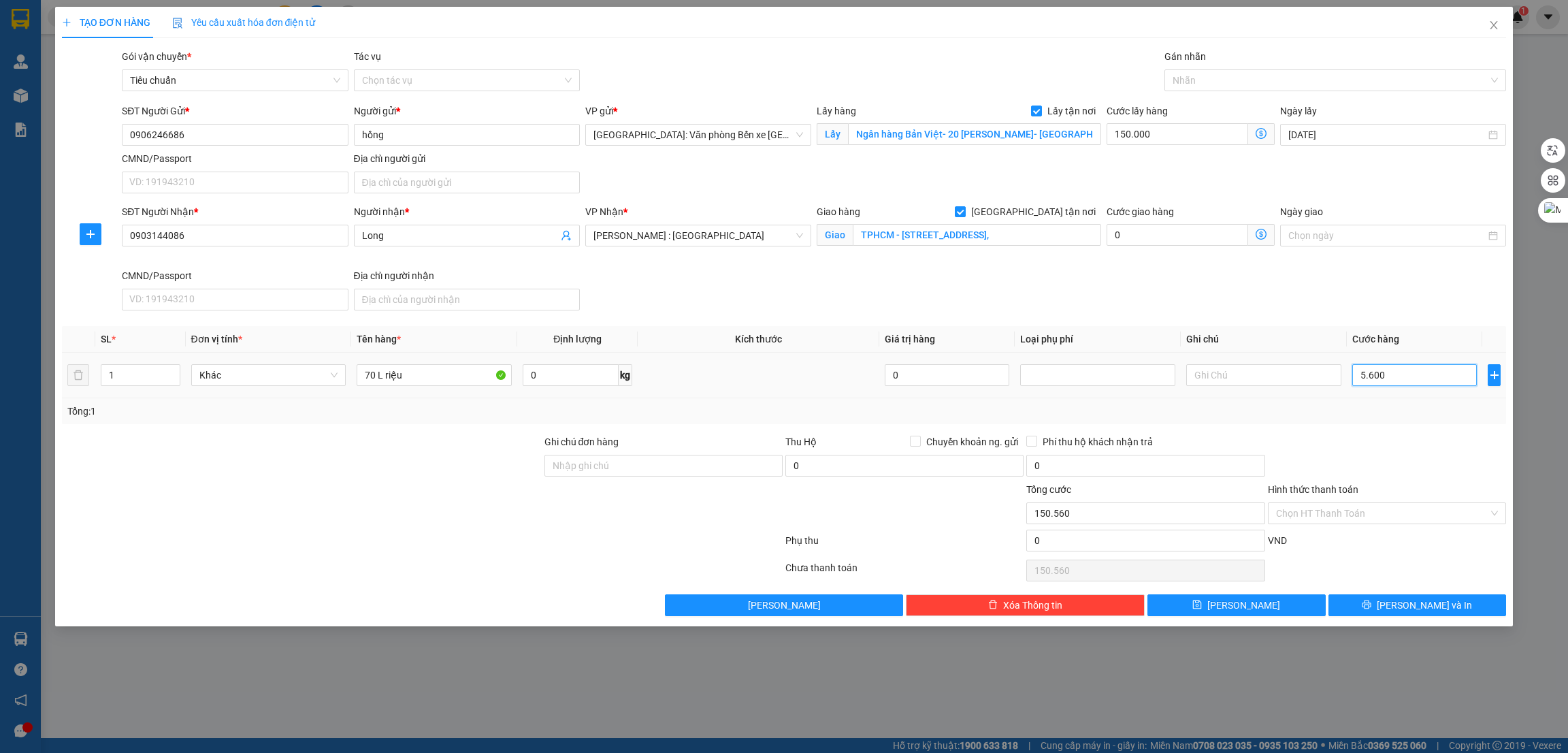
type input "155.600"
type input "56.000"
type input "206.000"
type input "560.000"
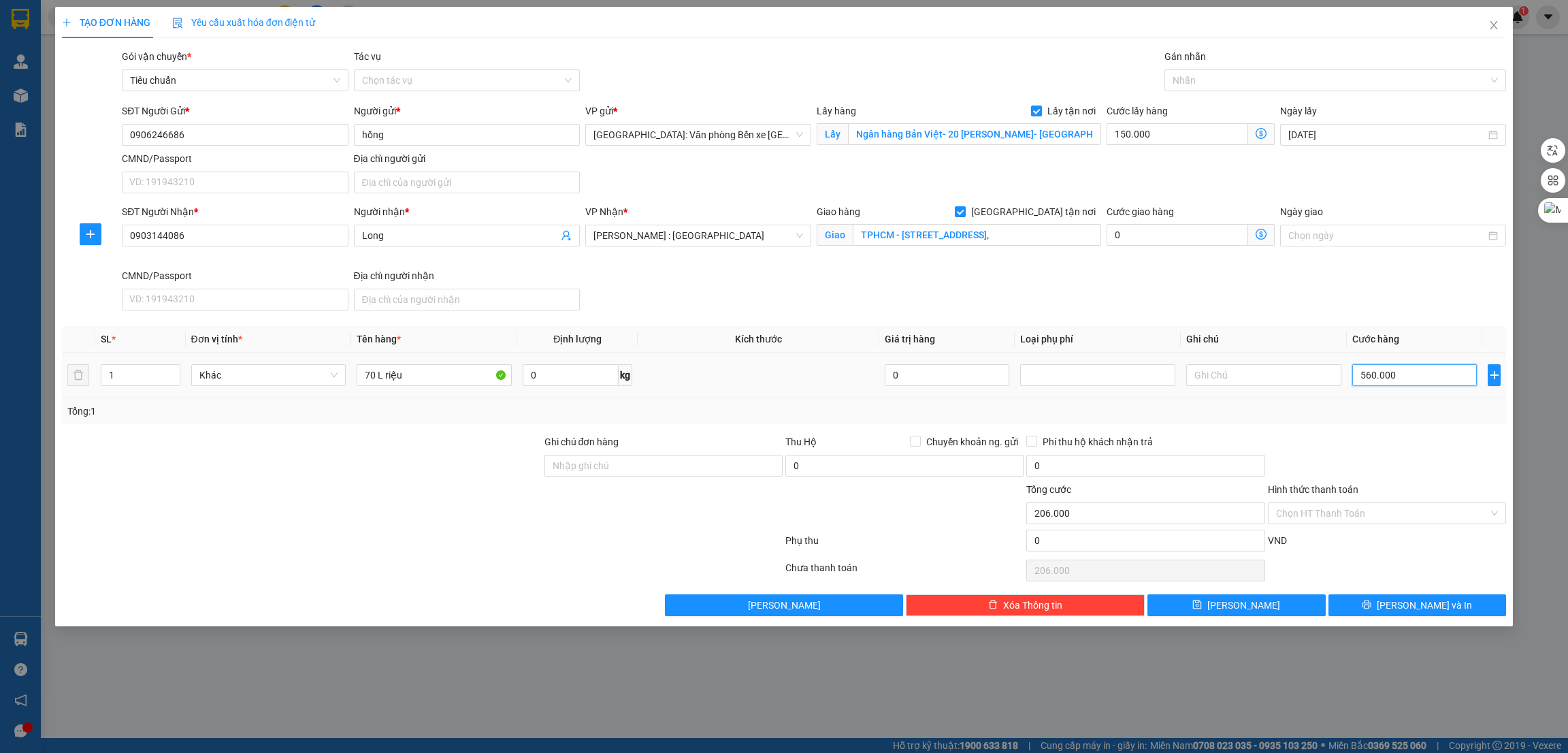
type input "710.000"
click at [1254, 83] on div at bounding box center [1329, 80] width 322 height 16
type input "560.000"
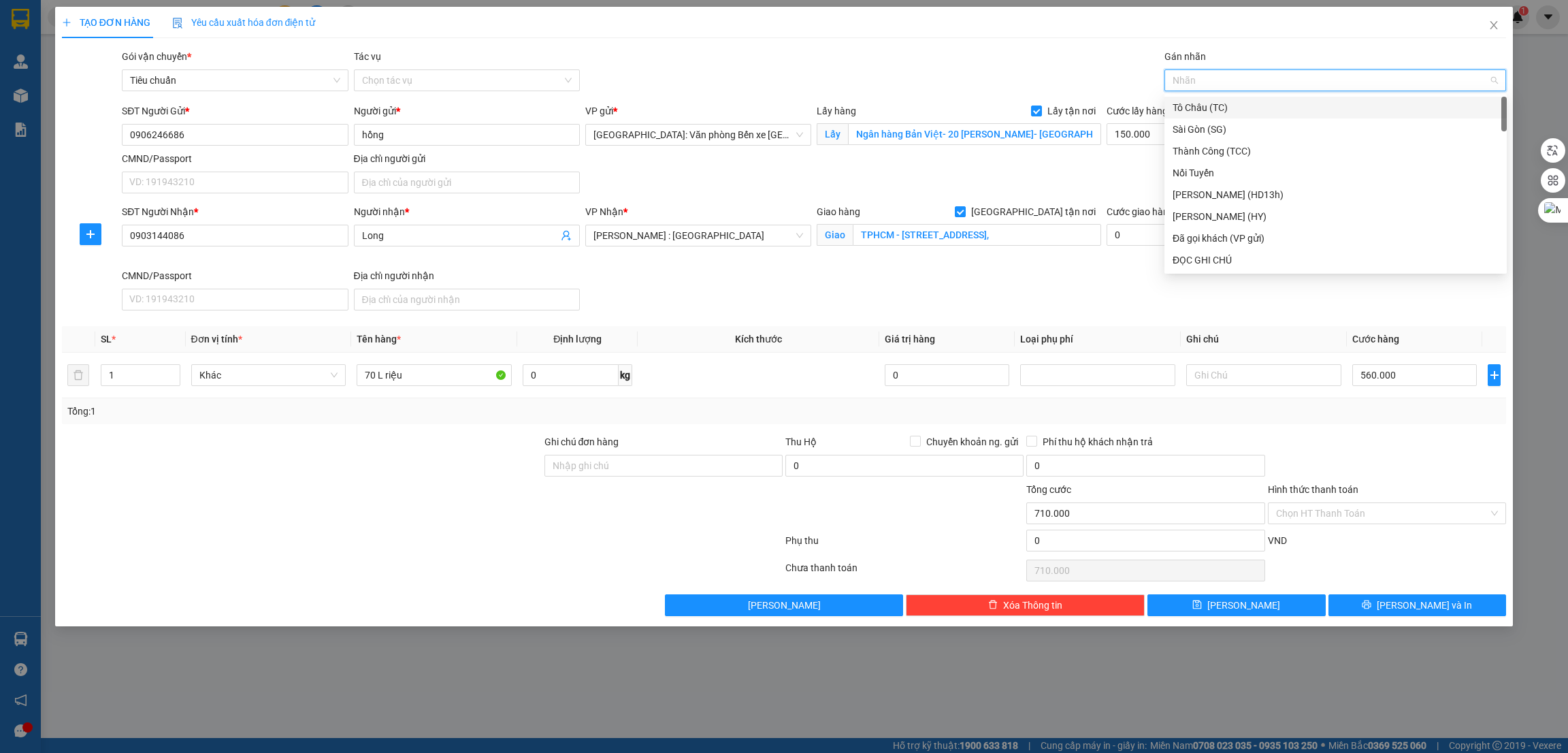
type input "g"
click at [1237, 259] on div "[GEOGRAPHIC_DATA] tận nơi" at bounding box center [1335, 260] width 326 height 15
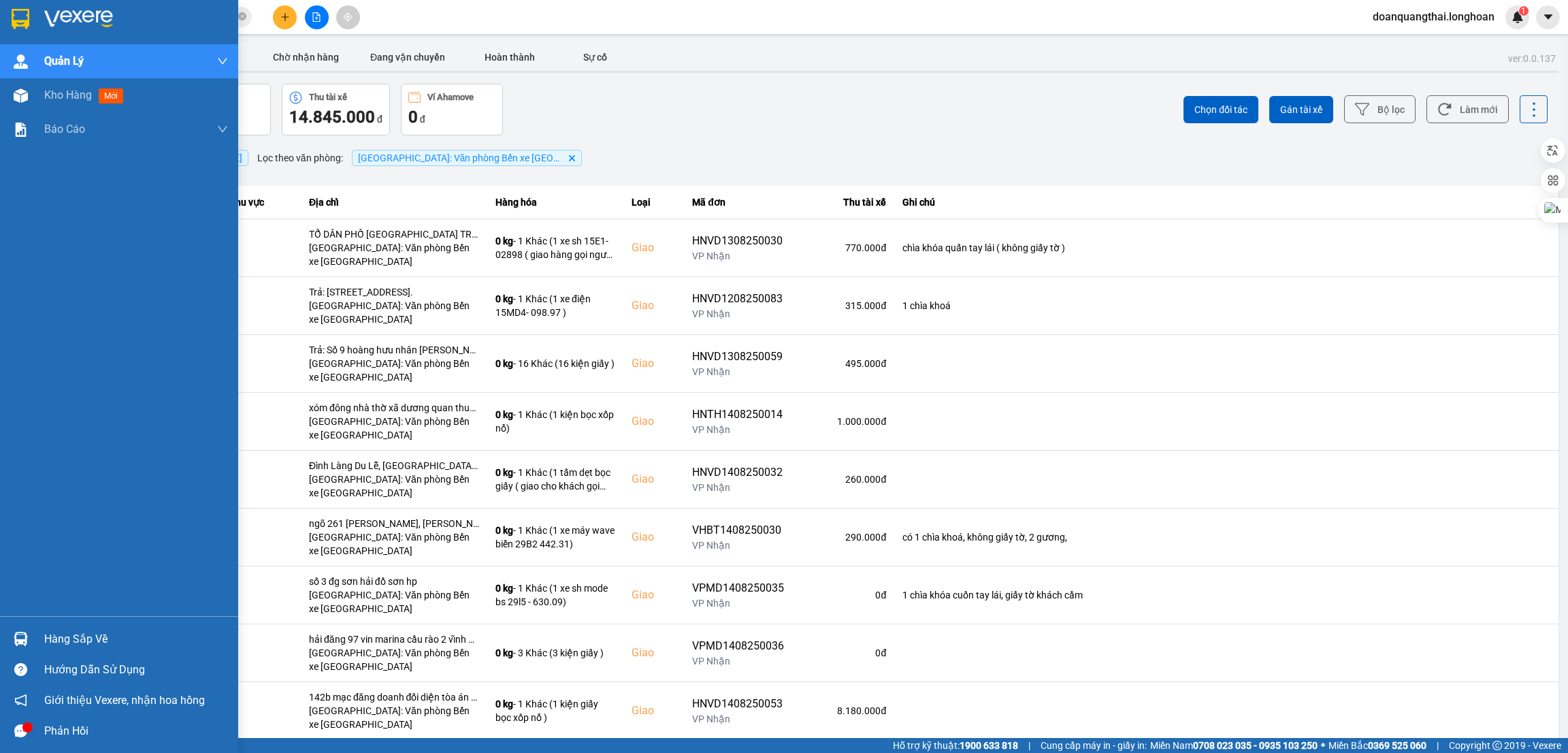
click at [18, 642] on img at bounding box center [21, 639] width 14 height 14
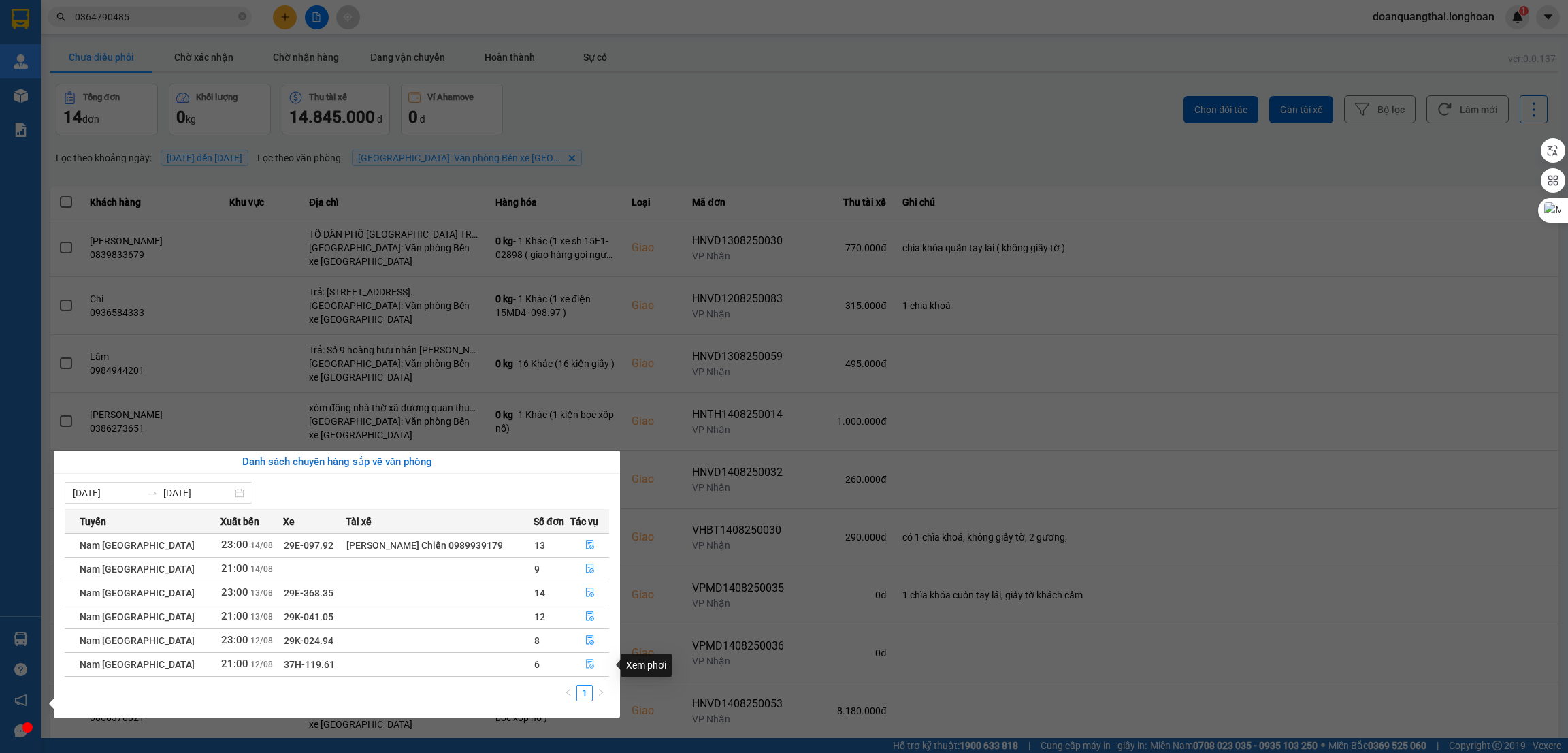
click at [587, 669] on icon "file-done" at bounding box center [589, 663] width 9 height 9
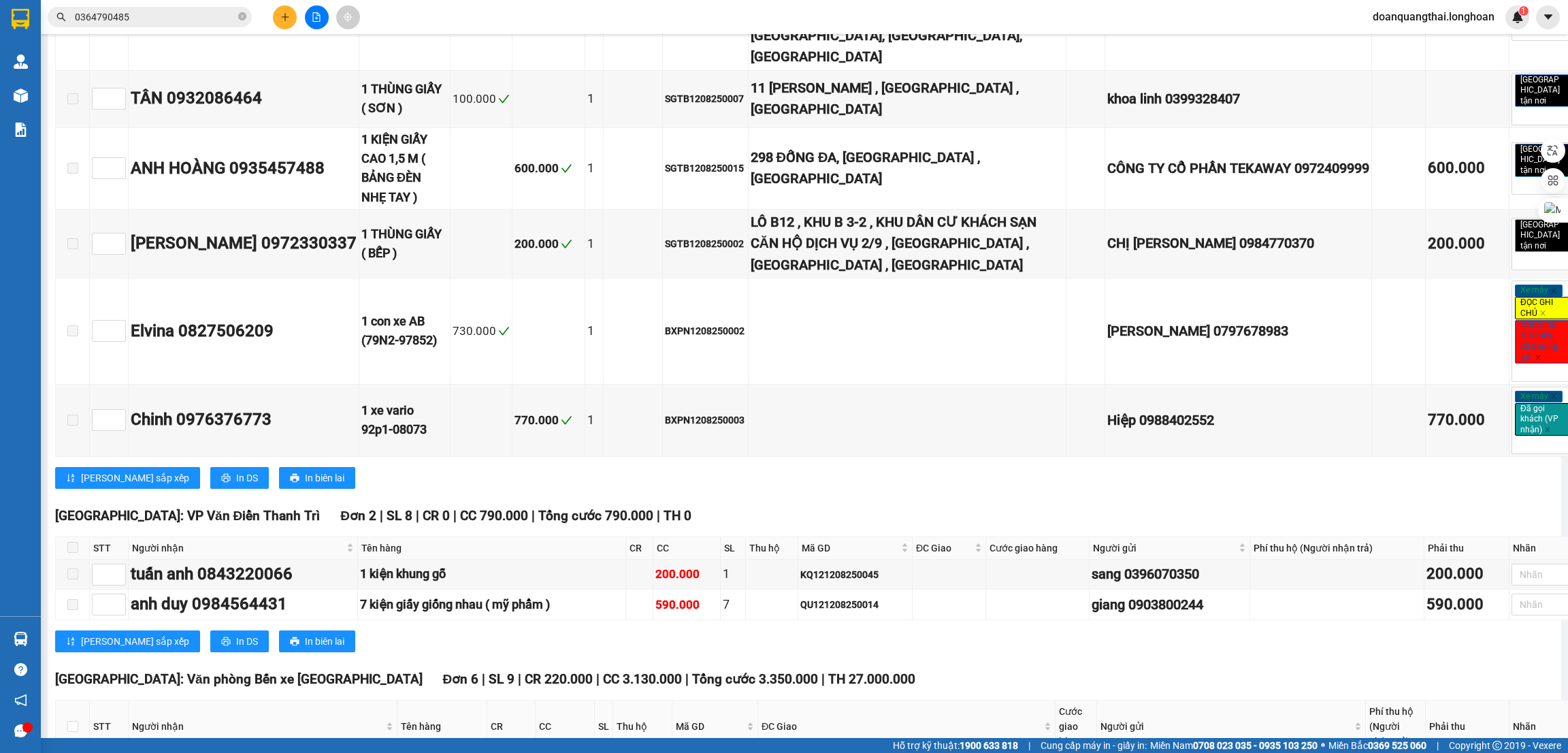
scroll to position [2757, 0]
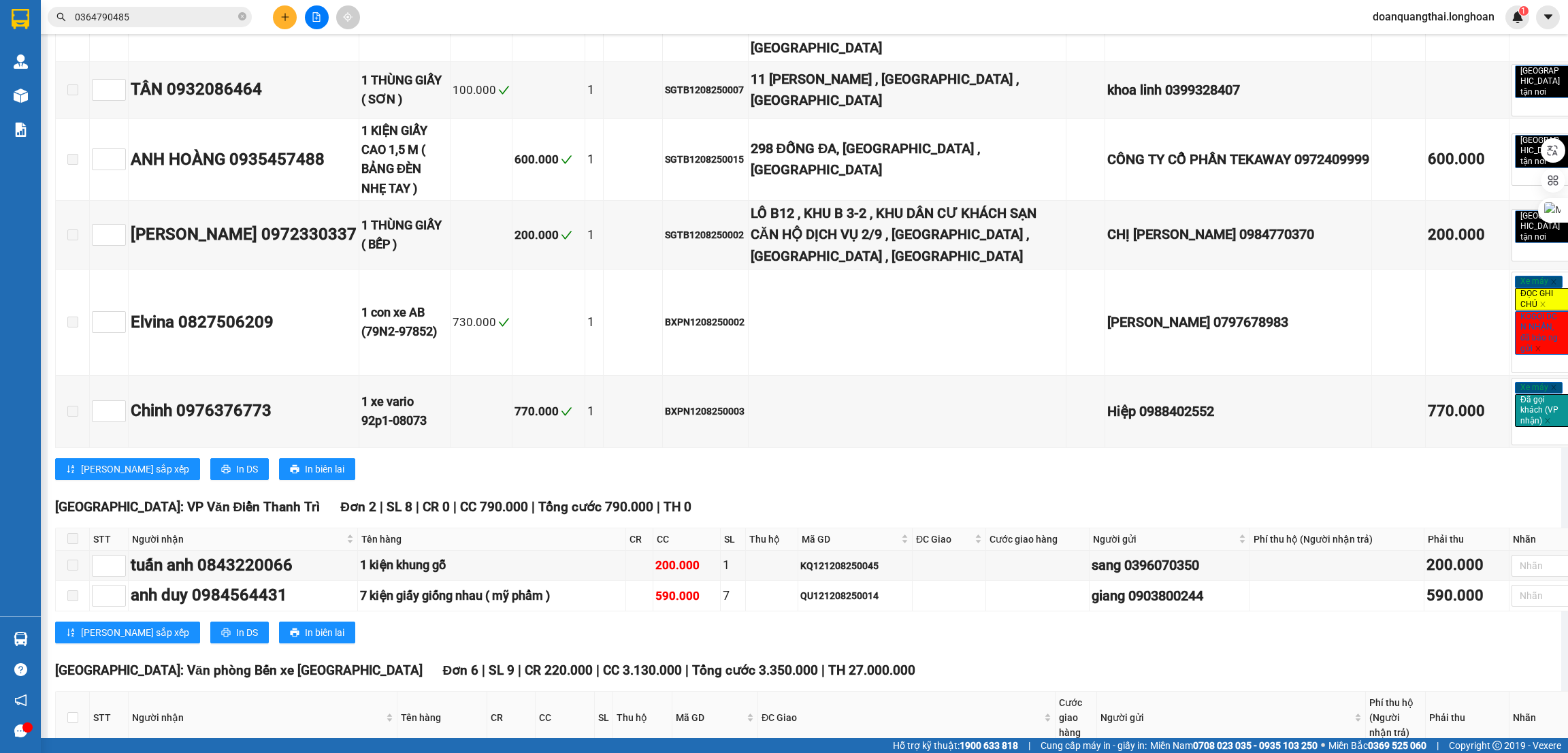
click at [168, 16] on input "0364790485" at bounding box center [155, 16] width 160 height 15
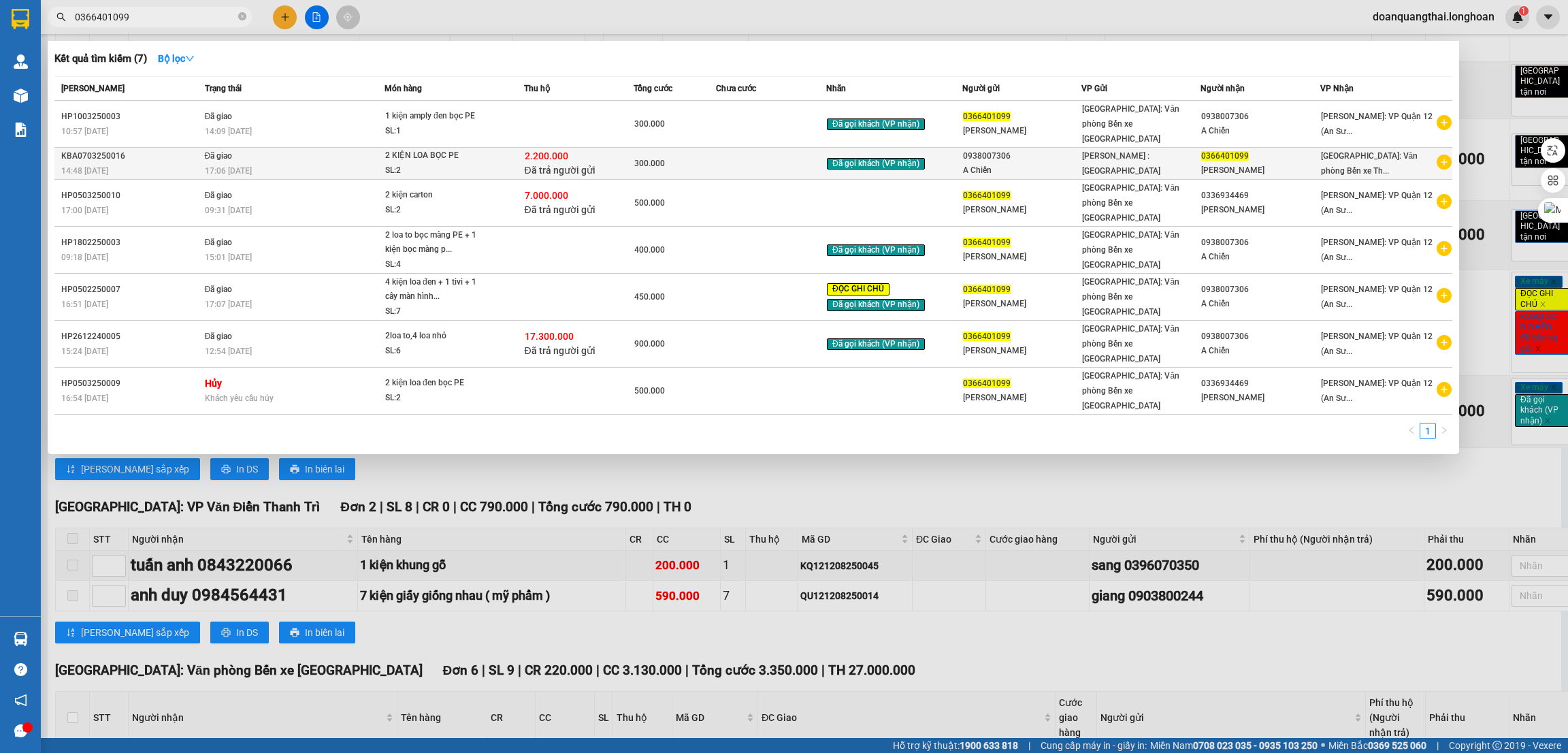
type input "0366401099"
click at [1444, 155] on icon "plus-circle" at bounding box center [1444, 162] width 15 height 15
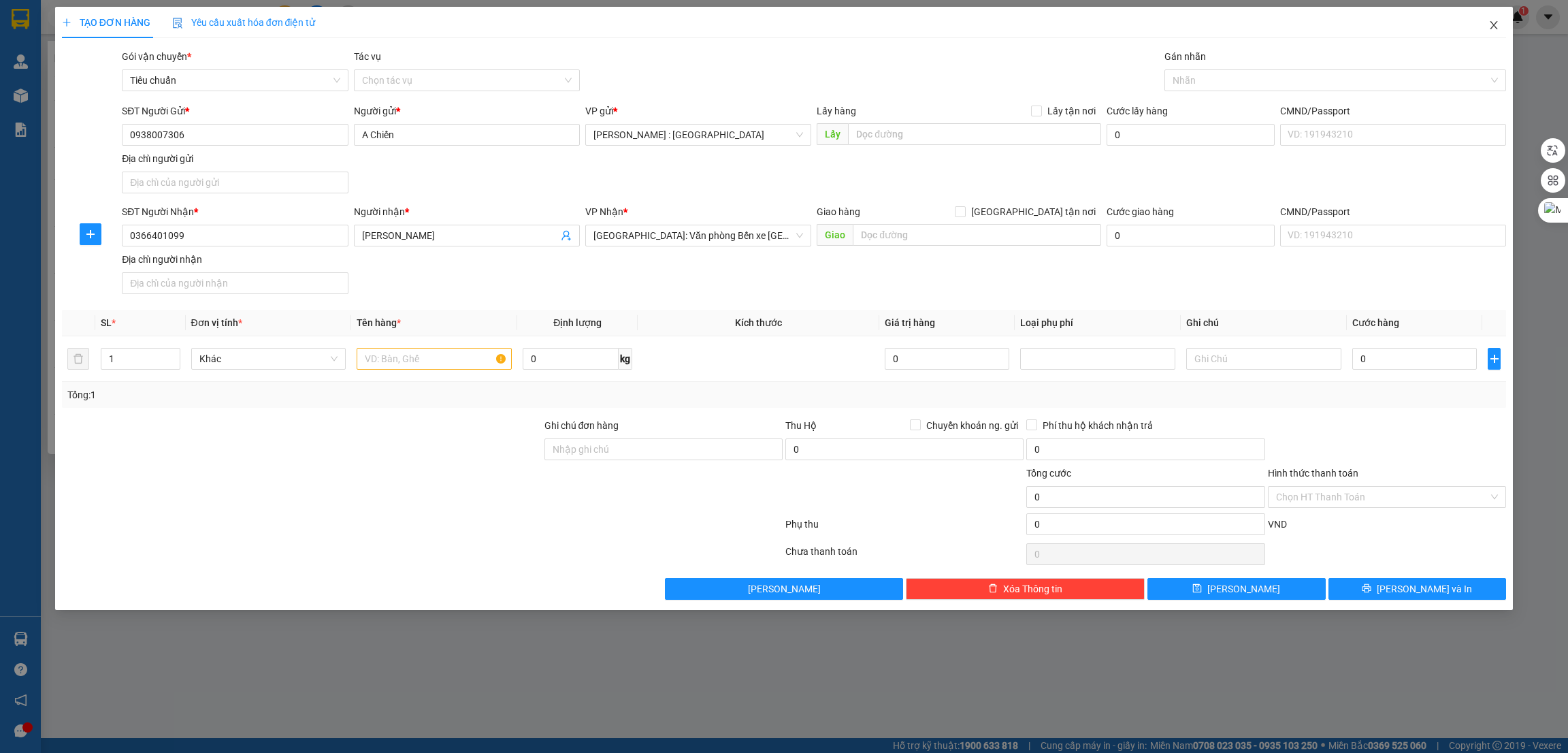
click at [1489, 17] on span "Close" at bounding box center [1494, 26] width 38 height 38
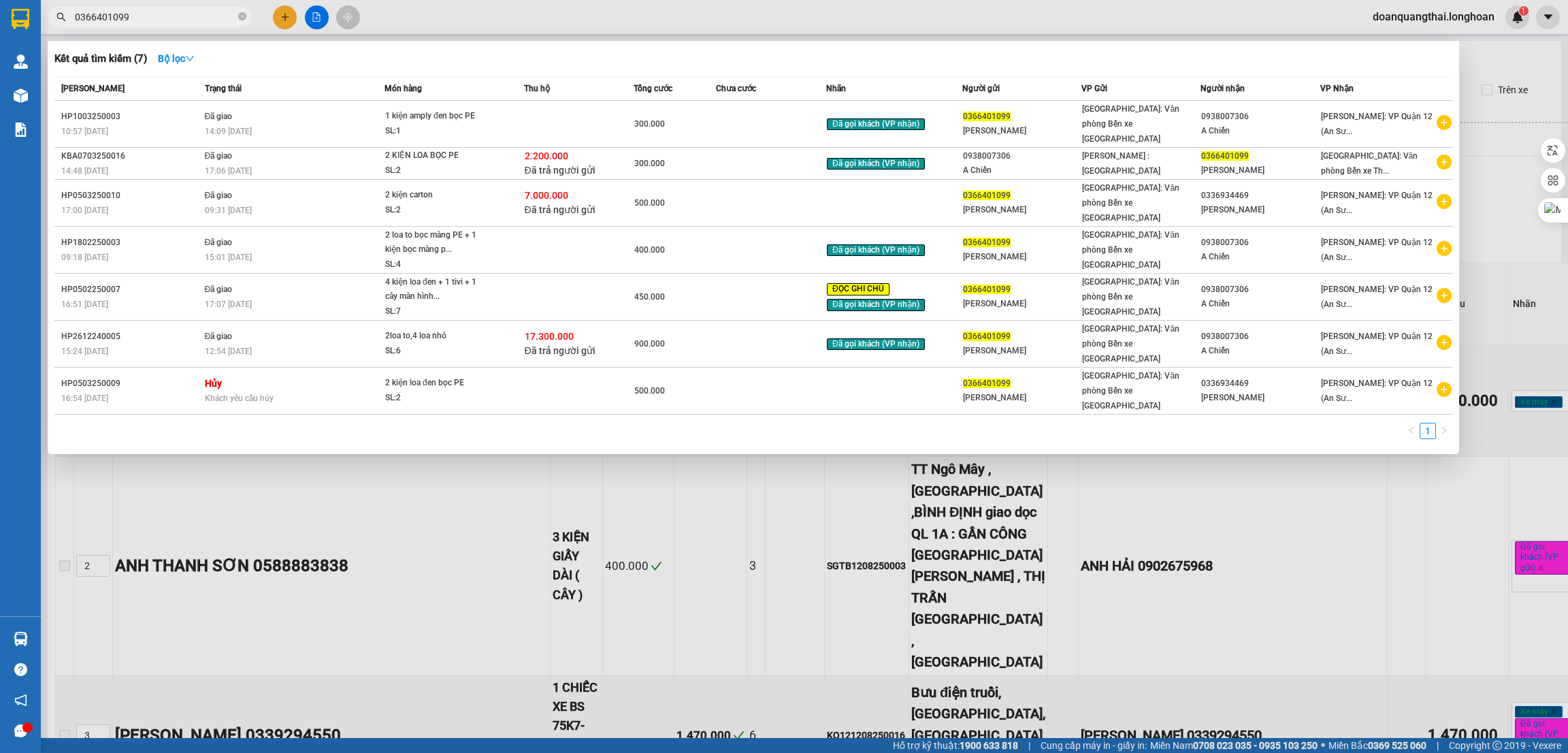
click at [148, 14] on input "0366401099" at bounding box center [155, 16] width 160 height 15
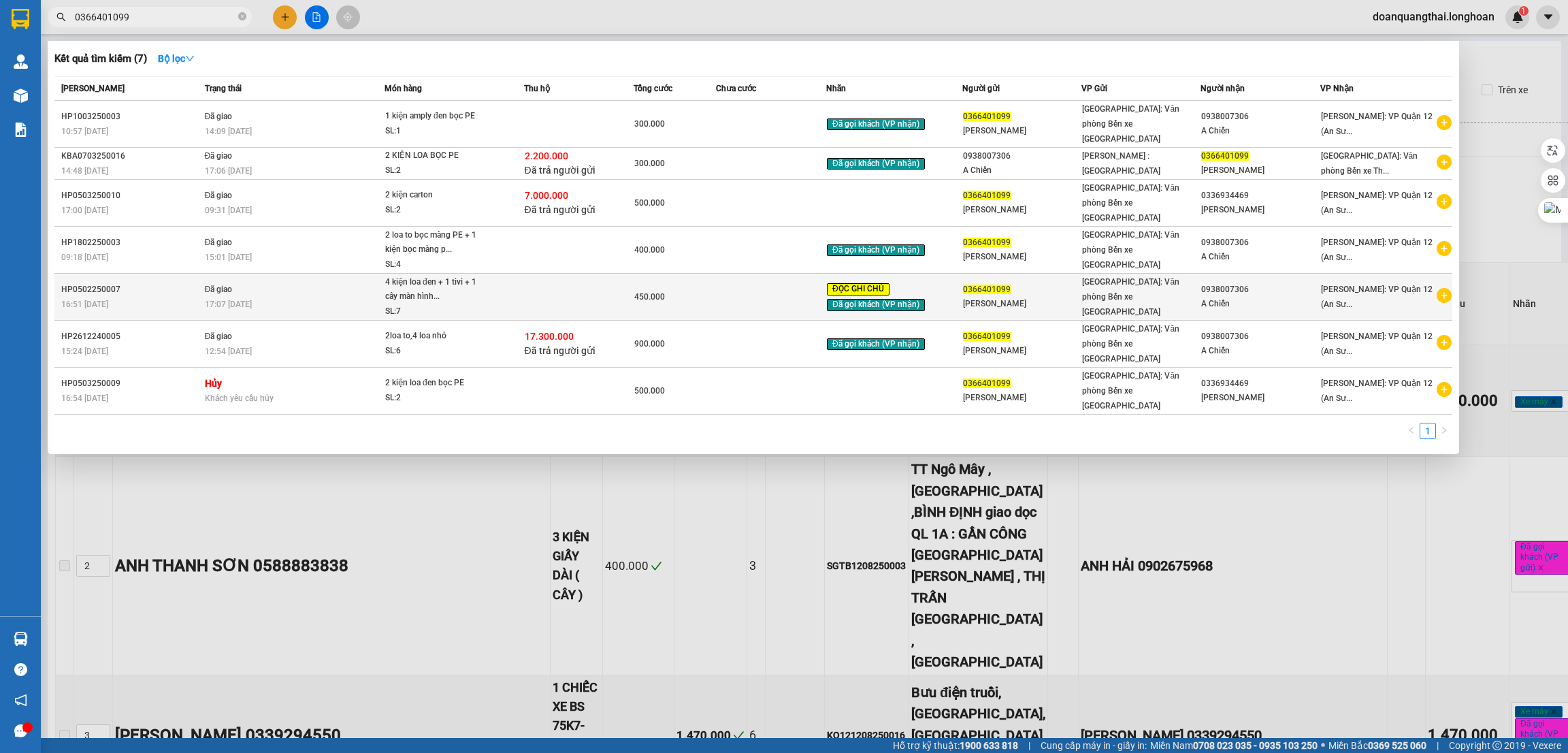
click at [1443, 288] on icon "plus-circle" at bounding box center [1444, 295] width 15 height 15
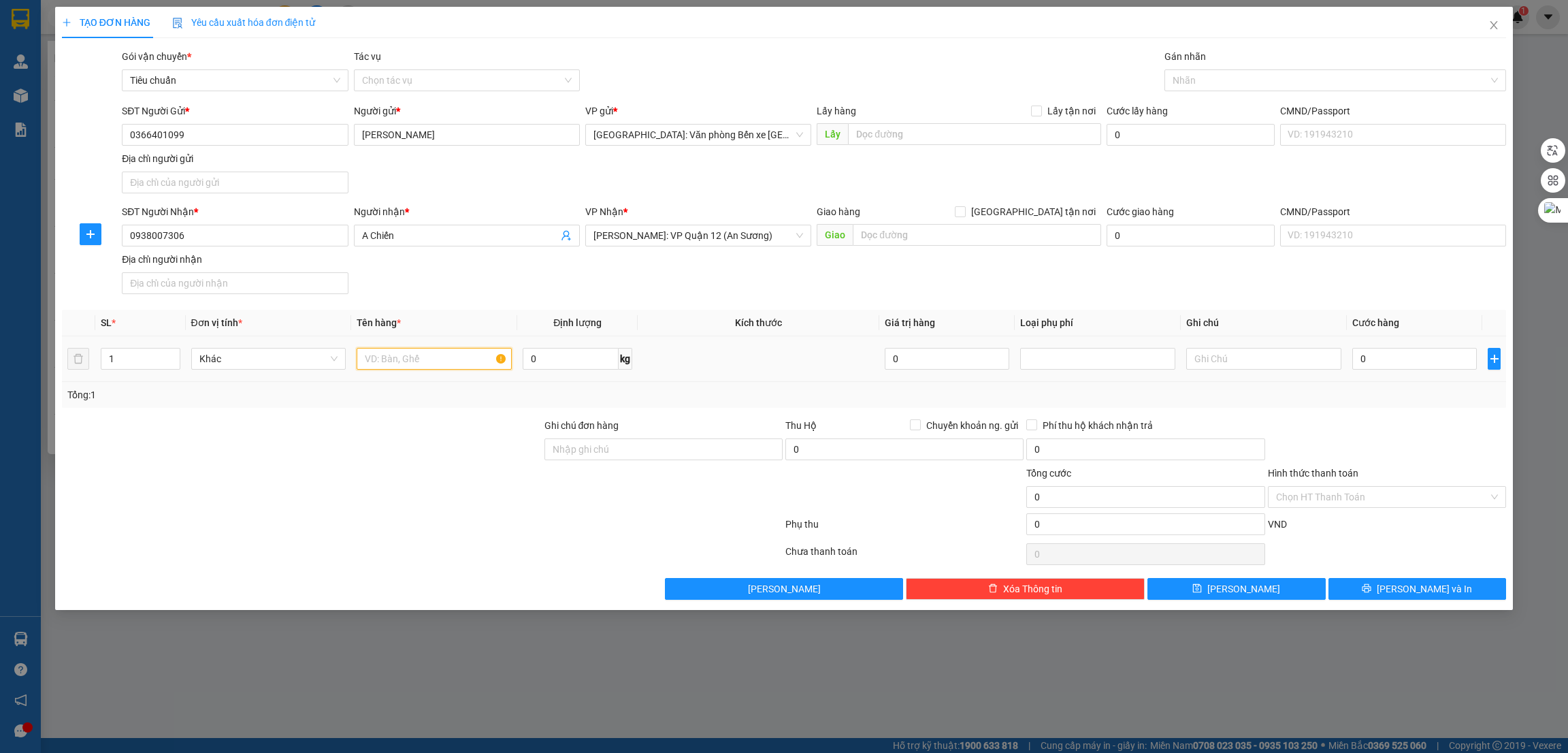
click at [397, 365] on input "text" at bounding box center [434, 359] width 155 height 22
click at [425, 446] on div at bounding box center [301, 441] width 483 height 48
click at [455, 366] on input "2 loa bọc PE +" at bounding box center [434, 359] width 155 height 22
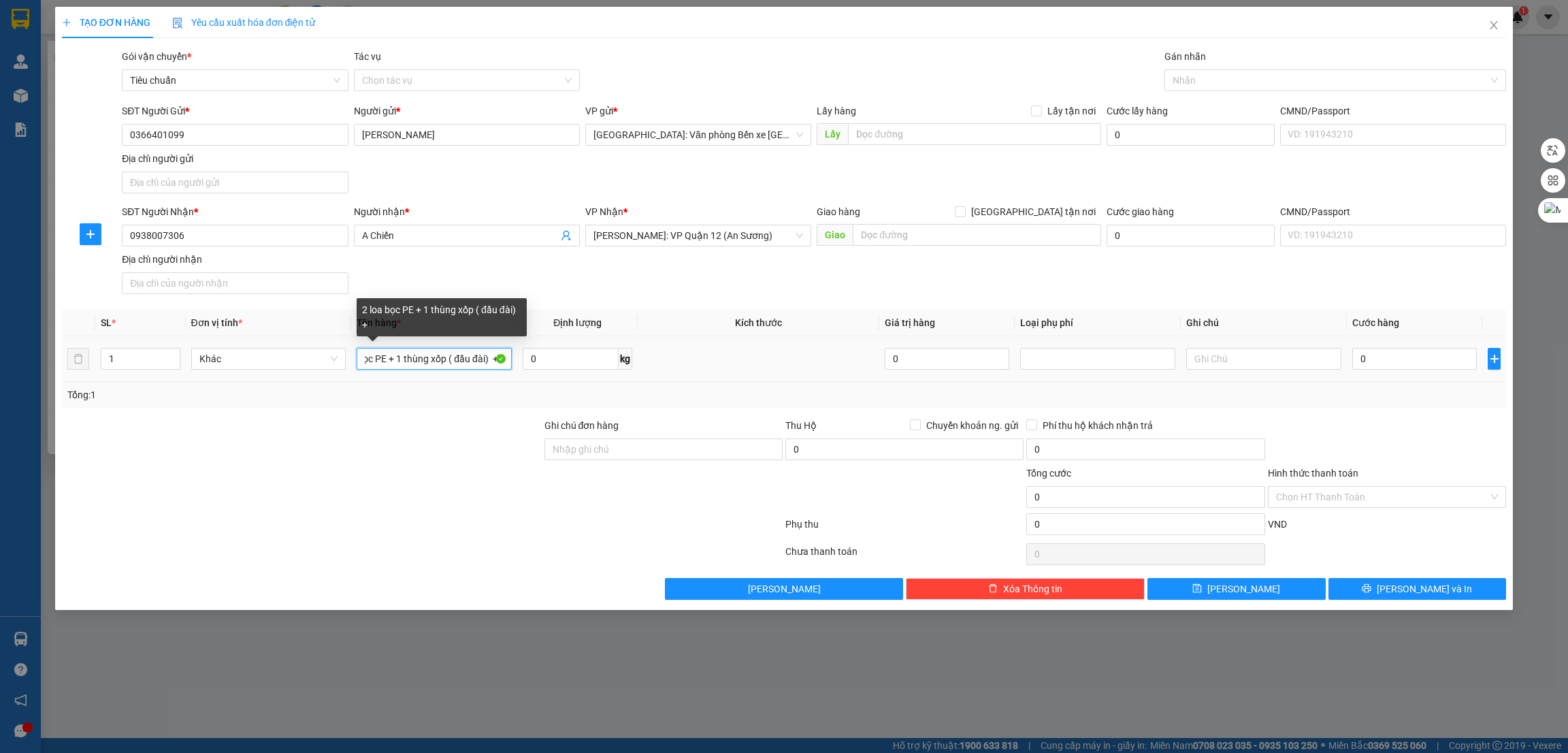
scroll to position [0, 38]
type input "2 loa bọc PE + 1 thùng xốp ( đầu đài) + 1"
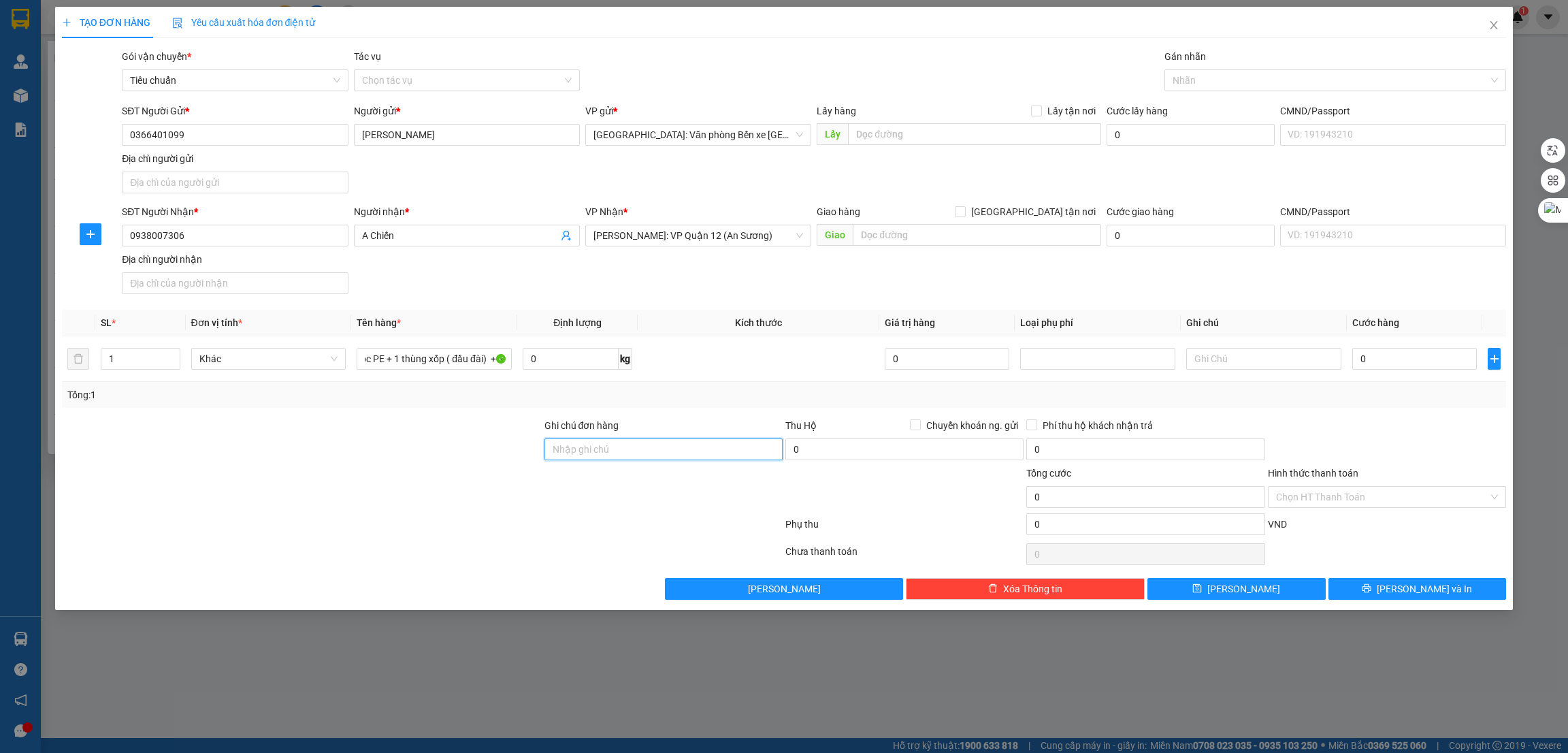
click at [635, 459] on input "Ghi chú đơn hàng" at bounding box center [664, 449] width 238 height 22
type input "nhận nguyên kiện giao nguyên kiện - Bể vỡ không đền"
click at [459, 396] on div "Tổng: 1" at bounding box center [336, 394] width 537 height 15
click at [460, 357] on input "2 loa bọc PE + 1 thùng xốp ( đầu đài) + 1" at bounding box center [434, 359] width 155 height 22
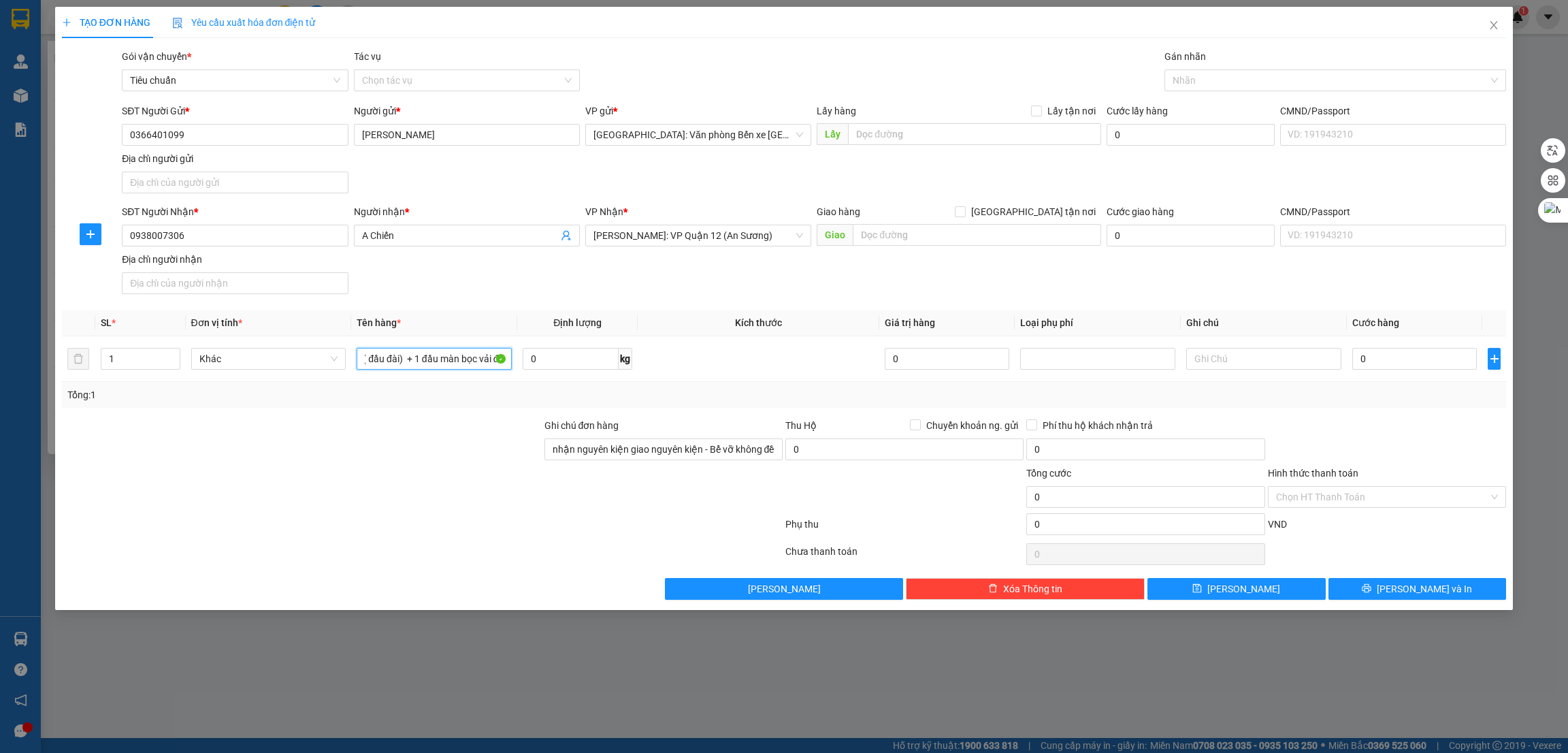
scroll to position [0, 123]
type input "2 loa bọc PE + 1 thùng xốp ( đầu đài) + 1 đầu màn bọc vải đỏ"
click at [115, 357] on input "1" at bounding box center [140, 359] width 78 height 21
click at [171, 356] on icon "up" at bounding box center [172, 356] width 5 height 5
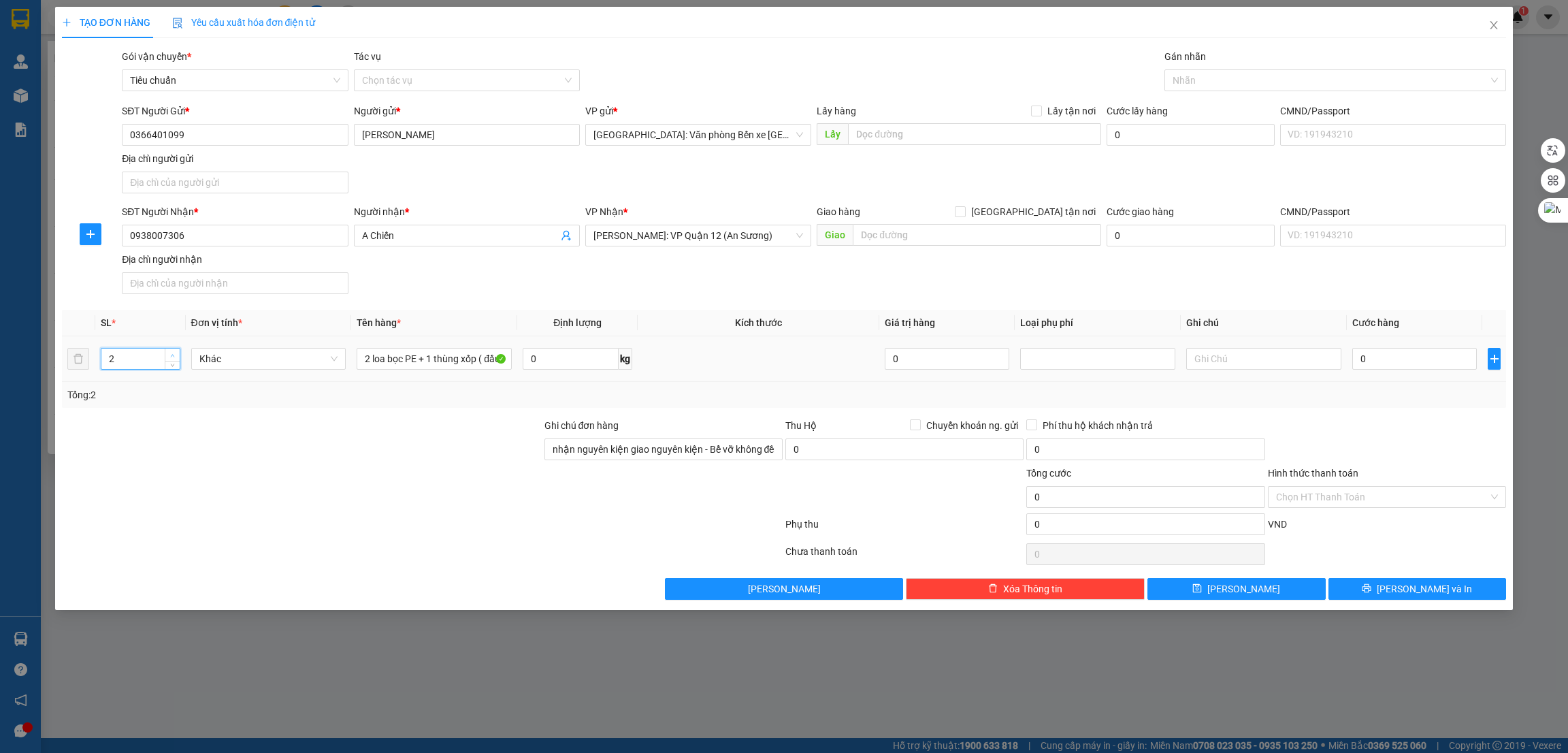
click at [171, 356] on icon "up" at bounding box center [172, 356] width 5 height 5
type input "4"
click at [556, 363] on input "0" at bounding box center [570, 359] width 96 height 22
type input "60"
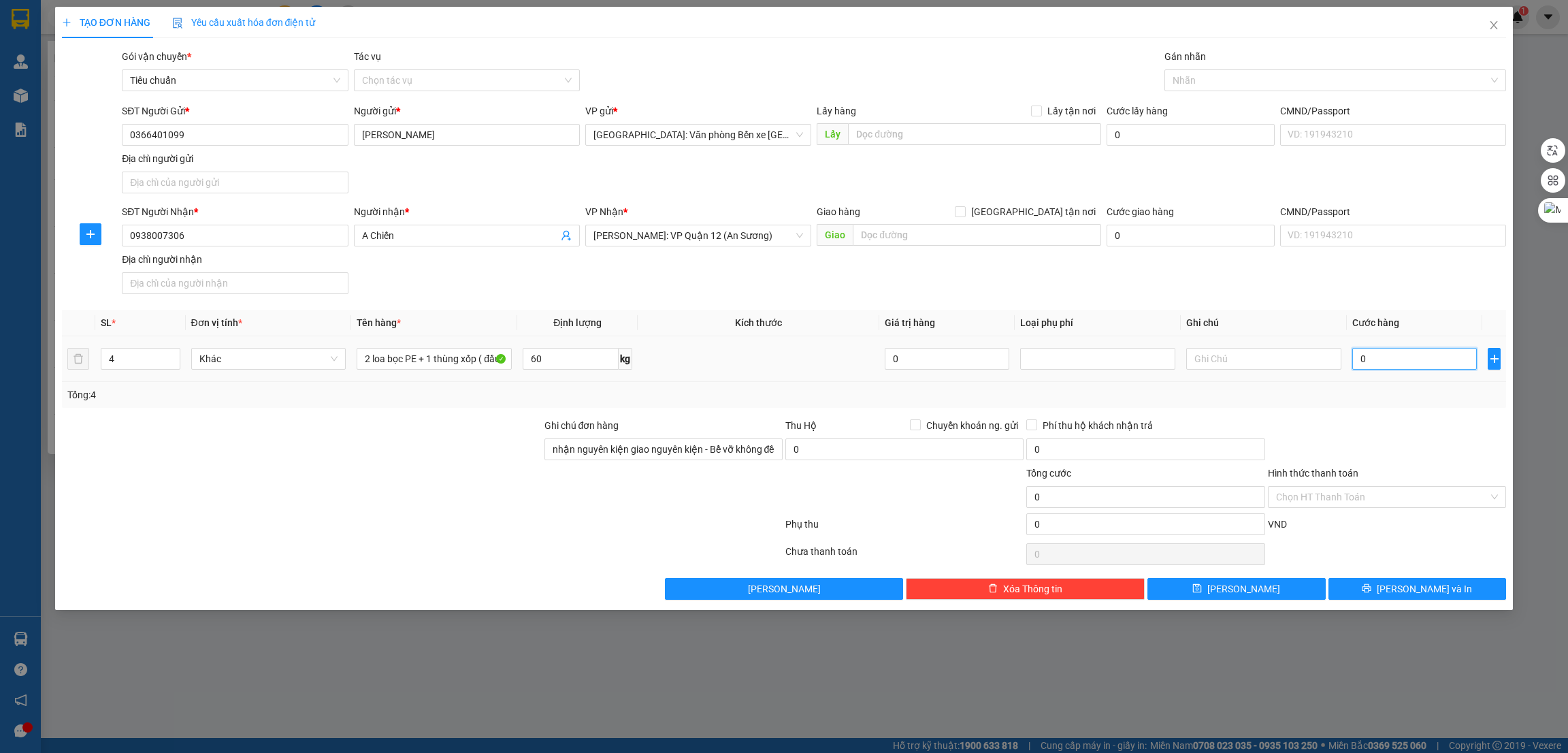
click at [1379, 362] on input "0" at bounding box center [1415, 359] width 125 height 22
type input "4"
type input "42"
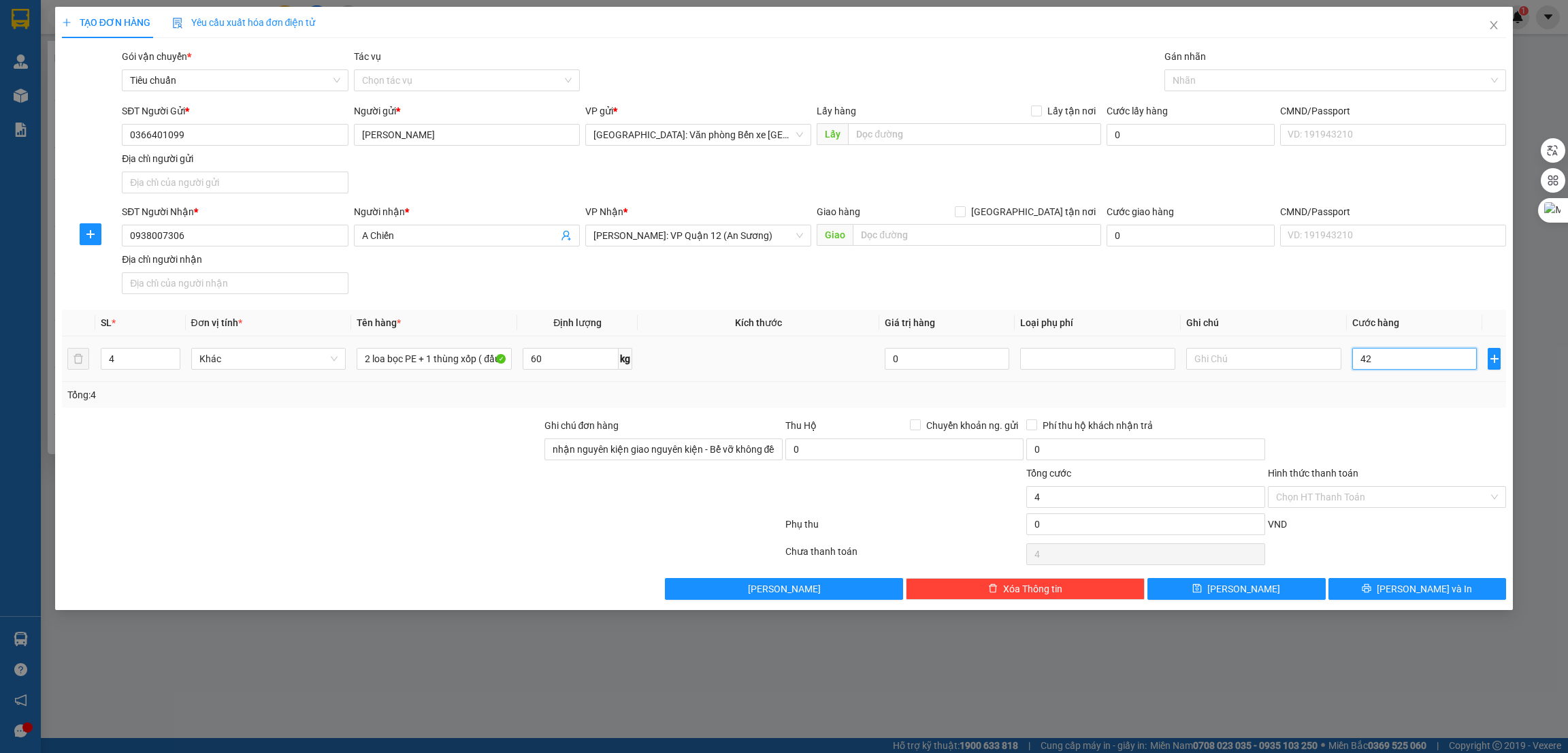
type input "42"
type input "420"
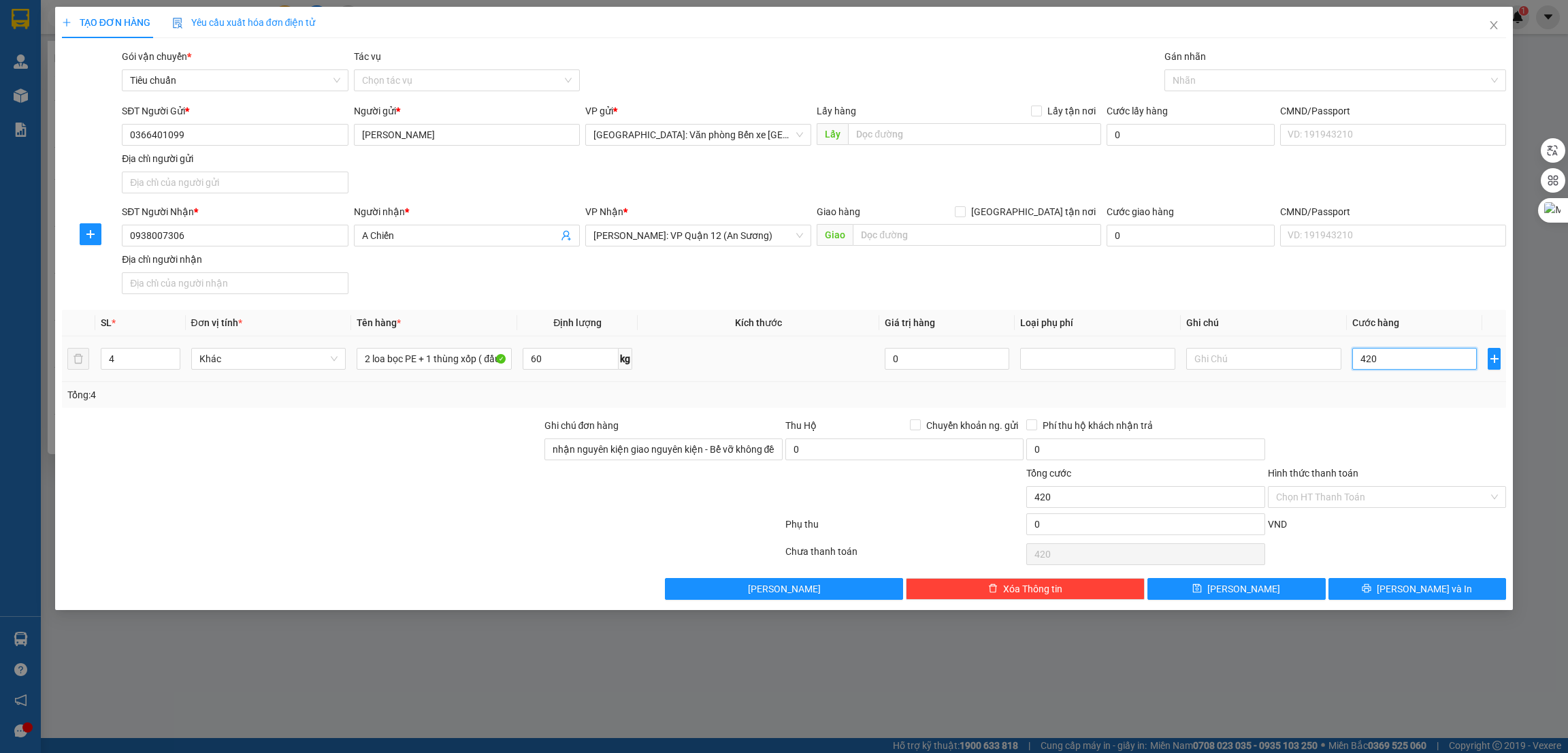
type input "4.200"
type input "42.000"
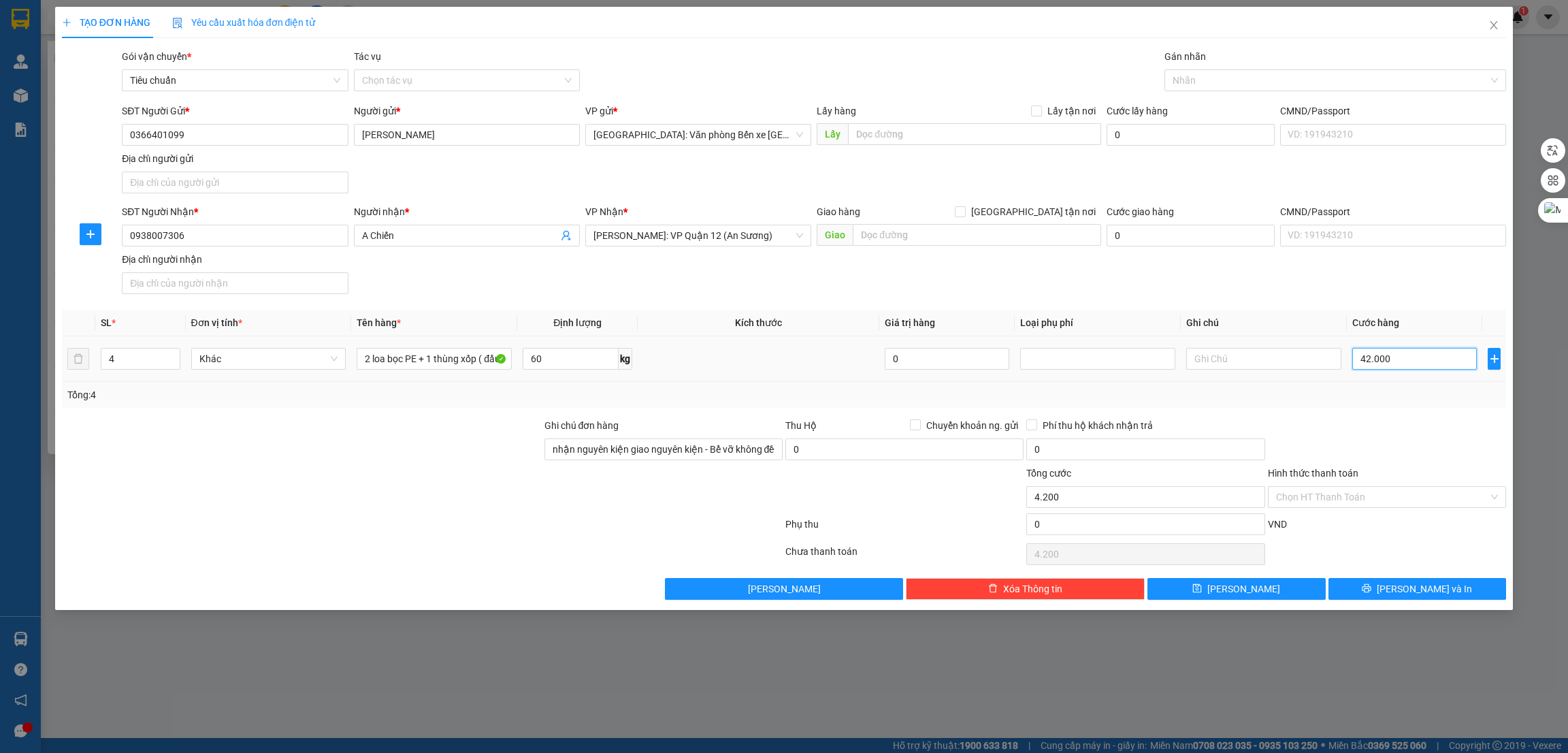
type input "42.000"
type input "420.000"
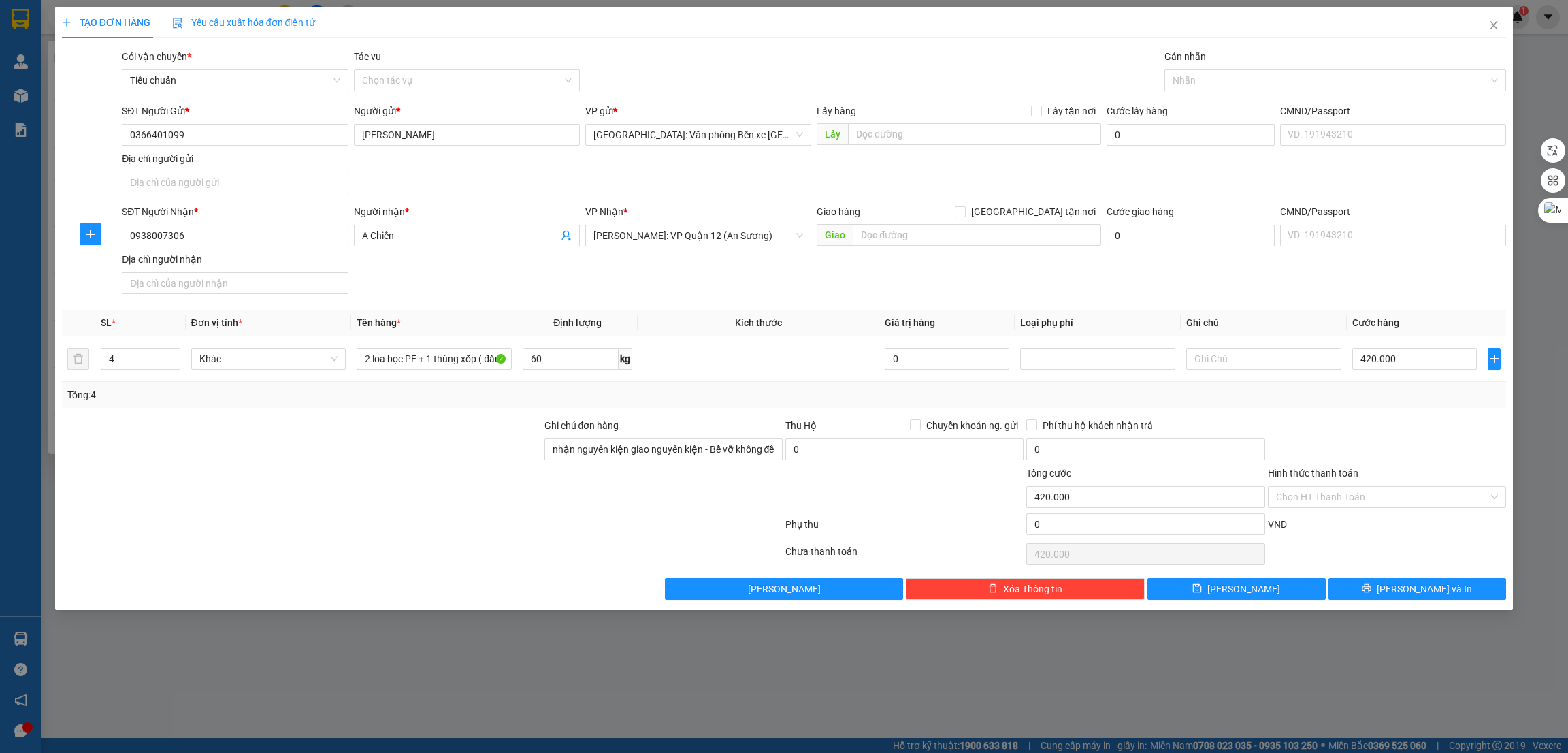
click at [304, 488] on div at bounding box center [301, 489] width 483 height 48
click at [1416, 588] on span "[PERSON_NAME] và In" at bounding box center [1425, 589] width 96 height 15
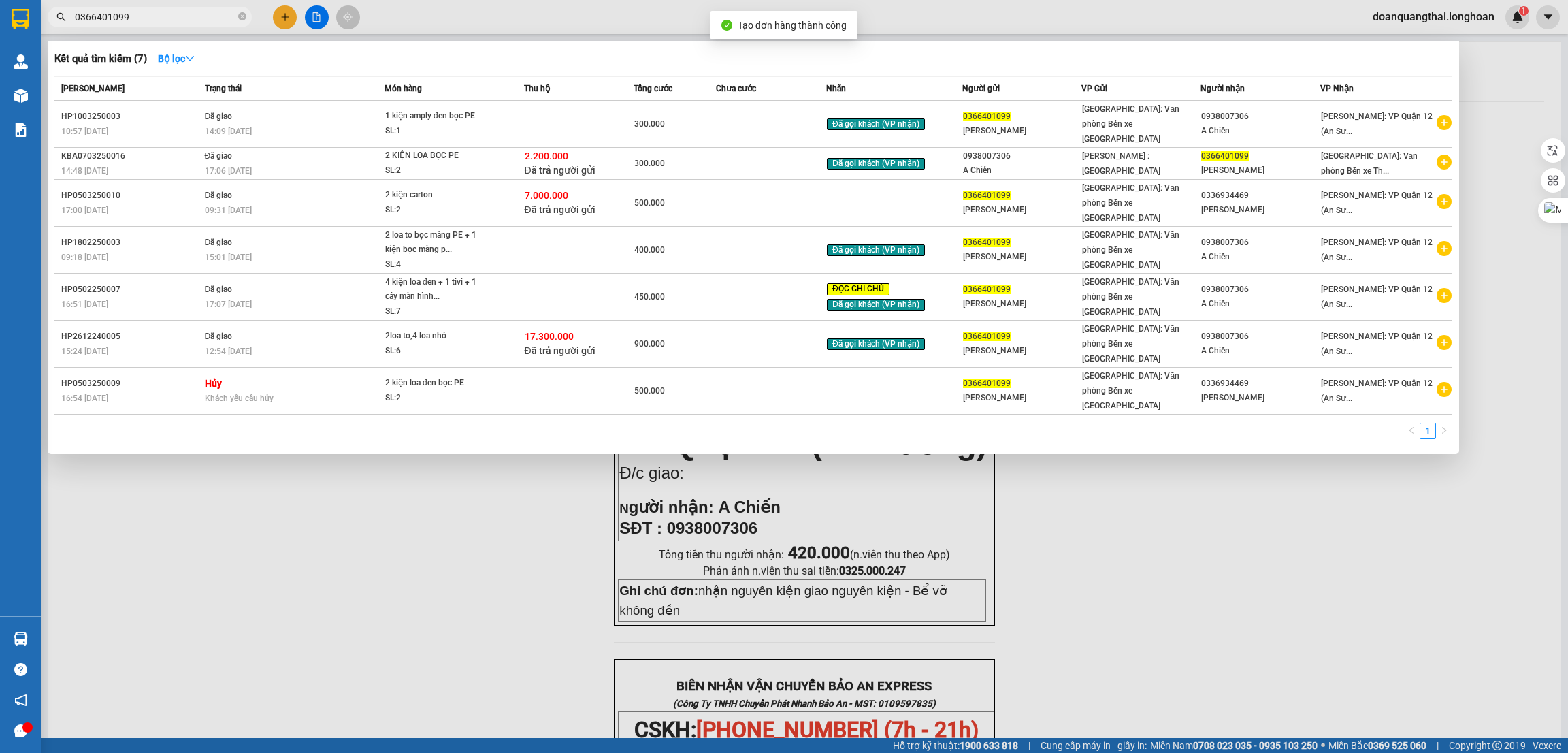
click at [597, 492] on div at bounding box center [784, 376] width 1568 height 753
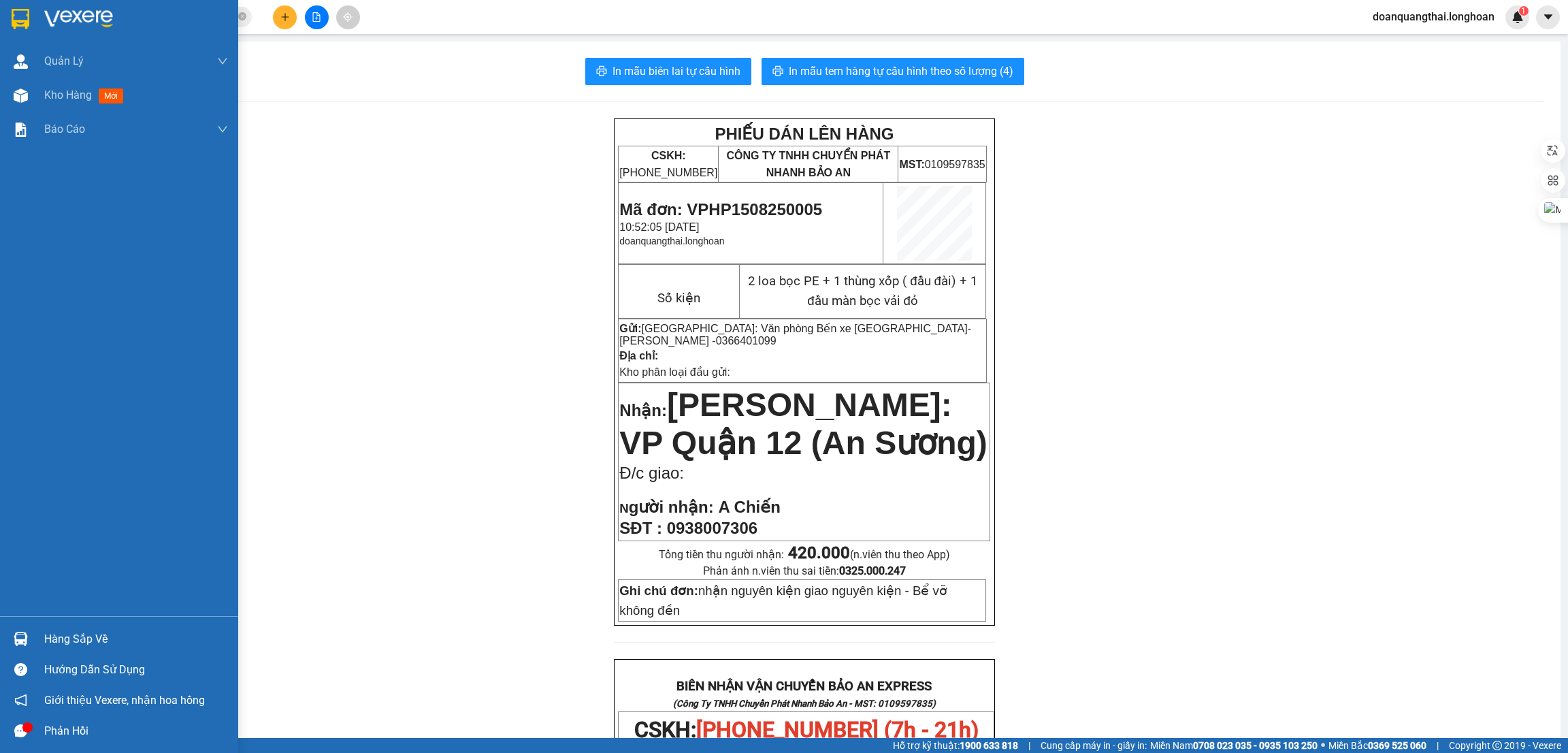
click at [31, 12] on div at bounding box center [20, 19] width 24 height 24
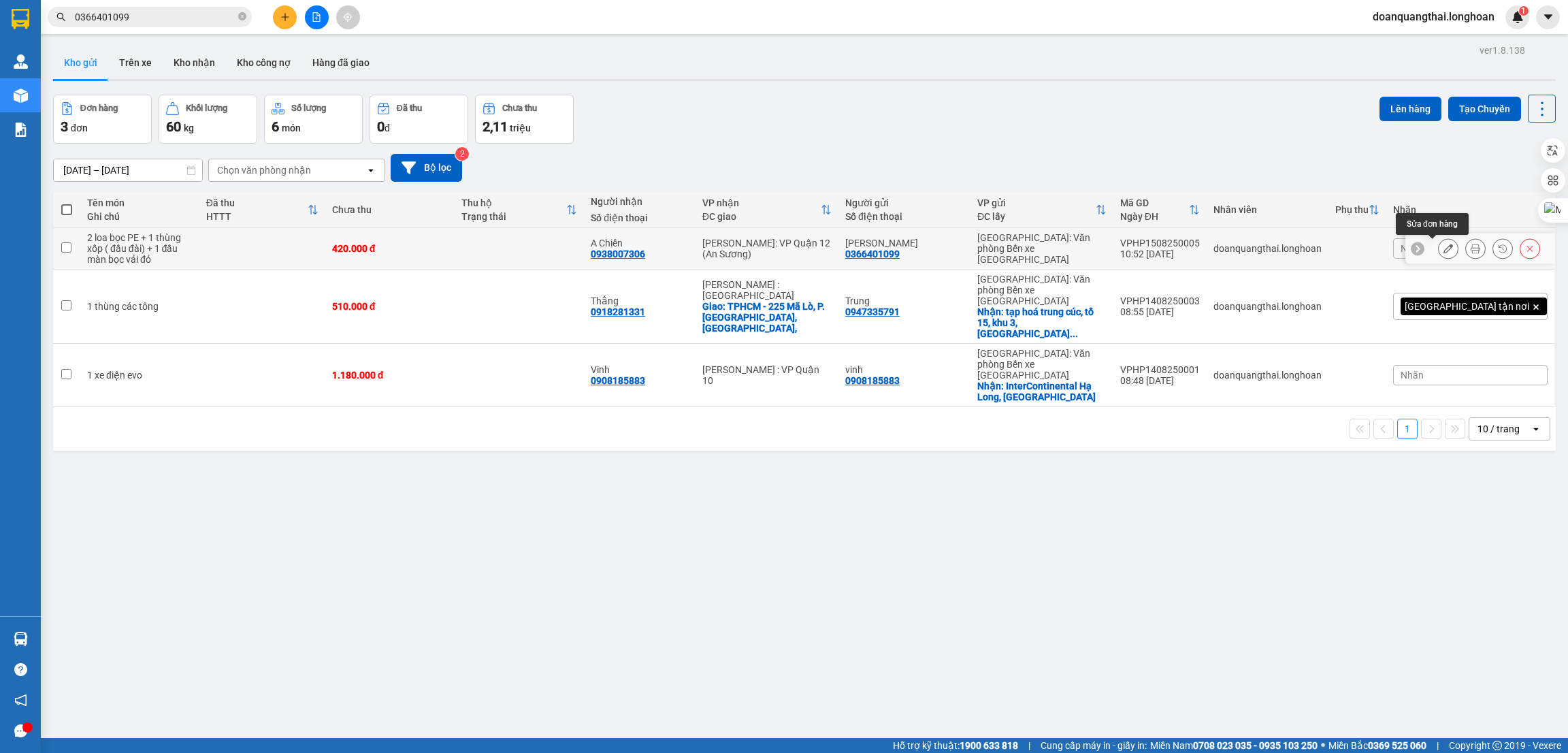
click at [1439, 242] on button at bounding box center [1448, 248] width 19 height 24
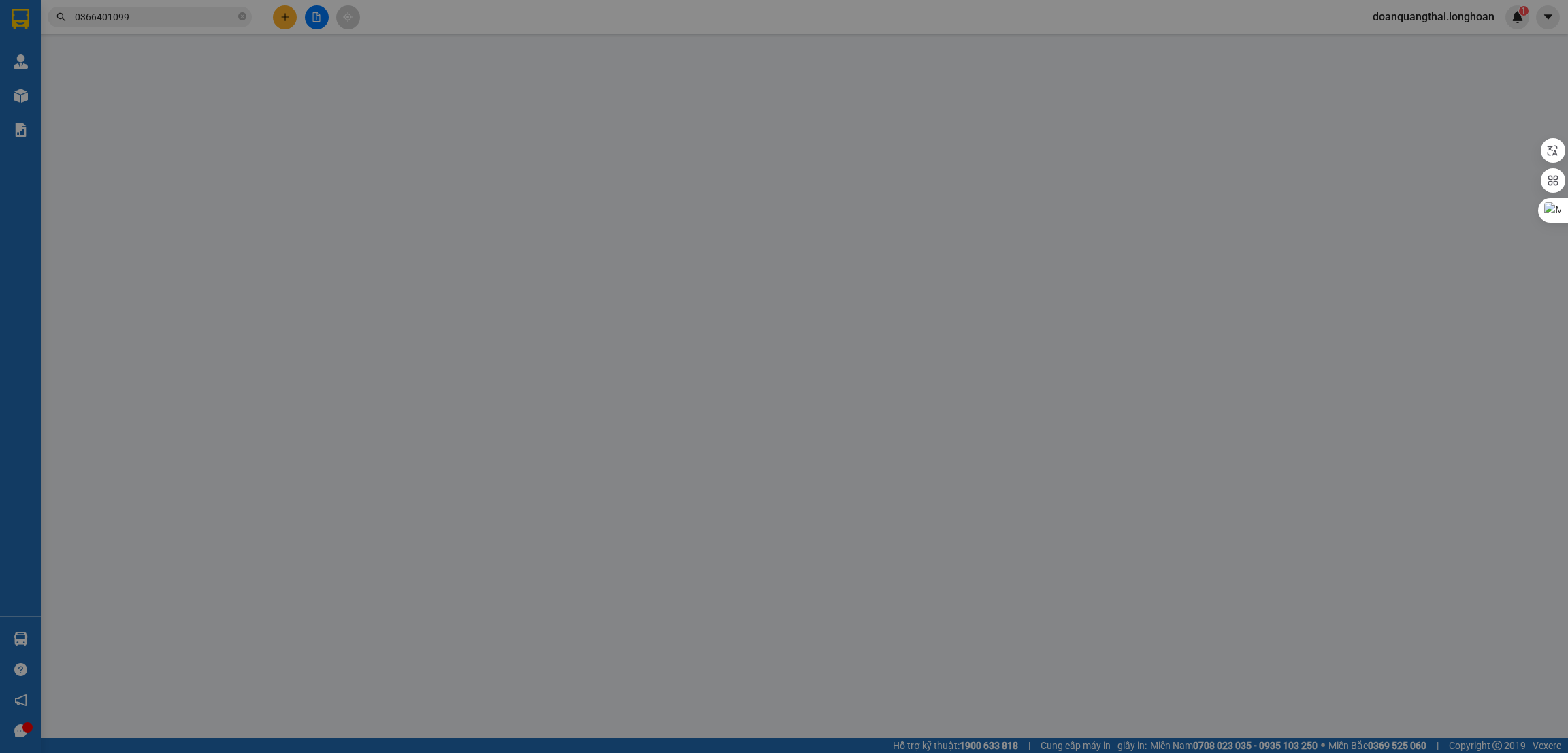
type input "0366401099"
type input "[PERSON_NAME]"
type input "0938007306"
type input "A Chiến"
type input "nhận nguyên kiện giao nguyên kiện - Bể vỡ không đền"
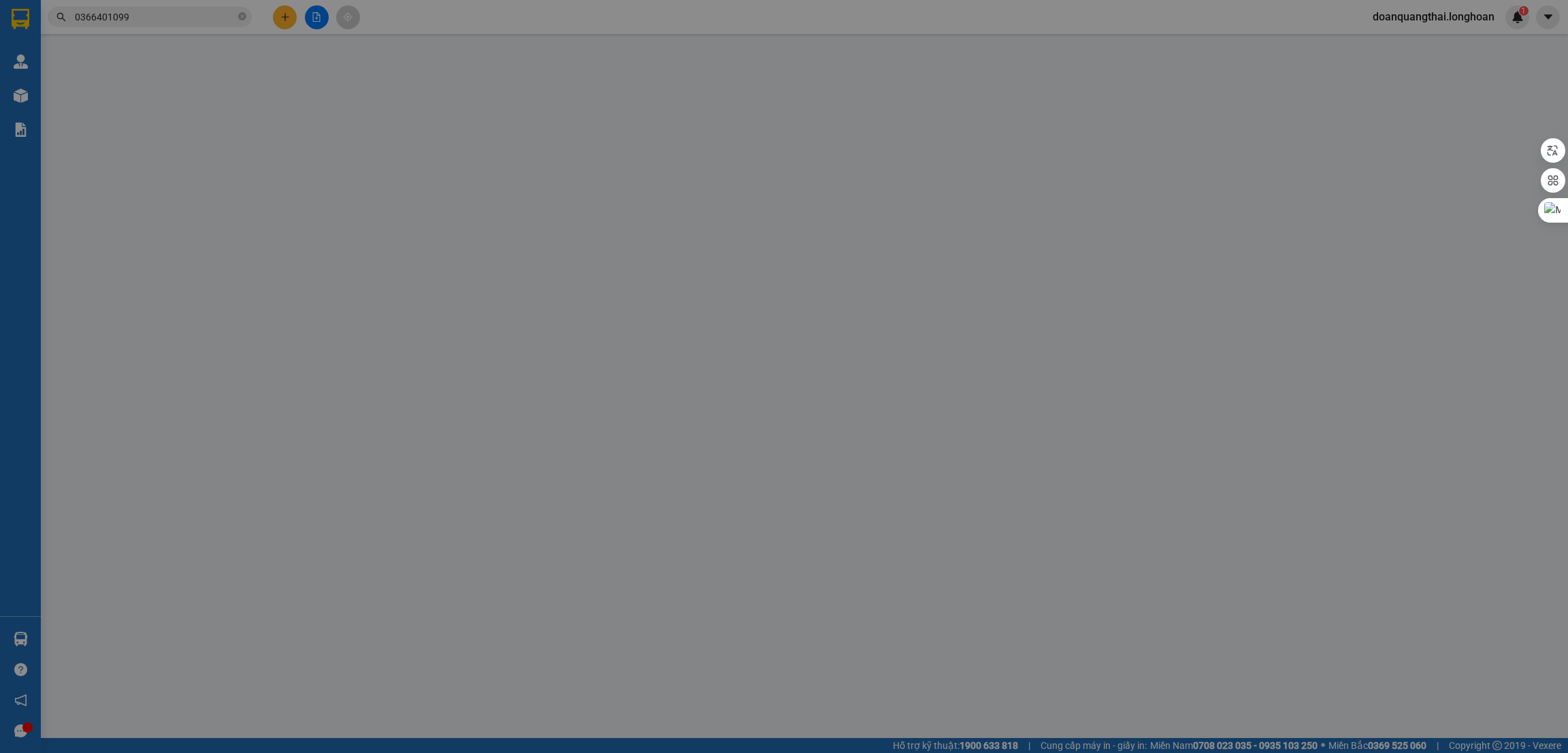
type input "420.000"
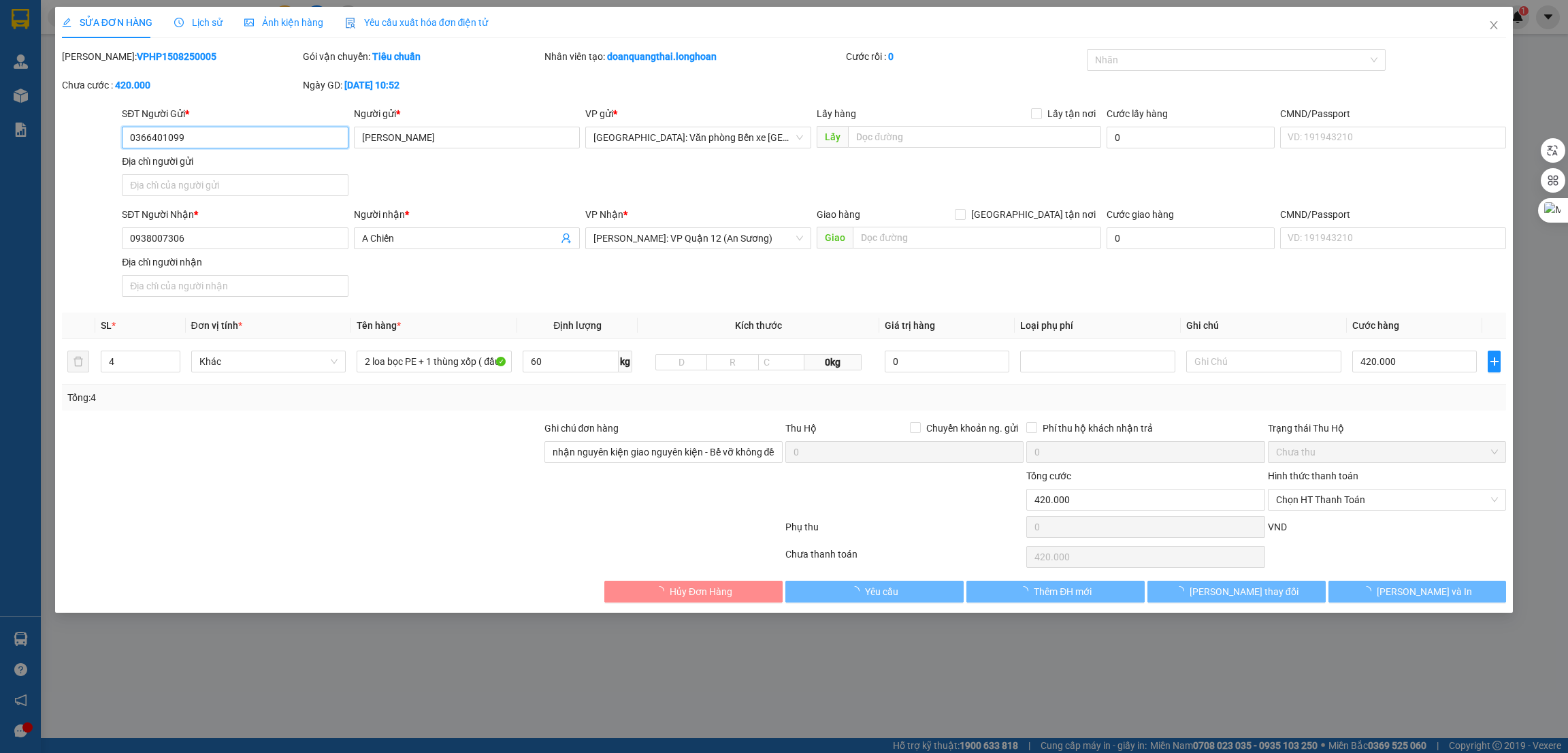
click at [1355, 498] on span "Chọn HT Thanh Toán" at bounding box center [1387, 500] width 222 height 21
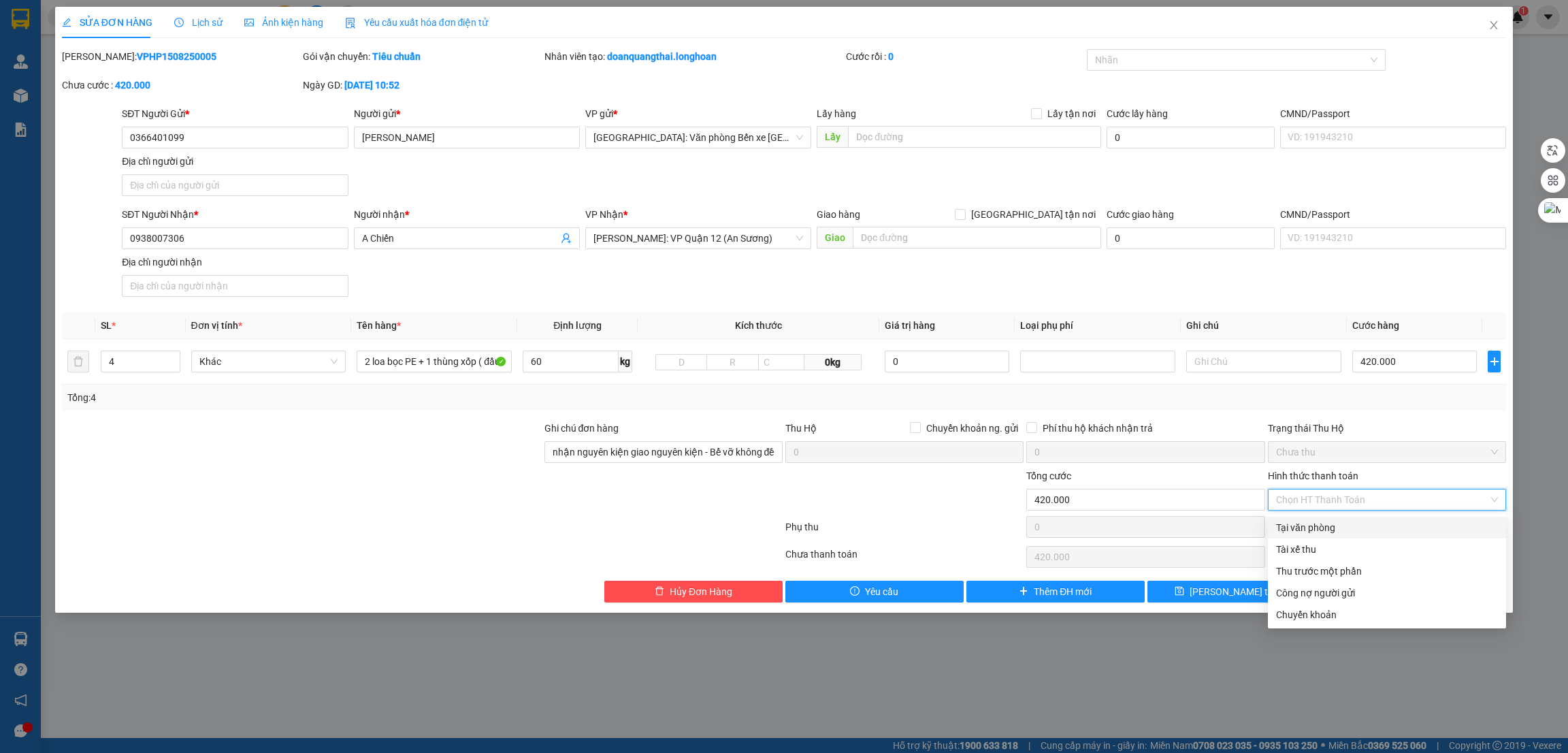
click at [1328, 528] on div "Tại văn phòng" at bounding box center [1387, 528] width 222 height 15
type input "0"
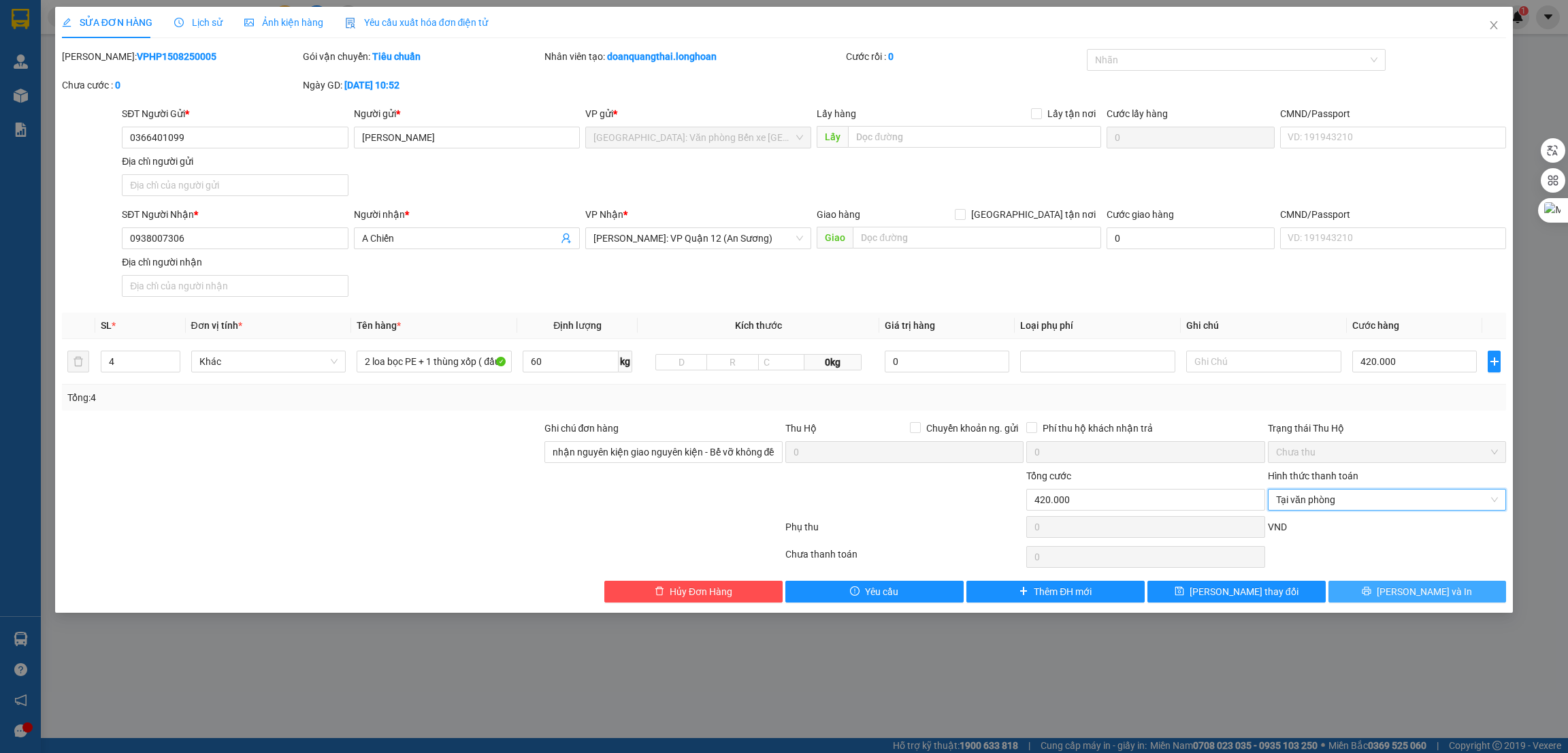
click at [1410, 592] on span "[PERSON_NAME] và In" at bounding box center [1425, 591] width 96 height 15
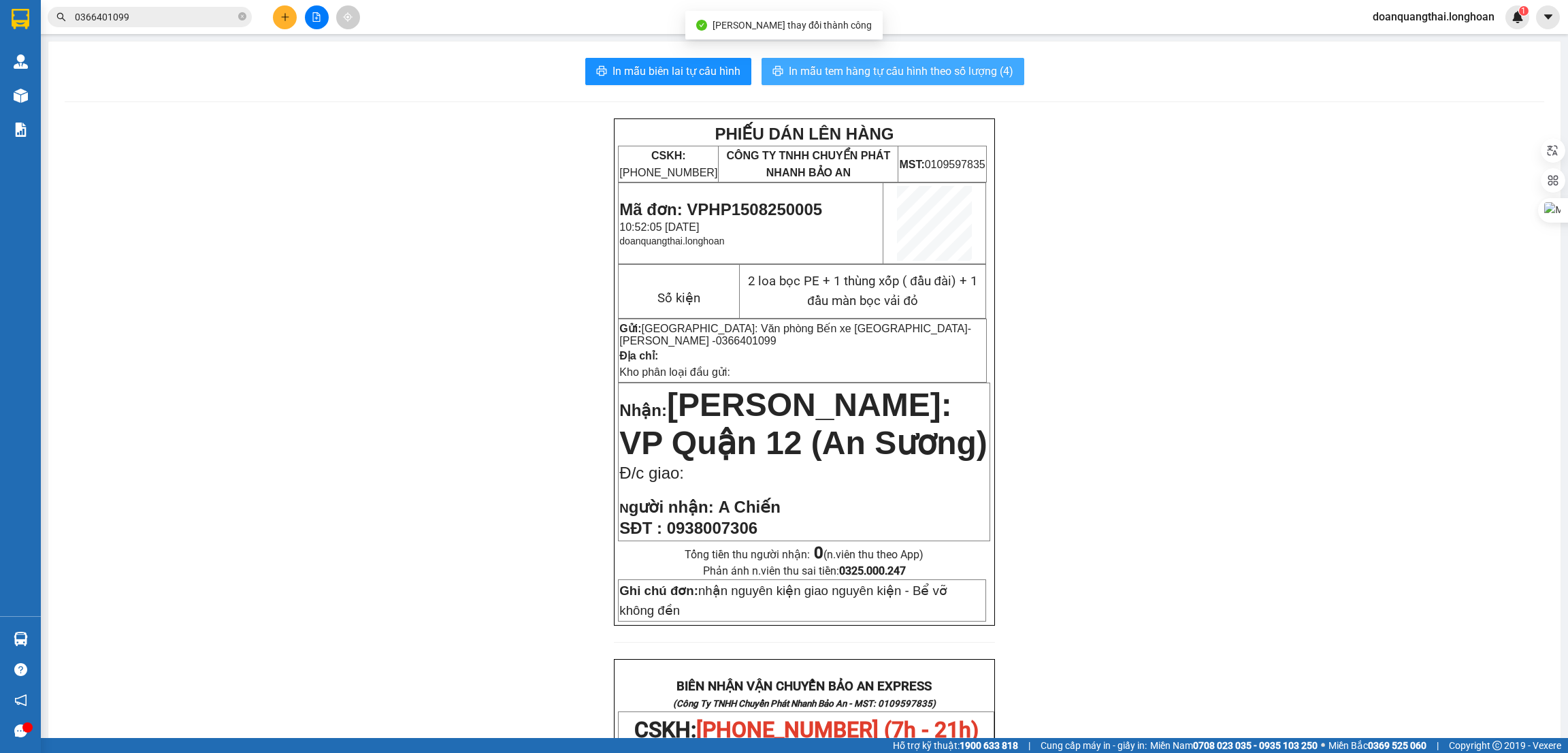
click at [839, 68] on span "In mẫu tem hàng tự cấu hình theo số lượng (4)" at bounding box center [901, 71] width 225 height 17
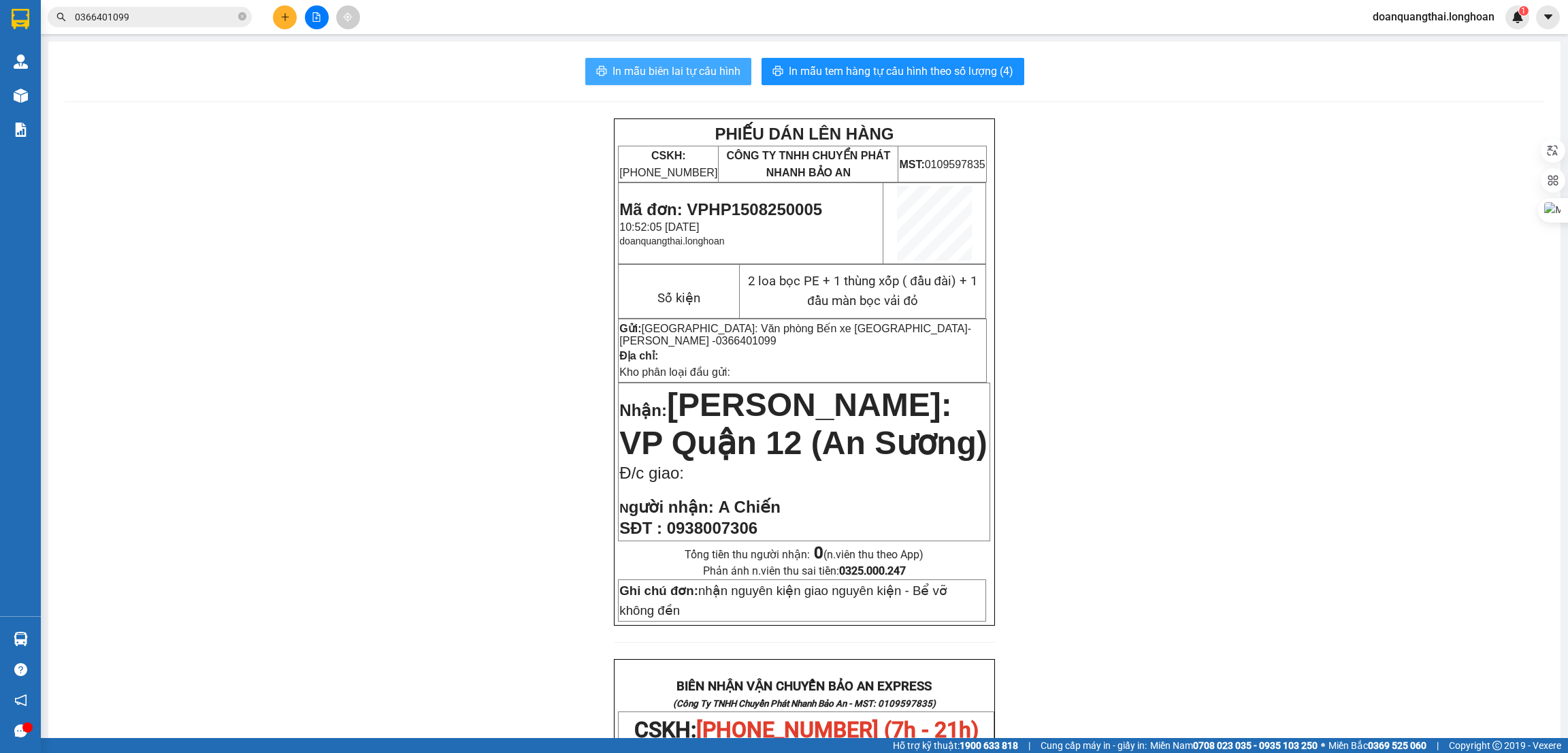
click at [656, 69] on span "In mẫu biên lai tự cấu hình" at bounding box center [677, 71] width 128 height 17
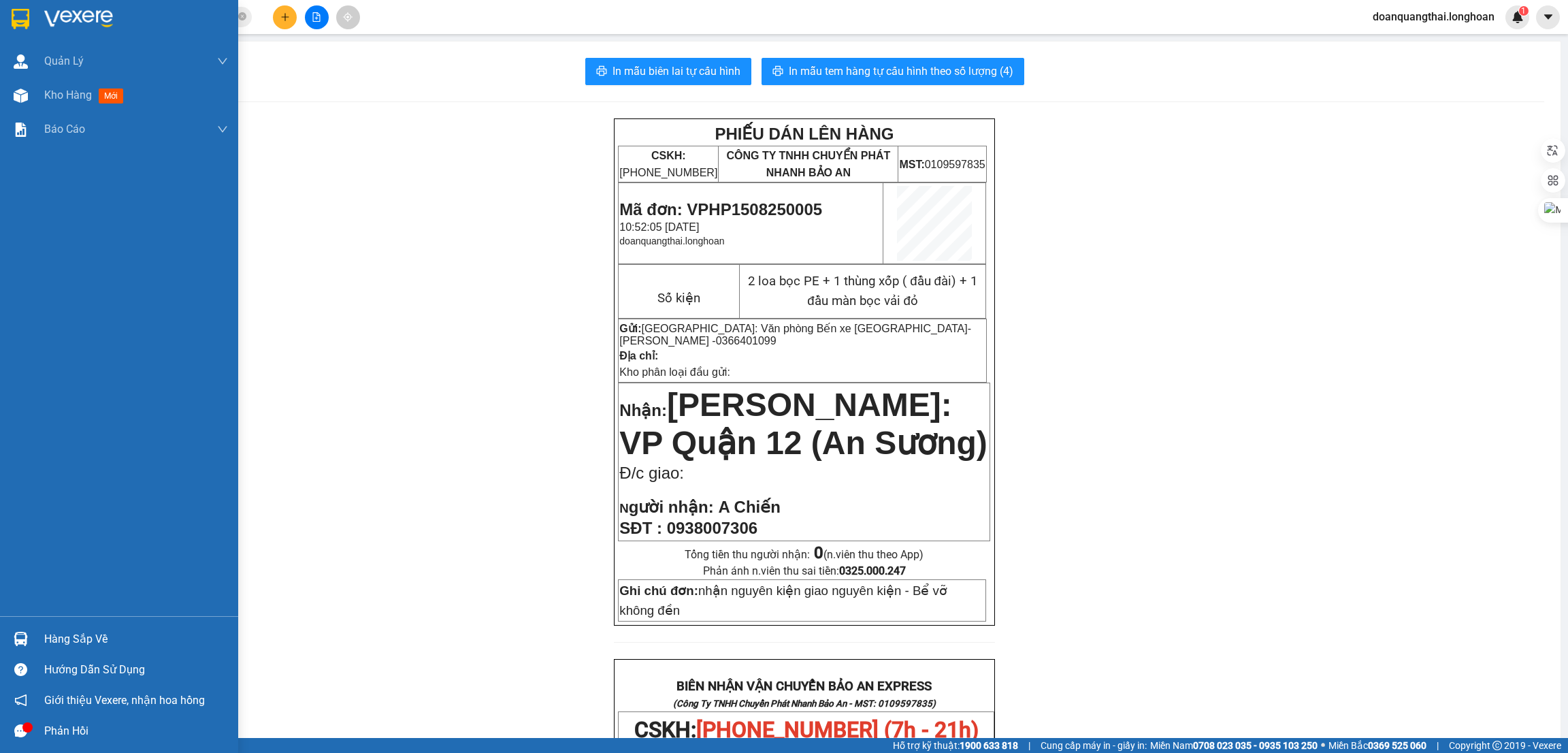
click at [38, 642] on div "Hàng sắp về" at bounding box center [119, 639] width 238 height 31
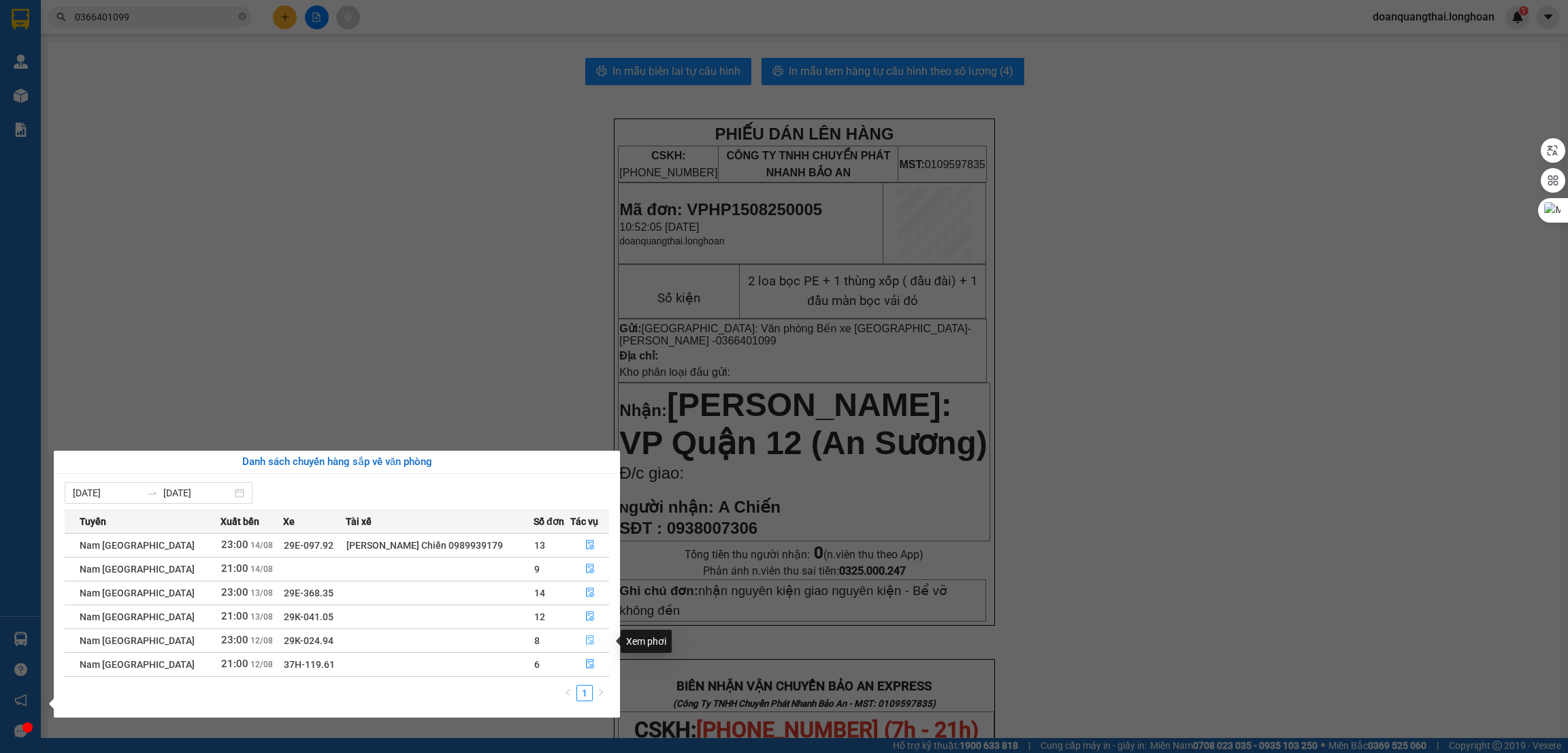
click at [586, 640] on icon "file-done" at bounding box center [589, 640] width 8 height 9
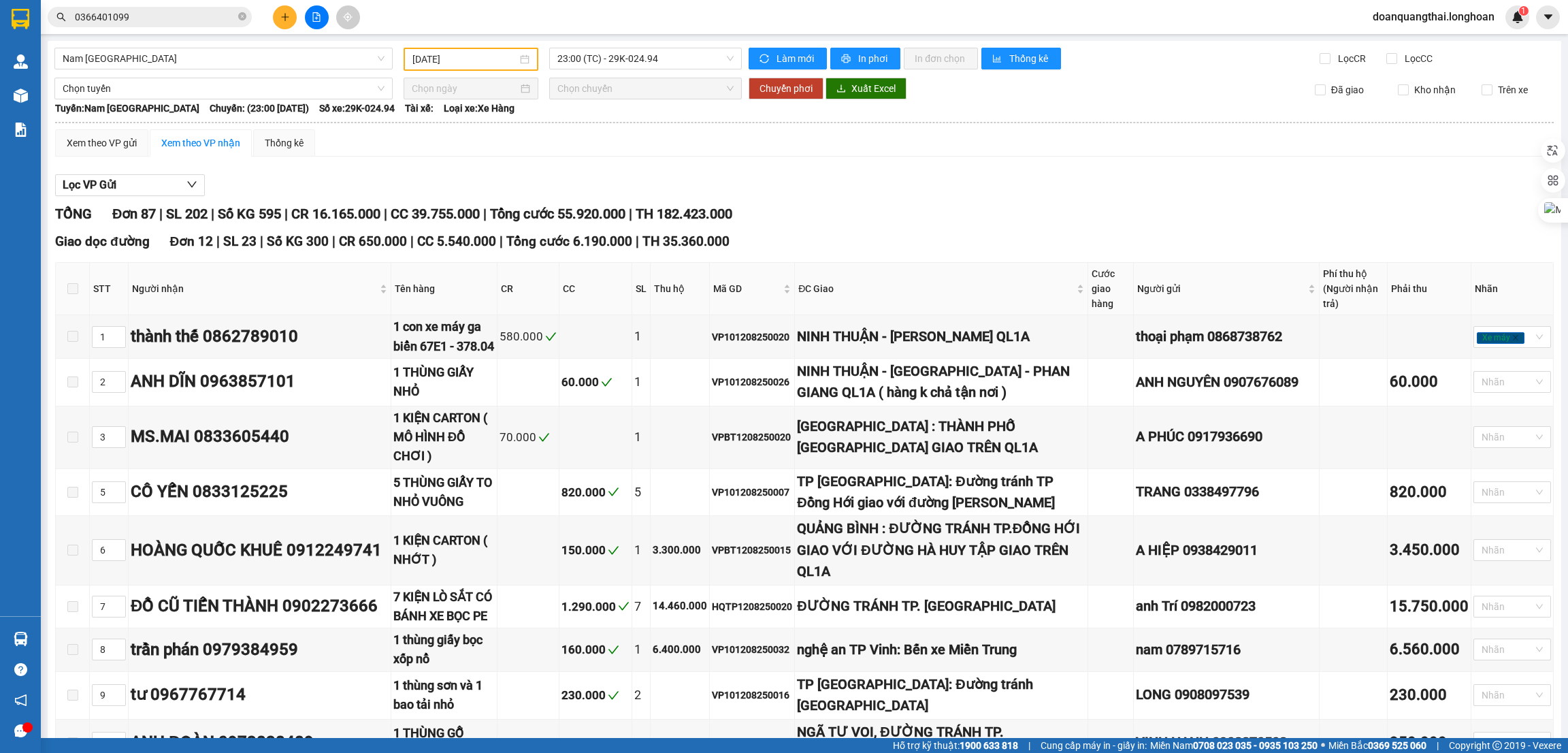
checkbox input "true"
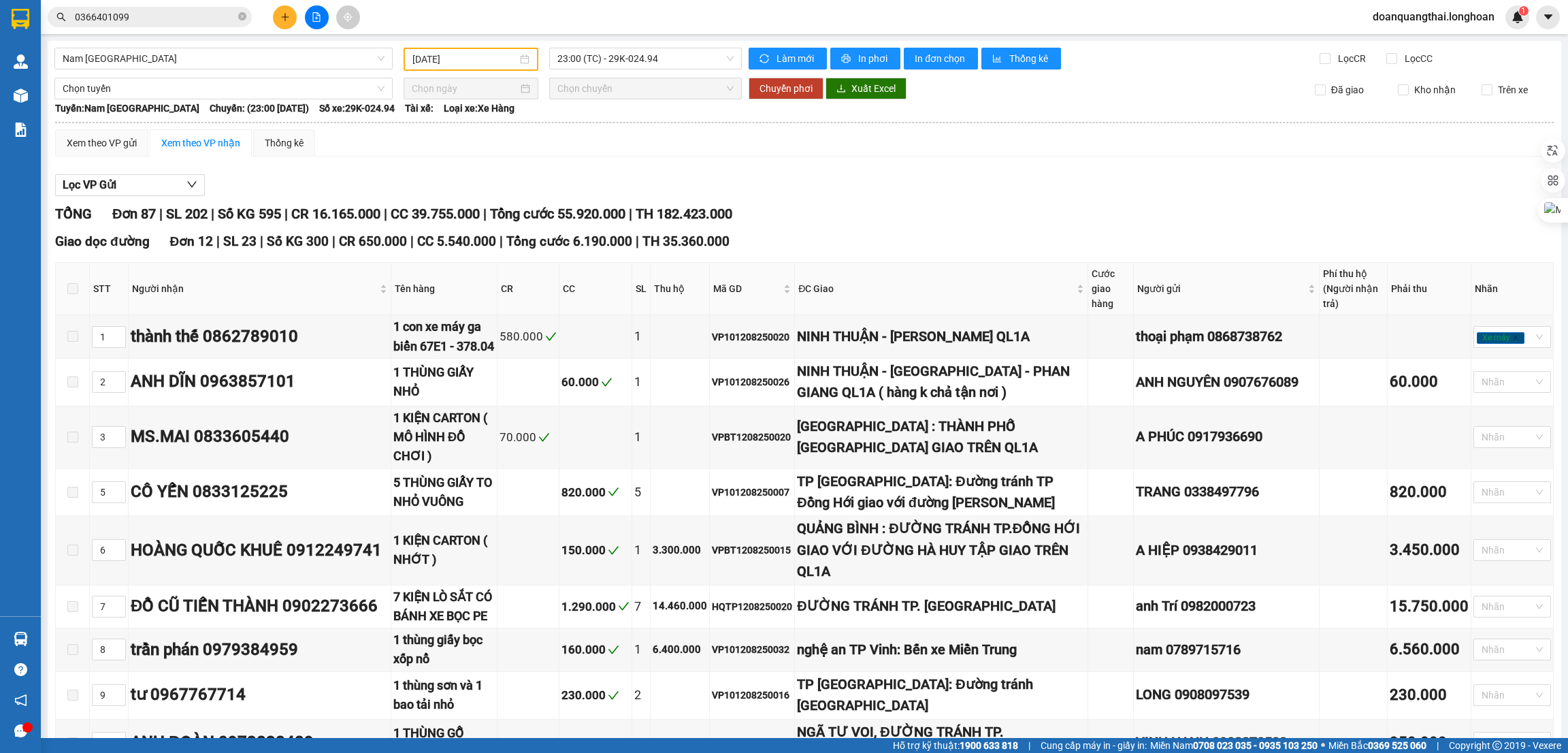
checkbox input "true"
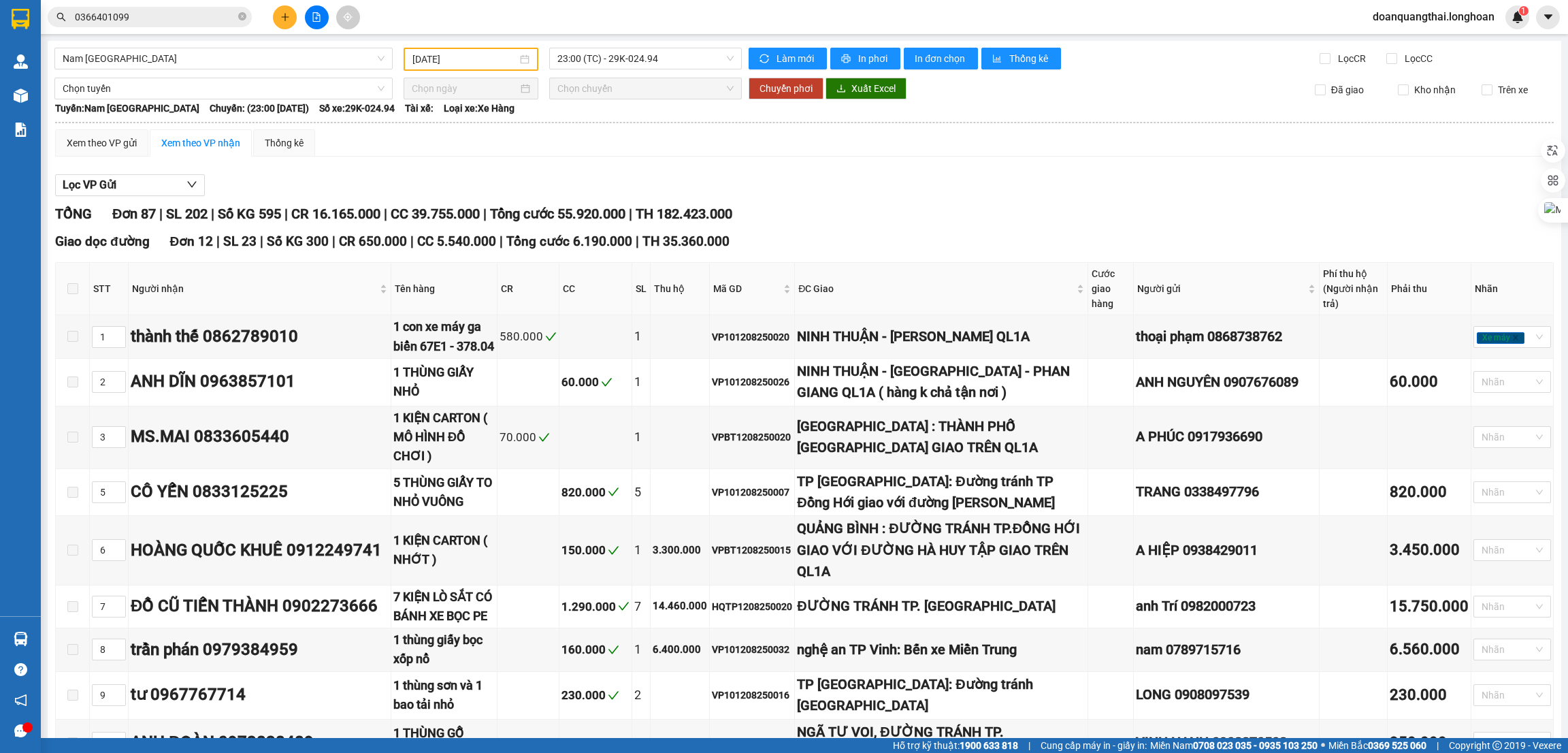
checkbox input "true"
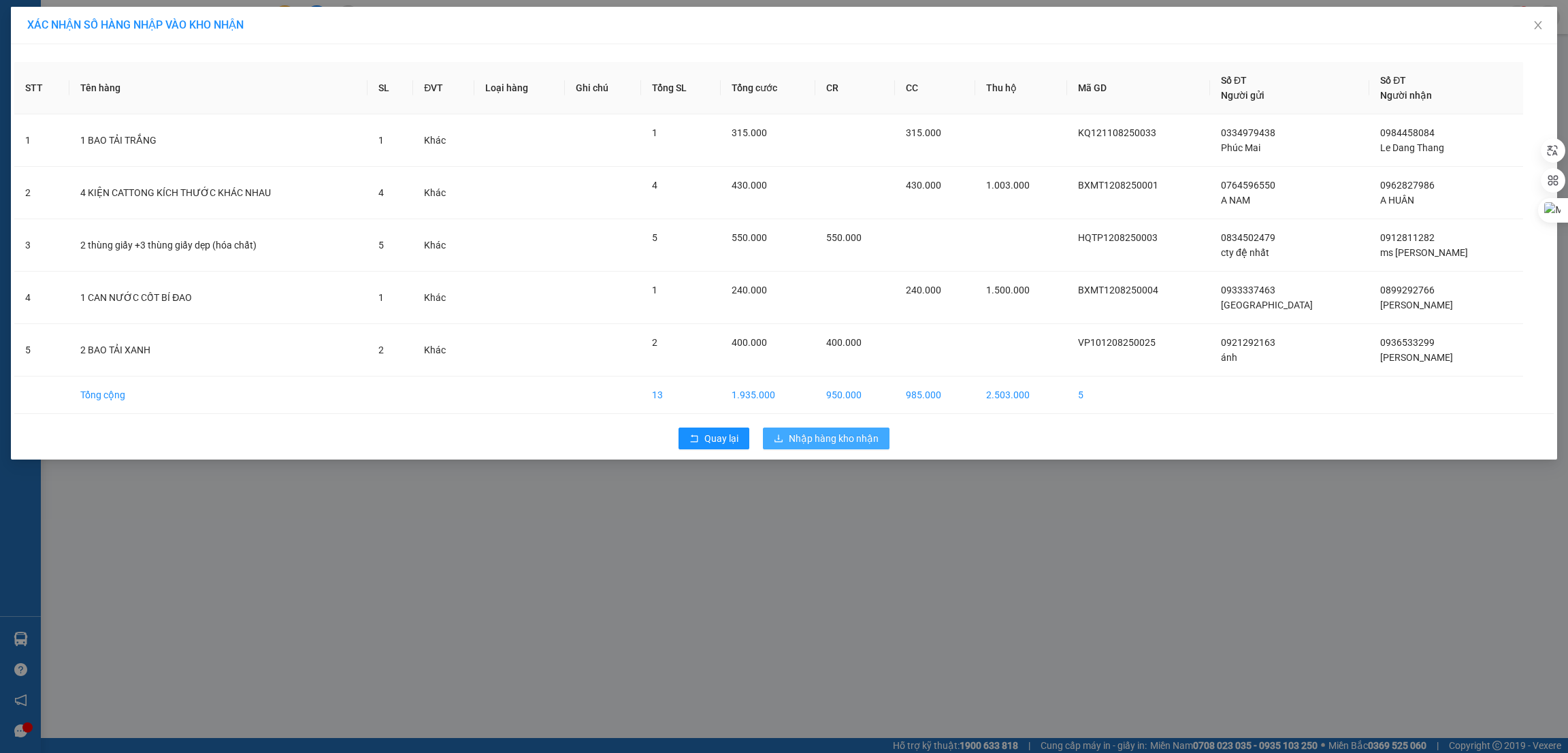
click at [822, 444] on span "Nhập hàng kho nhận" at bounding box center [834, 439] width 90 height 15
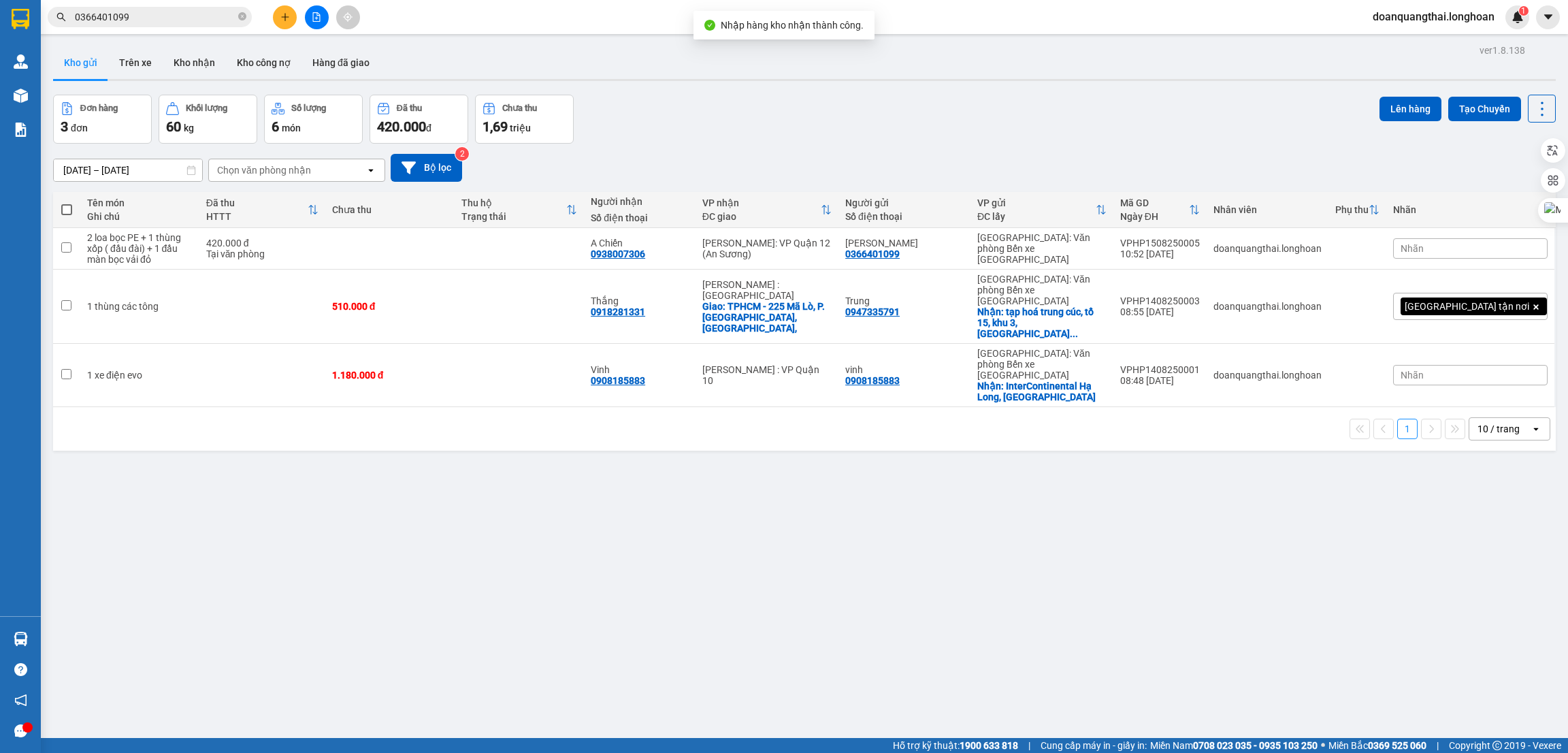
click at [334, 512] on div "ver 1.8.138 Kho gửi Trên xe Kho nhận Kho công nợ Hàng đã giao Đơn hàng 3 đơn Kh…" at bounding box center [805, 417] width 1514 height 753
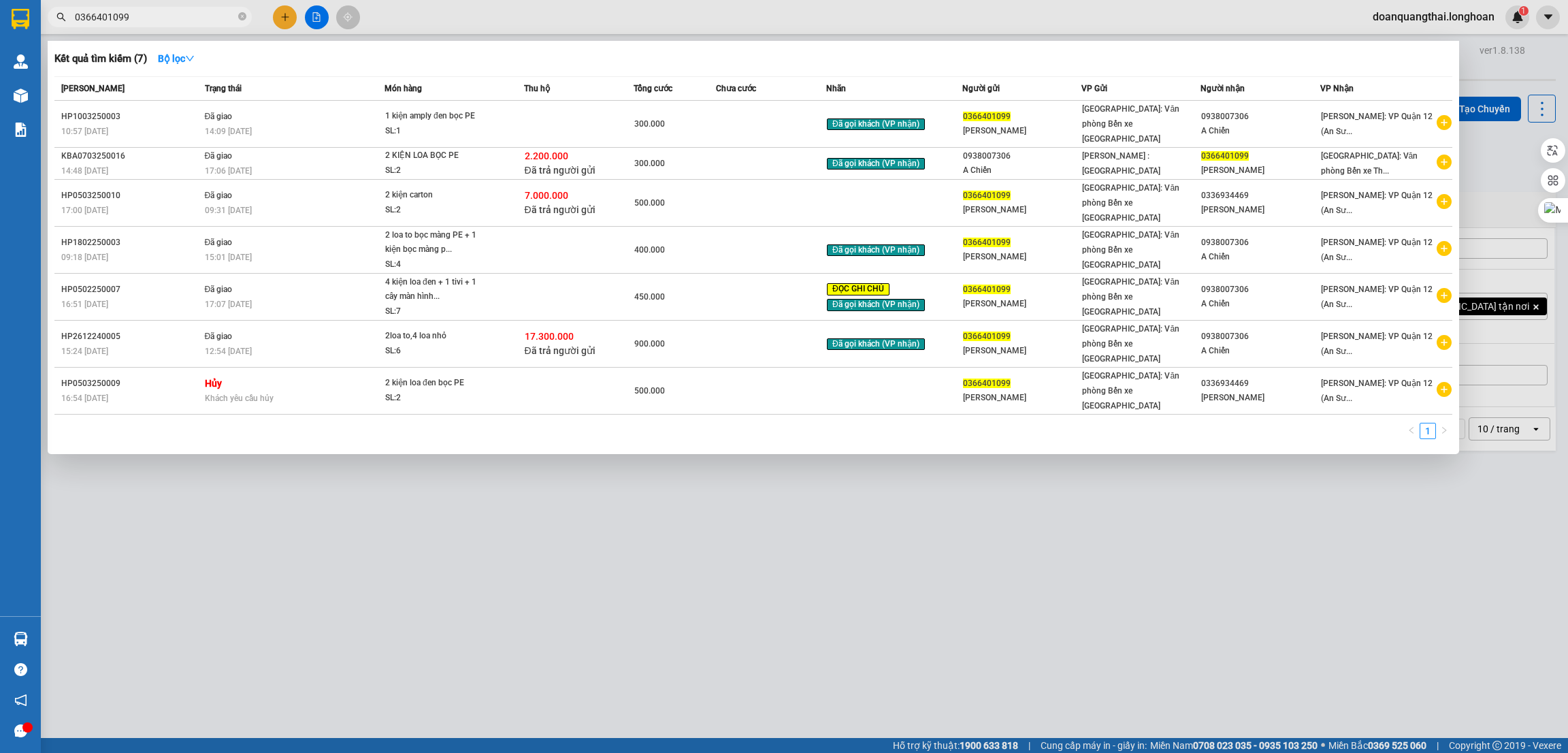
click at [161, 16] on input "0366401099" at bounding box center [155, 16] width 160 height 15
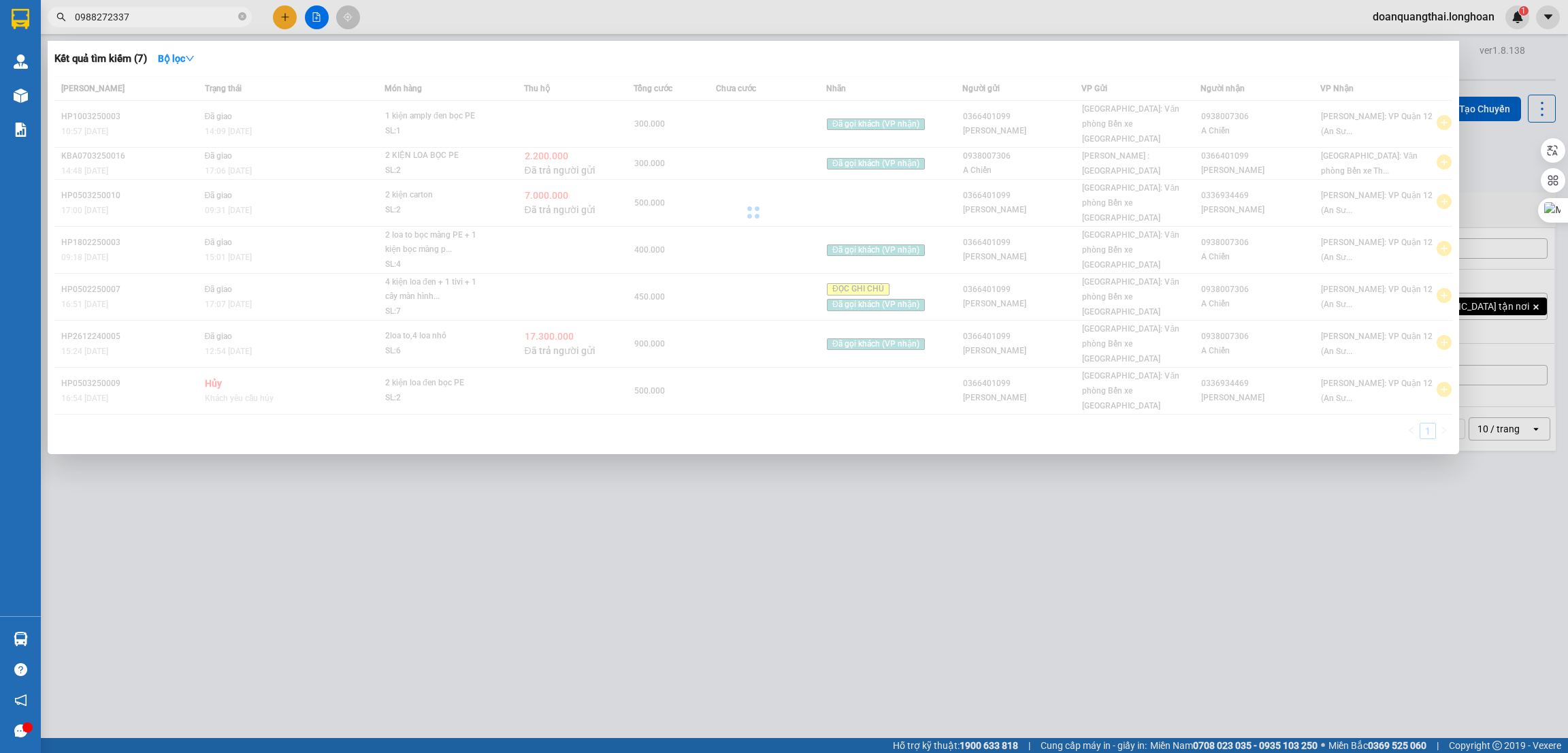
click at [177, 20] on input "0988272337" at bounding box center [155, 16] width 160 height 15
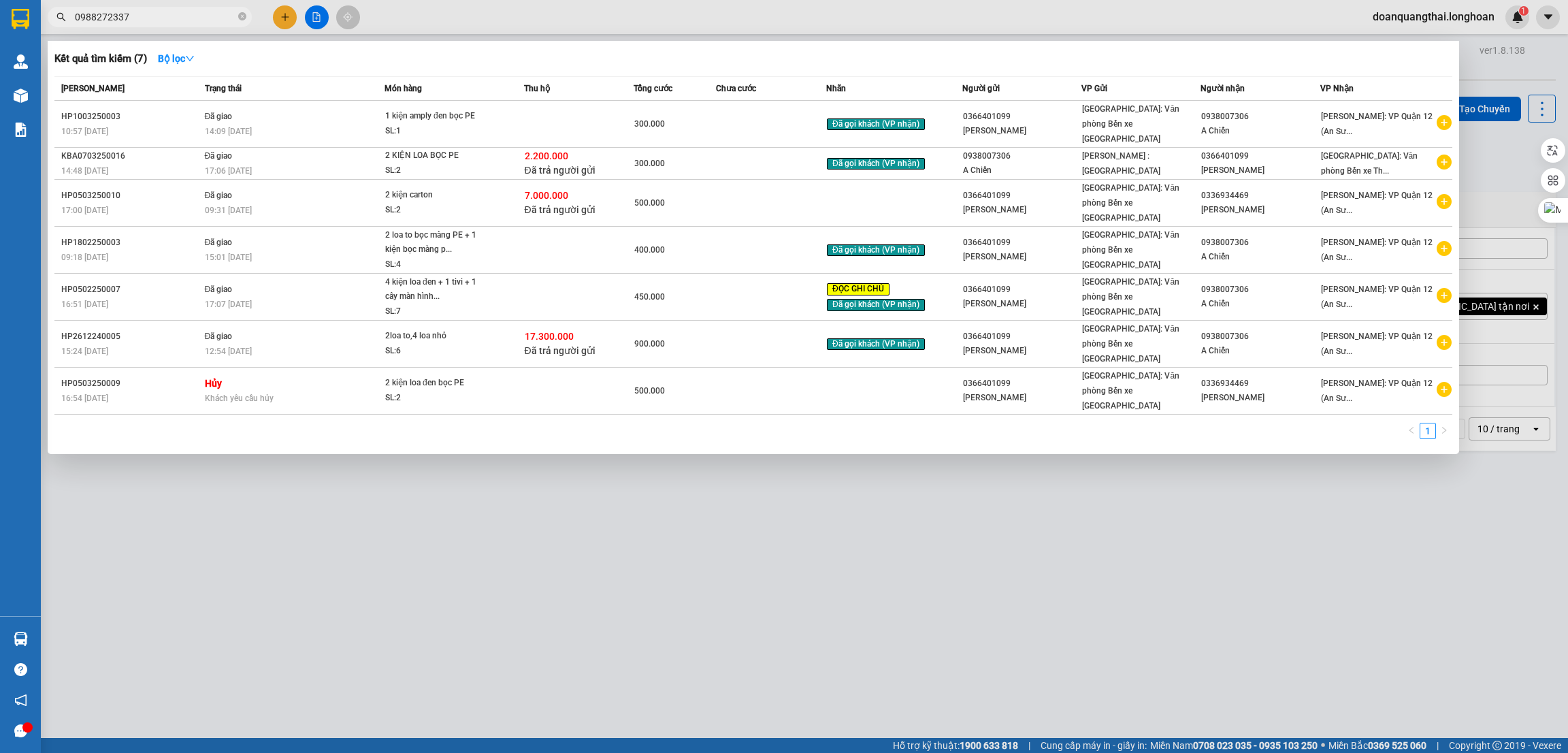
type input "0988272337"
